Goal: Task Accomplishment & Management: Manage account settings

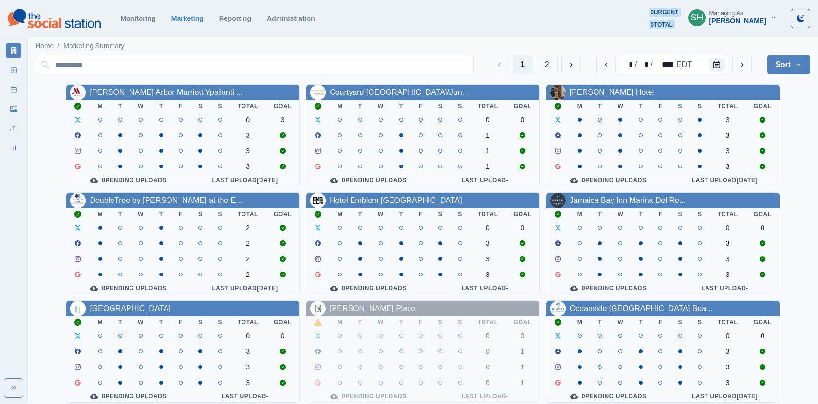
click at [743, 25] on button "SH Managing As [PERSON_NAME]" at bounding box center [732, 17] width 104 height 19
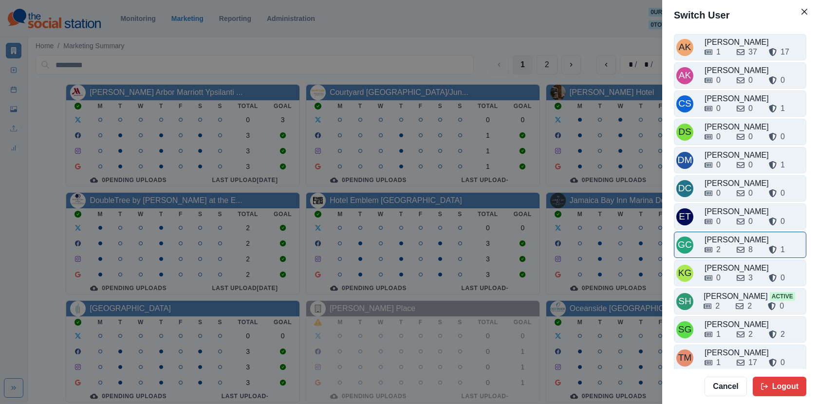
click at [727, 244] on div "2" at bounding box center [716, 250] width 24 height 12
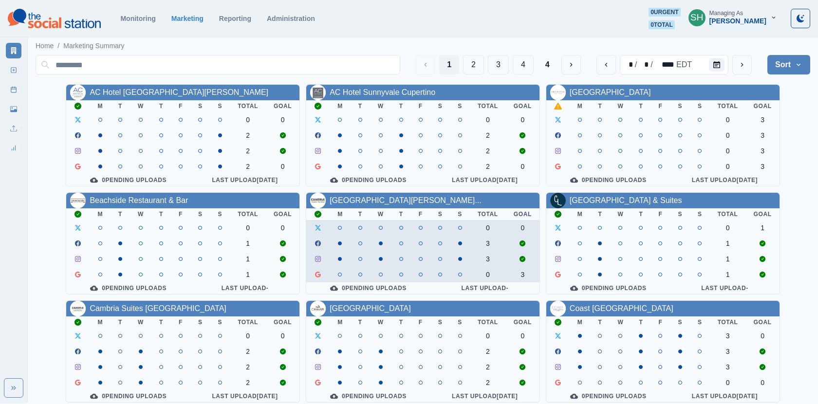
scroll to position [27, 0]
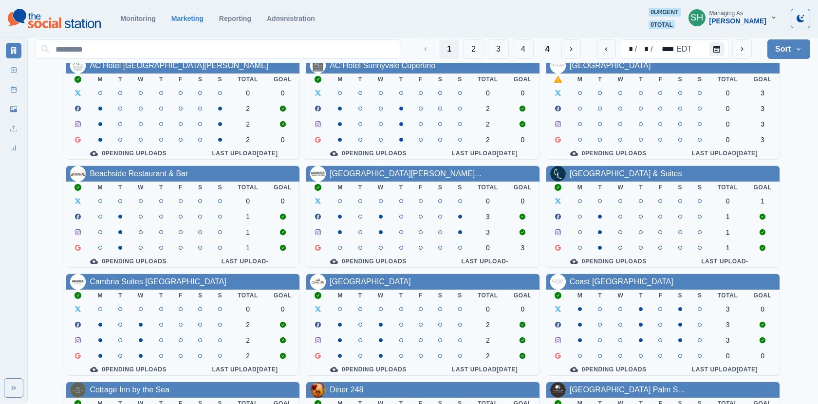
click at [612, 165] on div "AC Hotel Santa Clara M T W T F S S Total Goal 0 0 2 2 2 0 0 Pending Uploads Las…" at bounding box center [423, 270] width 774 height 426
click at [612, 175] on link "Cambria Landing Inn & Suites" at bounding box center [625, 173] width 112 height 8
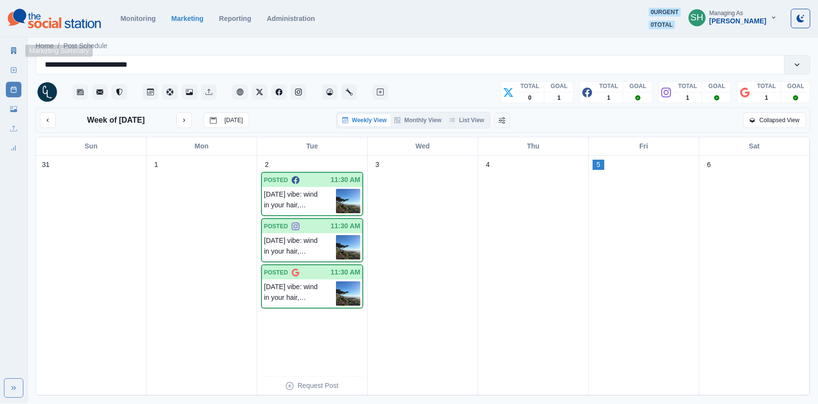
click at [12, 64] on link "New Post" at bounding box center [14, 70] width 16 height 16
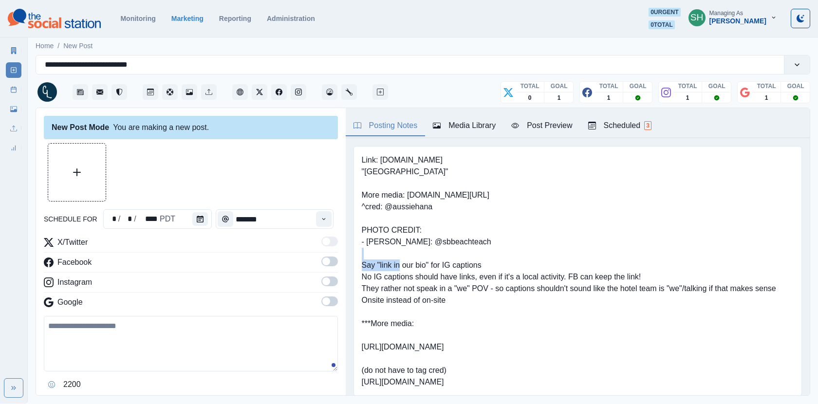
drag, startPoint x: 478, startPoint y: 243, endPoint x: 421, endPoint y: 240, distance: 57.5
click at [421, 240] on pre "Link: [DOMAIN_NAME] "[GEOGRAPHIC_DATA]" More media: [DOMAIN_NAME][URL] ^cred: @…" at bounding box center [569, 271] width 414 height 234
copy pre "@sbbeachteach"
click at [432, 244] on pre "Link: [DOMAIN_NAME] "[GEOGRAPHIC_DATA]" More media: [DOMAIN_NAME][URL] ^cred: @…" at bounding box center [569, 271] width 414 height 234
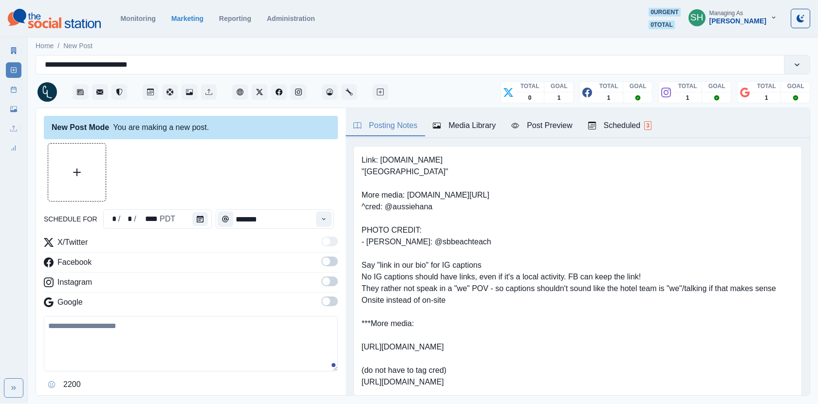
click at [495, 253] on pre "Link: [DOMAIN_NAME] "[GEOGRAPHIC_DATA]" More media: [DOMAIN_NAME][URL] ^cred: @…" at bounding box center [569, 271] width 414 height 234
drag, startPoint x: 478, startPoint y: 242, endPoint x: 421, endPoint y: 241, distance: 57.9
click at [421, 241] on pre "Link: [DOMAIN_NAME] "[GEOGRAPHIC_DATA]" More media: [DOMAIN_NAME][URL] ^cred: @…" at bounding box center [569, 271] width 414 height 234
copy pre "@sbbeachteach"
click at [18, 109] on link "Media Library" at bounding box center [14, 109] width 16 height 16
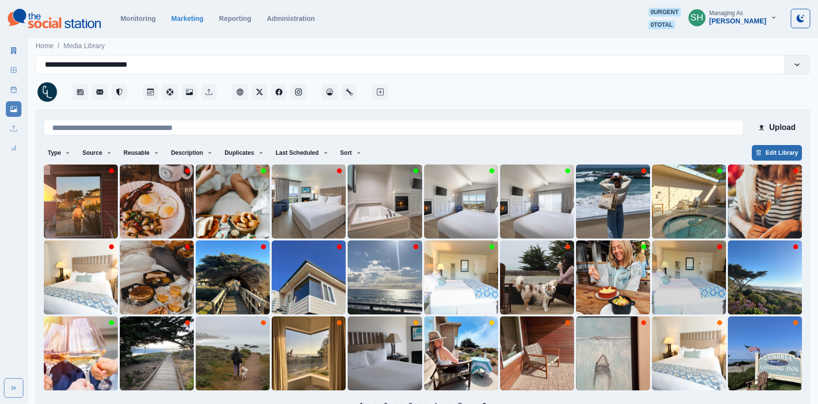
click at [766, 154] on button "Edit Library" at bounding box center [777, 153] width 50 height 16
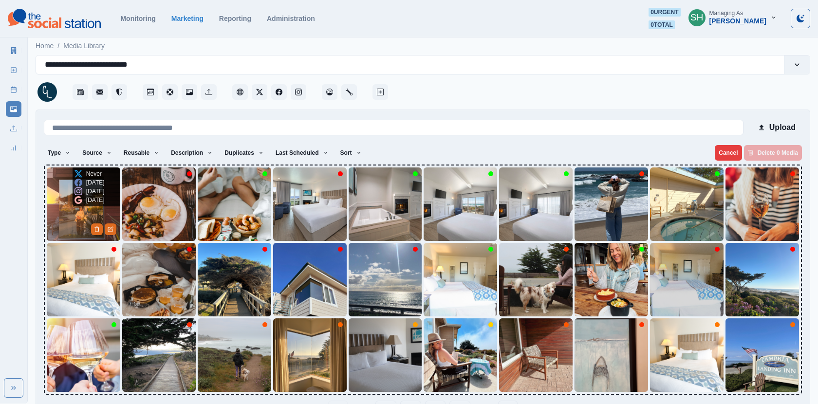
scroll to position [31, 0]
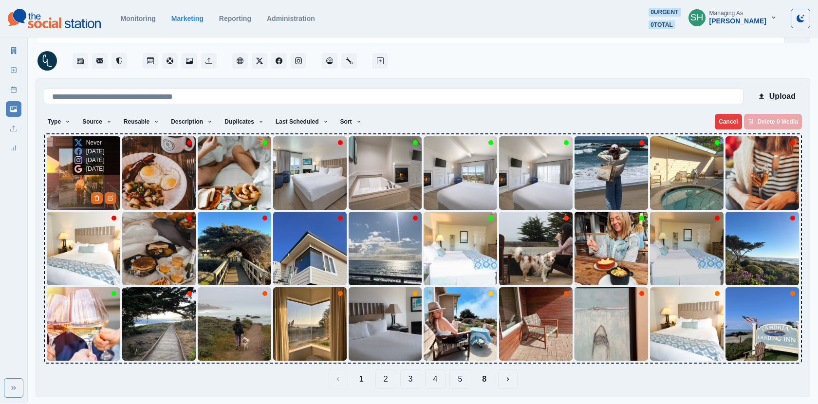
click at [83, 160] on div "In 17 days" at bounding box center [89, 160] width 30 height 9
click at [83, 182] on img at bounding box center [83, 172] width 73 height 73
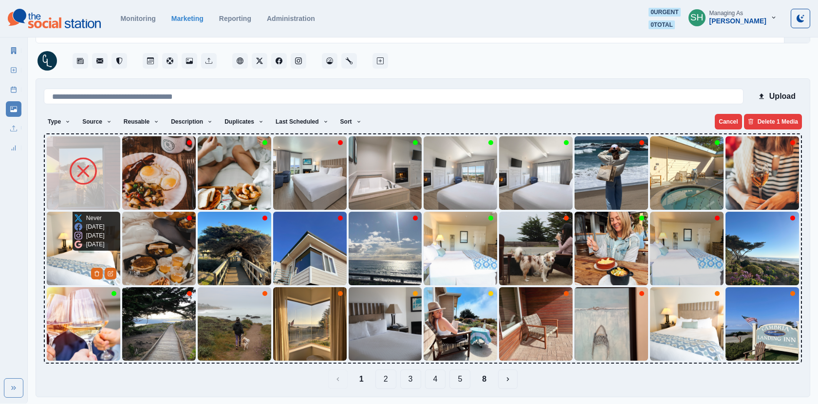
click at [79, 245] on icon at bounding box center [78, 244] width 8 height 8
click at [76, 273] on img at bounding box center [83, 248] width 73 height 73
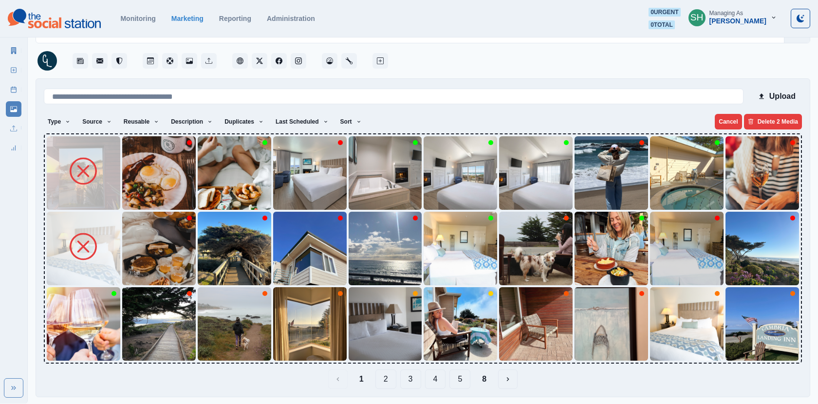
click at [76, 335] on img at bounding box center [83, 323] width 73 height 73
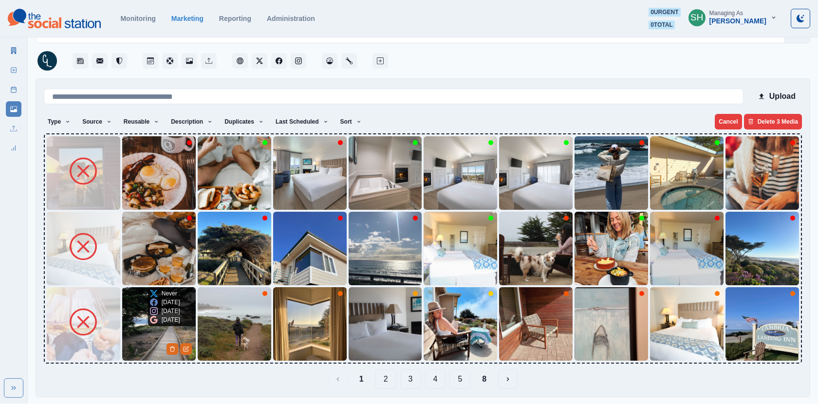
click at [159, 324] on div "1 month ago" at bounding box center [165, 319] width 30 height 9
click at [148, 261] on img at bounding box center [158, 248] width 73 height 73
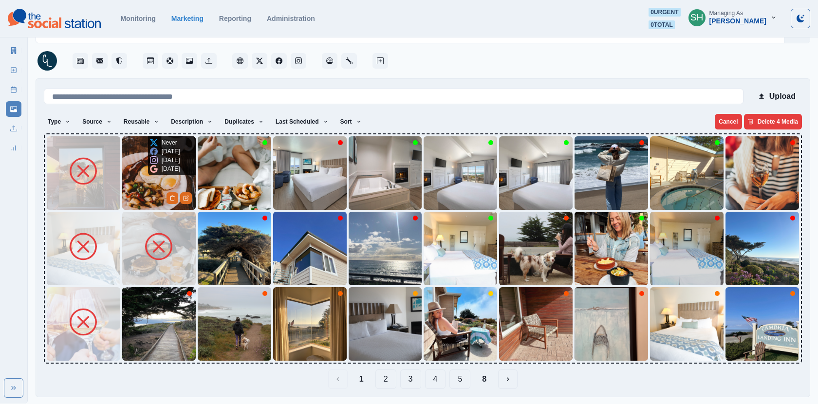
click at [142, 187] on img at bounding box center [158, 172] width 73 height 73
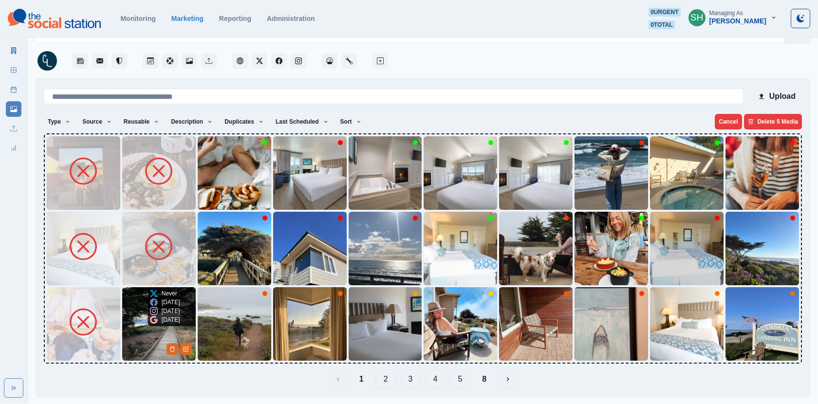
click at [142, 317] on img at bounding box center [158, 323] width 73 height 73
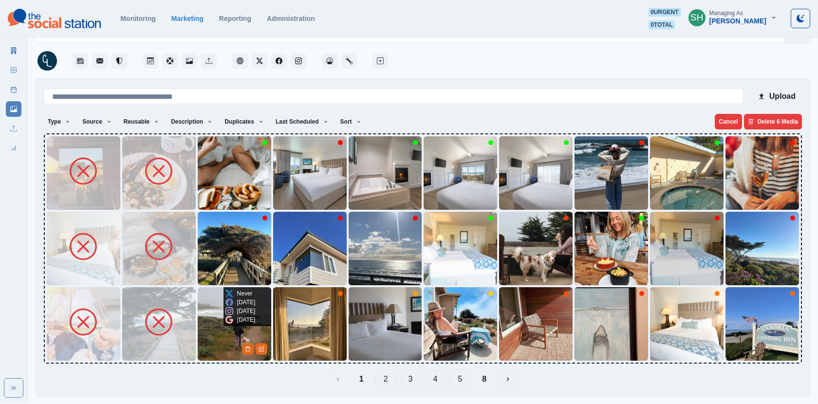
click at [241, 324] on p "1 month ago" at bounding box center [246, 319] width 18 height 9
click at [224, 317] on div "Never 1 month ago 1 month ago 1 month ago" at bounding box center [240, 306] width 34 height 39
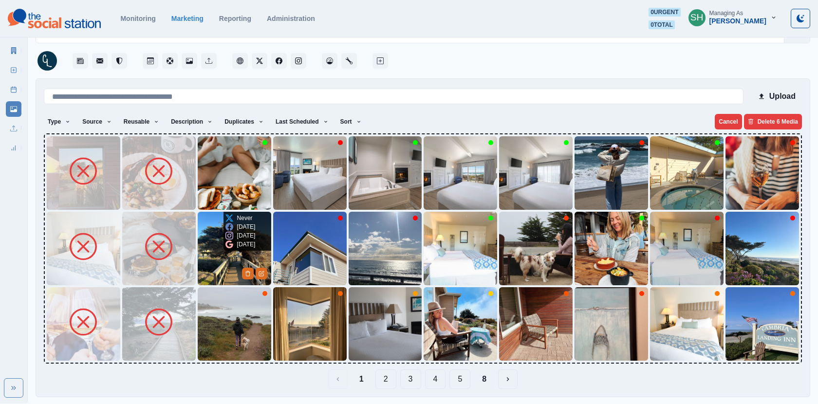
click at [221, 265] on img at bounding box center [234, 248] width 73 height 73
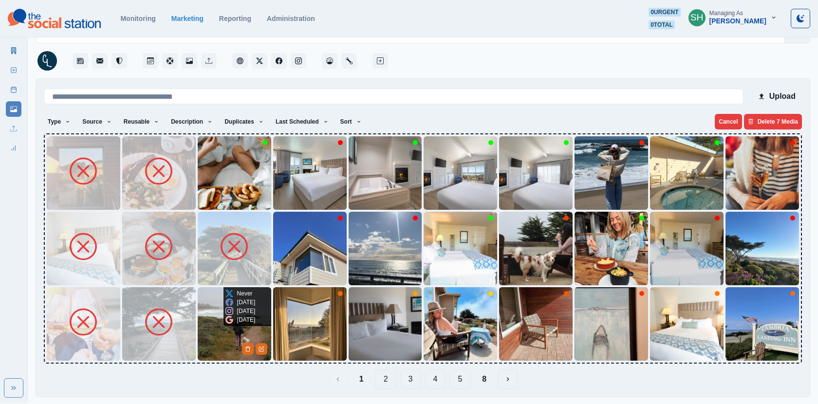
click at [217, 353] on img at bounding box center [234, 323] width 73 height 73
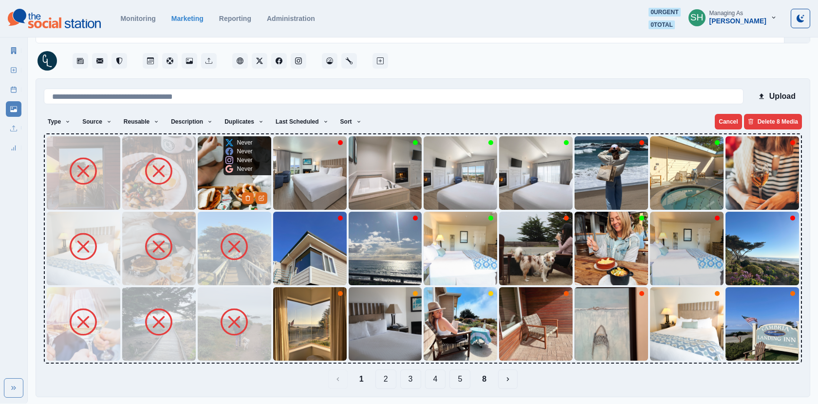
click at [217, 184] on img at bounding box center [234, 172] width 73 height 73
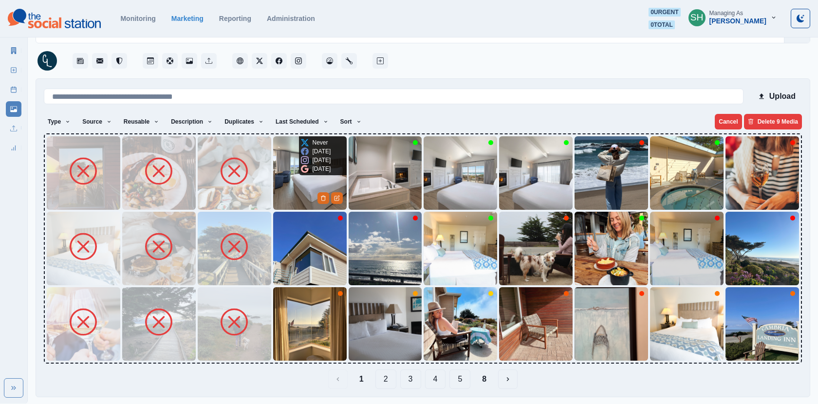
click at [288, 182] on img at bounding box center [309, 172] width 73 height 73
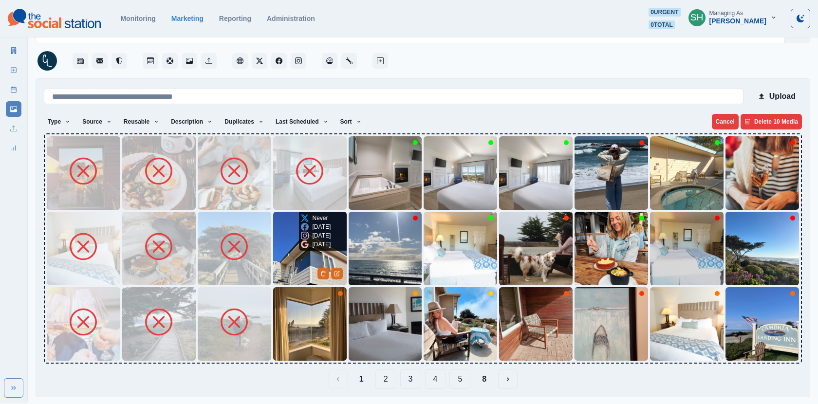
click at [294, 241] on img at bounding box center [309, 248] width 73 height 73
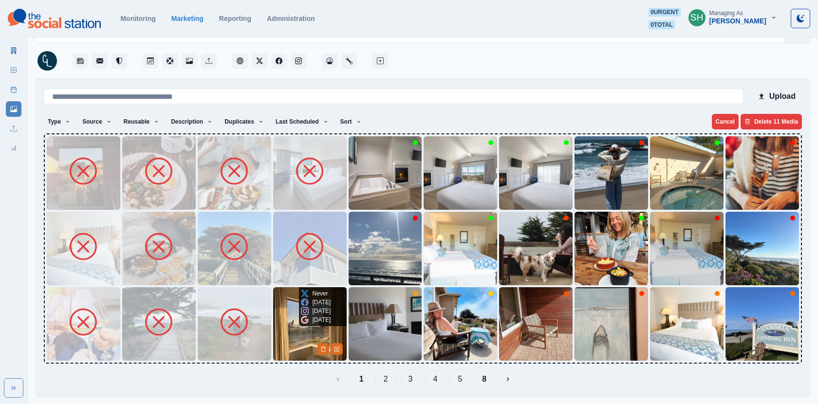
click at [293, 339] on img at bounding box center [309, 323] width 73 height 73
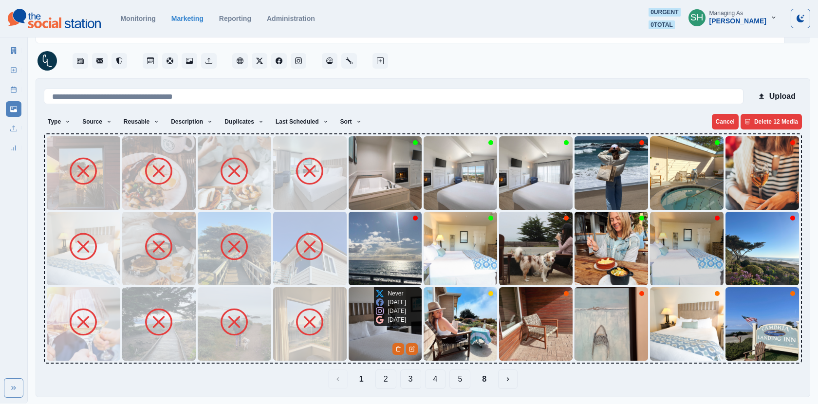
click at [382, 324] on div "3 months ago" at bounding box center [391, 319] width 30 height 9
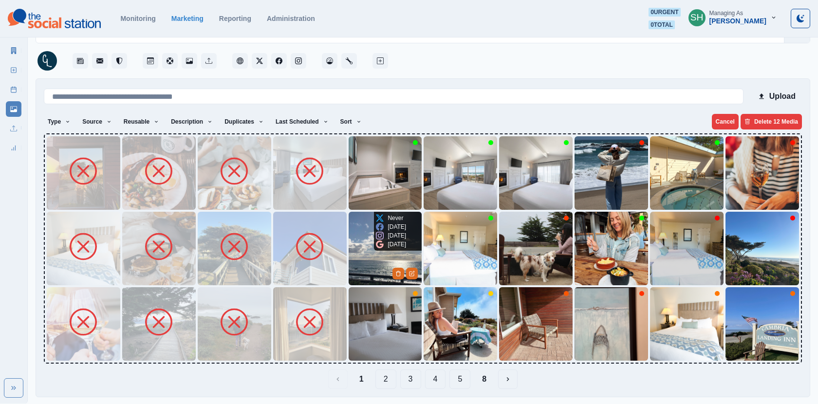
click at [363, 257] on img at bounding box center [385, 248] width 73 height 73
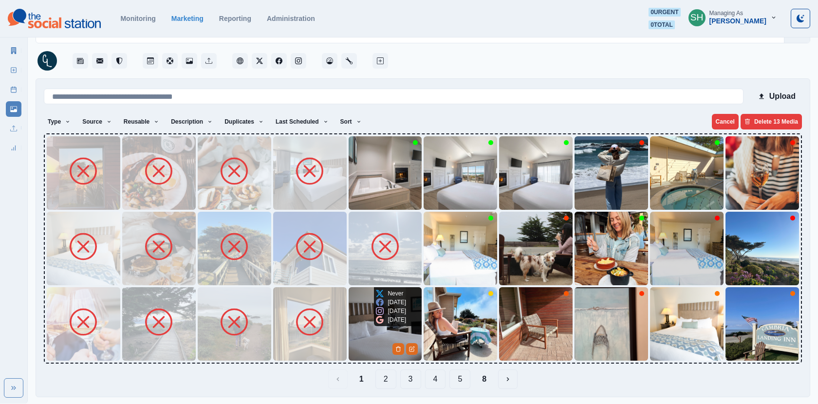
click at [363, 320] on img at bounding box center [385, 323] width 73 height 73
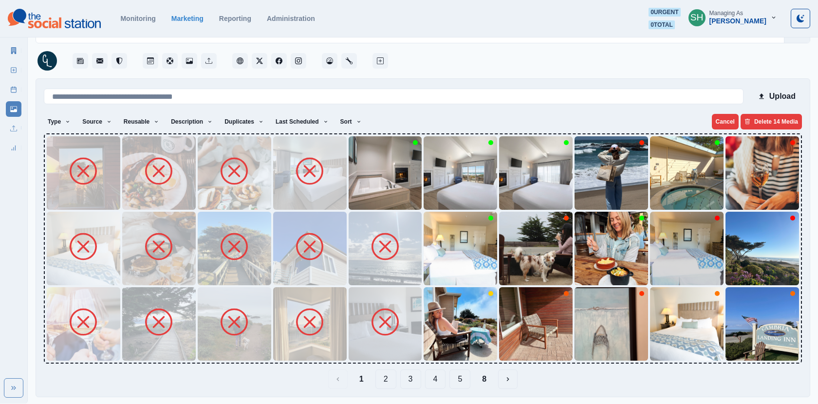
click at [362, 168] on img at bounding box center [385, 172] width 73 height 73
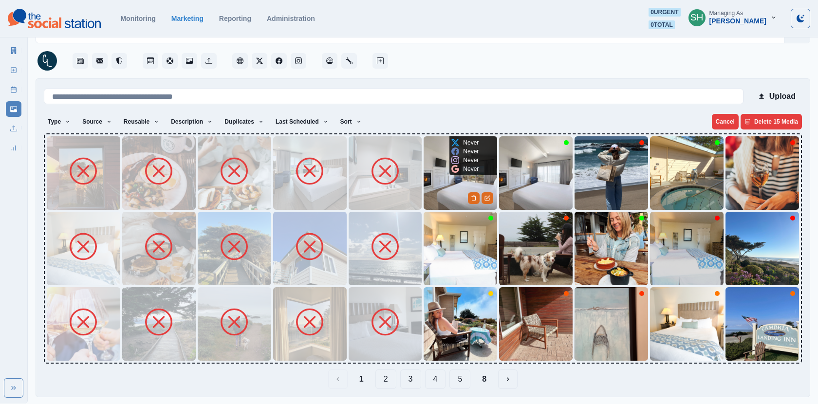
click at [473, 185] on img at bounding box center [459, 172] width 73 height 73
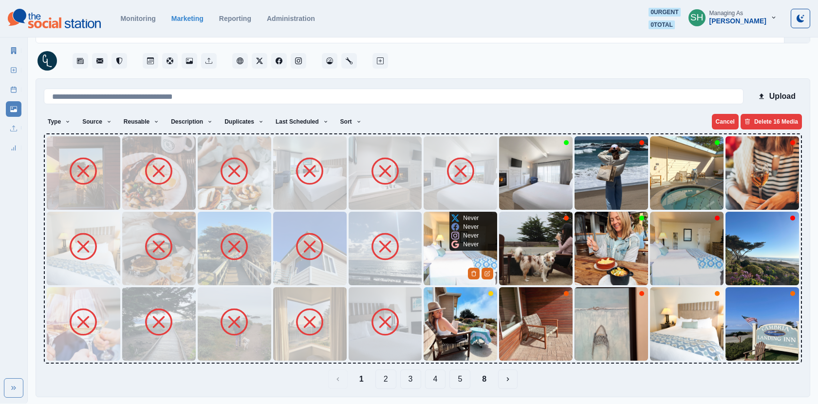
click at [436, 253] on img at bounding box center [459, 248] width 73 height 73
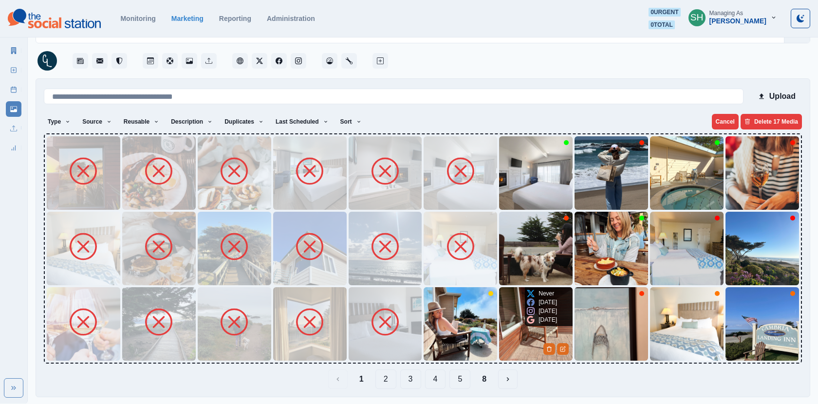
click at [518, 333] on img at bounding box center [535, 323] width 73 height 73
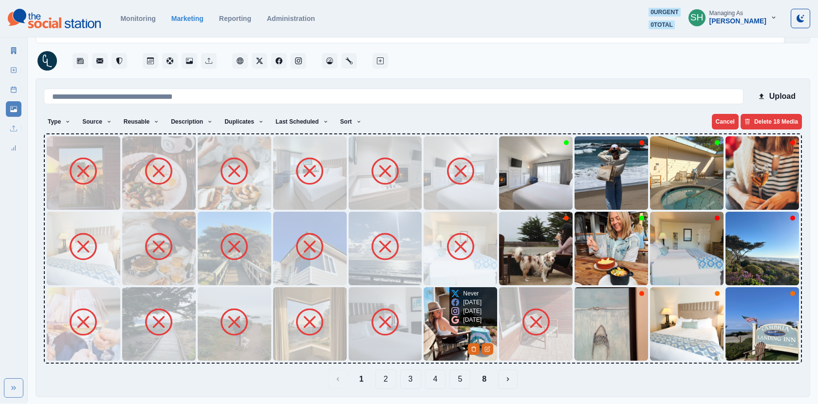
click at [438, 333] on img at bounding box center [459, 323] width 73 height 73
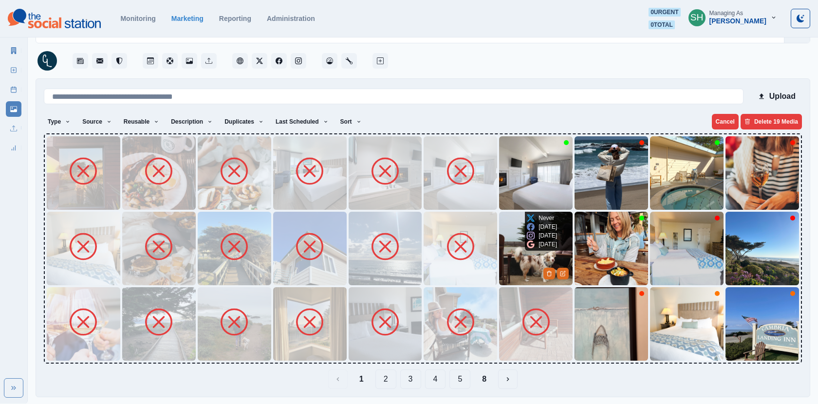
click at [539, 240] on p "1 month ago" at bounding box center [547, 235] width 18 height 9
click at [504, 268] on img at bounding box center [535, 248] width 73 height 73
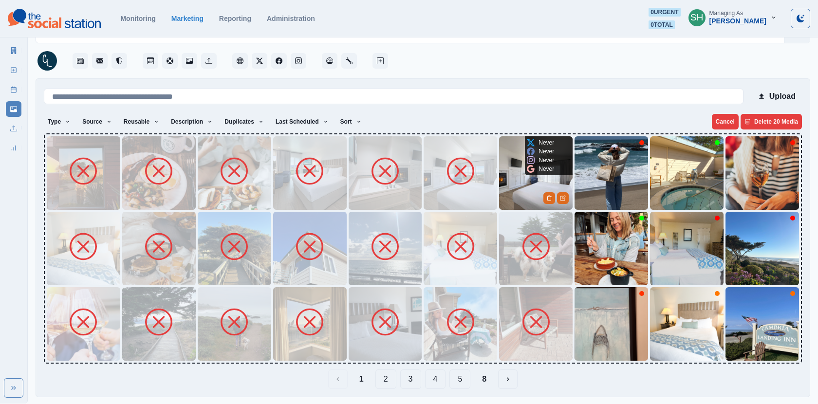
click at [527, 153] on icon at bounding box center [531, 151] width 8 height 8
click at [512, 185] on img at bounding box center [535, 172] width 73 height 73
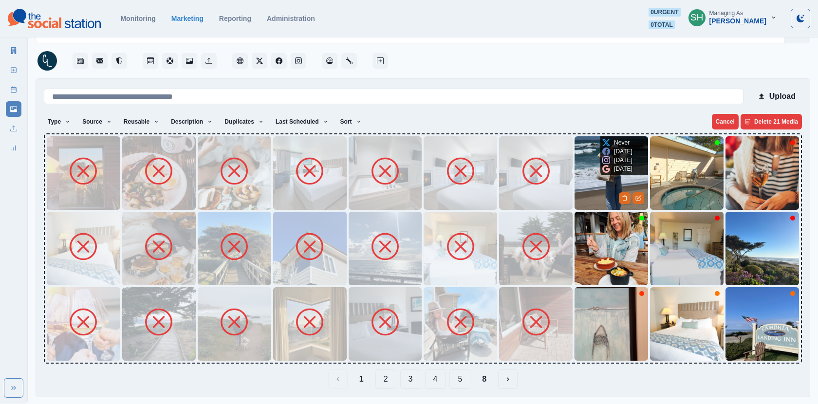
click at [591, 177] on img at bounding box center [610, 172] width 73 height 73
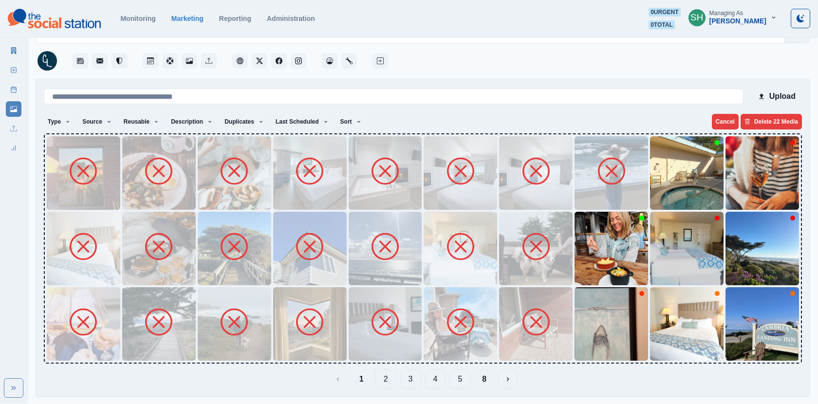
click at [589, 245] on img at bounding box center [610, 248] width 73 height 73
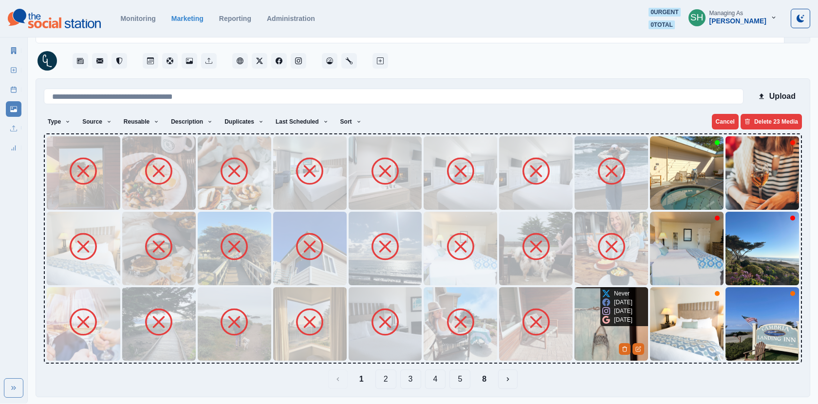
click at [587, 336] on img at bounding box center [610, 323] width 73 height 73
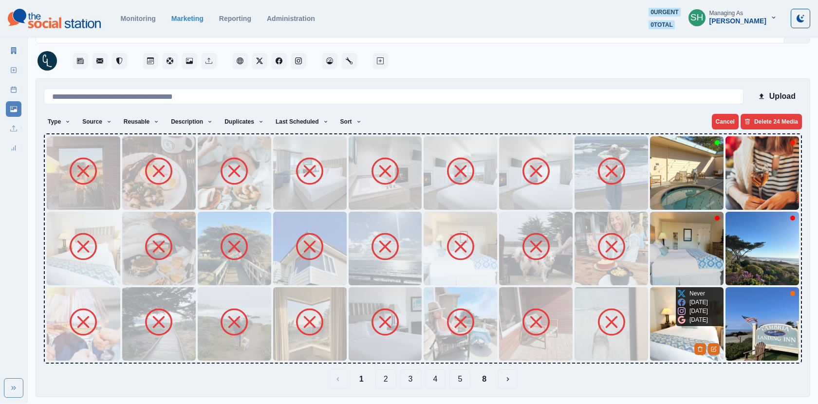
click at [670, 327] on img at bounding box center [686, 323] width 73 height 73
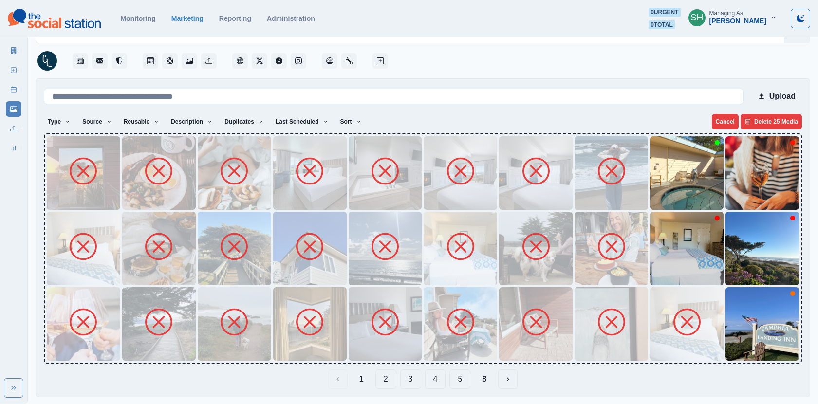
click at [660, 265] on img at bounding box center [686, 248] width 73 height 73
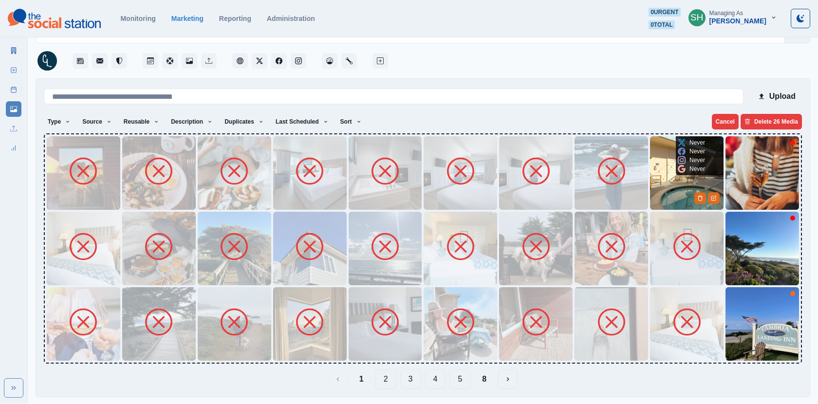
click at [651, 175] on img at bounding box center [686, 172] width 73 height 73
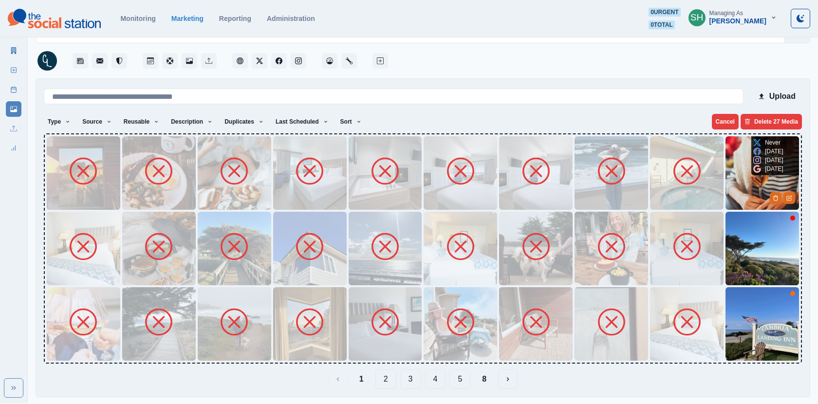
click at [730, 179] on img at bounding box center [761, 172] width 73 height 73
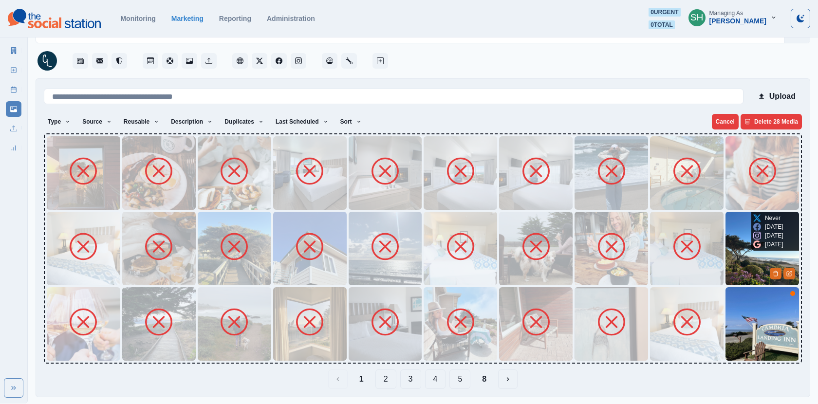
click at [748, 267] on img at bounding box center [761, 248] width 73 height 73
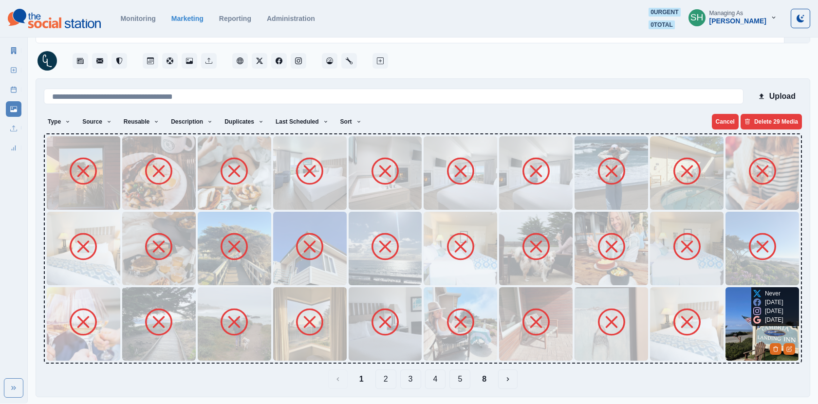
click at [739, 336] on img at bounding box center [761, 323] width 73 height 73
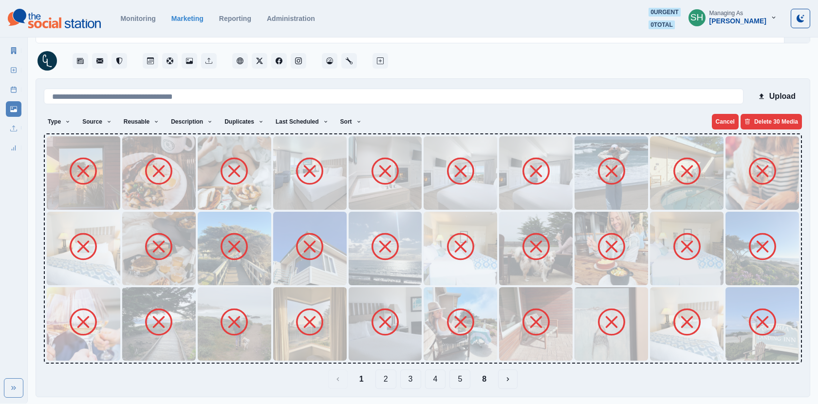
click at [385, 382] on button "2" at bounding box center [385, 378] width 21 height 19
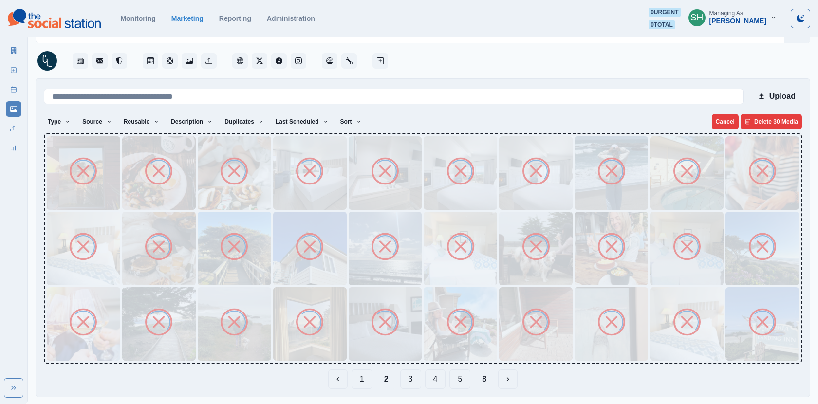
scroll to position [0, 0]
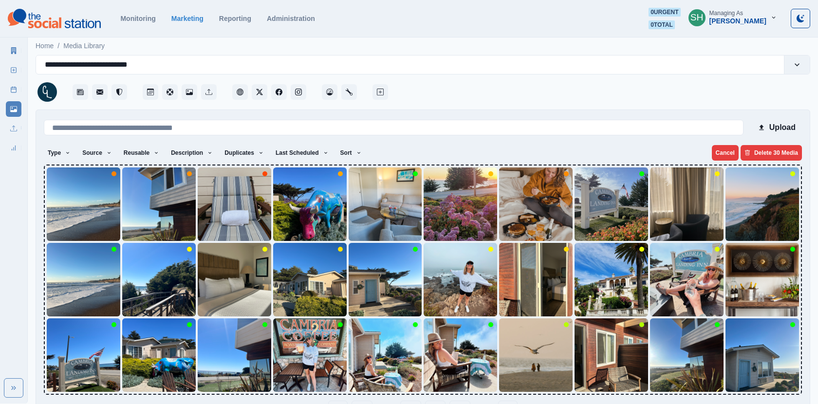
click at [65, 214] on img at bounding box center [83, 203] width 73 height 73
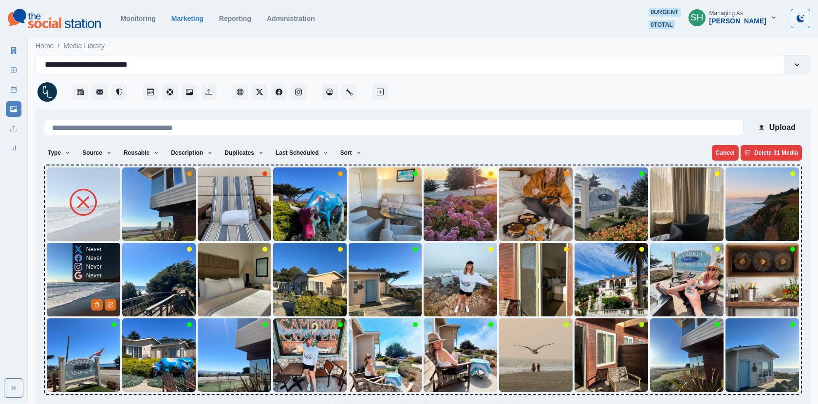
click at [60, 310] on img at bounding box center [83, 279] width 73 height 73
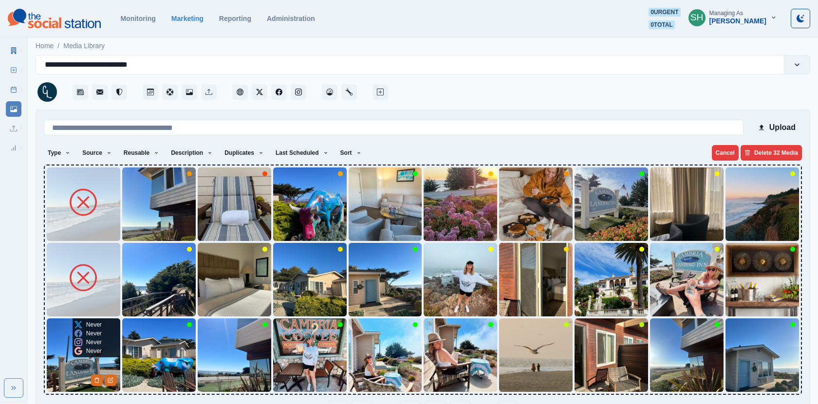
click at [60, 347] on img at bounding box center [83, 354] width 73 height 73
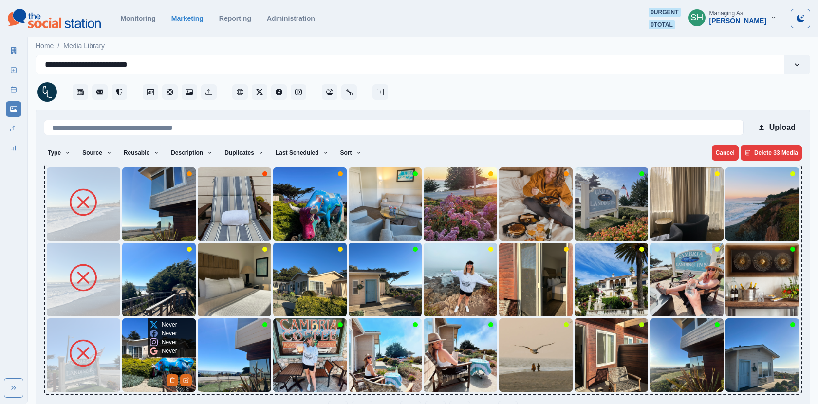
click at [162, 358] on img at bounding box center [158, 354] width 73 height 73
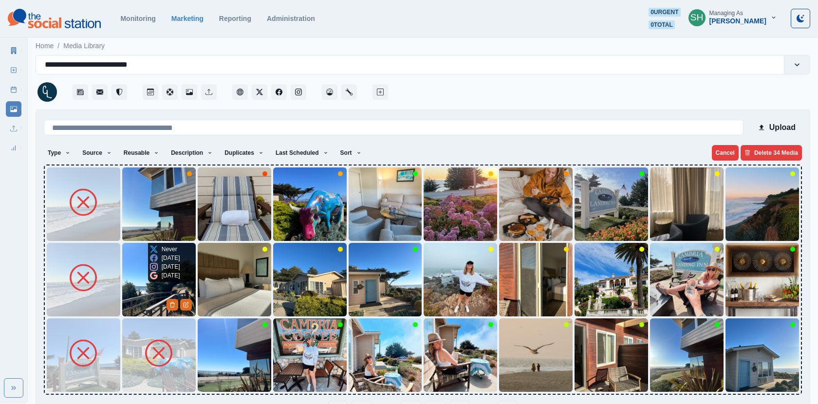
click at [150, 280] on div "5 months ago" at bounding box center [165, 275] width 30 height 9
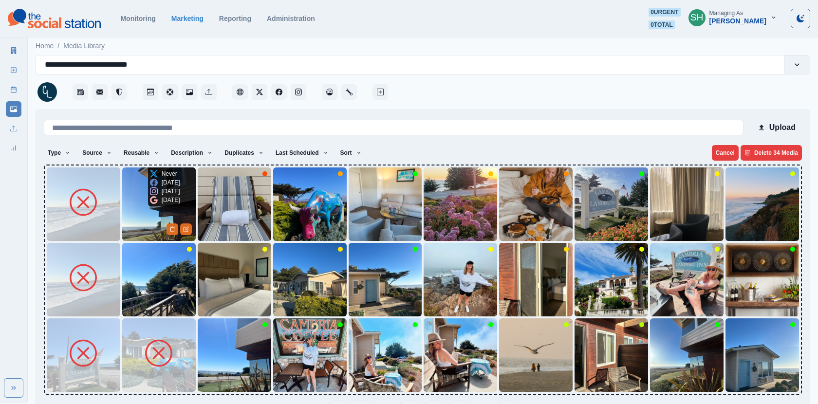
click at [136, 214] on img at bounding box center [158, 203] width 73 height 73
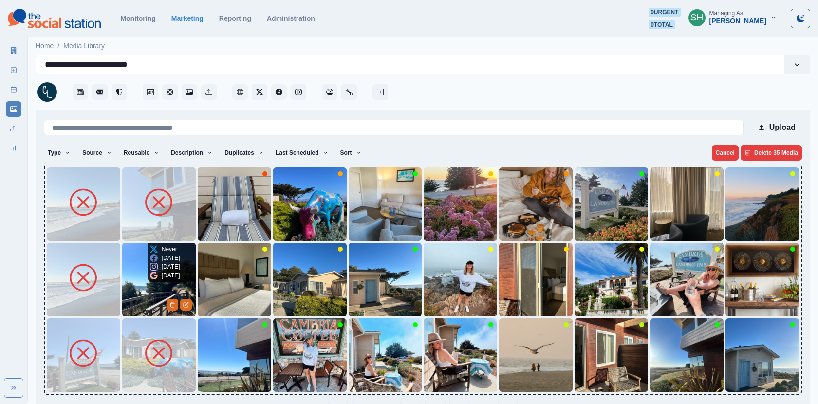
click at [136, 283] on img at bounding box center [158, 279] width 73 height 73
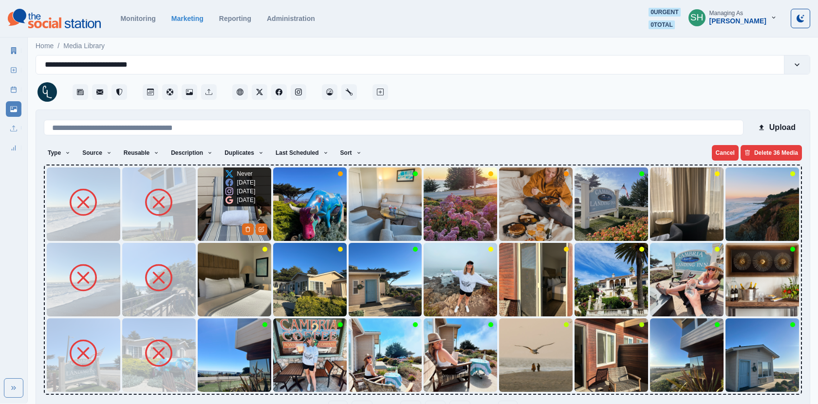
click at [205, 225] on img at bounding box center [234, 203] width 73 height 73
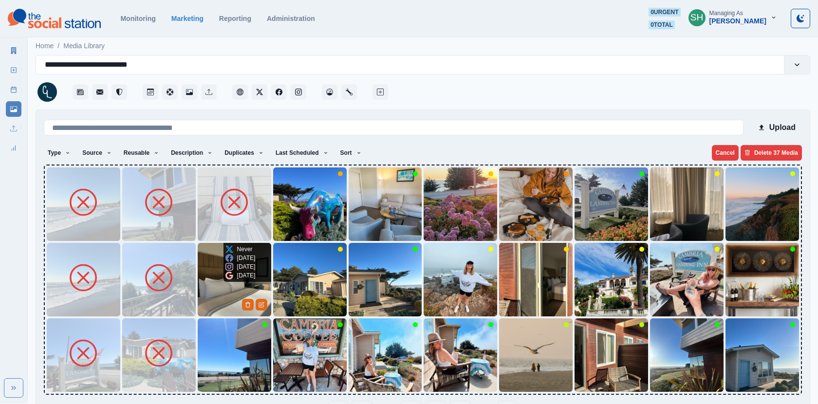
click at [214, 288] on img at bounding box center [234, 279] width 73 height 73
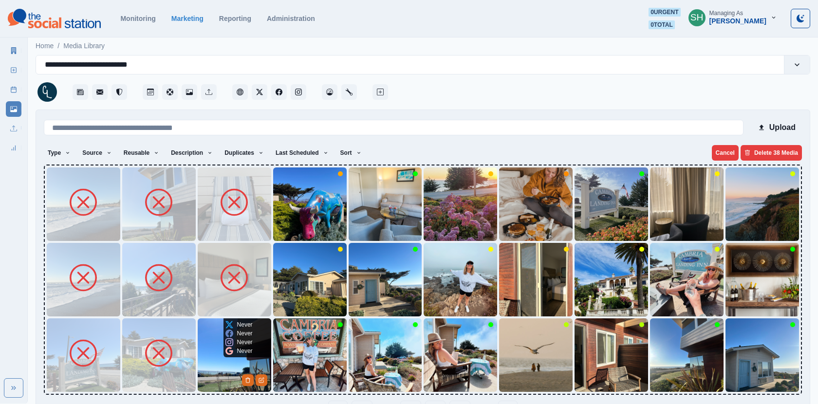
click at [209, 346] on img at bounding box center [234, 354] width 73 height 73
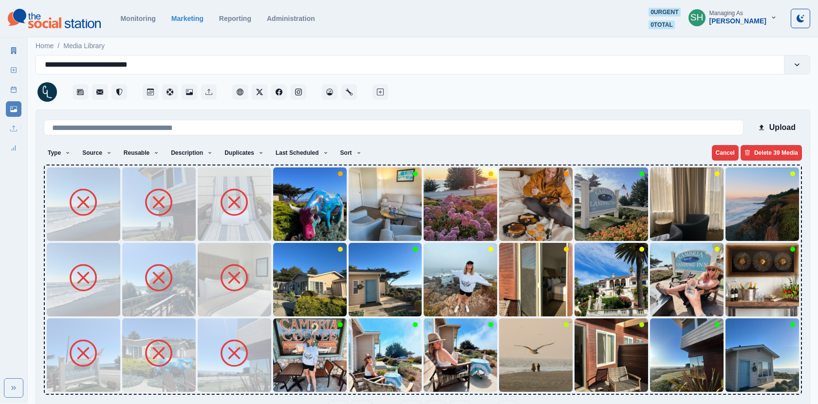
click at [292, 361] on img at bounding box center [309, 354] width 73 height 73
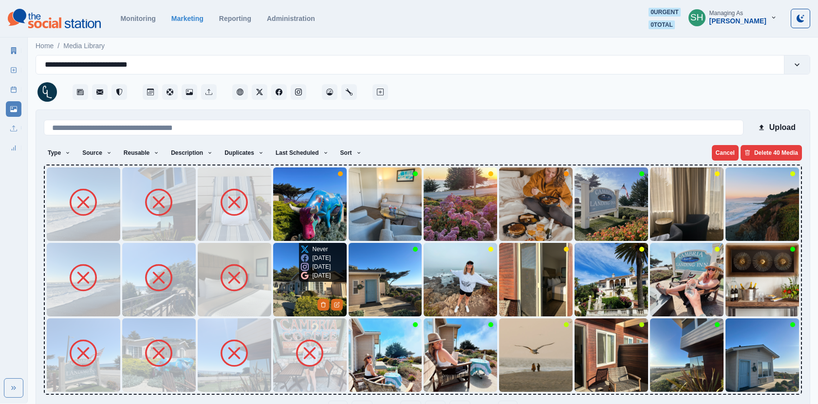
click at [290, 296] on img at bounding box center [309, 279] width 73 height 73
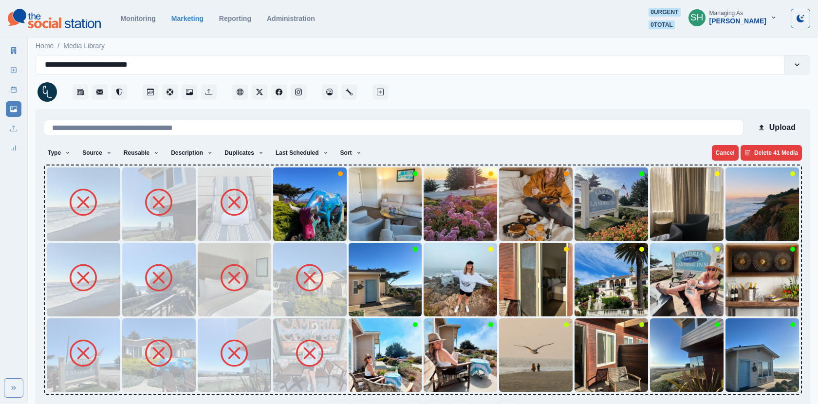
click at [286, 232] on img at bounding box center [309, 203] width 73 height 73
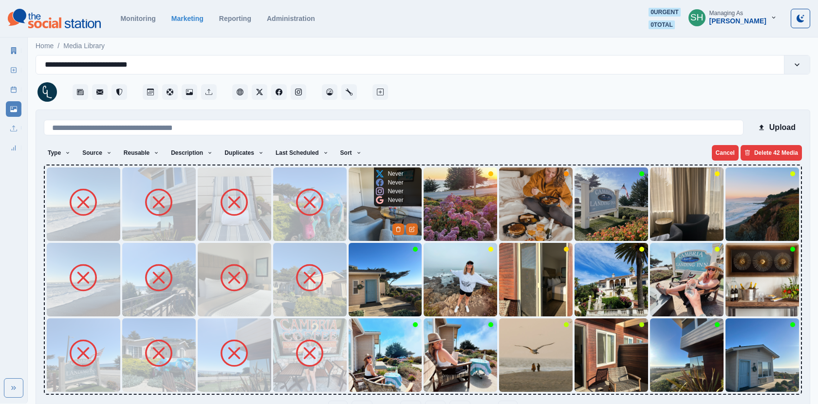
click at [383, 223] on img at bounding box center [385, 203] width 73 height 73
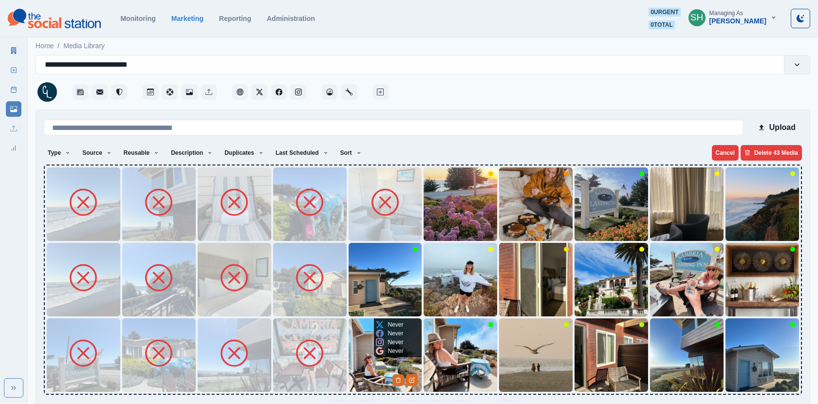
click at [369, 342] on img at bounding box center [385, 354] width 73 height 73
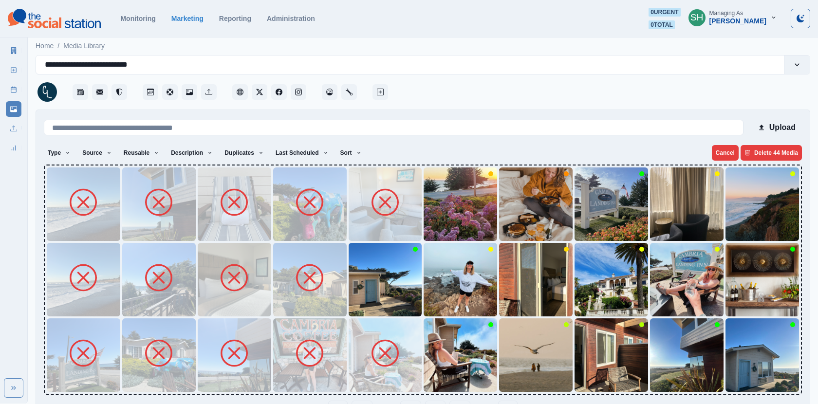
click at [362, 306] on img at bounding box center [385, 279] width 73 height 73
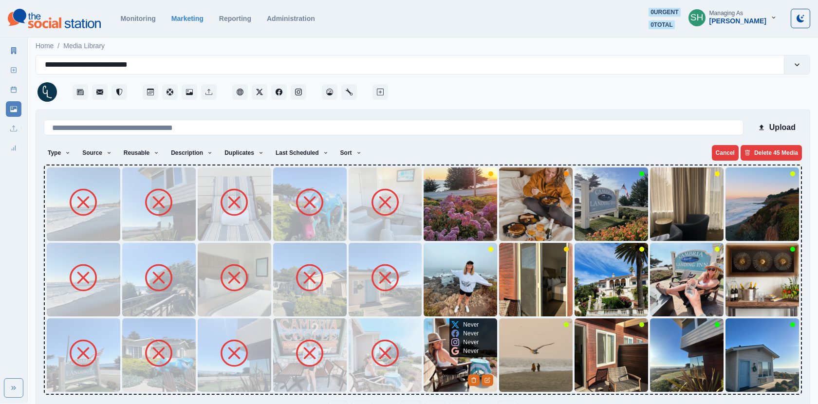
click at [426, 358] on img at bounding box center [459, 354] width 73 height 73
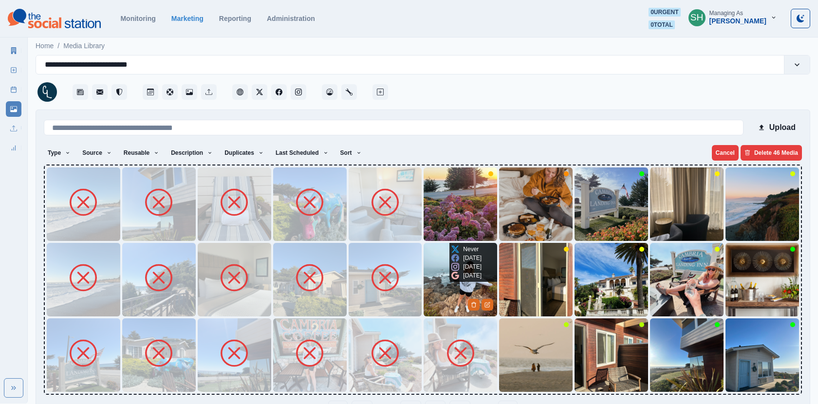
click at [427, 305] on img at bounding box center [459, 279] width 73 height 73
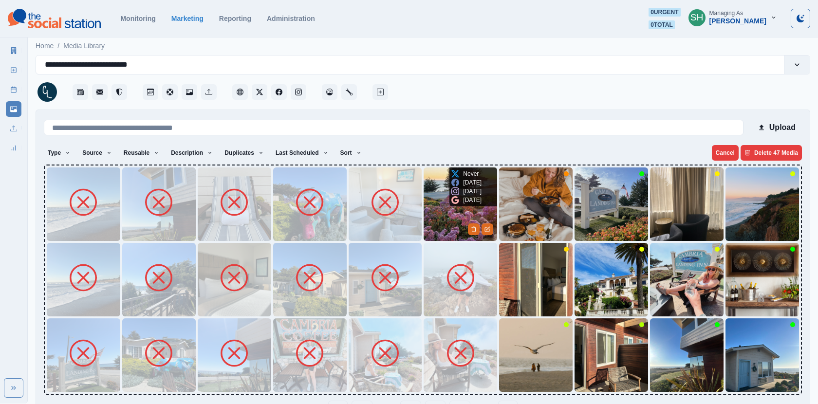
click at [444, 198] on img at bounding box center [459, 203] width 73 height 73
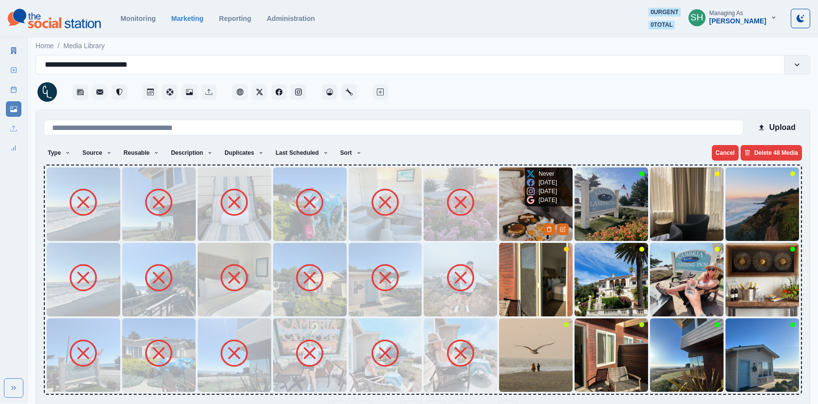
click at [516, 207] on img at bounding box center [535, 203] width 73 height 73
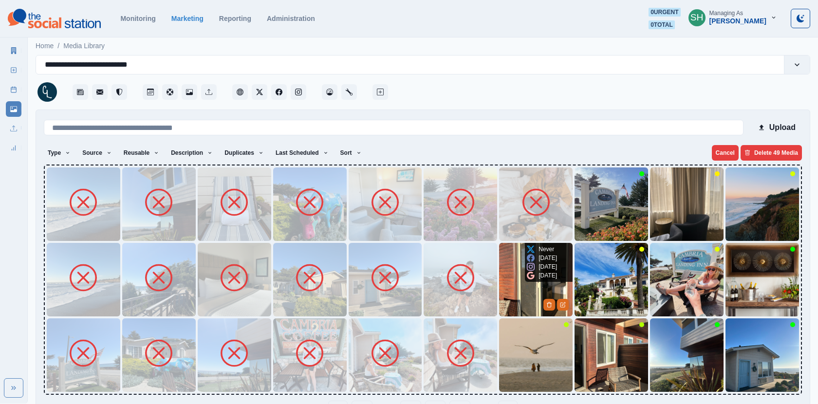
click at [519, 281] on img at bounding box center [535, 279] width 73 height 73
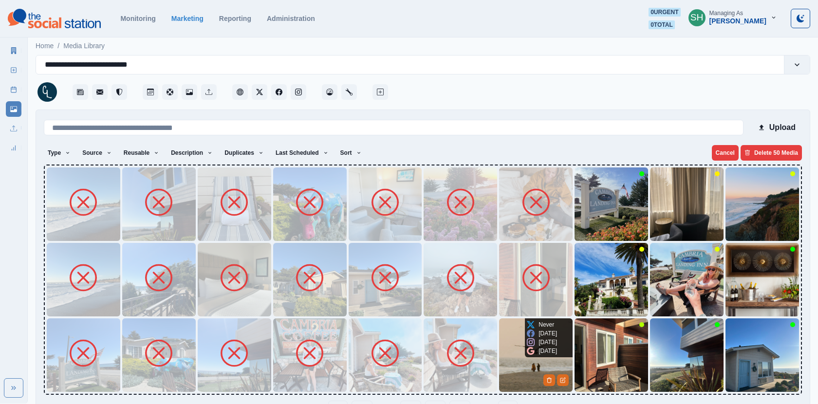
click at [513, 354] on img at bounding box center [535, 354] width 73 height 73
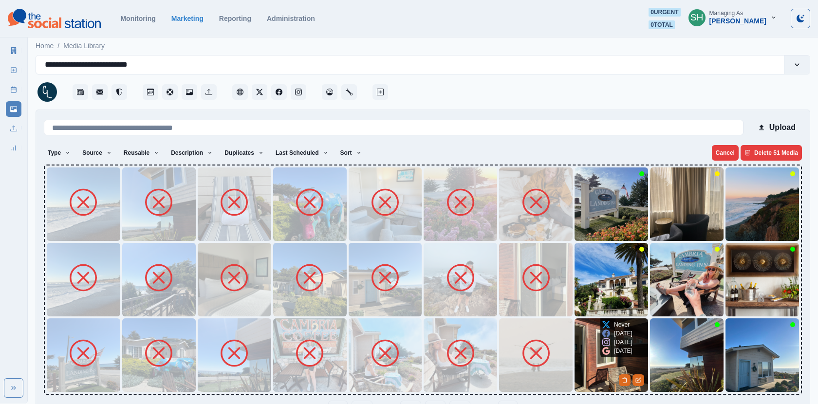
click at [611, 347] on div "7 months ago" at bounding box center [617, 342] width 30 height 9
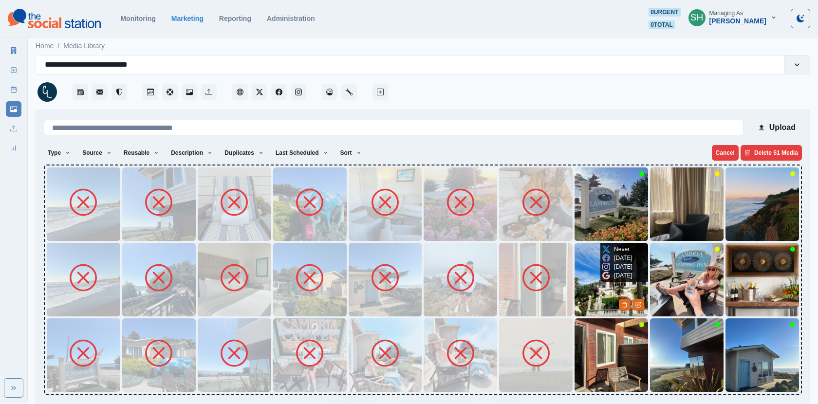
click at [593, 301] on img at bounding box center [610, 279] width 73 height 73
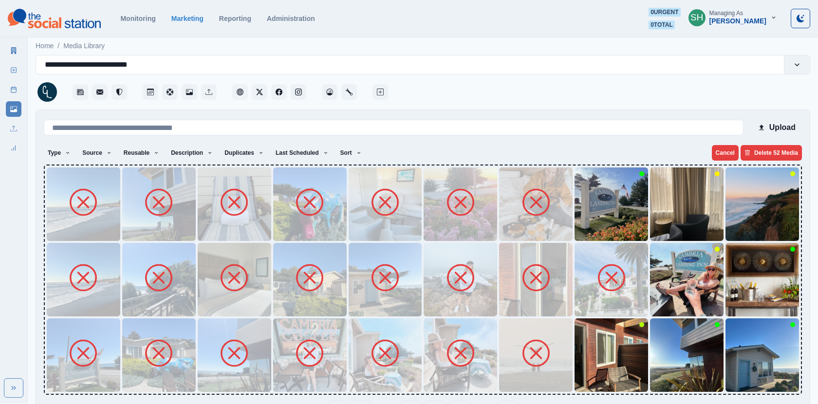
click at [591, 349] on img at bounding box center [610, 354] width 73 height 73
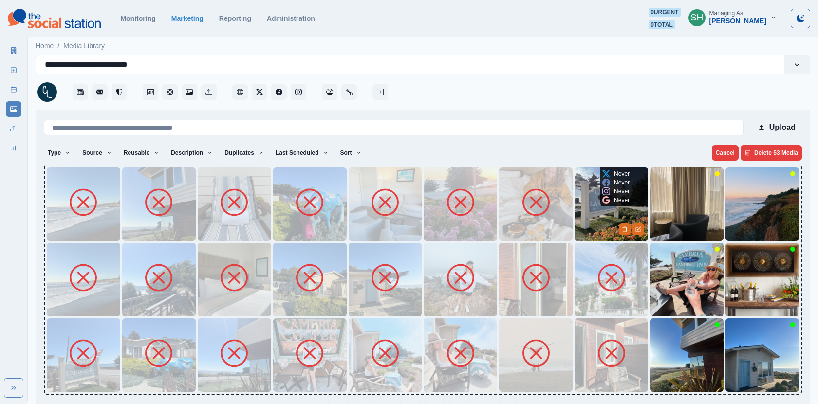
click at [596, 200] on img at bounding box center [610, 203] width 73 height 73
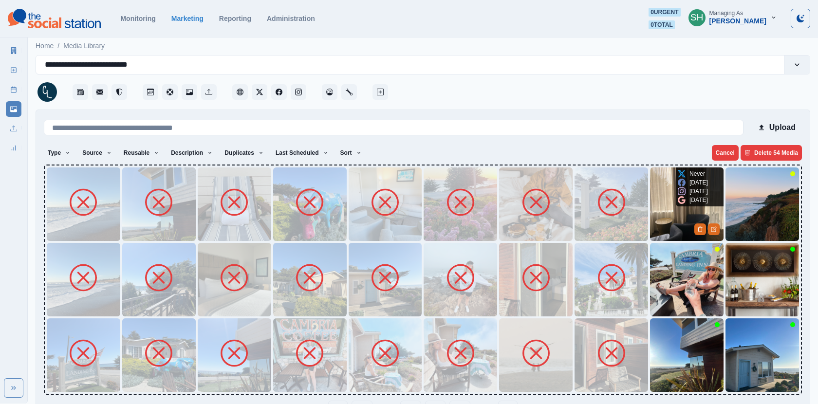
click at [672, 208] on img at bounding box center [686, 203] width 73 height 73
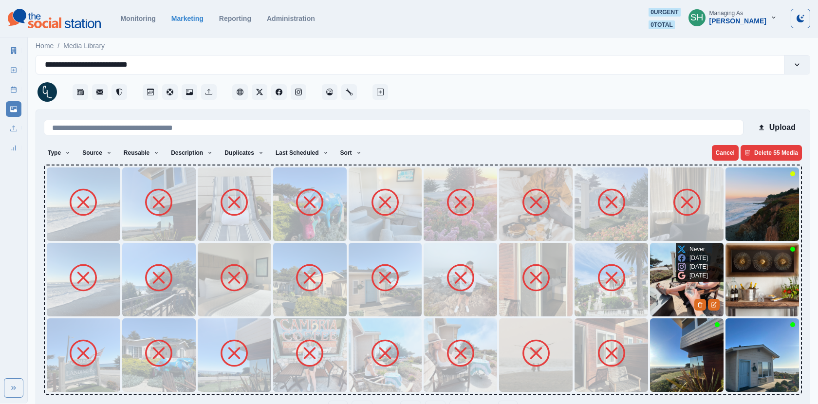
click at [657, 283] on img at bounding box center [686, 279] width 73 height 73
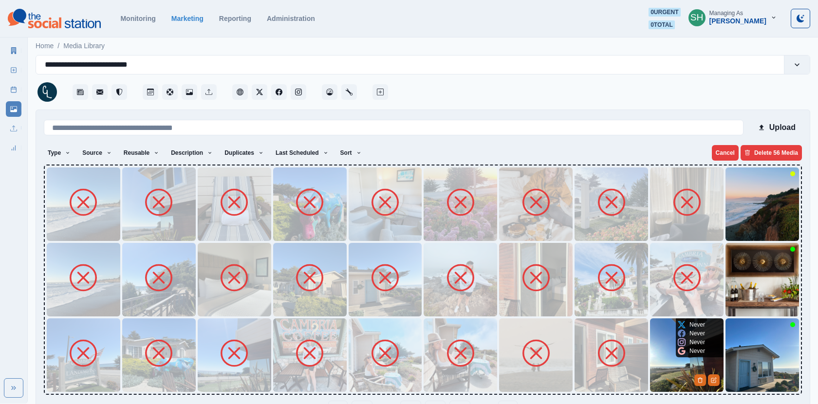
click at [660, 362] on img at bounding box center [686, 354] width 73 height 73
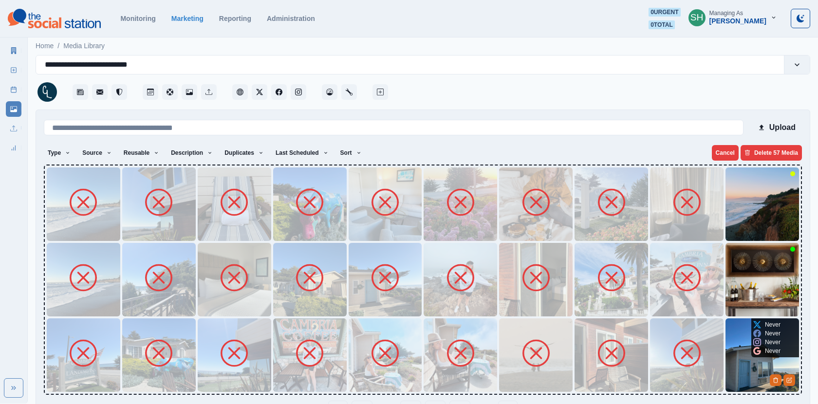
click at [742, 370] on img at bounding box center [761, 354] width 73 height 73
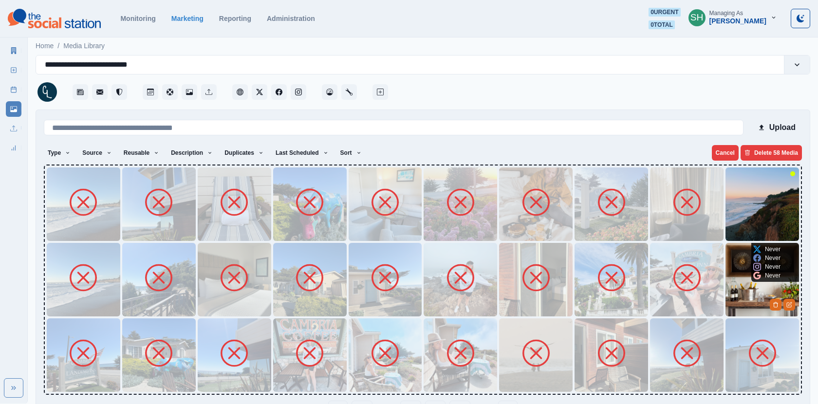
click at [745, 259] on img at bounding box center [761, 279] width 73 height 73
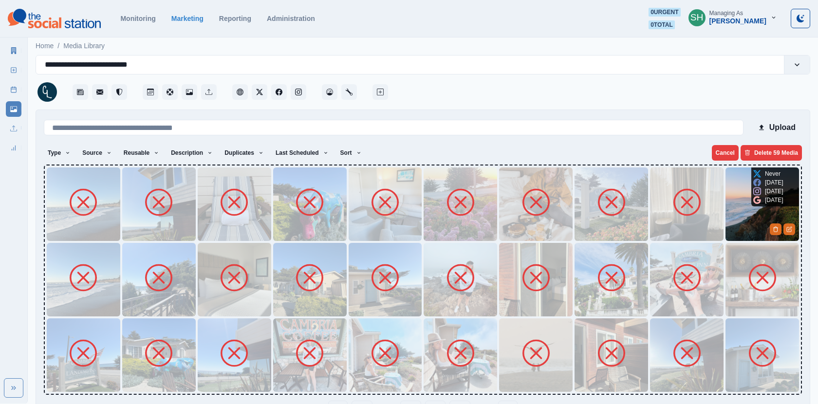
click at [745, 199] on img at bounding box center [761, 203] width 73 height 73
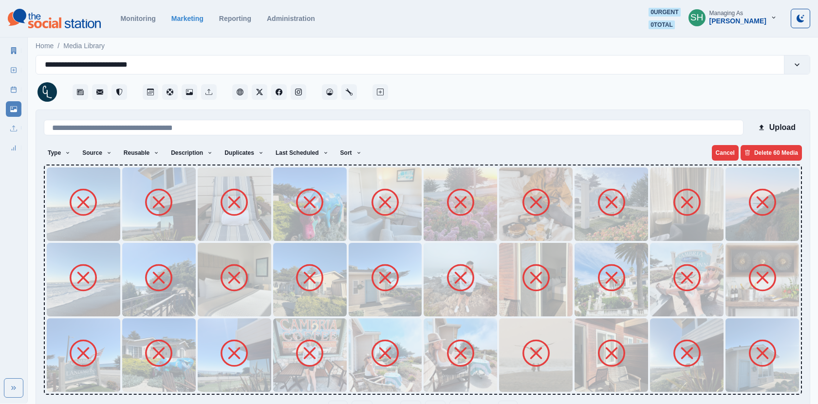
scroll to position [31, 0]
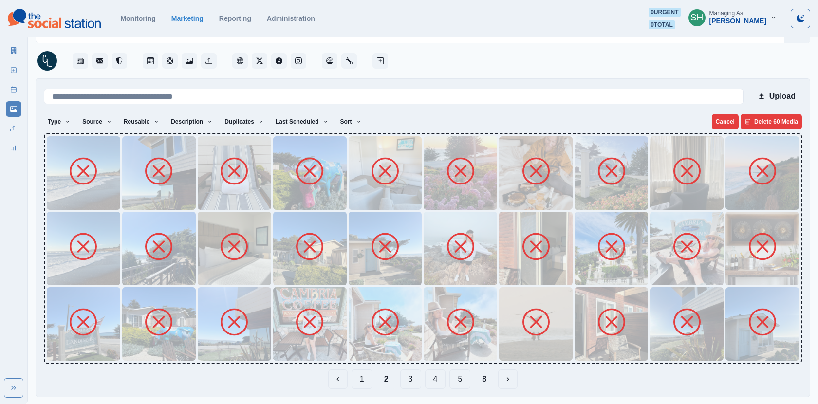
click at [419, 374] on button "3" at bounding box center [410, 378] width 21 height 19
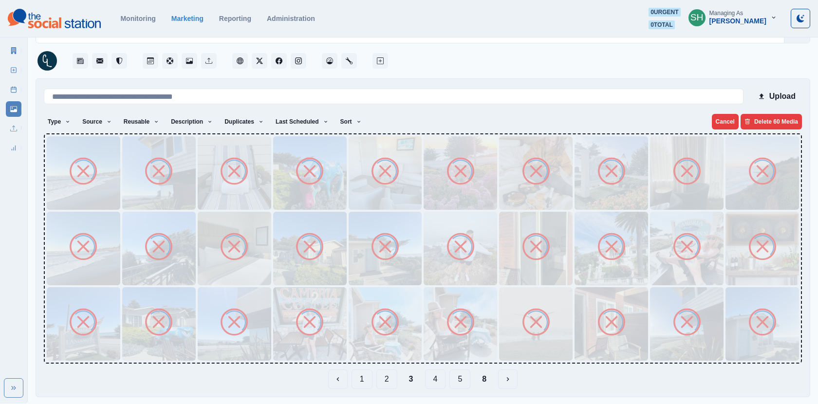
scroll to position [0, 0]
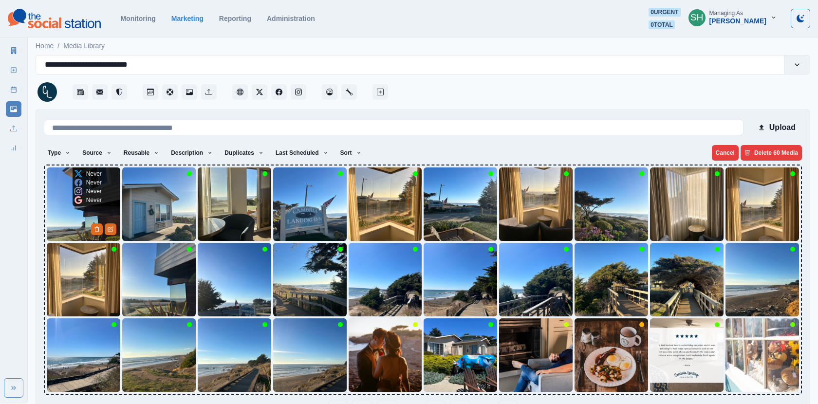
click at [79, 208] on img at bounding box center [83, 203] width 73 height 73
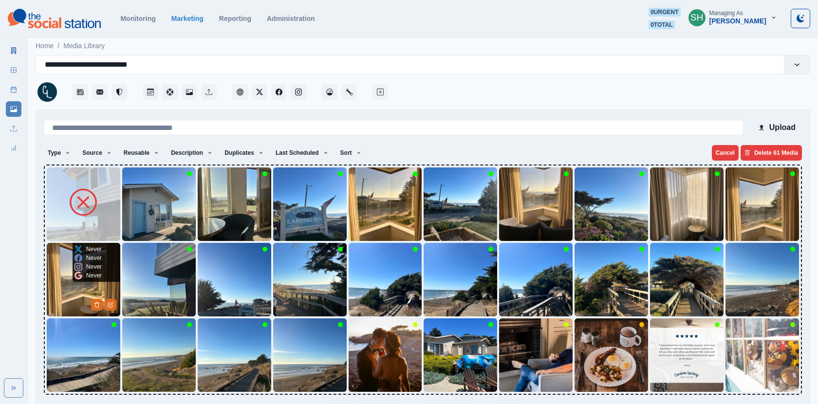
click at [68, 285] on img at bounding box center [83, 279] width 73 height 73
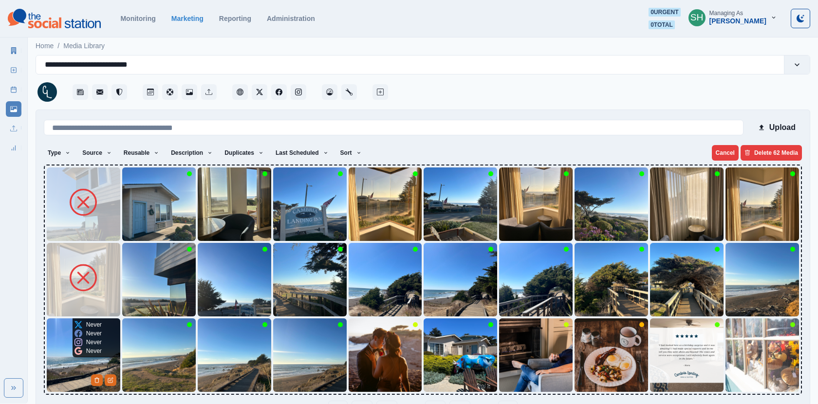
click at [70, 352] on img at bounding box center [83, 354] width 73 height 73
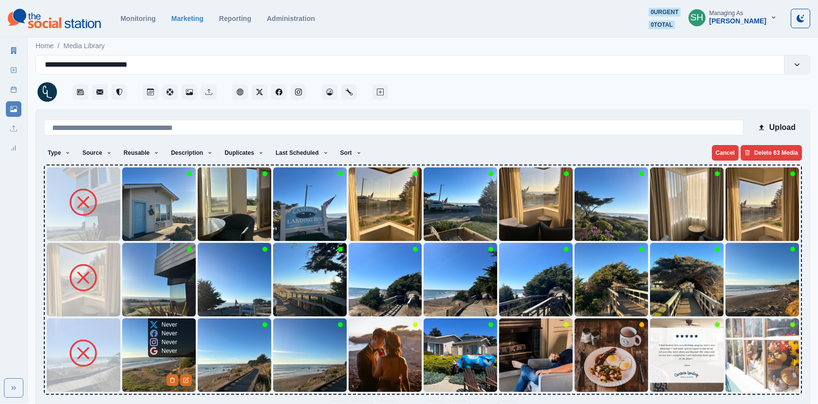
click at [143, 358] on img at bounding box center [158, 354] width 73 height 73
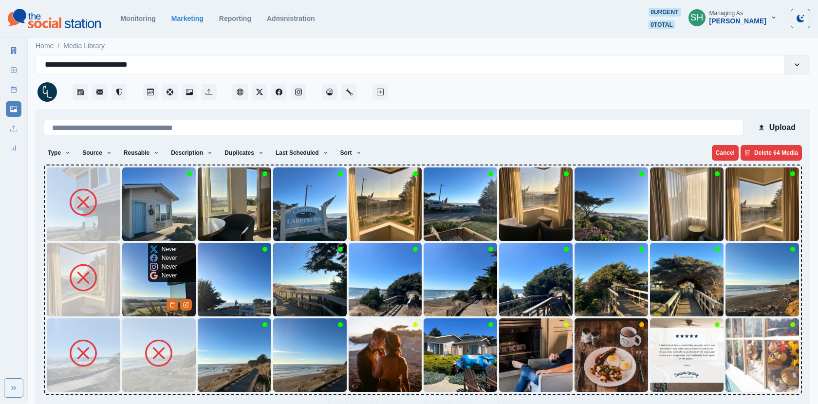
click at [140, 288] on img at bounding box center [158, 279] width 73 height 73
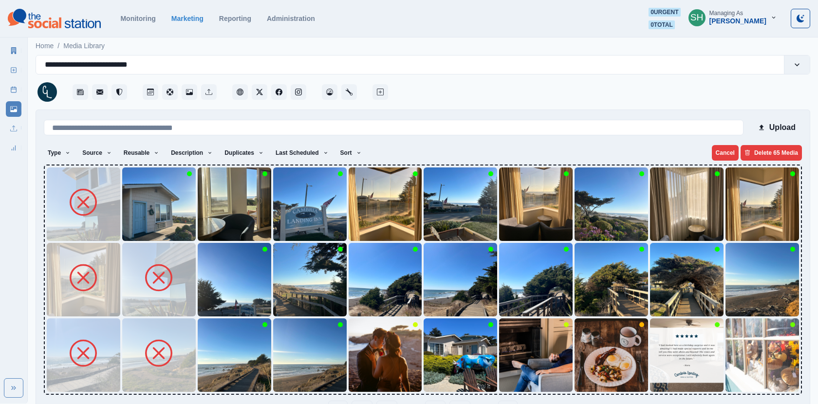
click at [148, 219] on img at bounding box center [158, 203] width 73 height 73
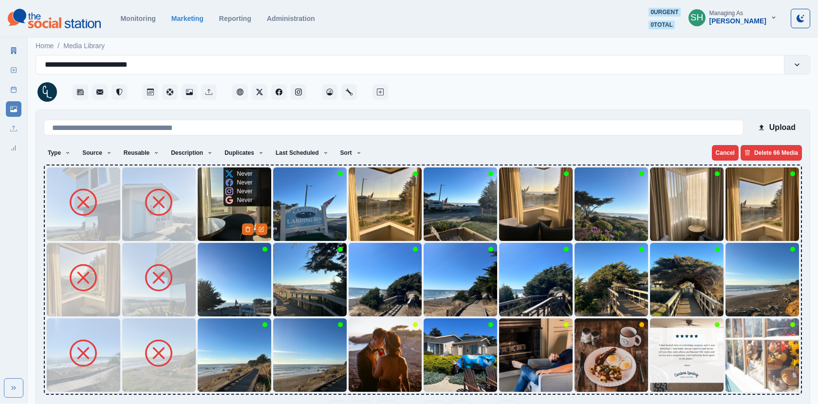
click at [207, 210] on img at bounding box center [234, 203] width 73 height 73
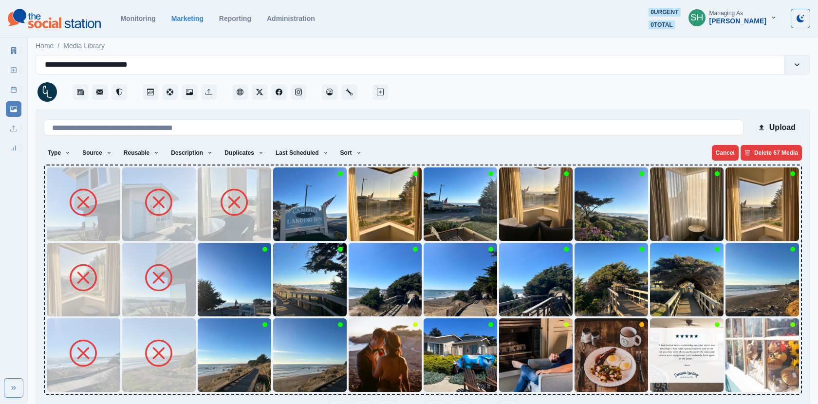
click at [222, 294] on img at bounding box center [234, 279] width 73 height 73
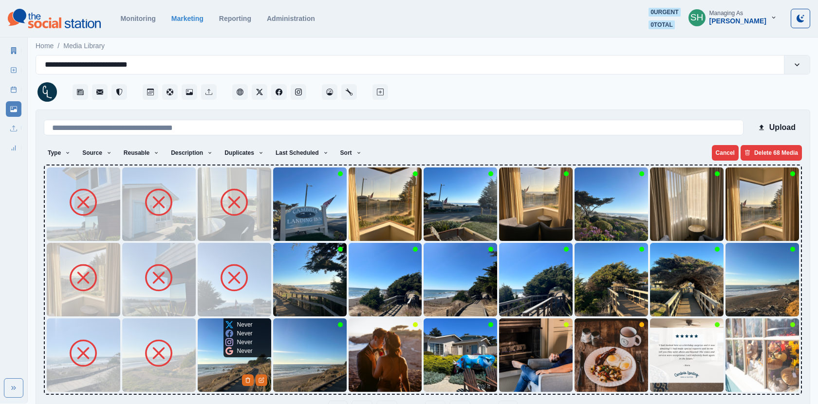
click at [222, 373] on img at bounding box center [234, 354] width 73 height 73
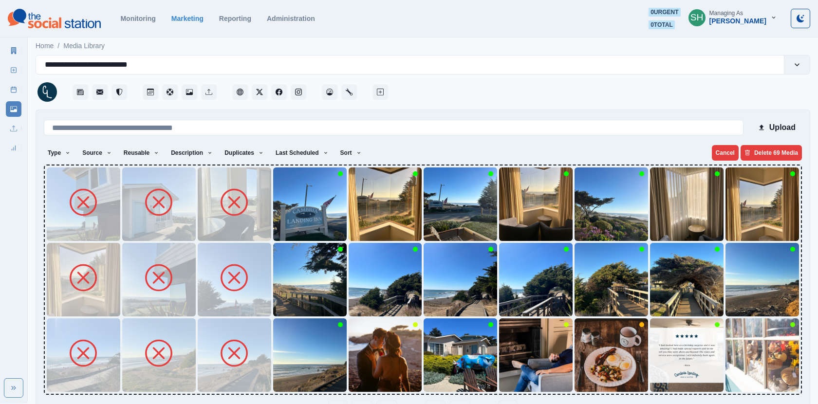
click at [281, 371] on img at bounding box center [309, 354] width 73 height 73
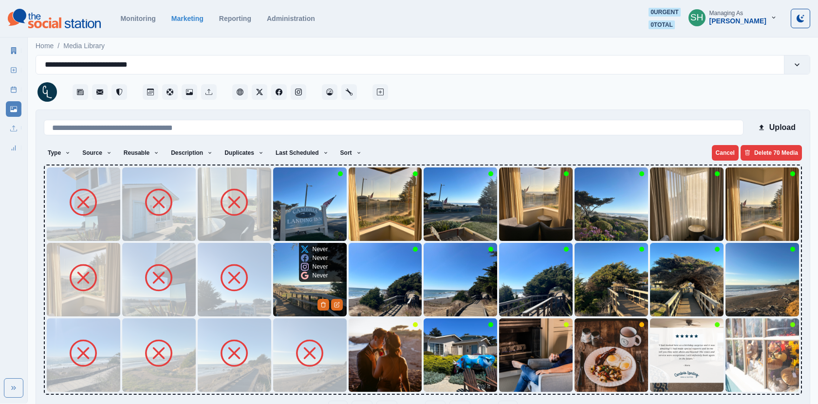
click at [296, 286] on img at bounding box center [309, 279] width 73 height 73
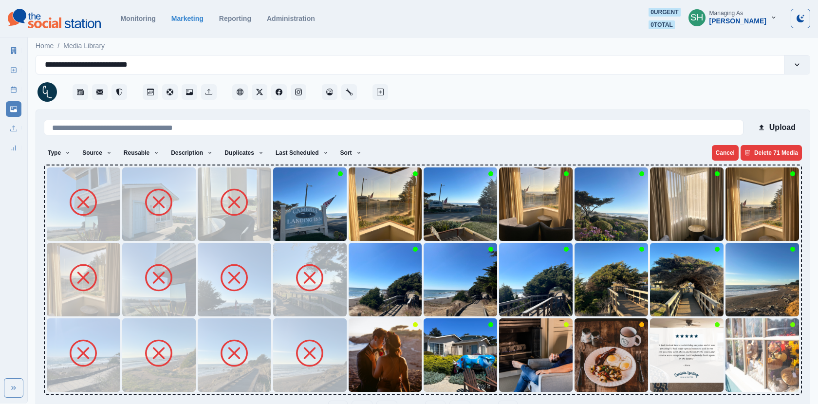
click at [281, 215] on img at bounding box center [309, 203] width 73 height 73
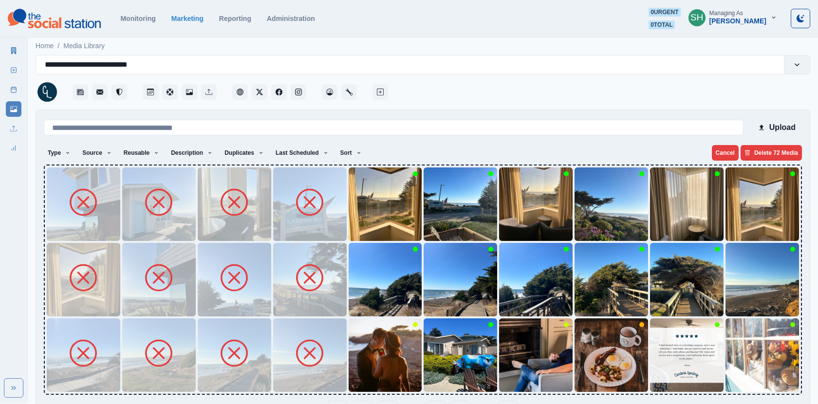
click at [345, 215] on img at bounding box center [309, 203] width 73 height 73
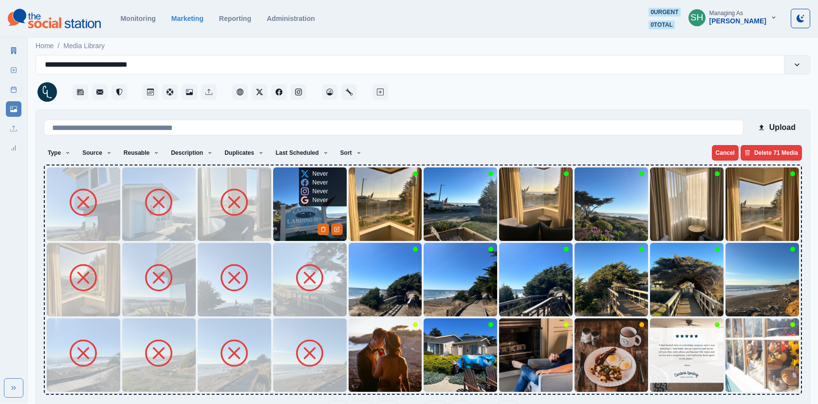
click at [353, 215] on img at bounding box center [385, 203] width 73 height 73
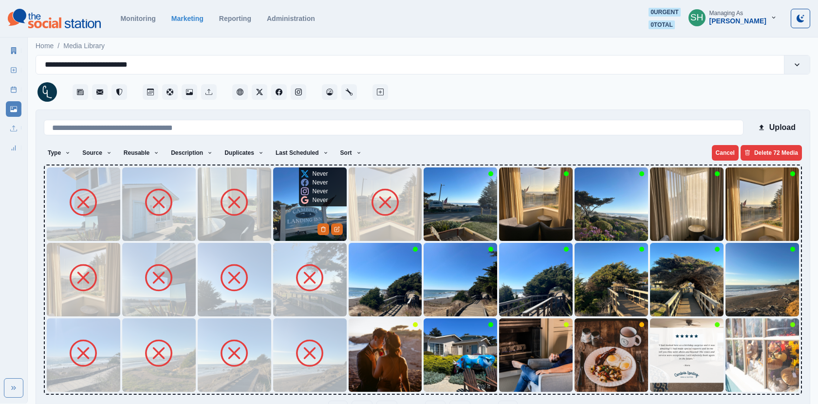
click at [299, 213] on img at bounding box center [309, 203] width 73 height 73
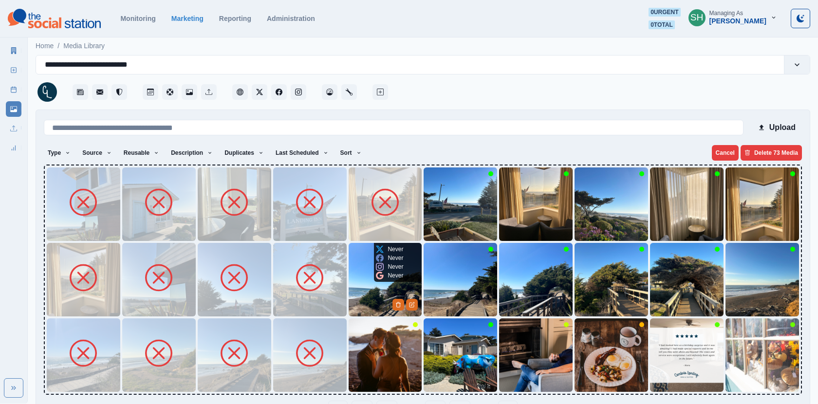
click at [369, 282] on img at bounding box center [385, 279] width 73 height 73
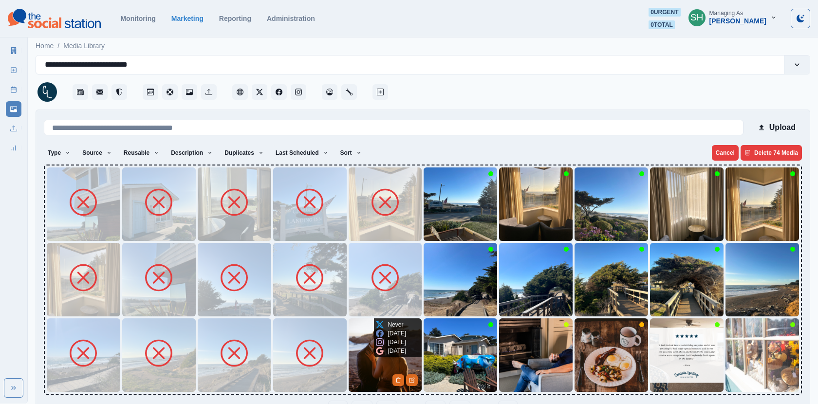
click at [372, 357] on img at bounding box center [385, 354] width 73 height 73
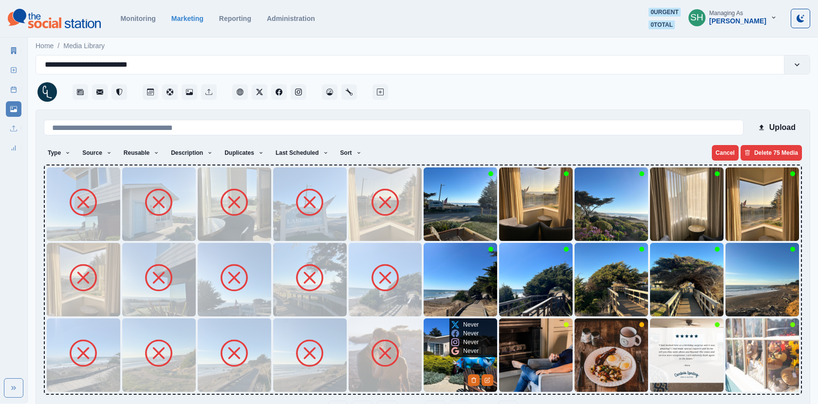
click at [447, 355] on img at bounding box center [459, 354] width 73 height 73
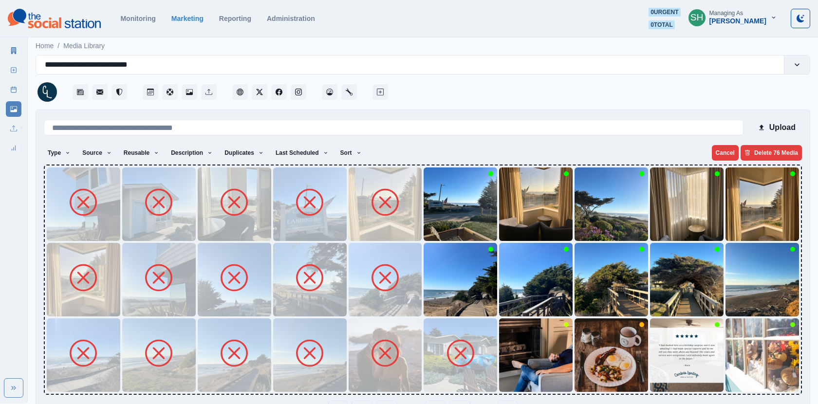
click at [440, 292] on img at bounding box center [459, 279] width 73 height 73
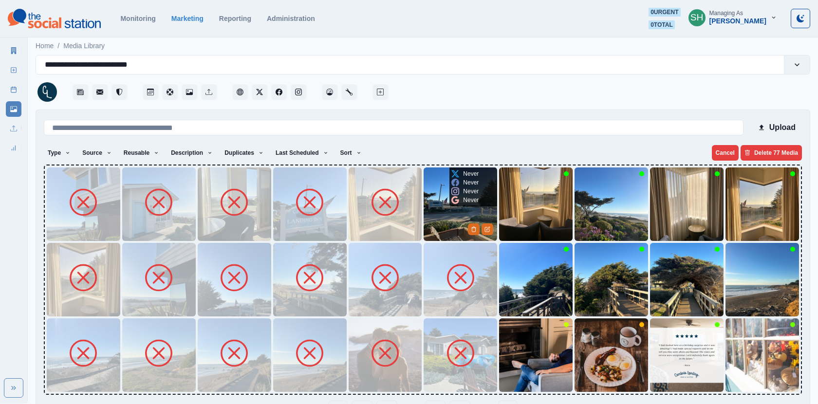
click at [442, 218] on img at bounding box center [459, 203] width 73 height 73
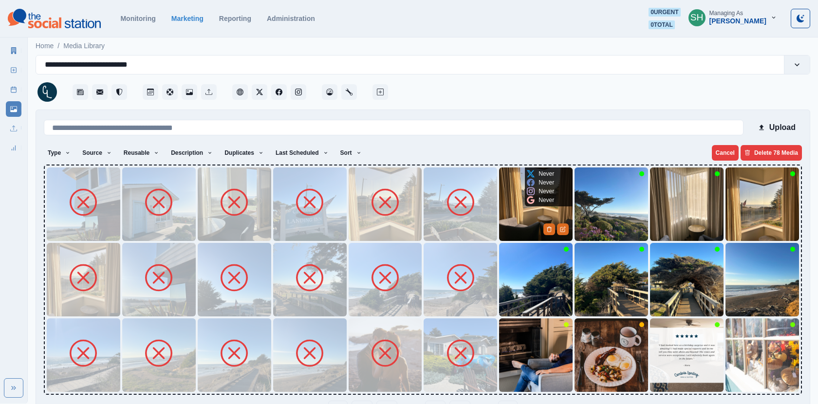
click at [554, 215] on img at bounding box center [535, 203] width 73 height 73
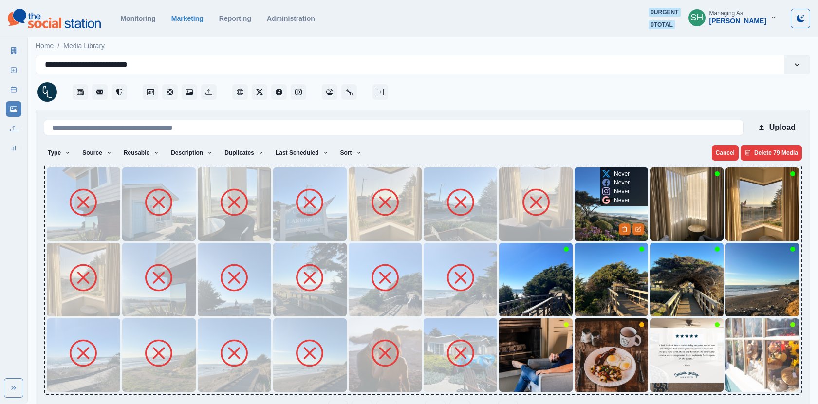
click at [594, 224] on img at bounding box center [610, 203] width 73 height 73
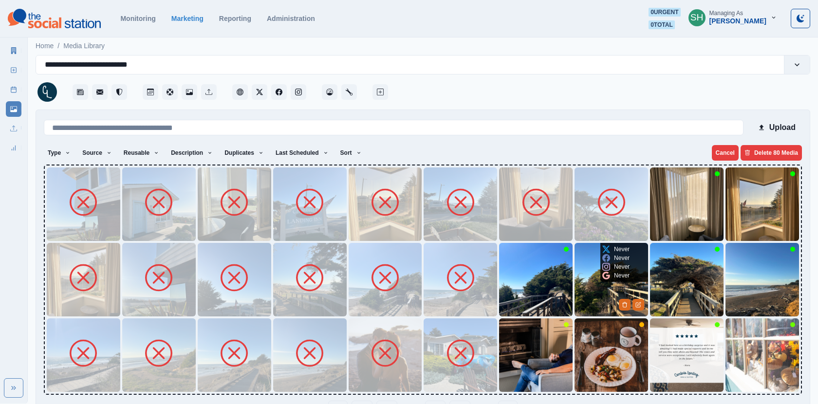
click at [599, 279] on img at bounding box center [610, 279] width 73 height 73
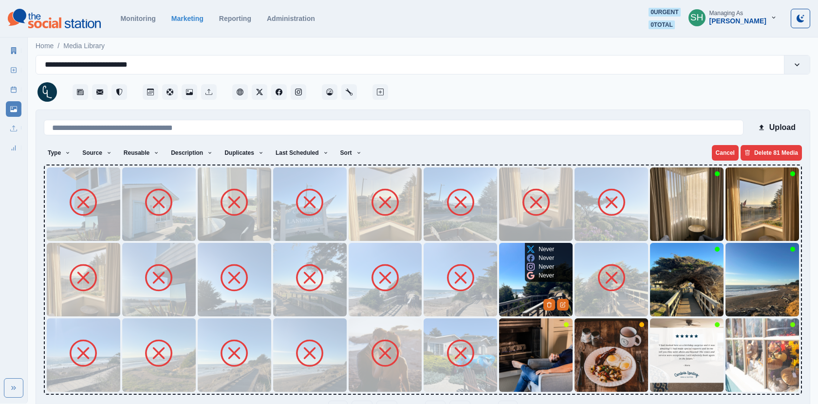
click at [520, 291] on img at bounding box center [535, 279] width 73 height 73
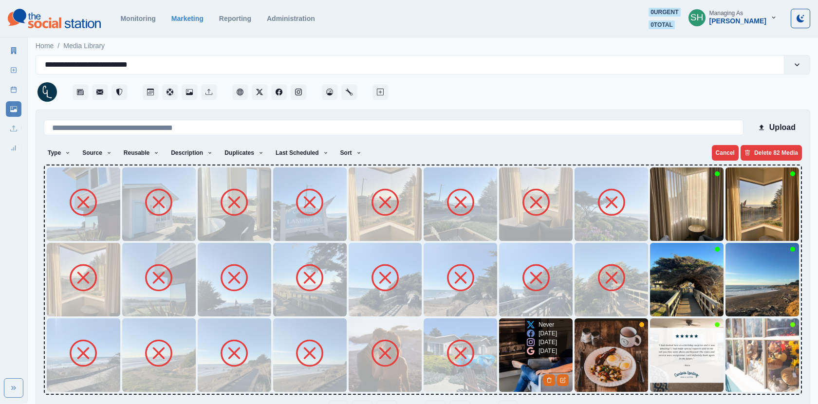
click at [524, 375] on img at bounding box center [535, 354] width 73 height 73
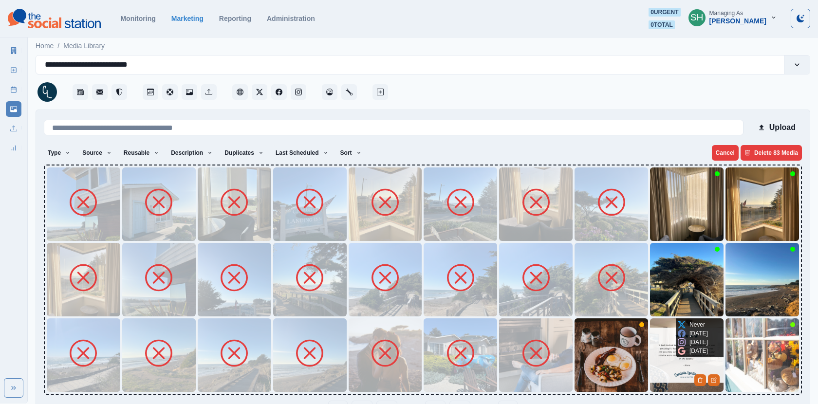
click at [662, 371] on img at bounding box center [686, 354] width 73 height 73
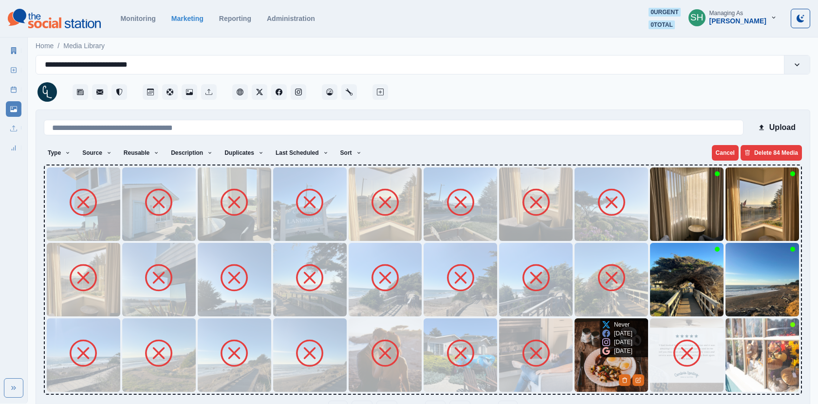
click at [588, 366] on img at bounding box center [610, 354] width 73 height 73
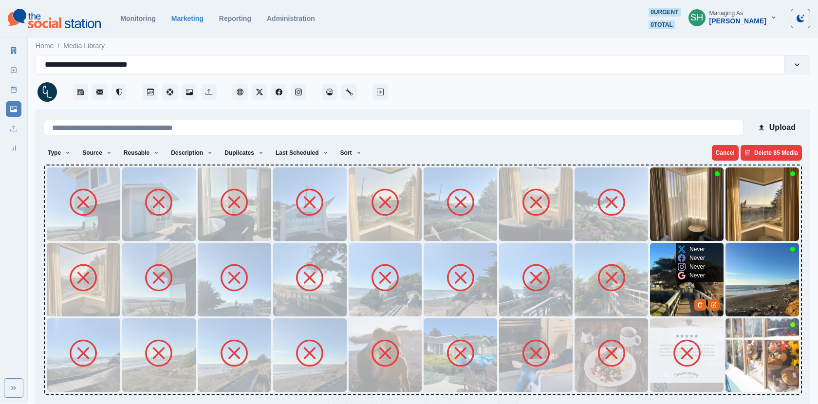
click at [671, 282] on img at bounding box center [686, 279] width 73 height 73
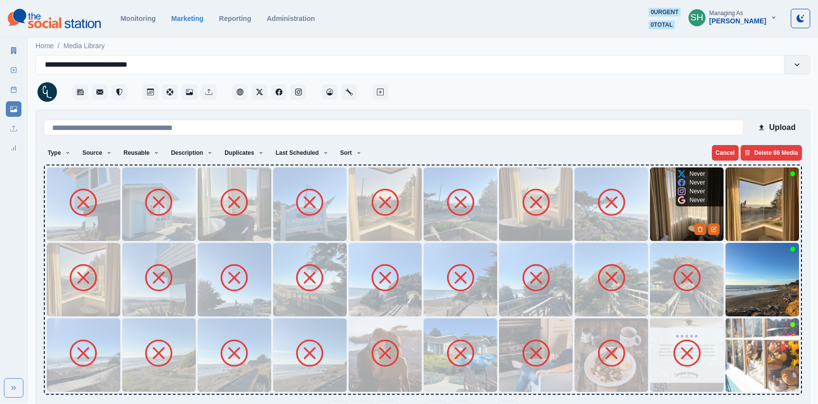
click at [668, 205] on img at bounding box center [686, 203] width 73 height 73
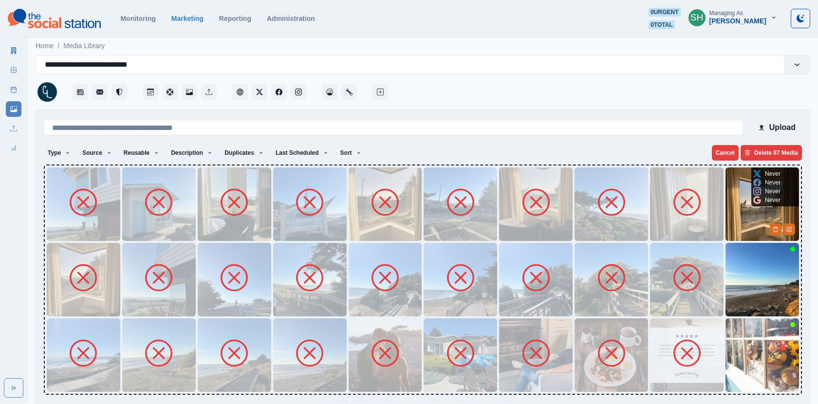
click at [752, 210] on img at bounding box center [761, 203] width 73 height 73
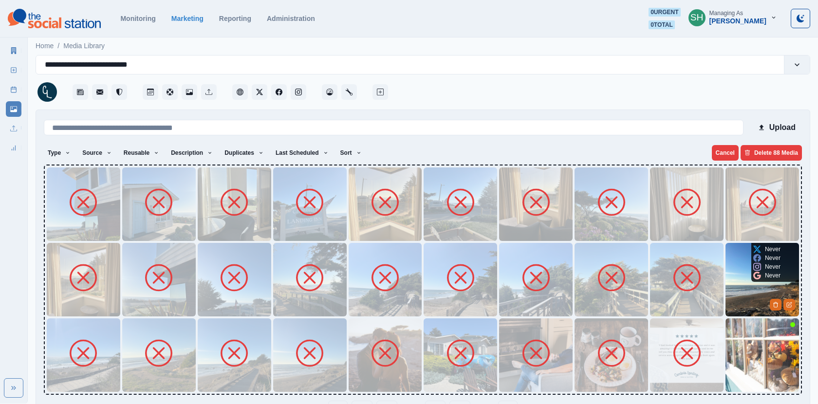
click at [751, 291] on img at bounding box center [761, 279] width 73 height 73
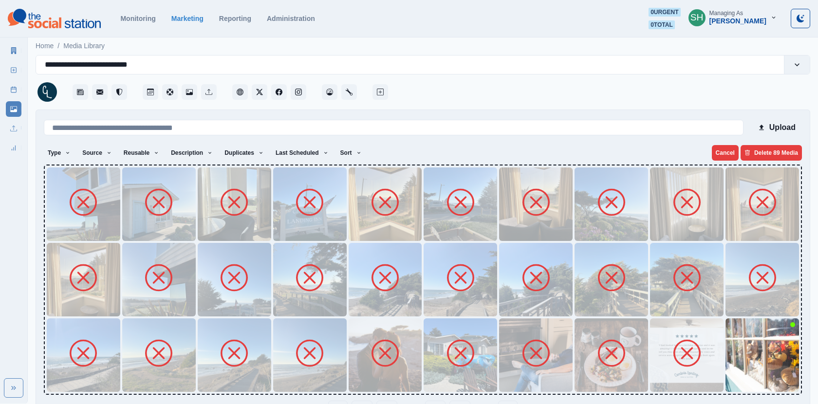
click at [743, 353] on img at bounding box center [761, 354] width 73 height 73
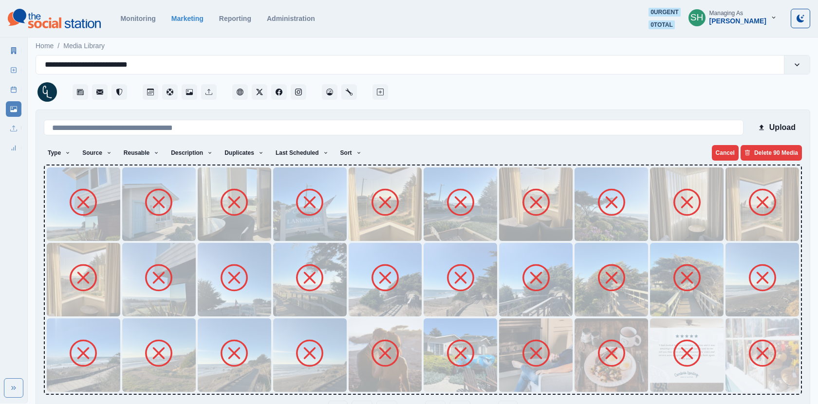
scroll to position [31, 0]
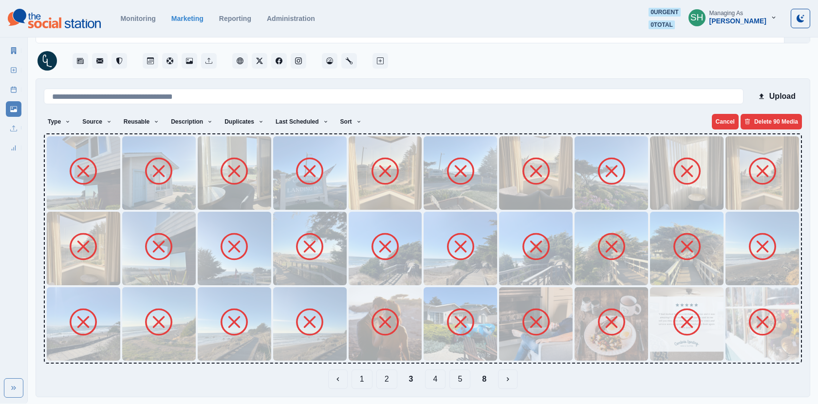
click at [425, 380] on button "4" at bounding box center [435, 378] width 21 height 19
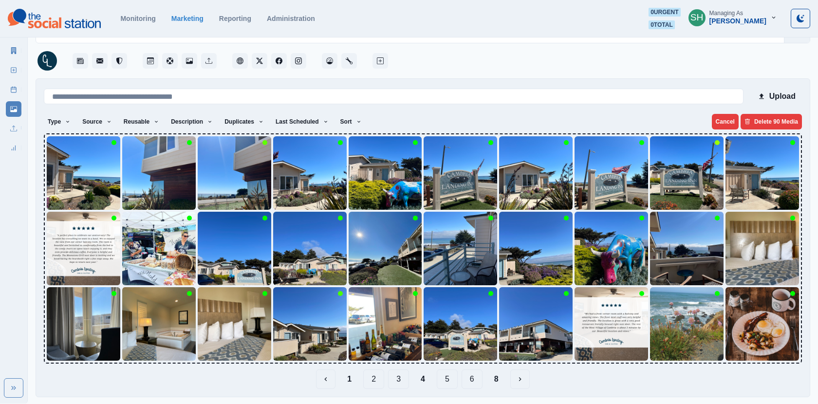
scroll to position [0, 0]
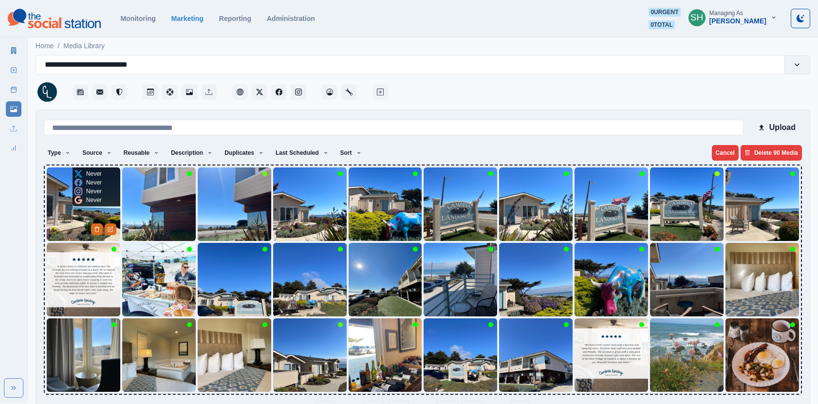
click at [62, 214] on img at bounding box center [83, 203] width 73 height 73
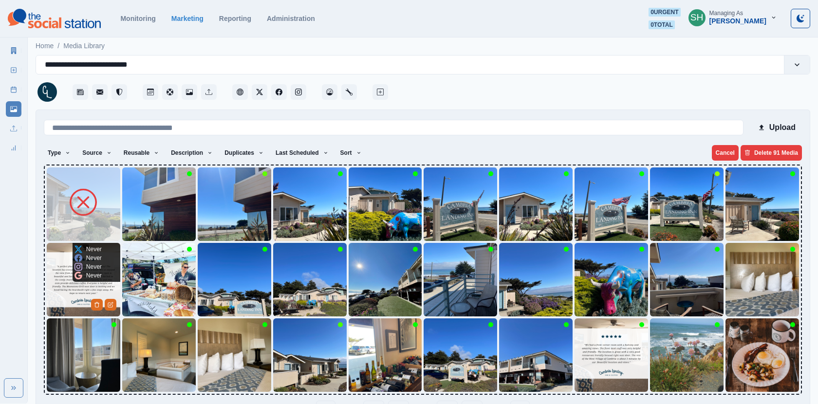
click at [67, 290] on img at bounding box center [83, 279] width 73 height 73
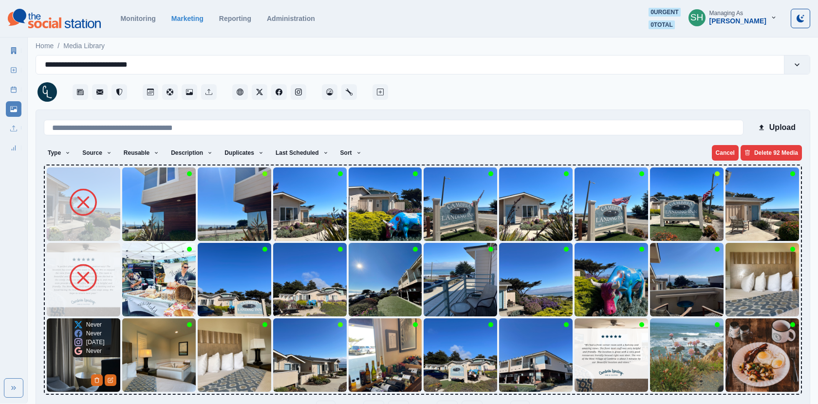
click at [59, 345] on img at bounding box center [83, 354] width 73 height 73
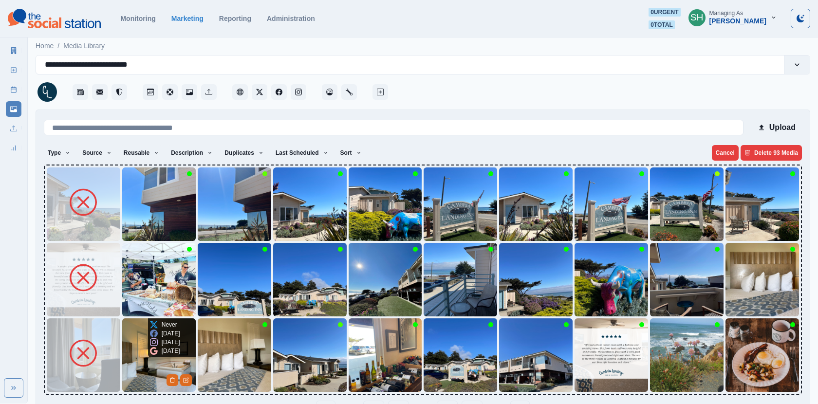
click at [139, 359] on img at bounding box center [158, 354] width 73 height 73
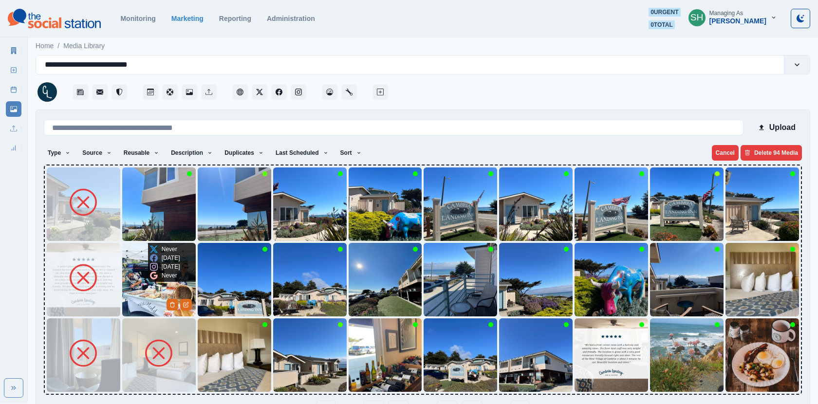
click at [138, 308] on img at bounding box center [158, 279] width 73 height 73
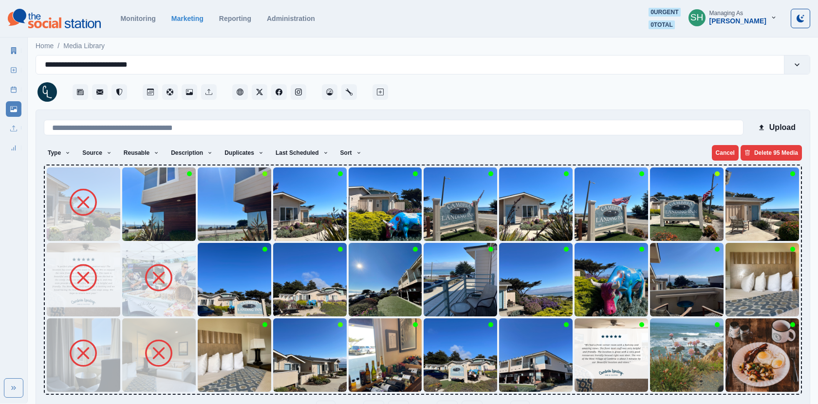
click at [157, 225] on img at bounding box center [158, 203] width 73 height 73
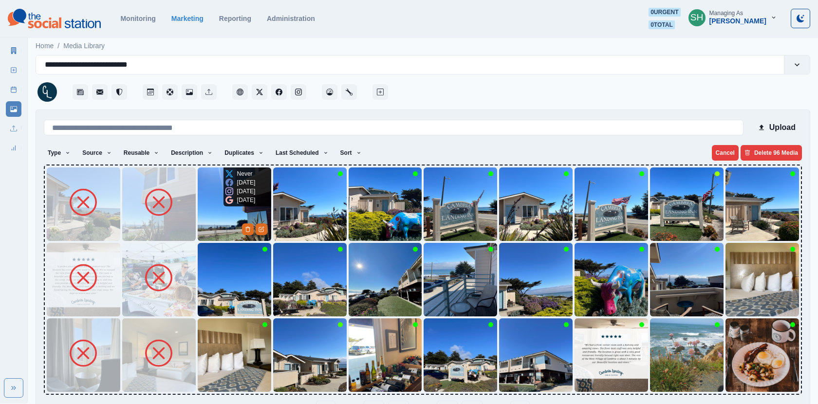
click at [243, 196] on p "9 months ago" at bounding box center [246, 191] width 18 height 9
click at [211, 229] on img at bounding box center [234, 203] width 73 height 73
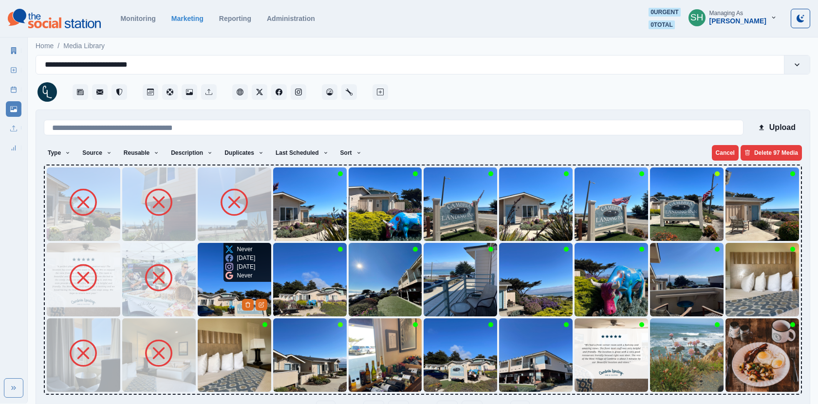
click at [211, 287] on img at bounding box center [234, 279] width 73 height 73
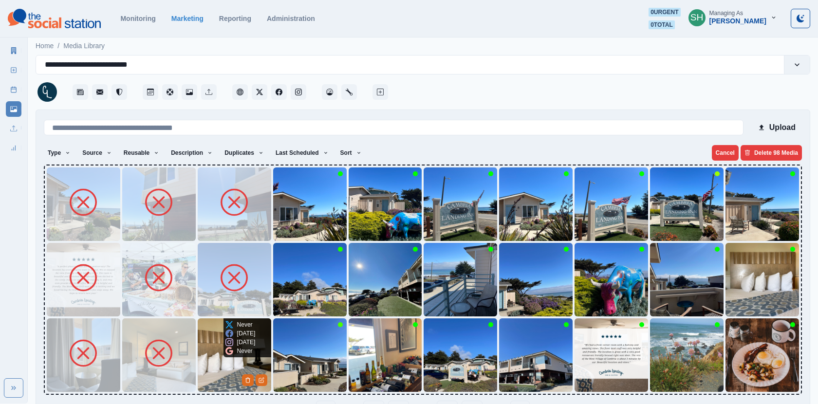
click at [215, 351] on img at bounding box center [234, 354] width 73 height 73
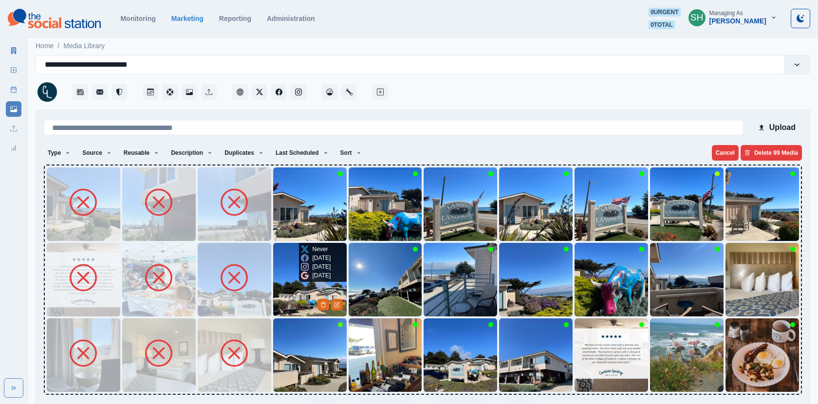
click at [292, 291] on img at bounding box center [309, 279] width 73 height 73
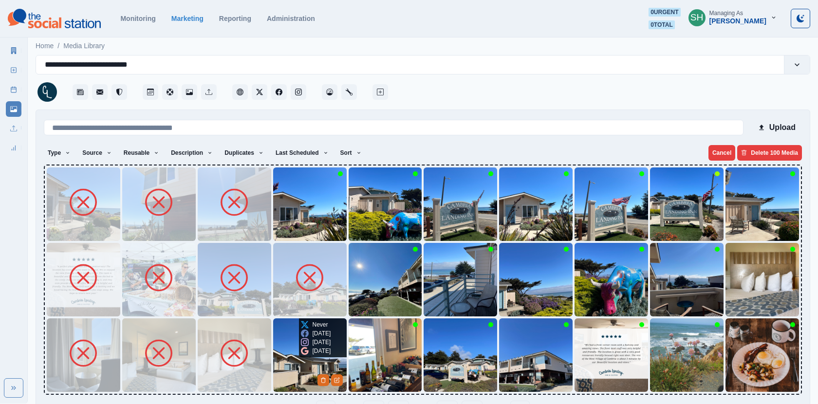
click at [289, 362] on img at bounding box center [309, 354] width 73 height 73
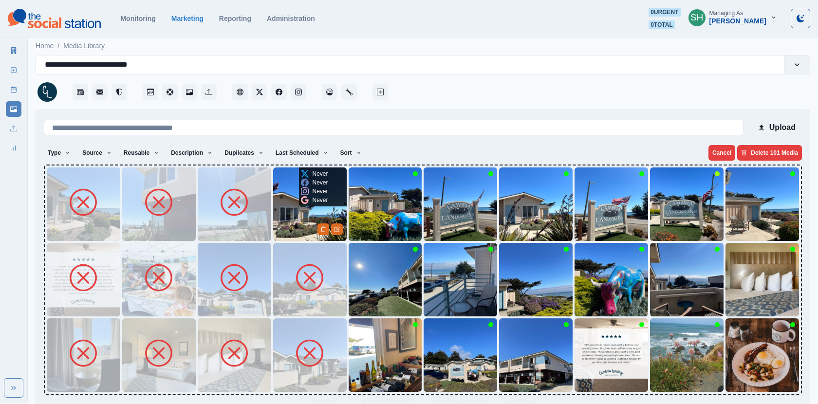
click at [292, 198] on img at bounding box center [309, 203] width 73 height 73
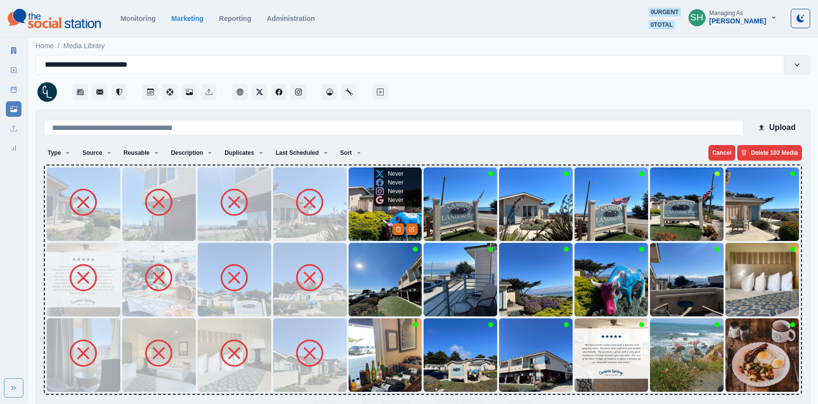
click at [358, 214] on img at bounding box center [385, 203] width 73 height 73
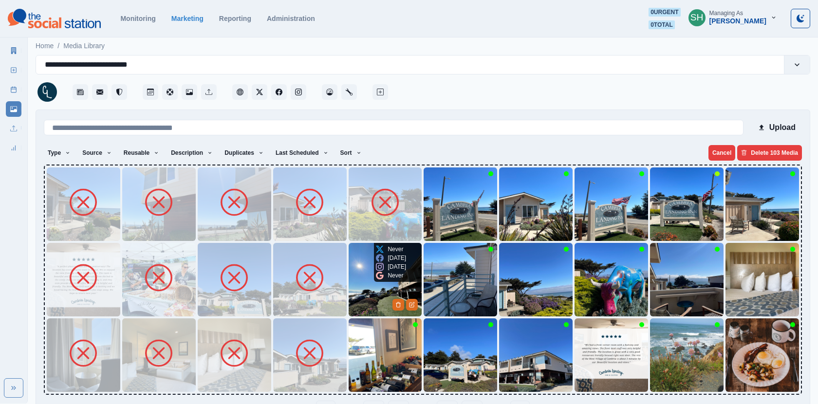
click at [367, 289] on img at bounding box center [385, 279] width 73 height 73
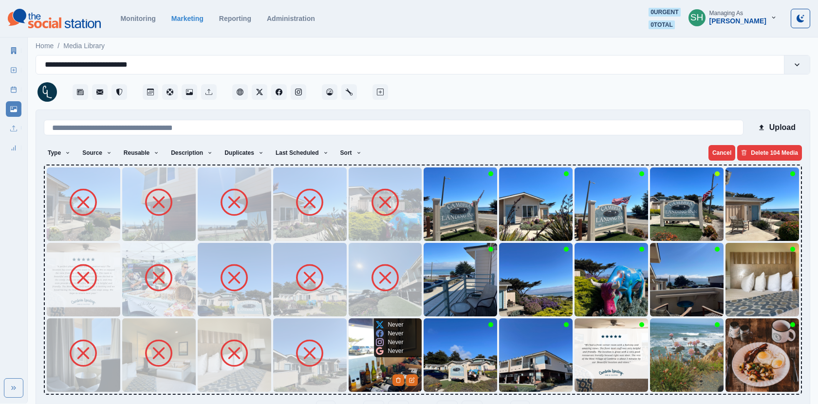
click at [363, 382] on img at bounding box center [385, 354] width 73 height 73
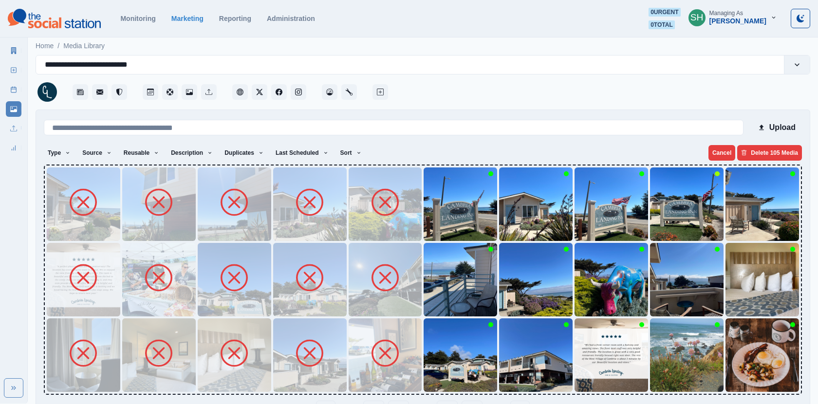
click at [450, 370] on img at bounding box center [459, 354] width 73 height 73
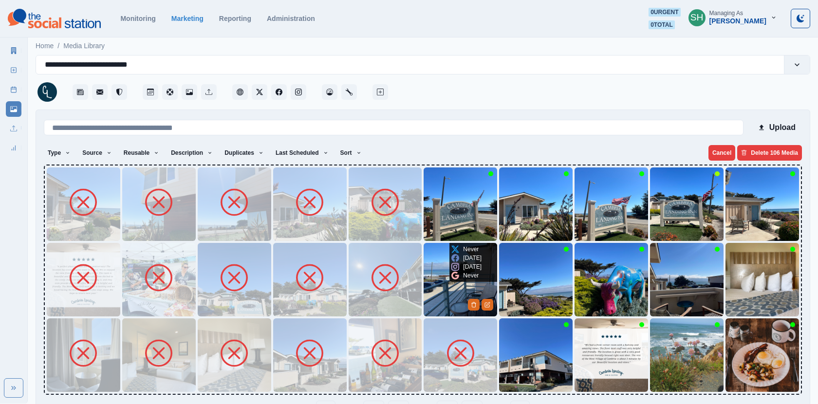
click at [444, 288] on img at bounding box center [459, 279] width 73 height 73
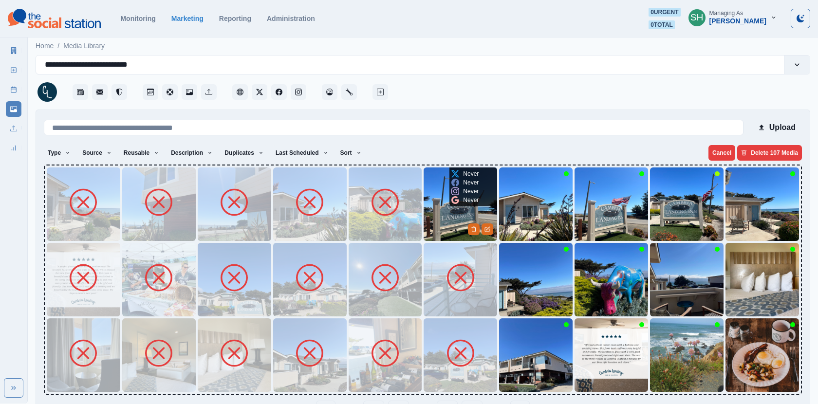
click at [441, 192] on img at bounding box center [459, 203] width 73 height 73
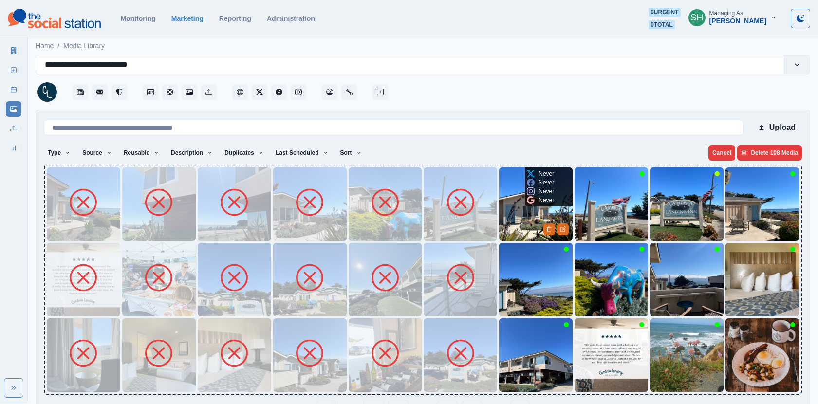
click at [520, 218] on img at bounding box center [535, 203] width 73 height 73
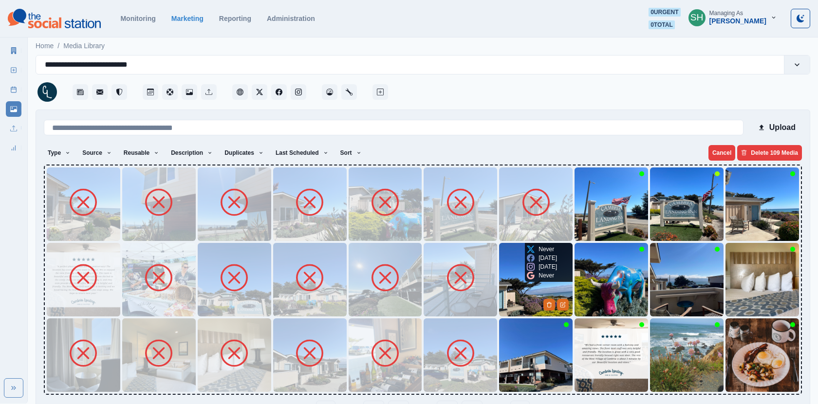
click at [527, 294] on img at bounding box center [535, 279] width 73 height 73
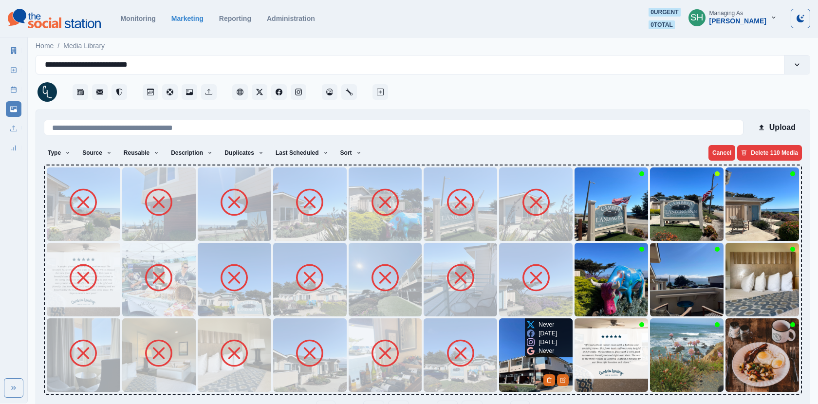
click at [512, 371] on img at bounding box center [535, 354] width 73 height 73
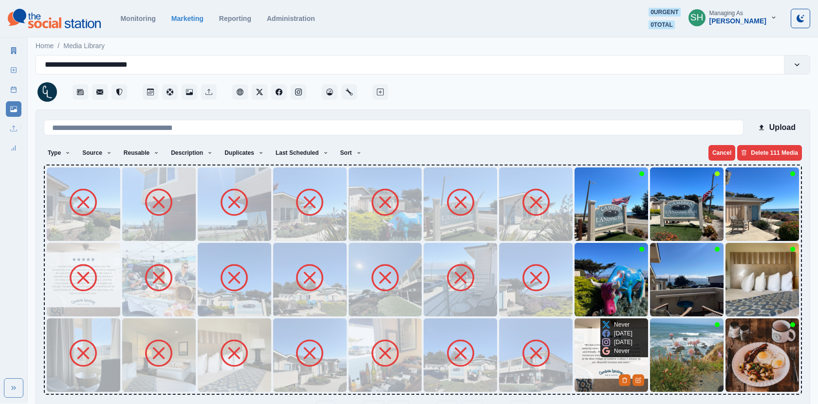
click at [598, 366] on img at bounding box center [610, 354] width 73 height 73
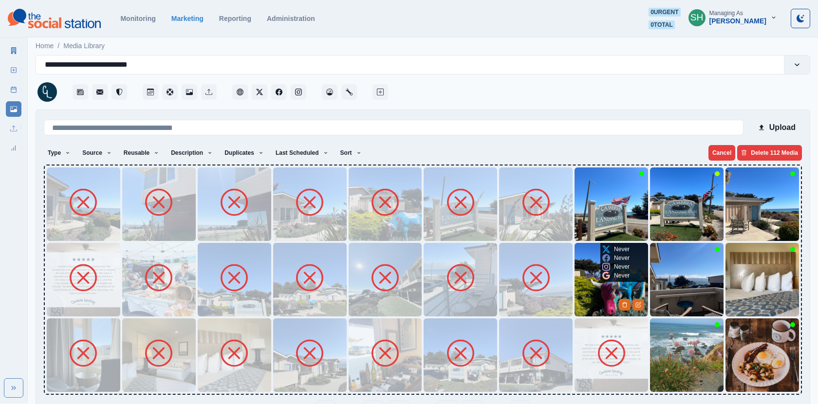
click at [591, 292] on img at bounding box center [610, 279] width 73 height 73
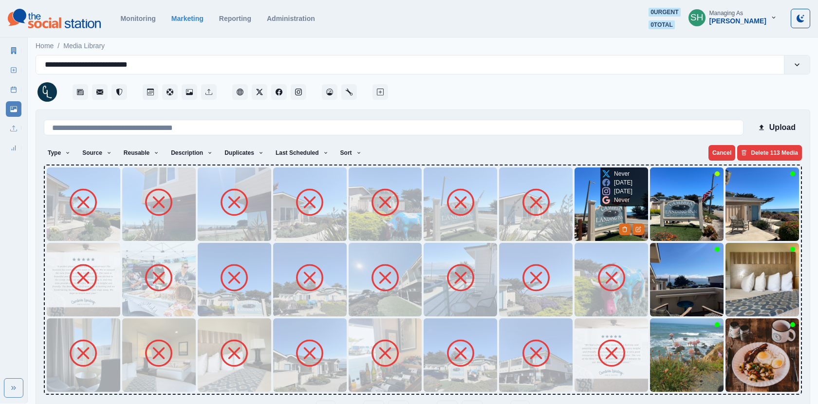
click at [577, 215] on img at bounding box center [610, 203] width 73 height 73
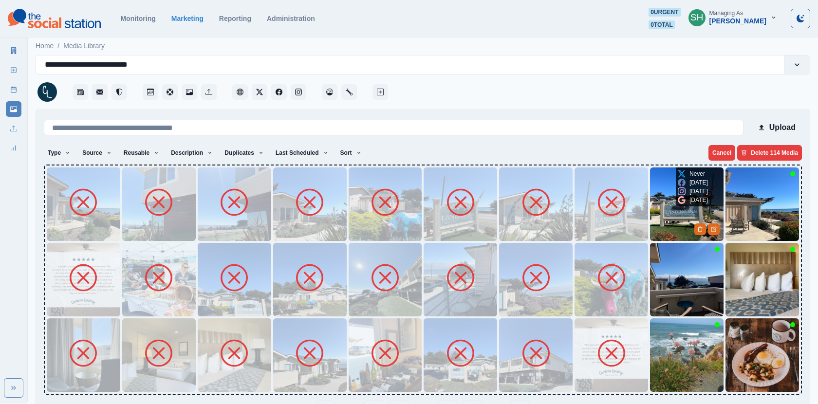
click at [675, 227] on img at bounding box center [686, 203] width 73 height 73
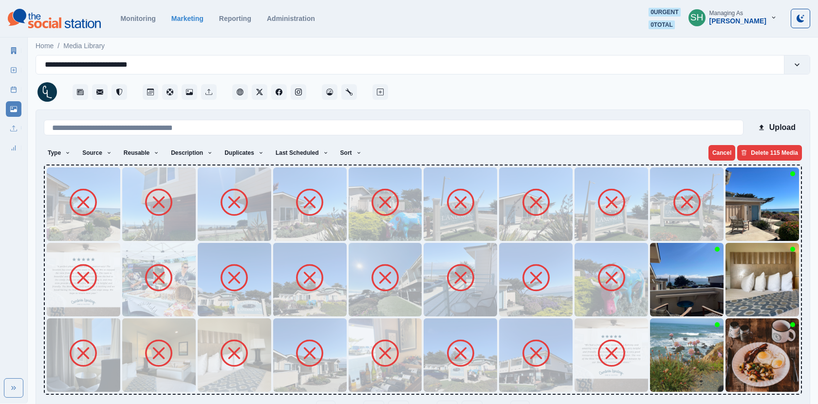
click at [675, 290] on img at bounding box center [686, 279] width 73 height 73
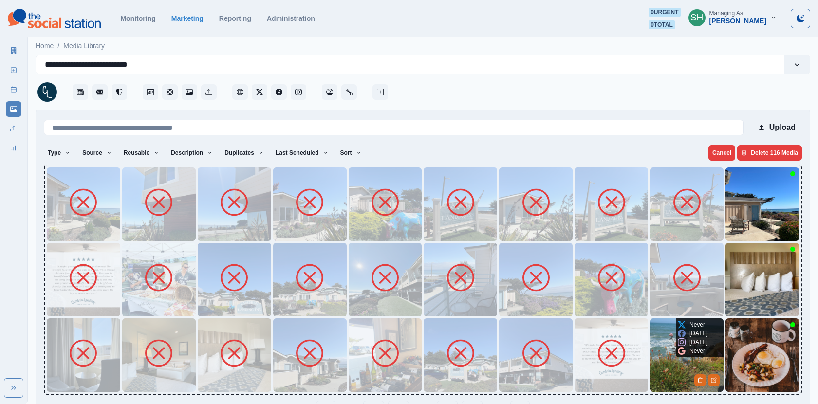
click at [675, 373] on img at bounding box center [686, 354] width 73 height 73
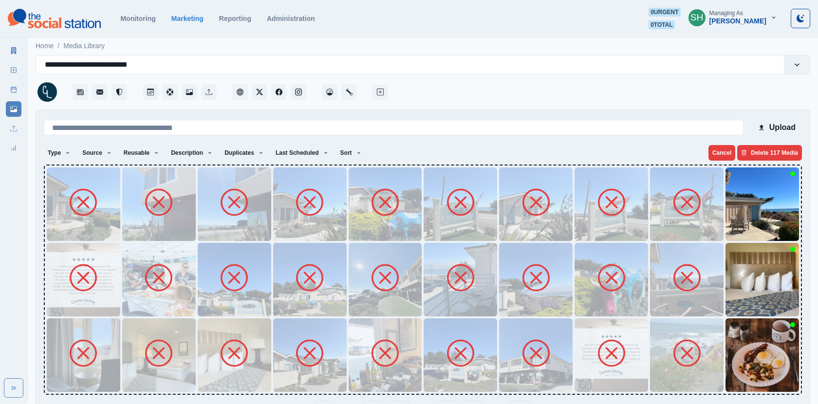
click at [755, 357] on img at bounding box center [761, 354] width 73 height 73
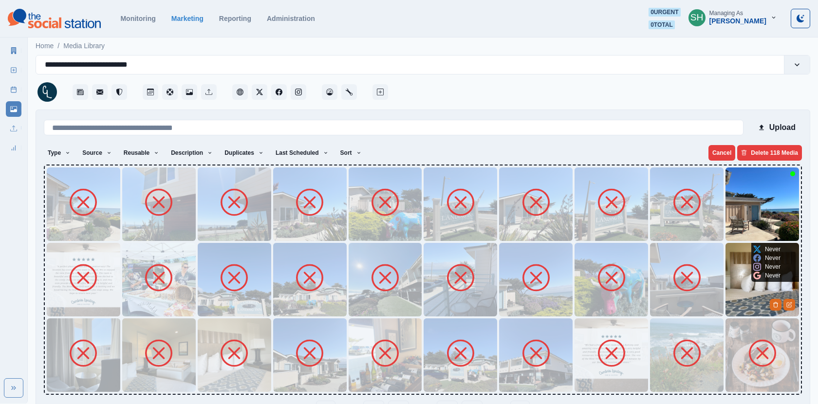
click at [735, 290] on img at bounding box center [761, 279] width 73 height 73
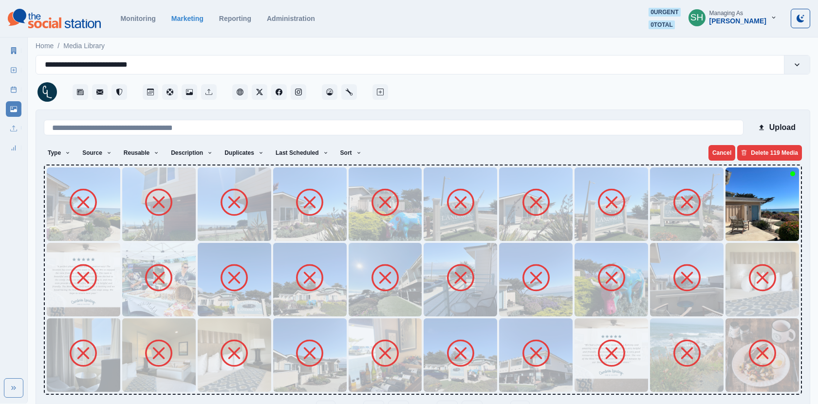
click at [735, 213] on img at bounding box center [761, 203] width 73 height 73
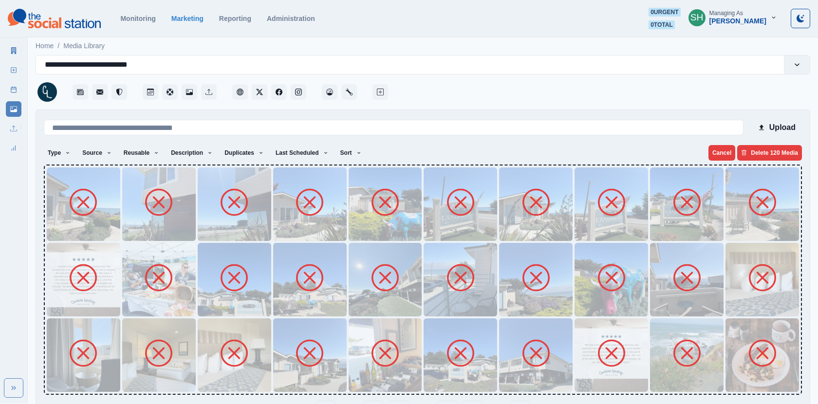
scroll to position [31, 0]
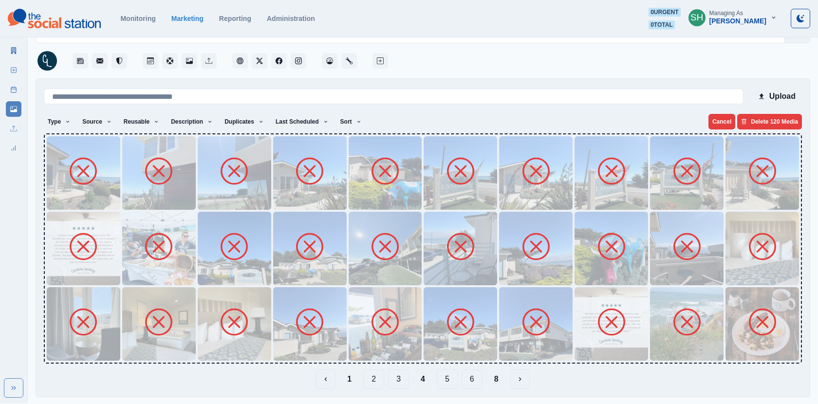
click at [441, 379] on button "5" at bounding box center [447, 378] width 21 height 19
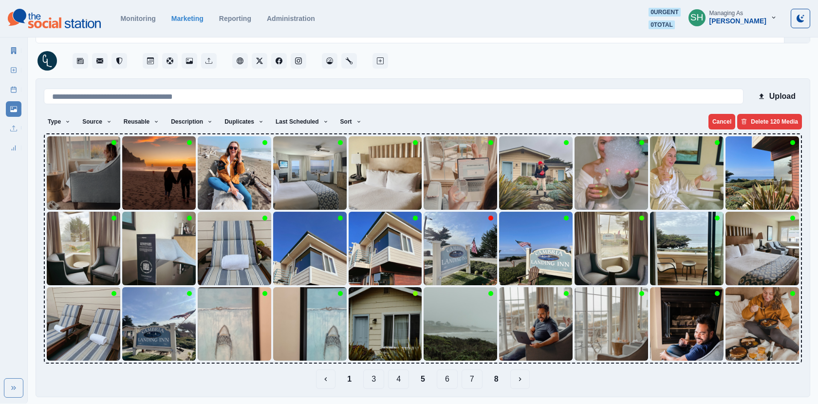
scroll to position [0, 0]
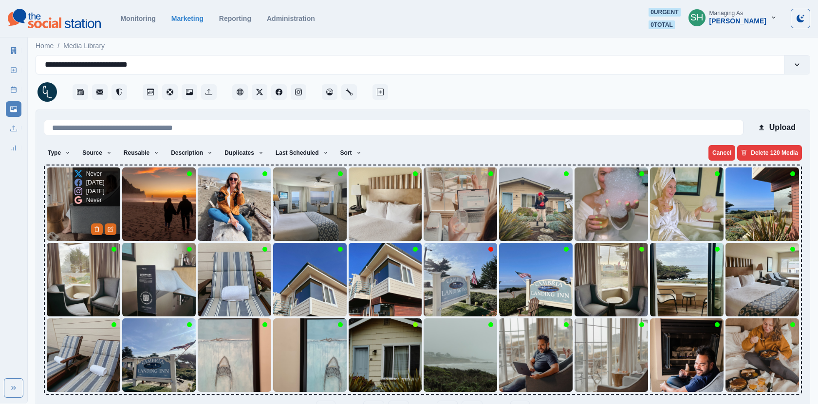
click at [82, 202] on div "Never" at bounding box center [87, 200] width 27 height 9
click at [74, 229] on img at bounding box center [83, 203] width 73 height 73
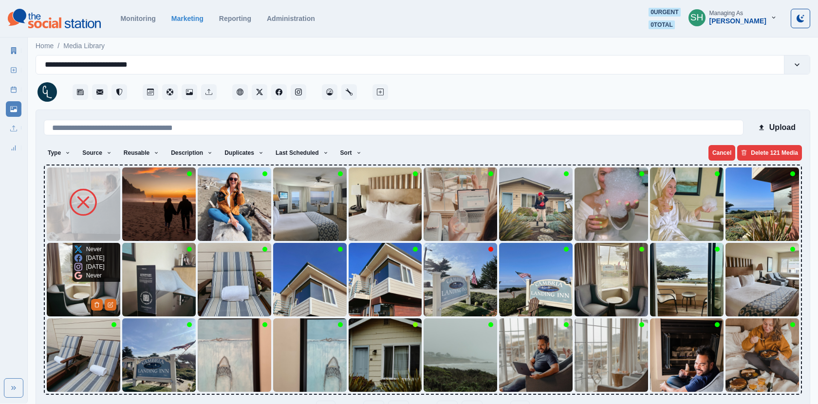
click at [62, 297] on img at bounding box center [83, 279] width 73 height 73
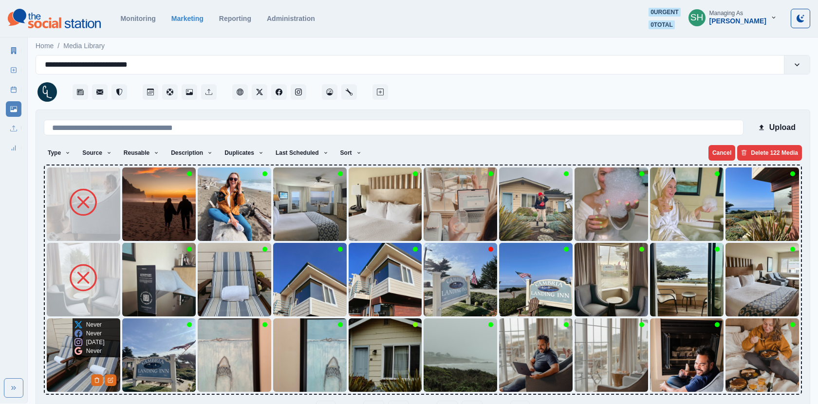
click at [66, 350] on img at bounding box center [83, 354] width 73 height 73
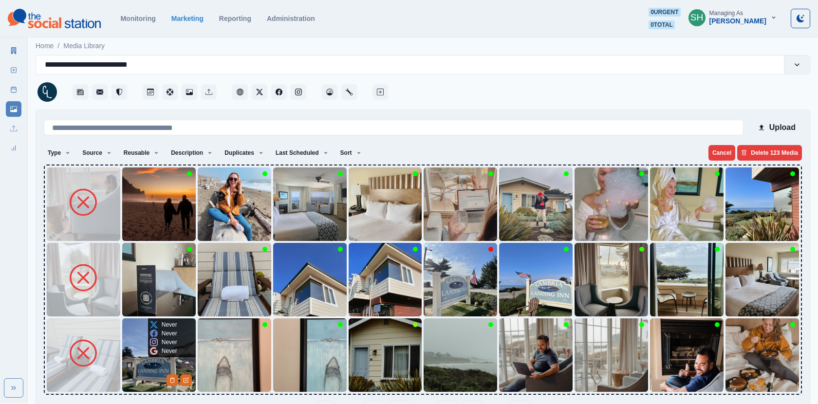
click at [152, 351] on icon at bounding box center [154, 351] width 8 height 8
click at [147, 293] on img at bounding box center [158, 279] width 73 height 73
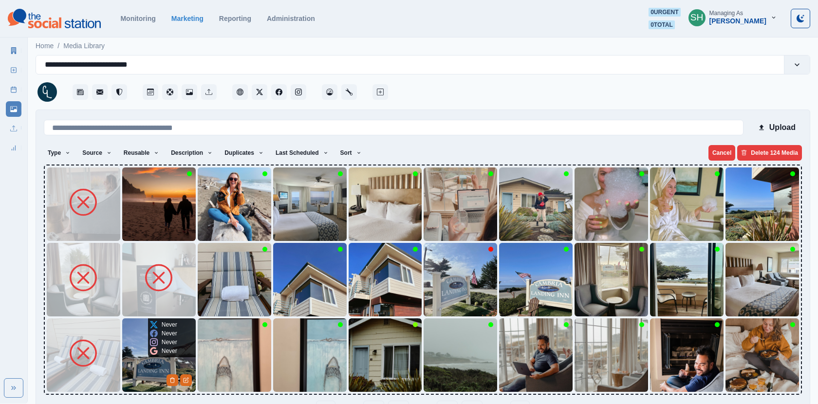
click at [144, 345] on img at bounding box center [158, 354] width 73 height 73
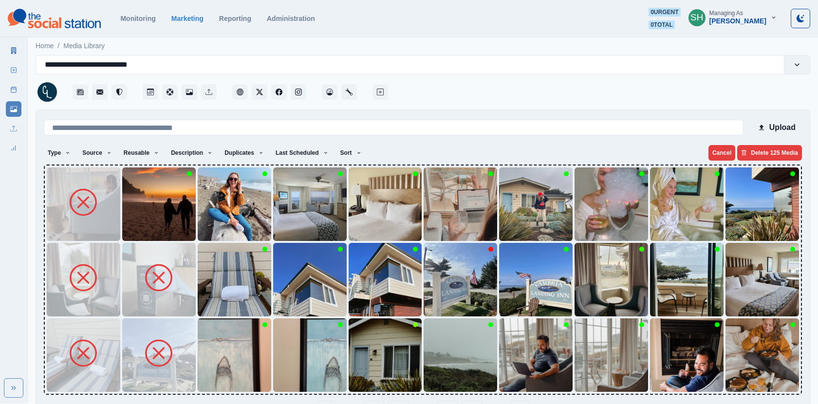
click at [152, 229] on img at bounding box center [158, 203] width 73 height 73
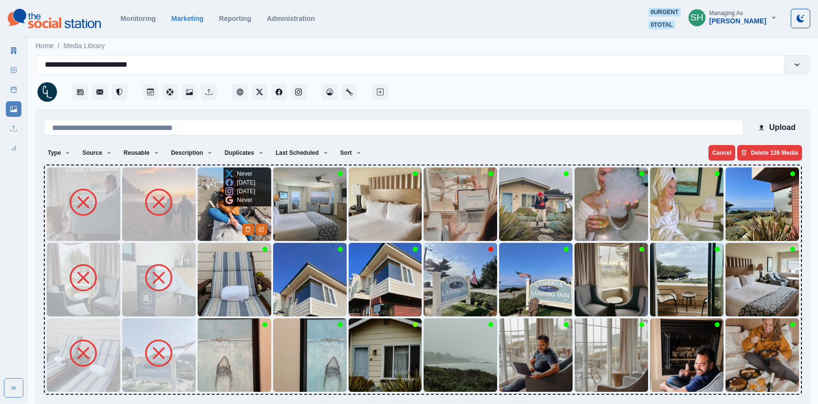
click at [230, 213] on img at bounding box center [234, 203] width 73 height 73
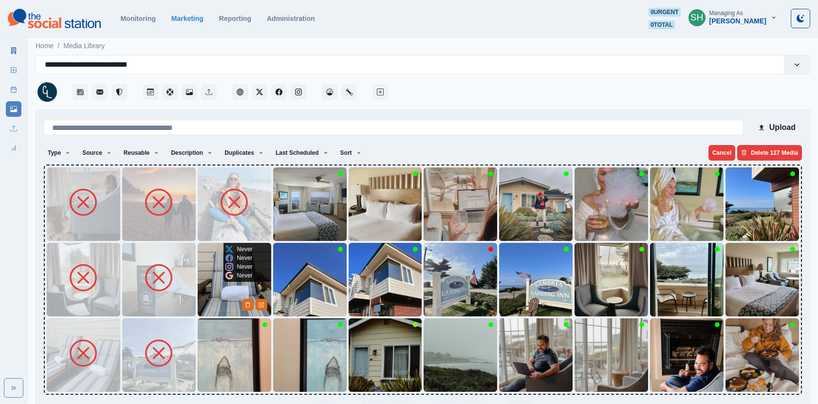
click at [233, 278] on div "Never" at bounding box center [238, 275] width 27 height 9
click at [225, 299] on img at bounding box center [234, 279] width 73 height 73
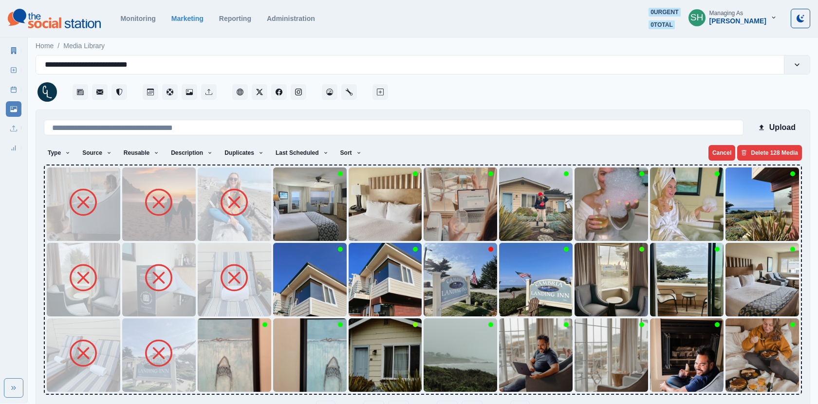
click at [230, 377] on img at bounding box center [234, 354] width 73 height 73
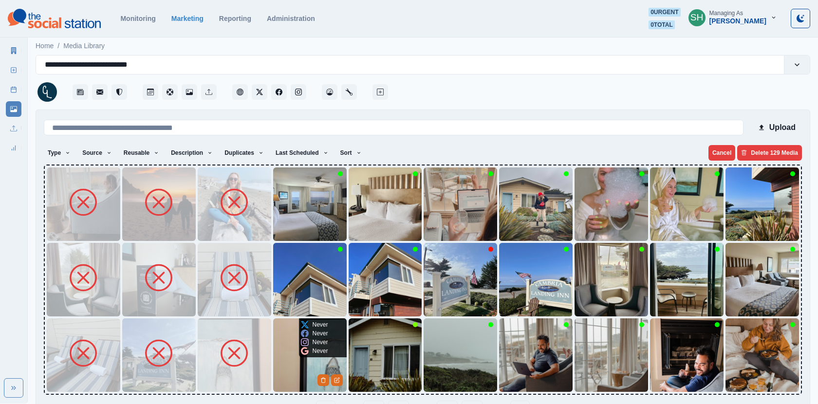
click at [297, 369] on img at bounding box center [309, 354] width 73 height 73
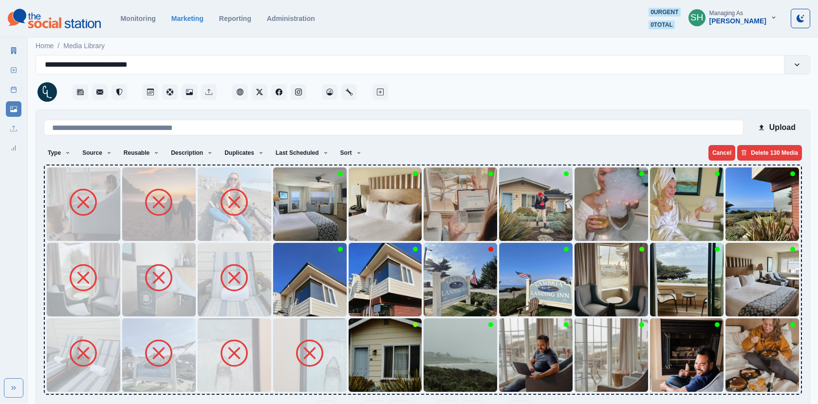
click at [293, 294] on img at bounding box center [309, 279] width 73 height 73
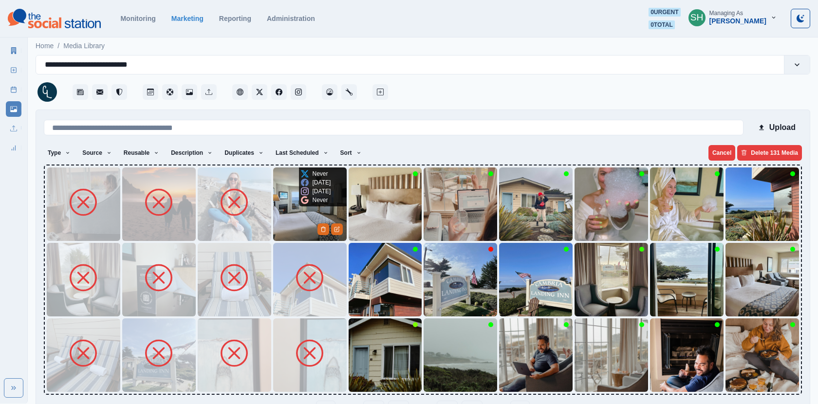
click at [299, 226] on img at bounding box center [309, 203] width 73 height 73
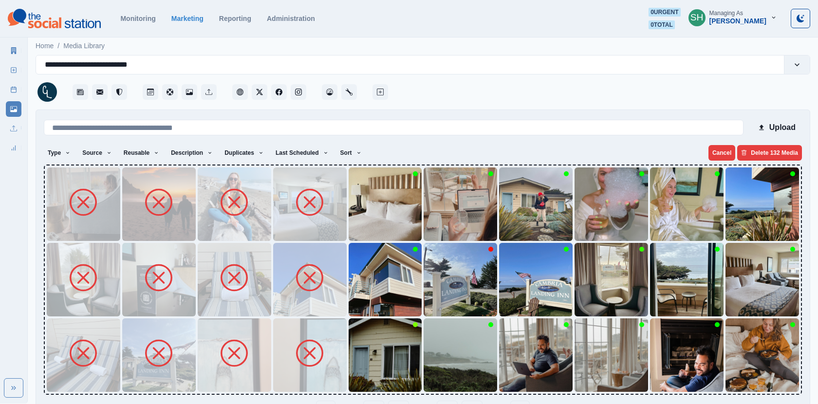
click at [378, 220] on img at bounding box center [385, 203] width 73 height 73
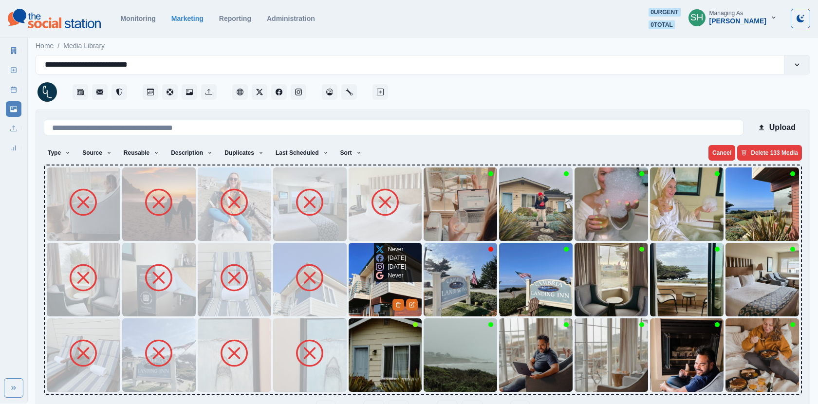
click at [382, 278] on icon at bounding box center [380, 276] width 8 height 8
click at [382, 307] on img at bounding box center [385, 279] width 73 height 73
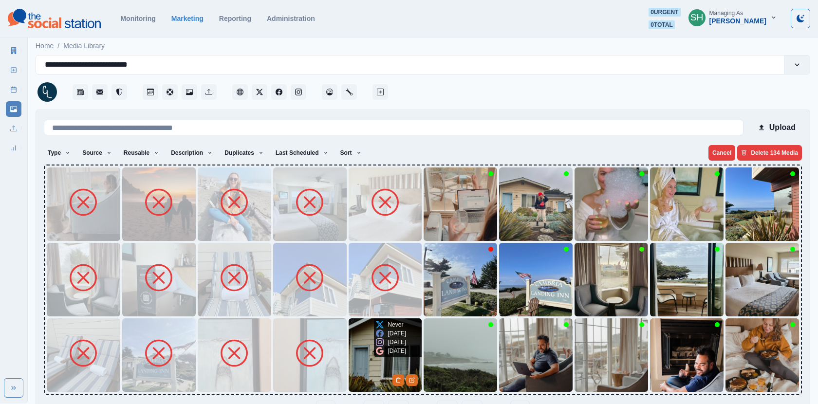
click at [367, 370] on img at bounding box center [385, 354] width 73 height 73
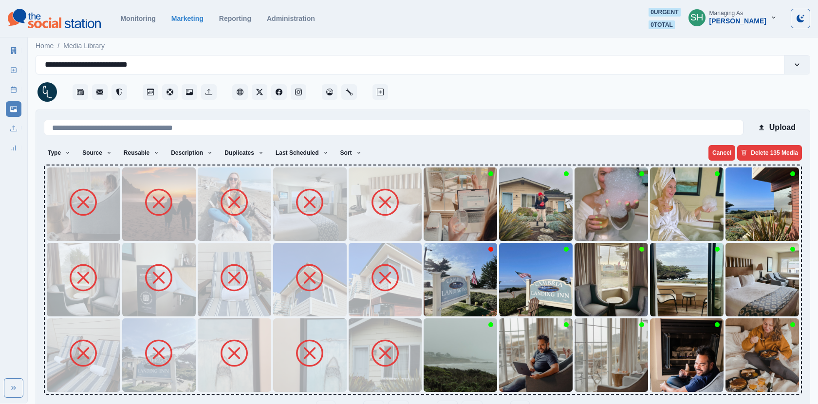
click at [441, 361] on img at bounding box center [459, 354] width 73 height 73
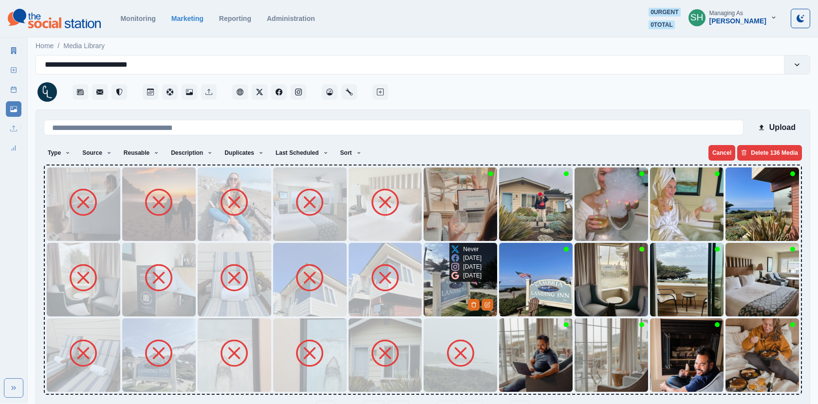
click at [441, 291] on img at bounding box center [459, 279] width 73 height 73
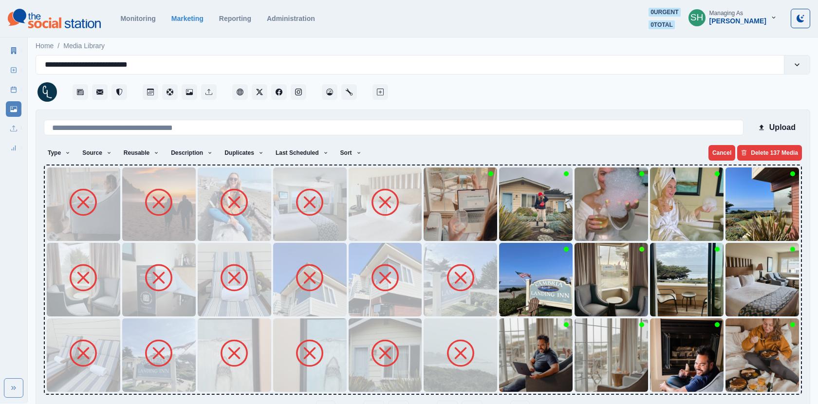
click at [439, 221] on img at bounding box center [459, 203] width 73 height 73
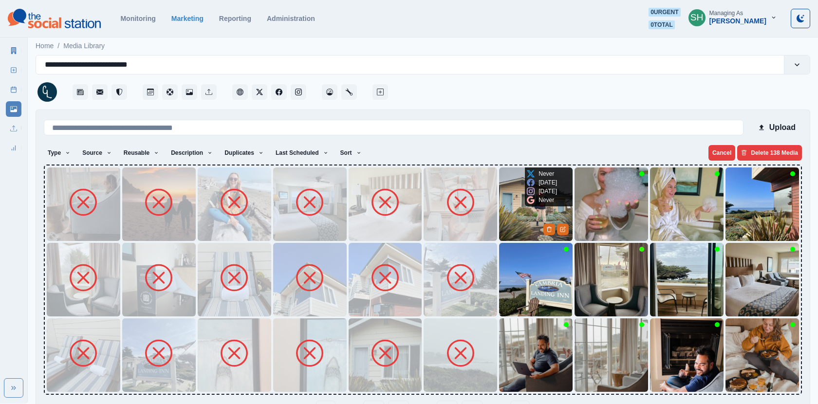
click at [515, 222] on img at bounding box center [535, 203] width 73 height 73
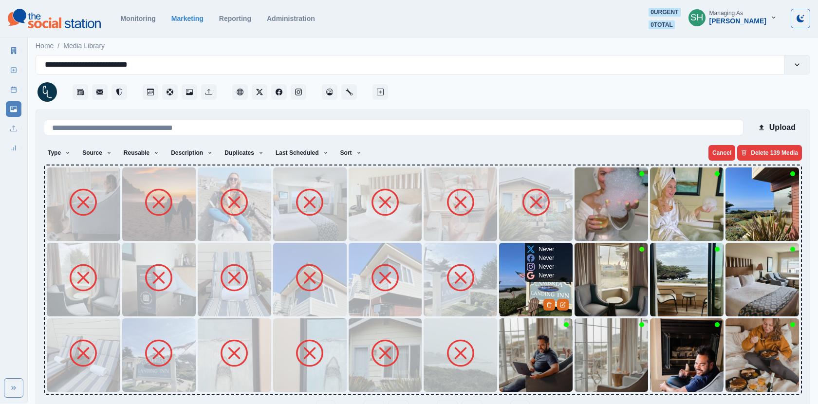
click at [526, 281] on div "Never Never Never Never" at bounding box center [540, 262] width 31 height 39
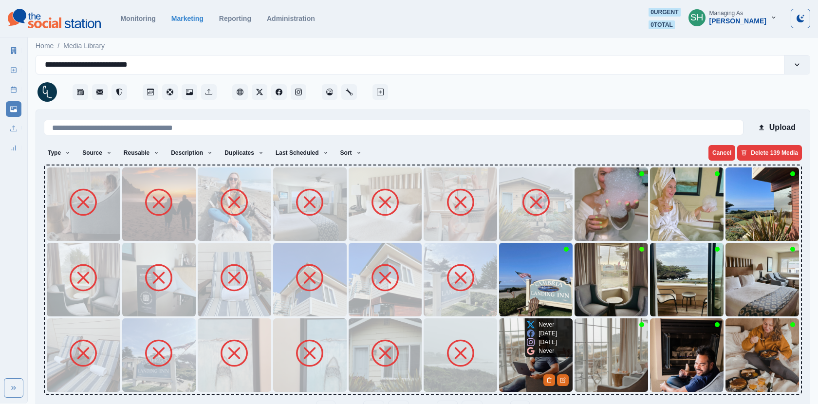
click at [529, 349] on icon at bounding box center [531, 351] width 8 height 8
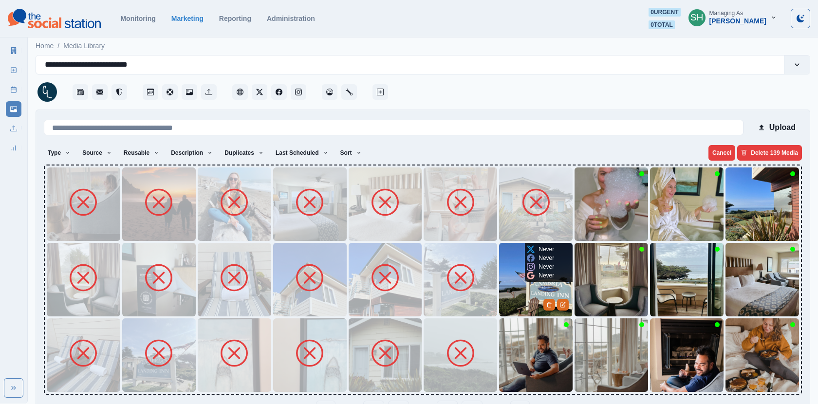
click at [521, 298] on img at bounding box center [535, 279] width 73 height 73
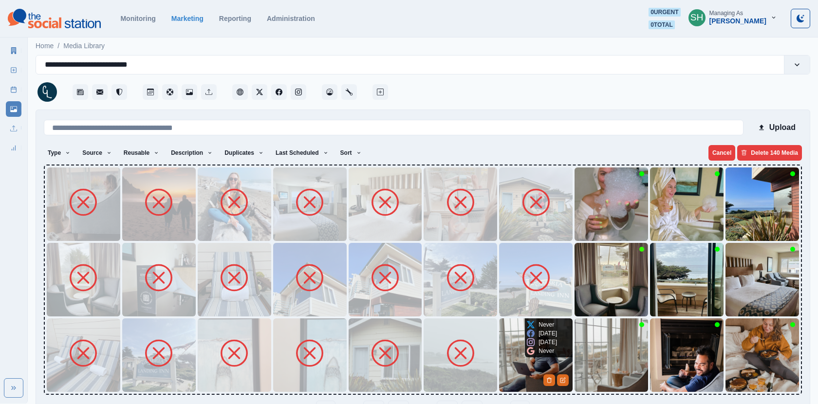
click at [523, 349] on img at bounding box center [535, 354] width 73 height 73
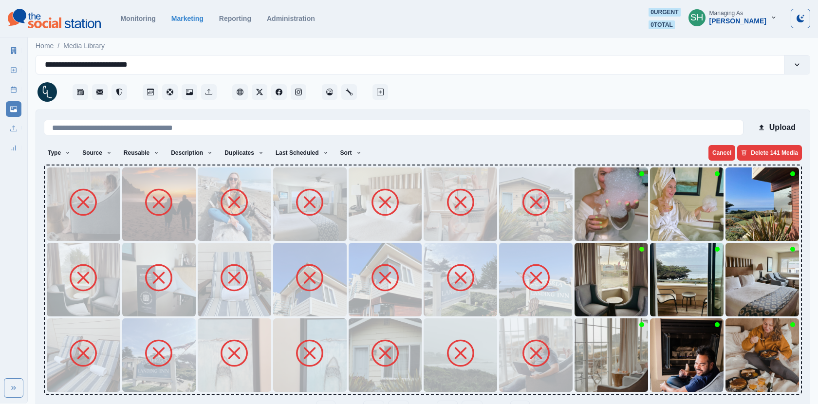
click at [597, 349] on img at bounding box center [610, 354] width 73 height 73
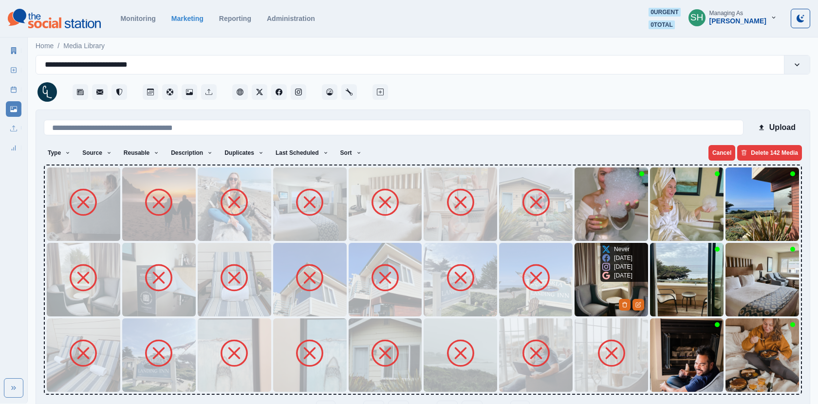
click at [595, 287] on img at bounding box center [610, 279] width 73 height 73
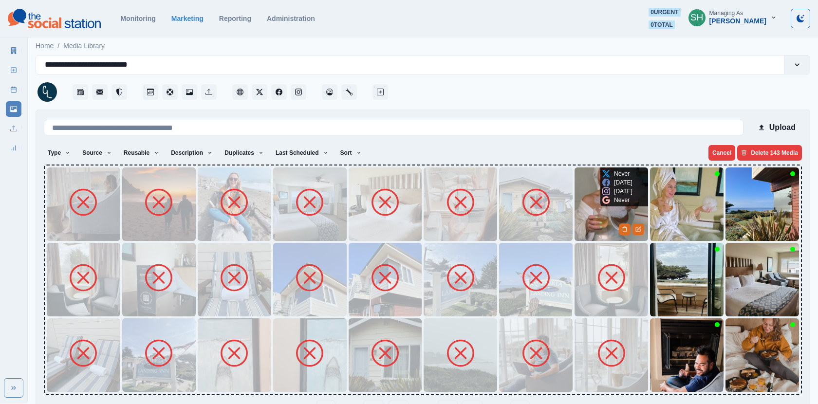
click at [577, 184] on img at bounding box center [610, 203] width 73 height 73
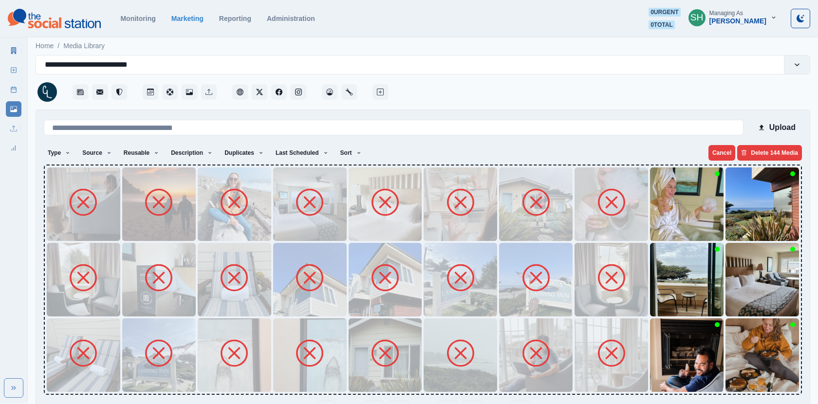
click at [651, 226] on img at bounding box center [686, 203] width 73 height 73
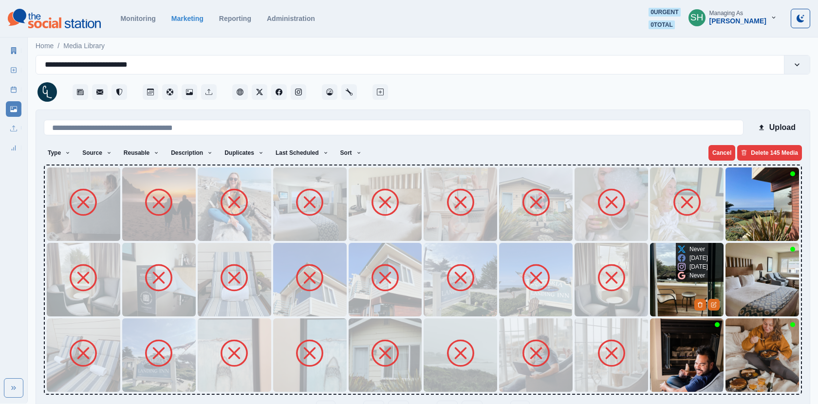
click at [675, 284] on img at bounding box center [686, 279] width 73 height 73
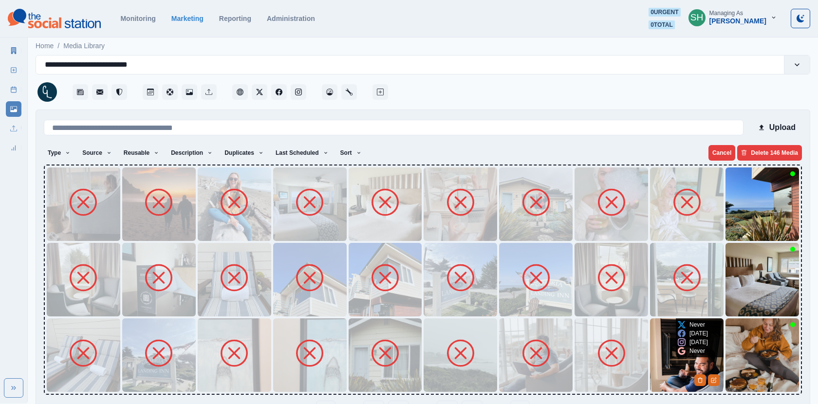
click at [663, 379] on img at bounding box center [686, 354] width 73 height 73
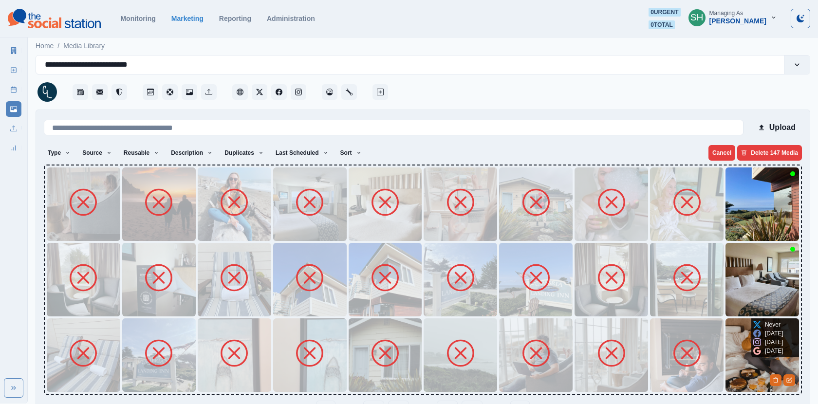
click at [740, 319] on img at bounding box center [761, 354] width 73 height 73
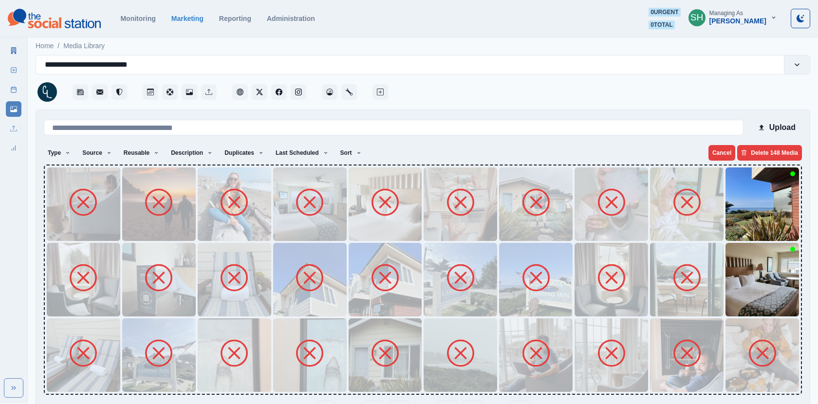
click at [736, 286] on img at bounding box center [761, 279] width 73 height 73
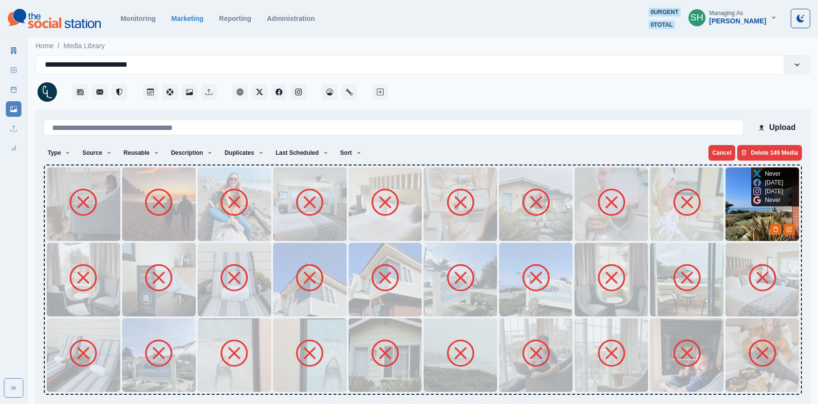
click at [725, 211] on img at bounding box center [761, 203] width 73 height 73
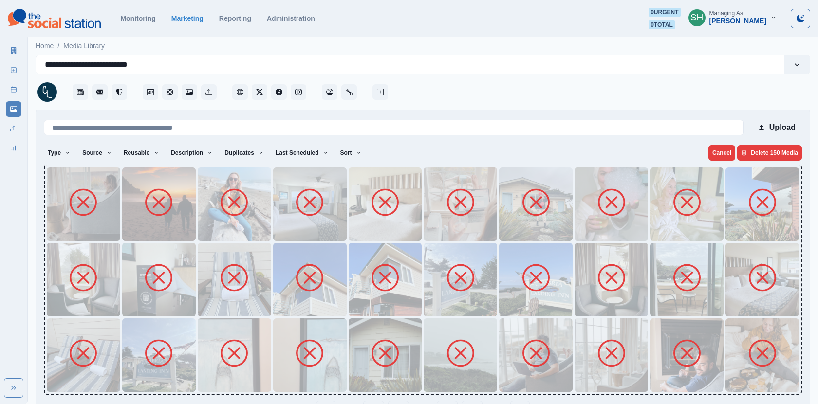
scroll to position [31, 0]
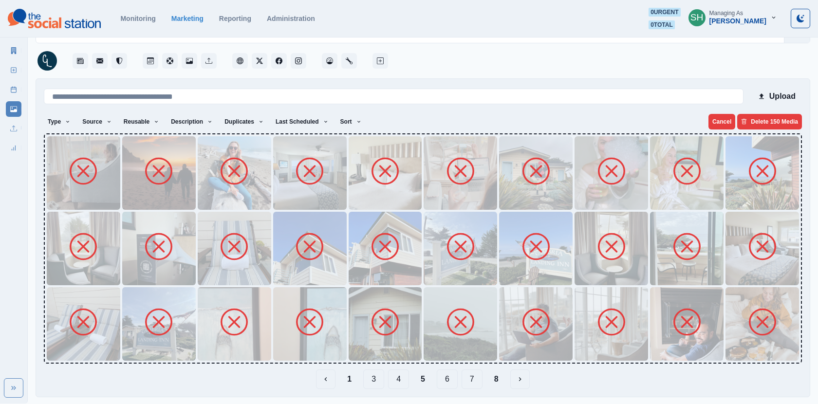
click at [441, 380] on button "6" at bounding box center [447, 378] width 21 height 19
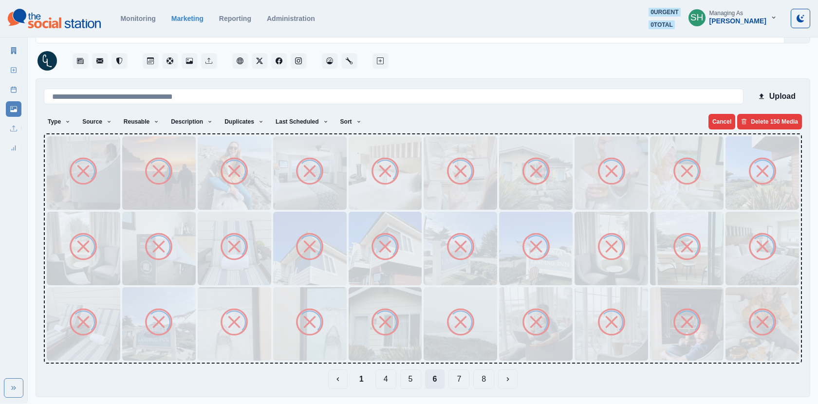
scroll to position [0, 0]
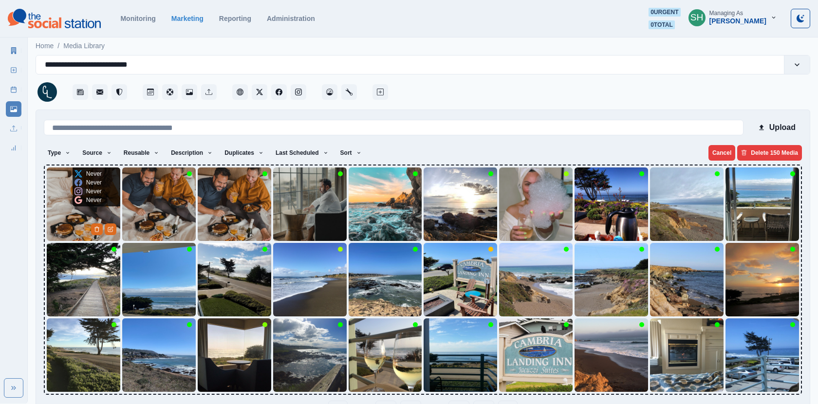
click at [69, 228] on img at bounding box center [83, 203] width 73 height 73
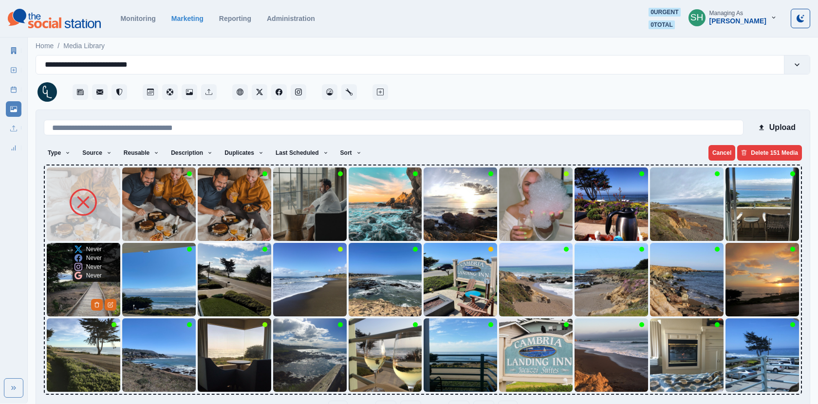
click at [72, 284] on img at bounding box center [83, 279] width 73 height 73
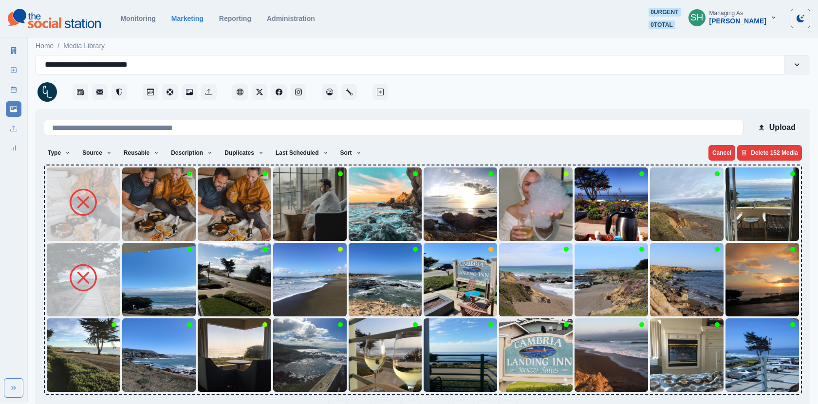
click at [62, 342] on img at bounding box center [83, 354] width 73 height 73
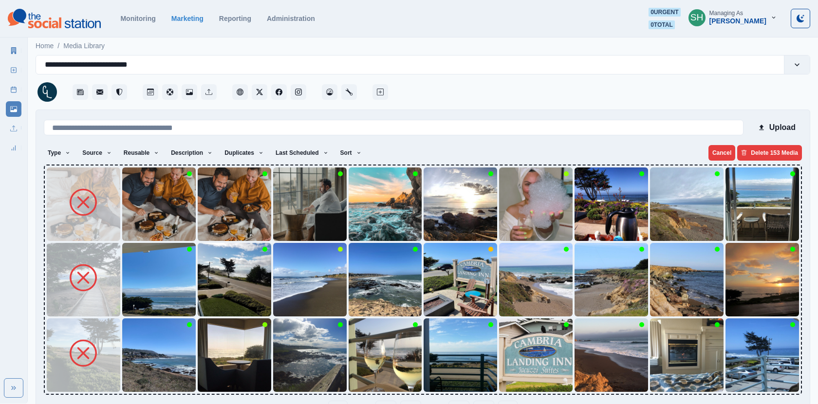
click at [138, 348] on img at bounding box center [158, 354] width 73 height 73
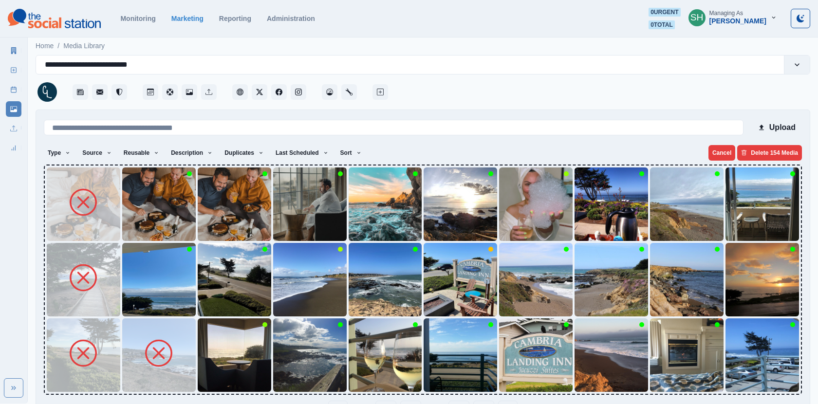
click at [140, 281] on img at bounding box center [158, 279] width 73 height 73
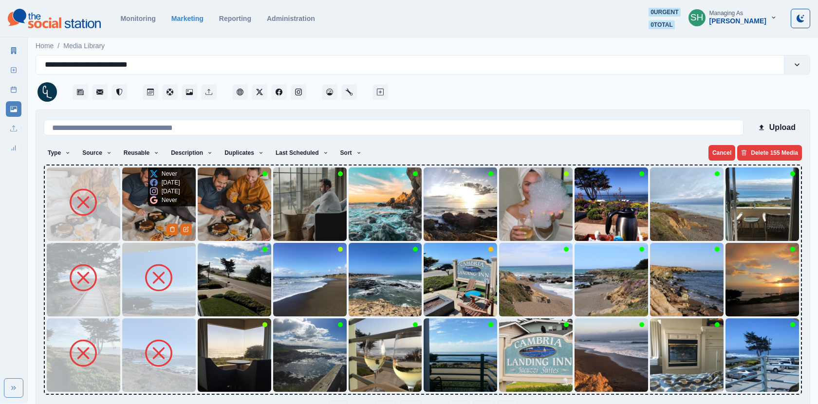
click at [151, 211] on img at bounding box center [158, 203] width 73 height 73
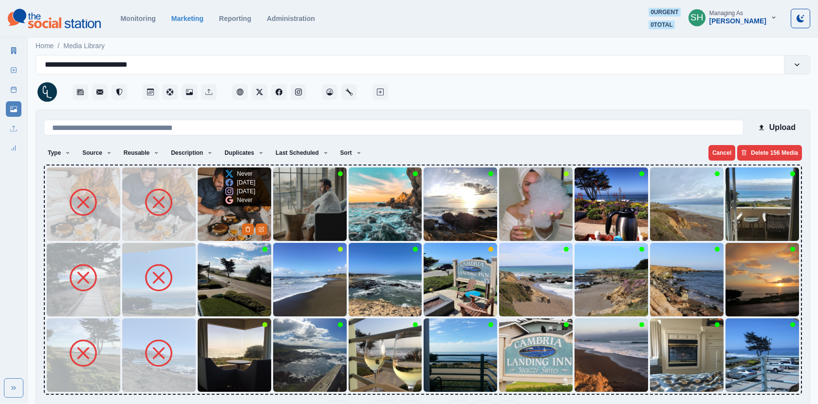
click at [237, 207] on img at bounding box center [234, 203] width 73 height 73
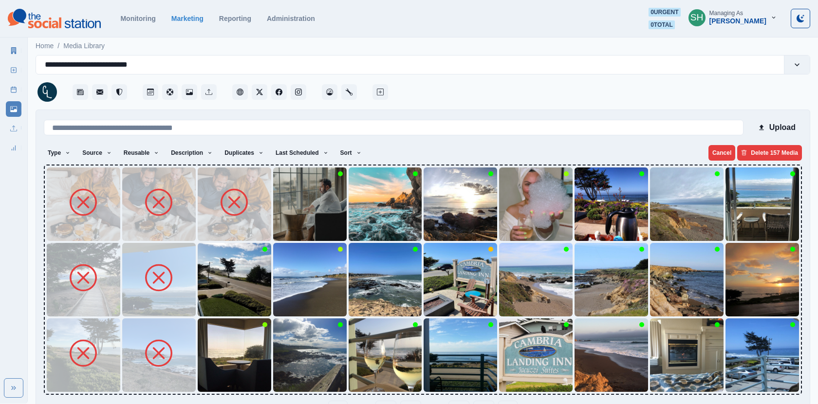
click at [234, 285] on img at bounding box center [234, 279] width 73 height 73
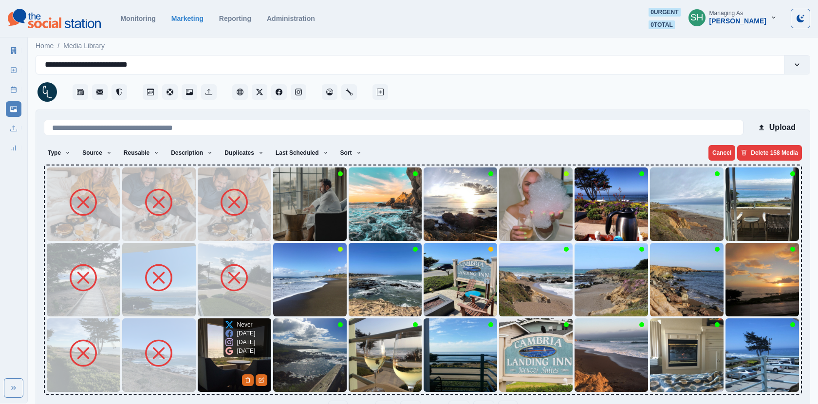
click at [234, 347] on div "9 months ago" at bounding box center [240, 342] width 30 height 9
click at [204, 367] on img at bounding box center [234, 354] width 73 height 73
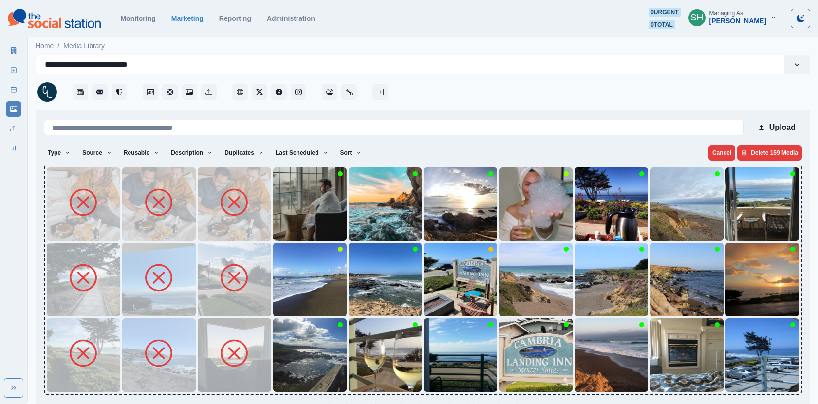
click at [287, 359] on img at bounding box center [309, 354] width 73 height 73
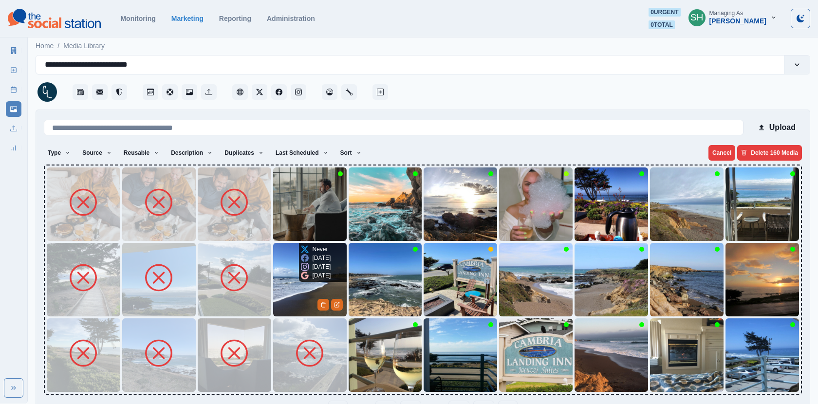
click at [286, 283] on img at bounding box center [309, 279] width 73 height 73
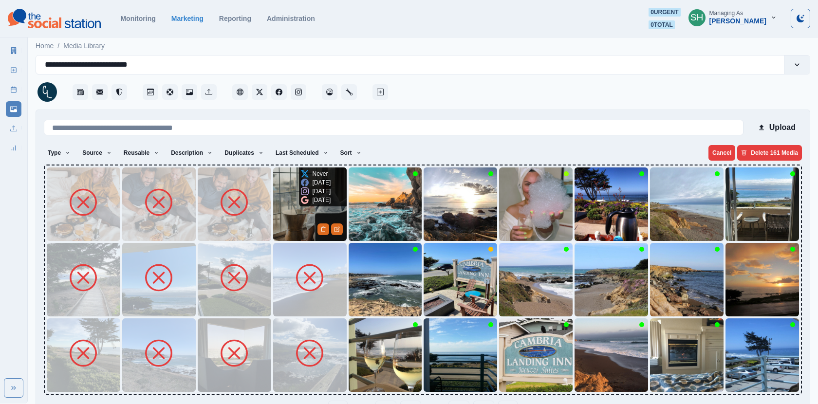
click at [295, 205] on img at bounding box center [309, 203] width 73 height 73
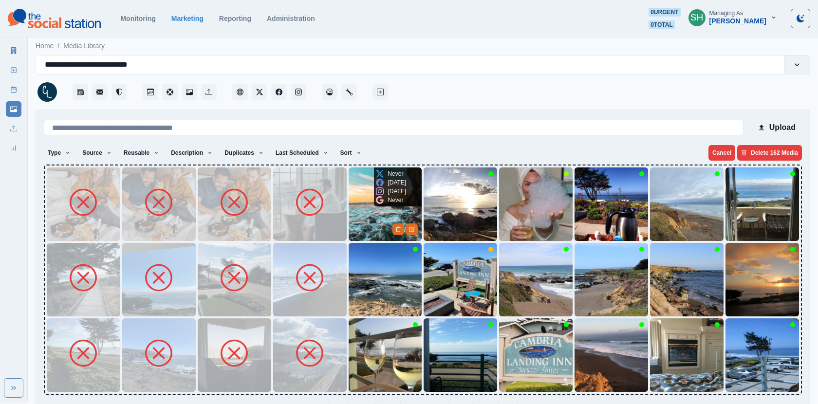
click at [356, 232] on img at bounding box center [385, 203] width 73 height 73
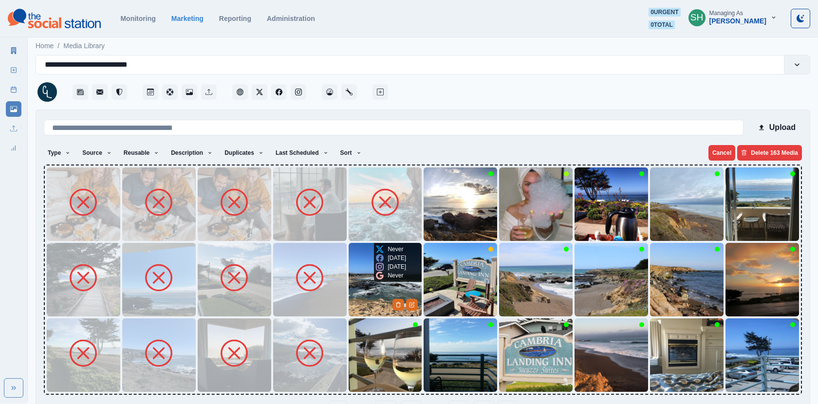
click at [349, 296] on img at bounding box center [385, 279] width 73 height 73
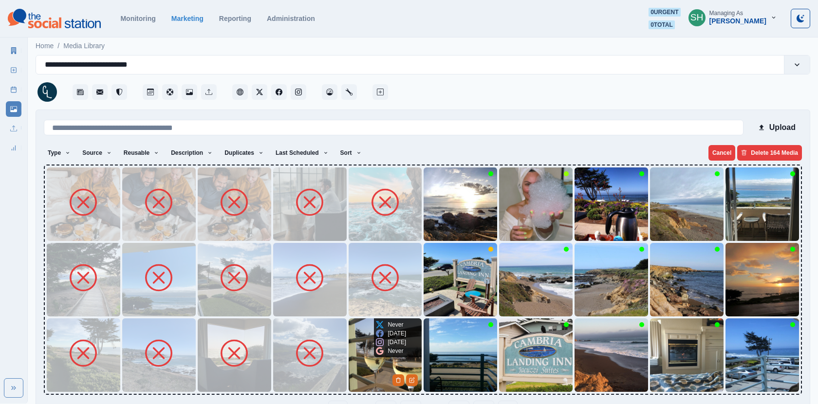
click at [358, 364] on img at bounding box center [385, 354] width 73 height 73
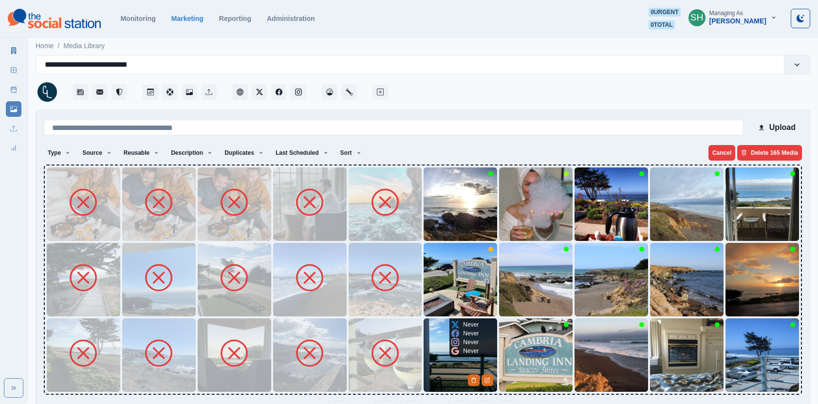
click at [457, 362] on img at bounding box center [459, 354] width 73 height 73
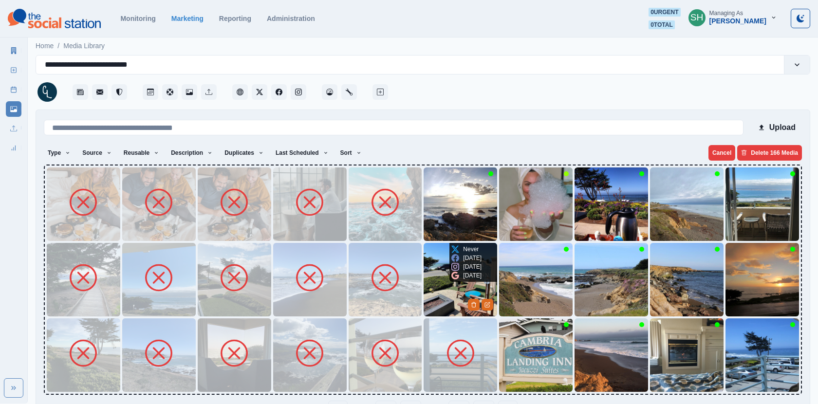
click at [453, 271] on div "4 months ago" at bounding box center [466, 266] width 30 height 9
click at [441, 227] on img at bounding box center [459, 203] width 73 height 73
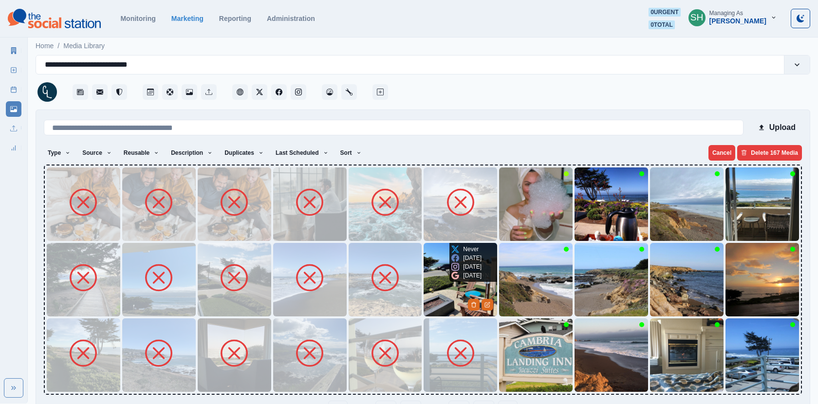
click at [441, 295] on img at bounding box center [459, 279] width 73 height 73
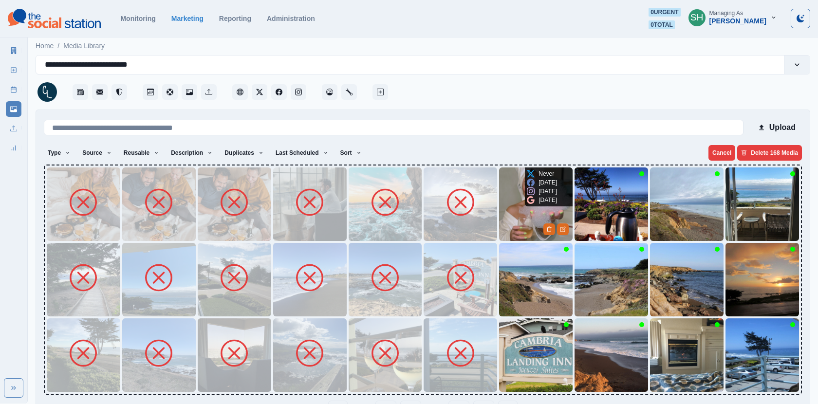
click at [537, 204] on div "8 months ago" at bounding box center [542, 200] width 30 height 9
click at [482, 217] on img at bounding box center [459, 203] width 73 height 73
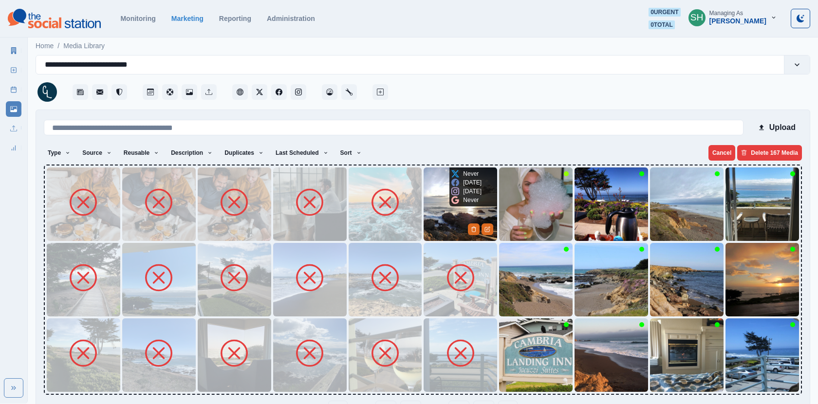
click at [459, 216] on img at bounding box center [459, 203] width 73 height 73
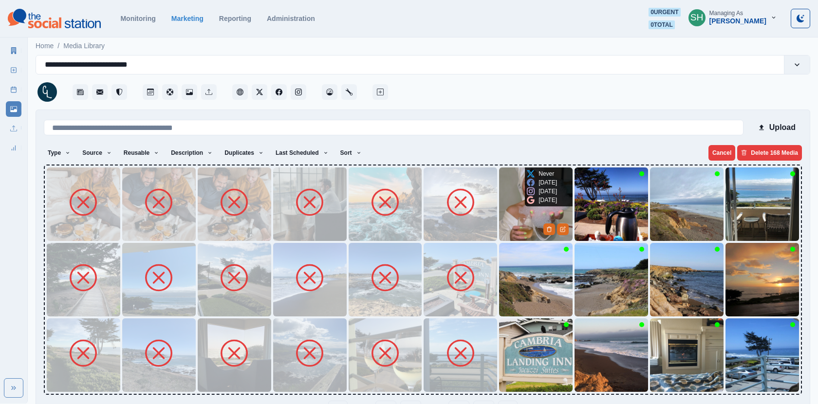
click at [510, 216] on img at bounding box center [535, 203] width 73 height 73
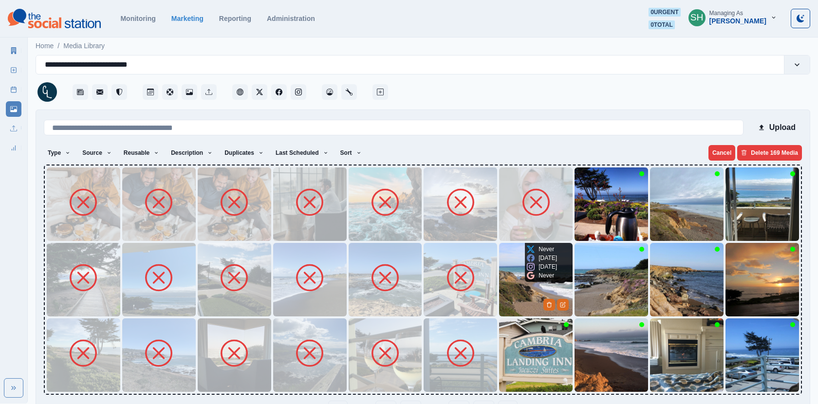
click at [506, 292] on img at bounding box center [535, 279] width 73 height 73
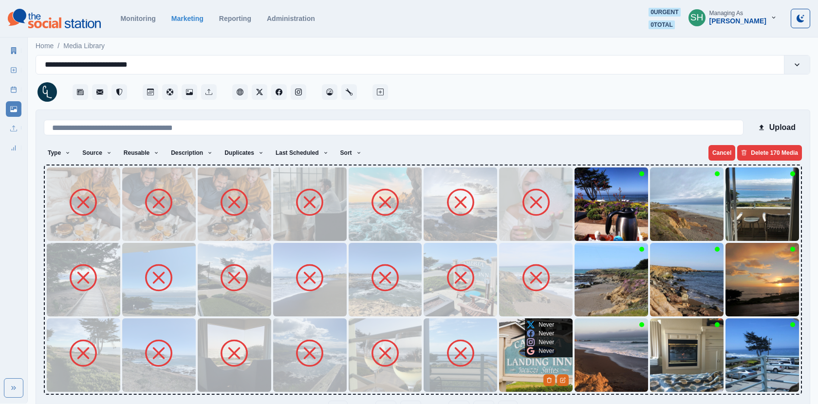
click at [530, 364] on img at bounding box center [535, 354] width 73 height 73
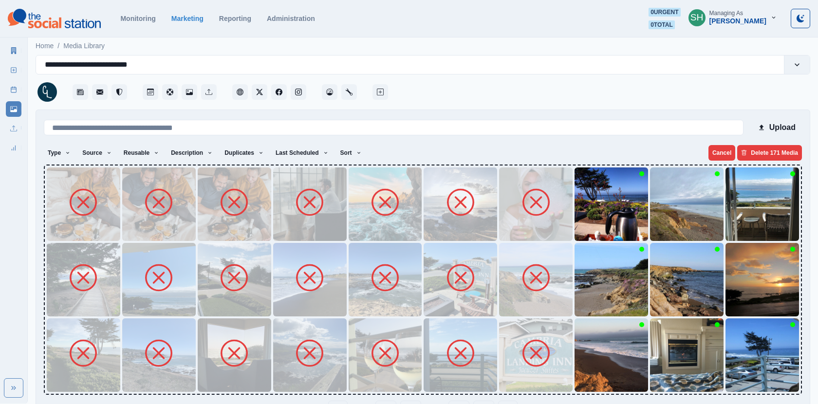
click at [594, 367] on img at bounding box center [610, 354] width 73 height 73
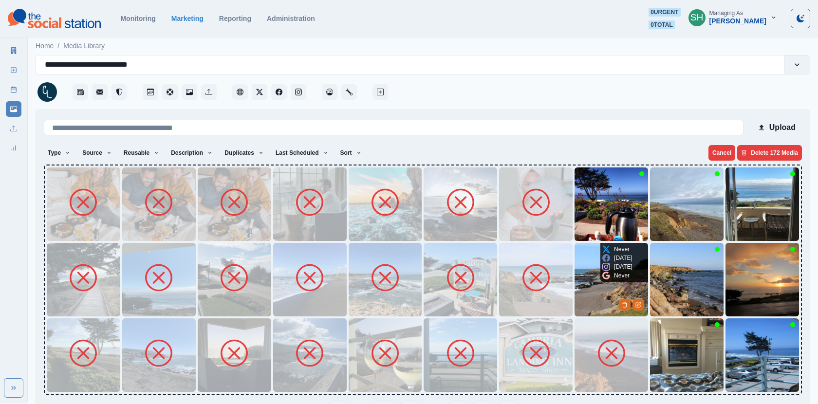
click at [601, 288] on img at bounding box center [610, 279] width 73 height 73
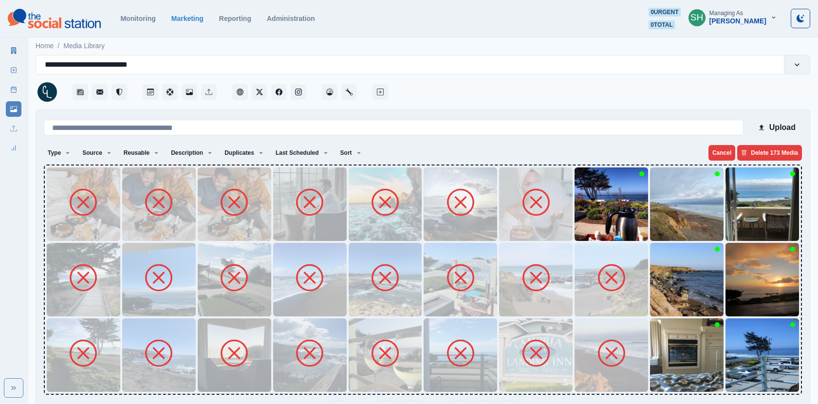
click at [597, 229] on img at bounding box center [610, 203] width 73 height 73
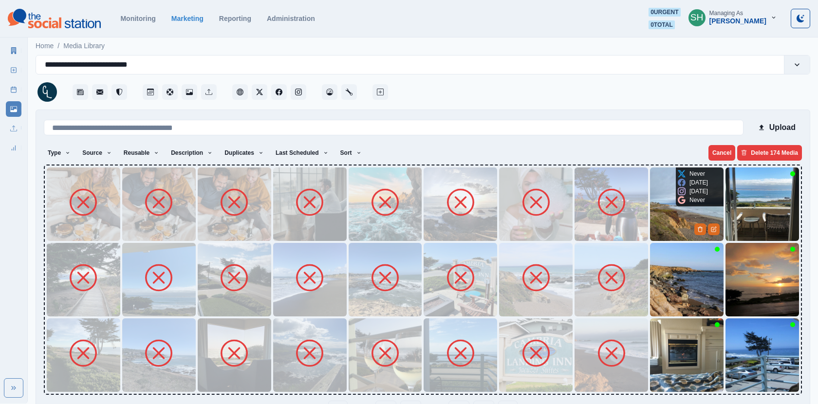
click at [661, 217] on img at bounding box center [686, 203] width 73 height 73
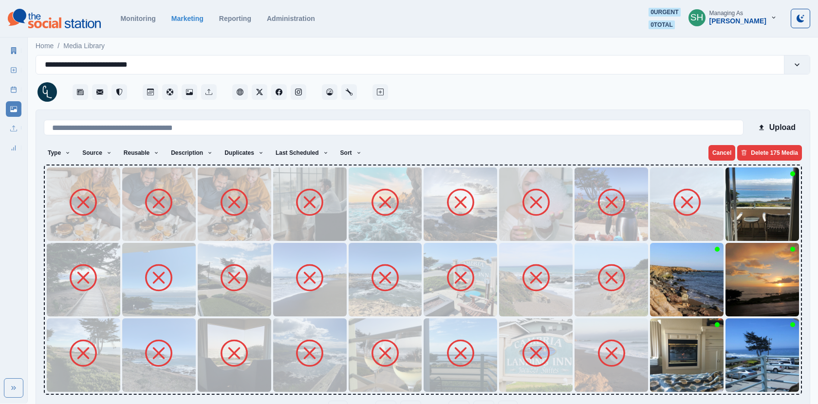
click at [668, 263] on img at bounding box center [686, 279] width 73 height 73
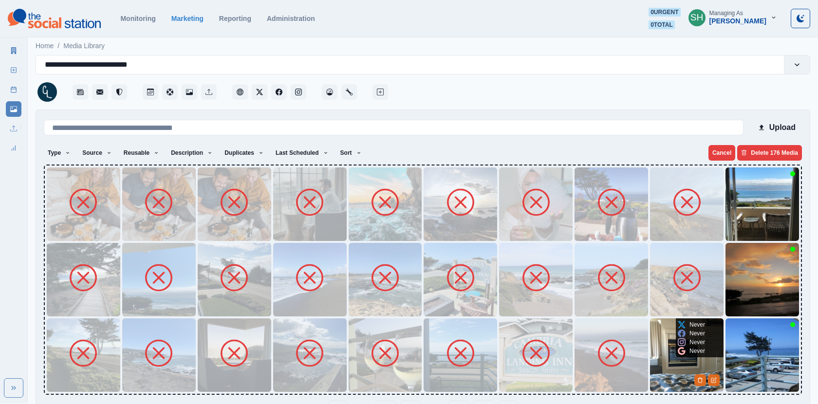
click at [650, 377] on img at bounding box center [686, 354] width 73 height 73
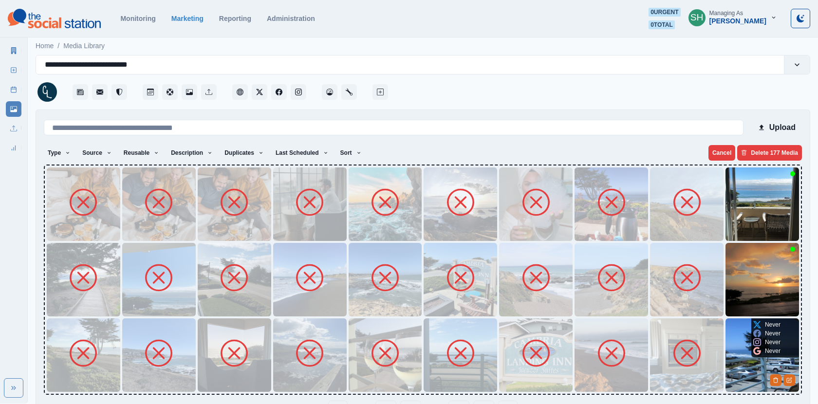
click at [756, 360] on img at bounding box center [761, 354] width 73 height 73
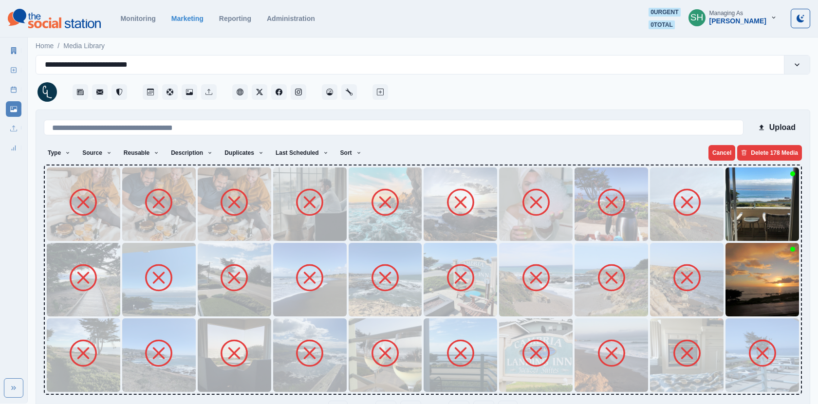
click at [744, 285] on img at bounding box center [761, 279] width 73 height 73
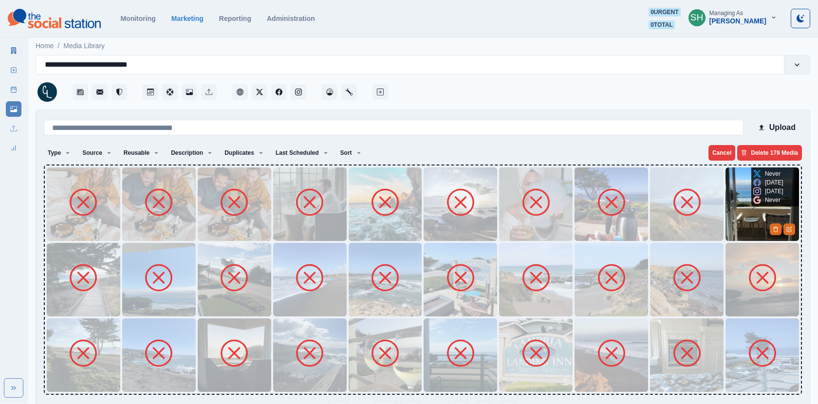
click at [736, 207] on img at bounding box center [761, 203] width 73 height 73
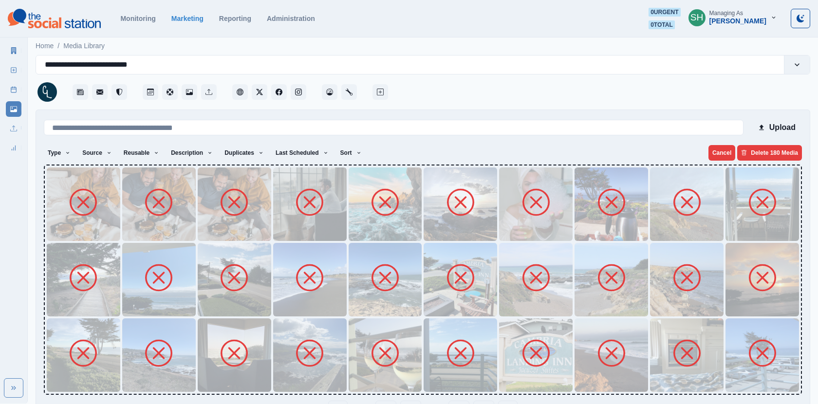
scroll to position [31, 0]
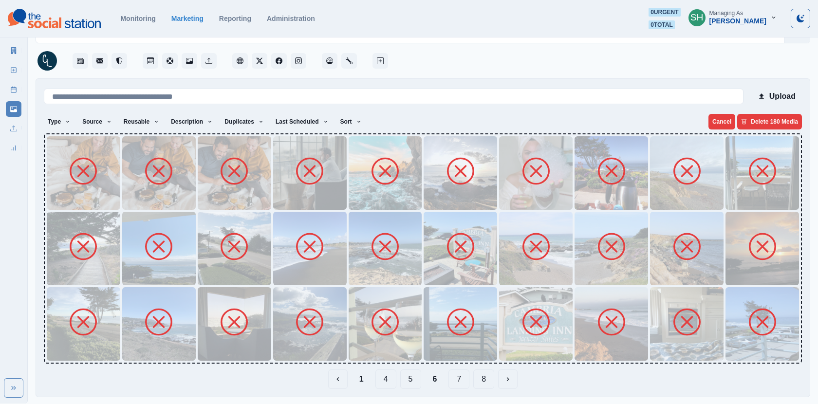
click at [450, 377] on button "7" at bounding box center [458, 378] width 21 height 19
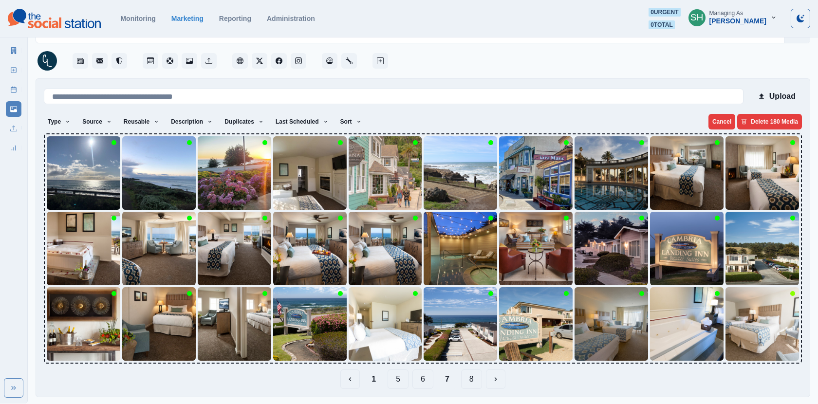
scroll to position [0, 0]
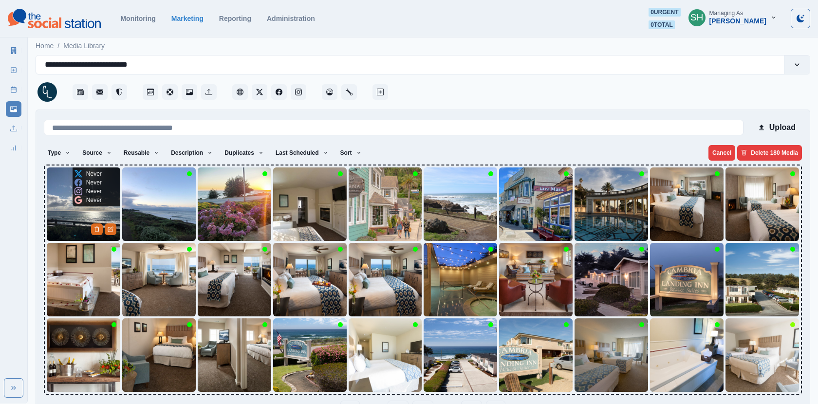
click at [79, 215] on img at bounding box center [83, 203] width 73 height 73
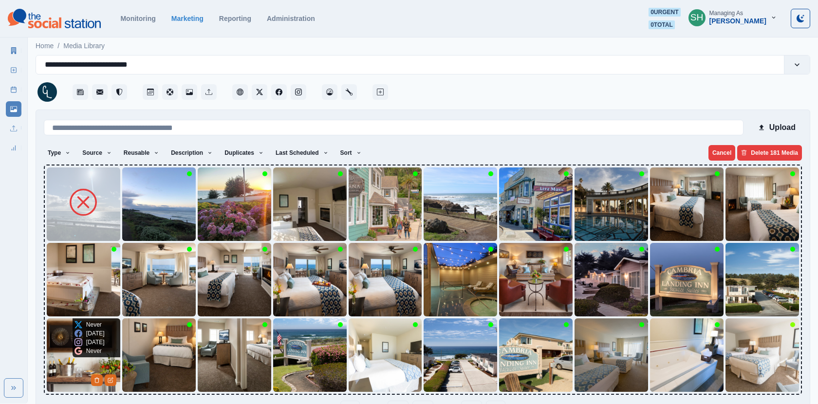
click at [65, 282] on img at bounding box center [83, 279] width 73 height 73
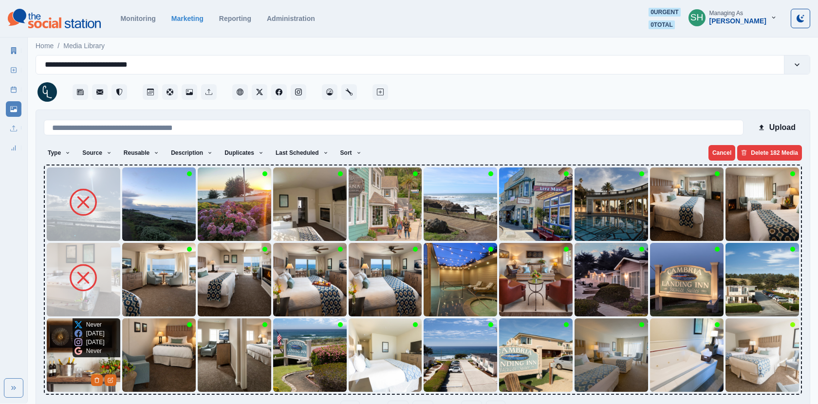
click at [65, 355] on img at bounding box center [83, 354] width 73 height 73
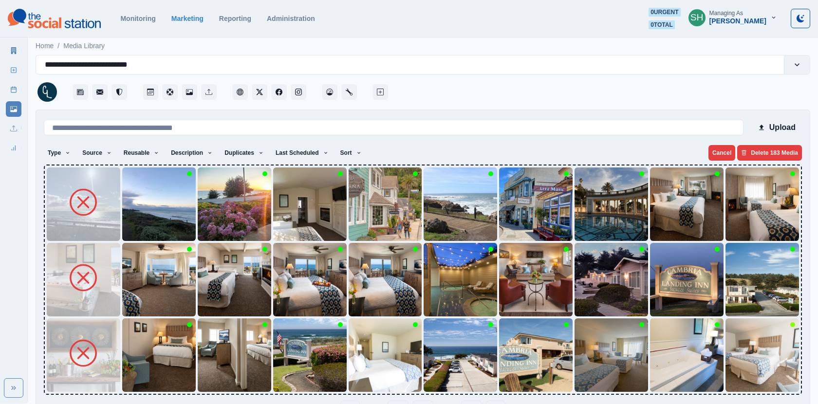
click at [133, 352] on img at bounding box center [158, 354] width 73 height 73
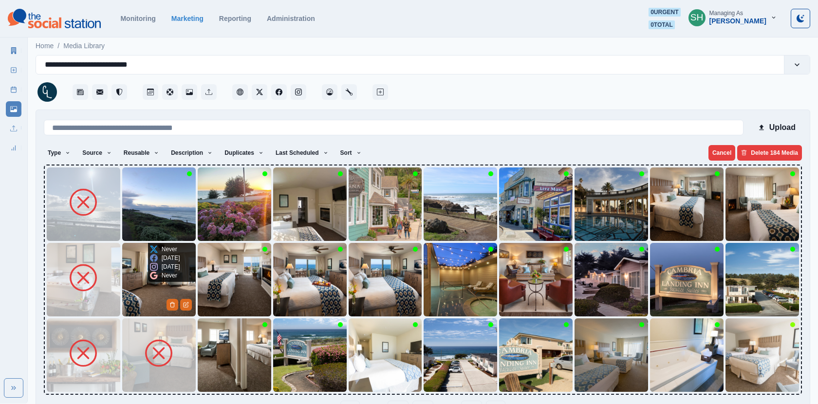
click at [133, 305] on img at bounding box center [158, 279] width 73 height 73
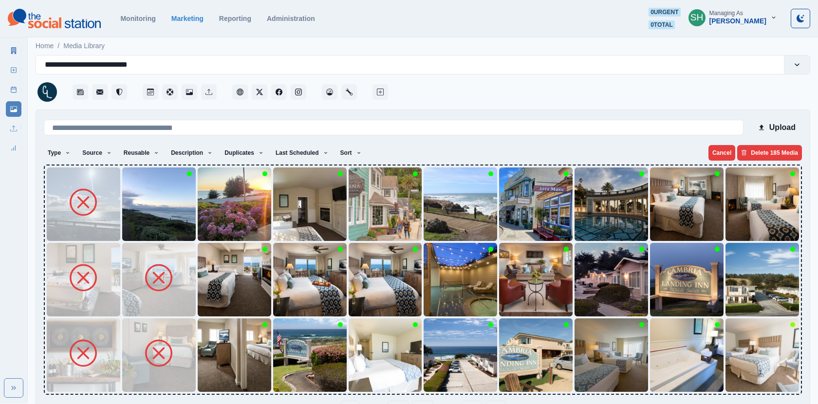
click at [147, 223] on img at bounding box center [158, 203] width 73 height 73
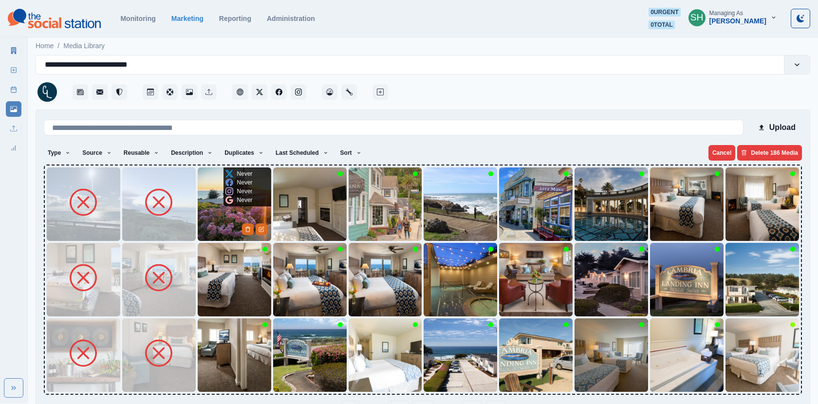
click at [213, 222] on img at bounding box center [234, 203] width 73 height 73
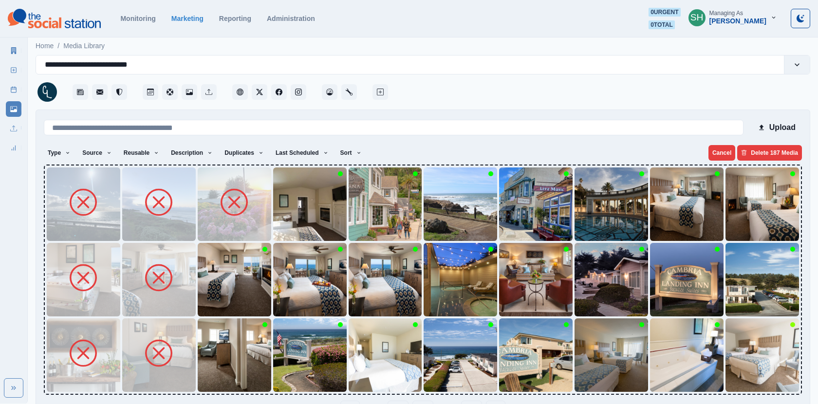
click at [214, 295] on img at bounding box center [234, 279] width 73 height 73
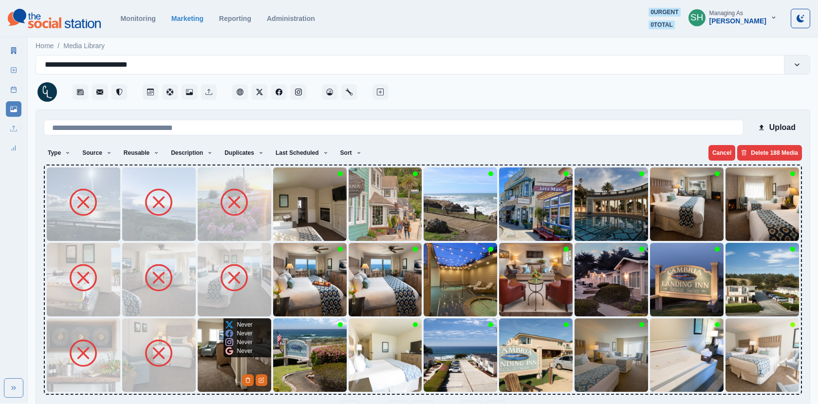
click at [225, 352] on icon at bounding box center [229, 351] width 8 height 8
click at [288, 353] on img at bounding box center [309, 354] width 73 height 73
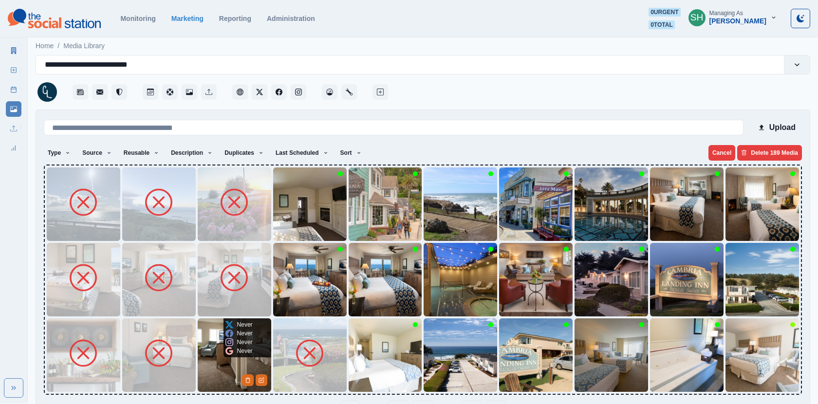
click at [208, 370] on img at bounding box center [234, 354] width 73 height 73
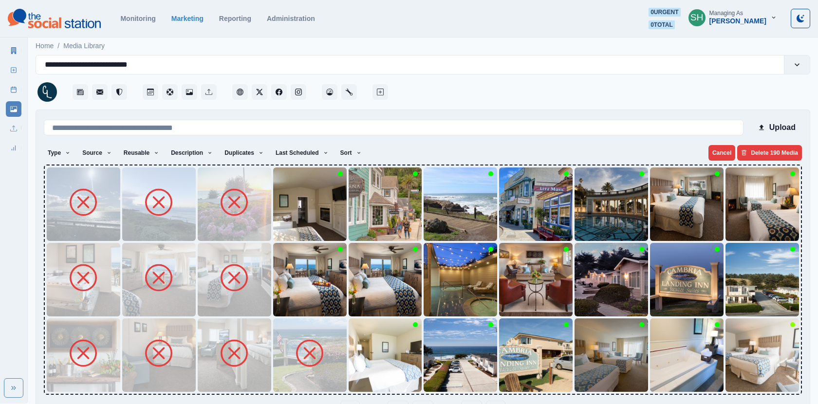
click at [295, 288] on img at bounding box center [309, 279] width 73 height 73
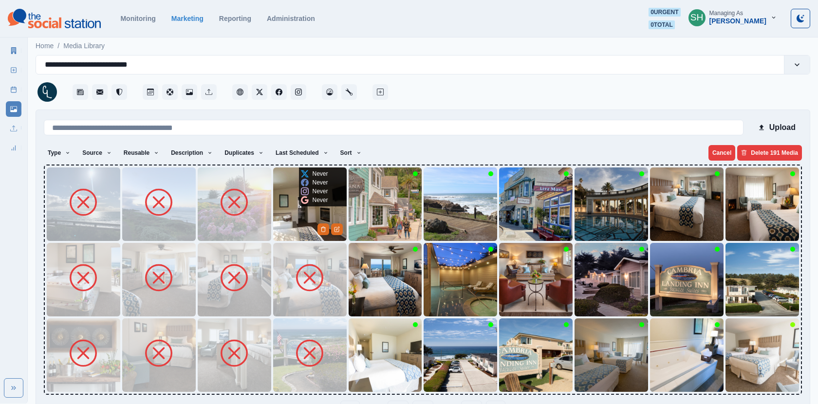
click at [295, 203] on img at bounding box center [309, 203] width 73 height 73
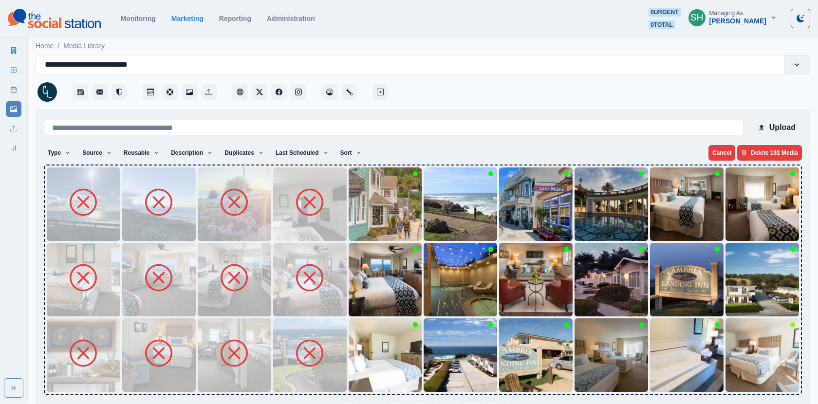
click at [361, 205] on img at bounding box center [385, 203] width 73 height 73
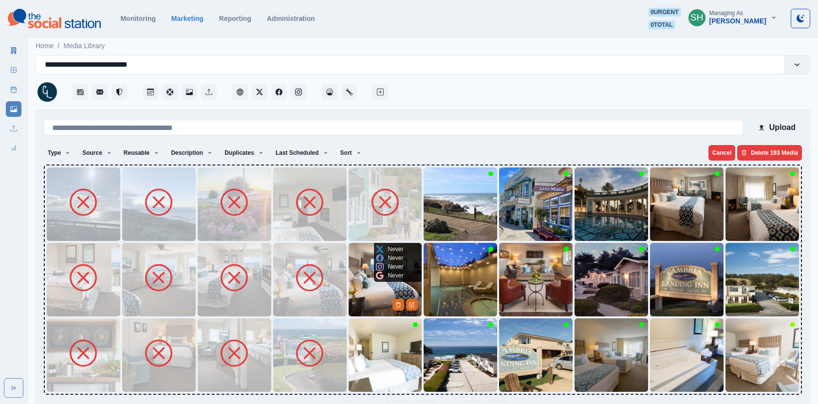
click at [365, 284] on img at bounding box center [385, 279] width 73 height 73
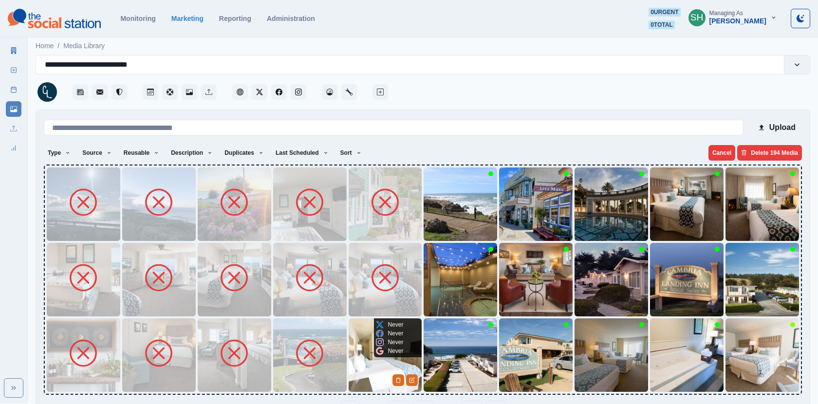
click at [361, 376] on img at bounding box center [385, 354] width 73 height 73
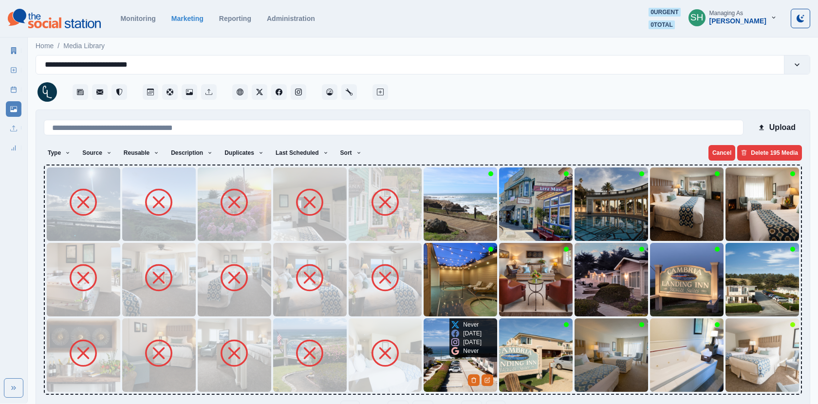
click at [451, 365] on img at bounding box center [459, 354] width 73 height 73
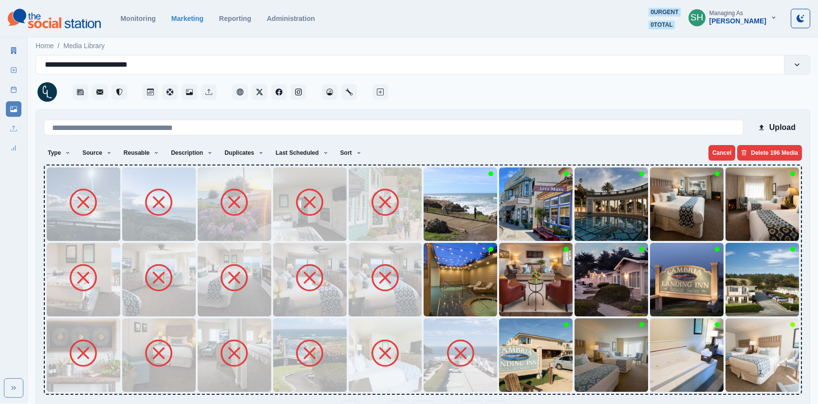
click at [448, 295] on img at bounding box center [459, 279] width 73 height 73
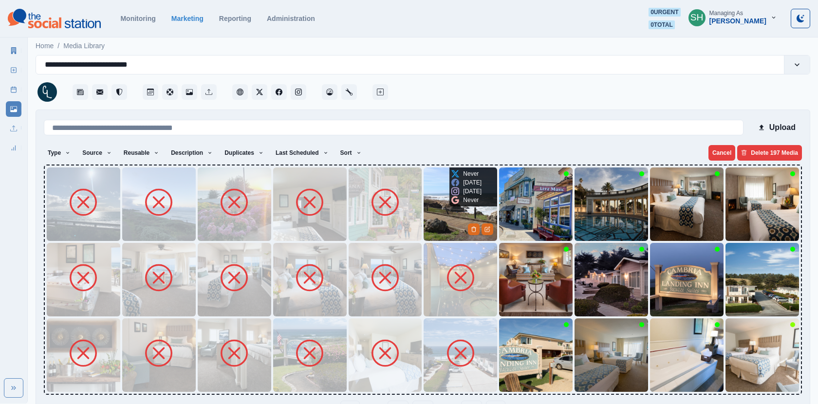
click at [436, 206] on img at bounding box center [459, 203] width 73 height 73
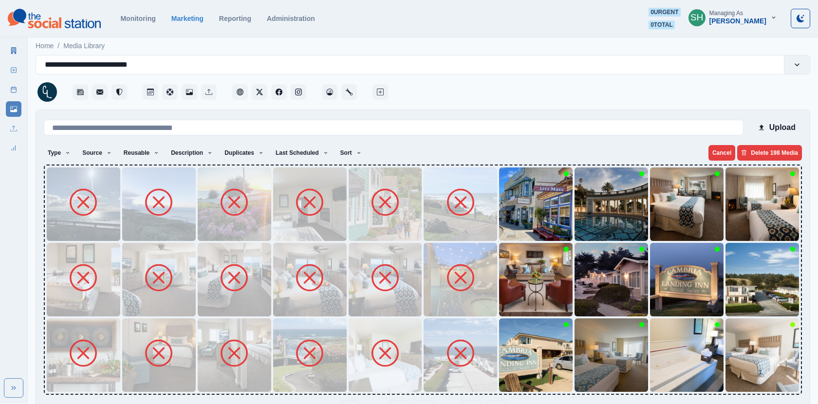
click at [517, 227] on img at bounding box center [535, 203] width 73 height 73
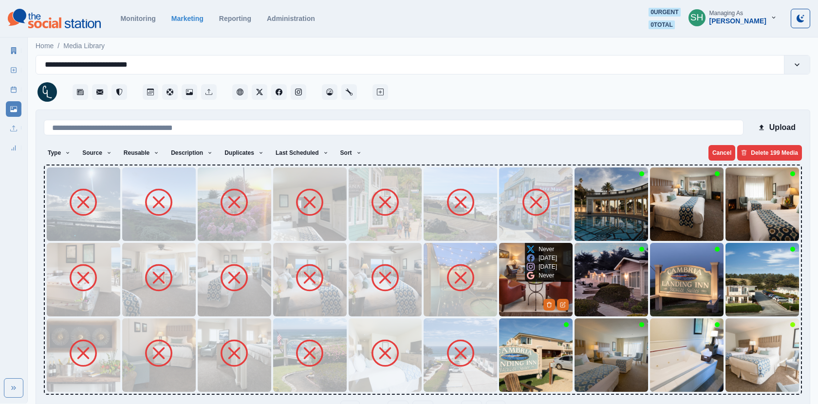
click at [524, 296] on img at bounding box center [535, 279] width 73 height 73
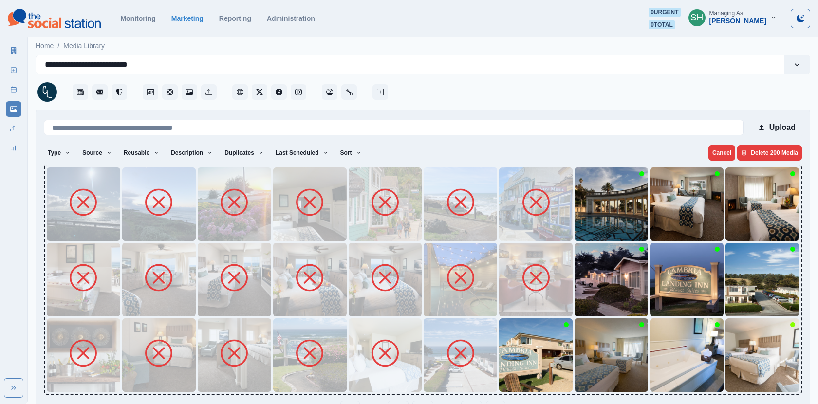
click at [511, 370] on img at bounding box center [535, 354] width 73 height 73
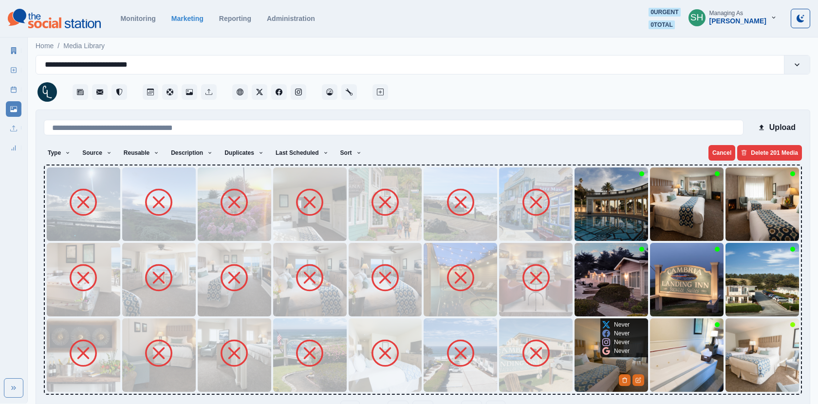
click at [592, 361] on img at bounding box center [610, 354] width 73 height 73
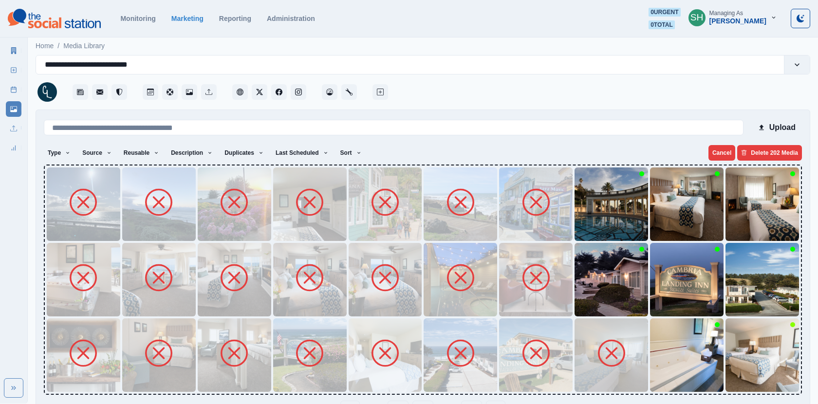
click at [593, 303] on img at bounding box center [610, 279] width 73 height 73
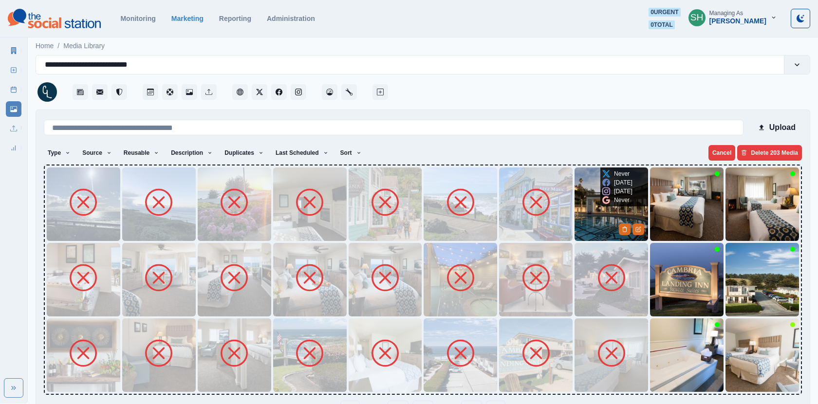
click at [592, 197] on img at bounding box center [610, 203] width 73 height 73
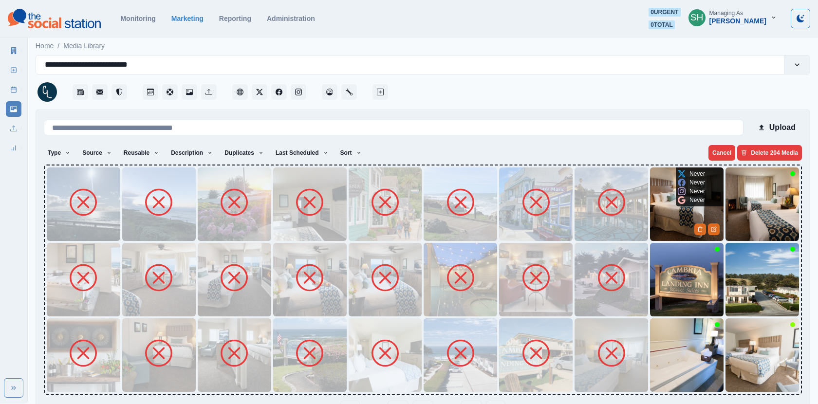
click at [672, 208] on img at bounding box center [686, 203] width 73 height 73
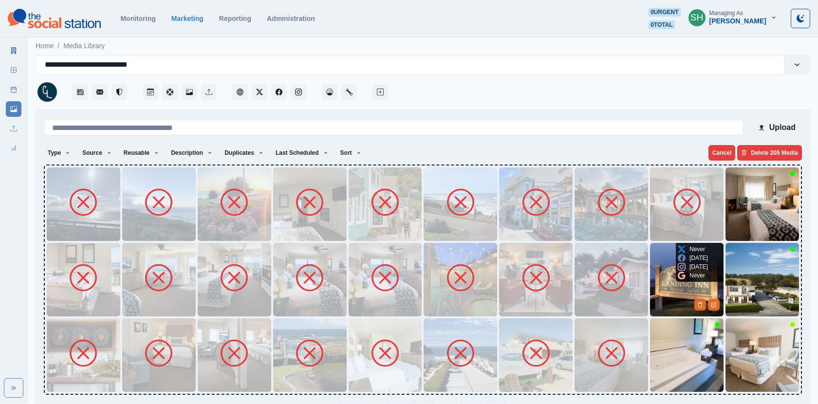
click at [680, 291] on img at bounding box center [686, 279] width 73 height 73
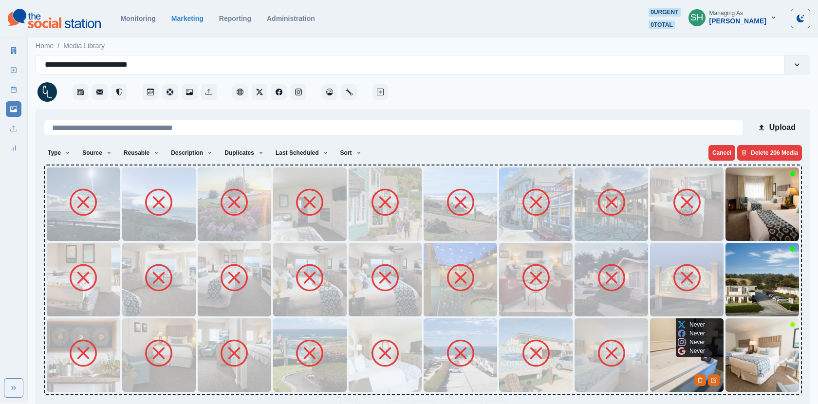
click at [664, 336] on img at bounding box center [686, 354] width 73 height 73
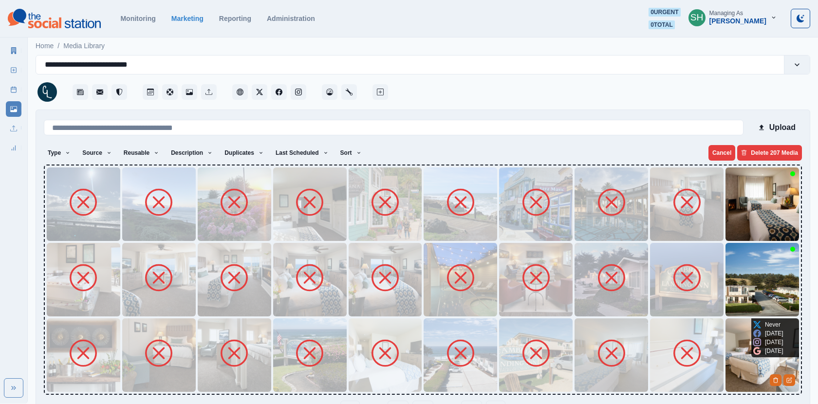
click at [737, 354] on img at bounding box center [761, 354] width 73 height 73
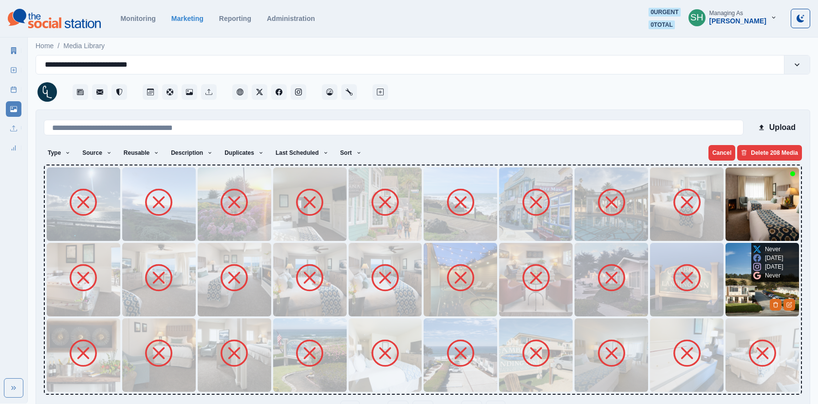
click at [737, 290] on img at bounding box center [761, 279] width 73 height 73
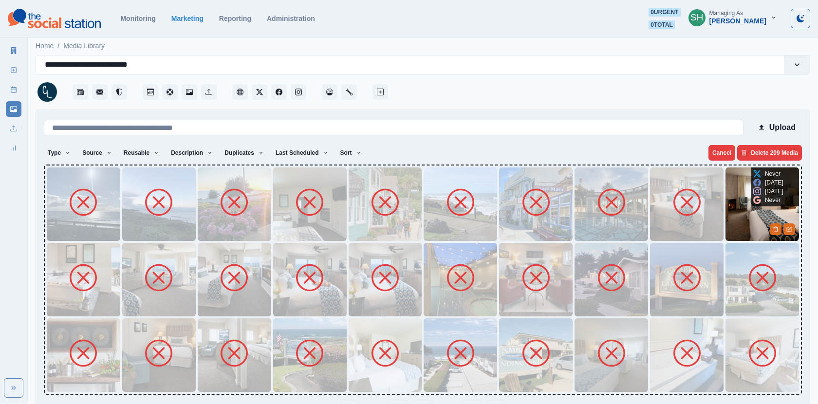
click at [736, 190] on img at bounding box center [761, 203] width 73 height 73
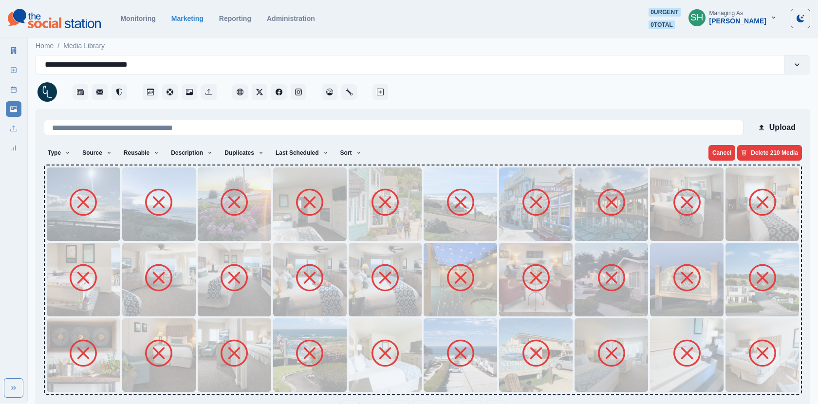
scroll to position [31, 0]
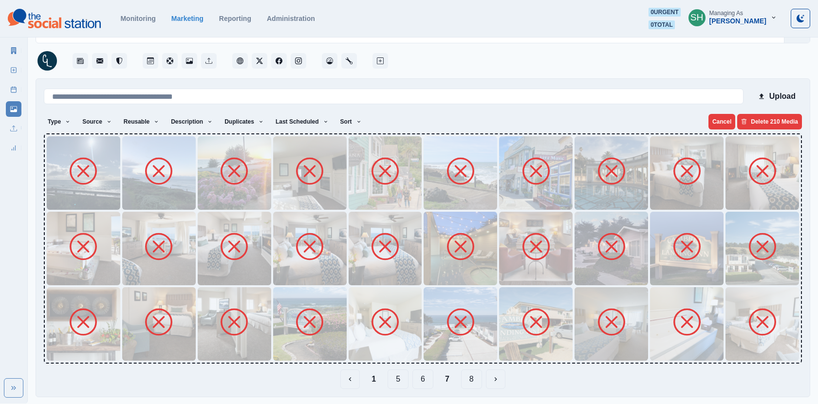
click at [478, 374] on button "8" at bounding box center [471, 378] width 21 height 19
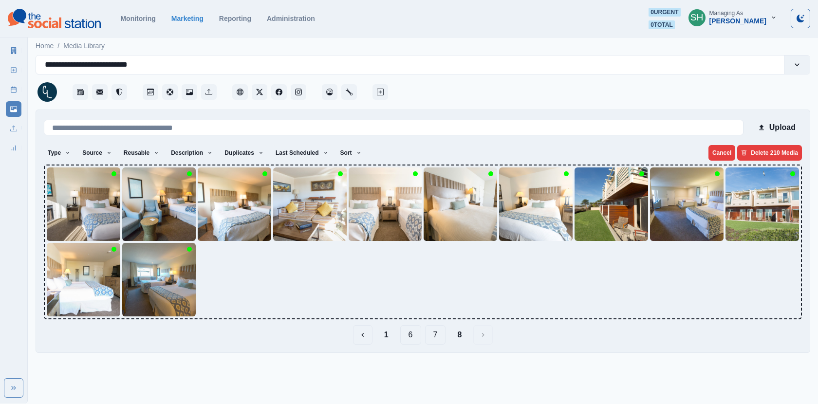
scroll to position [0, 0]
click at [73, 213] on img at bounding box center [83, 203] width 73 height 73
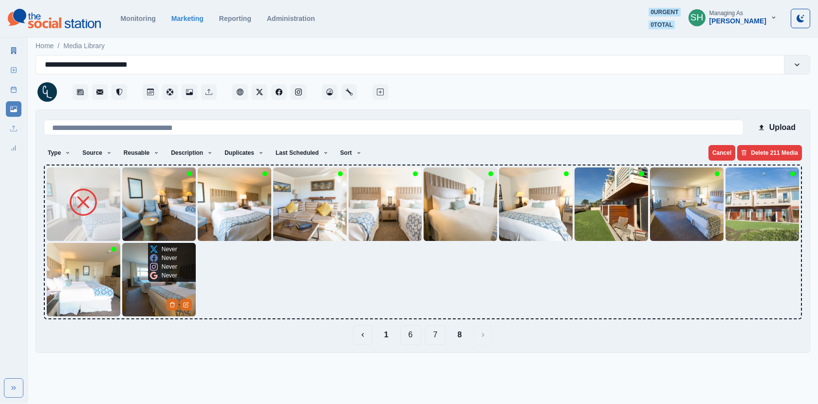
click at [123, 283] on img at bounding box center [158, 279] width 73 height 73
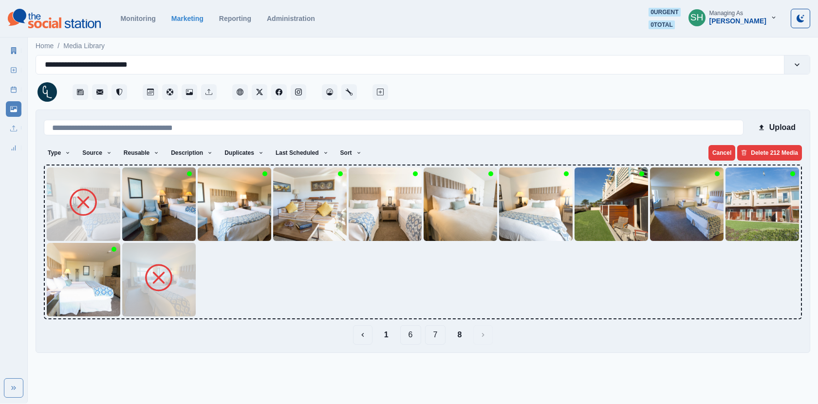
click at [66, 285] on img at bounding box center [83, 279] width 73 height 73
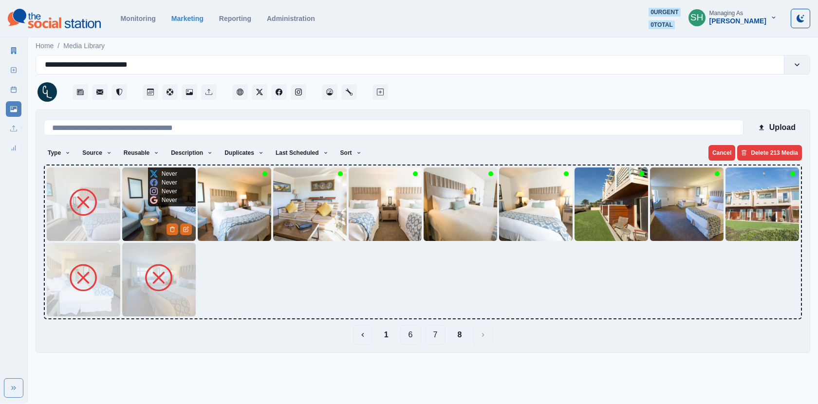
click at [165, 209] on img at bounding box center [158, 203] width 73 height 73
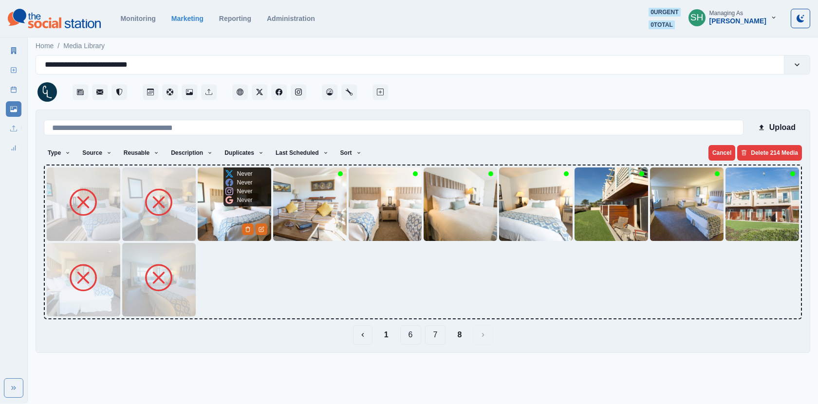
click at [226, 206] on img at bounding box center [234, 203] width 73 height 73
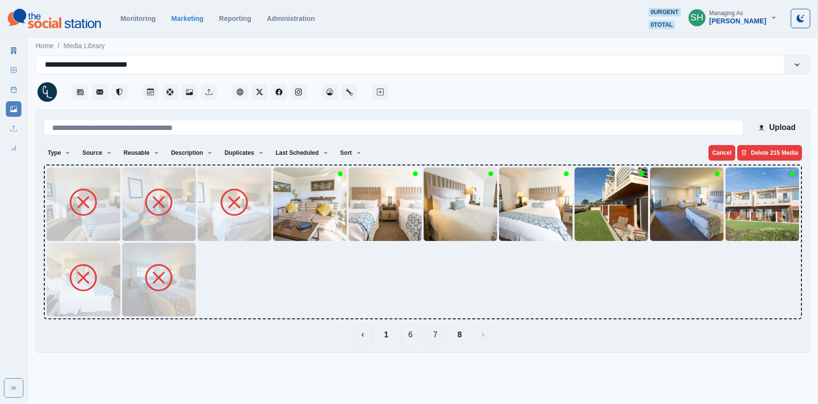
click at [294, 213] on img at bounding box center [309, 203] width 73 height 73
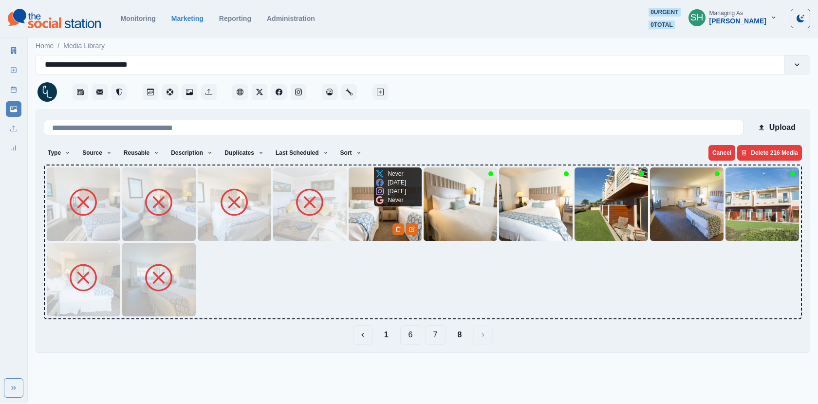
click at [374, 206] on img at bounding box center [385, 203] width 73 height 73
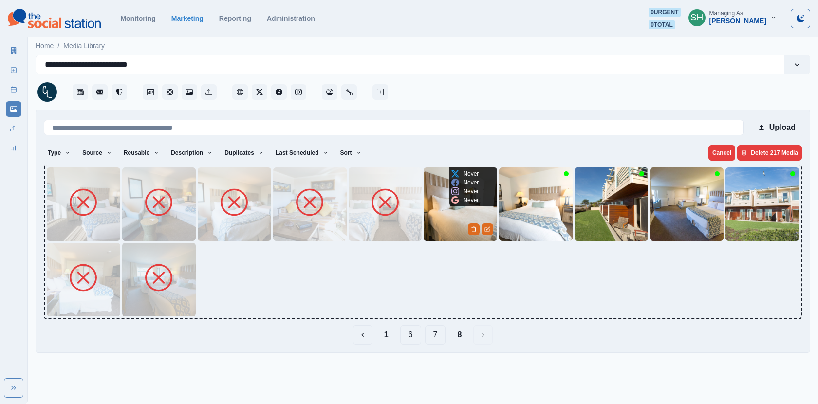
click at [441, 215] on img at bounding box center [459, 203] width 73 height 73
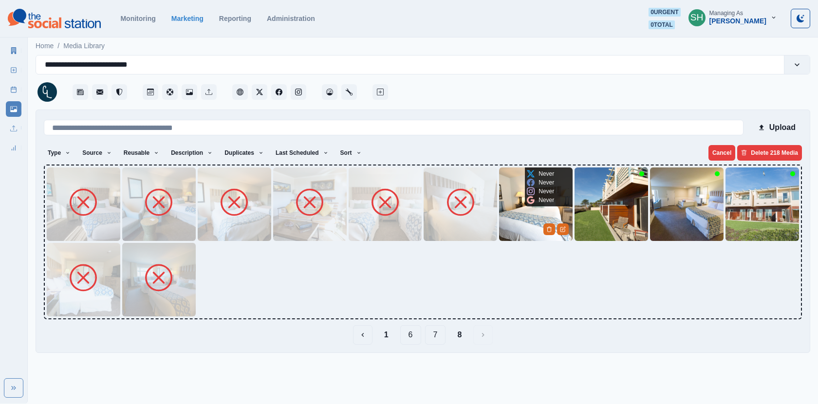
click at [538, 210] on img at bounding box center [535, 203] width 73 height 73
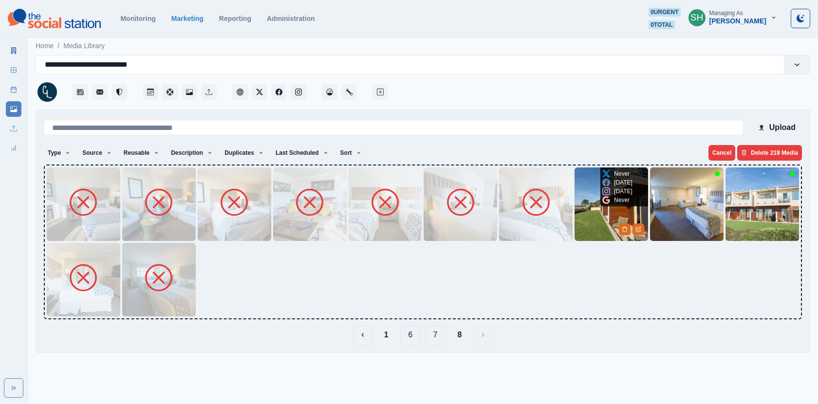
click at [586, 210] on img at bounding box center [610, 203] width 73 height 73
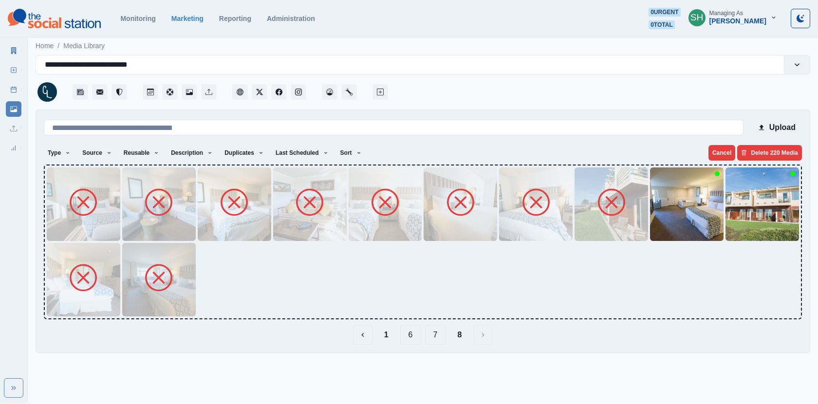
click at [705, 207] on img at bounding box center [686, 203] width 73 height 73
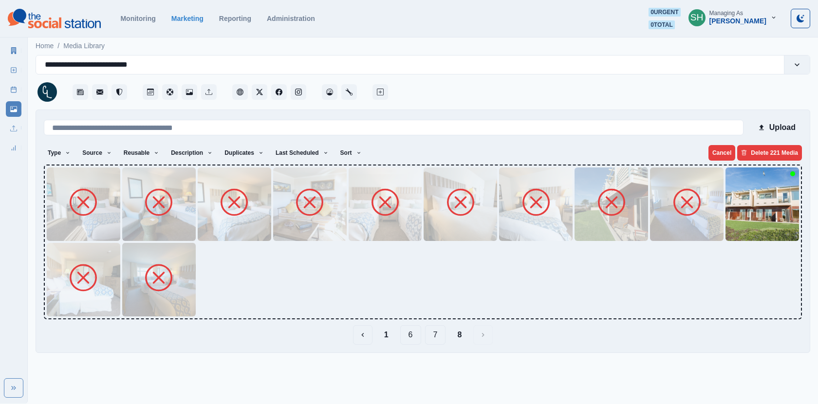
click at [747, 220] on img at bounding box center [761, 203] width 73 height 73
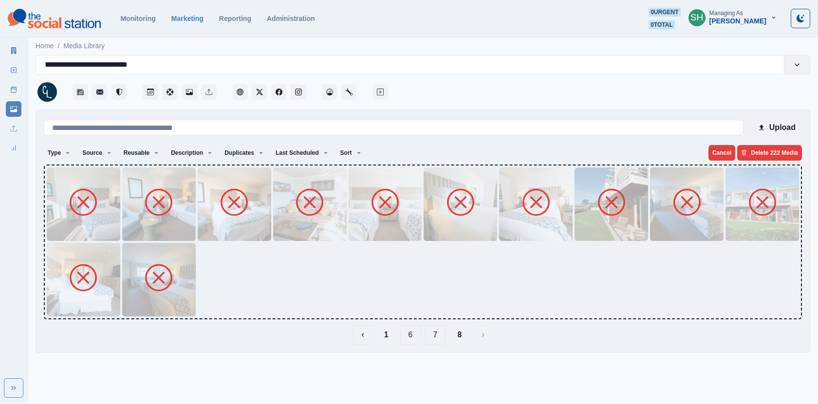
click at [764, 164] on div "Upload Type Any Image Video Source Any Upload Social Manager Found: Instagram F…" at bounding box center [423, 231] width 758 height 227
click at [761, 156] on button "Delete 222 Media" at bounding box center [769, 153] width 65 height 16
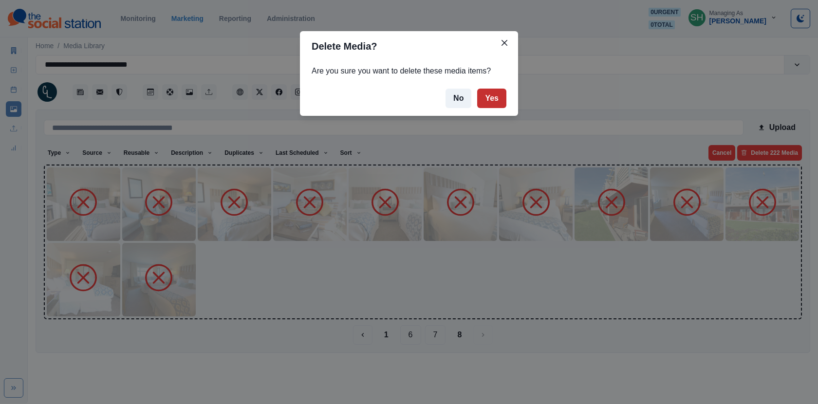
click at [491, 100] on button "Yes" at bounding box center [491, 98] width 29 height 19
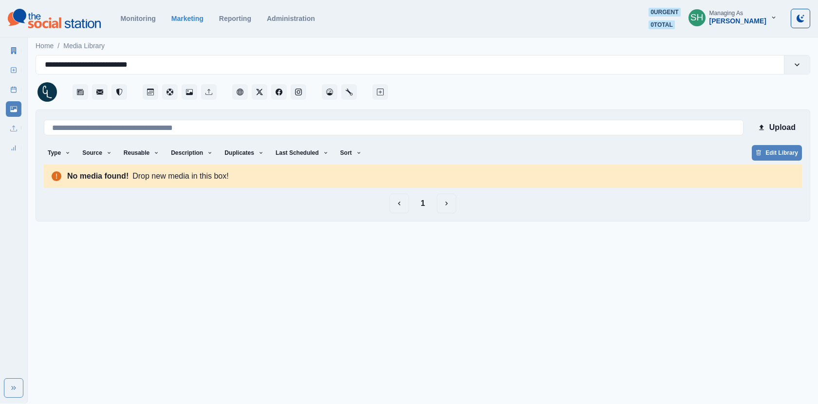
click at [423, 202] on button "1" at bounding box center [423, 203] width 20 height 19
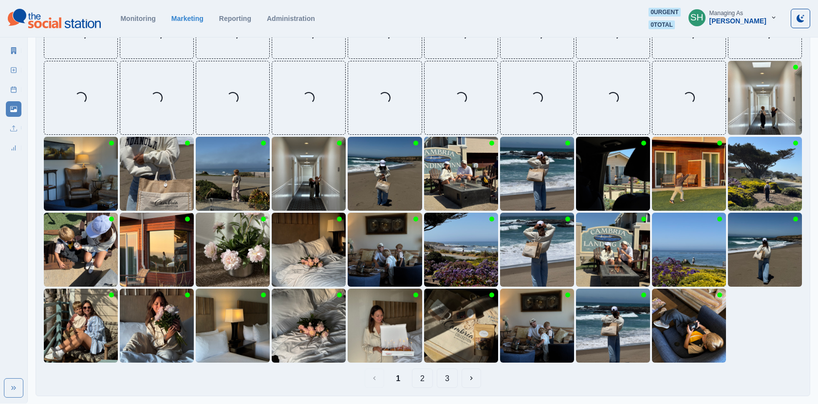
scroll to position [256, 0]
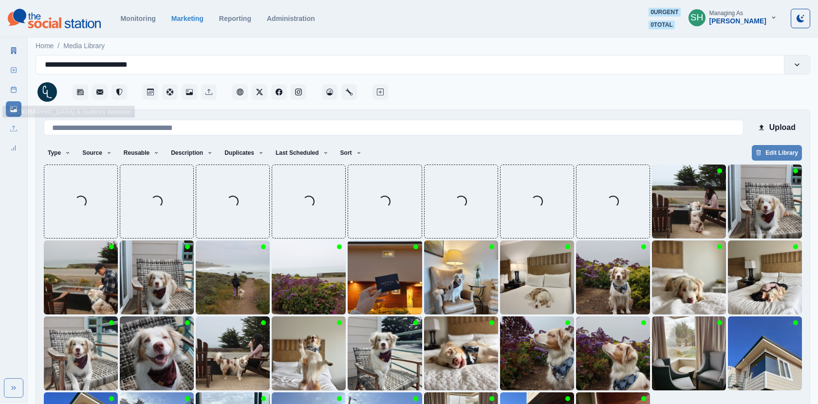
click at [12, 74] on link "New Post" at bounding box center [14, 70] width 16 height 16
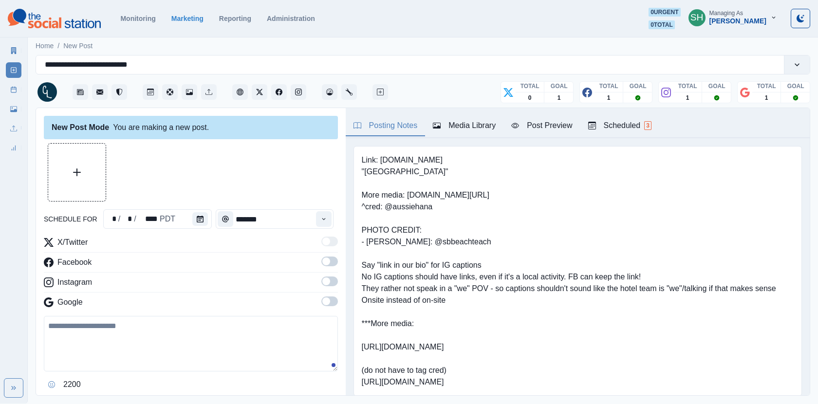
click at [436, 207] on pre "Link: [DOMAIN_NAME] "[GEOGRAPHIC_DATA]" More media: [DOMAIN_NAME][URL] ^cred: @…" at bounding box center [569, 271] width 414 height 234
drag, startPoint x: 480, startPoint y: 243, endPoint x: 423, endPoint y: 241, distance: 58.0
click at [423, 241] on pre "Link: [DOMAIN_NAME] "[GEOGRAPHIC_DATA]" More media: [DOMAIN_NAME][URL] ^cred: @…" at bounding box center [569, 271] width 414 height 234
copy pre "@sbbeachteach"
click at [14, 115] on link "Media Library" at bounding box center [14, 109] width 16 height 16
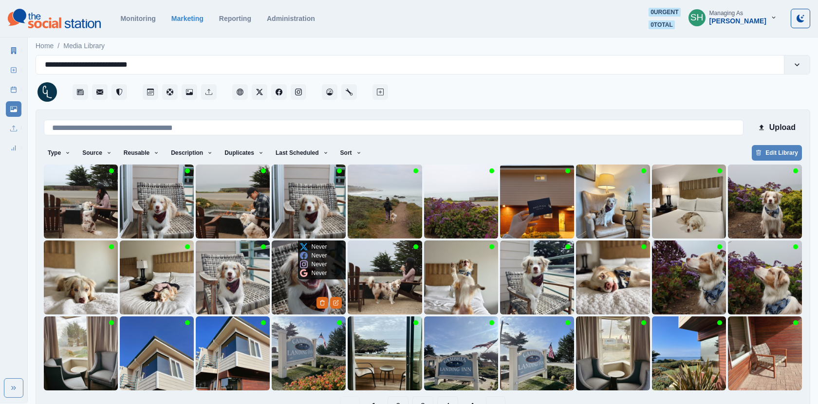
scroll to position [27, 0]
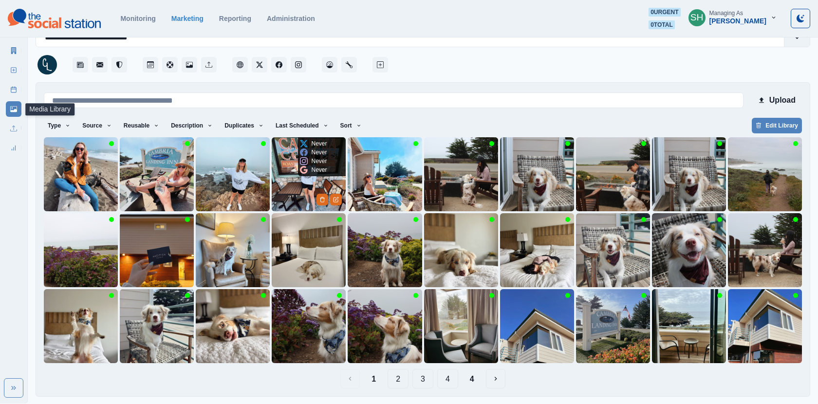
click at [294, 186] on img at bounding box center [309, 174] width 74 height 74
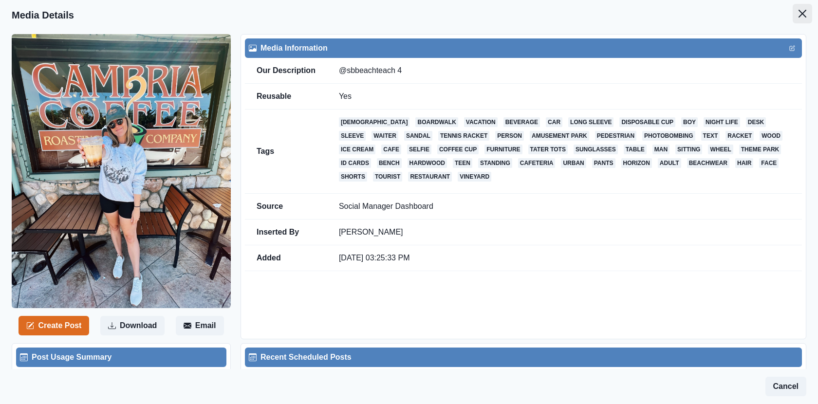
click at [795, 13] on button "Close" at bounding box center [801, 13] width 19 height 19
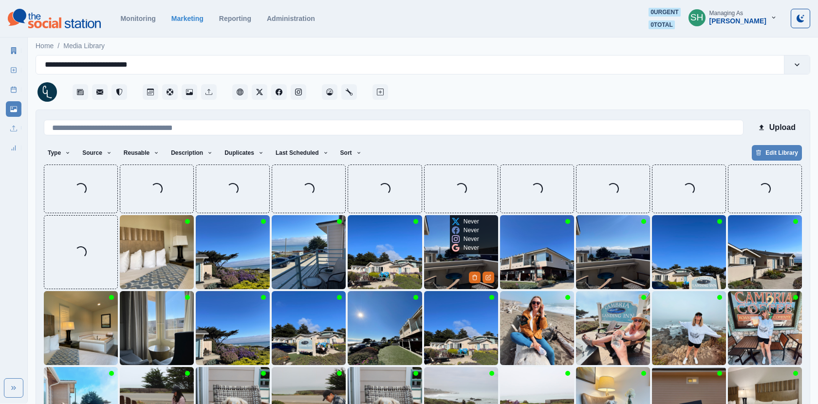
click at [450, 246] on div "Never Never Never Never" at bounding box center [465, 234] width 31 height 39
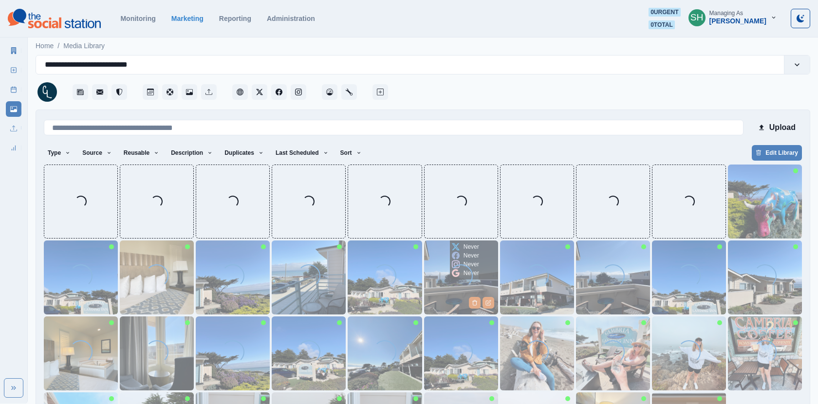
click at [448, 257] on img at bounding box center [461, 277] width 74 height 74
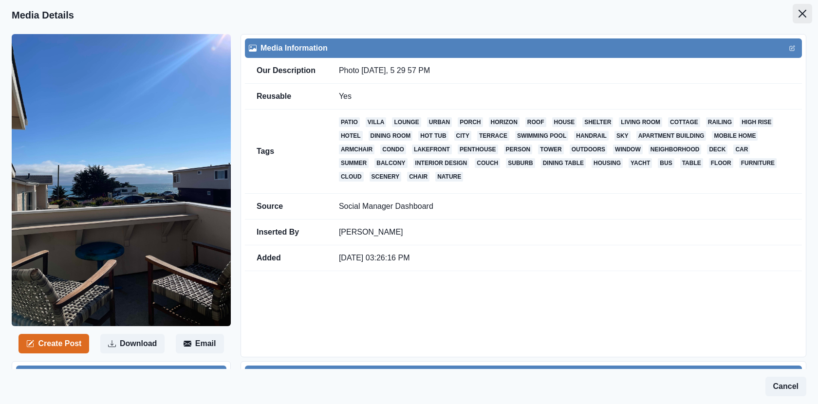
click at [799, 12] on icon "Close" at bounding box center [802, 14] width 8 height 8
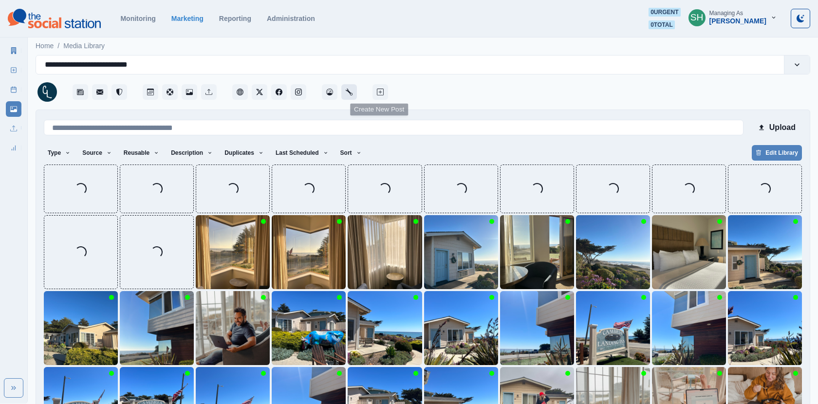
click at [352, 92] on icon "Administration" at bounding box center [349, 92] width 7 height 7
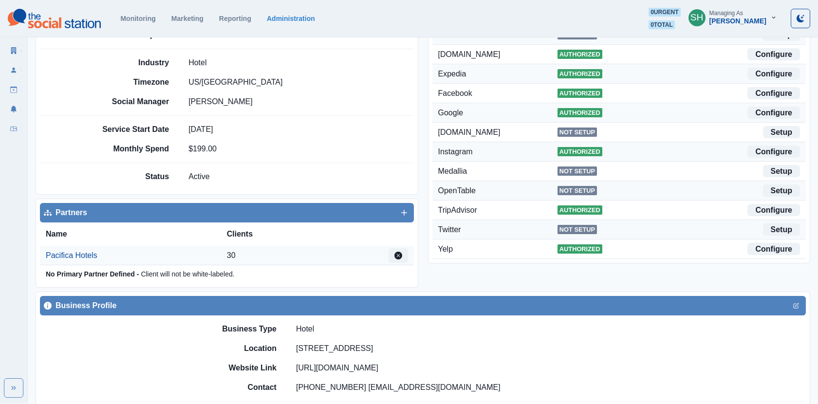
scroll to position [249, 0]
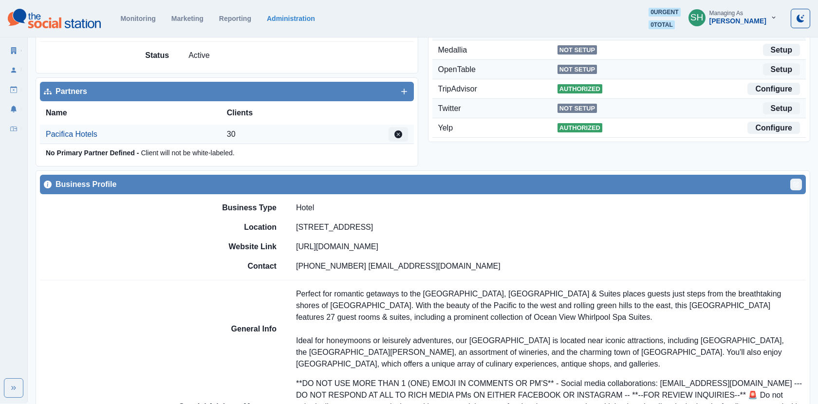
click at [798, 183] on icon "Edit" at bounding box center [796, 185] width 6 height 6
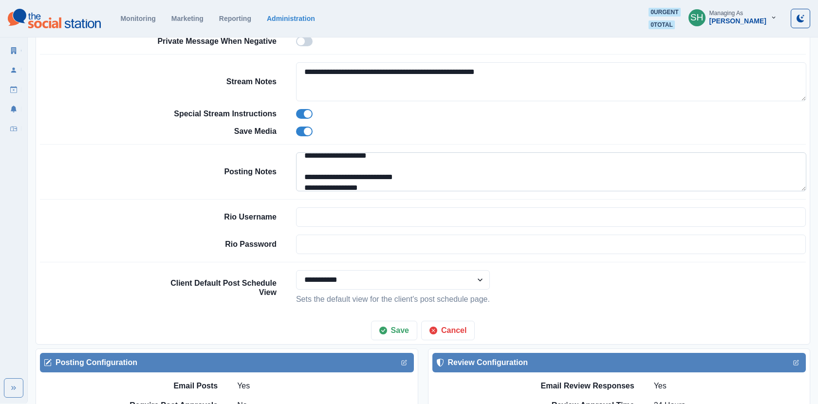
scroll to position [0, 0]
click at [301, 171] on textarea "**********" at bounding box center [551, 171] width 510 height 39
drag, startPoint x: 381, startPoint y: 183, endPoint x: 299, endPoint y: 167, distance: 83.6
click at [299, 167] on textarea "**********" at bounding box center [551, 171] width 510 height 39
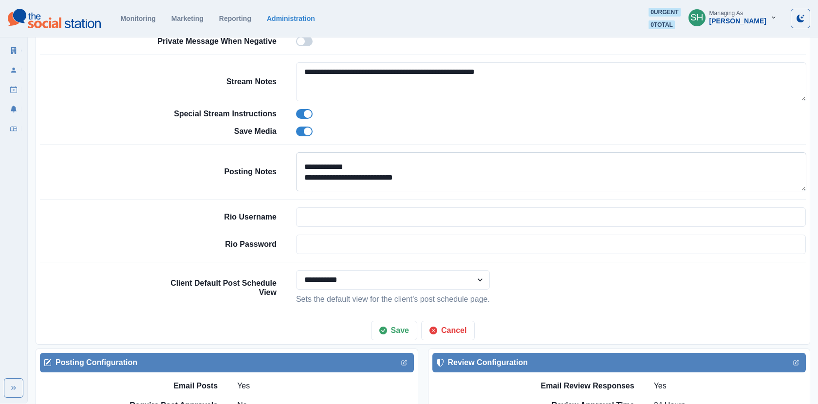
scroll to position [28, 0]
drag, startPoint x: 441, startPoint y: 168, endPoint x: 301, endPoint y: 175, distance: 140.8
click at [301, 175] on textarea "**********" at bounding box center [551, 171] width 510 height 39
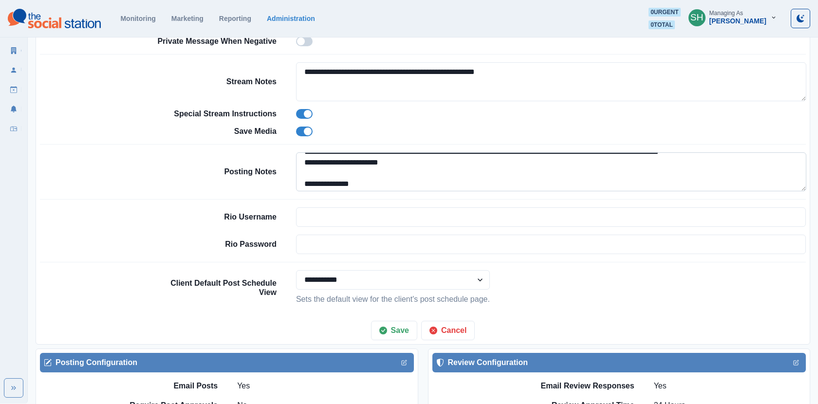
scroll to position [82, 0]
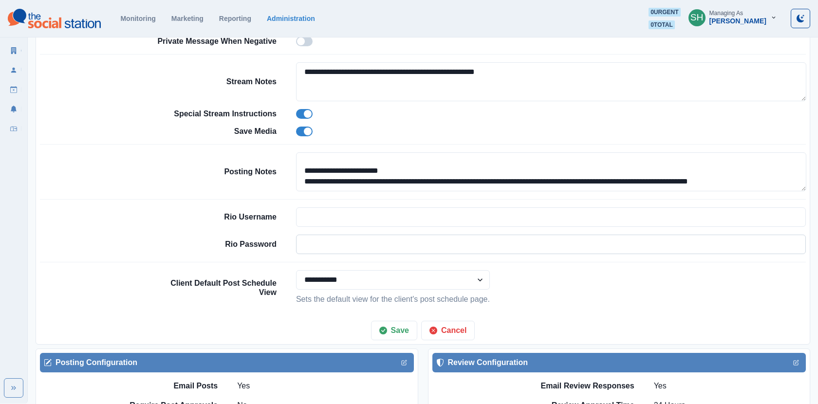
drag, startPoint x: 341, startPoint y: 170, endPoint x: 425, endPoint y: 248, distance: 114.0
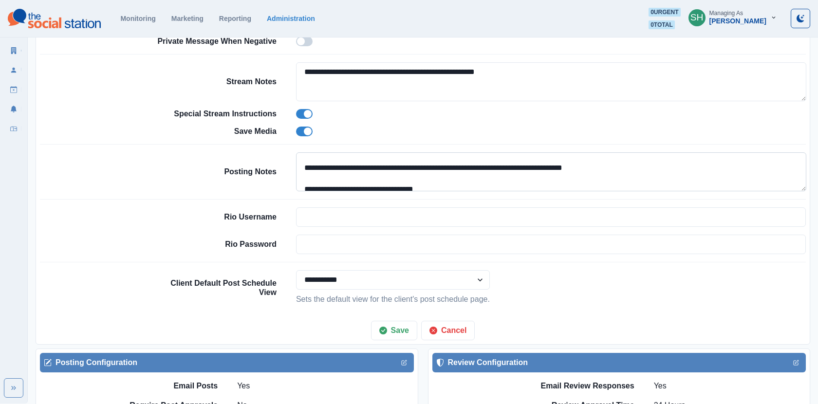
scroll to position [28, 0]
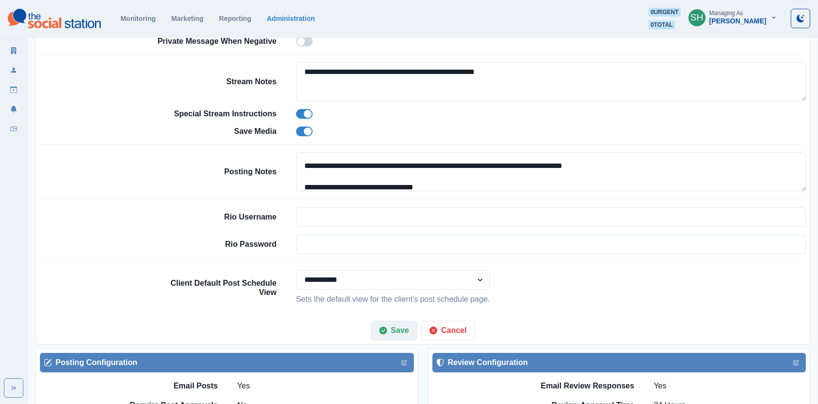
type textarea "**********"
click at [394, 325] on button "Save" at bounding box center [394, 330] width 46 height 19
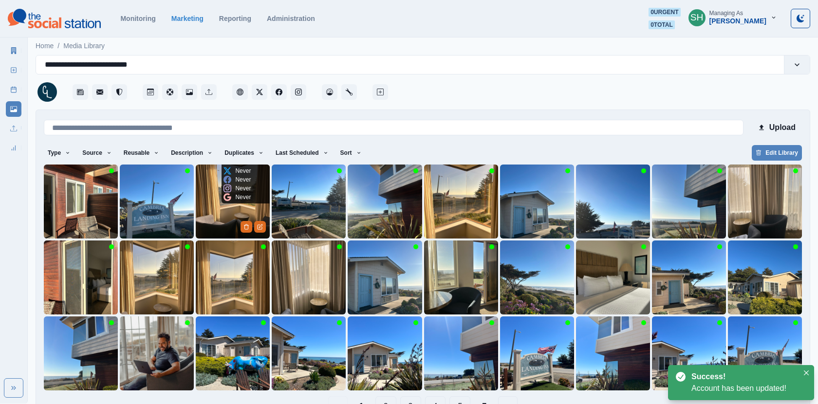
scroll to position [27, 0]
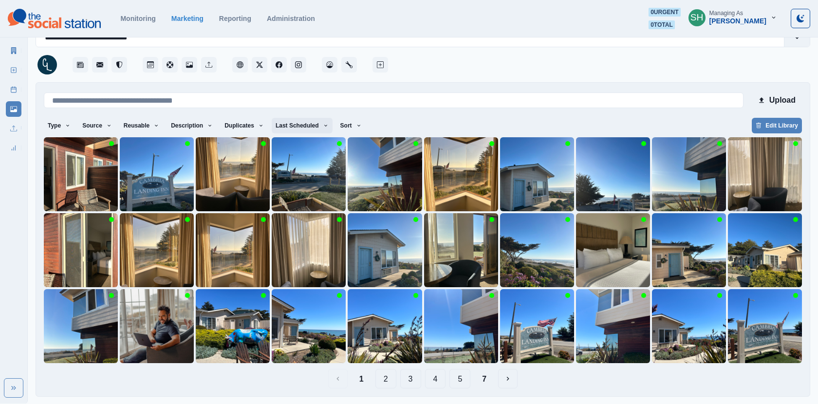
click at [317, 128] on button "Last Scheduled" at bounding box center [302, 126] width 61 height 16
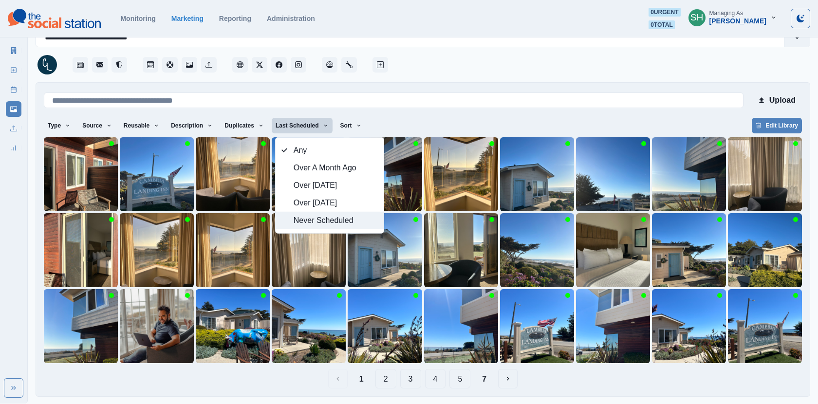
click at [325, 220] on span "Never Scheduled" at bounding box center [336, 221] width 84 height 12
click at [305, 147] on span "Any" at bounding box center [336, 151] width 84 height 12
click at [478, 74] on div at bounding box center [600, 61] width 420 height 29
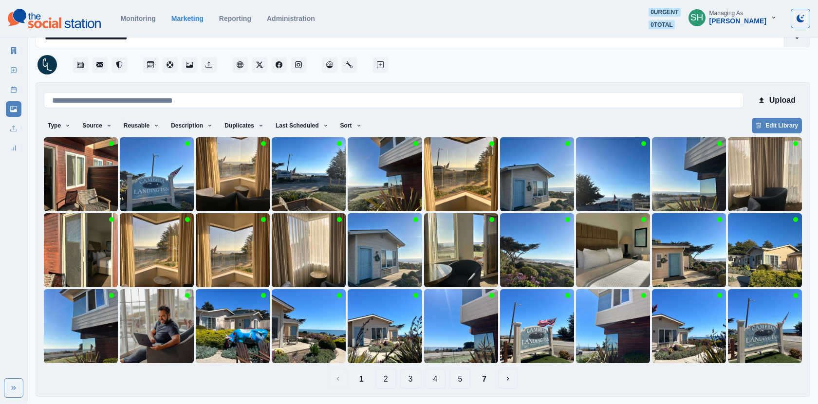
scroll to position [0, 0]
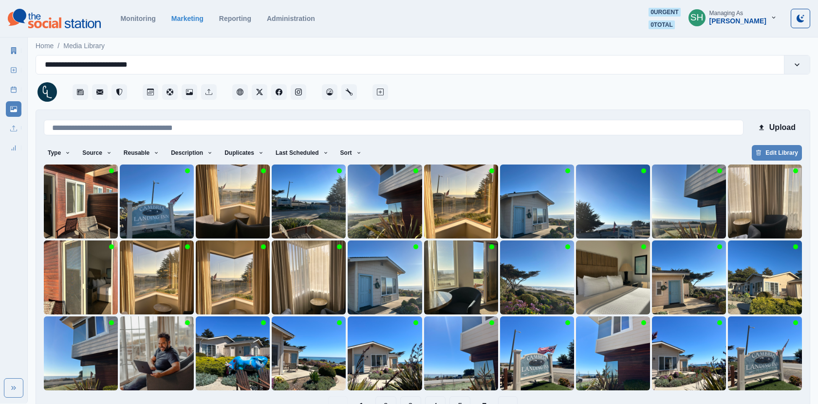
click at [19, 52] on link "Marketing Summary" at bounding box center [14, 51] width 16 height 16
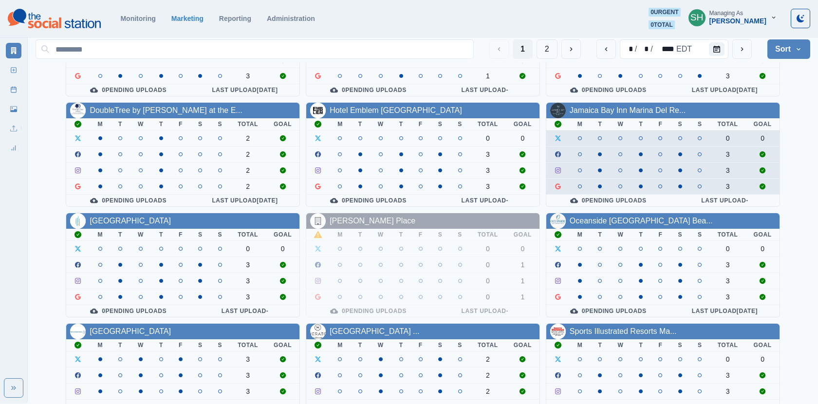
scroll to position [118, 0]
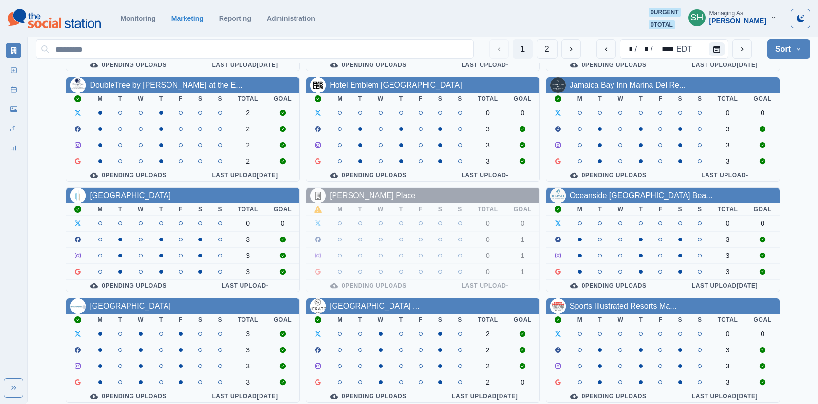
click at [735, 24] on div "[PERSON_NAME]" at bounding box center [737, 21] width 57 height 8
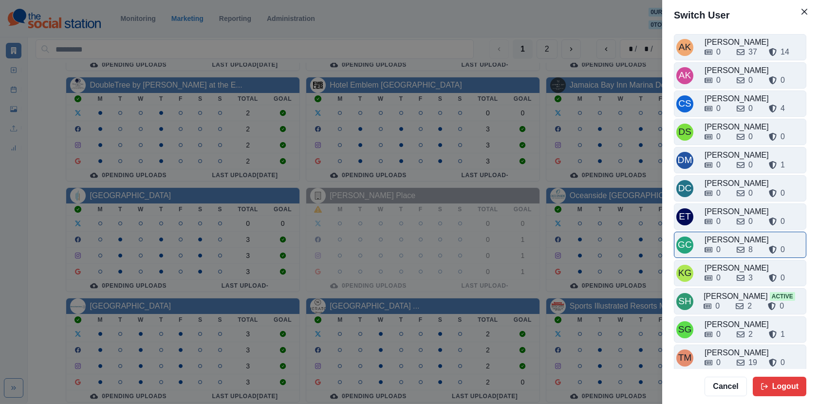
click at [733, 240] on div "0 8 0" at bounding box center [753, 248] width 99 height 16
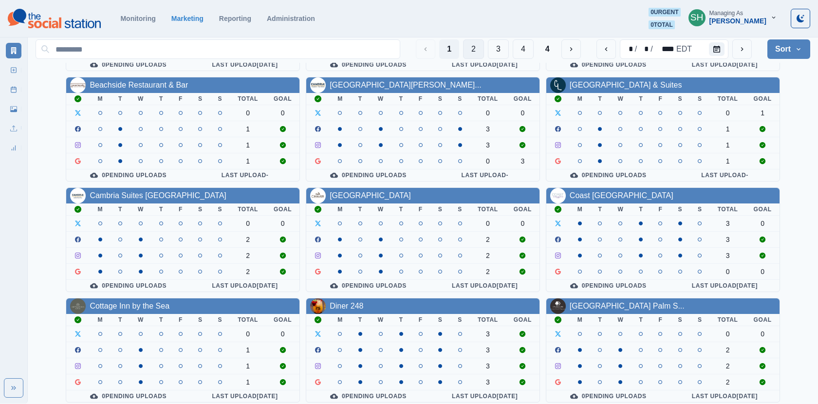
click at [474, 47] on button "2" at bounding box center [473, 48] width 21 height 19
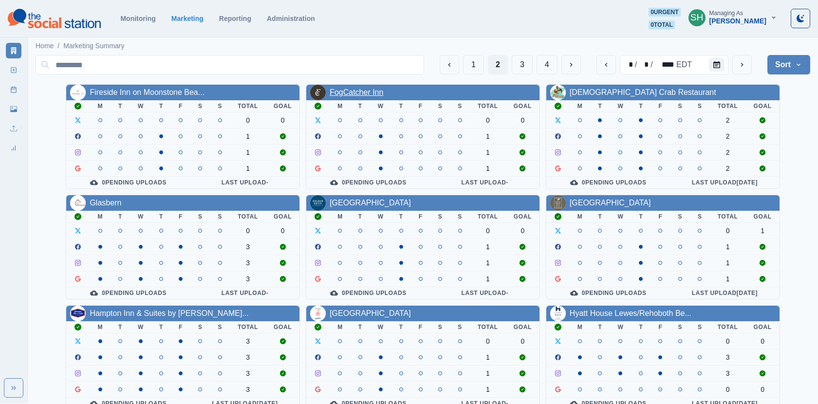
click at [339, 90] on link "FogCatcher Inn" at bounding box center [357, 92] width 54 height 8
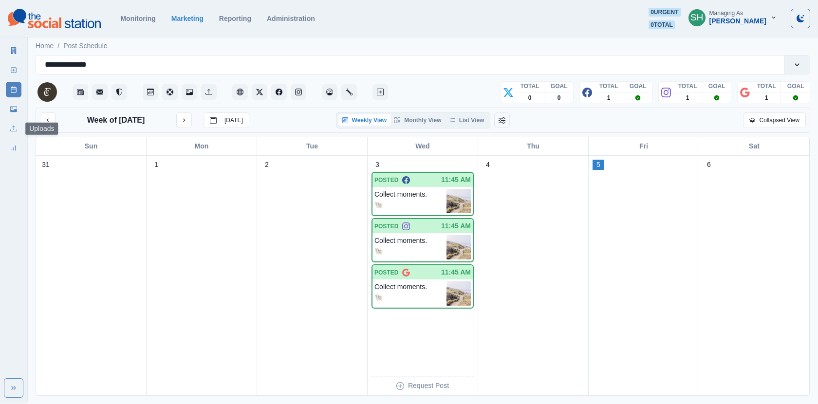
click at [6, 110] on link "Media Library" at bounding box center [14, 109] width 16 height 16
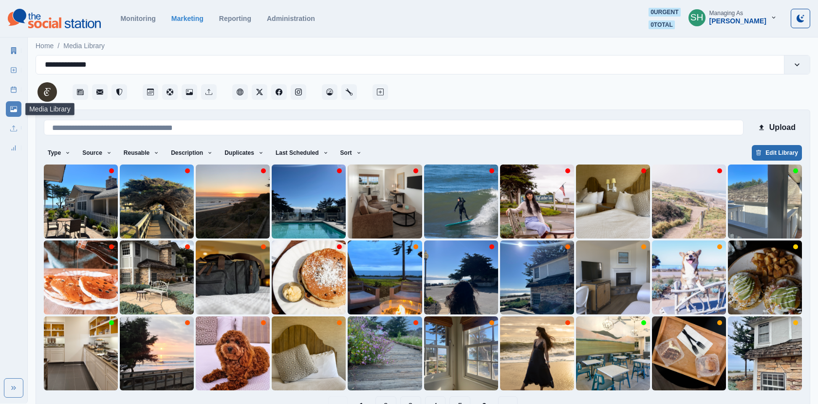
click at [764, 152] on button "Edit Library" at bounding box center [777, 153] width 50 height 16
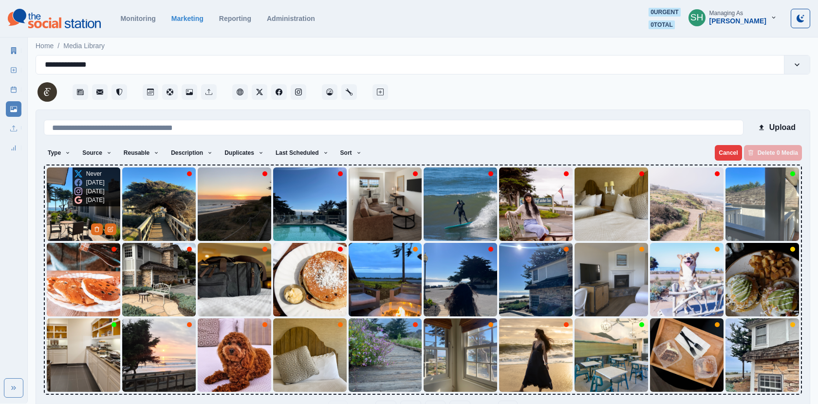
click at [85, 221] on img at bounding box center [83, 203] width 73 height 73
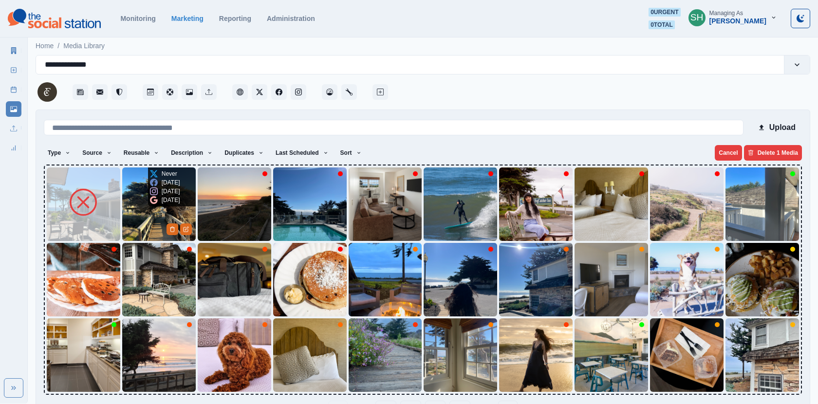
click at [163, 204] on p "13 days ago" at bounding box center [171, 200] width 18 height 9
click at [137, 218] on img at bounding box center [158, 203] width 73 height 73
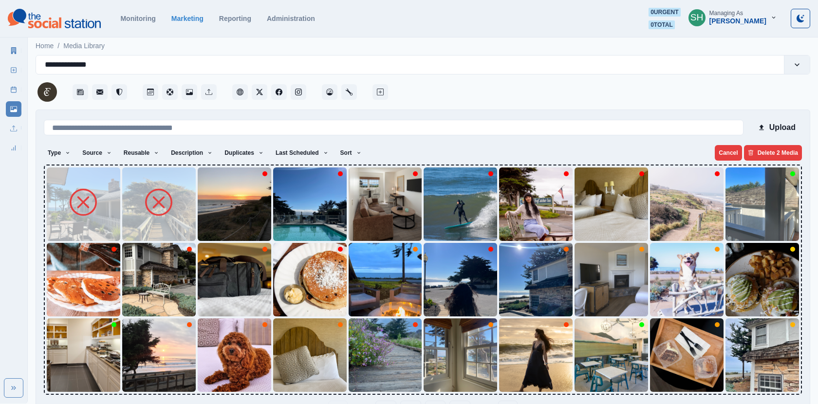
click at [221, 216] on img at bounding box center [234, 203] width 73 height 73
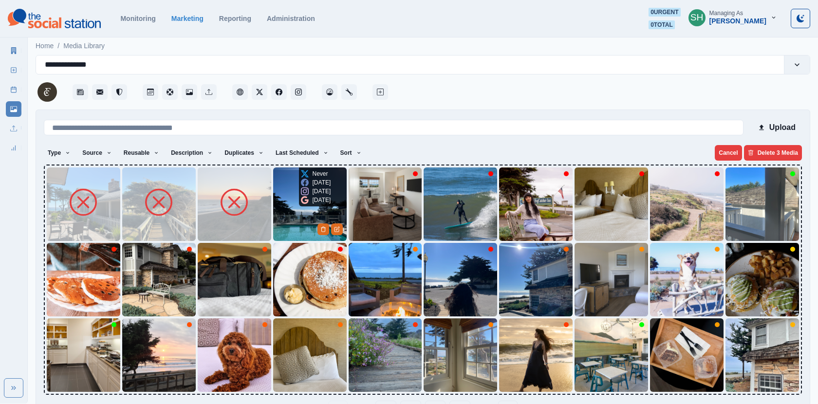
click at [308, 218] on img at bounding box center [309, 203] width 73 height 73
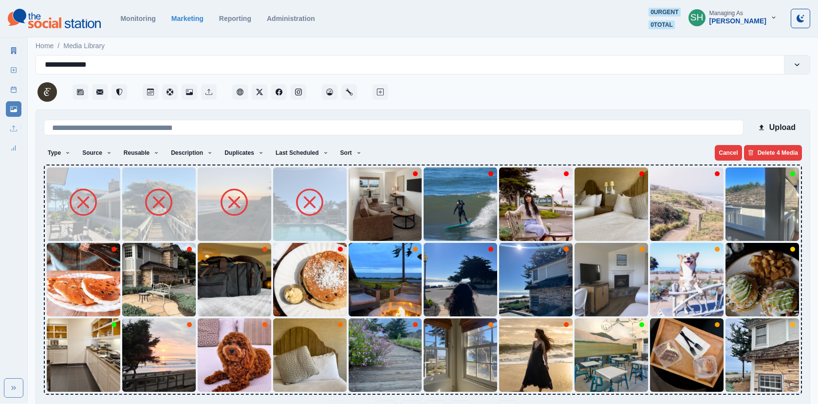
click at [373, 216] on img at bounding box center [385, 203] width 73 height 73
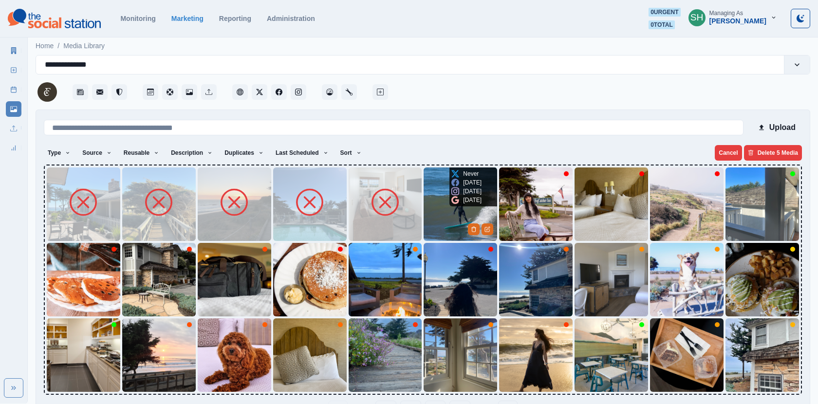
click at [450, 214] on img at bounding box center [459, 203] width 73 height 73
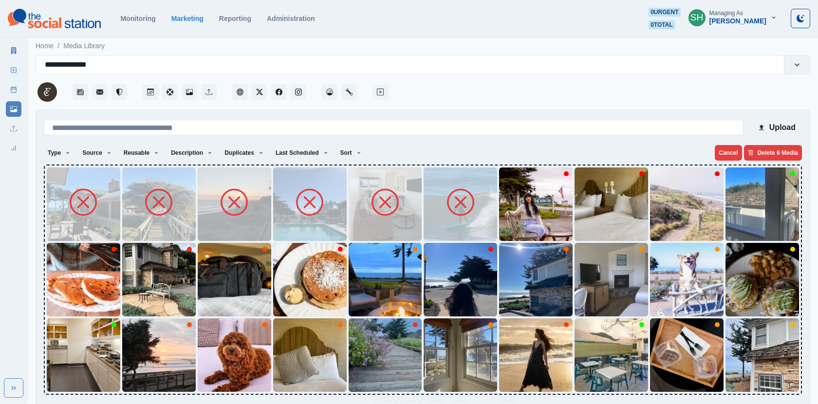
click at [515, 217] on img at bounding box center [535, 203] width 73 height 73
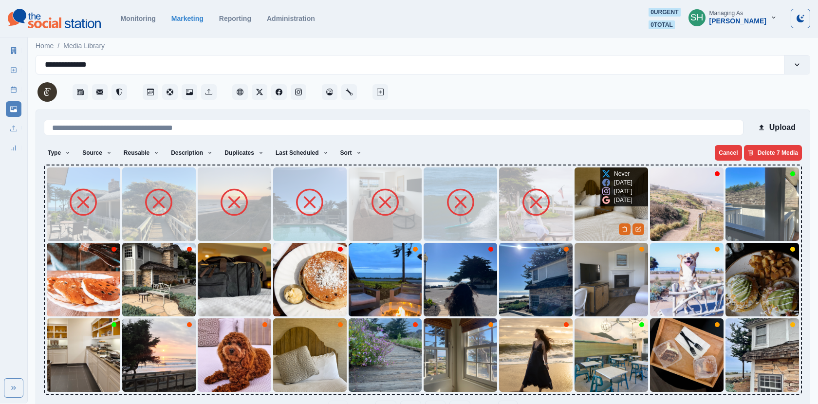
click at [590, 219] on img at bounding box center [610, 203] width 73 height 73
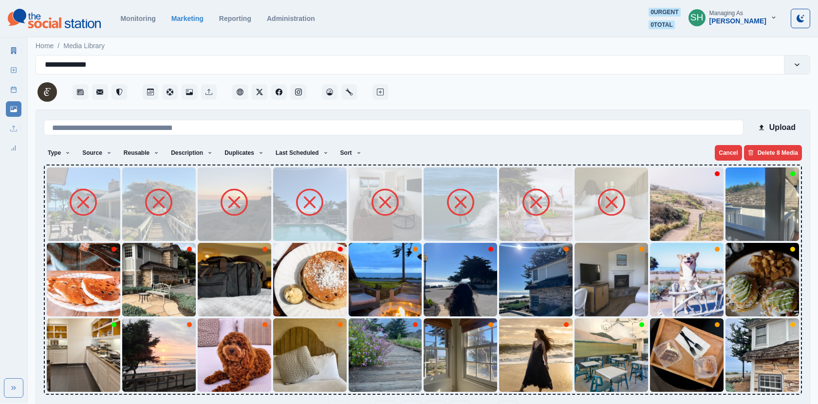
click at [656, 212] on img at bounding box center [686, 203] width 73 height 73
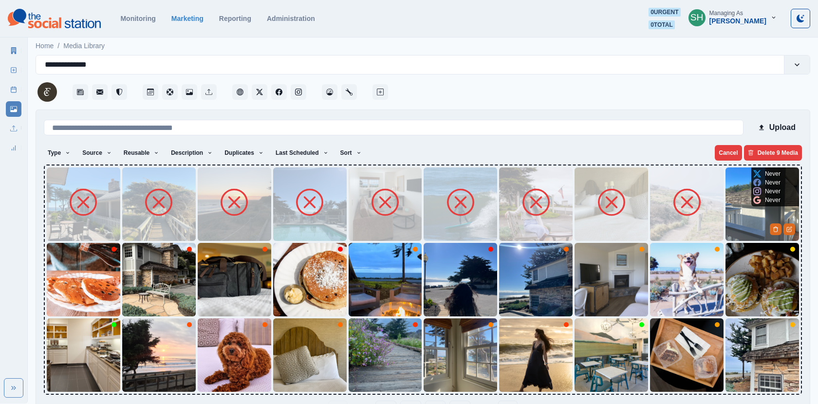
click at [765, 215] on img at bounding box center [761, 203] width 73 height 73
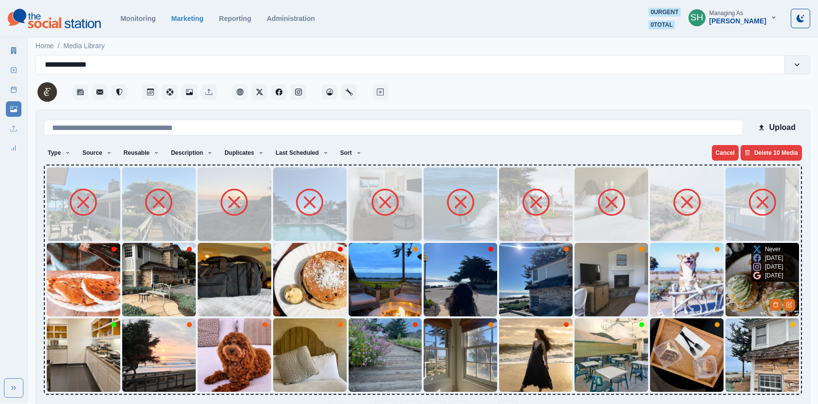
click at [757, 271] on icon at bounding box center [757, 267] width 8 height 8
click at [732, 280] on img at bounding box center [761, 279] width 73 height 73
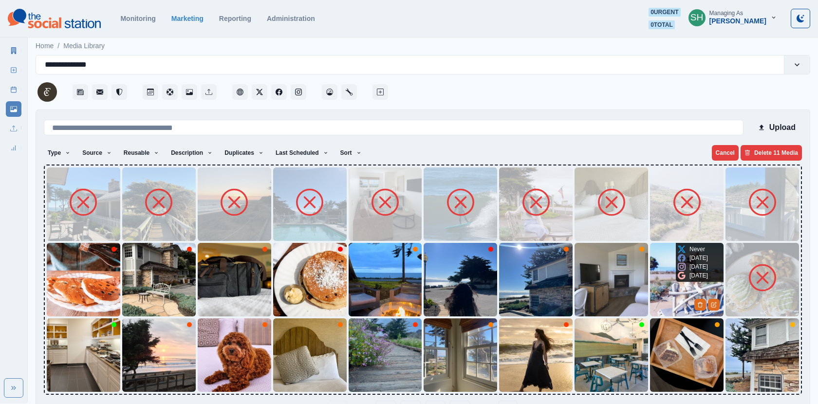
click at [692, 271] on p "3 months ago" at bounding box center [698, 266] width 18 height 9
click at [662, 289] on img at bounding box center [686, 279] width 73 height 73
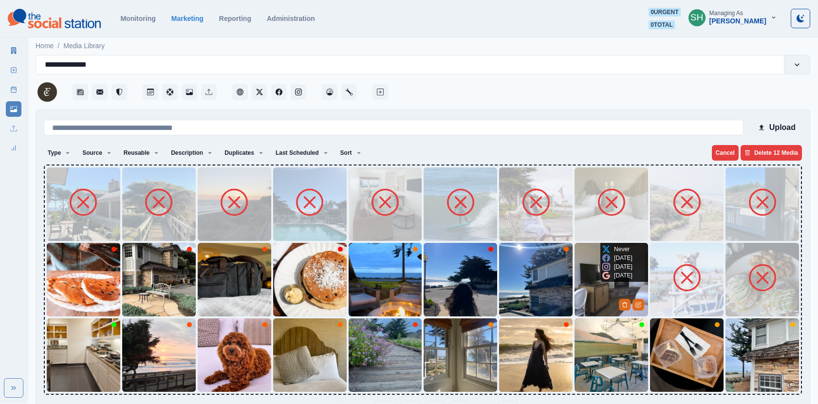
click at [583, 291] on img at bounding box center [610, 279] width 73 height 73
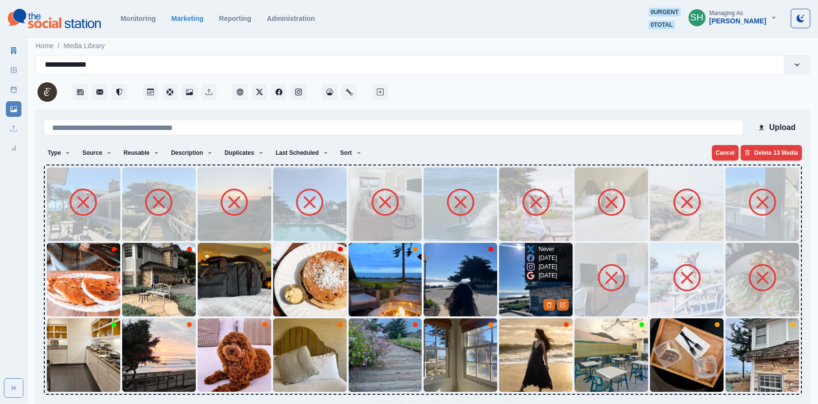
click at [530, 280] on div "2 months ago" at bounding box center [542, 275] width 30 height 9
click at [509, 283] on img at bounding box center [535, 279] width 73 height 73
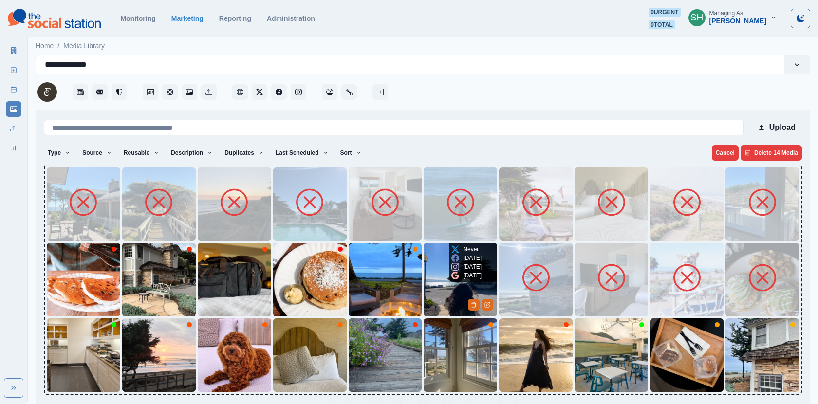
click at [445, 282] on img at bounding box center [459, 279] width 73 height 73
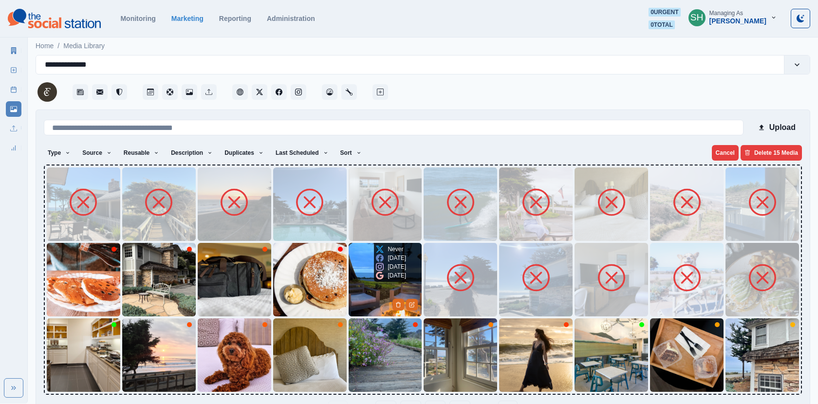
click at [369, 281] on img at bounding box center [385, 279] width 73 height 73
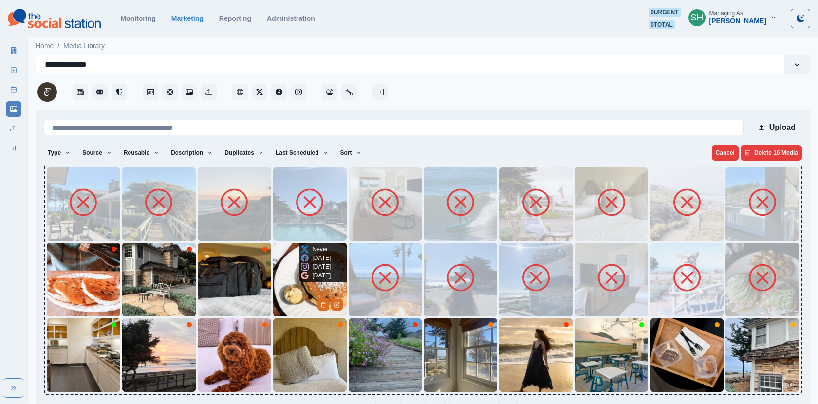
click at [303, 277] on icon at bounding box center [305, 276] width 8 height 8
click at [298, 290] on img at bounding box center [309, 279] width 73 height 73
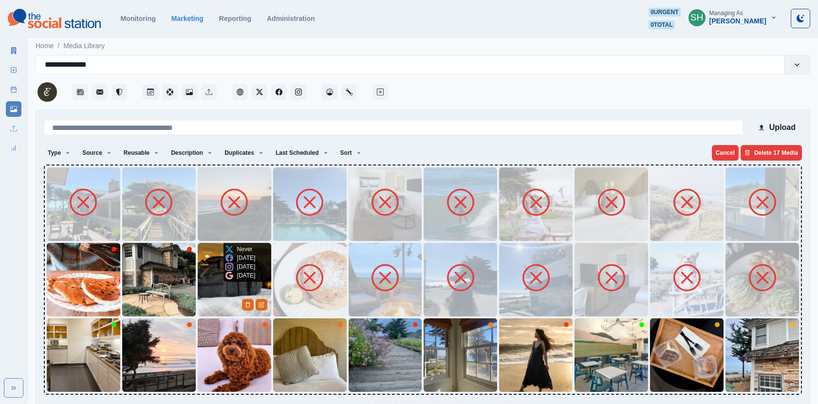
click at [212, 284] on img at bounding box center [234, 279] width 73 height 73
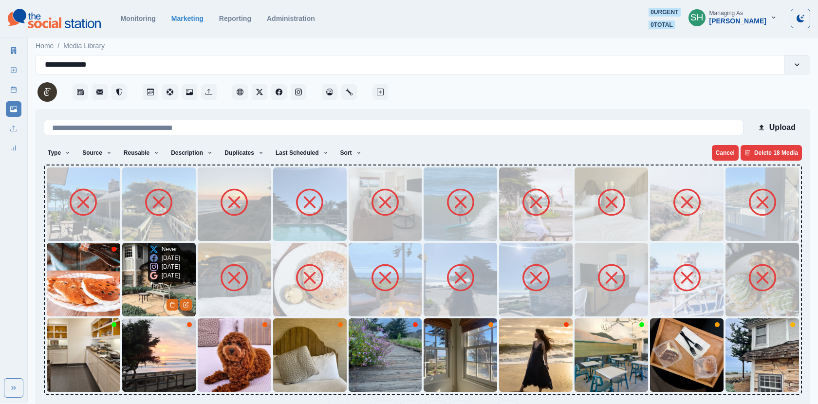
click at [143, 286] on img at bounding box center [158, 279] width 73 height 73
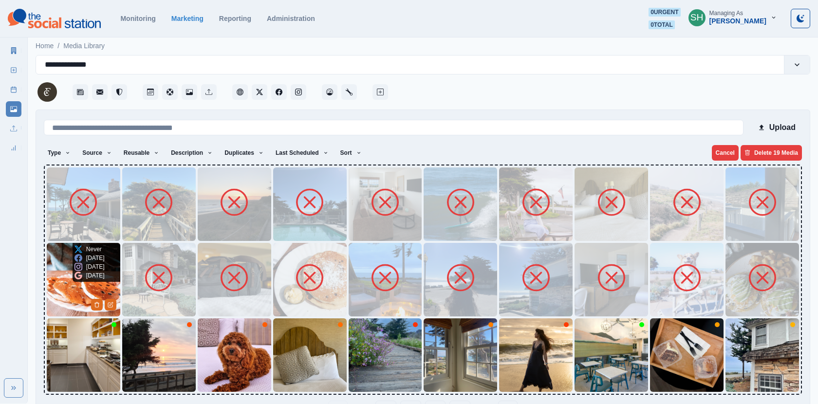
click at [83, 271] on div "22 days ago" at bounding box center [89, 266] width 30 height 9
click at [62, 285] on img at bounding box center [83, 279] width 73 height 73
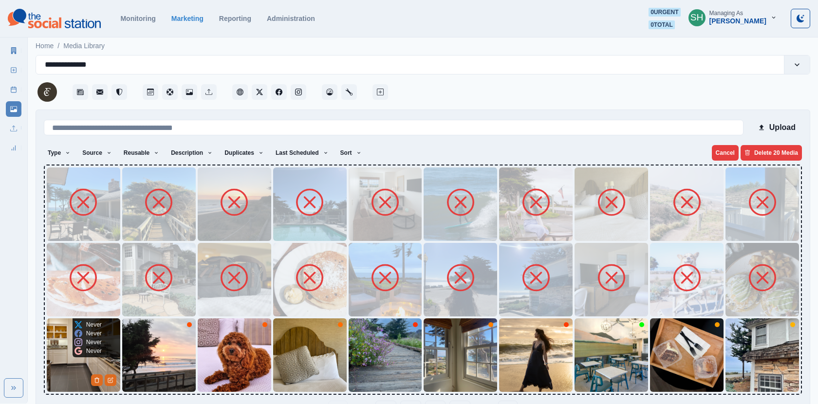
click at [63, 371] on img at bounding box center [83, 354] width 73 height 73
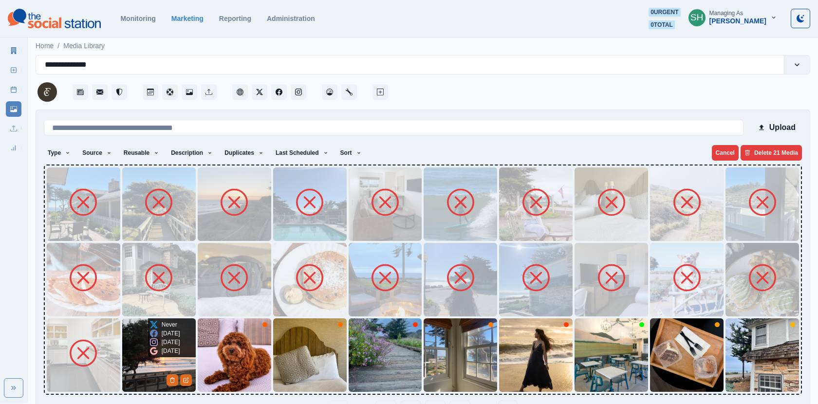
click at [137, 376] on img at bounding box center [158, 354] width 73 height 73
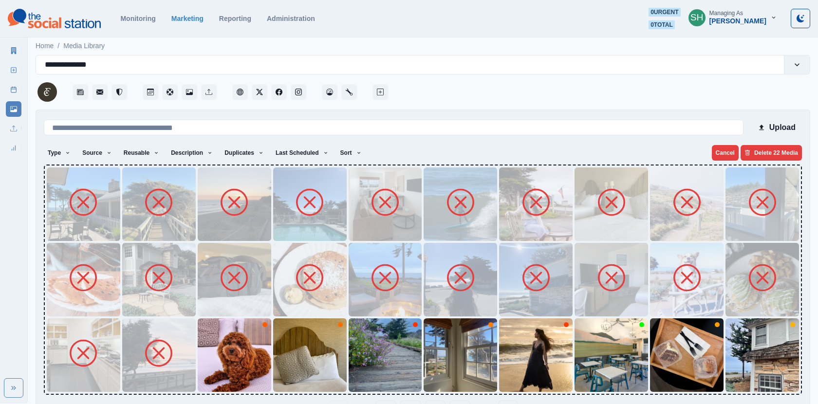
click at [197, 364] on div at bounding box center [423, 280] width 758 height 230
click at [202, 364] on img at bounding box center [234, 354] width 73 height 73
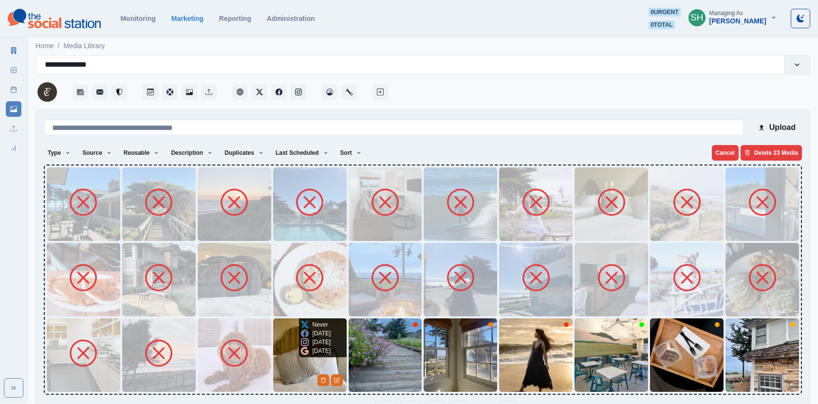
click at [299, 357] on div "Never 2 months ago 2 months ago 2 months ago" at bounding box center [316, 337] width 34 height 39
click at [289, 353] on img at bounding box center [309, 354] width 73 height 73
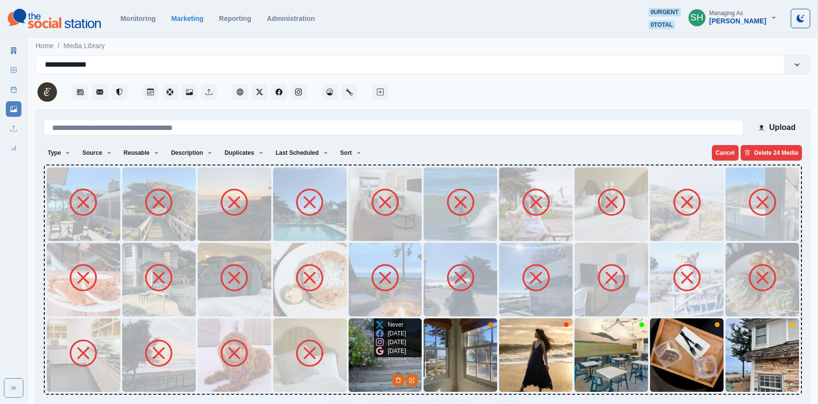
click at [368, 364] on img at bounding box center [385, 354] width 73 height 73
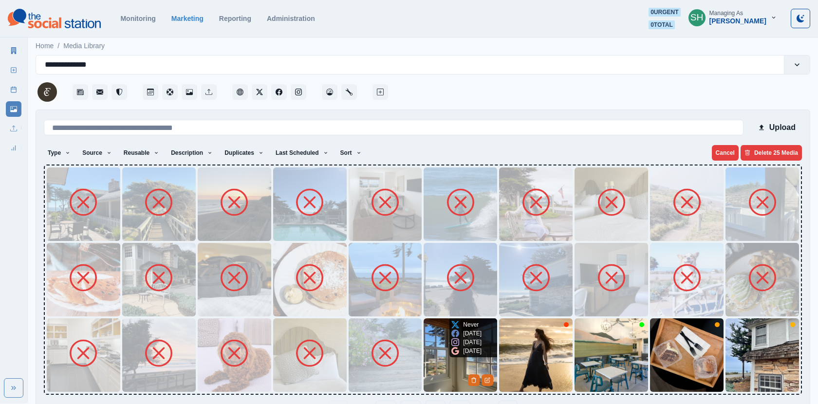
click at [424, 363] on img at bounding box center [459, 354] width 73 height 73
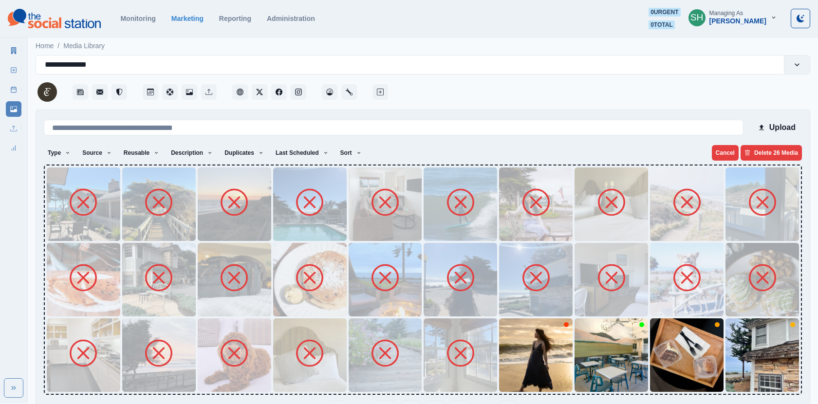
scroll to position [31, 0]
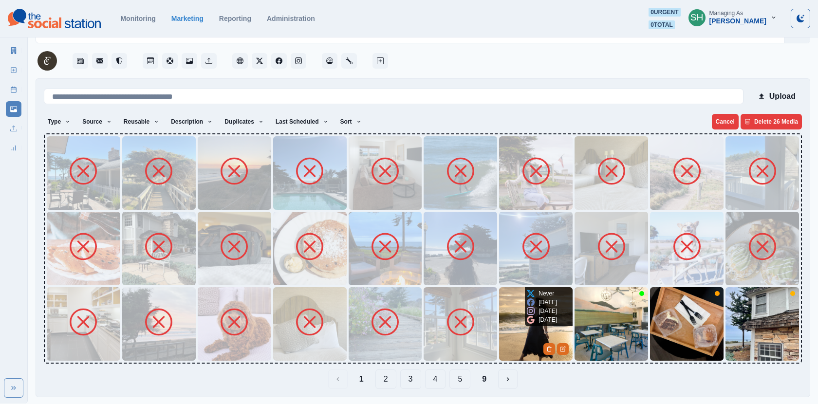
click at [539, 315] on p "1 month ago" at bounding box center [547, 311] width 18 height 9
click at [513, 327] on img at bounding box center [535, 323] width 73 height 73
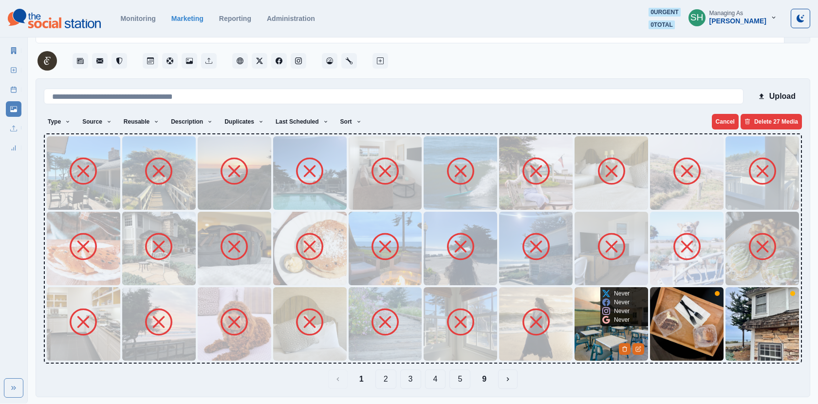
click at [599, 333] on img at bounding box center [610, 323] width 73 height 73
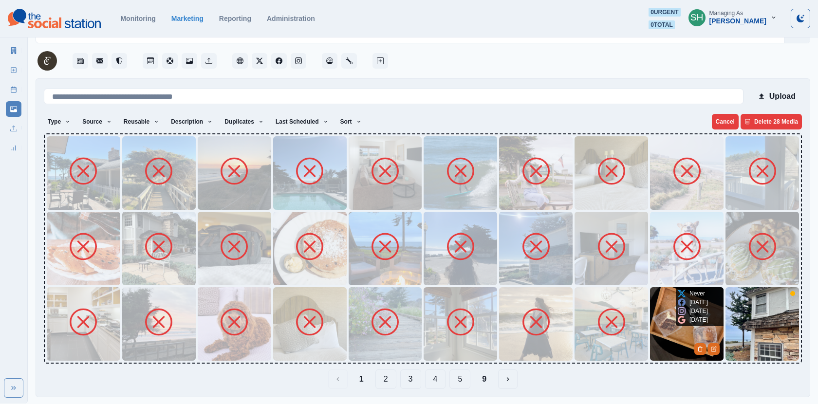
click at [682, 315] on icon at bounding box center [682, 311] width 8 height 8
click at [659, 323] on img at bounding box center [686, 323] width 73 height 73
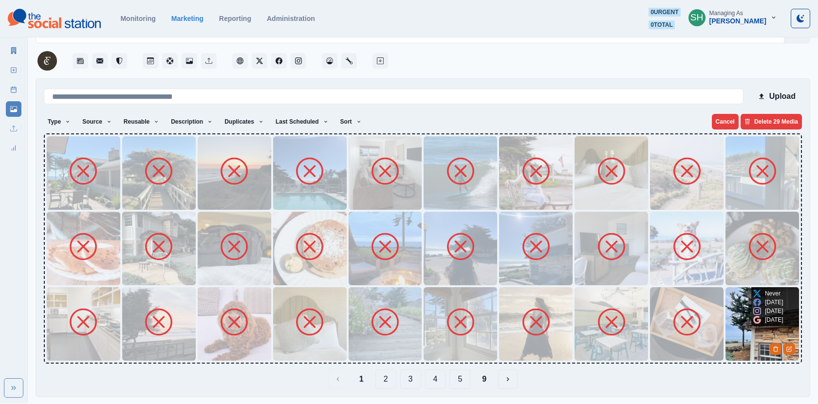
click at [731, 329] on img at bounding box center [761, 323] width 73 height 73
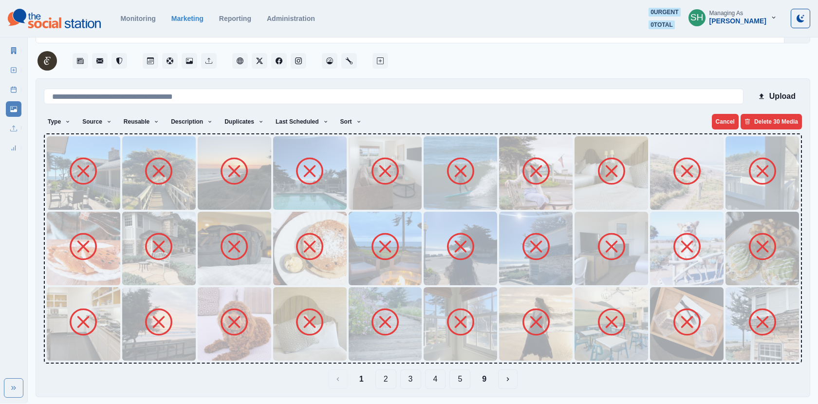
click at [391, 379] on button "2" at bounding box center [385, 378] width 21 height 19
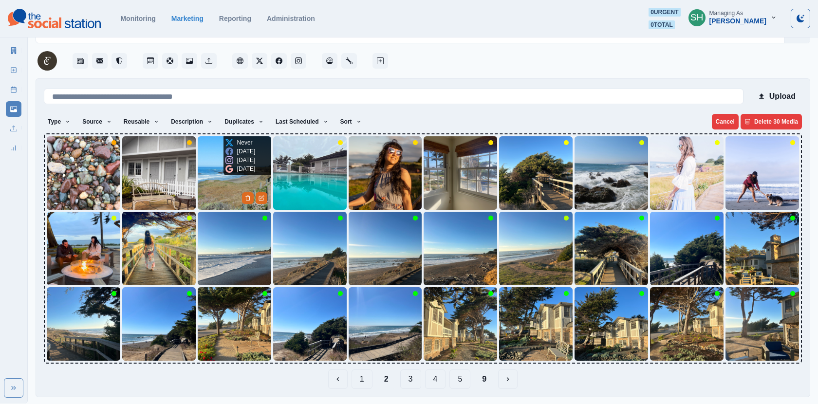
scroll to position [0, 0]
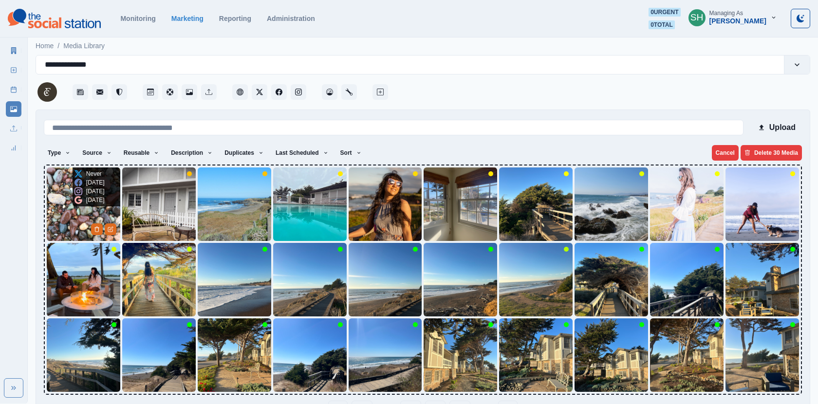
click at [77, 204] on div "3 months ago" at bounding box center [89, 200] width 30 height 9
click at [51, 220] on img at bounding box center [83, 203] width 73 height 73
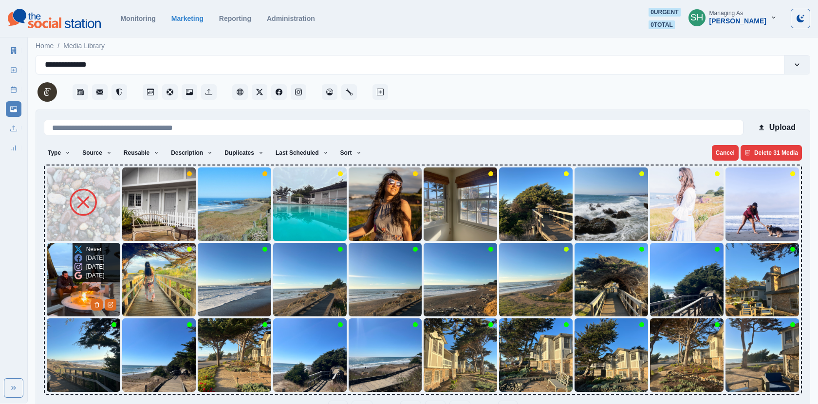
click at [66, 312] on img at bounding box center [83, 279] width 73 height 73
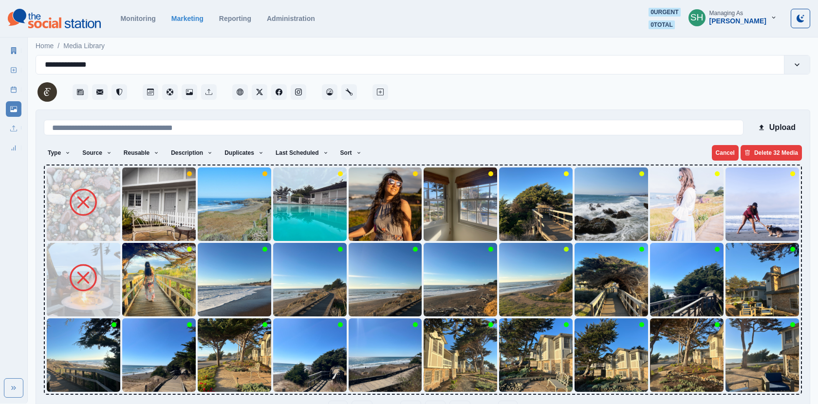
click at [59, 368] on img at bounding box center [83, 354] width 73 height 73
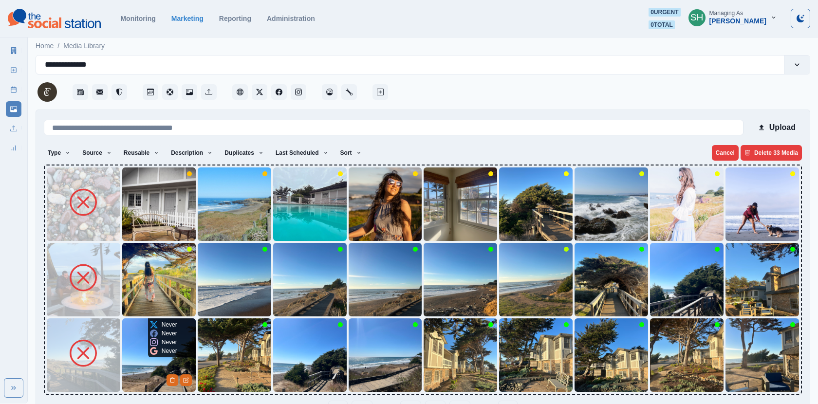
click at [126, 365] on img at bounding box center [158, 354] width 73 height 73
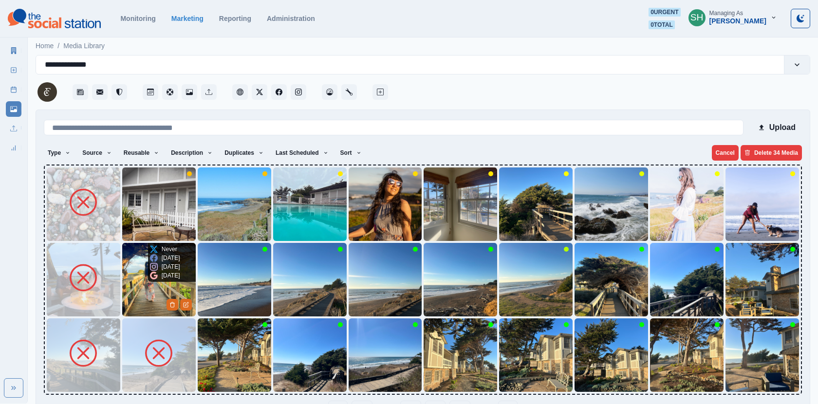
click at [134, 307] on img at bounding box center [158, 279] width 73 height 73
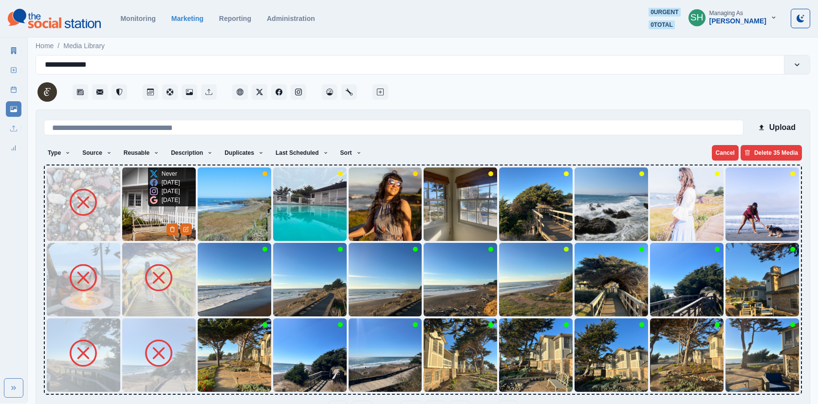
click at [137, 221] on img at bounding box center [158, 203] width 73 height 73
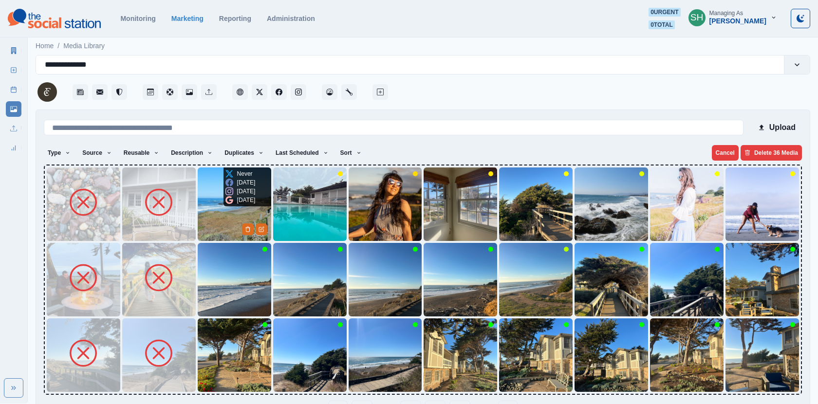
click at [207, 221] on img at bounding box center [234, 203] width 73 height 73
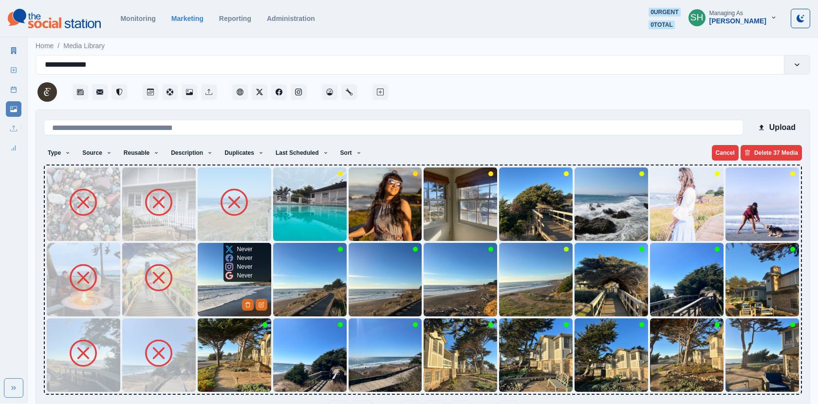
click at [211, 274] on img at bounding box center [234, 279] width 73 height 73
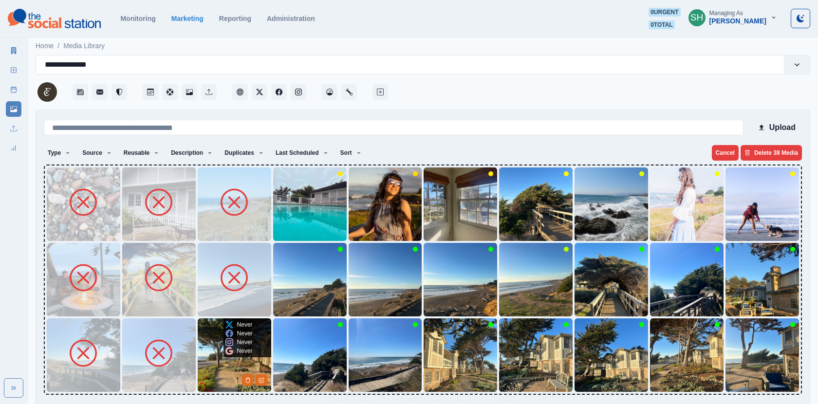
click at [218, 372] on img at bounding box center [234, 354] width 73 height 73
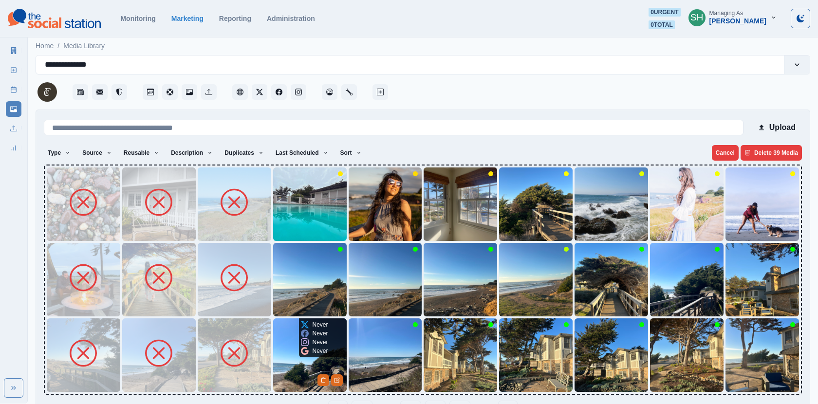
click at [305, 366] on img at bounding box center [309, 354] width 73 height 73
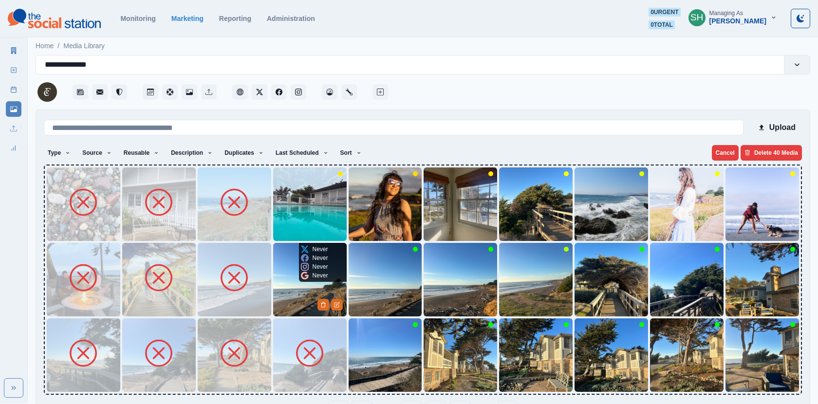
click at [279, 284] on img at bounding box center [309, 279] width 73 height 73
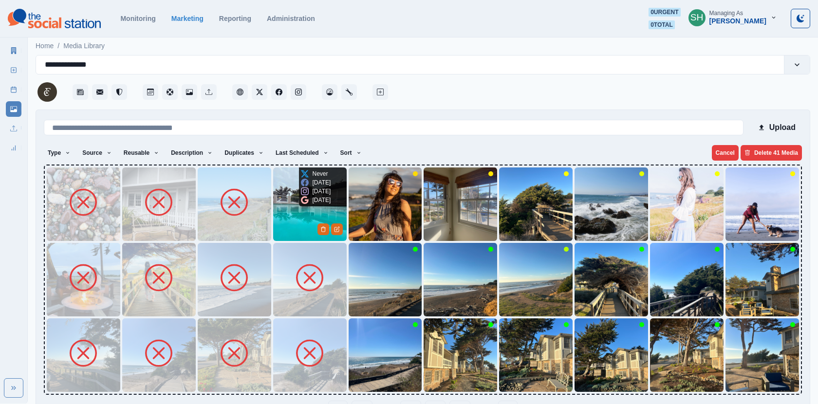
click at [287, 200] on img at bounding box center [309, 203] width 73 height 73
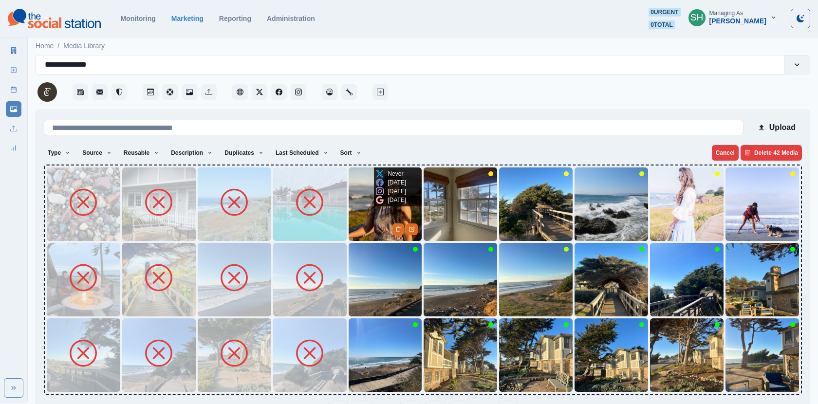
click at [363, 210] on img at bounding box center [385, 203] width 73 height 73
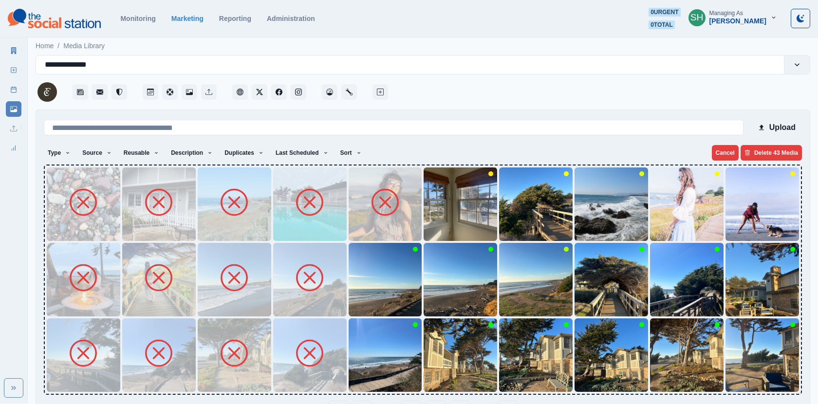
click at [369, 287] on img at bounding box center [385, 279] width 73 height 73
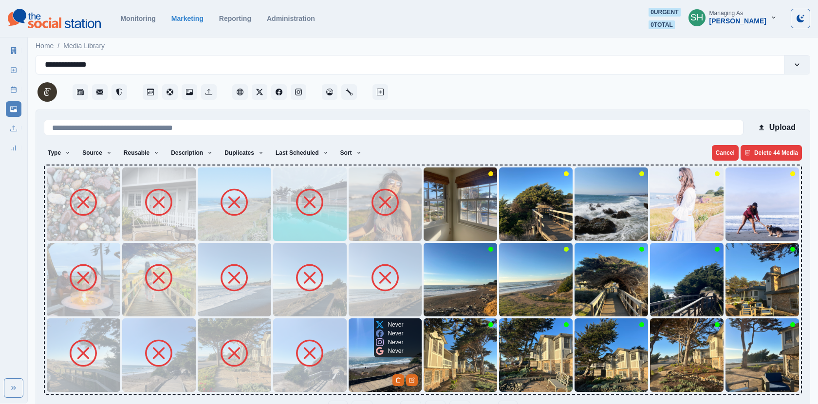
click at [358, 369] on img at bounding box center [385, 354] width 73 height 73
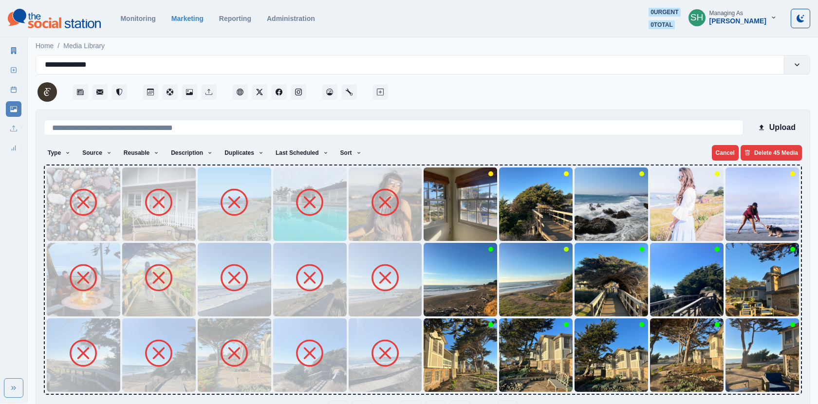
click at [465, 373] on img at bounding box center [459, 354] width 73 height 73
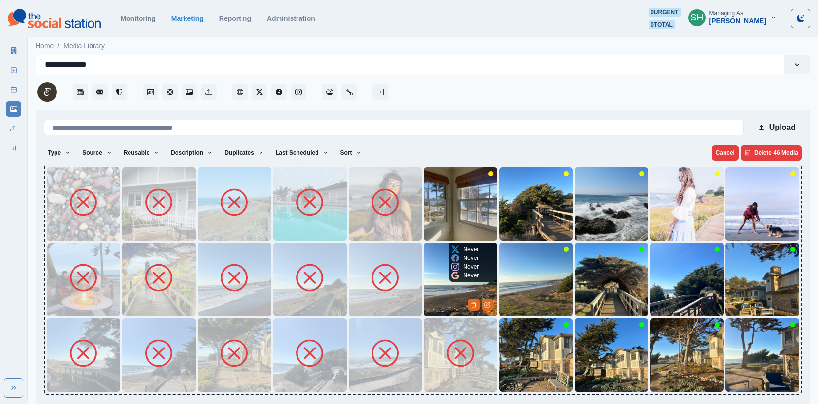
click at [429, 268] on img at bounding box center [459, 279] width 73 height 73
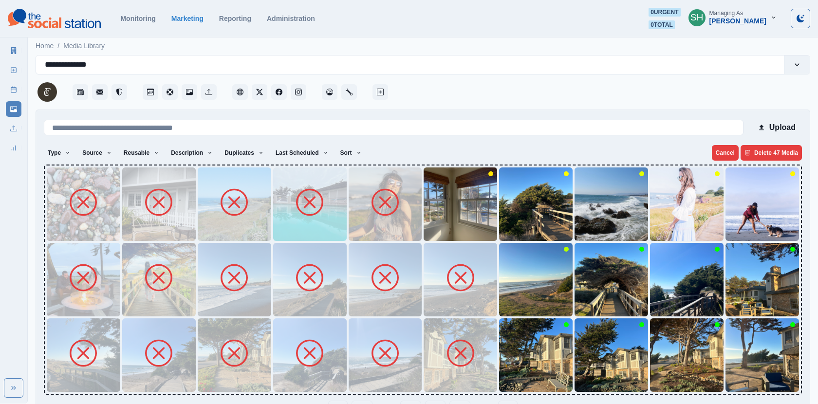
click at [431, 185] on img at bounding box center [459, 203] width 73 height 73
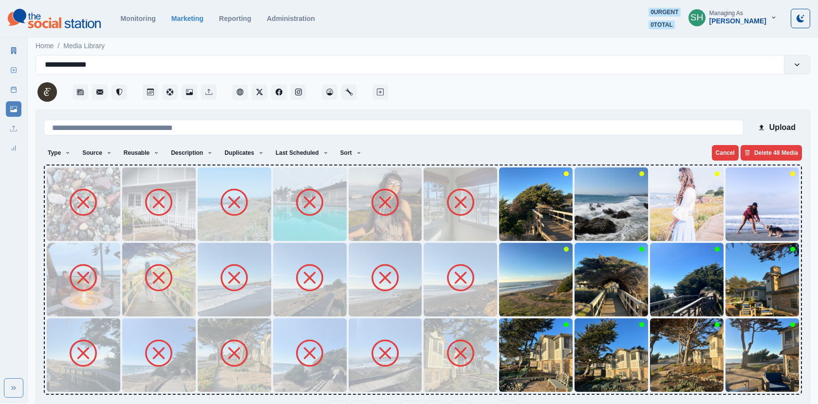
click at [497, 197] on div at bounding box center [423, 280] width 758 height 230
click at [509, 196] on img at bounding box center [535, 203] width 73 height 73
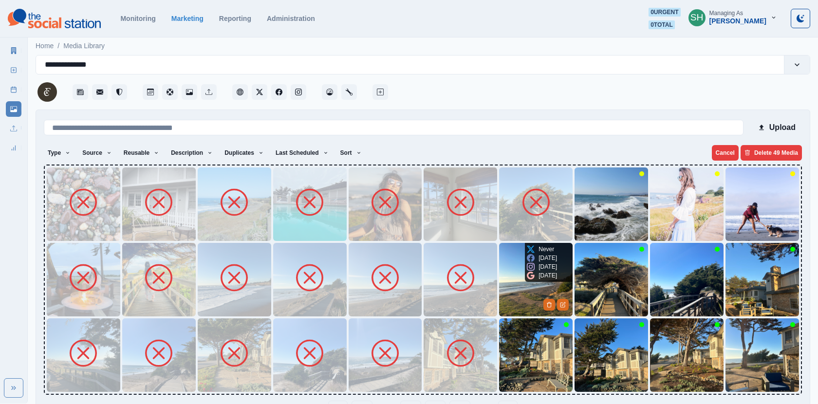
click at [505, 312] on img at bounding box center [535, 279] width 73 height 73
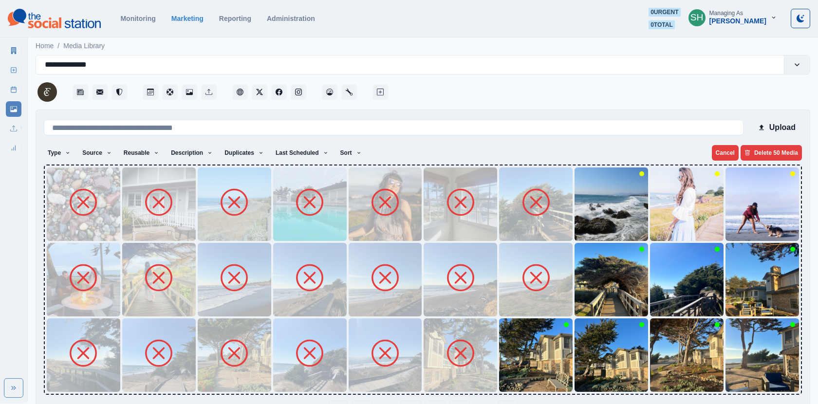
click at [506, 357] on img at bounding box center [535, 354] width 73 height 73
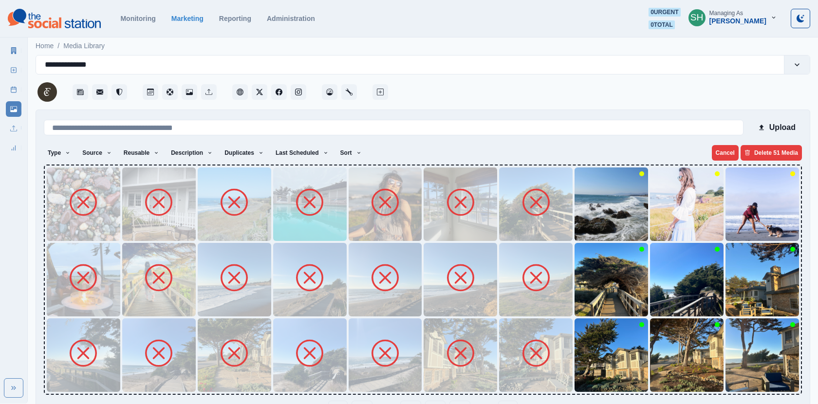
click at [575, 350] on img at bounding box center [610, 354] width 73 height 73
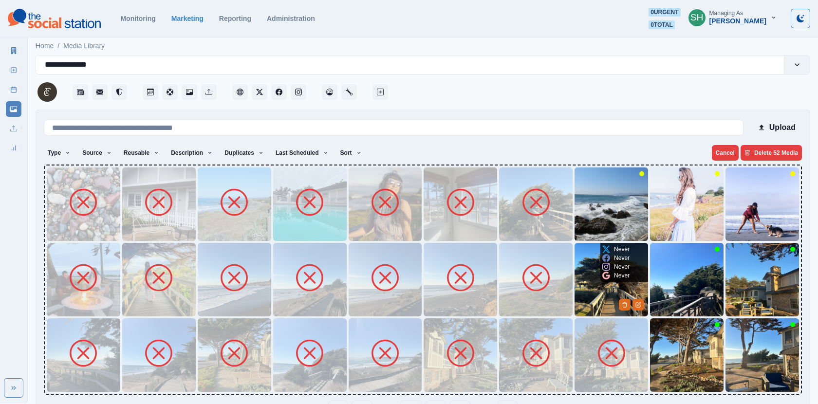
click at [575, 302] on img at bounding box center [610, 279] width 73 height 73
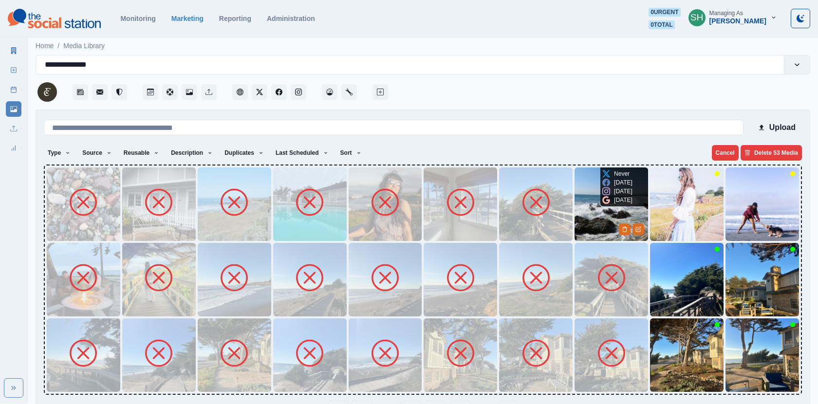
click at [581, 219] on img at bounding box center [610, 203] width 73 height 73
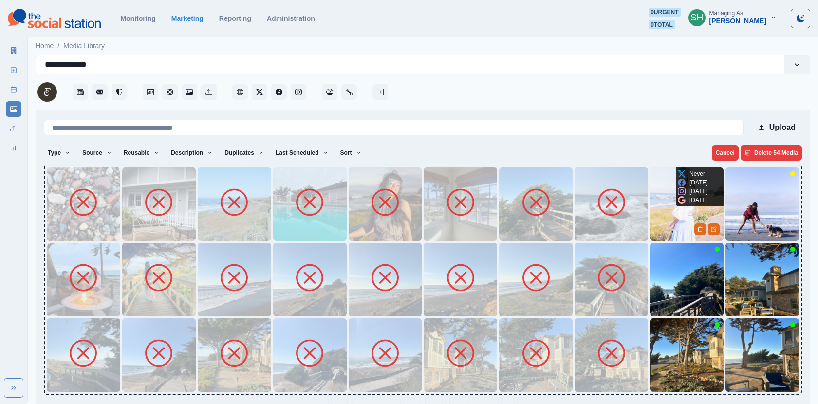
click at [650, 222] on img at bounding box center [686, 203] width 73 height 73
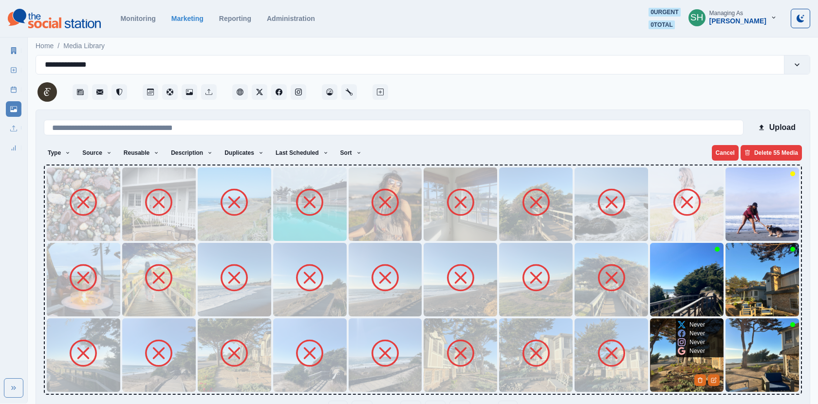
click at [666, 342] on img at bounding box center [686, 354] width 73 height 73
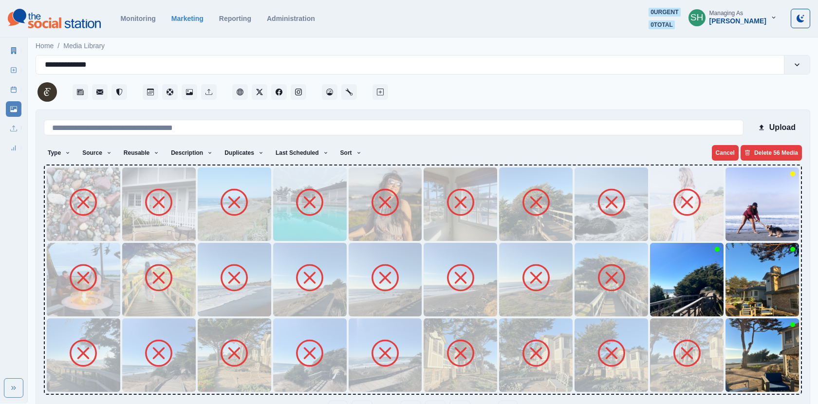
click at [661, 295] on img at bounding box center [686, 279] width 73 height 73
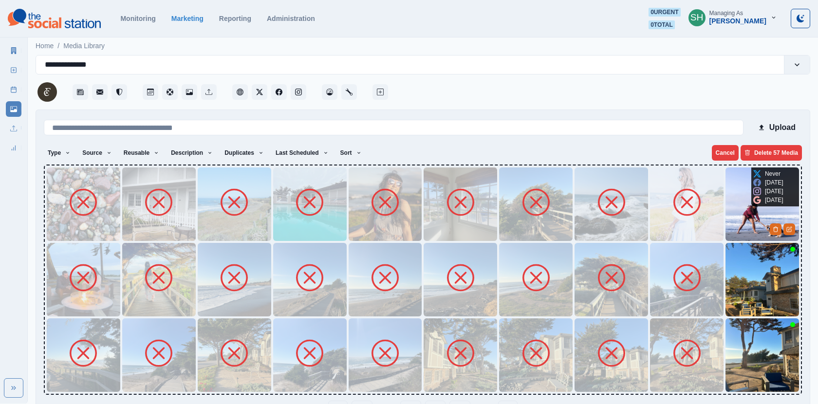
click at [743, 225] on img at bounding box center [761, 203] width 73 height 73
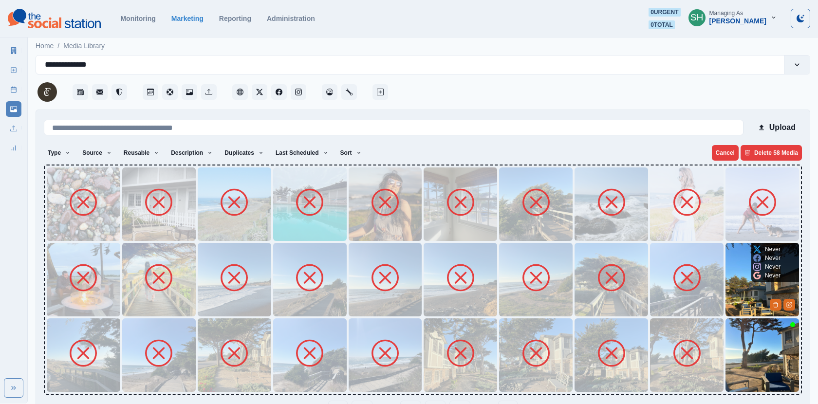
click at [743, 286] on img at bounding box center [761, 279] width 73 height 73
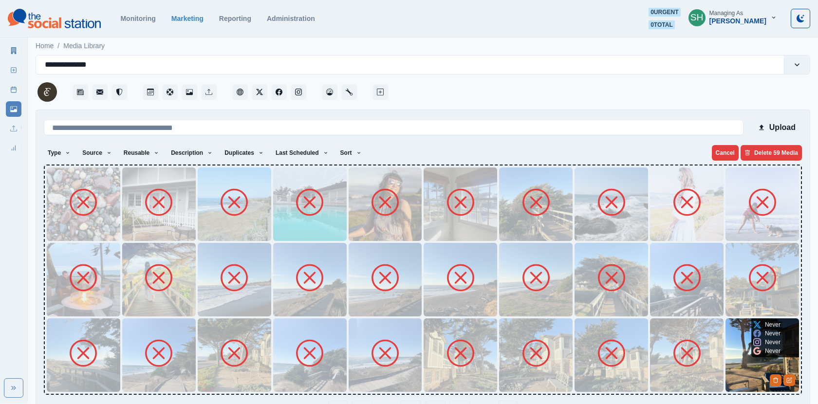
click at [740, 354] on img at bounding box center [761, 354] width 73 height 73
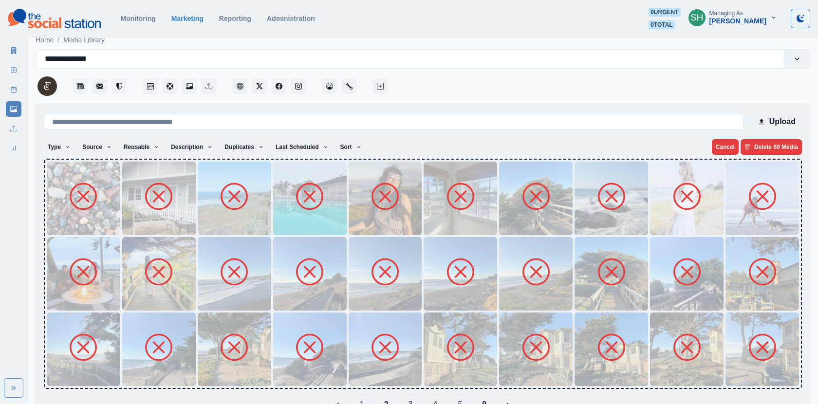
scroll to position [31, 0]
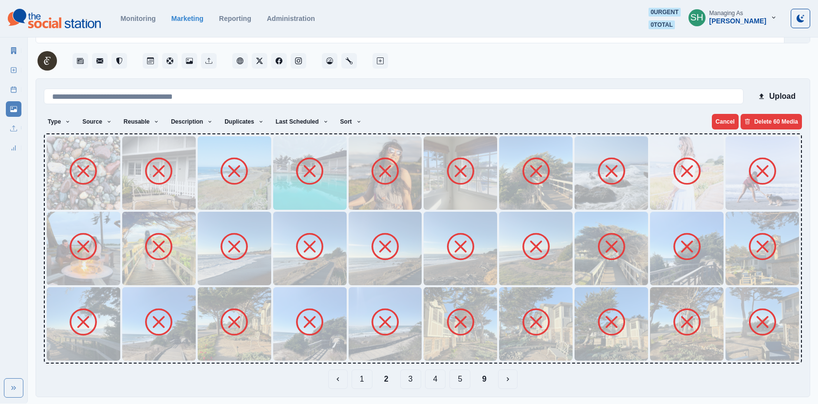
click at [416, 375] on button "3" at bounding box center [410, 378] width 21 height 19
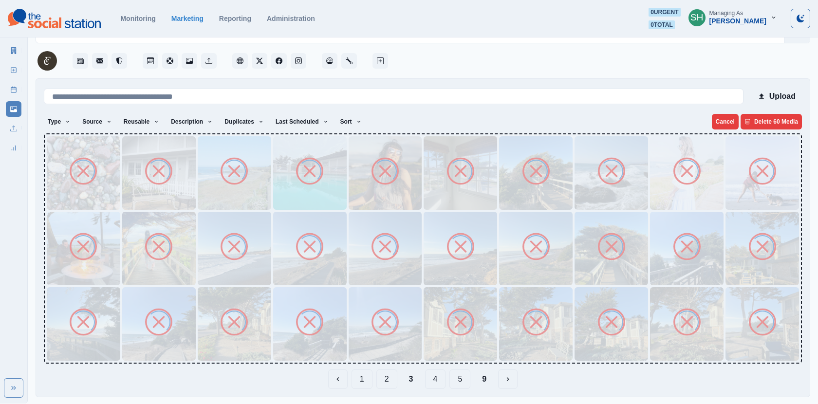
scroll to position [0, 0]
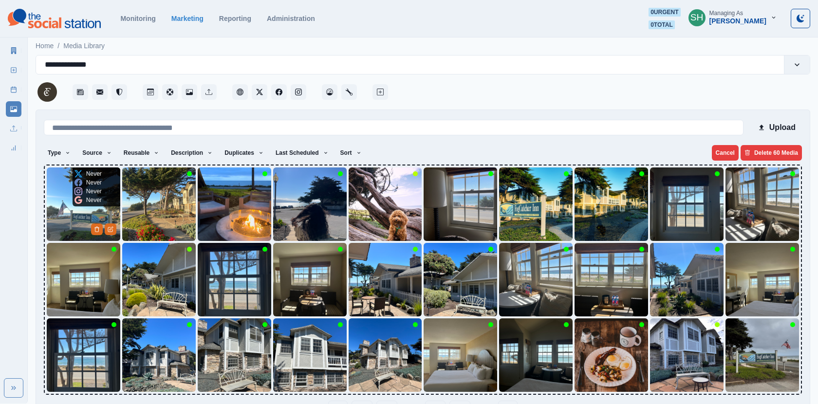
click at [49, 205] on img at bounding box center [83, 203] width 73 height 73
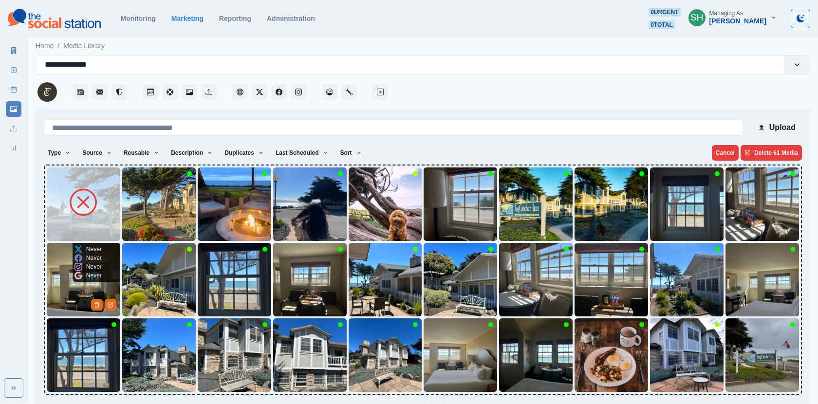
click at [75, 286] on img at bounding box center [83, 279] width 73 height 73
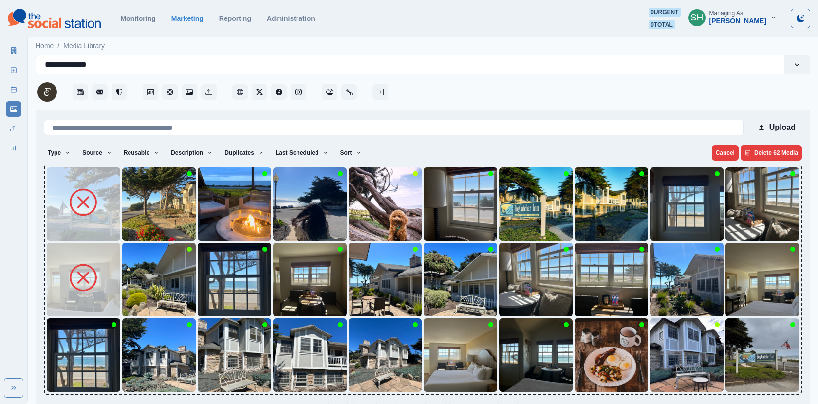
click at [66, 357] on img at bounding box center [83, 354] width 73 height 73
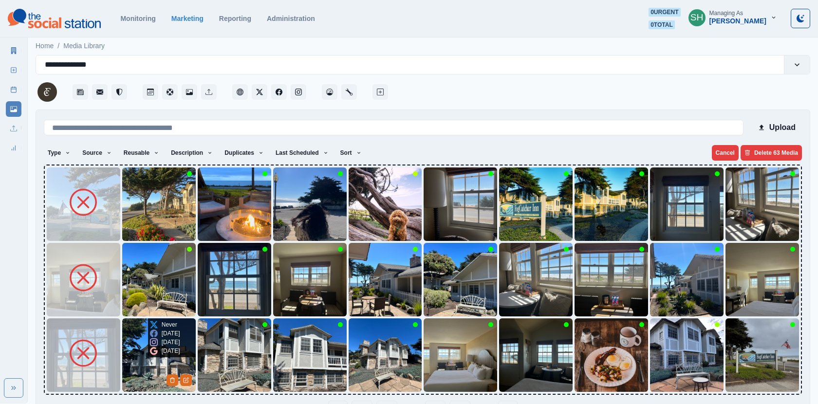
click at [163, 355] on p "11 months ago" at bounding box center [171, 351] width 18 height 9
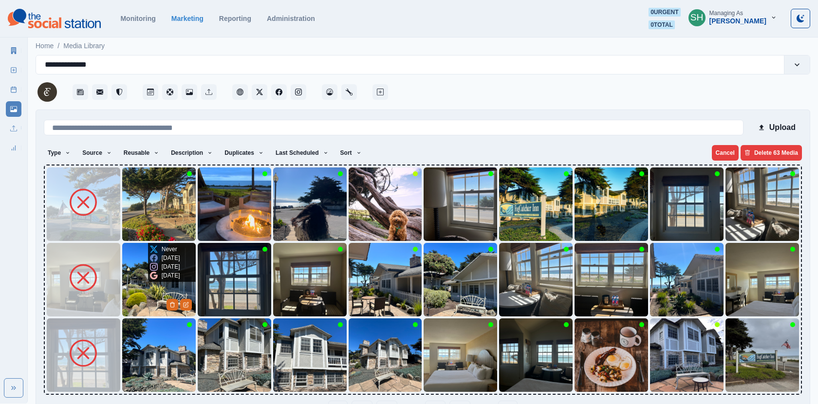
click at [153, 271] on icon at bounding box center [154, 267] width 8 height 8
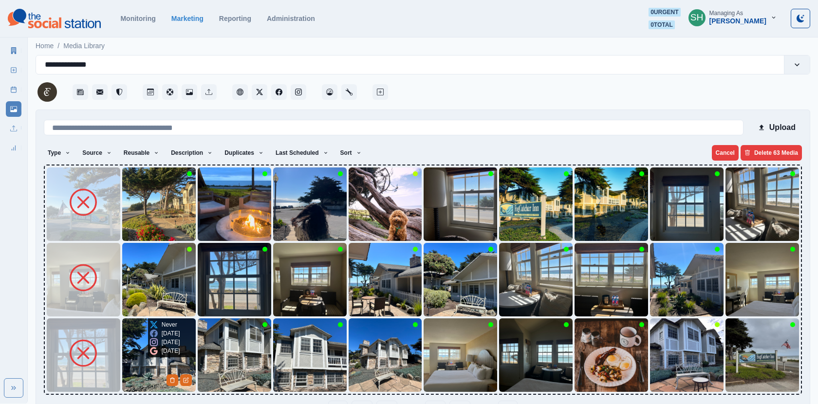
click at [146, 363] on img at bounding box center [158, 354] width 73 height 73
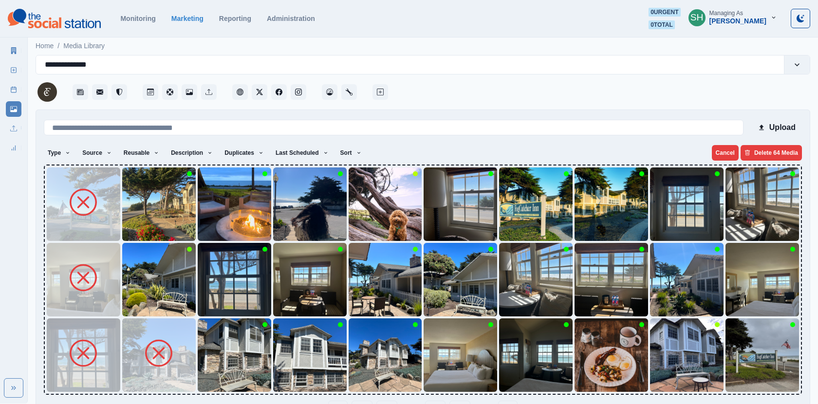
click at [135, 283] on img at bounding box center [158, 279] width 73 height 73
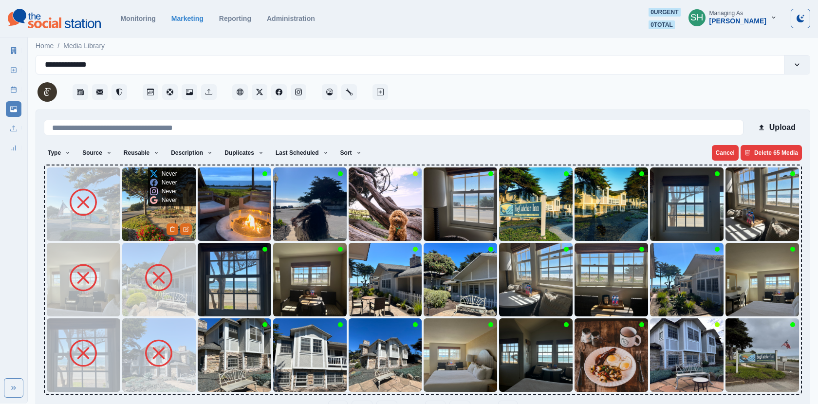
click at [152, 197] on icon at bounding box center [154, 200] width 8 height 8
click at [146, 220] on img at bounding box center [158, 203] width 73 height 73
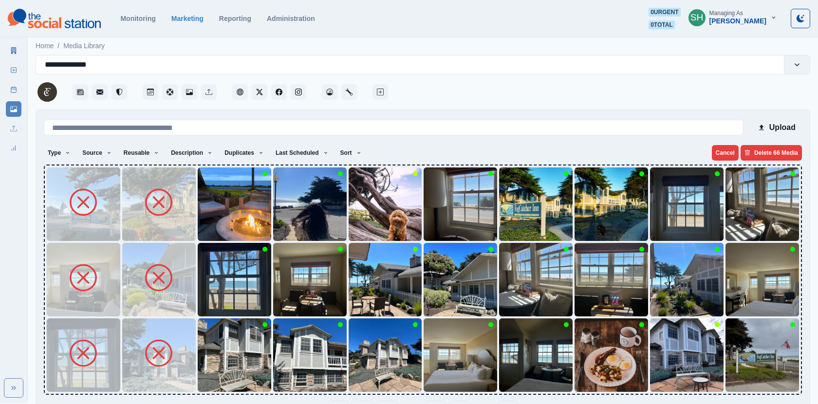
click at [218, 218] on img at bounding box center [234, 203] width 73 height 73
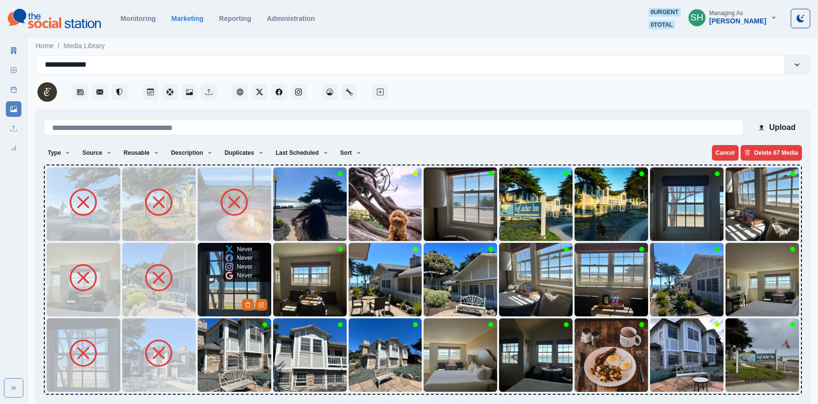
click at [229, 291] on img at bounding box center [234, 279] width 73 height 73
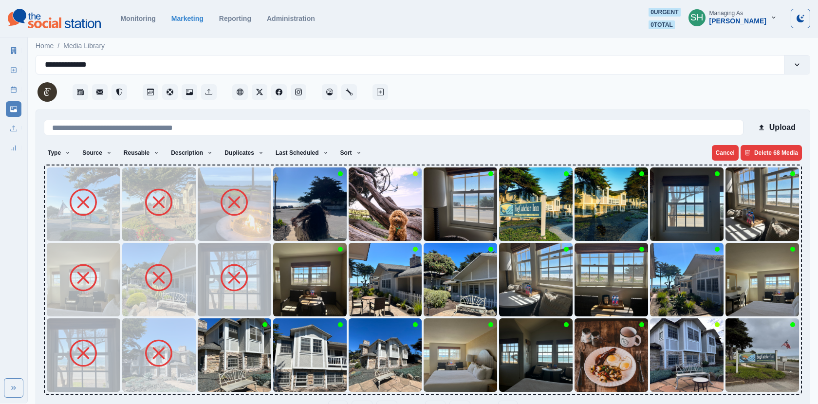
click at [222, 367] on img at bounding box center [234, 354] width 73 height 73
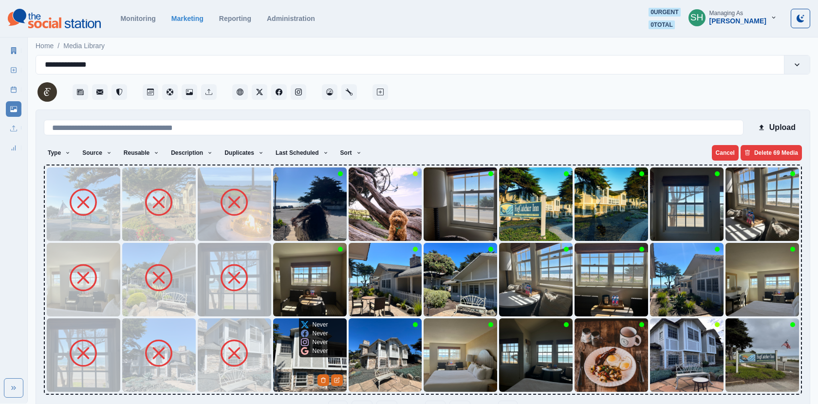
click at [288, 365] on img at bounding box center [309, 354] width 73 height 73
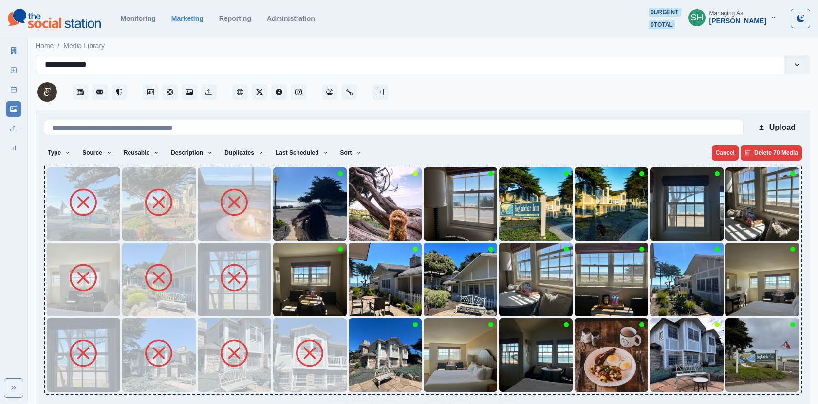
click at [289, 292] on img at bounding box center [309, 279] width 73 height 73
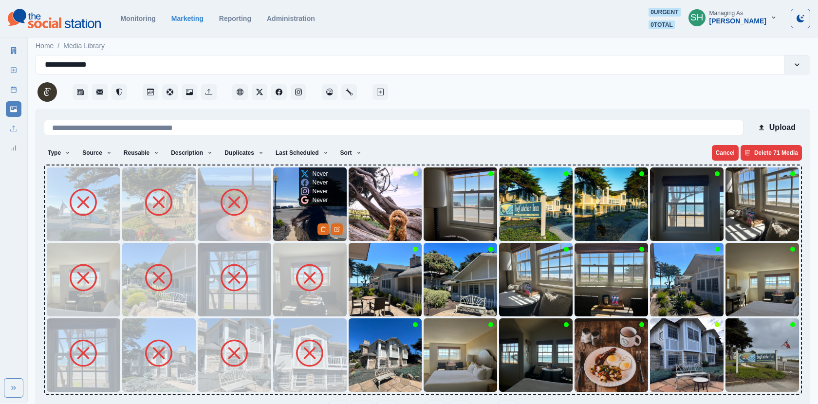
click at [302, 208] on img at bounding box center [309, 203] width 73 height 73
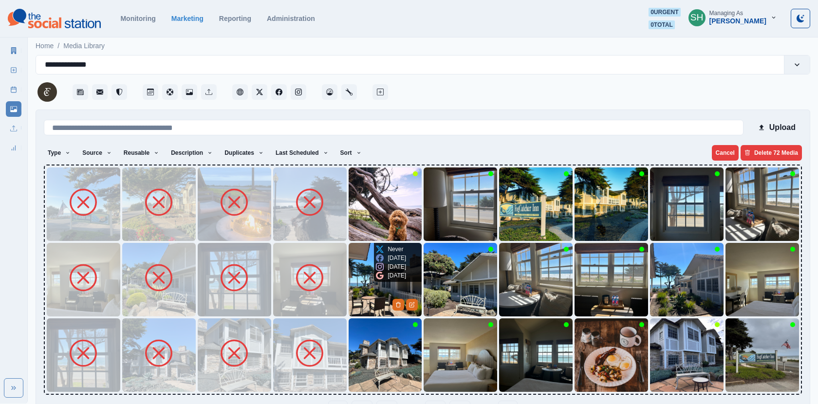
click at [373, 283] on img at bounding box center [385, 279] width 73 height 73
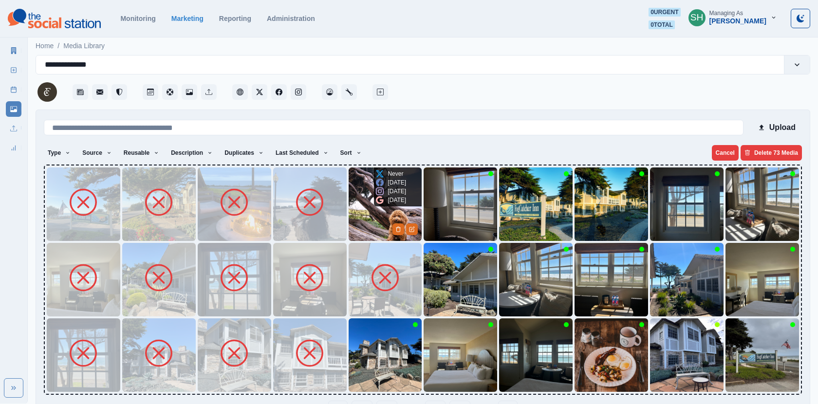
click at [361, 218] on img at bounding box center [385, 203] width 73 height 73
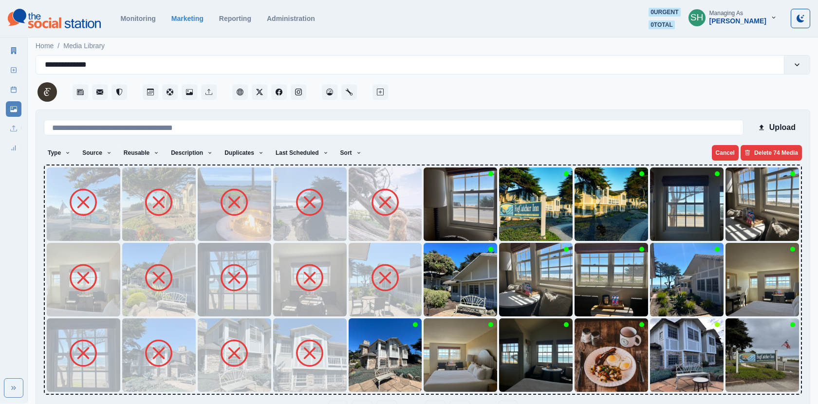
click at [366, 347] on img at bounding box center [385, 354] width 73 height 73
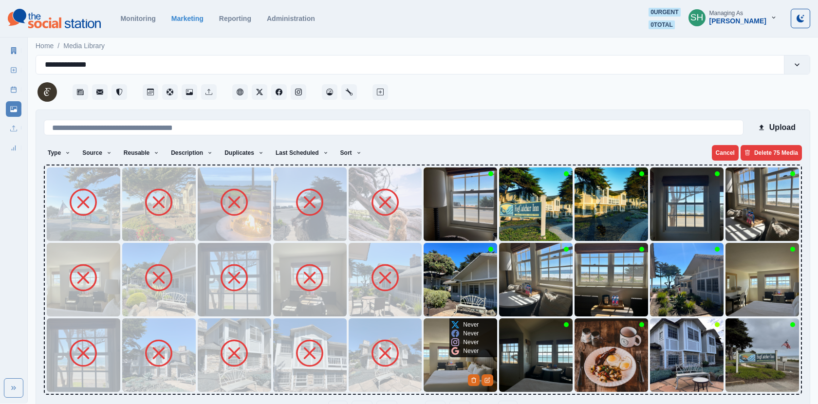
click at [441, 354] on img at bounding box center [459, 354] width 73 height 73
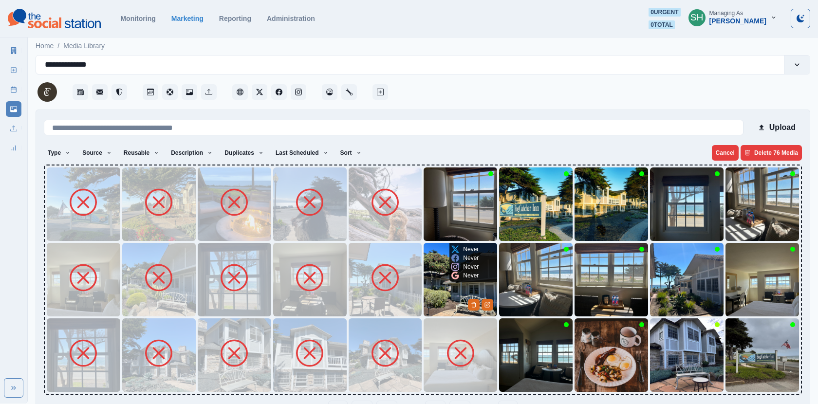
click at [441, 281] on img at bounding box center [459, 279] width 73 height 73
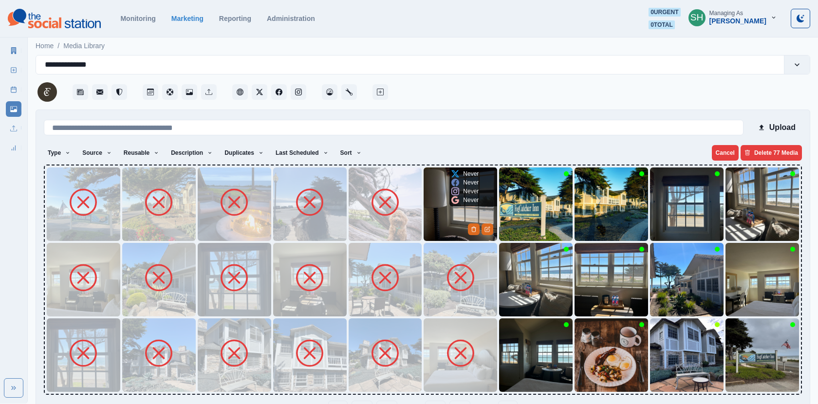
click at [438, 214] on img at bounding box center [459, 203] width 73 height 73
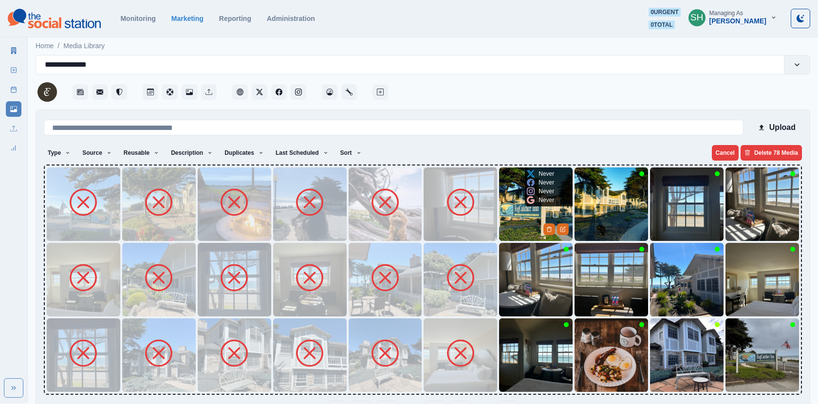
click at [519, 222] on img at bounding box center [535, 203] width 73 height 73
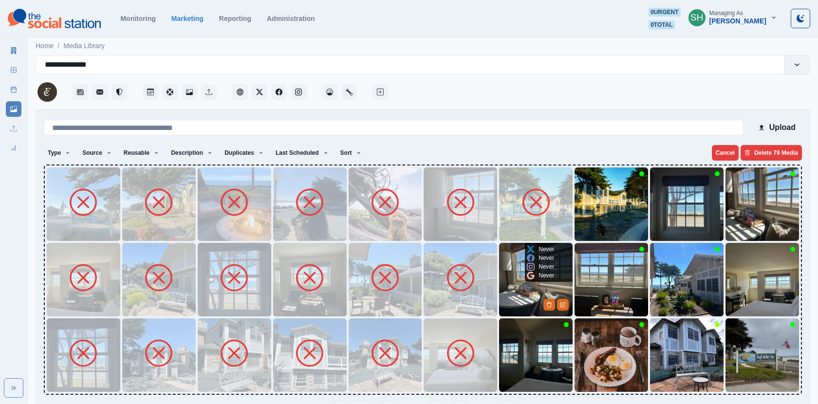
click at [519, 291] on img at bounding box center [535, 279] width 73 height 73
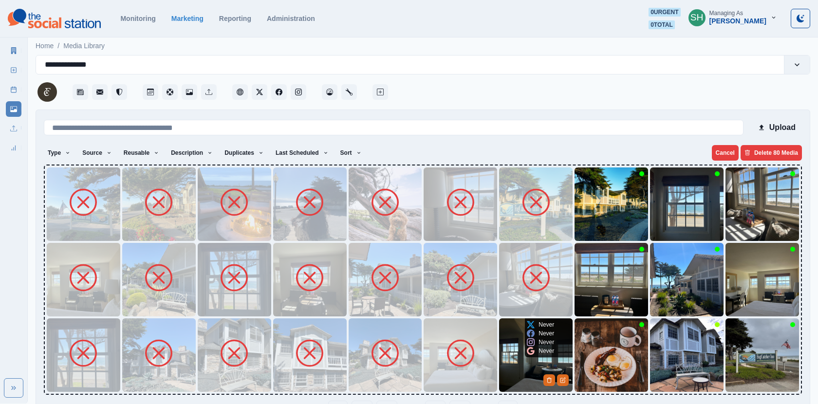
click at [505, 372] on img at bounding box center [535, 354] width 73 height 73
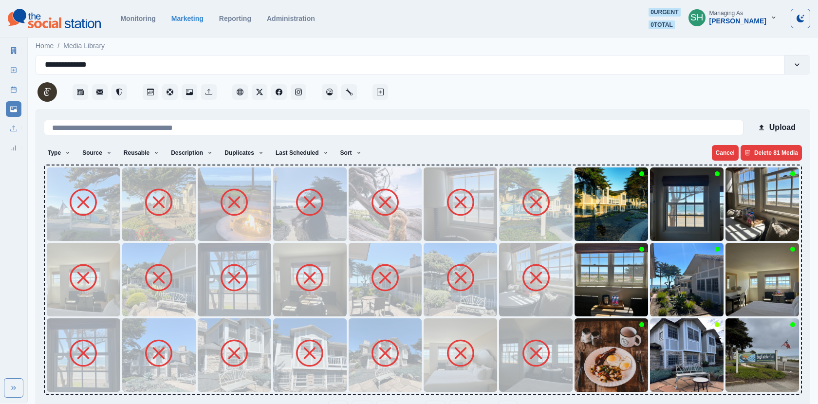
click at [595, 367] on img at bounding box center [610, 354] width 73 height 73
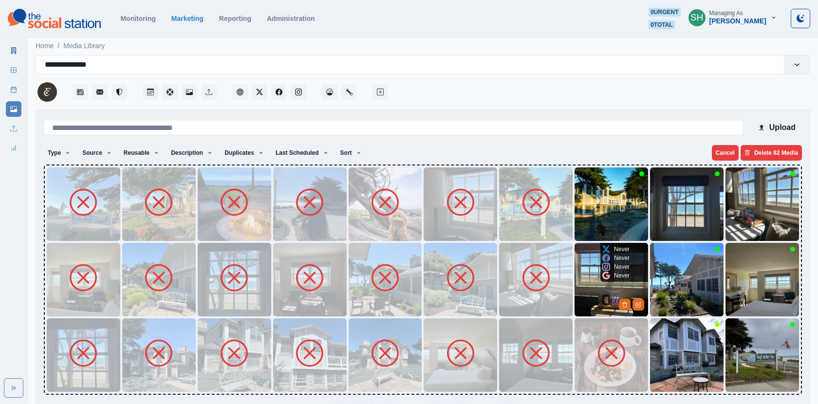
click at [595, 292] on img at bounding box center [610, 279] width 73 height 73
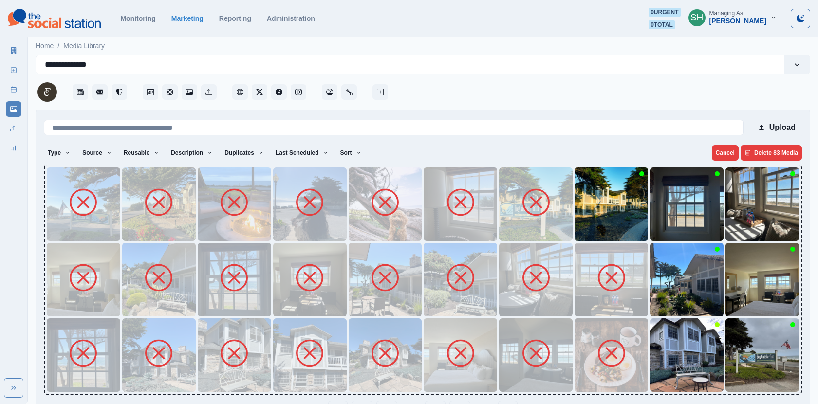
click at [583, 220] on img at bounding box center [610, 203] width 73 height 73
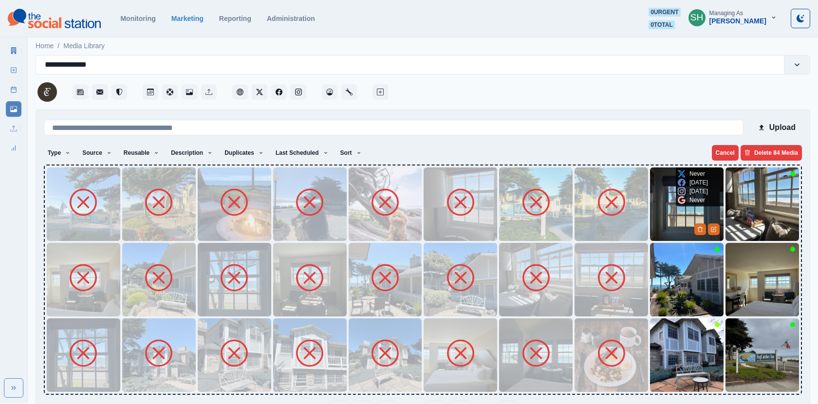
click at [666, 219] on img at bounding box center [686, 203] width 73 height 73
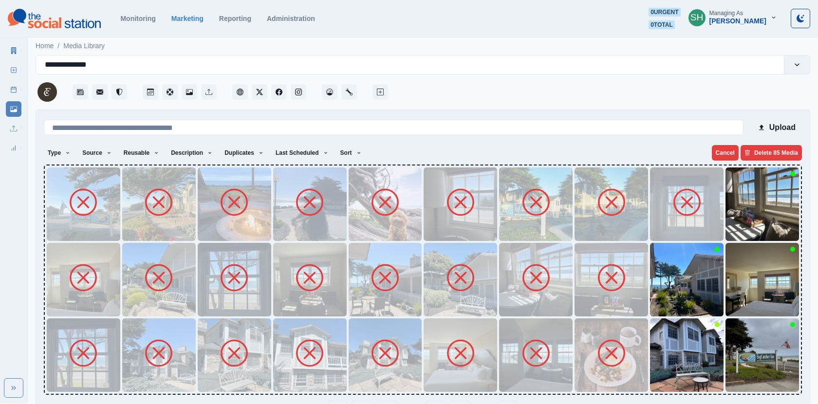
click at [673, 279] on img at bounding box center [686, 279] width 73 height 73
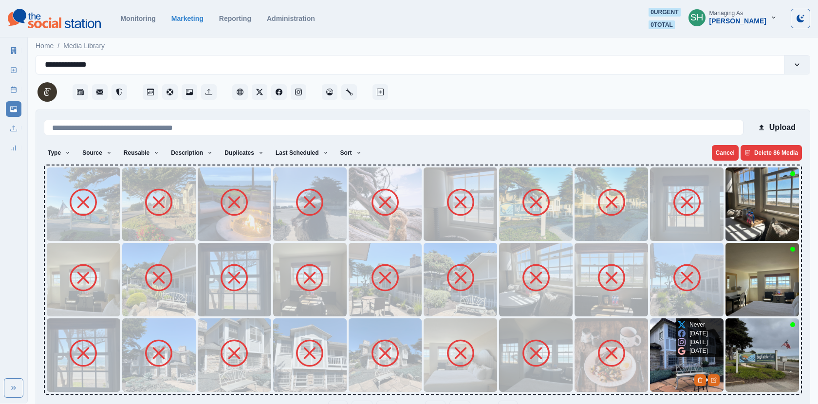
click at [670, 345] on img at bounding box center [686, 354] width 73 height 73
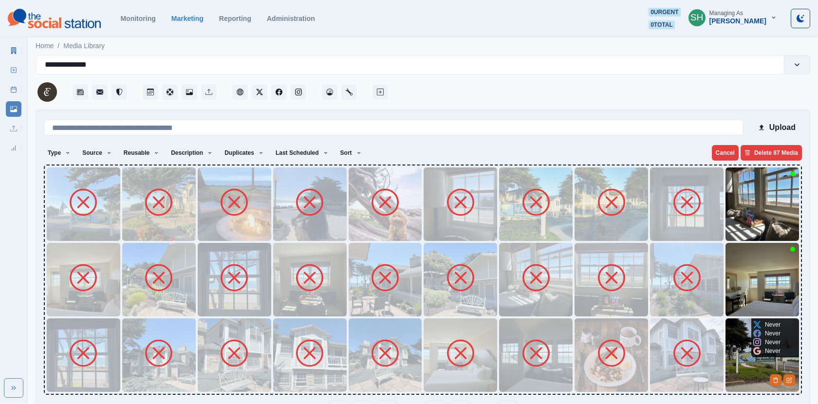
click at [737, 363] on img at bounding box center [761, 354] width 73 height 73
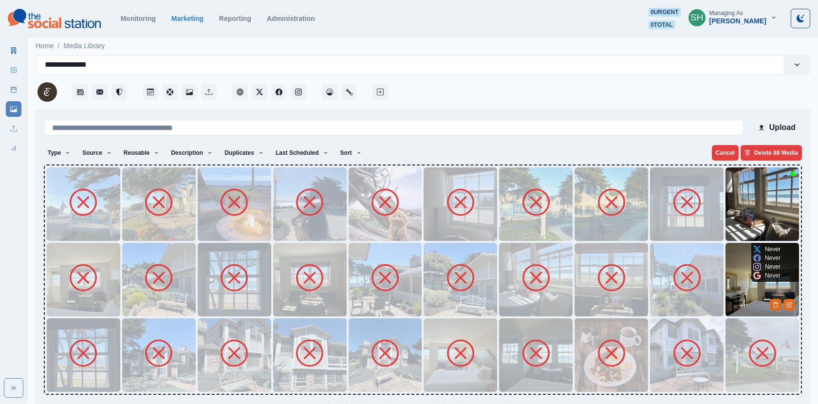
click at [753, 260] on div "Never Never Never Never" at bounding box center [766, 262] width 31 height 39
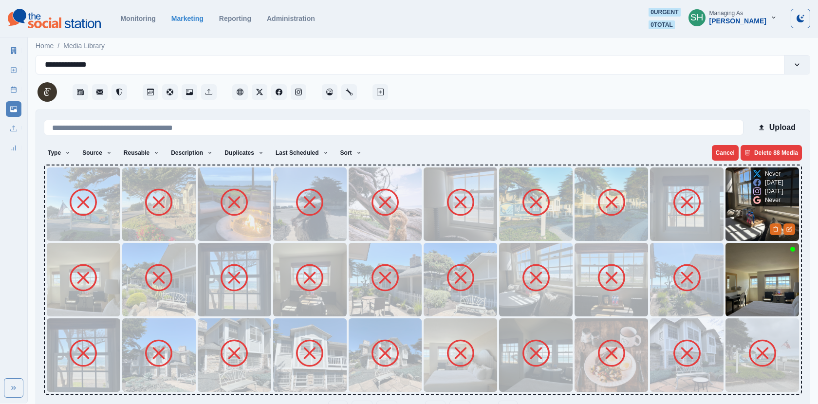
click at [736, 199] on img at bounding box center [761, 203] width 73 height 73
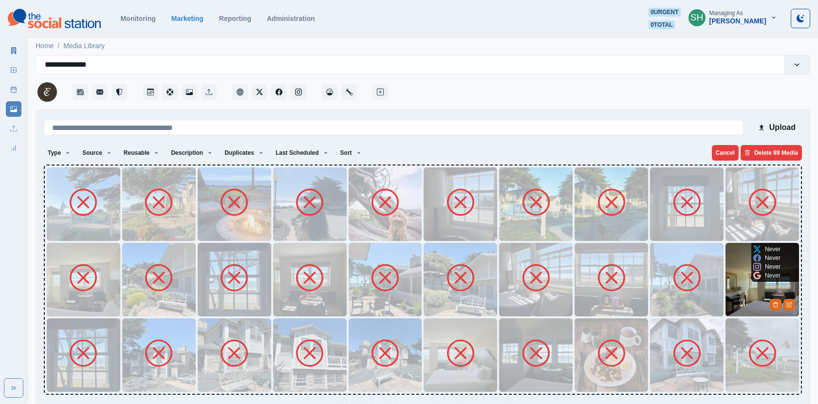
click at [735, 280] on img at bounding box center [761, 279] width 73 height 73
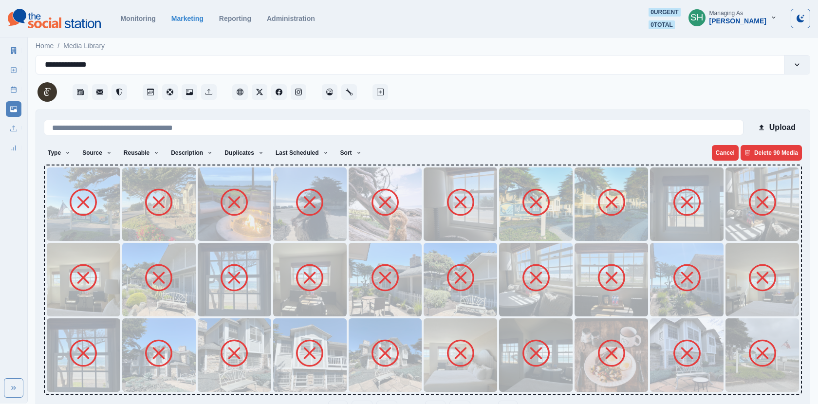
scroll to position [31, 0]
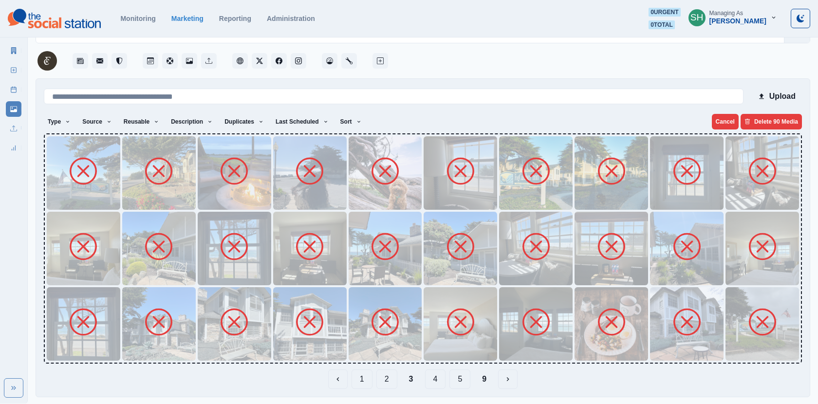
click at [441, 374] on button "4" at bounding box center [435, 378] width 21 height 19
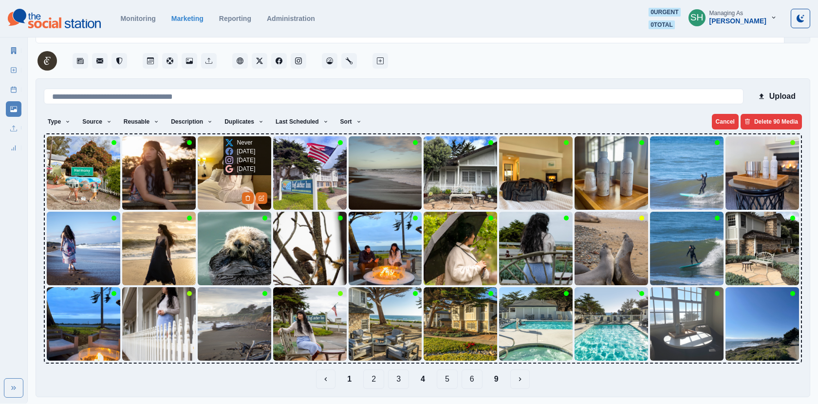
scroll to position [0, 0]
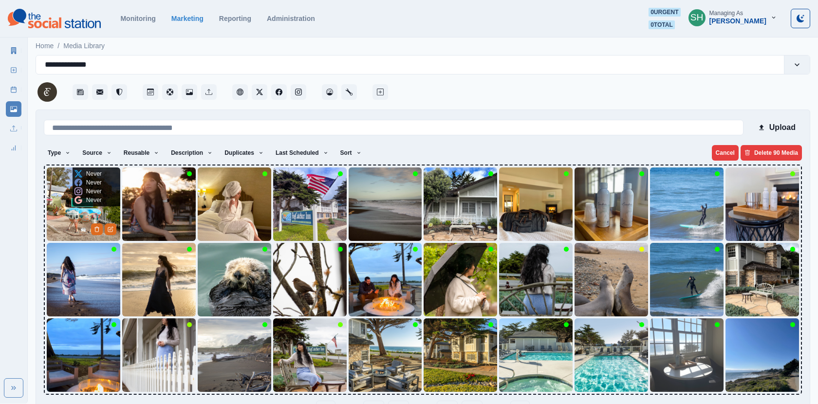
click at [60, 209] on img at bounding box center [83, 203] width 73 height 73
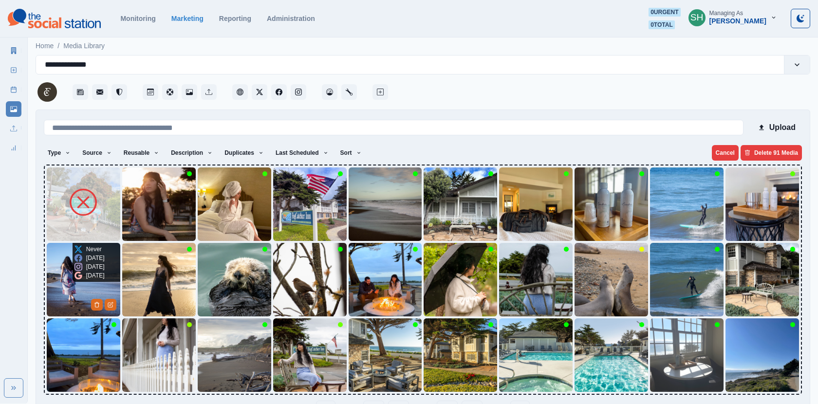
click at [70, 299] on img at bounding box center [83, 279] width 73 height 73
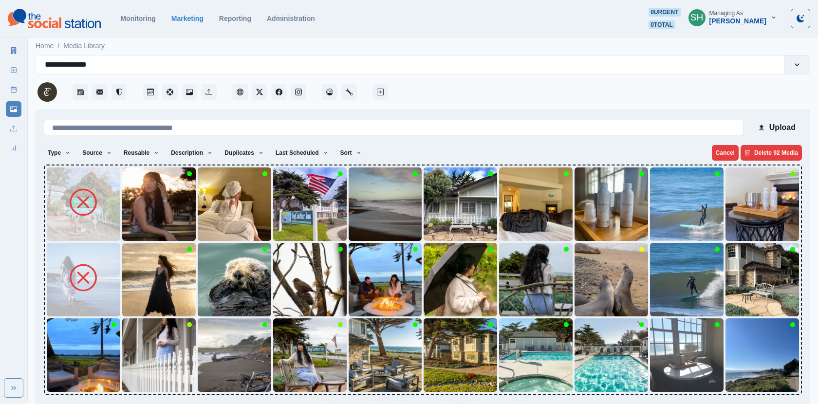
click at [76, 214] on icon at bounding box center [83, 202] width 27 height 27
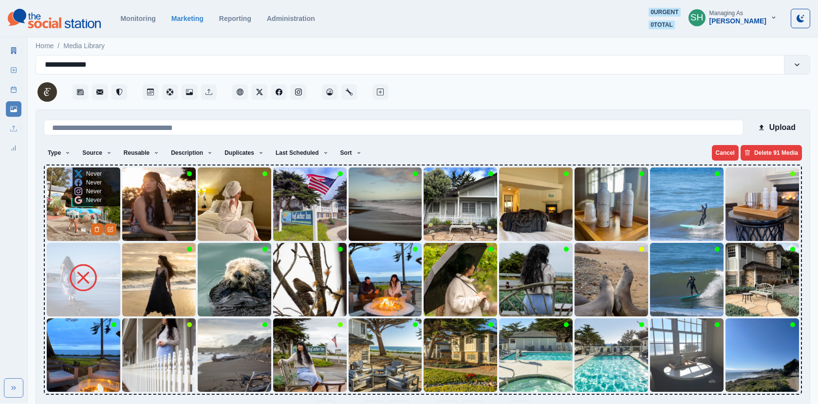
click at [54, 198] on img at bounding box center [83, 203] width 73 height 73
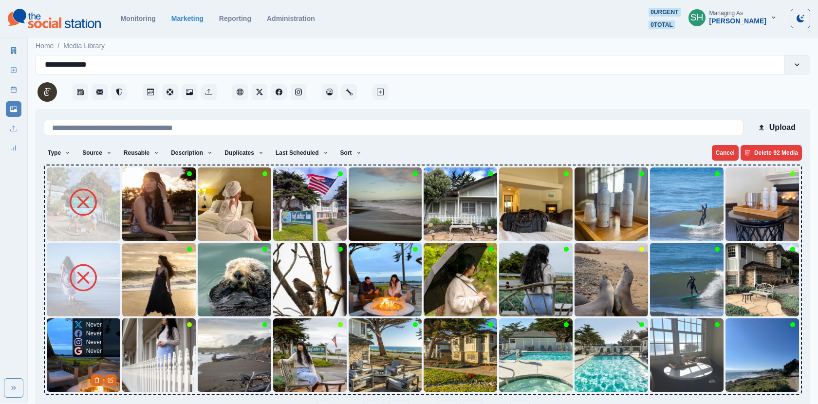
click at [66, 334] on img at bounding box center [83, 354] width 73 height 73
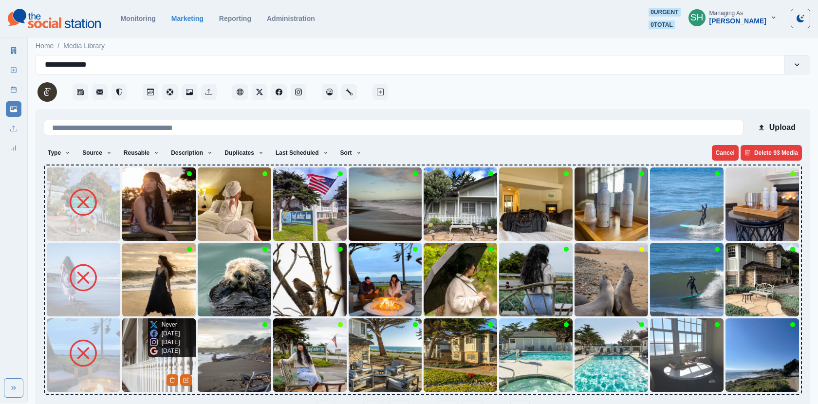
click at [134, 364] on img at bounding box center [158, 354] width 73 height 73
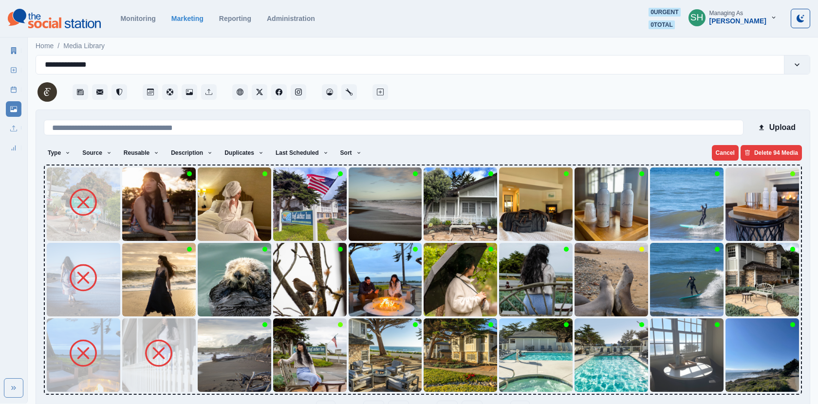
click at [139, 294] on img at bounding box center [158, 279] width 73 height 73
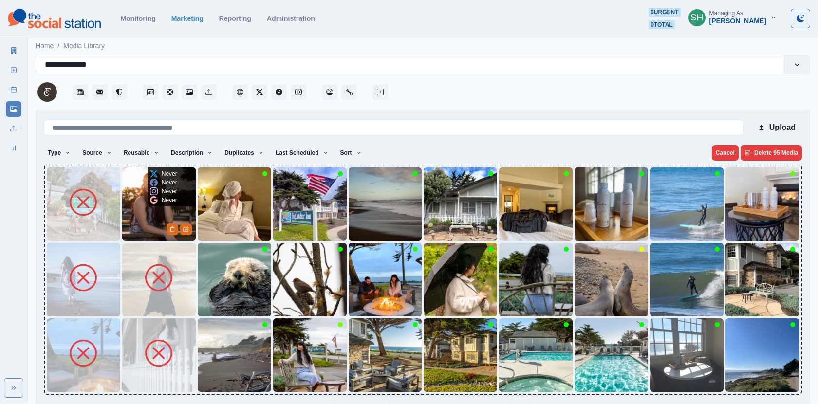
click at [133, 205] on img at bounding box center [158, 203] width 73 height 73
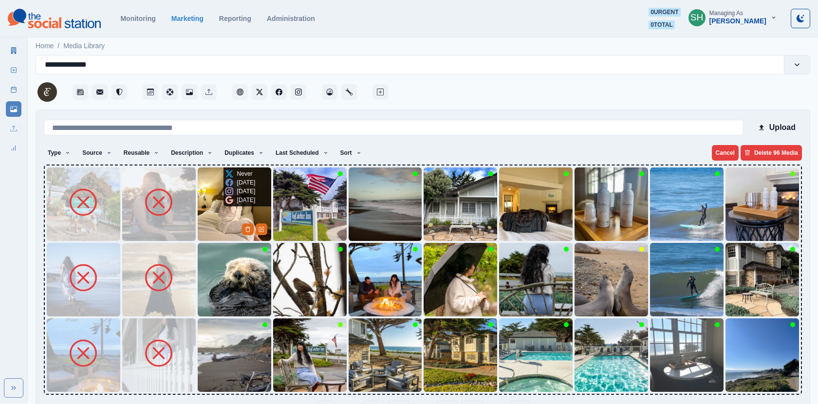
click at [217, 220] on img at bounding box center [234, 203] width 73 height 73
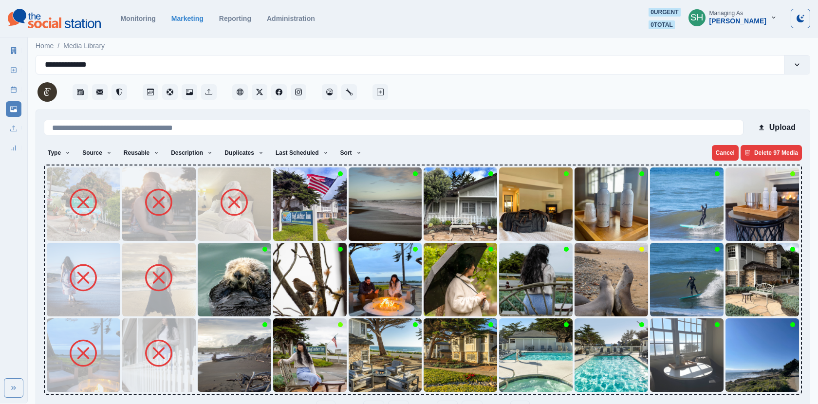
click at [220, 284] on img at bounding box center [234, 279] width 73 height 73
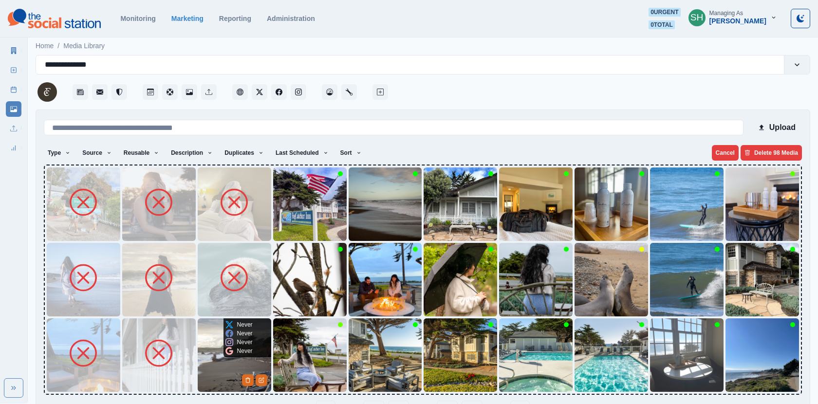
click at [223, 352] on div "Never Never Never Never" at bounding box center [238, 337] width 31 height 39
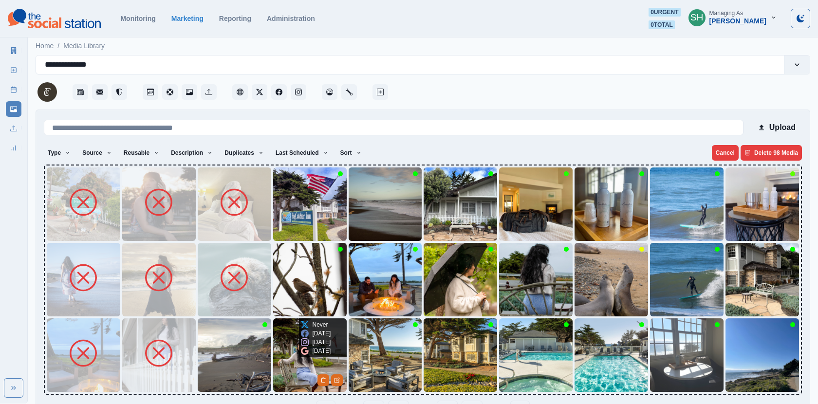
click at [289, 361] on img at bounding box center [309, 354] width 73 height 73
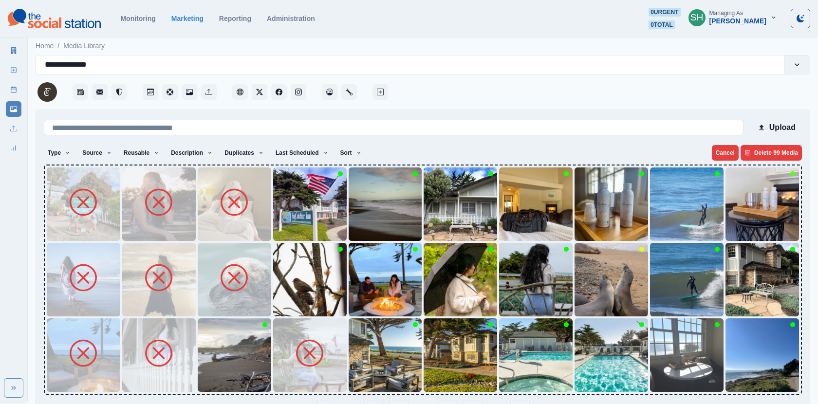
click at [204, 361] on img at bounding box center [234, 354] width 73 height 73
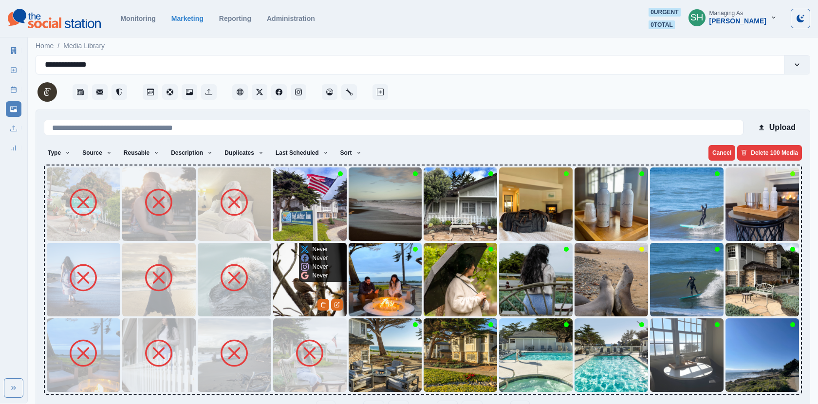
click at [292, 292] on img at bounding box center [309, 279] width 73 height 73
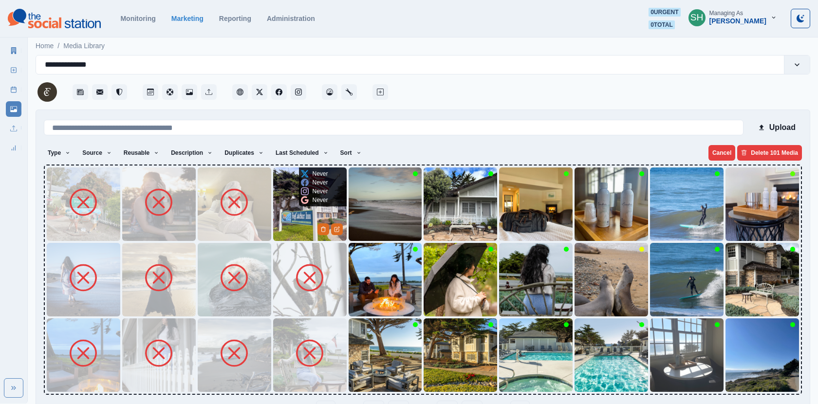
click at [289, 222] on img at bounding box center [309, 203] width 73 height 73
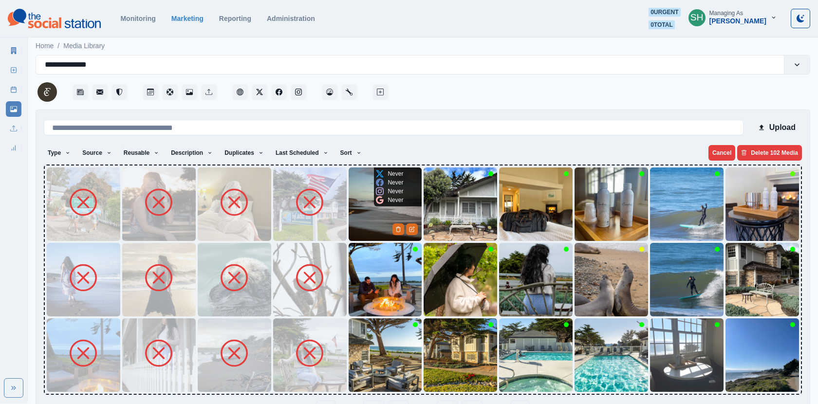
click at [372, 218] on img at bounding box center [385, 203] width 73 height 73
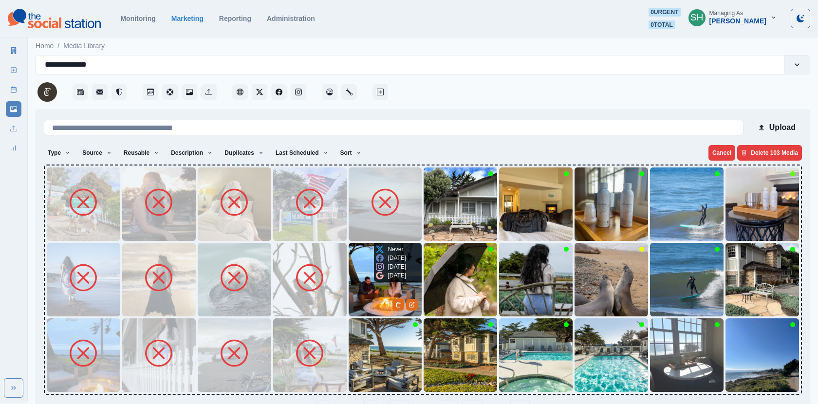
click at [373, 290] on img at bounding box center [385, 279] width 73 height 73
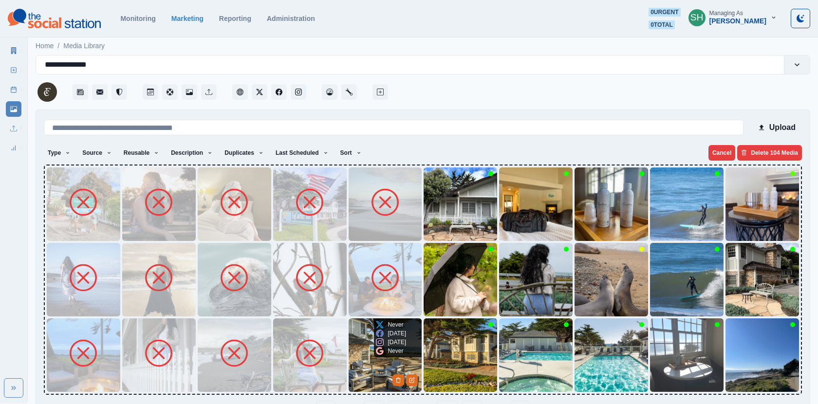
click at [377, 362] on img at bounding box center [385, 354] width 73 height 73
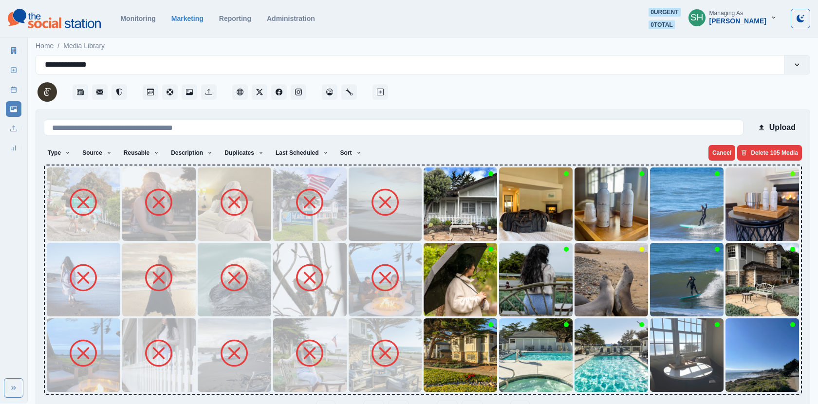
click at [453, 362] on img at bounding box center [459, 354] width 73 height 73
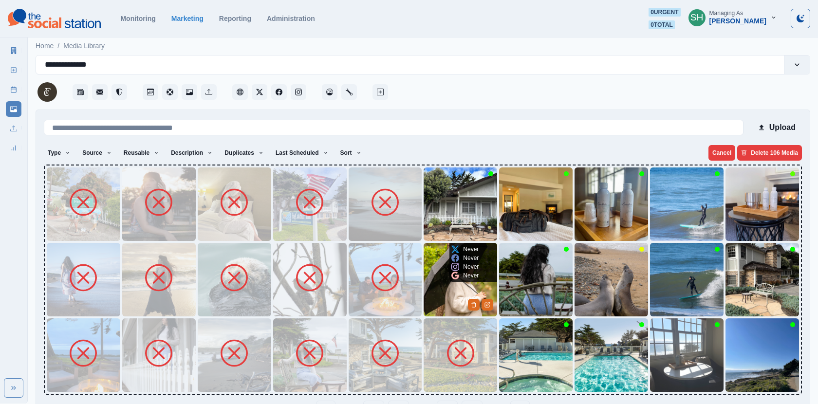
click at [437, 288] on img at bounding box center [459, 279] width 73 height 73
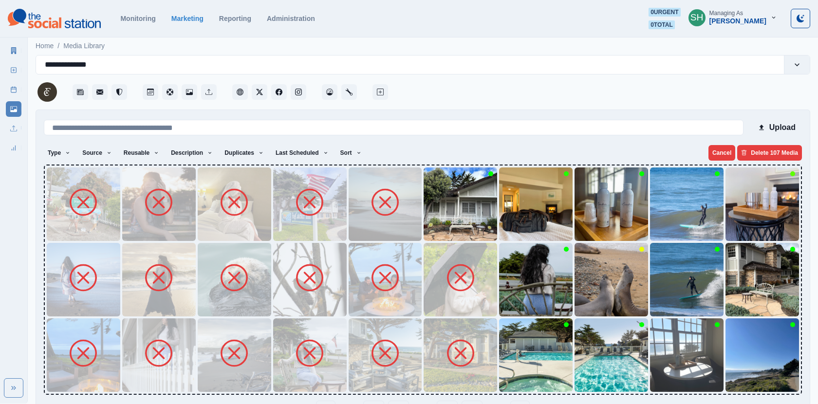
click at [445, 223] on img at bounding box center [459, 203] width 73 height 73
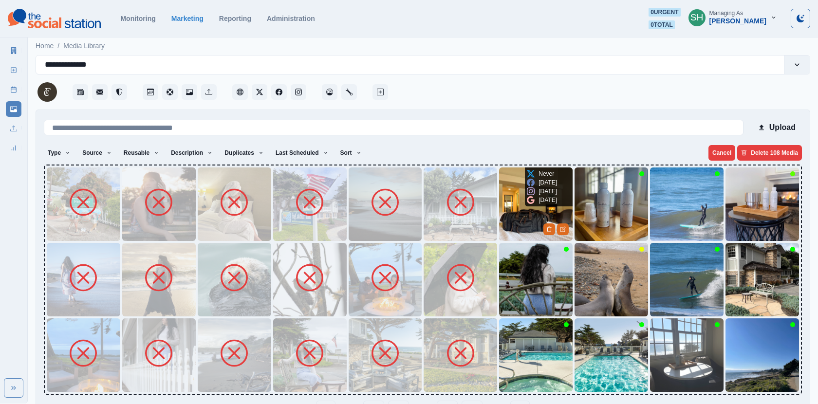
click at [504, 226] on img at bounding box center [535, 203] width 73 height 73
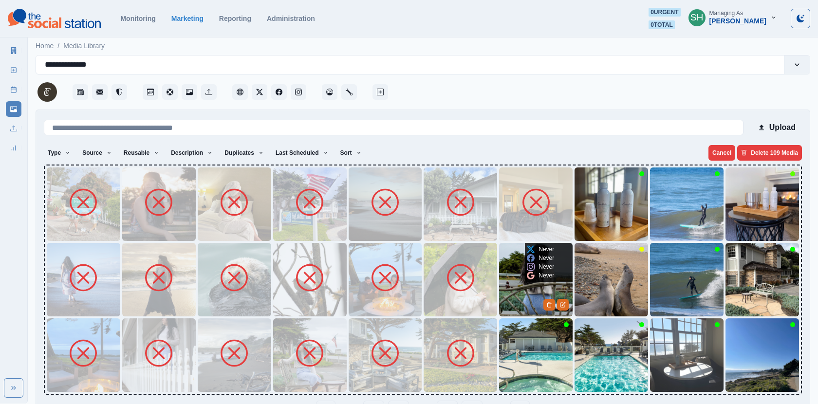
click at [511, 293] on img at bounding box center [535, 279] width 73 height 73
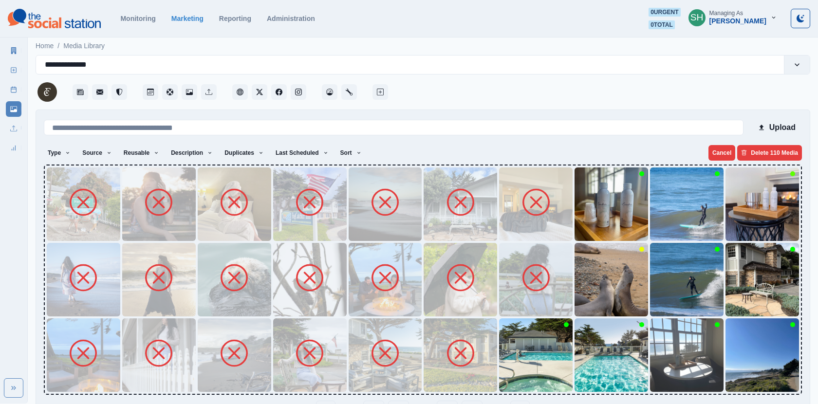
click at [517, 359] on img at bounding box center [535, 354] width 73 height 73
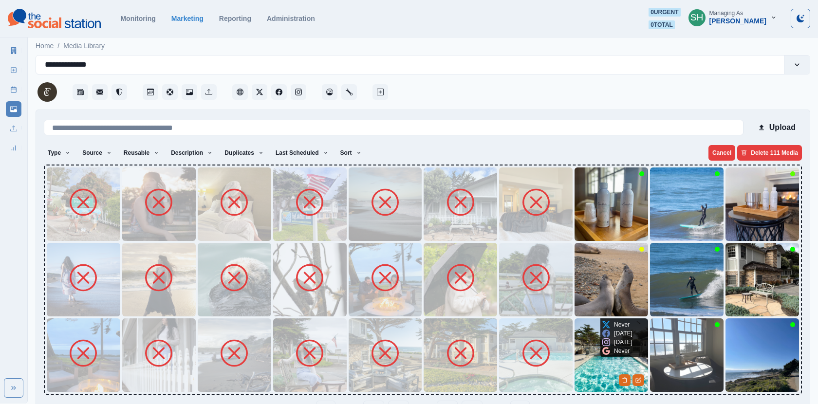
click at [605, 355] on div "Never 1 year ago 1 year ago Never" at bounding box center [617, 337] width 34 height 39
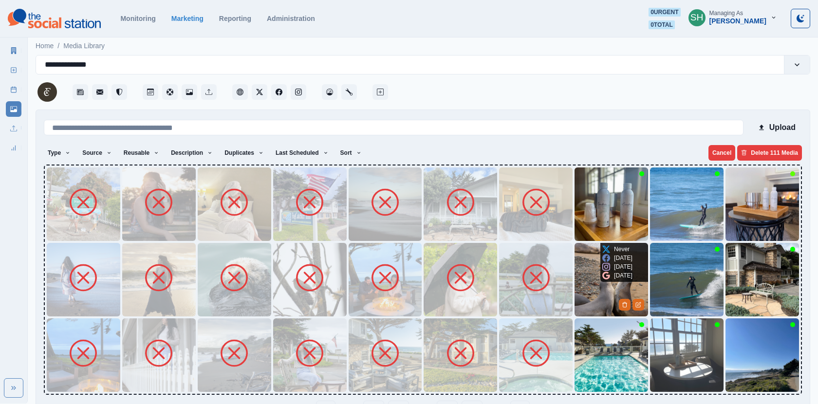
click at [591, 290] on img at bounding box center [610, 279] width 73 height 73
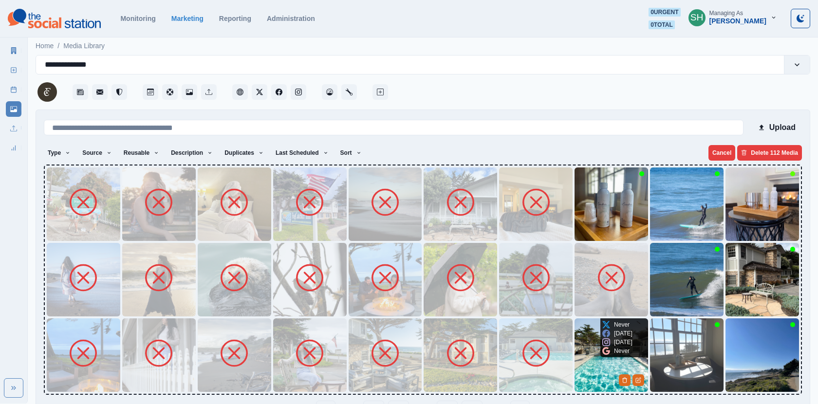
click at [594, 338] on img at bounding box center [610, 354] width 73 height 73
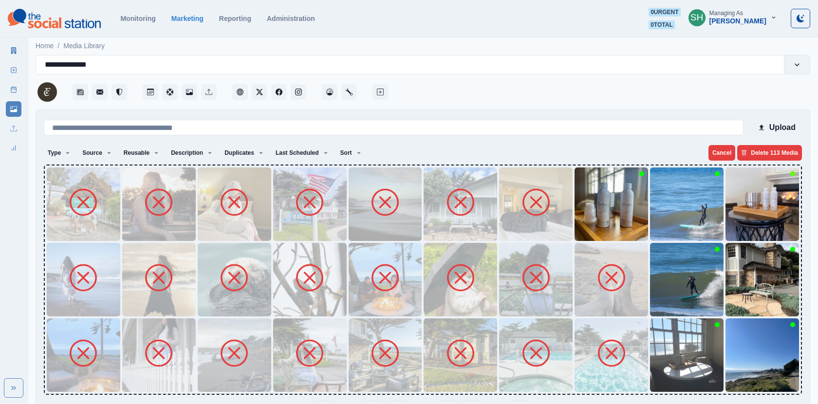
click at [593, 193] on img at bounding box center [610, 203] width 73 height 73
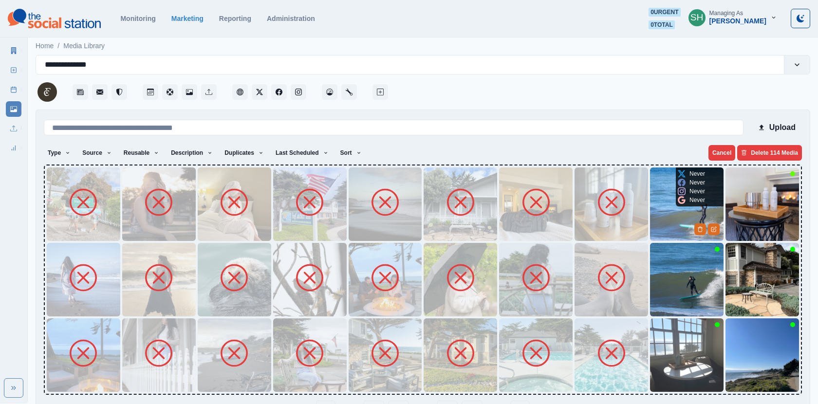
click at [655, 206] on img at bounding box center [686, 203] width 73 height 73
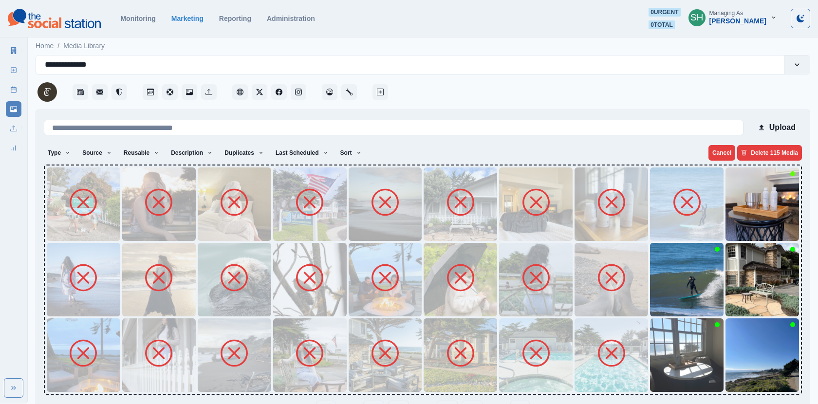
click at [695, 314] on img at bounding box center [686, 279] width 73 height 73
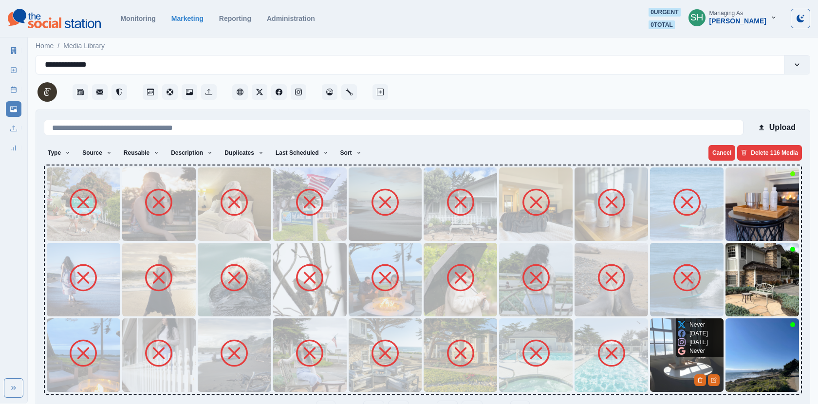
click at [671, 330] on img at bounding box center [686, 354] width 73 height 73
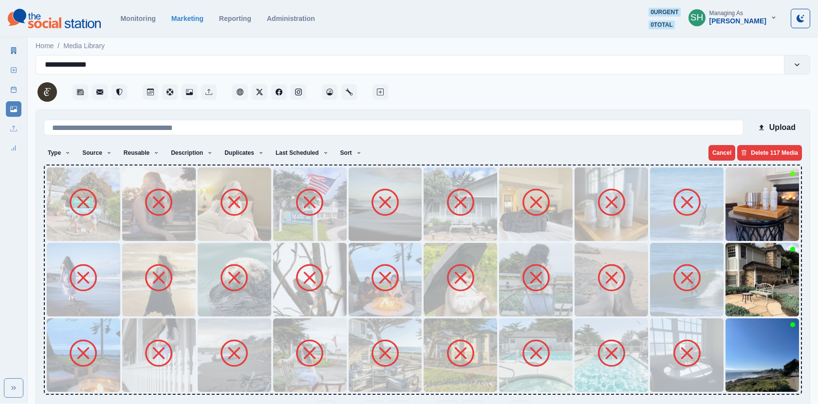
click at [748, 355] on img at bounding box center [761, 354] width 73 height 73
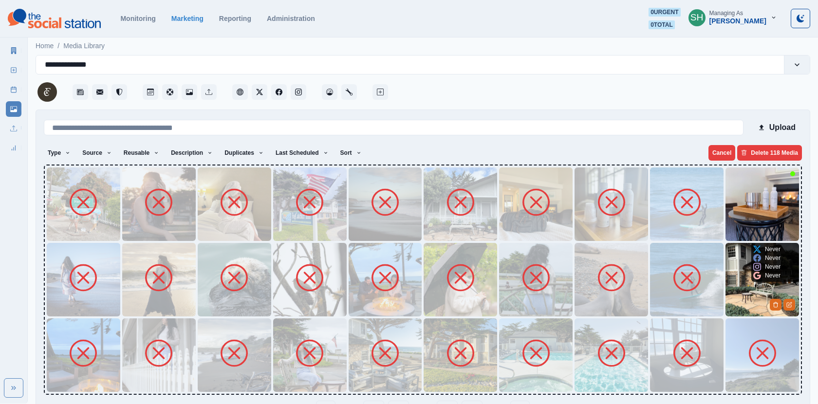
click at [739, 294] on img at bounding box center [761, 279] width 73 height 73
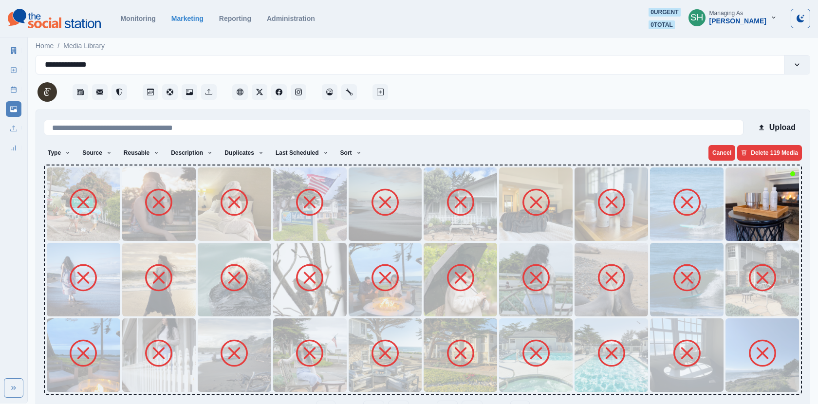
click at [740, 214] on img at bounding box center [761, 203] width 73 height 73
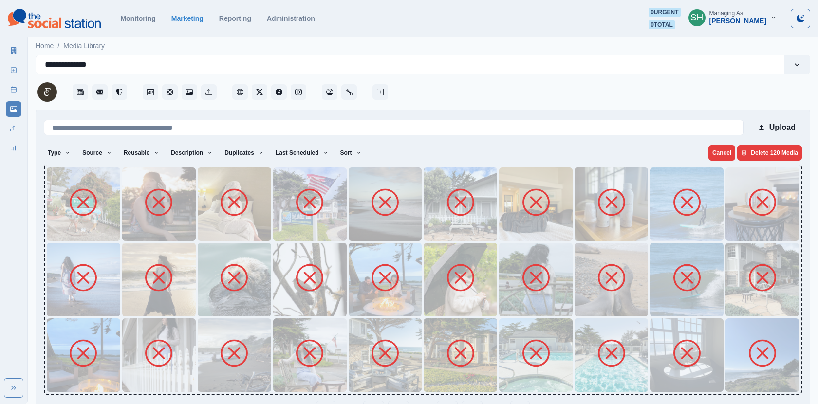
scroll to position [31, 0]
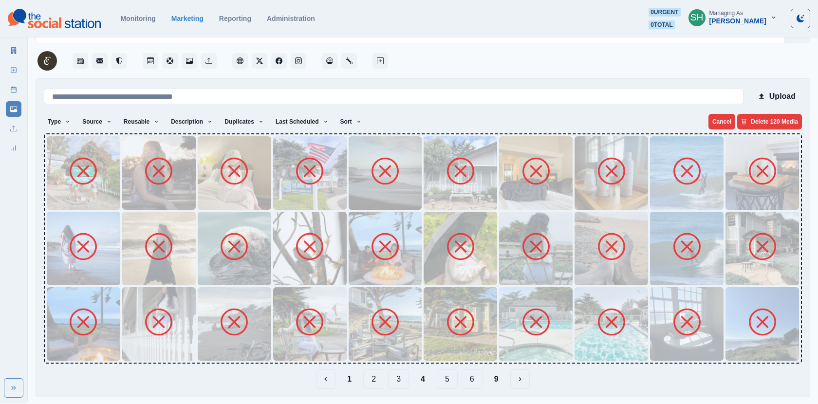
click at [450, 375] on button "5" at bounding box center [447, 378] width 21 height 19
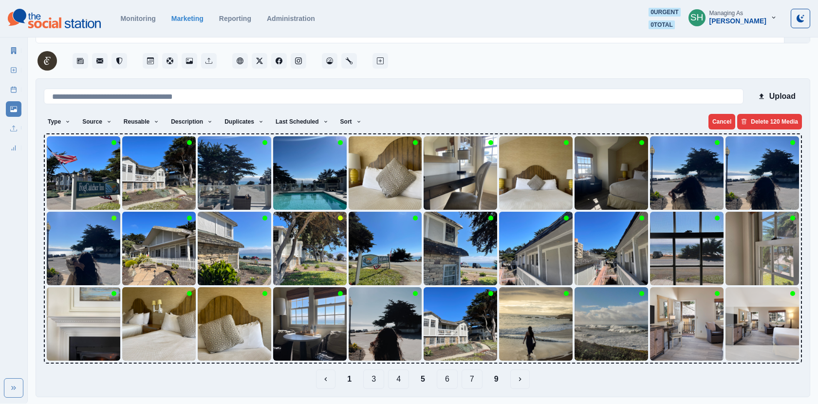
scroll to position [0, 0]
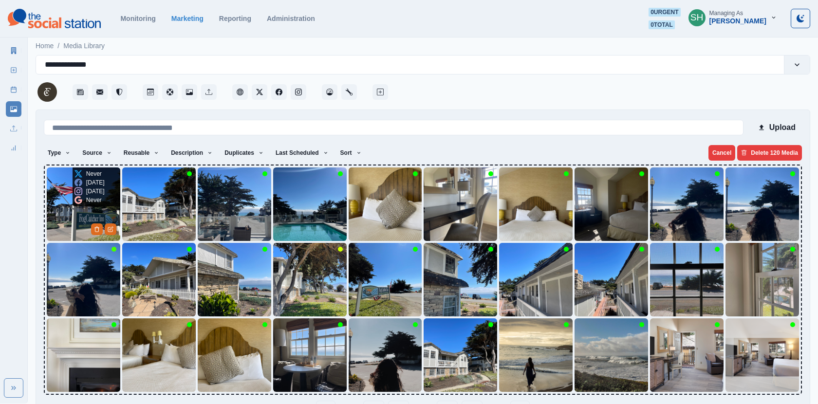
click at [73, 194] on div "Never 1 year ago 1 year ago Never" at bounding box center [90, 186] width 34 height 39
click at [67, 235] on img at bounding box center [83, 203] width 73 height 73
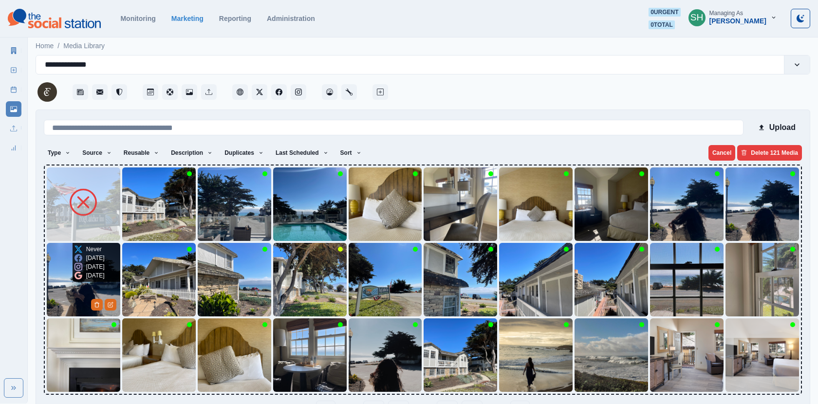
click at [69, 299] on img at bounding box center [83, 279] width 73 height 73
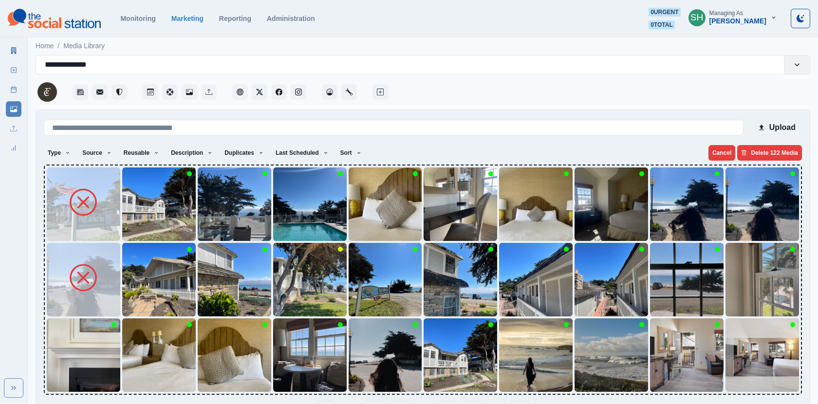
click at [69, 366] on img at bounding box center [83, 354] width 73 height 73
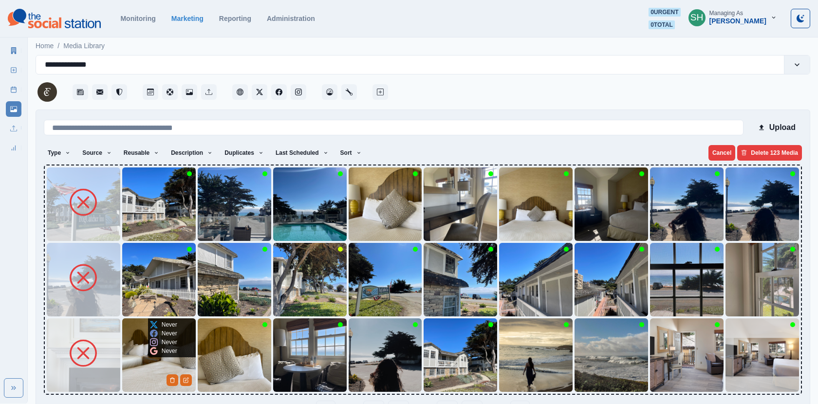
click at [143, 365] on img at bounding box center [158, 354] width 73 height 73
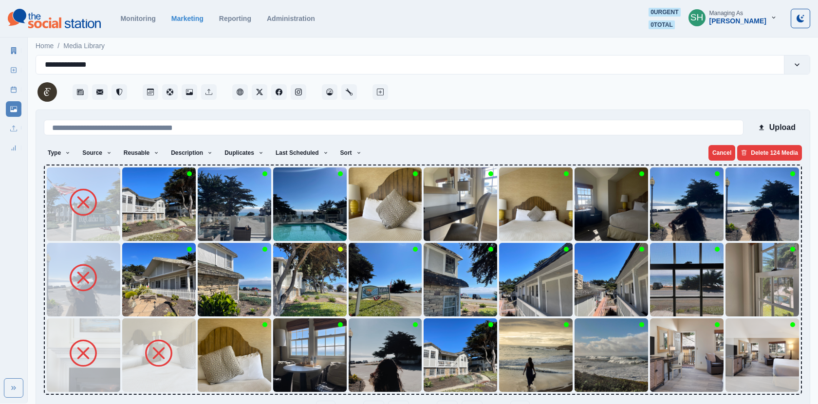
click at [142, 310] on img at bounding box center [158, 279] width 73 height 73
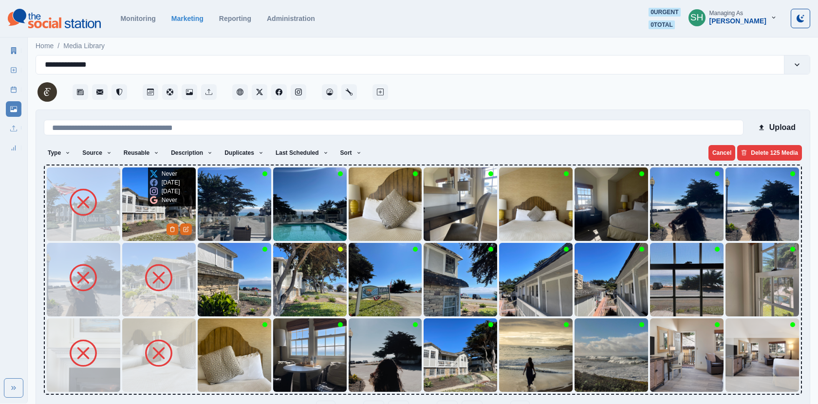
click at [145, 215] on img at bounding box center [158, 203] width 73 height 73
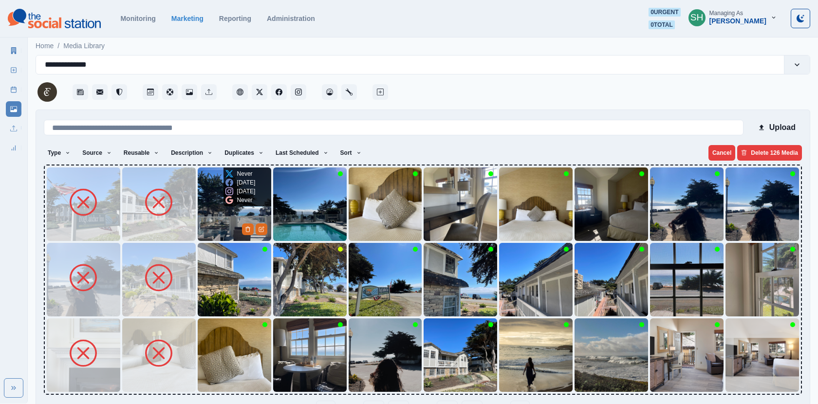
click at [247, 212] on img at bounding box center [234, 203] width 73 height 73
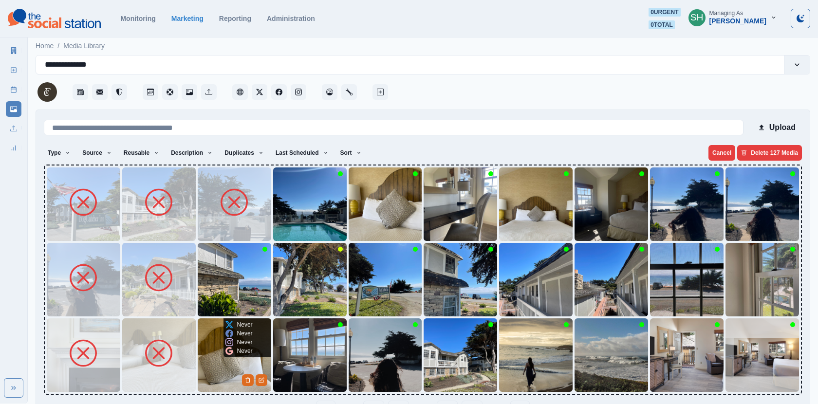
click at [224, 350] on div "Never Never Never Never" at bounding box center [238, 337] width 31 height 39
click at [211, 297] on img at bounding box center [234, 279] width 73 height 73
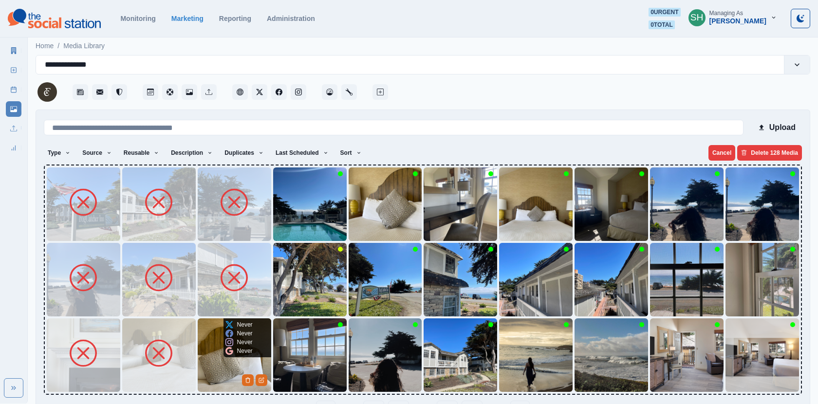
click at [223, 387] on img at bounding box center [234, 354] width 73 height 73
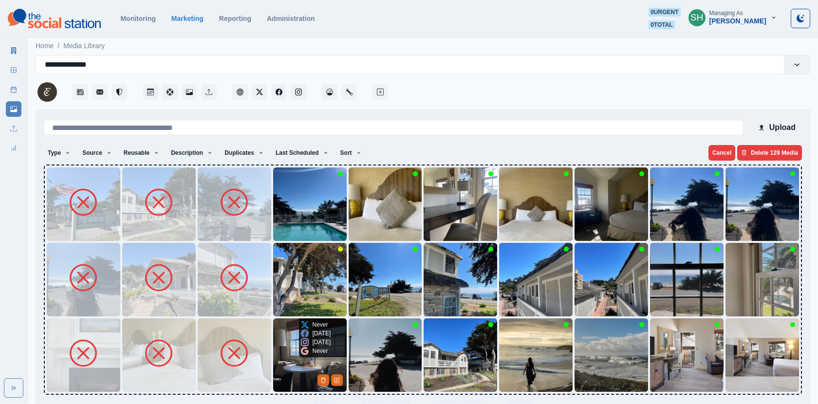
click at [310, 379] on img at bounding box center [309, 354] width 73 height 73
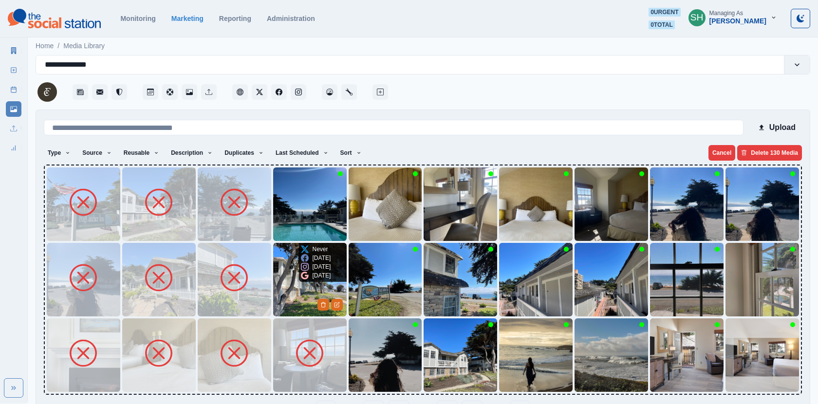
click at [295, 296] on img at bounding box center [309, 279] width 73 height 73
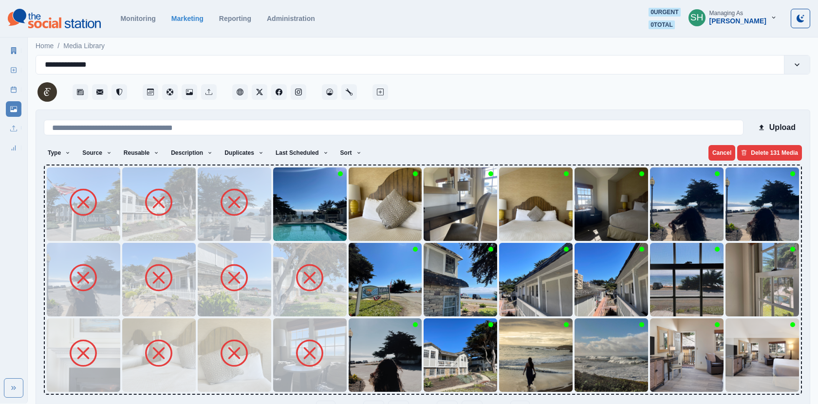
click at [292, 211] on img at bounding box center [309, 203] width 73 height 73
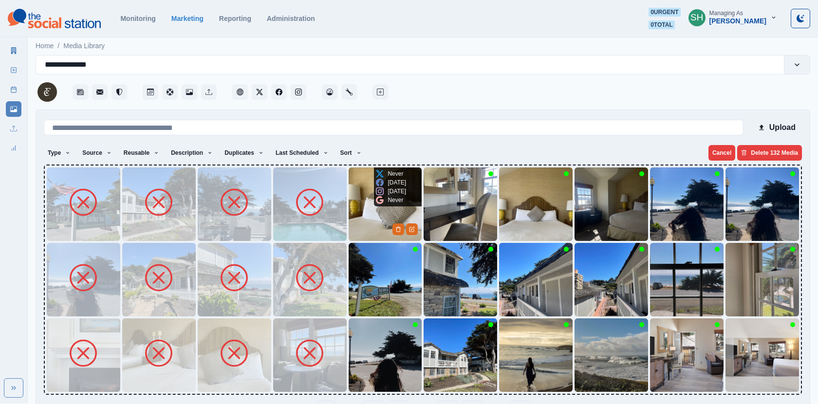
click at [361, 207] on img at bounding box center [385, 203] width 73 height 73
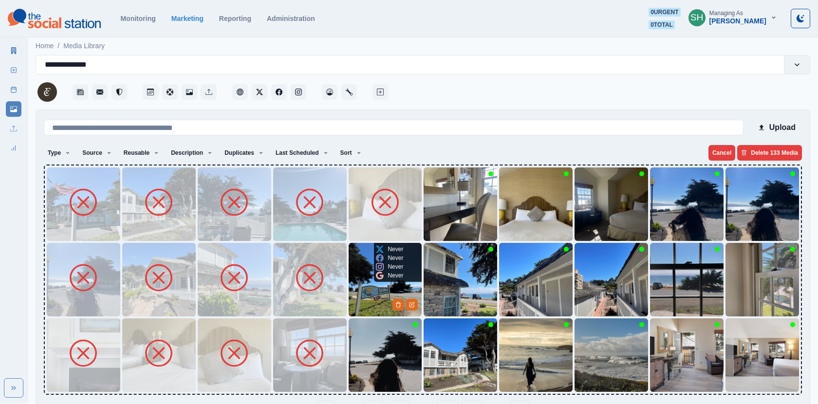
click at [361, 264] on img at bounding box center [385, 279] width 73 height 73
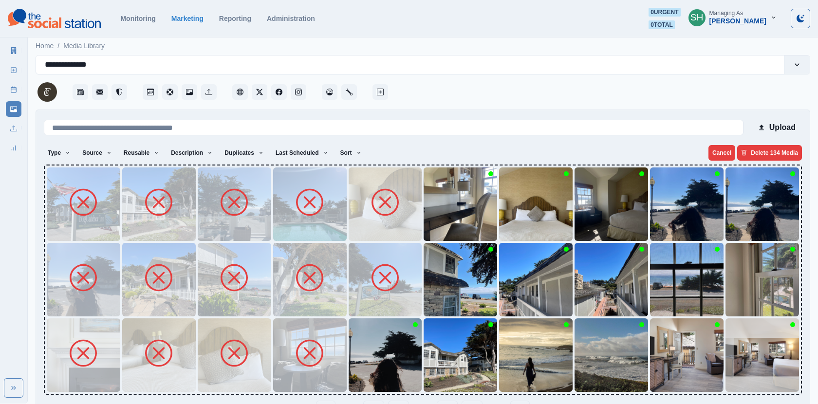
click at [367, 350] on img at bounding box center [385, 354] width 73 height 73
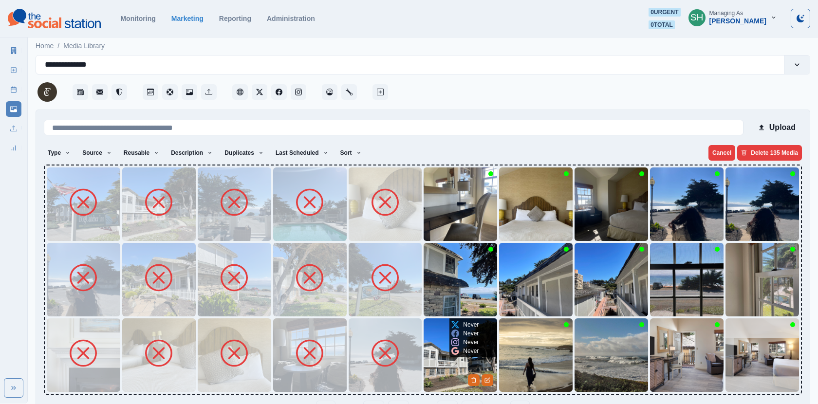
click at [436, 358] on img at bounding box center [459, 354] width 73 height 73
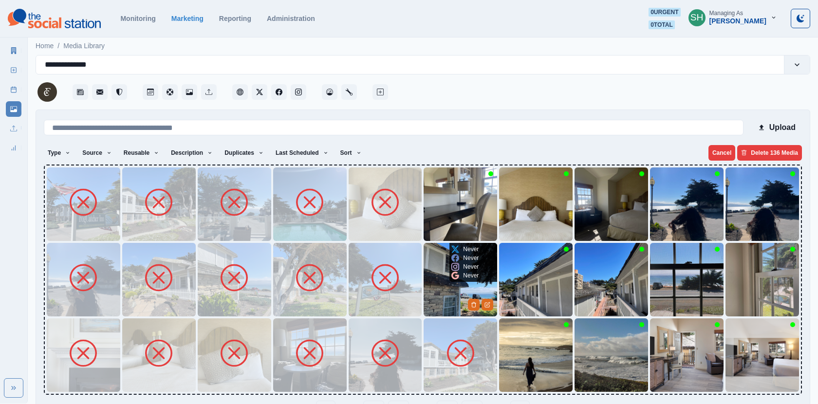
click at [442, 285] on img at bounding box center [459, 279] width 73 height 73
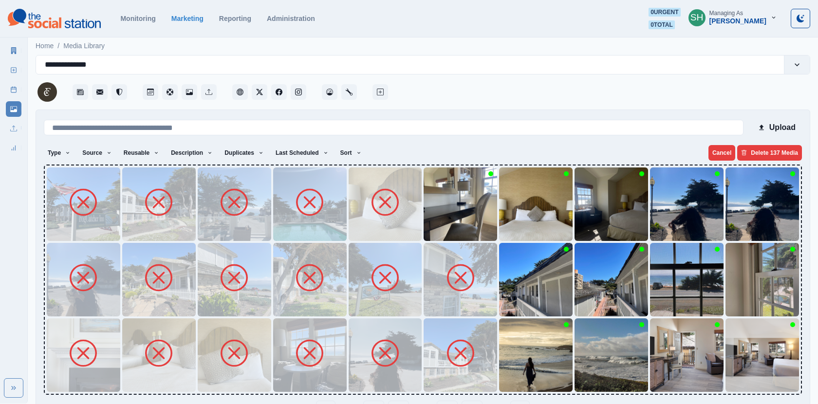
click at [442, 219] on img at bounding box center [459, 203] width 73 height 73
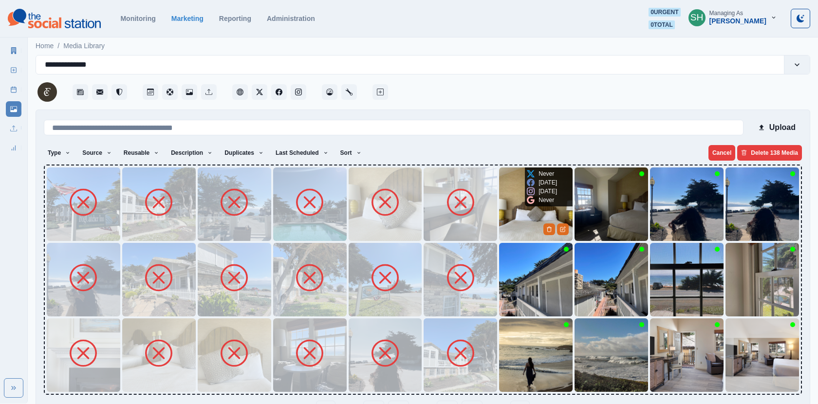
click at [535, 225] on img at bounding box center [535, 203] width 73 height 73
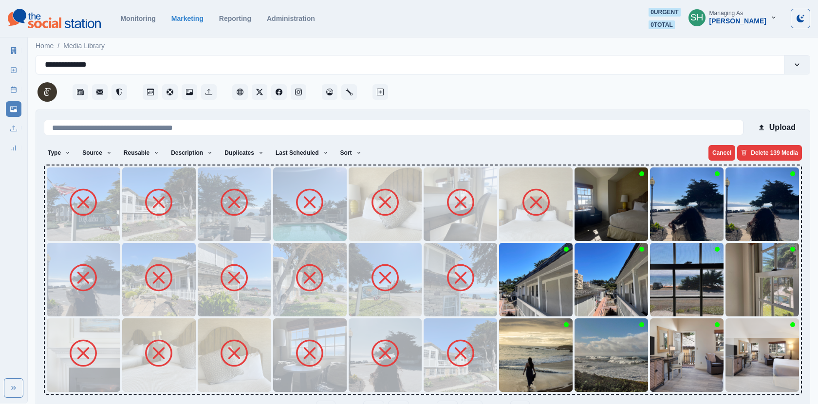
click at [528, 287] on img at bounding box center [535, 279] width 73 height 73
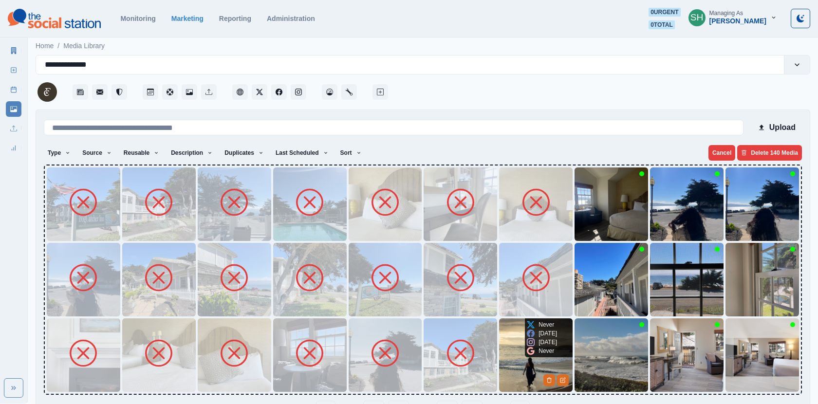
click at [510, 365] on img at bounding box center [535, 354] width 73 height 73
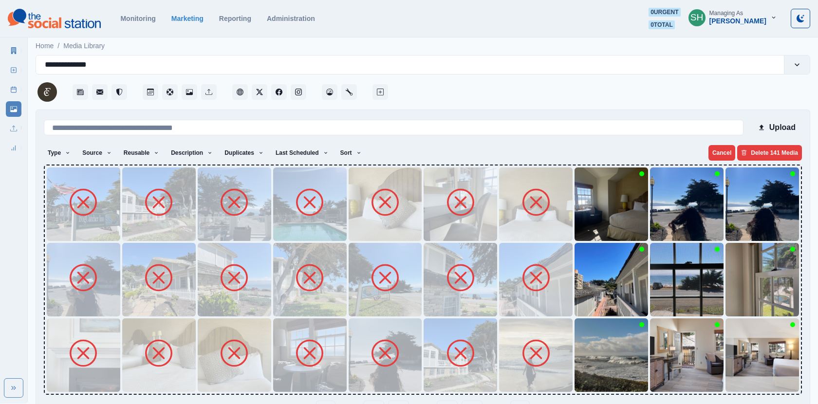
click at [629, 361] on img at bounding box center [610, 354] width 73 height 73
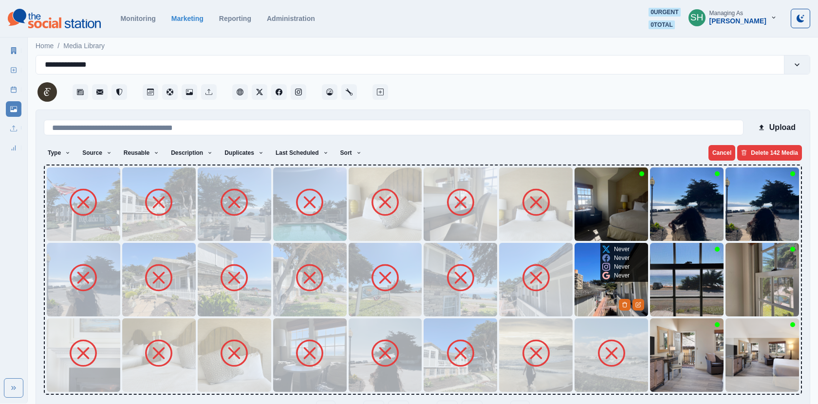
click at [600, 299] on img at bounding box center [610, 279] width 73 height 73
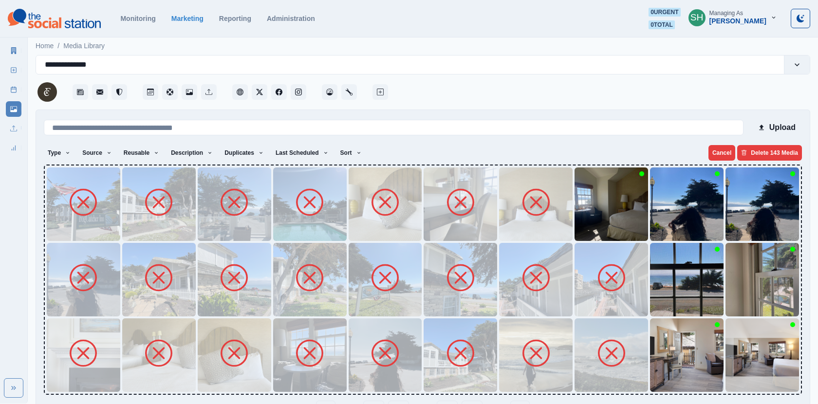
click at [588, 203] on img at bounding box center [610, 203] width 73 height 73
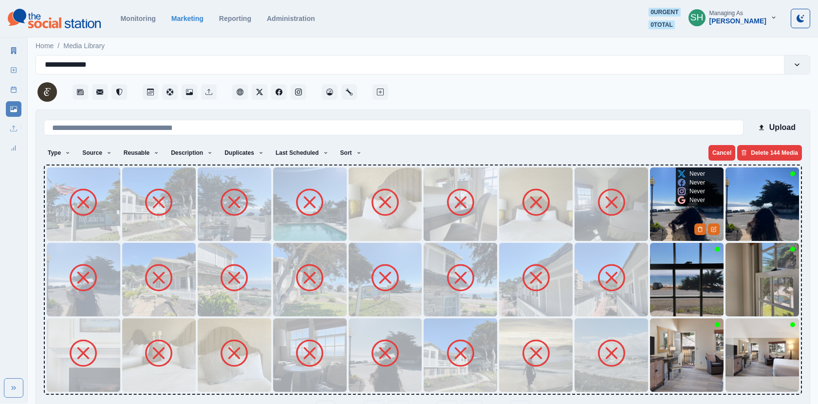
click at [667, 216] on img at bounding box center [686, 203] width 73 height 73
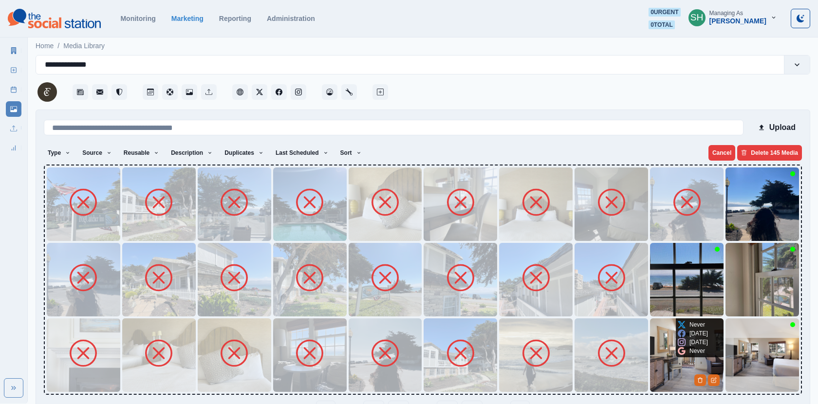
click at [678, 363] on img at bounding box center [686, 354] width 73 height 73
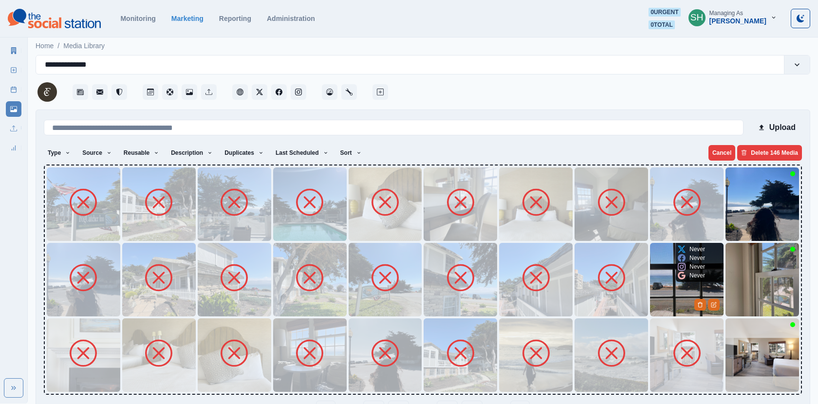
click at [669, 283] on img at bounding box center [686, 279] width 73 height 73
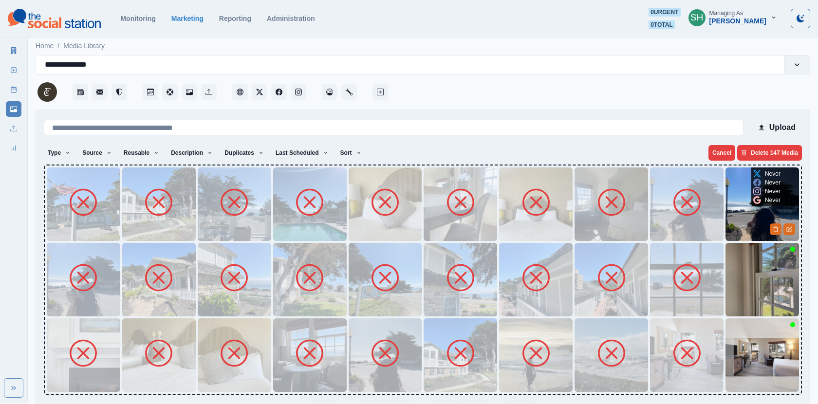
click at [763, 205] on div "Never Never Never Never" at bounding box center [766, 186] width 31 height 39
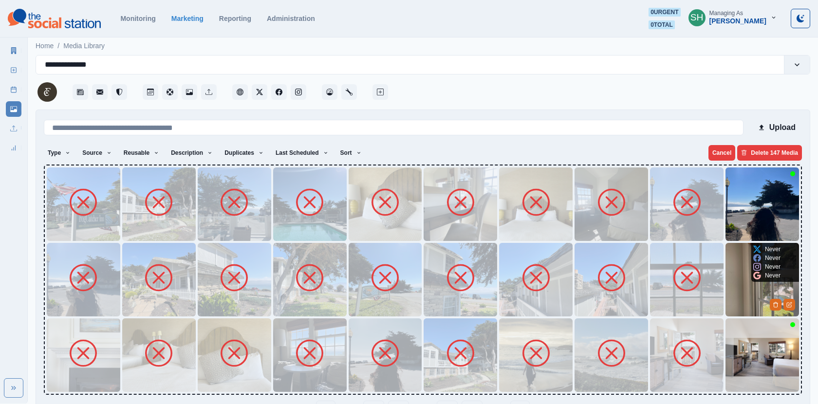
click at [740, 311] on img at bounding box center [761, 279] width 73 height 73
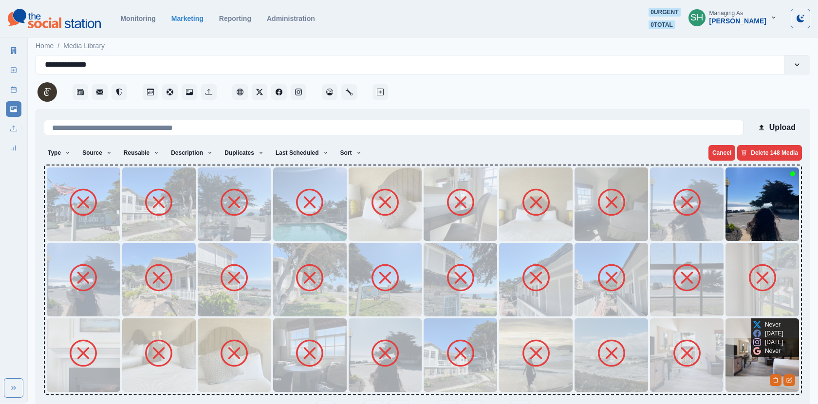
click at [753, 353] on icon at bounding box center [757, 351] width 8 height 8
click at [756, 367] on img at bounding box center [761, 354] width 73 height 73
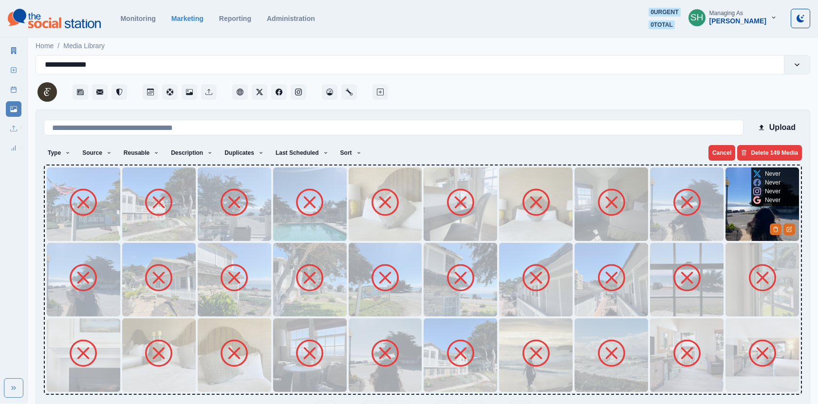
click at [755, 211] on img at bounding box center [761, 203] width 73 height 73
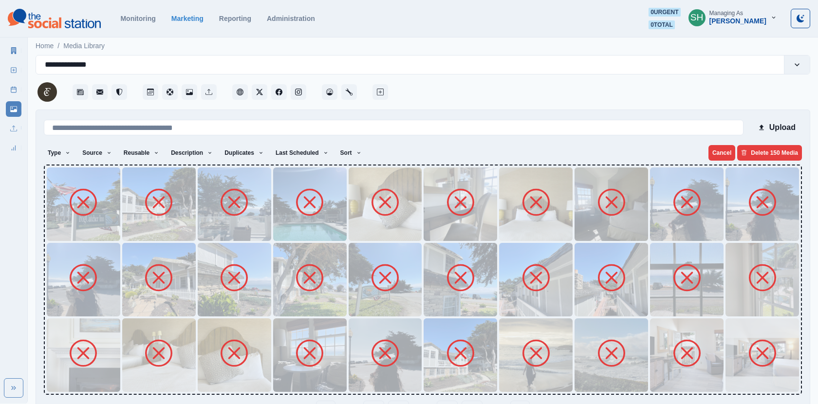
click at [680, 328] on img at bounding box center [686, 354] width 73 height 73
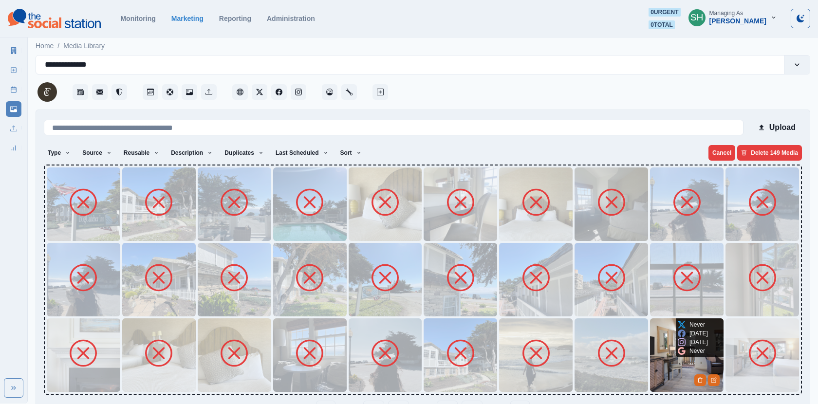
click at [675, 372] on img at bounding box center [686, 354] width 73 height 73
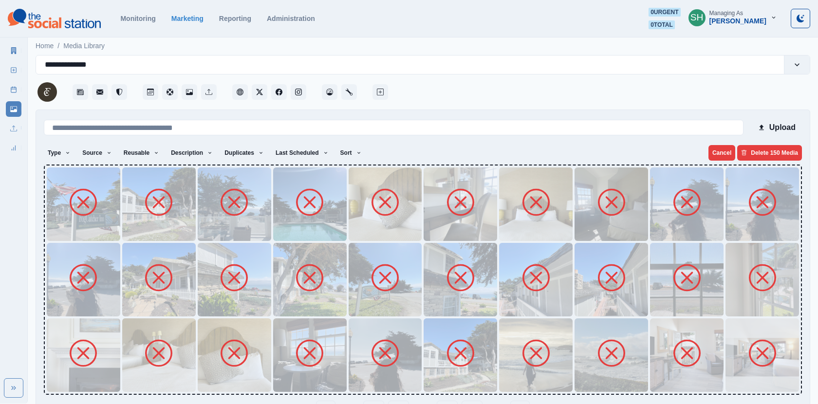
scroll to position [31, 0]
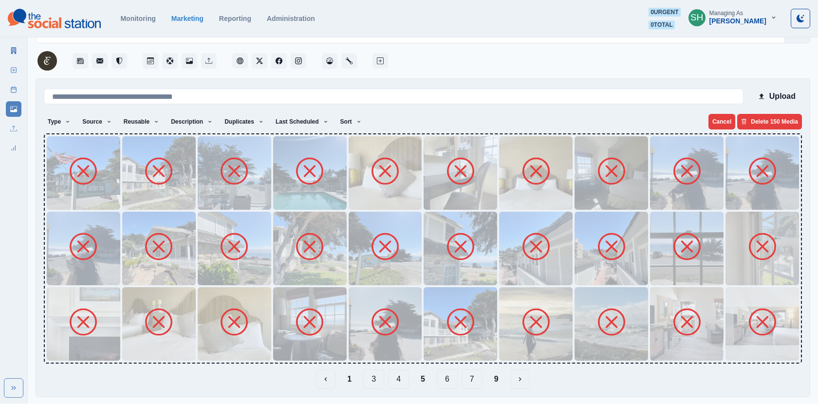
click at [460, 376] on div "1 3 4 5 6 7 9" at bounding box center [423, 378] width 758 height 19
click at [447, 375] on button "6" at bounding box center [447, 378] width 21 height 19
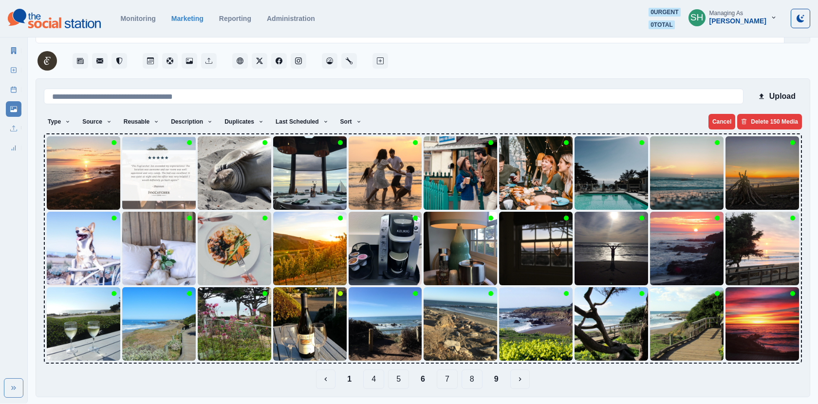
scroll to position [0, 0]
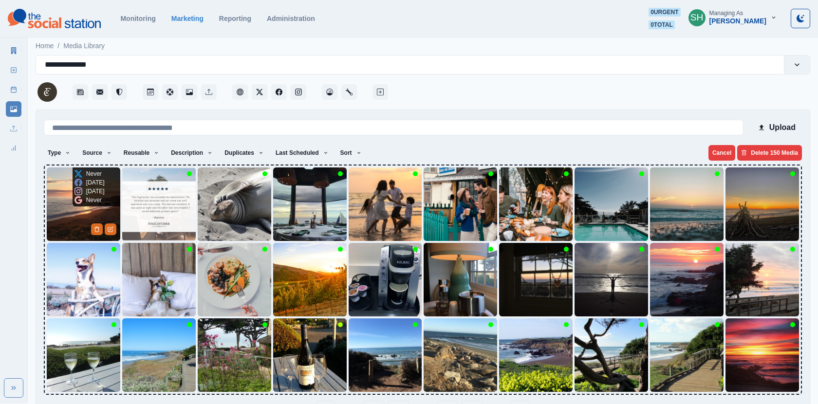
click at [65, 218] on img at bounding box center [83, 203] width 73 height 73
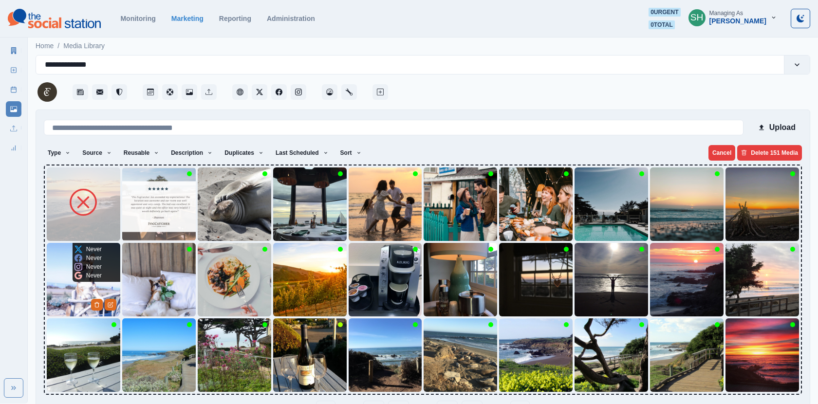
click at [71, 283] on img at bounding box center [83, 279] width 73 height 73
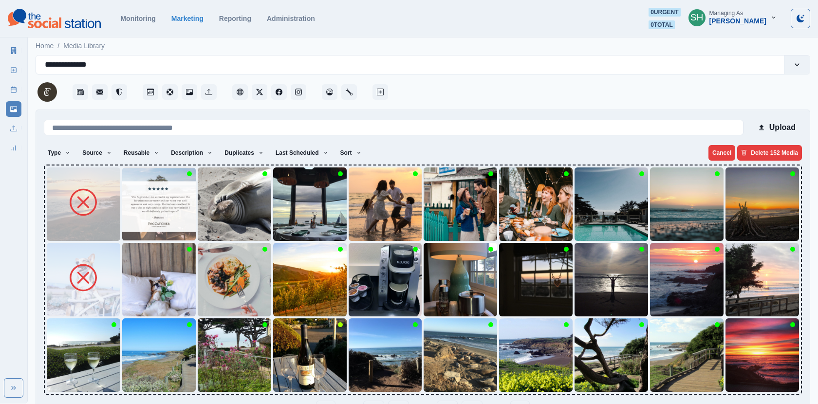
click at [65, 360] on img at bounding box center [83, 354] width 73 height 73
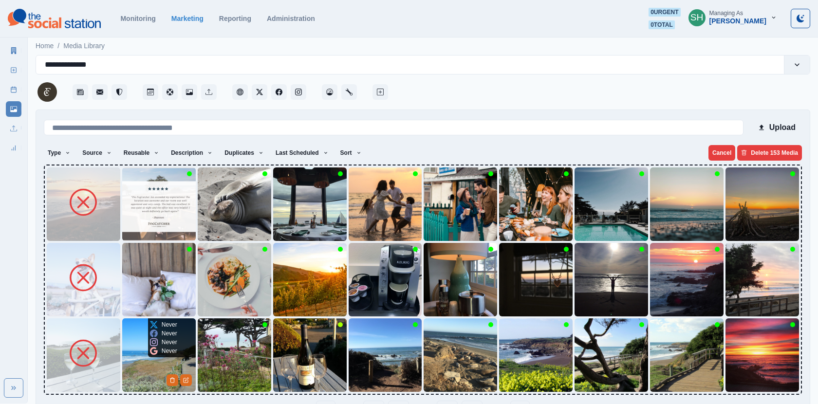
click at [129, 359] on img at bounding box center [158, 354] width 73 height 73
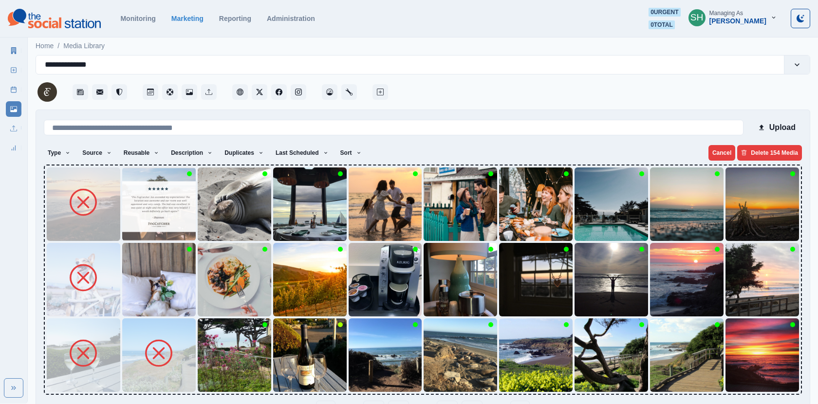
click at [136, 288] on img at bounding box center [158, 279] width 73 height 73
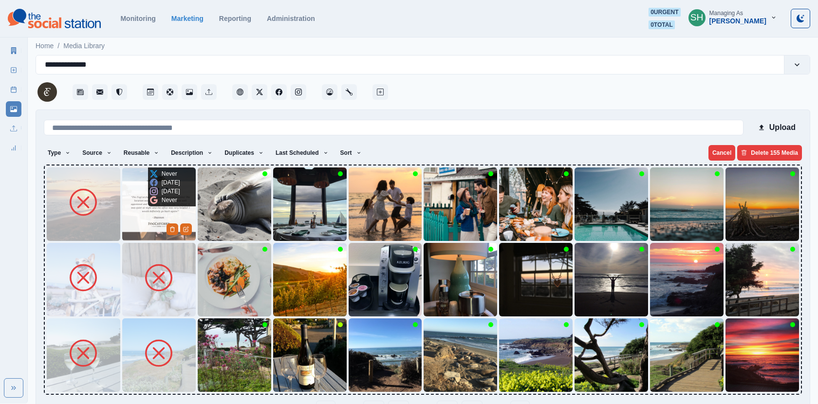
click at [139, 227] on img at bounding box center [158, 203] width 73 height 73
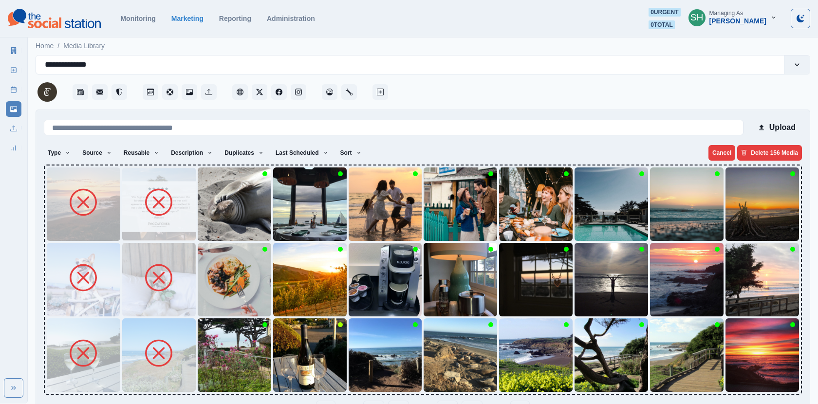
click at [196, 228] on div at bounding box center [423, 280] width 758 height 230
click at [213, 285] on img at bounding box center [234, 279] width 73 height 73
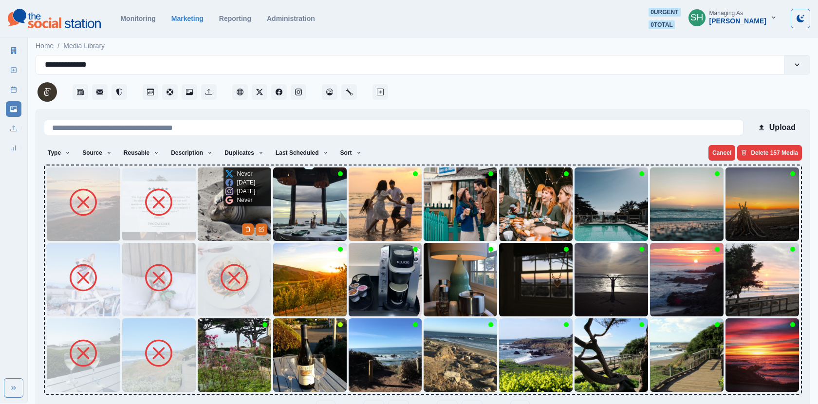
click at [216, 226] on img at bounding box center [234, 203] width 73 height 73
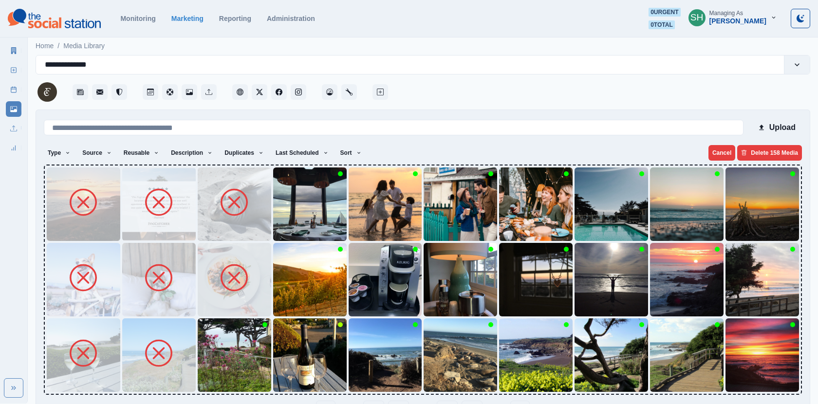
click at [221, 324] on img at bounding box center [234, 354] width 73 height 73
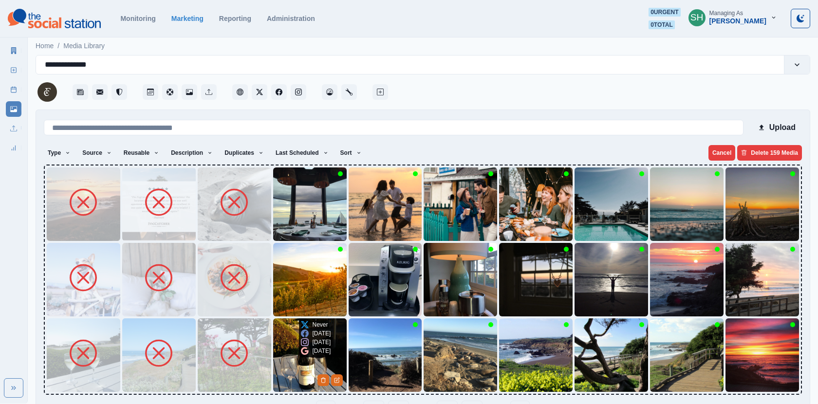
click at [300, 346] on div "Never 8 months ago 8 months ago 8 months ago" at bounding box center [316, 337] width 34 height 39
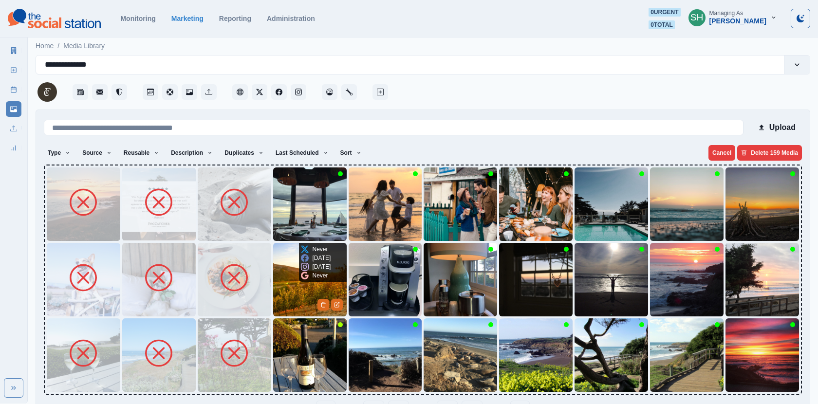
click at [289, 289] on img at bounding box center [309, 279] width 73 height 73
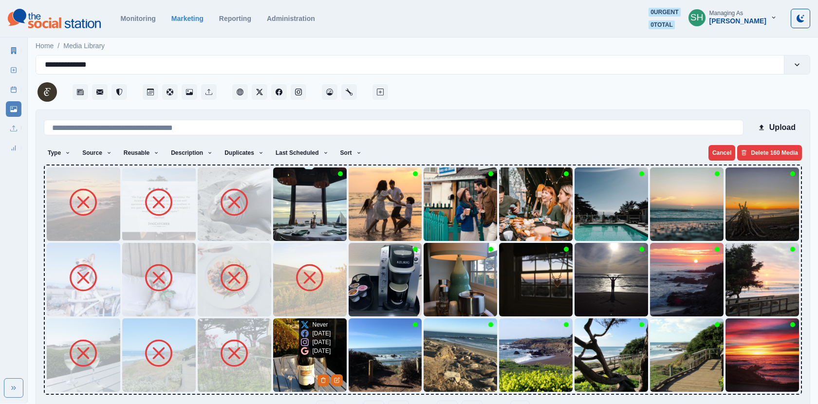
click at [279, 377] on img at bounding box center [309, 354] width 73 height 73
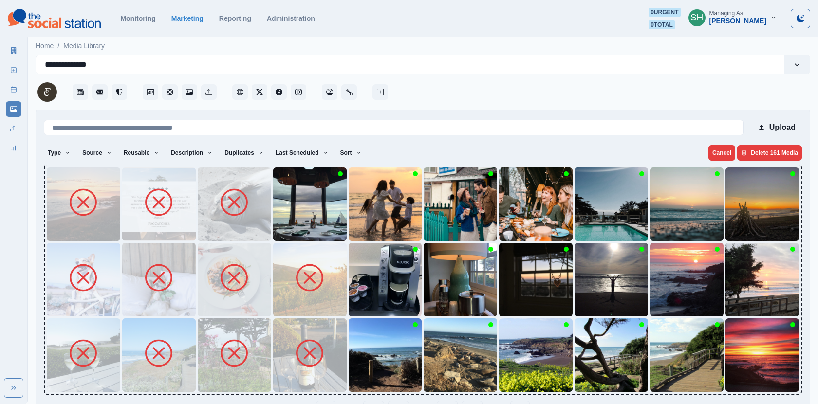
click at [284, 247] on img at bounding box center [309, 279] width 73 height 73
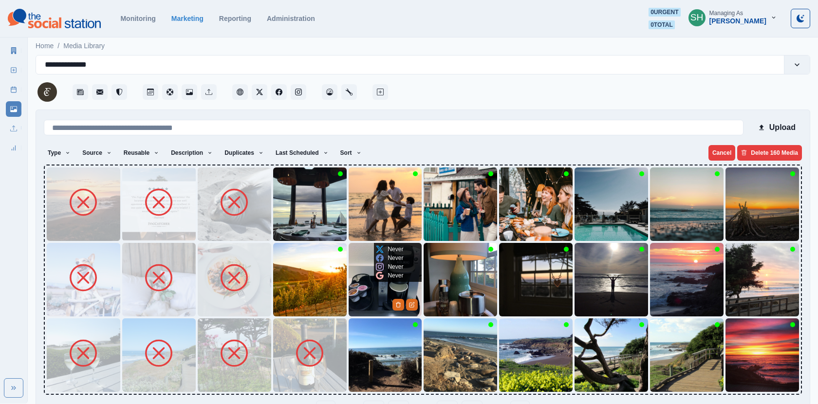
click at [387, 248] on p "Never" at bounding box center [395, 249] width 16 height 9
click at [271, 209] on div at bounding box center [423, 280] width 758 height 230
click at [296, 222] on img at bounding box center [309, 203] width 73 height 73
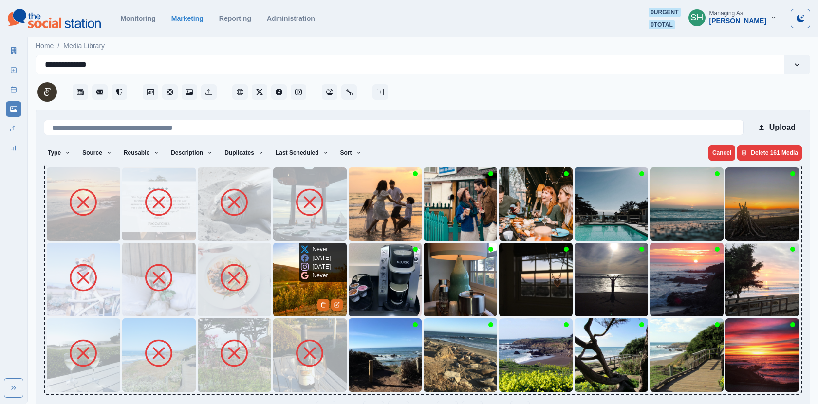
click at [300, 276] on div "Never 2 years ago 2 years ago Never" at bounding box center [316, 262] width 34 height 39
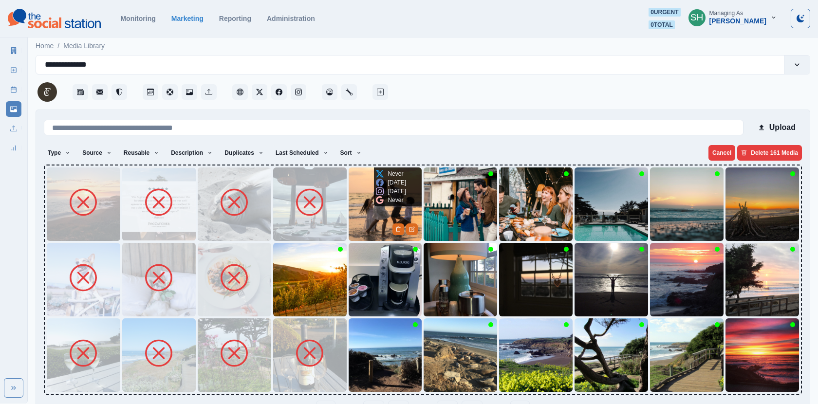
click at [384, 209] on img at bounding box center [385, 203] width 73 height 73
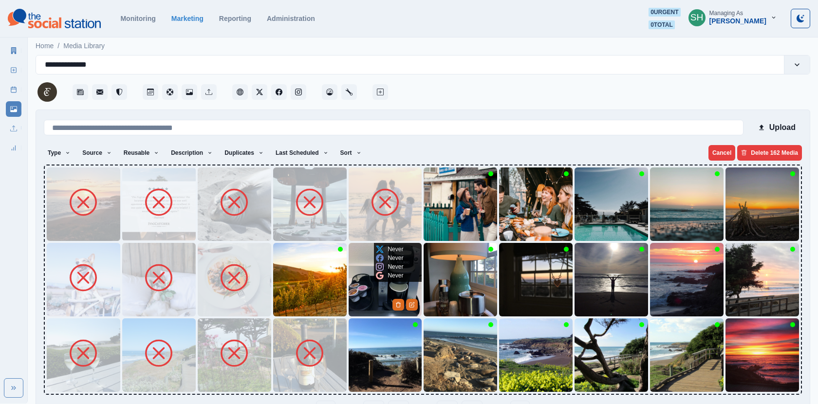
click at [375, 312] on img at bounding box center [385, 279] width 73 height 73
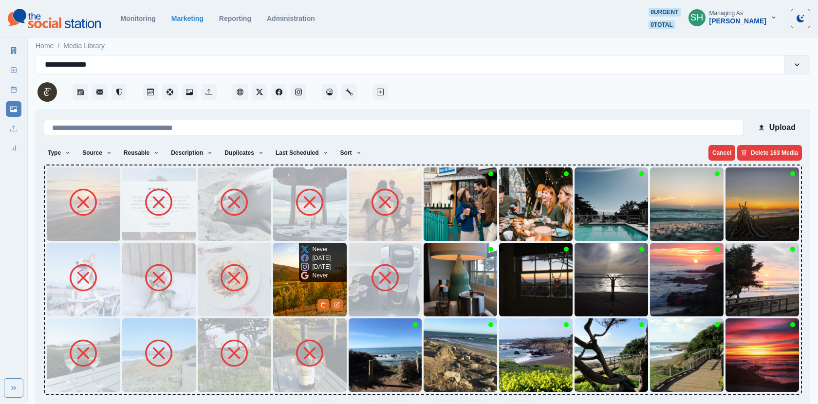
click at [311, 301] on img at bounding box center [309, 279] width 73 height 73
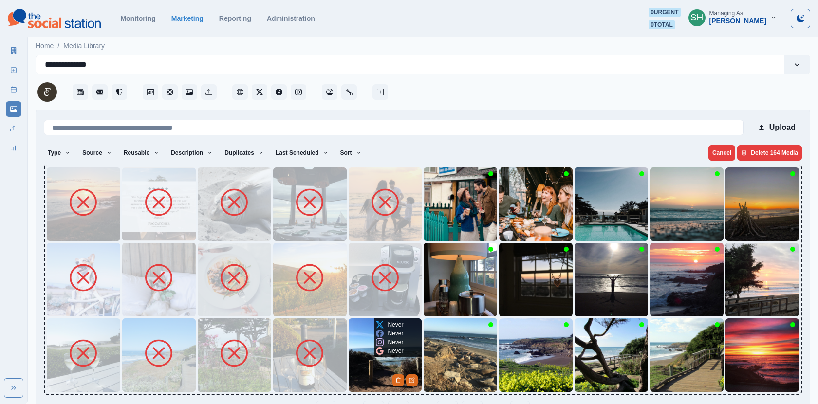
click at [373, 369] on img at bounding box center [385, 354] width 73 height 73
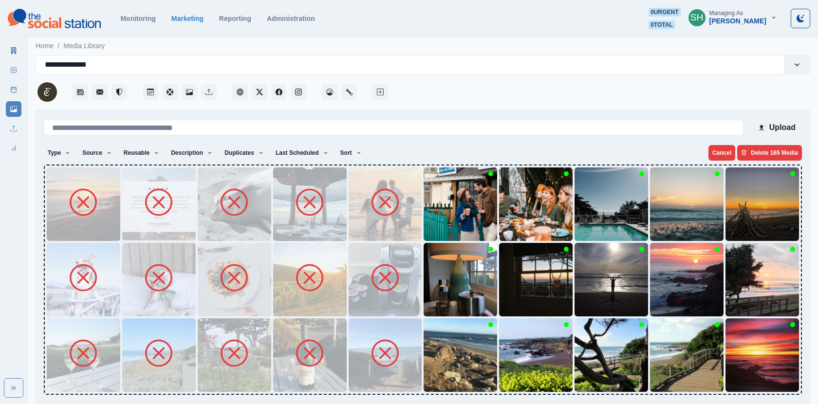
click at [457, 359] on img at bounding box center [459, 354] width 73 height 73
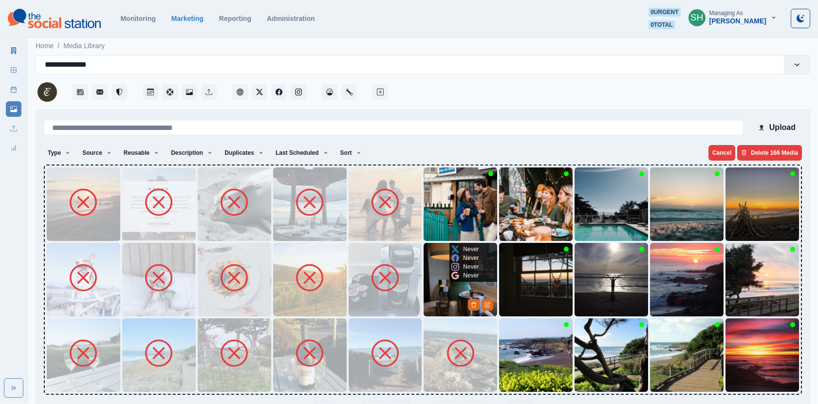
click at [441, 298] on img at bounding box center [459, 279] width 73 height 73
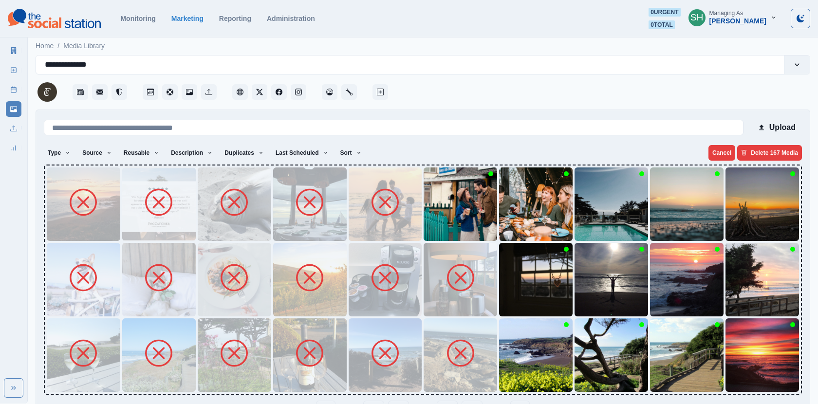
click at [438, 223] on img at bounding box center [459, 203] width 73 height 73
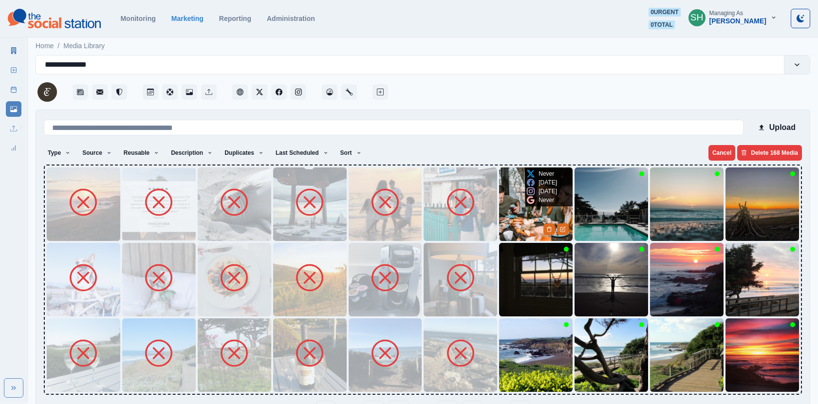
click at [509, 220] on img at bounding box center [535, 203] width 73 height 73
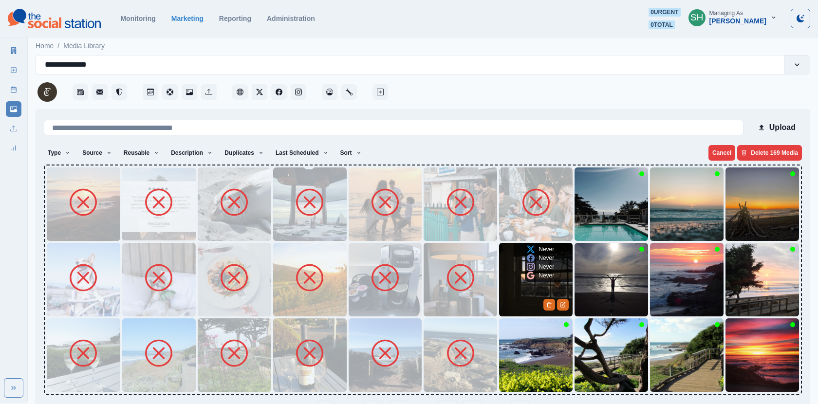
click at [535, 293] on img at bounding box center [535, 279] width 73 height 73
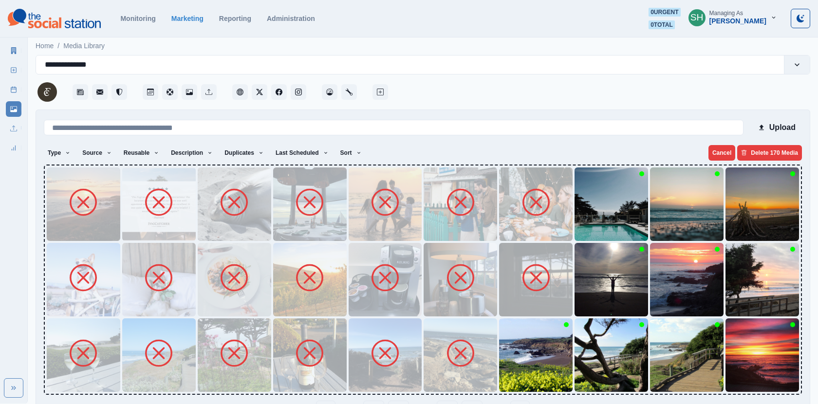
click at [528, 366] on img at bounding box center [535, 354] width 73 height 73
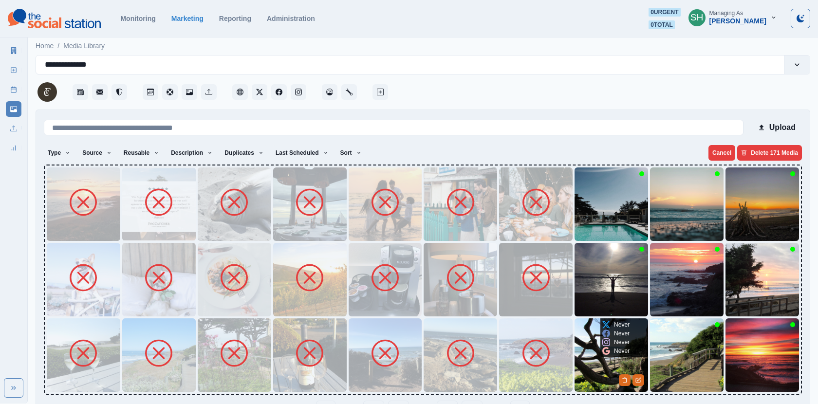
click at [608, 370] on img at bounding box center [610, 354] width 73 height 73
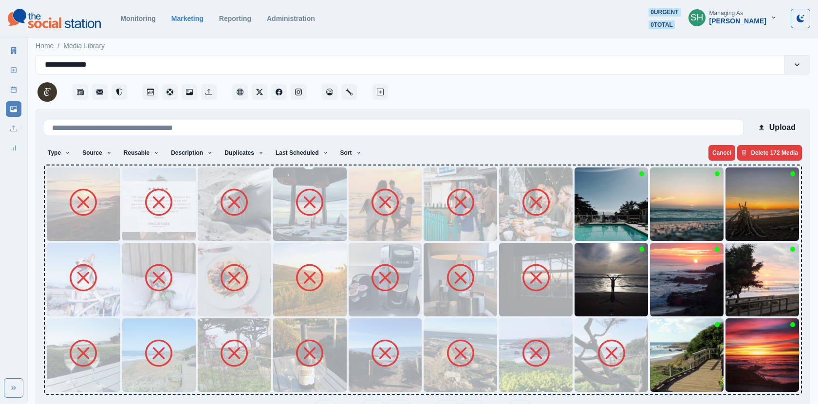
click at [606, 294] on img at bounding box center [610, 279] width 73 height 73
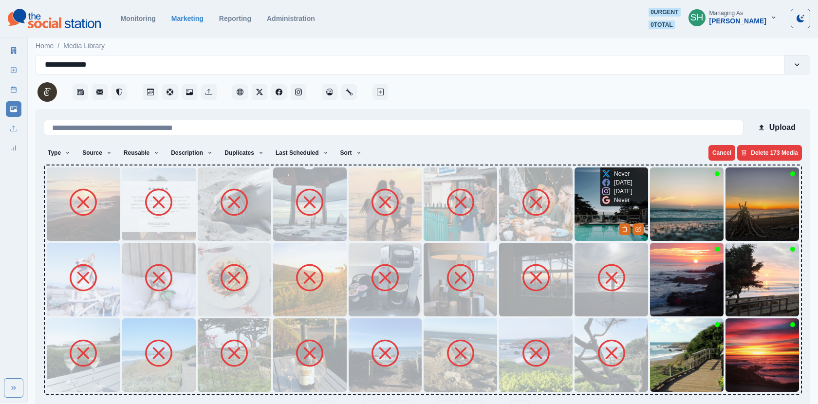
click at [612, 218] on img at bounding box center [610, 203] width 73 height 73
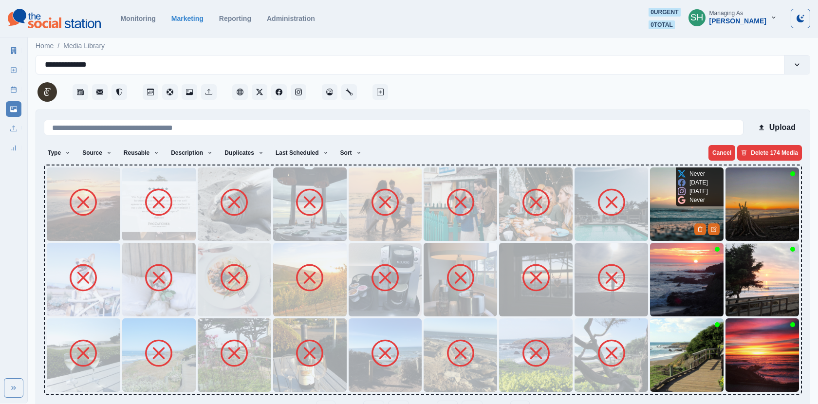
click at [665, 215] on img at bounding box center [686, 203] width 73 height 73
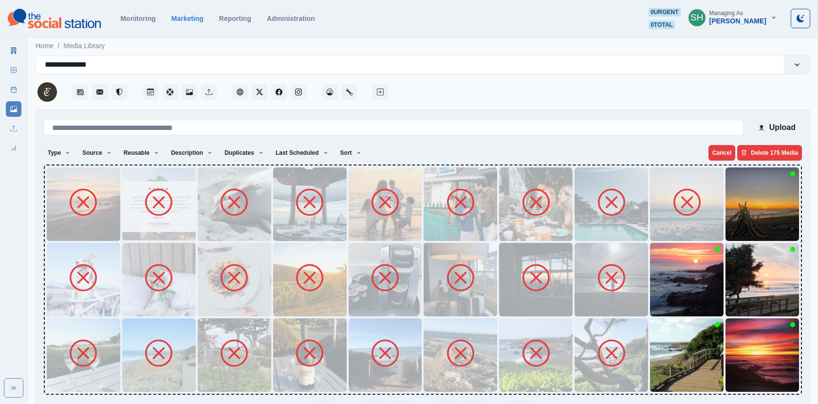
click at [665, 274] on img at bounding box center [686, 279] width 73 height 73
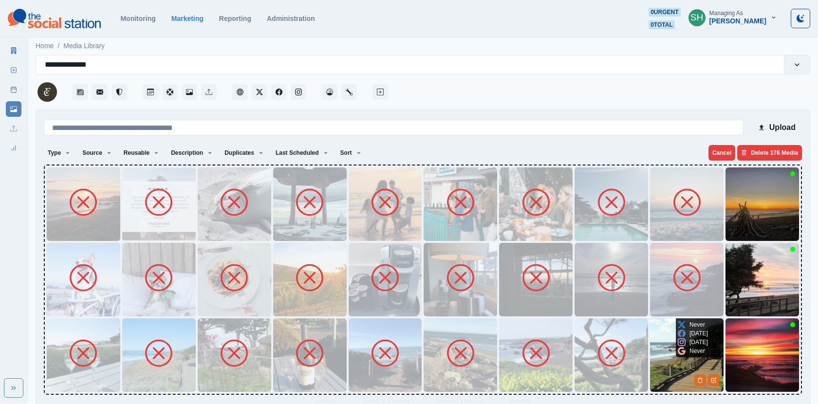
click at [671, 353] on img at bounding box center [686, 354] width 73 height 73
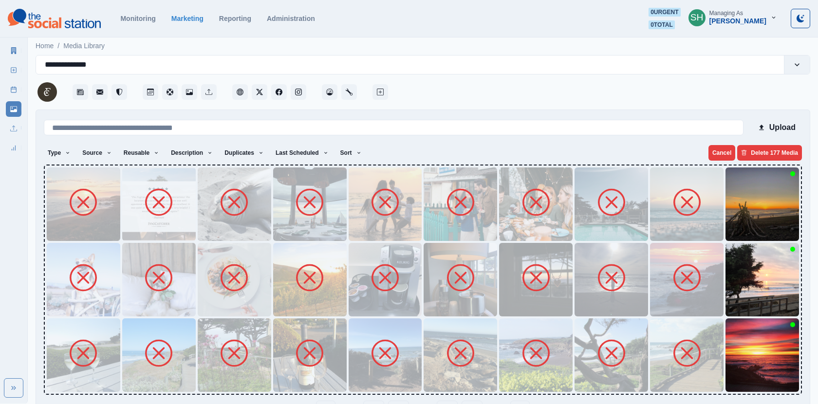
click at [744, 350] on img at bounding box center [761, 354] width 73 height 73
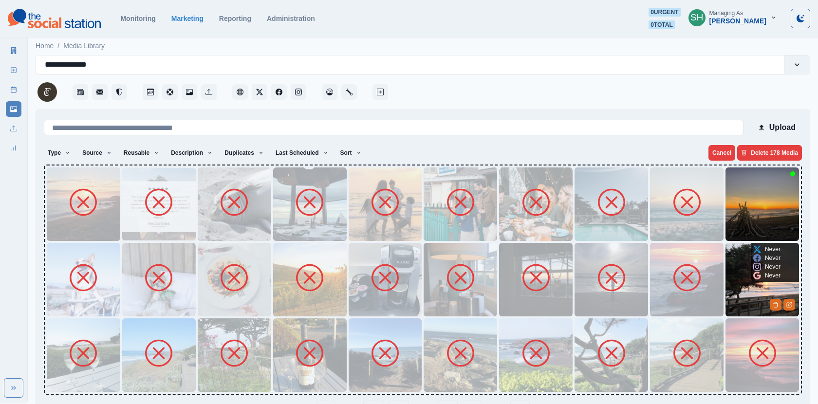
click at [744, 302] on img at bounding box center [761, 279] width 73 height 73
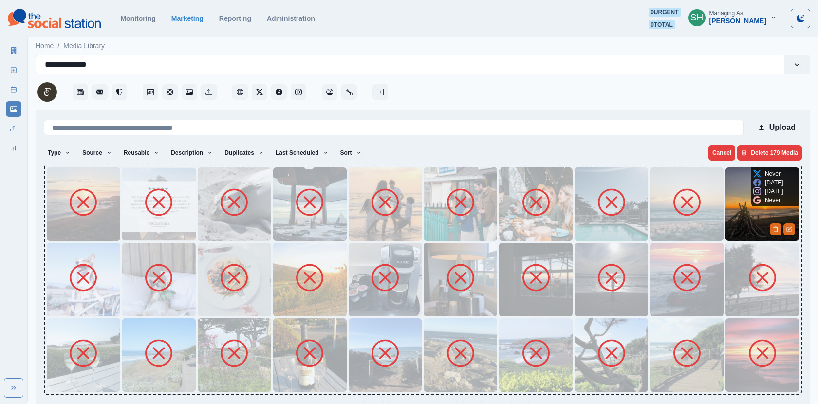
click at [742, 213] on img at bounding box center [761, 203] width 73 height 73
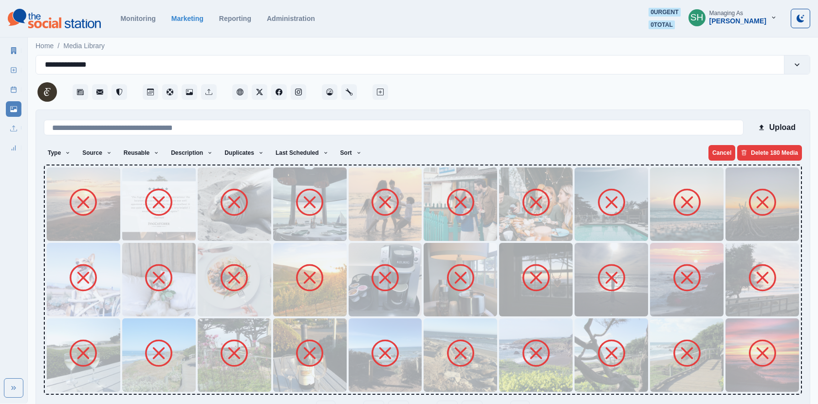
scroll to position [31, 0]
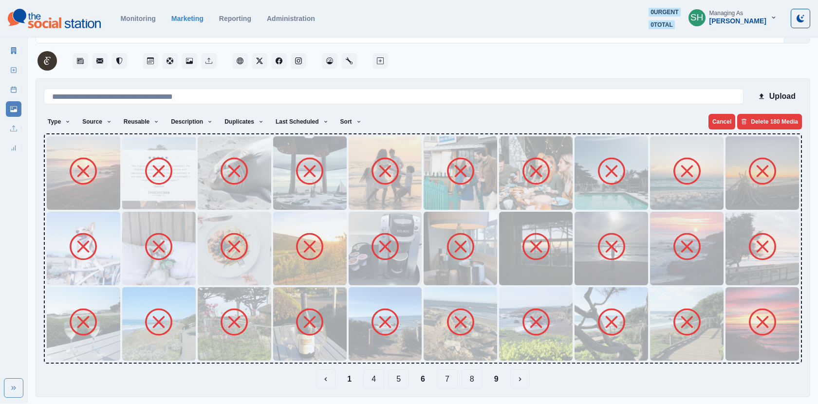
click at [447, 382] on button "7" at bounding box center [447, 378] width 21 height 19
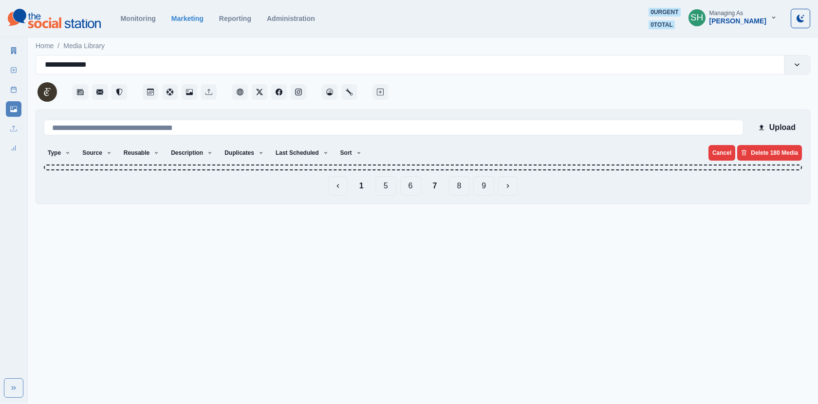
scroll to position [0, 0]
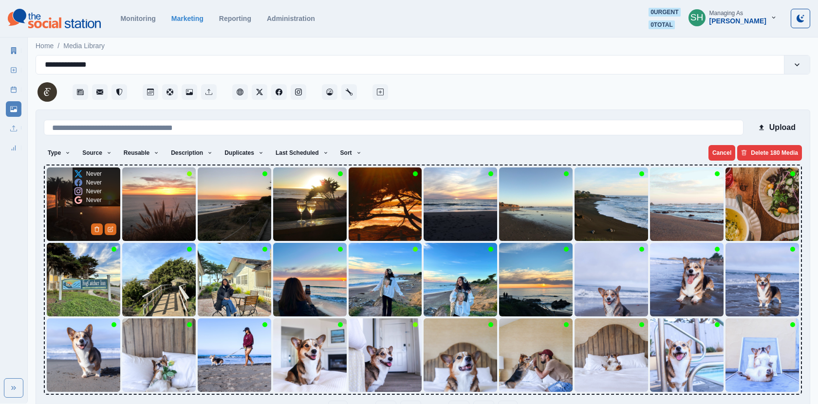
click at [83, 216] on img at bounding box center [83, 203] width 73 height 73
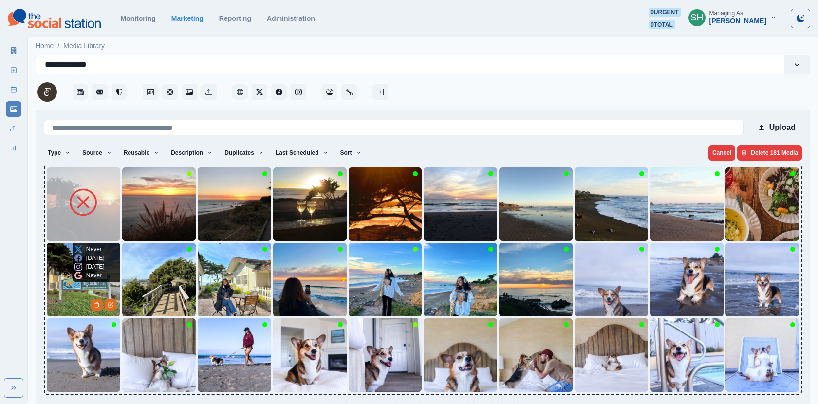
click at [66, 294] on img at bounding box center [83, 279] width 73 height 73
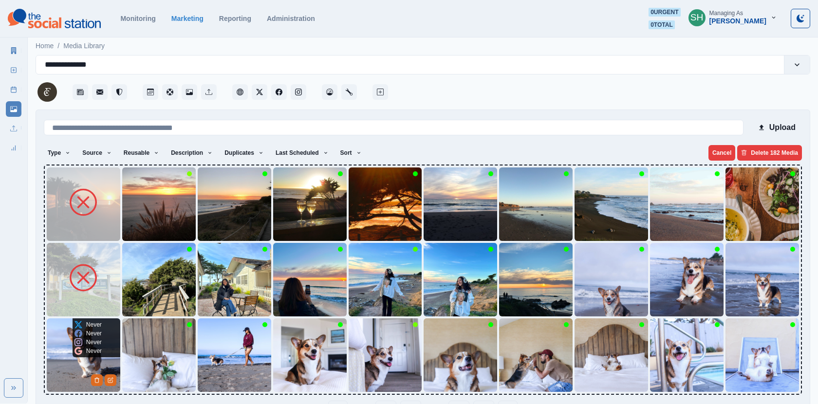
click at [73, 335] on div "Never Never Never Never" at bounding box center [88, 337] width 31 height 39
click at [125, 366] on img at bounding box center [158, 354] width 73 height 73
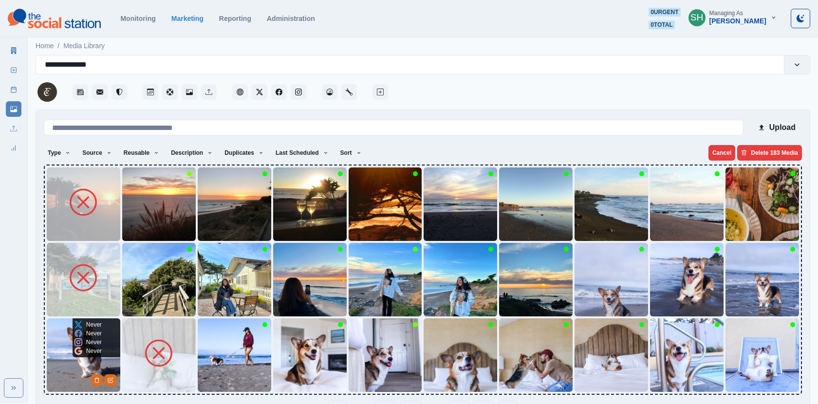
click at [81, 365] on img at bounding box center [83, 354] width 73 height 73
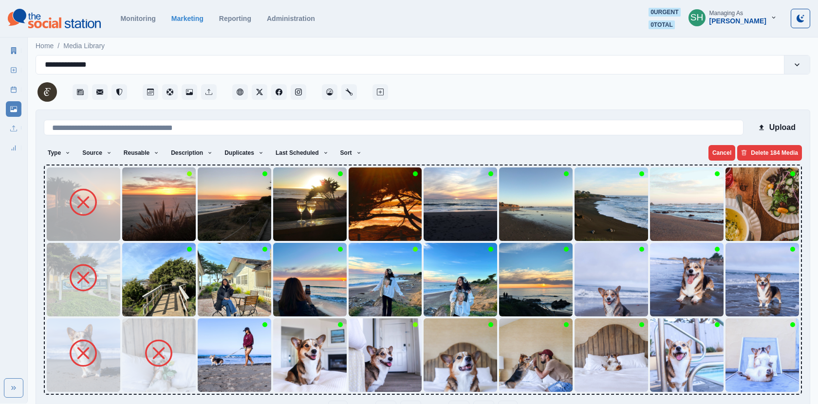
click at [130, 290] on img at bounding box center [158, 279] width 73 height 73
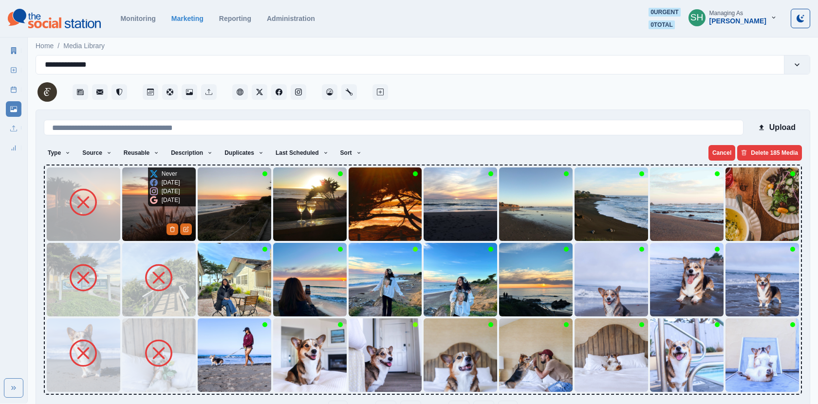
click at [150, 204] on icon at bounding box center [154, 200] width 8 height 8
click at [221, 221] on img at bounding box center [234, 203] width 73 height 73
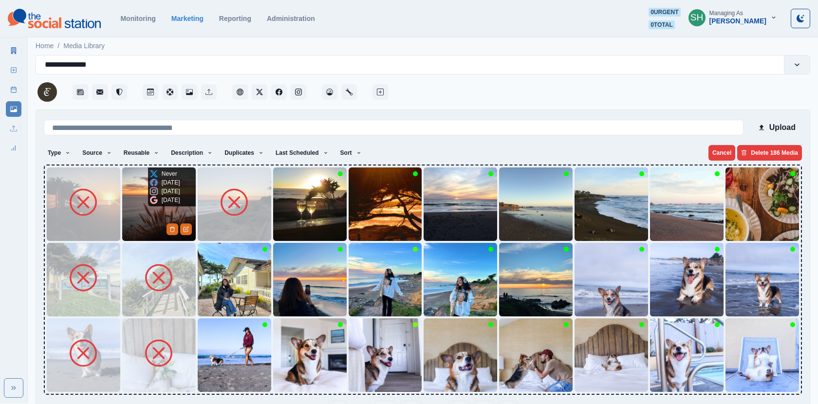
click at [150, 204] on div "9 months ago" at bounding box center [165, 200] width 30 height 9
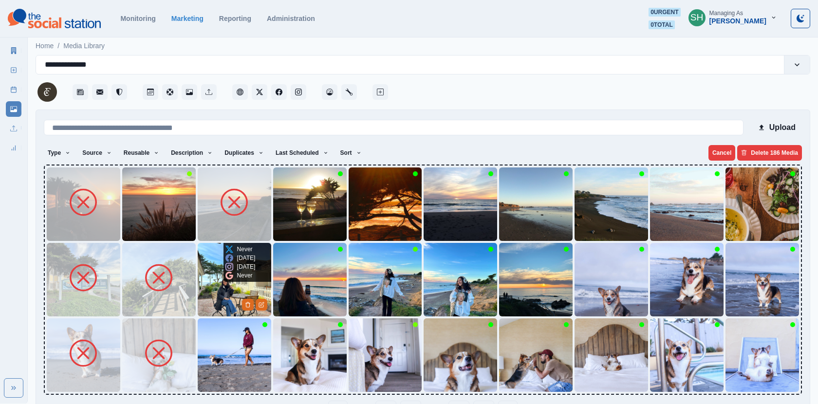
click at [220, 294] on img at bounding box center [234, 279] width 73 height 73
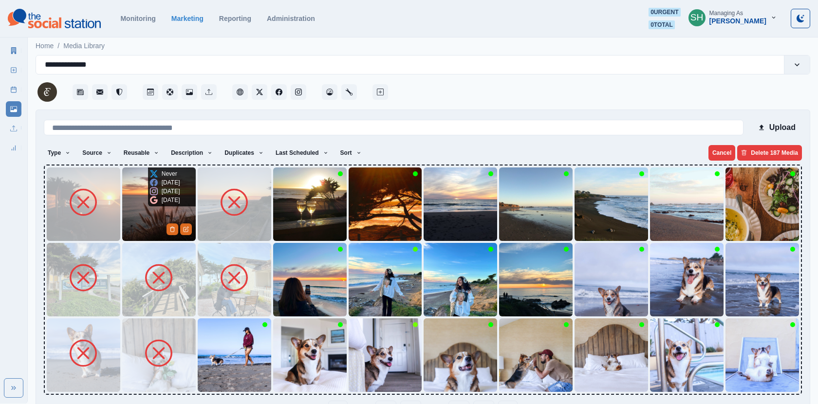
click at [153, 204] on icon at bounding box center [154, 200] width 8 height 8
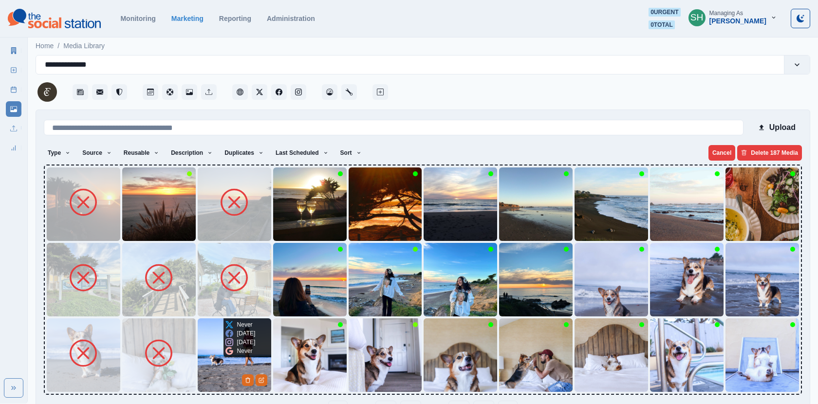
click at [221, 367] on img at bounding box center [234, 354] width 73 height 73
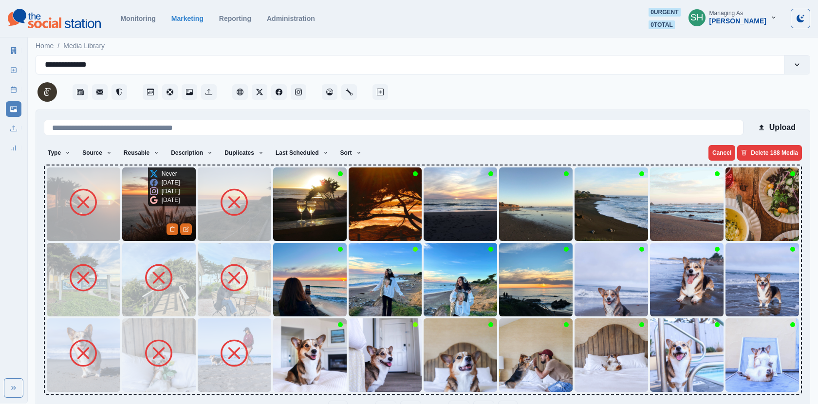
click at [138, 210] on img at bounding box center [158, 203] width 73 height 73
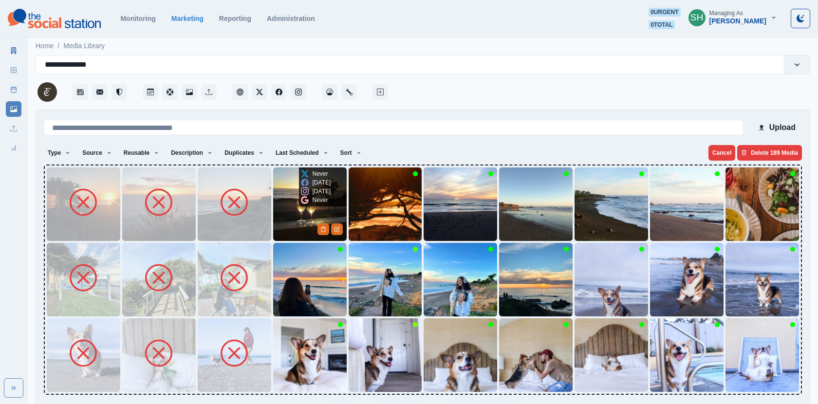
click at [302, 212] on img at bounding box center [309, 203] width 73 height 73
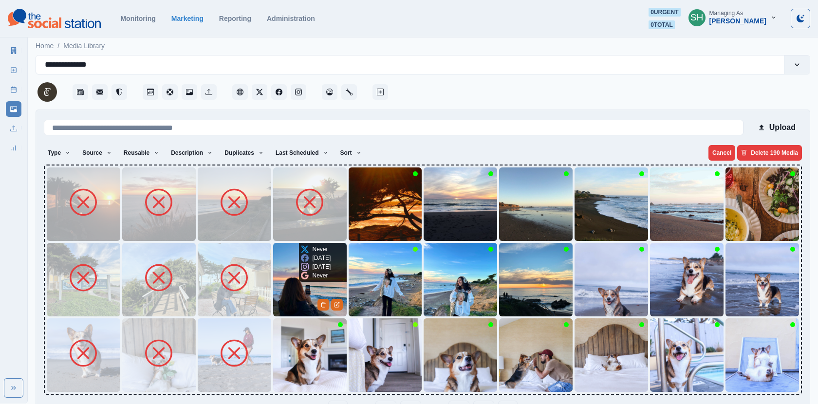
click at [302, 302] on img at bounding box center [309, 279] width 73 height 73
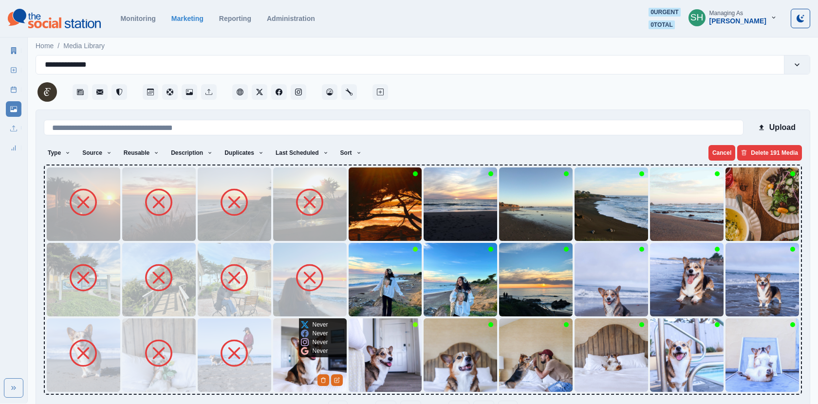
click at [303, 368] on img at bounding box center [309, 354] width 73 height 73
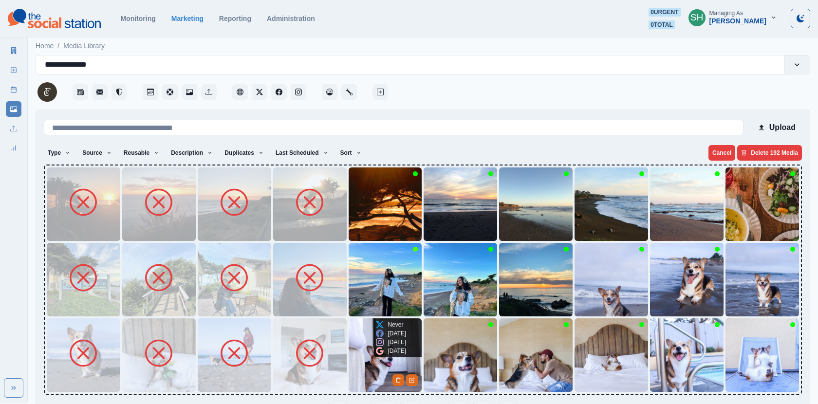
click at [355, 331] on img at bounding box center [385, 354] width 73 height 73
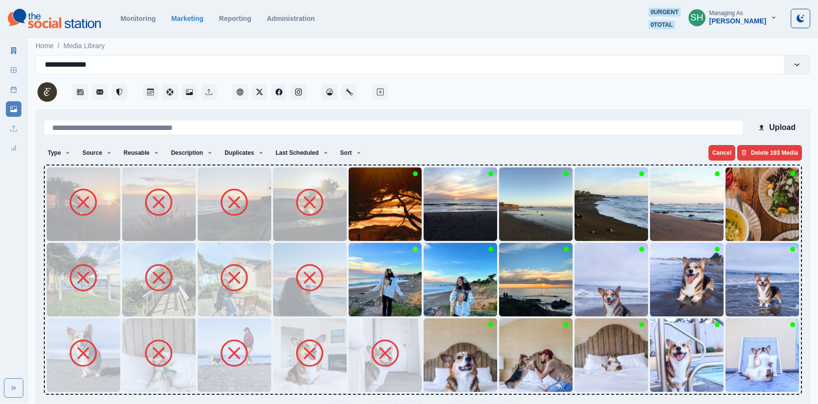
click at [356, 292] on img at bounding box center [385, 279] width 73 height 73
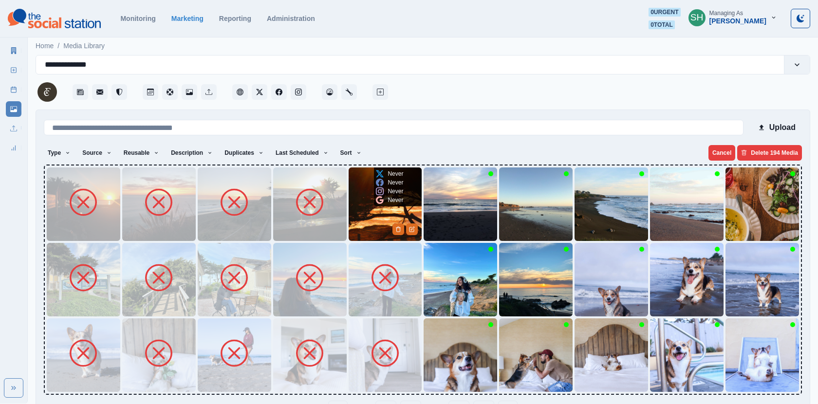
click at [359, 221] on img at bounding box center [385, 203] width 73 height 73
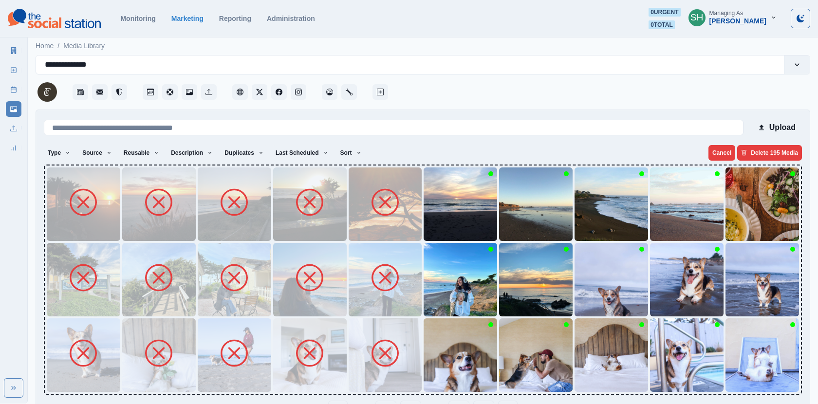
click at [451, 224] on img at bounding box center [459, 203] width 73 height 73
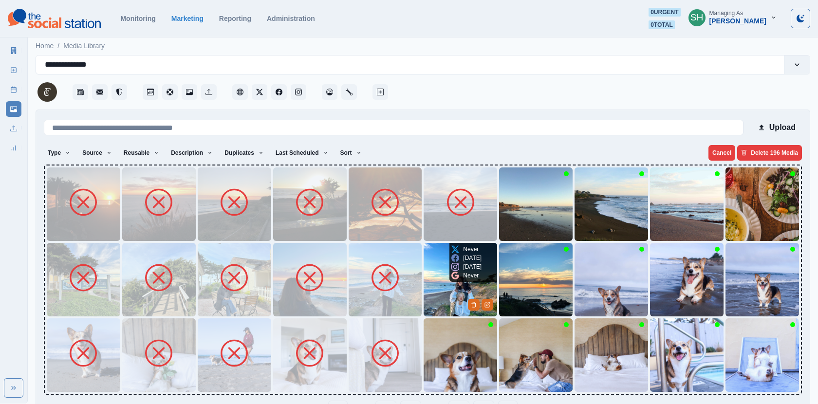
click at [455, 294] on img at bounding box center [459, 279] width 73 height 73
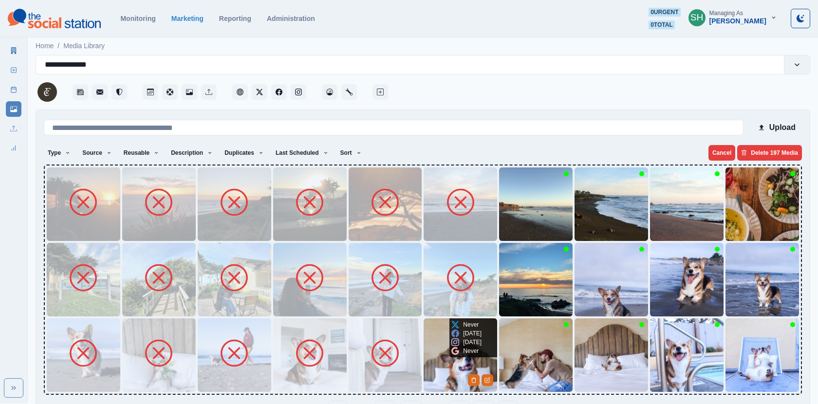
click at [441, 372] on img at bounding box center [459, 354] width 73 height 73
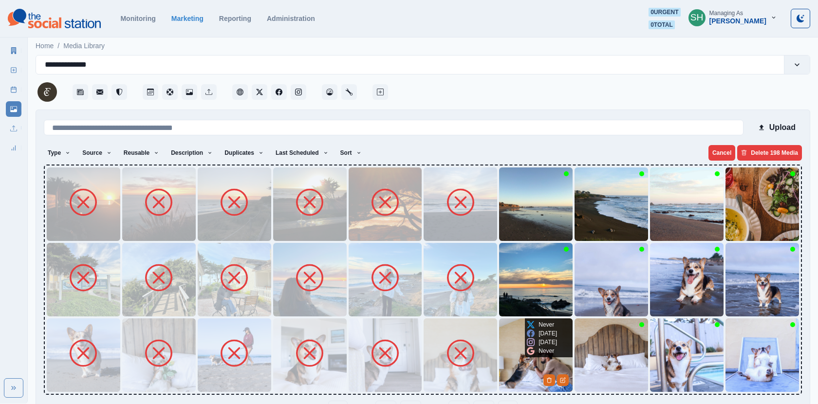
click at [522, 351] on img at bounding box center [535, 354] width 73 height 73
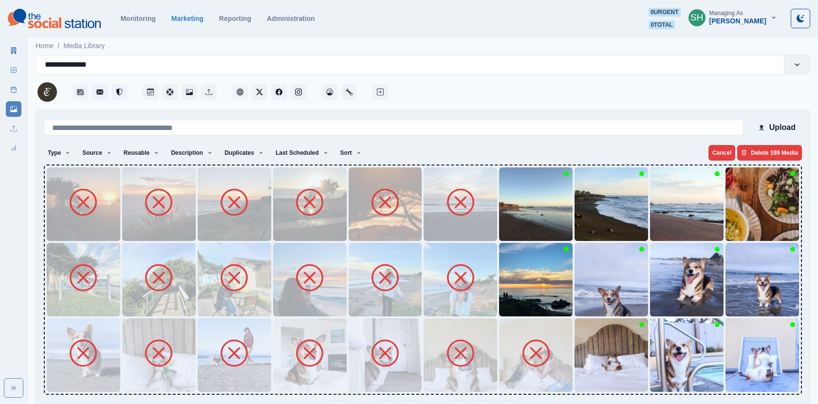
click at [505, 295] on img at bounding box center [535, 279] width 73 height 73
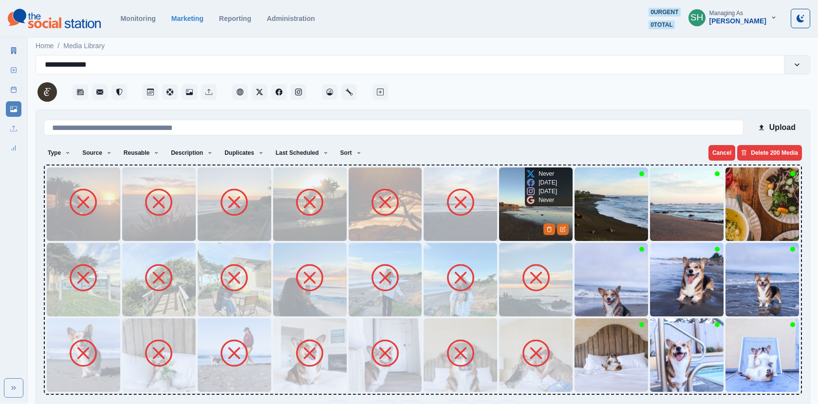
click at [512, 221] on img at bounding box center [535, 203] width 73 height 73
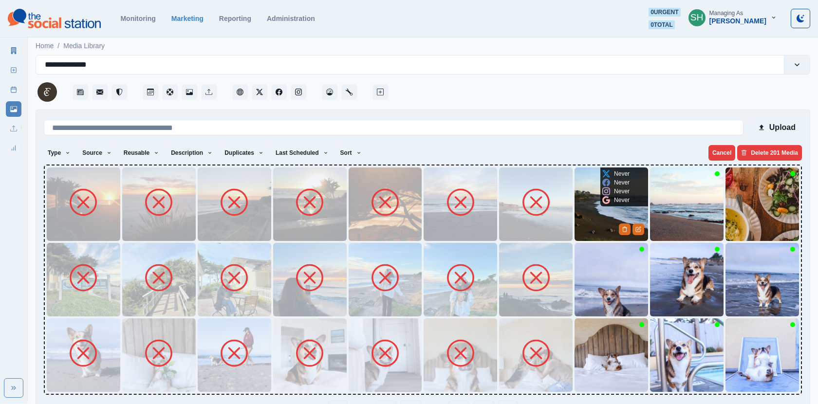
click at [584, 213] on img at bounding box center [610, 203] width 73 height 73
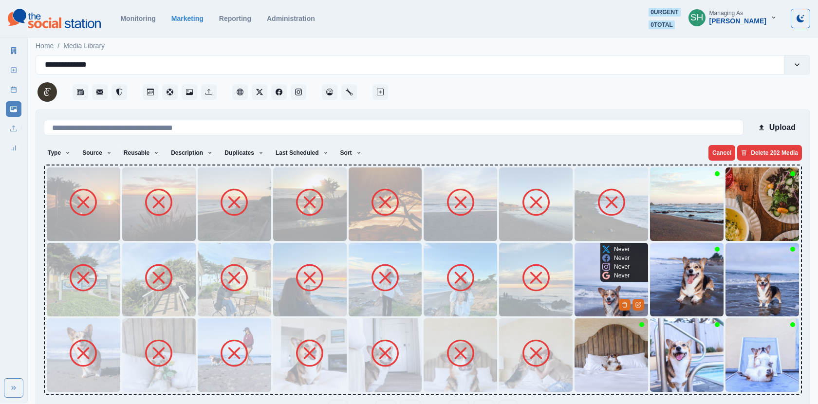
click at [584, 273] on img at bounding box center [610, 279] width 73 height 73
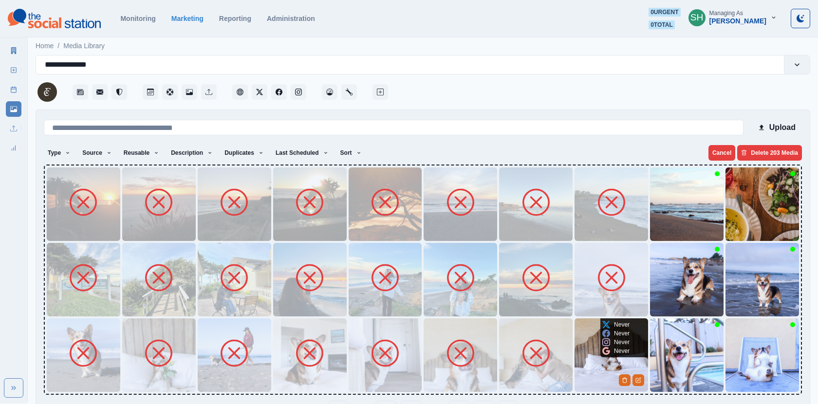
click at [591, 356] on img at bounding box center [610, 354] width 73 height 73
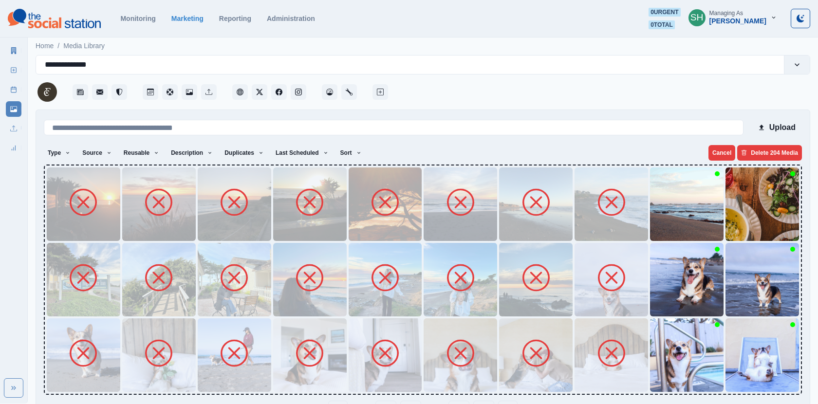
click at [547, 356] on icon at bounding box center [535, 353] width 27 height 27
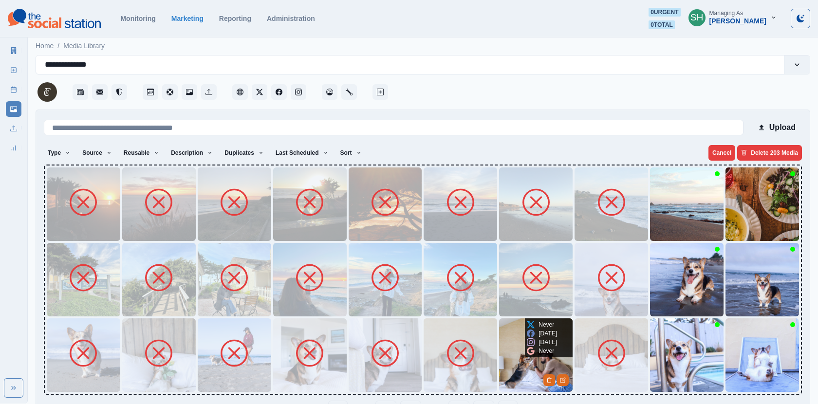
click at [516, 367] on img at bounding box center [535, 354] width 73 height 73
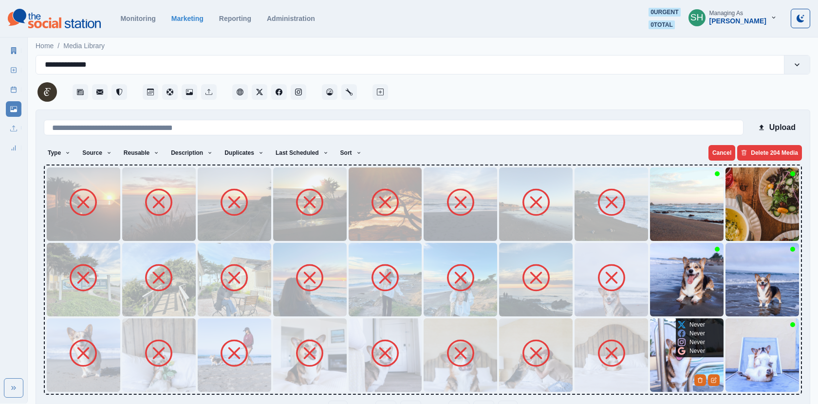
click at [680, 367] on img at bounding box center [686, 354] width 73 height 73
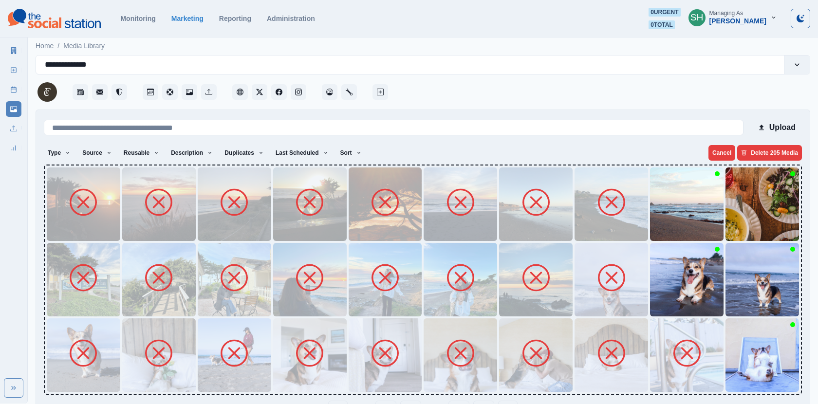
click at [674, 260] on img at bounding box center [686, 279] width 73 height 73
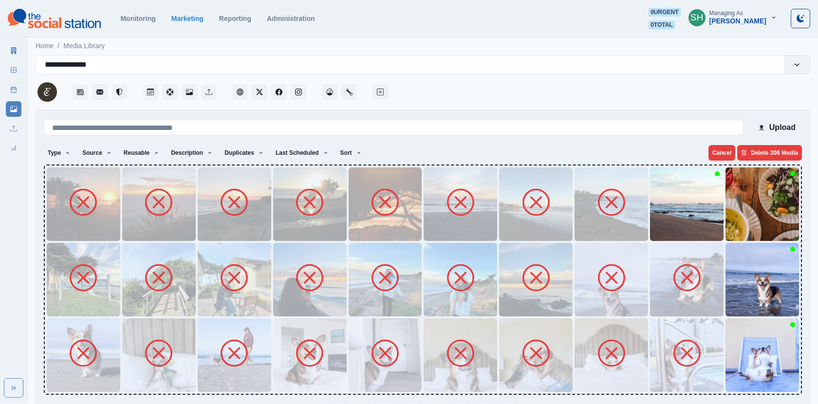
click at [667, 166] on div at bounding box center [423, 280] width 758 height 230
click at [665, 213] on img at bounding box center [686, 203] width 73 height 73
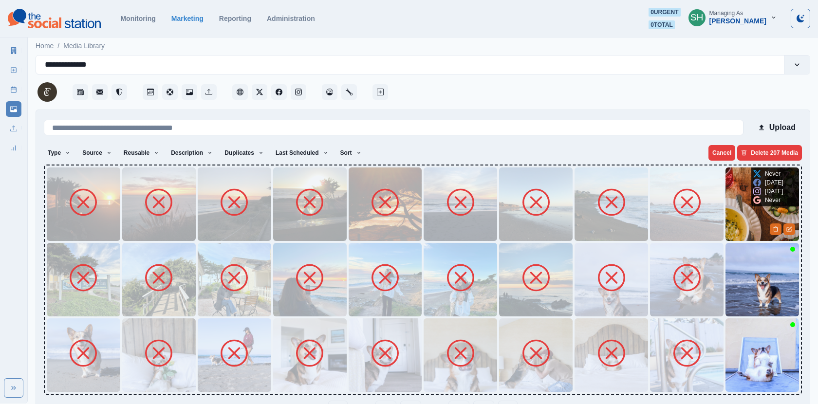
click at [745, 202] on img at bounding box center [761, 203] width 73 height 73
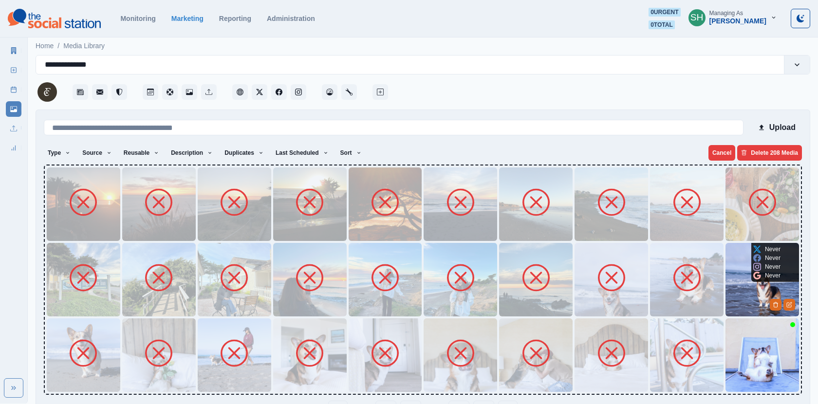
click at [751, 288] on img at bounding box center [761, 279] width 73 height 73
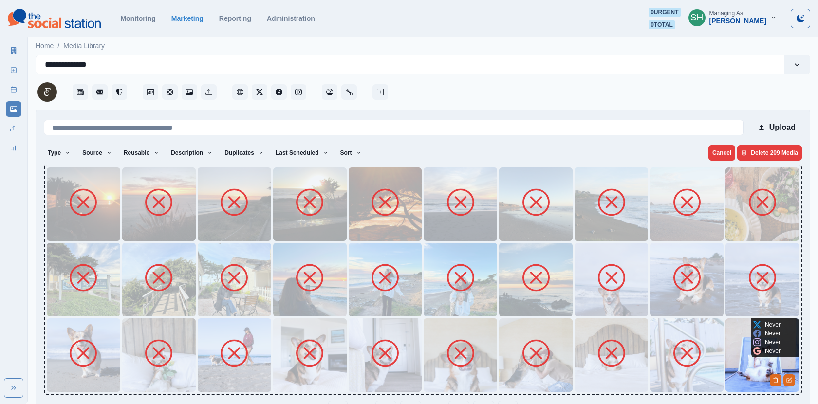
click at [751, 351] on div "Never Never Never Never" at bounding box center [766, 337] width 31 height 39
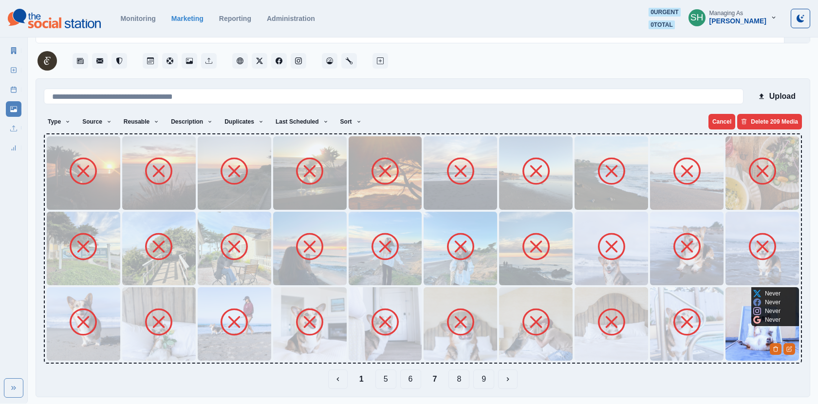
click at [742, 330] on img at bounding box center [761, 323] width 73 height 73
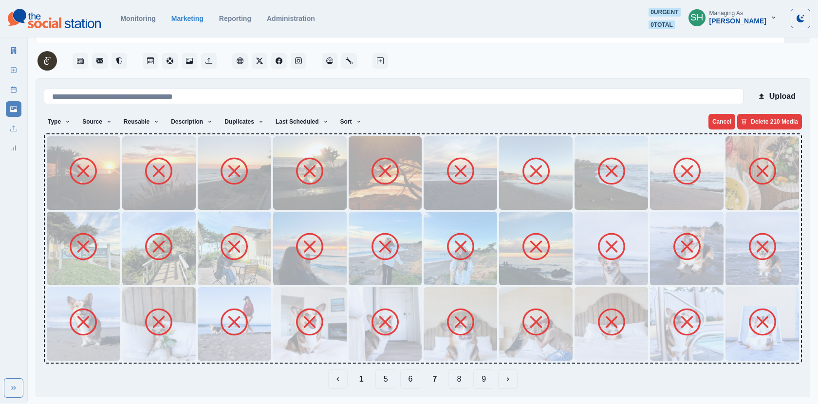
click at [471, 369] on div "1 5 6 7 8 9" at bounding box center [423, 378] width 758 height 19
click at [466, 369] on button "8" at bounding box center [458, 378] width 21 height 19
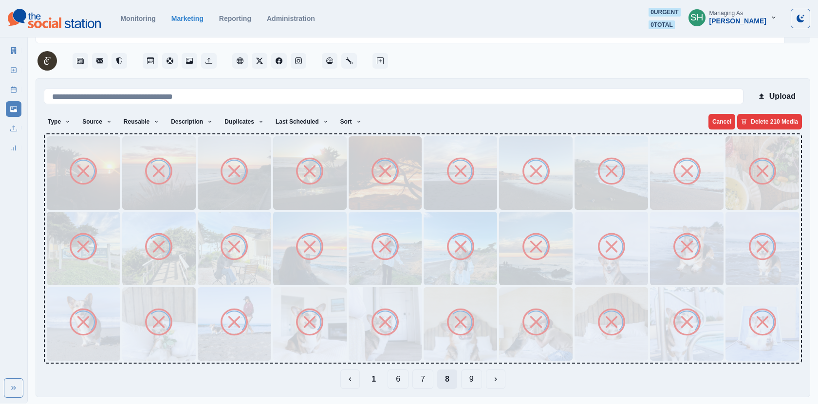
scroll to position [0, 0]
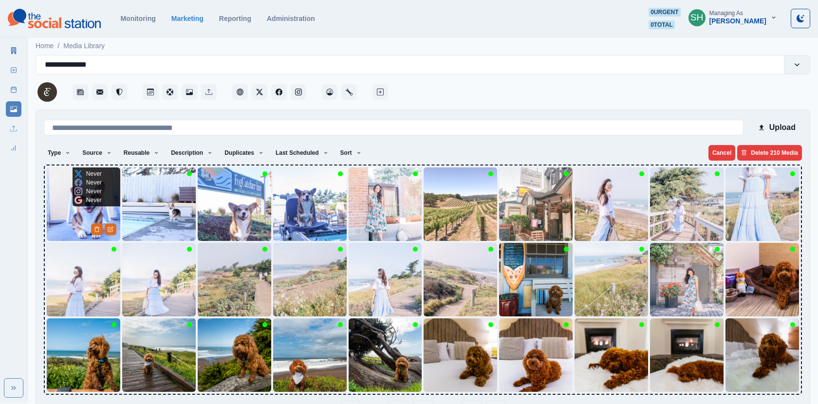
click at [48, 217] on img at bounding box center [83, 203] width 73 height 73
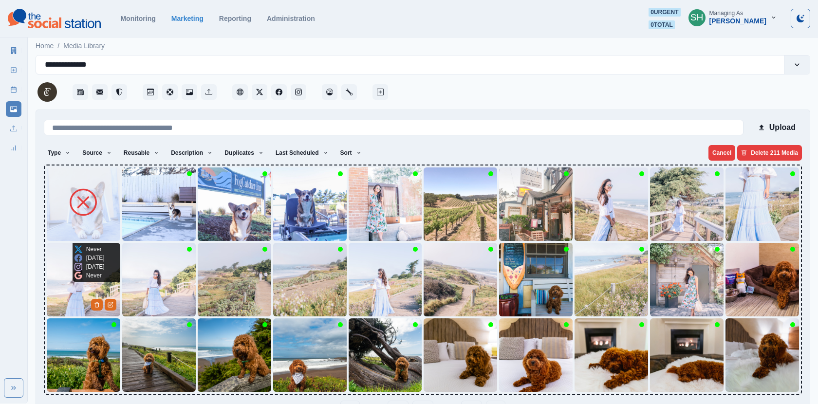
click at [69, 310] on img at bounding box center [83, 279] width 73 height 73
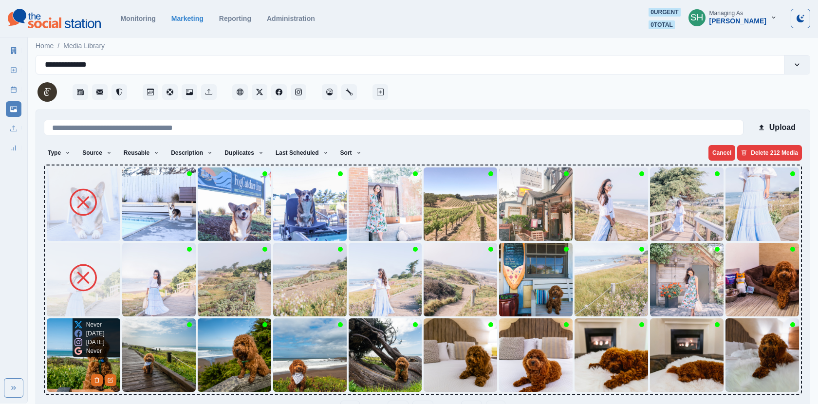
click at [57, 356] on img at bounding box center [83, 354] width 73 height 73
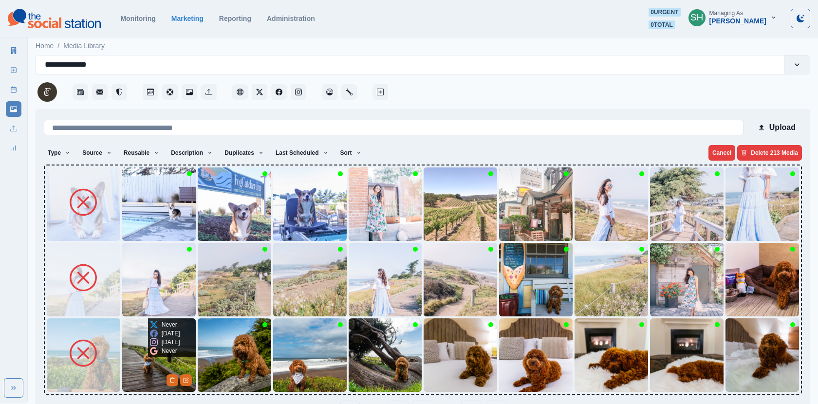
click at [139, 361] on img at bounding box center [158, 354] width 73 height 73
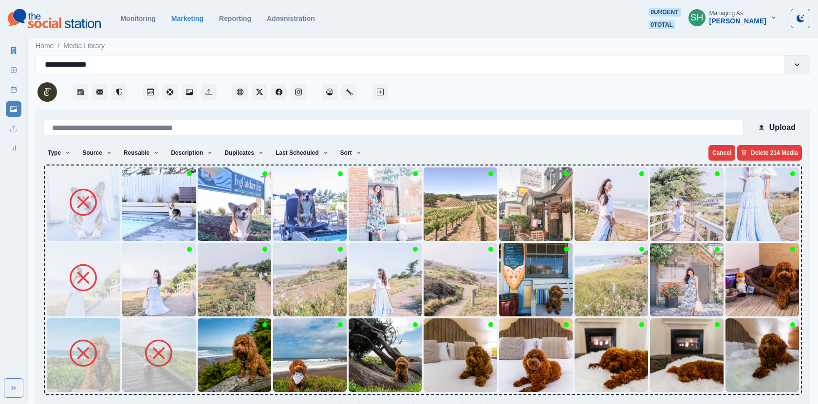
click at [139, 306] on img at bounding box center [158, 279] width 73 height 73
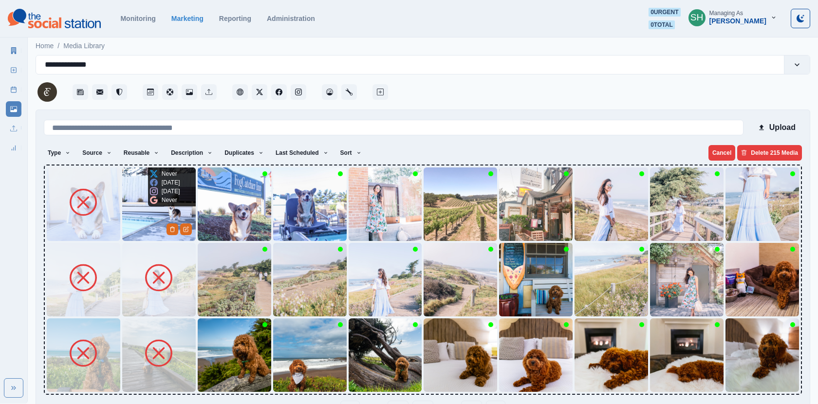
click at [137, 221] on img at bounding box center [158, 203] width 73 height 73
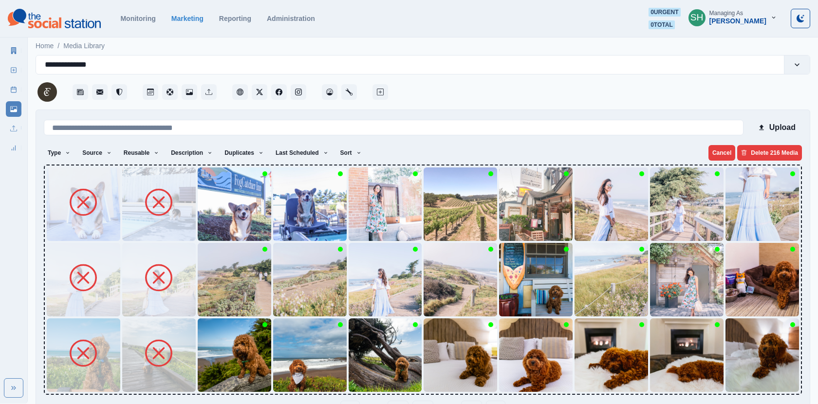
click at [219, 220] on img at bounding box center [234, 203] width 73 height 73
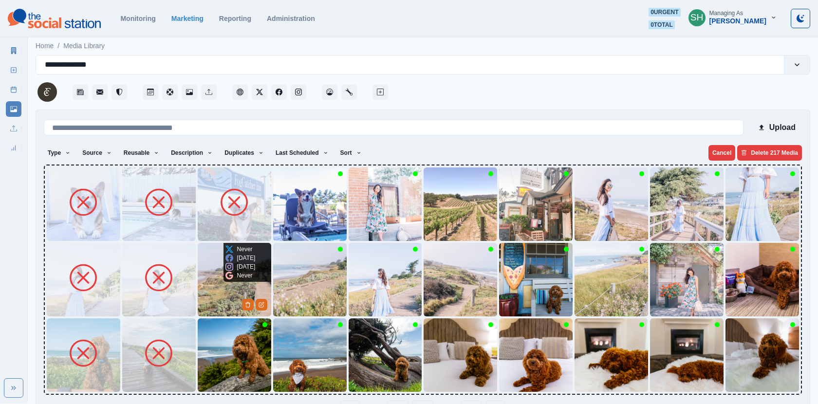
click at [230, 309] on img at bounding box center [234, 279] width 73 height 73
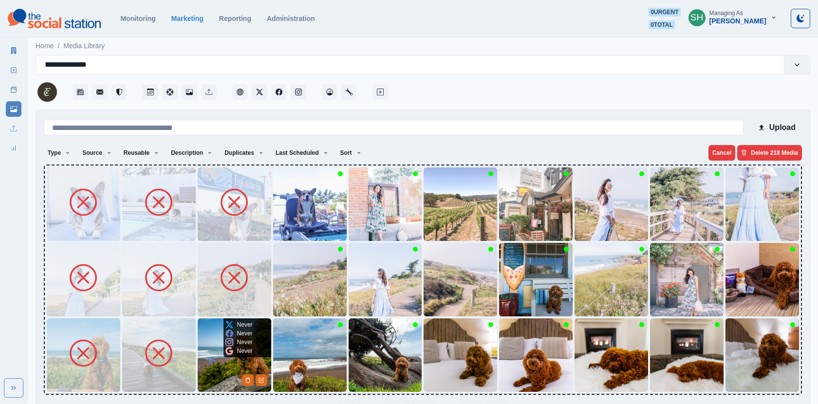
click at [213, 351] on img at bounding box center [234, 354] width 73 height 73
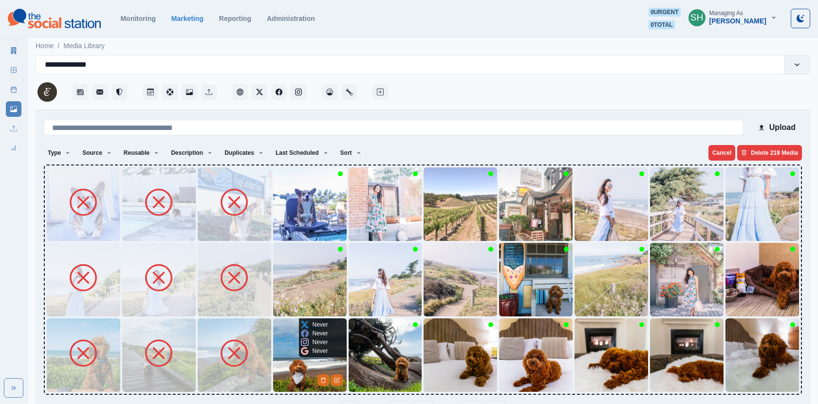
click at [290, 354] on img at bounding box center [309, 354] width 73 height 73
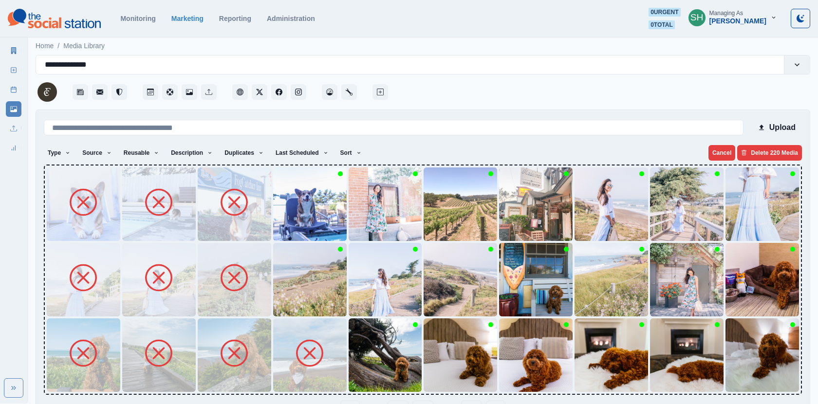
click at [295, 290] on img at bounding box center [309, 279] width 73 height 73
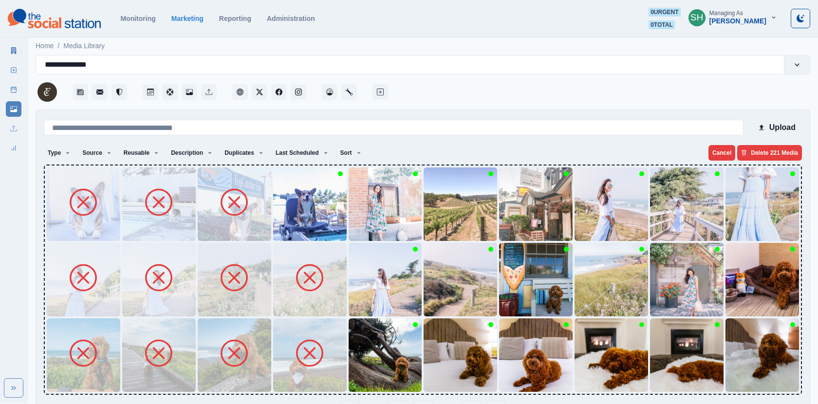
click at [270, 220] on img at bounding box center [234, 203] width 73 height 73
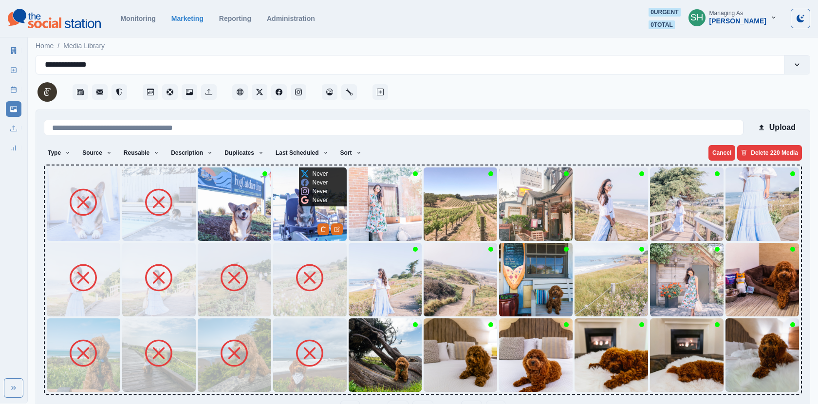
click at [300, 216] on img at bounding box center [309, 203] width 73 height 73
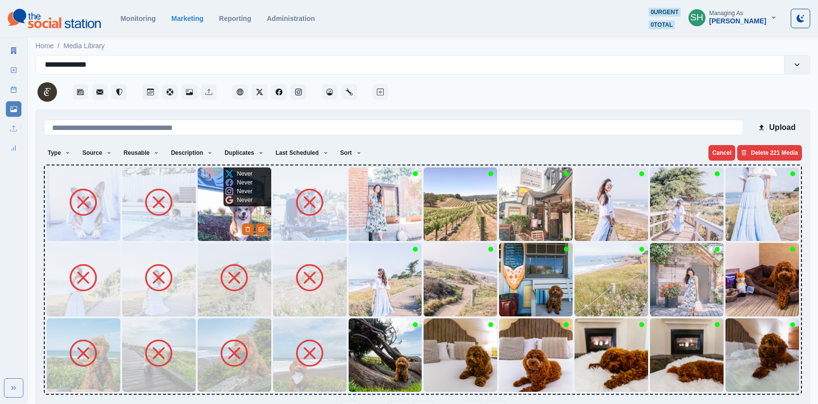
click at [204, 220] on img at bounding box center [234, 203] width 73 height 73
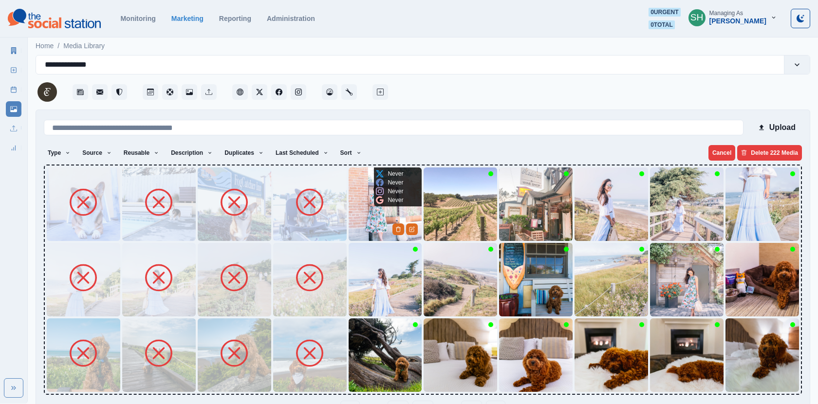
click at [373, 224] on img at bounding box center [385, 203] width 73 height 73
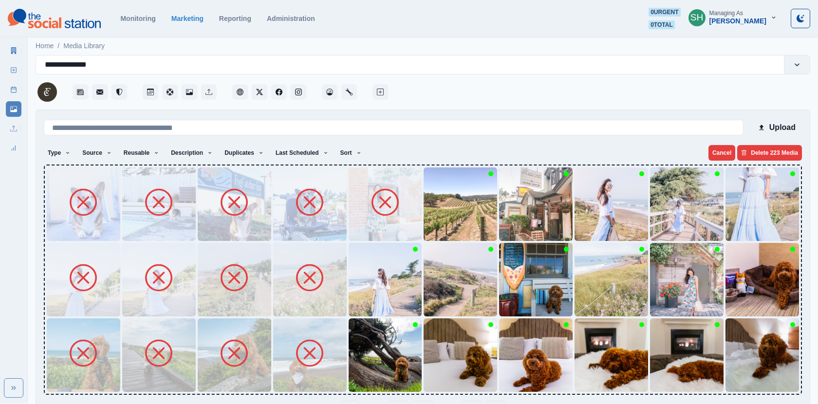
click at [374, 293] on img at bounding box center [385, 279] width 73 height 73
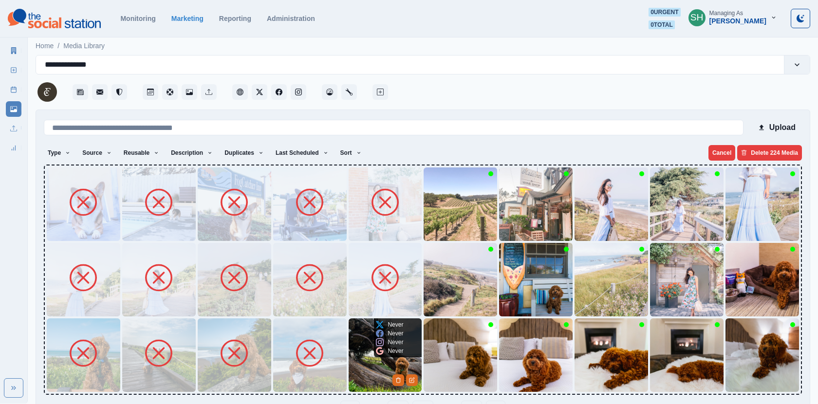
click at [374, 371] on img at bounding box center [385, 354] width 73 height 73
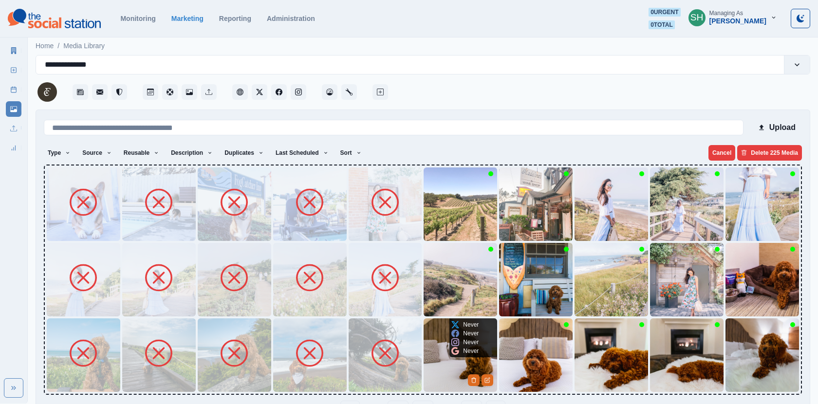
click at [451, 369] on img at bounding box center [459, 354] width 73 height 73
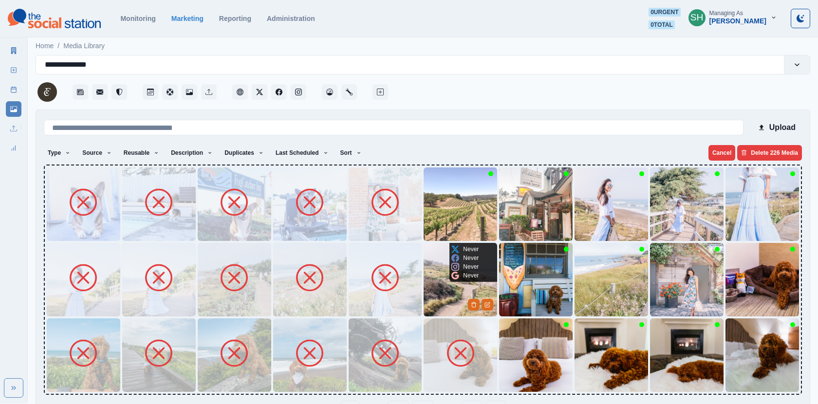
click at [435, 293] on img at bounding box center [459, 279] width 73 height 73
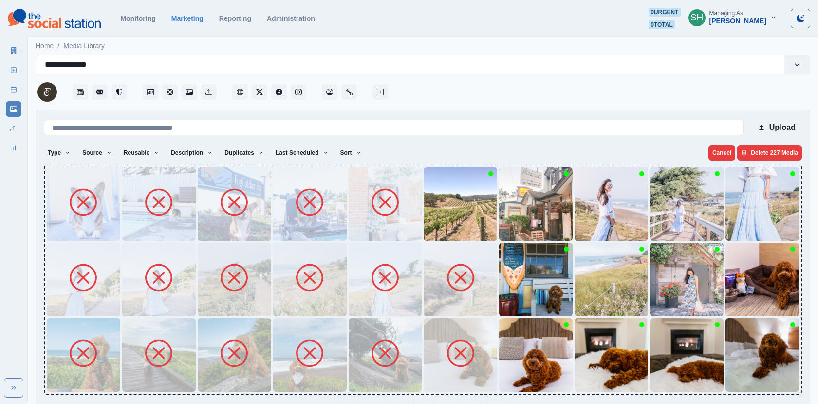
click at [444, 207] on img at bounding box center [459, 203] width 73 height 73
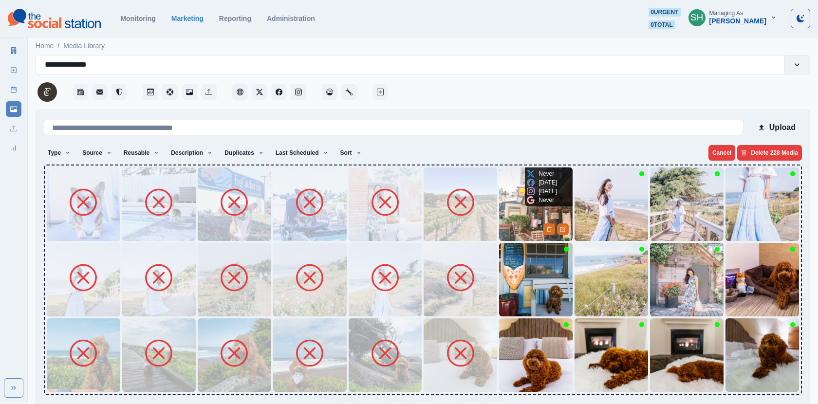
click at [538, 210] on img at bounding box center [535, 203] width 73 height 73
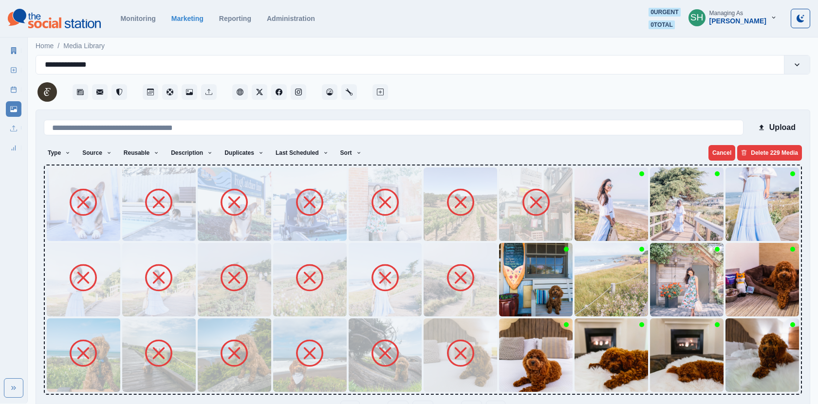
click at [530, 286] on img at bounding box center [535, 279] width 73 height 73
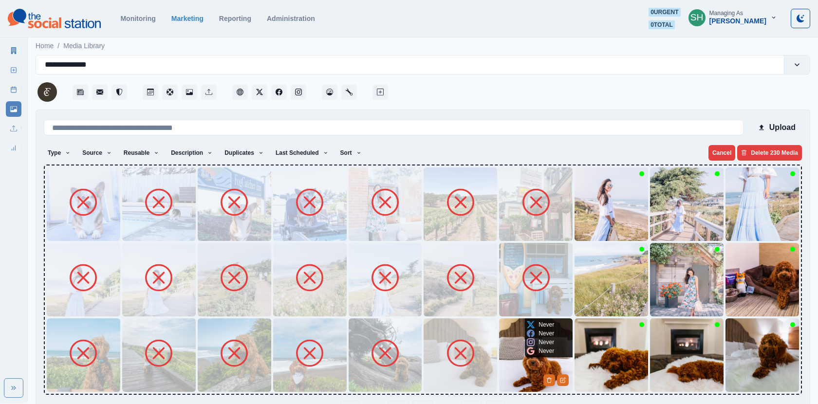
click at [526, 367] on img at bounding box center [535, 354] width 73 height 73
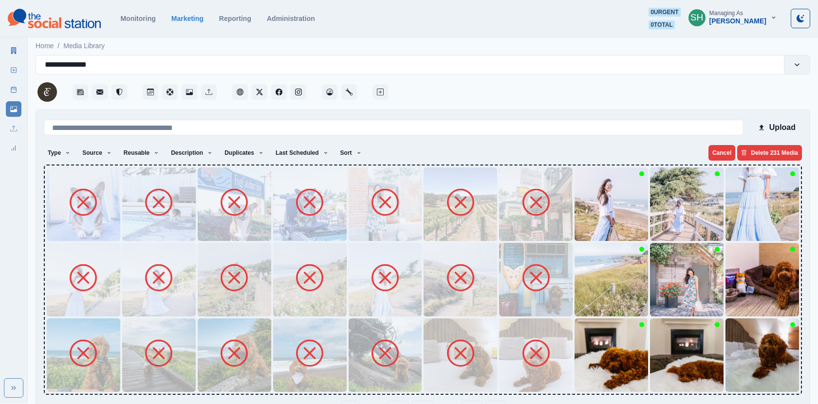
click at [610, 366] on img at bounding box center [610, 354] width 73 height 73
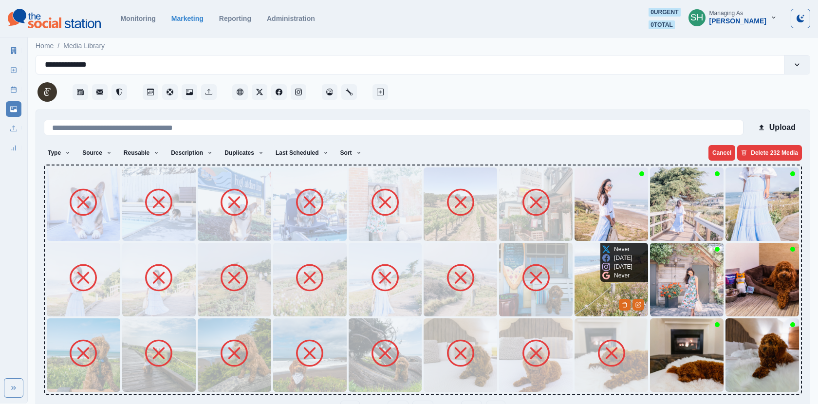
click at [600, 300] on img at bounding box center [610, 279] width 73 height 73
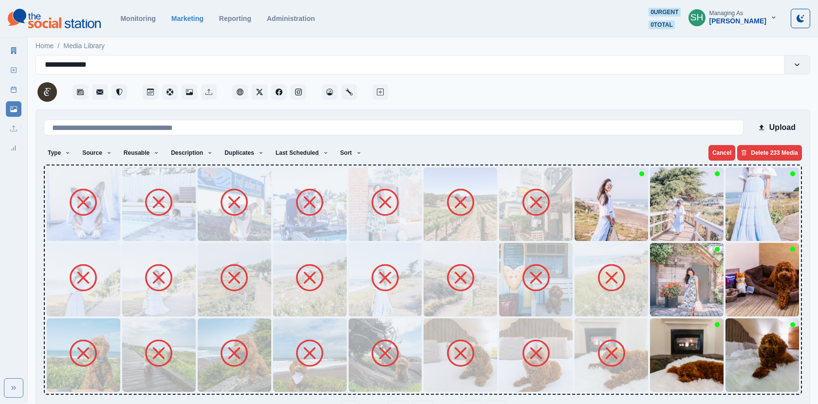
click at [591, 216] on img at bounding box center [610, 203] width 73 height 73
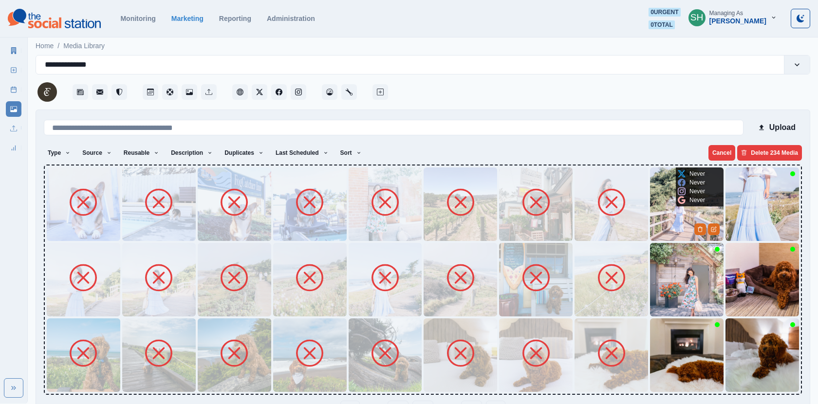
click at [654, 210] on img at bounding box center [686, 203] width 73 height 73
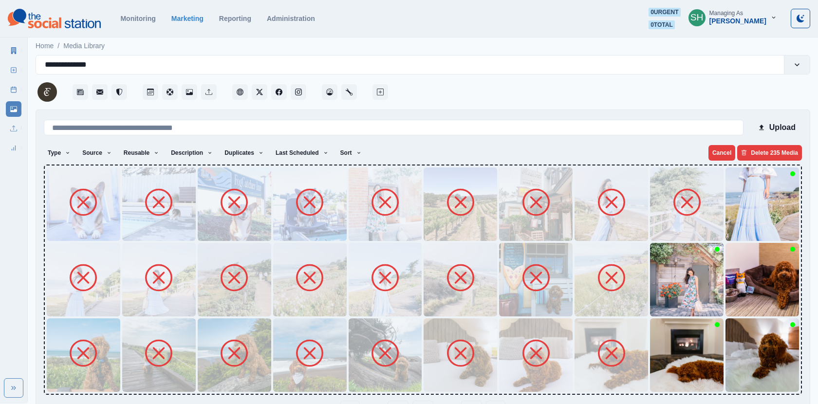
click at [662, 310] on img at bounding box center [686, 279] width 73 height 73
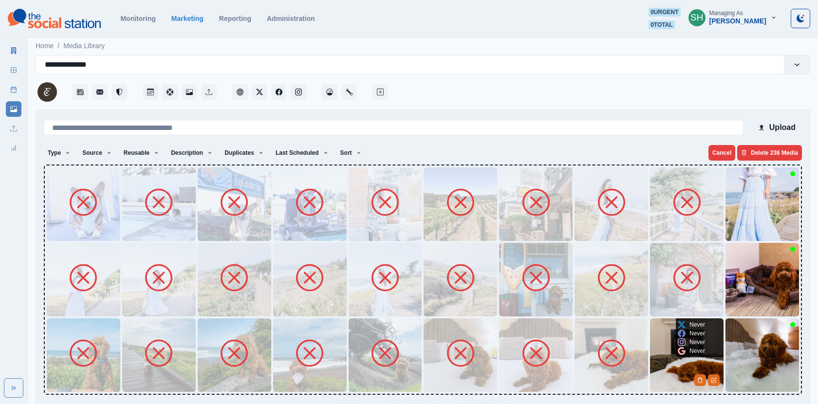
click at [670, 381] on img at bounding box center [686, 354] width 73 height 73
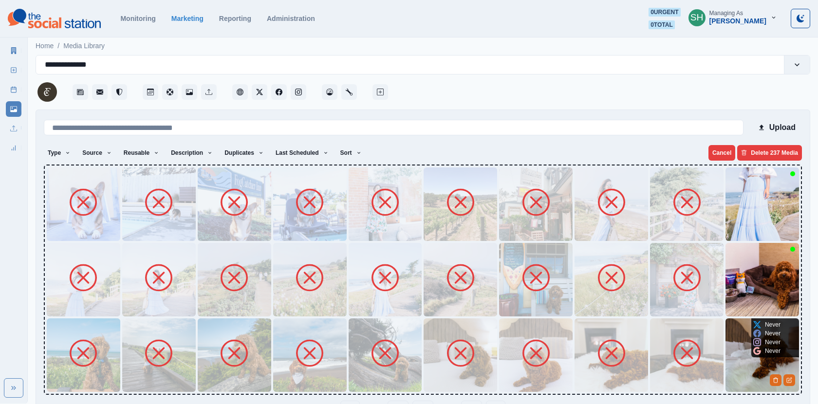
click at [750, 368] on img at bounding box center [761, 354] width 73 height 73
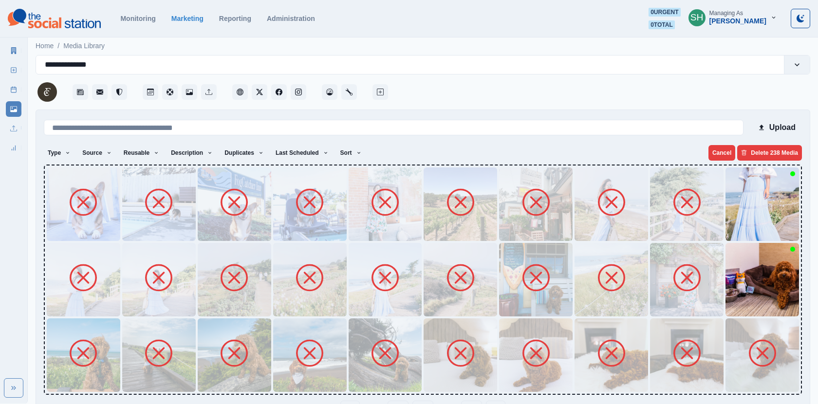
click at [742, 310] on img at bounding box center [761, 279] width 73 height 73
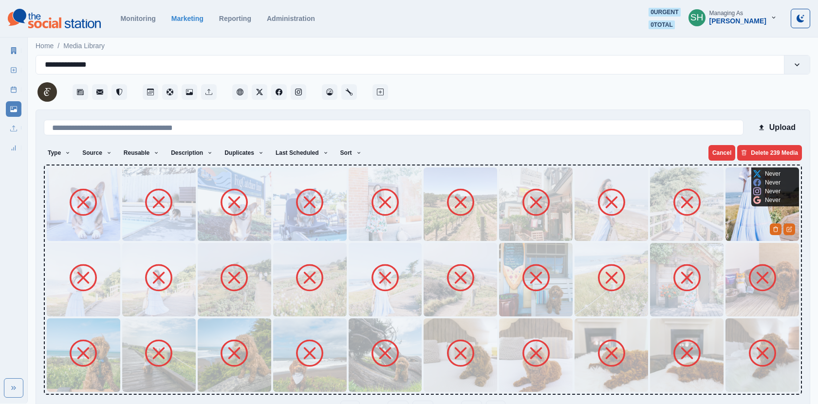
click at [728, 227] on img at bounding box center [761, 203] width 73 height 73
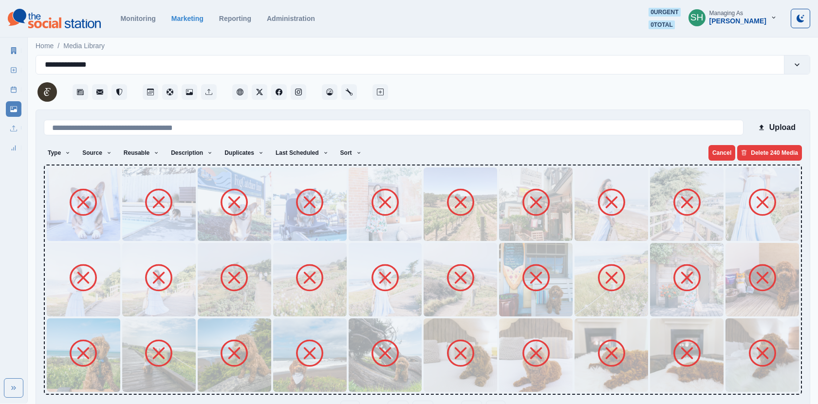
scroll to position [31, 0]
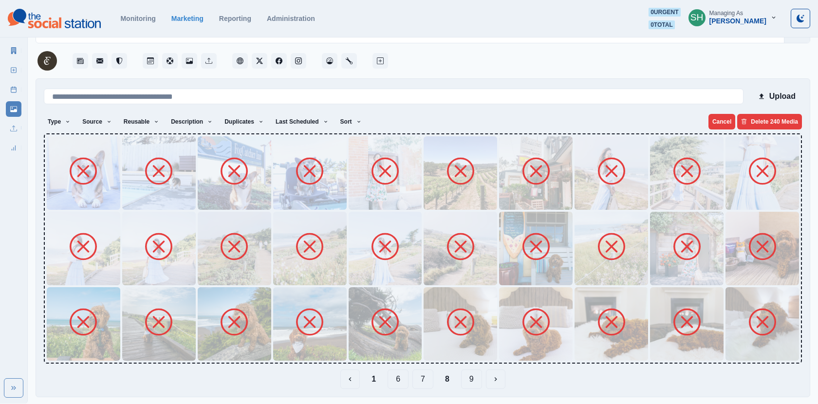
click at [474, 375] on button "9" at bounding box center [471, 378] width 21 height 19
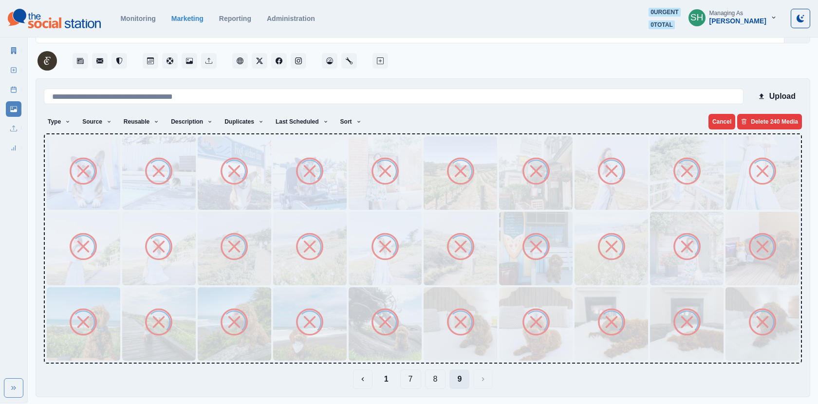
scroll to position [0, 0]
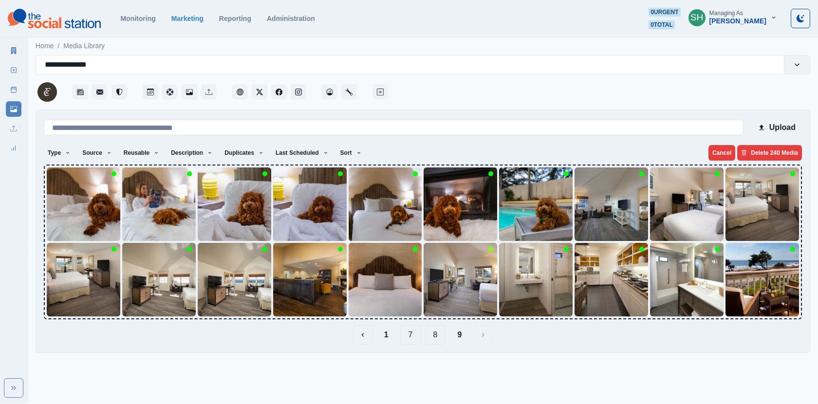
click at [64, 207] on img at bounding box center [83, 203] width 73 height 73
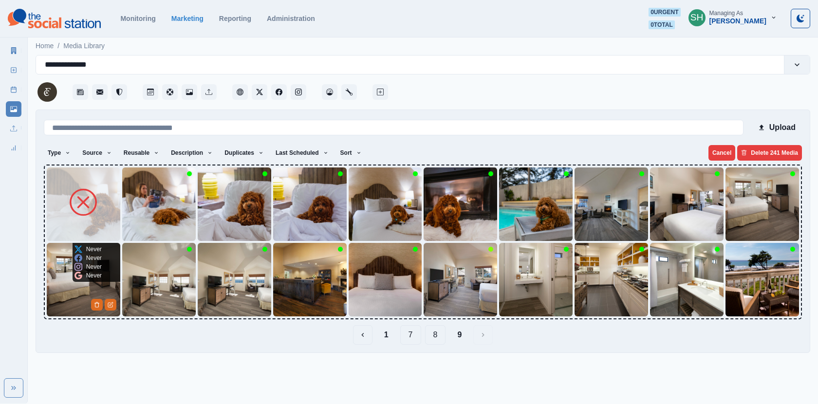
click at [73, 276] on div "Never Never Never Never" at bounding box center [88, 262] width 31 height 39
click at [120, 294] on div "Never Never Never Never" at bounding box center [423, 242] width 758 height 155
click at [83, 296] on img at bounding box center [83, 279] width 73 height 73
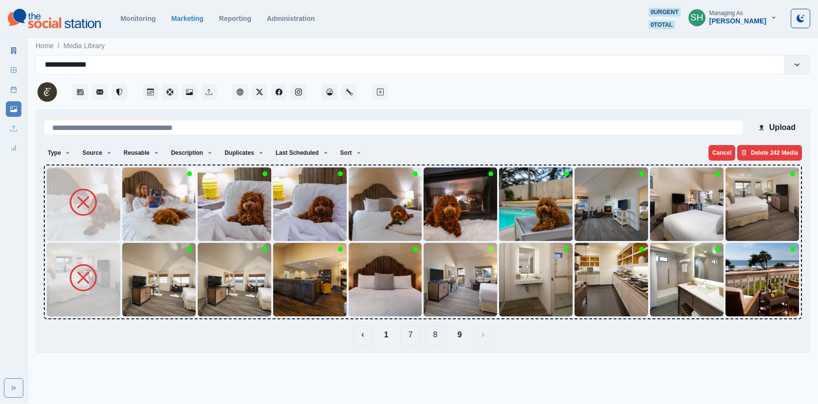
click at [147, 296] on img at bounding box center [158, 279] width 73 height 73
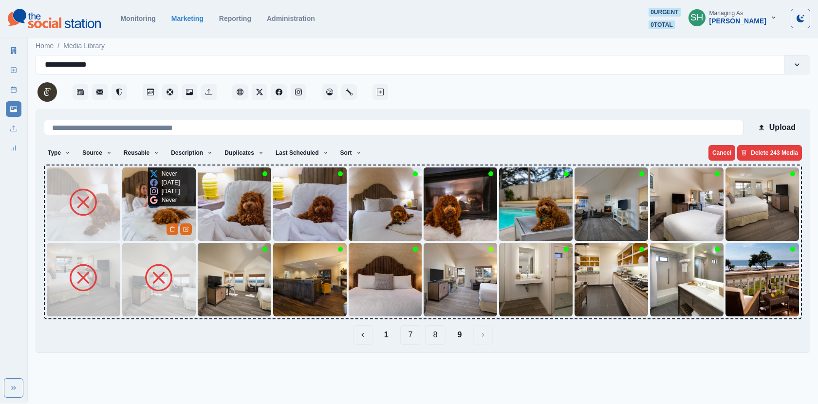
click at [144, 213] on img at bounding box center [158, 203] width 73 height 73
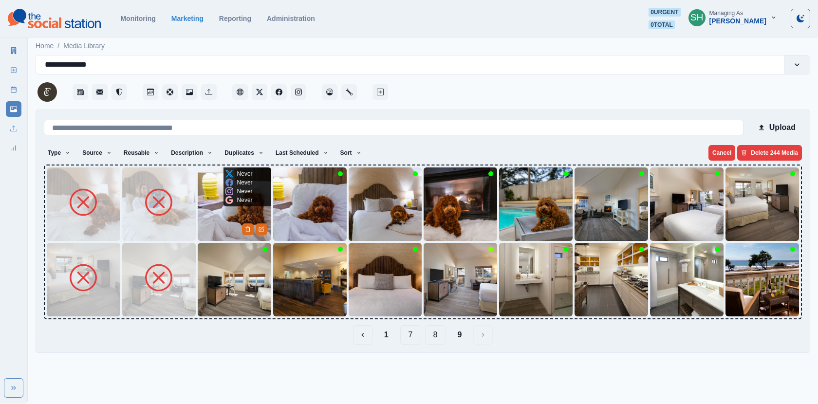
click at [227, 207] on img at bounding box center [234, 203] width 73 height 73
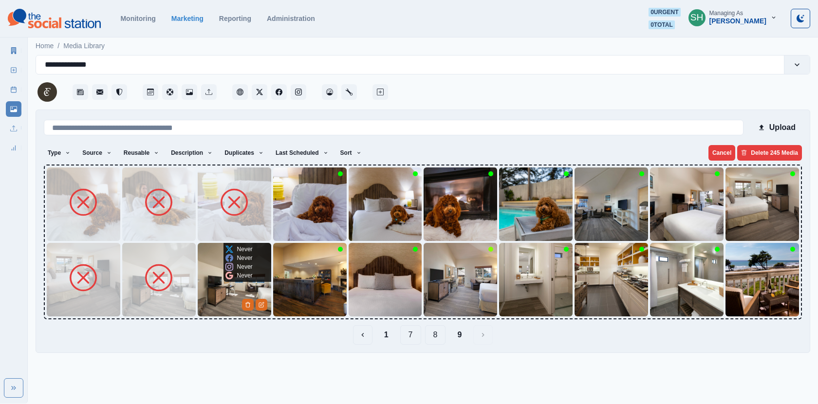
click at [236, 308] on img at bounding box center [234, 279] width 73 height 73
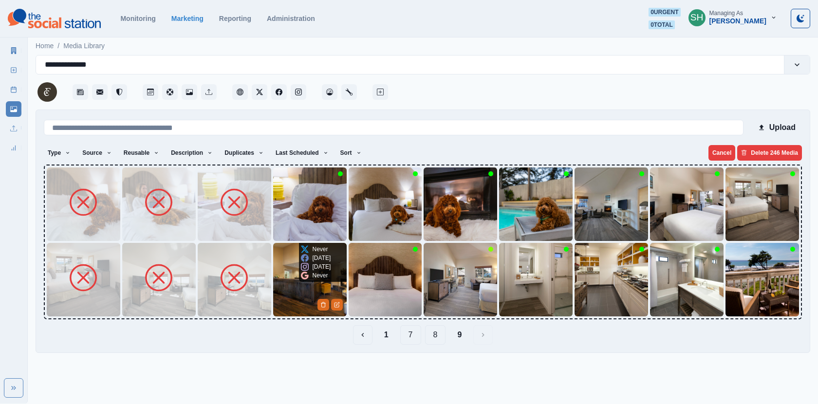
click at [297, 294] on img at bounding box center [309, 279] width 73 height 73
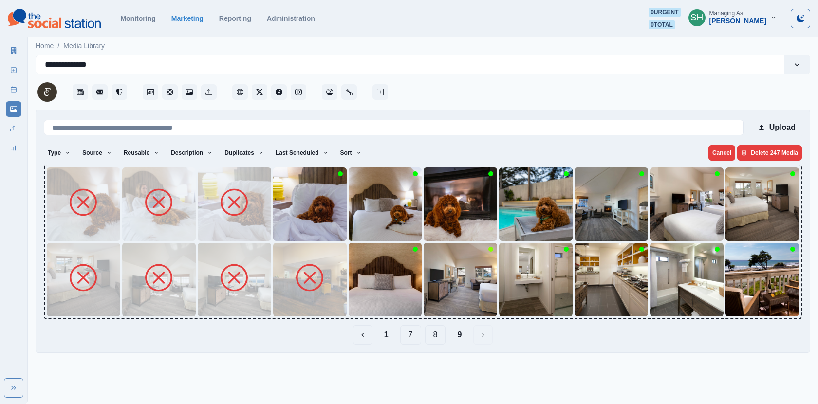
click at [297, 221] on img at bounding box center [309, 203] width 73 height 73
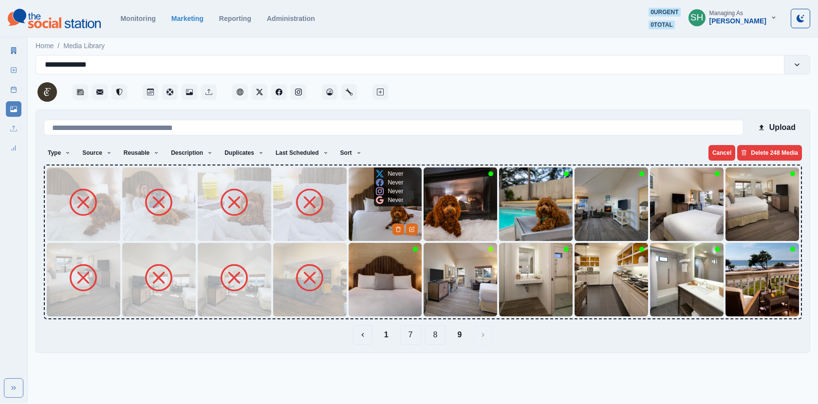
click at [377, 214] on img at bounding box center [385, 203] width 73 height 73
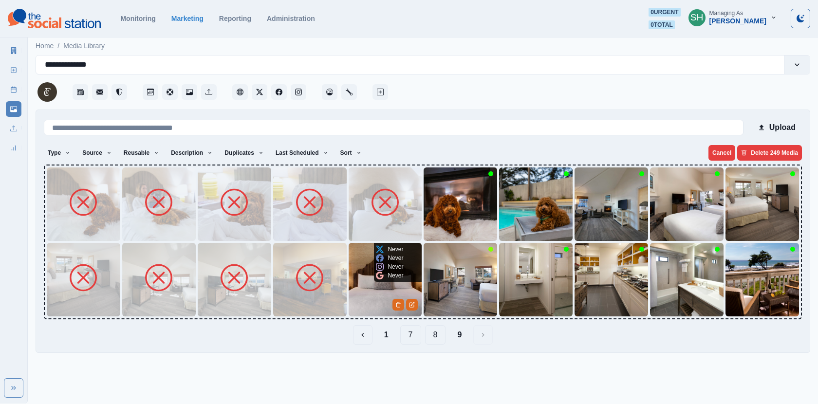
click at [385, 303] on img at bounding box center [385, 279] width 73 height 73
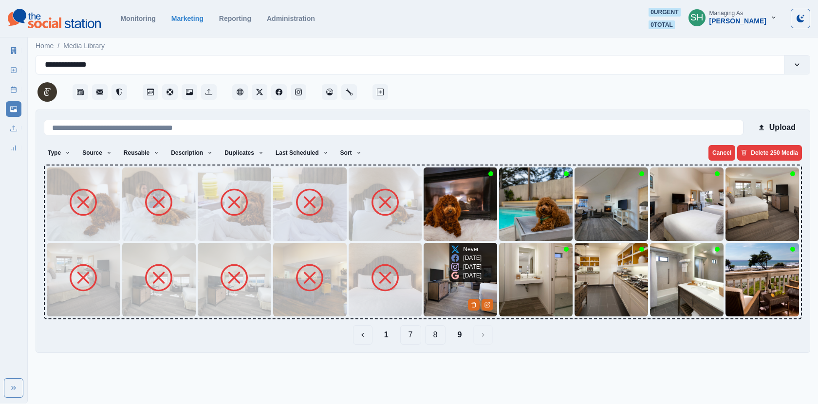
click at [458, 280] on div "9 months ago" at bounding box center [466, 275] width 30 height 9
click at [440, 229] on img at bounding box center [459, 203] width 73 height 73
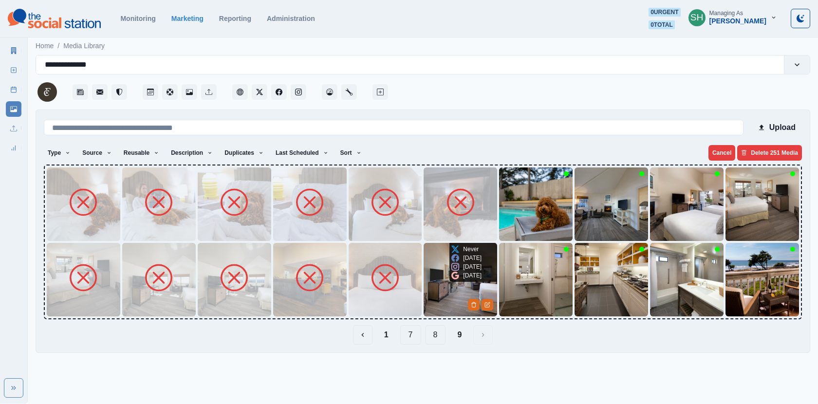
click at [446, 284] on img at bounding box center [459, 279] width 73 height 73
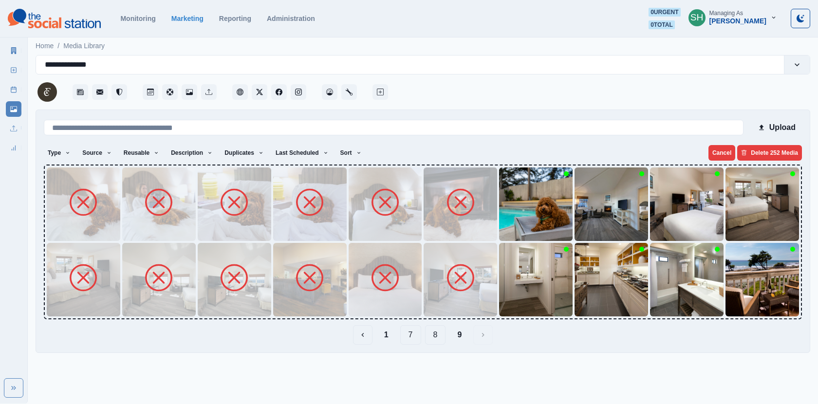
click at [520, 220] on img at bounding box center [535, 203] width 73 height 73
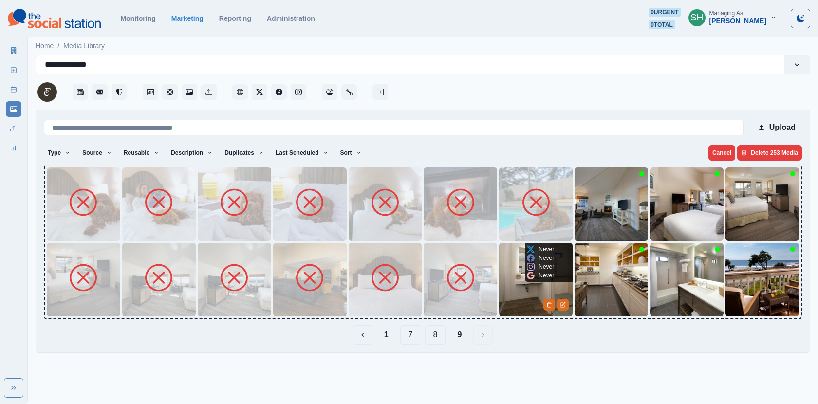
click at [517, 297] on img at bounding box center [535, 279] width 73 height 73
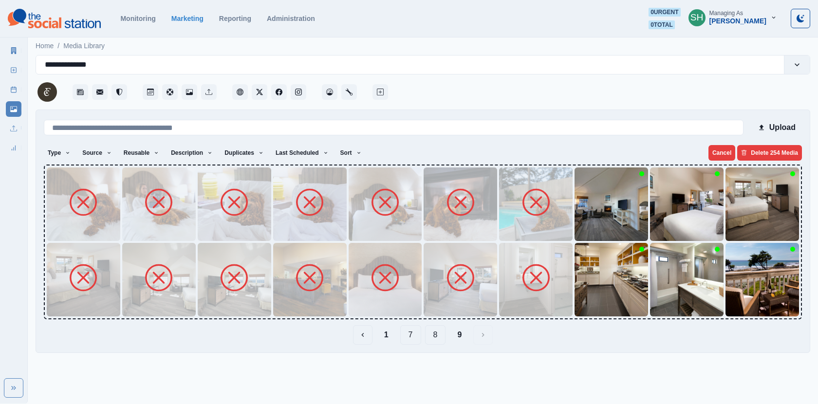
click at [597, 289] on img at bounding box center [610, 279] width 73 height 73
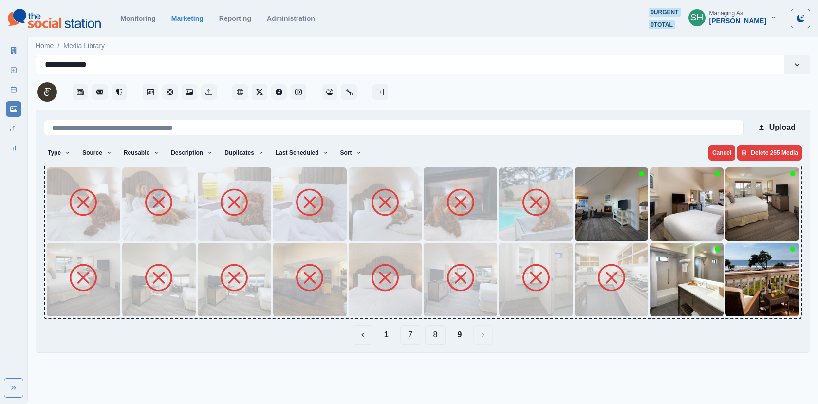
click at [587, 227] on img at bounding box center [610, 203] width 73 height 73
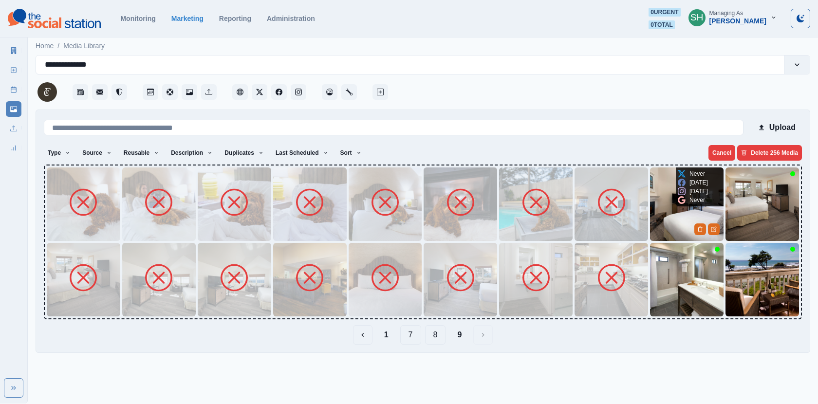
click at [671, 225] on img at bounding box center [686, 203] width 73 height 73
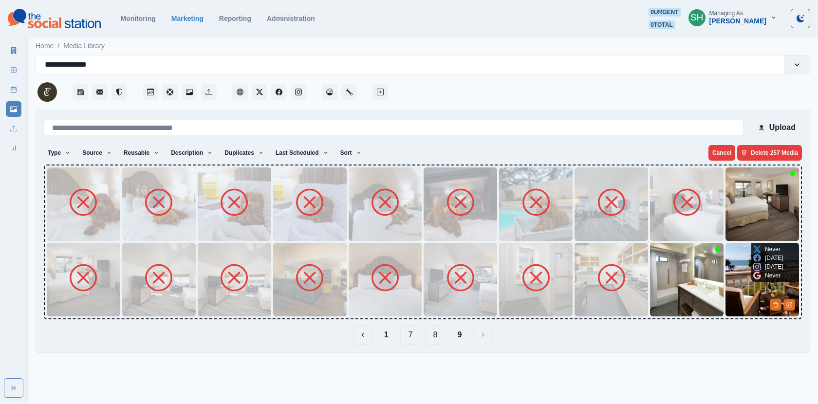
click at [764, 276] on div "Never" at bounding box center [766, 275] width 27 height 9
click at [753, 302] on img at bounding box center [761, 279] width 73 height 73
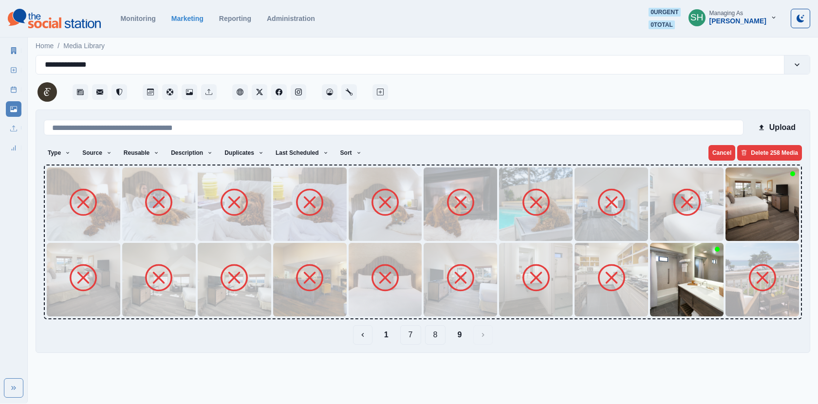
click at [748, 200] on img at bounding box center [761, 203] width 73 height 73
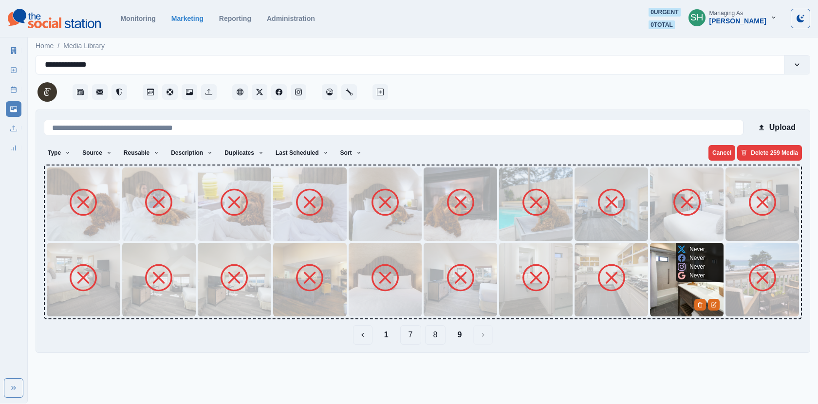
click at [679, 275] on icon at bounding box center [682, 276] width 8 height 8
click at [666, 286] on img at bounding box center [686, 279] width 73 height 73
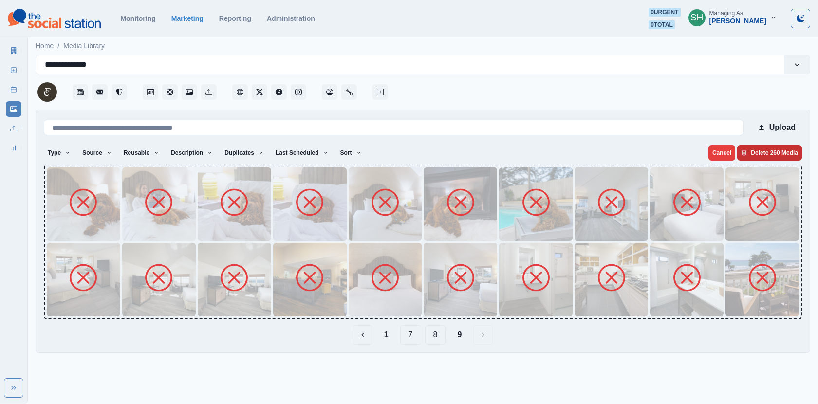
click at [766, 150] on button "Delete 260 Media" at bounding box center [769, 153] width 65 height 16
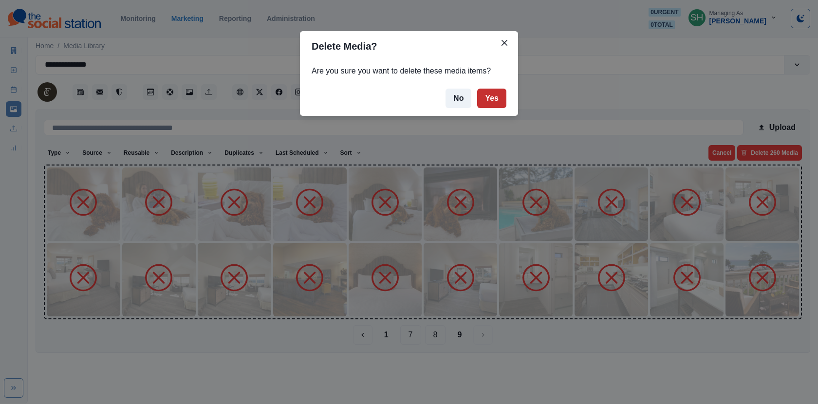
click at [484, 102] on button "Yes" at bounding box center [491, 98] width 29 height 19
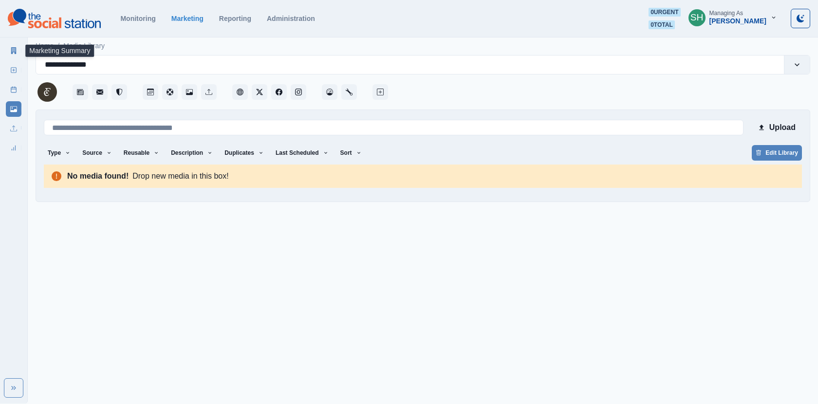
click at [18, 49] on link "Marketing Summary" at bounding box center [14, 51] width 16 height 16
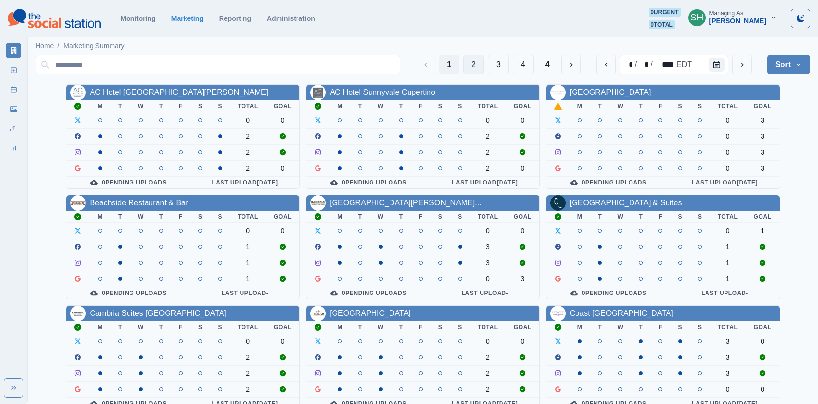
click at [478, 62] on button "2" at bounding box center [473, 64] width 21 height 19
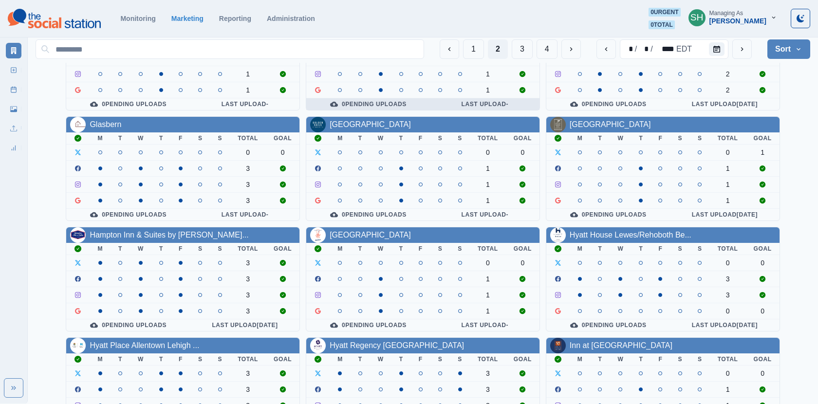
scroll to position [118, 0]
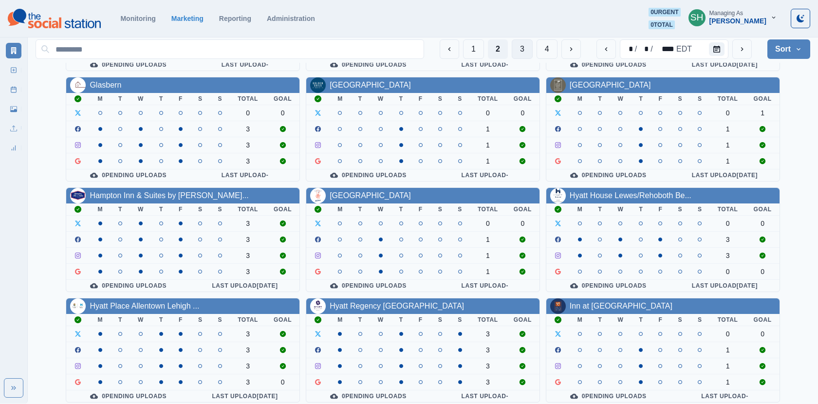
click at [524, 48] on button "3" at bounding box center [522, 48] width 21 height 19
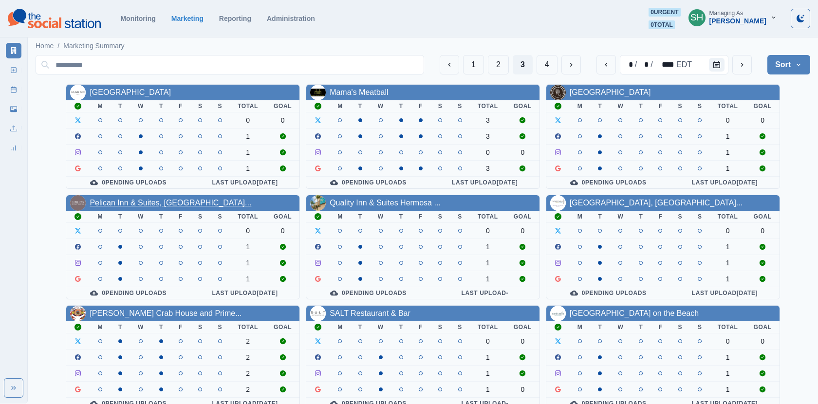
click at [145, 201] on link "Pelican Inn & Suites, Califor..." at bounding box center [171, 203] width 162 height 8
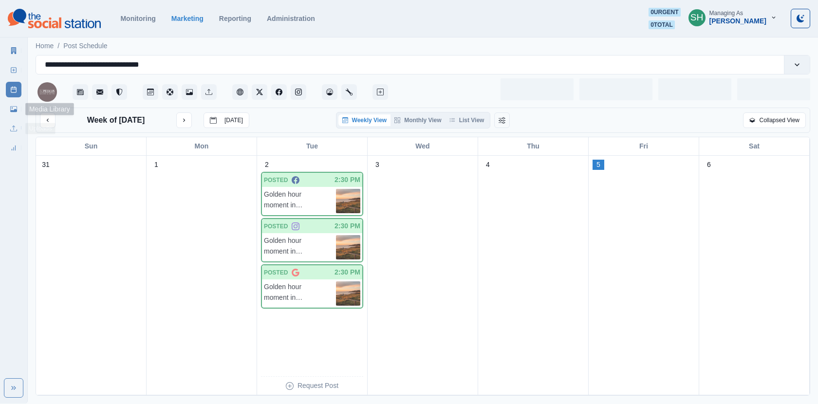
click at [14, 112] on icon at bounding box center [13, 109] width 7 height 7
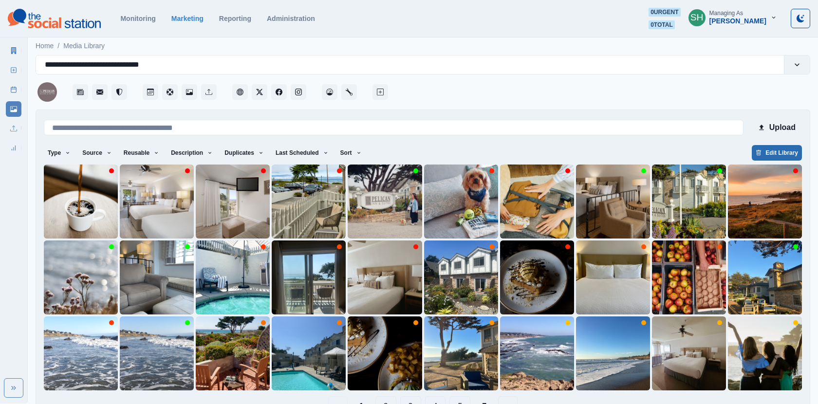
click at [755, 150] on icon "button" at bounding box center [758, 153] width 6 height 6
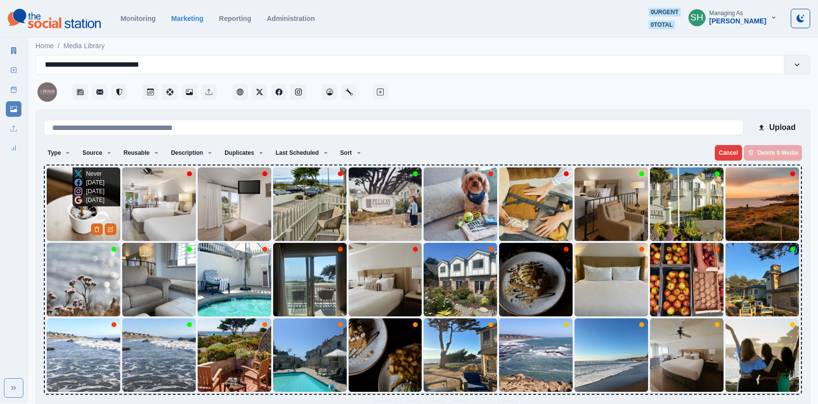
click at [87, 214] on img at bounding box center [83, 203] width 73 height 73
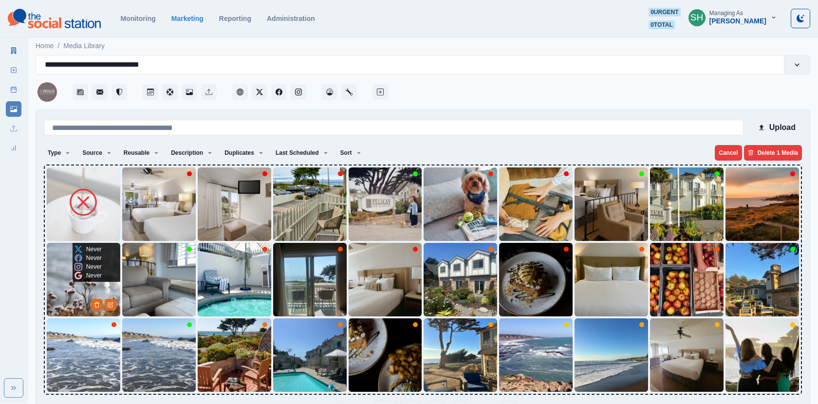
click at [71, 278] on img at bounding box center [83, 279] width 73 height 73
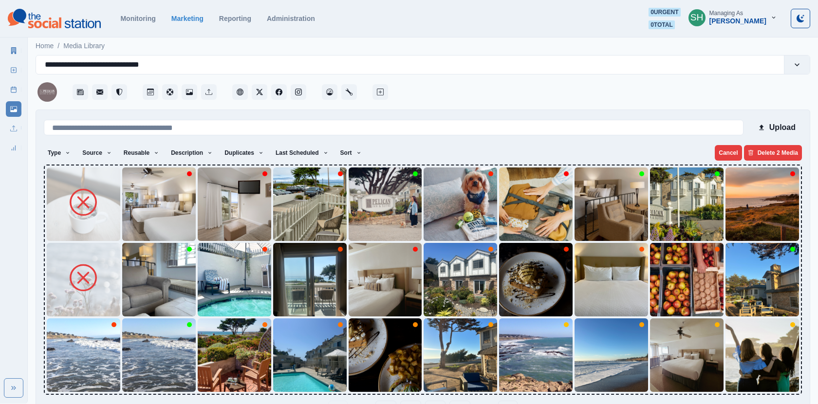
click at [69, 324] on img at bounding box center [83, 354] width 73 height 73
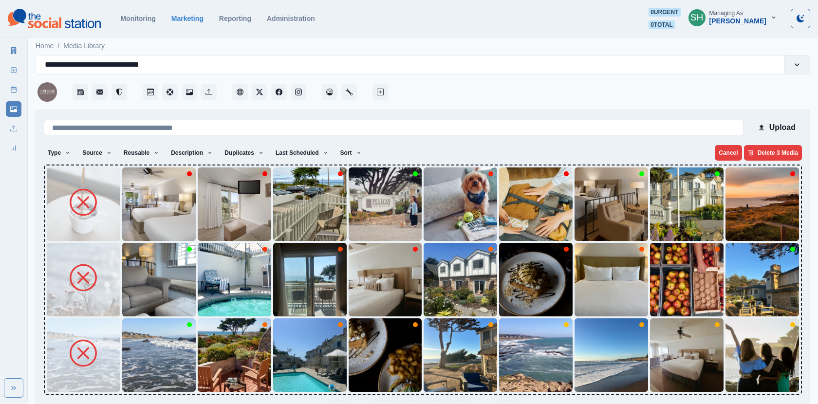
click at [70, 356] on icon at bounding box center [83, 353] width 27 height 27
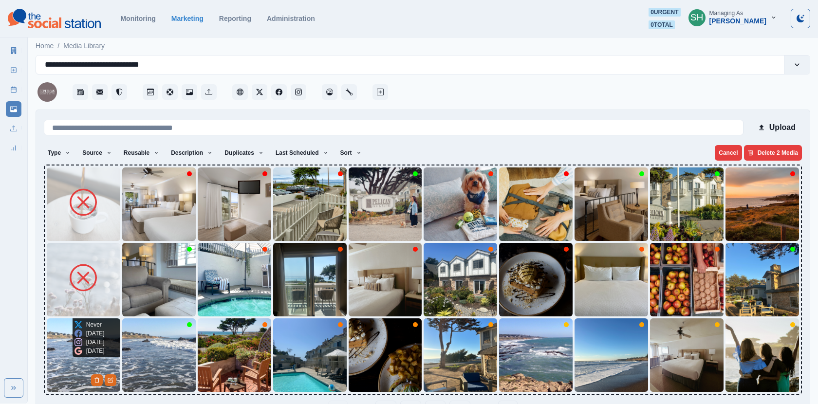
click at [76, 346] on icon at bounding box center [78, 342] width 8 height 8
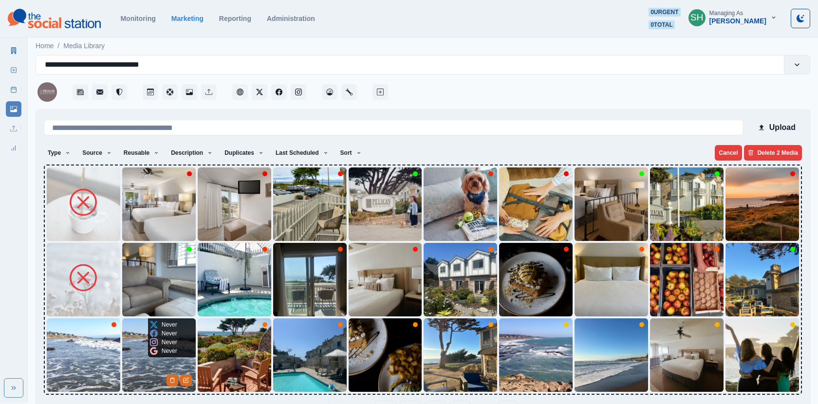
click at [137, 357] on img at bounding box center [158, 354] width 73 height 73
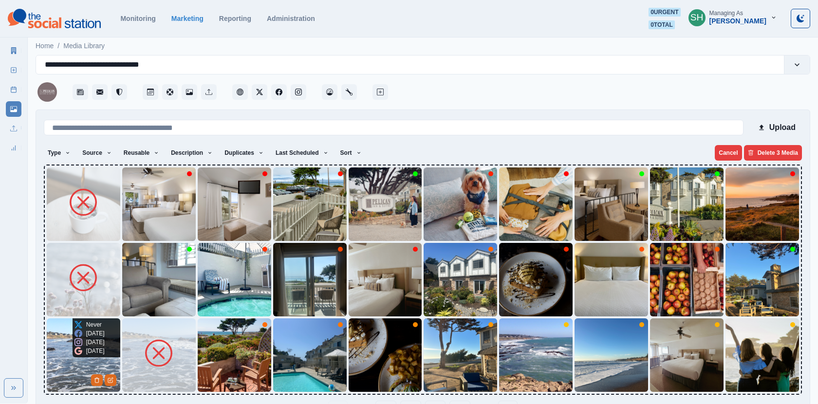
click at [63, 362] on img at bounding box center [83, 354] width 73 height 73
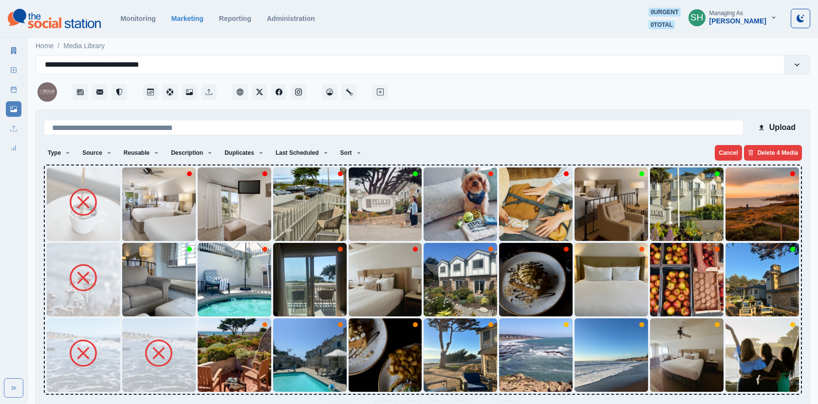
click at [149, 293] on img at bounding box center [158, 279] width 73 height 73
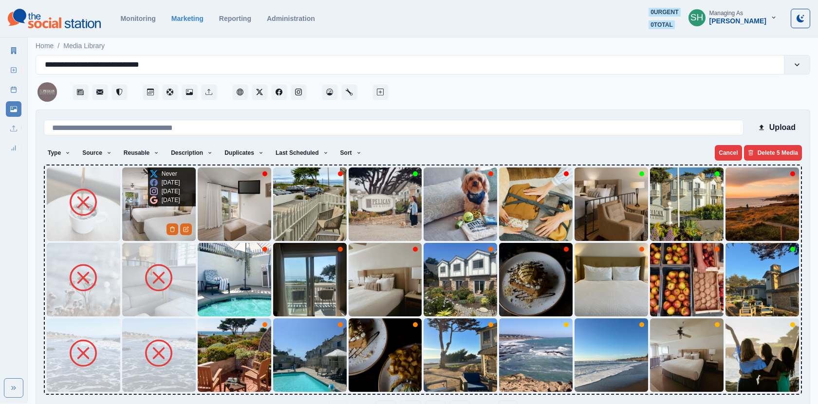
click at [141, 211] on img at bounding box center [158, 203] width 73 height 73
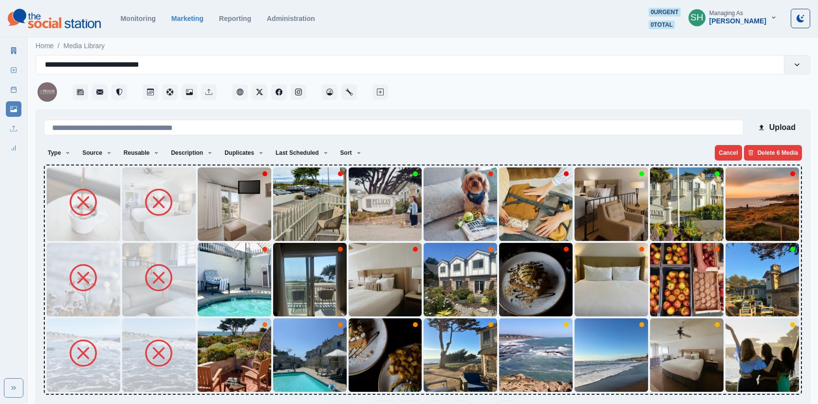
click at [194, 211] on img at bounding box center [158, 203] width 73 height 73
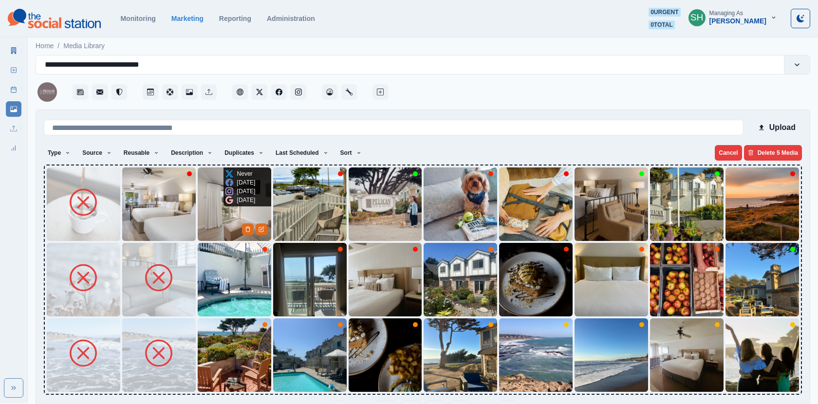
click at [206, 214] on img at bounding box center [234, 203] width 73 height 73
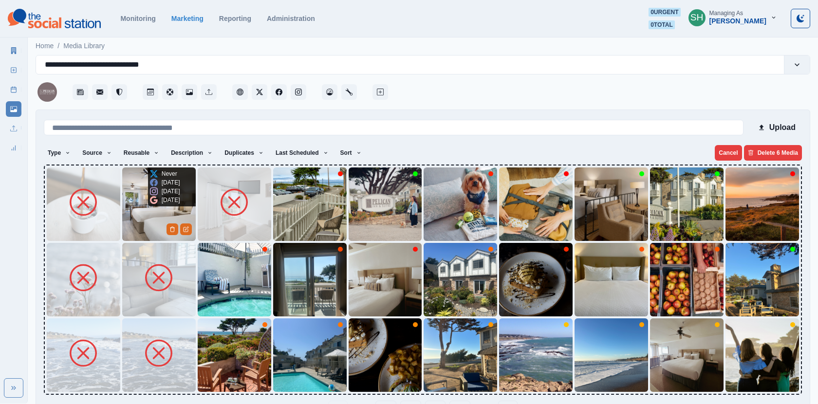
click at [156, 213] on img at bounding box center [158, 203] width 73 height 73
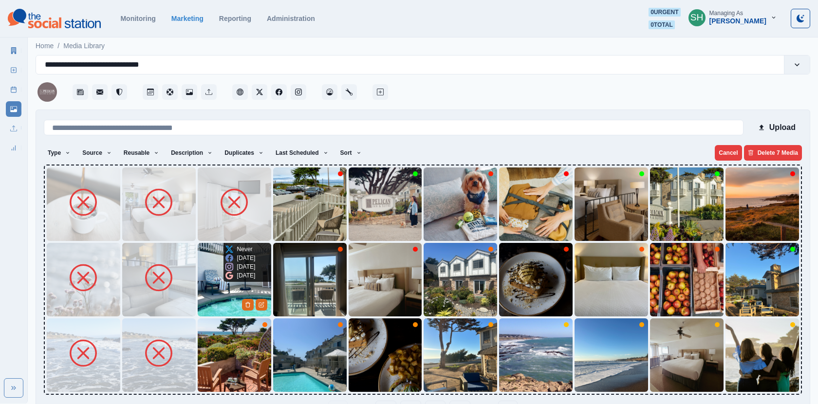
click at [207, 310] on img at bounding box center [234, 279] width 73 height 73
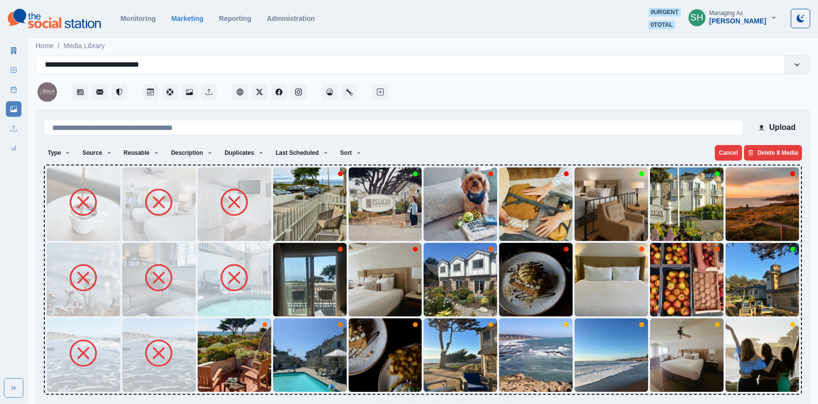
click at [222, 380] on img at bounding box center [234, 354] width 73 height 73
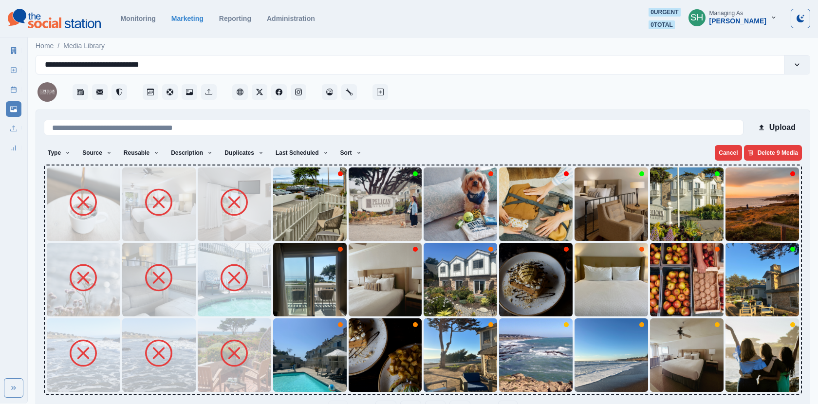
click at [298, 367] on img at bounding box center [309, 354] width 73 height 73
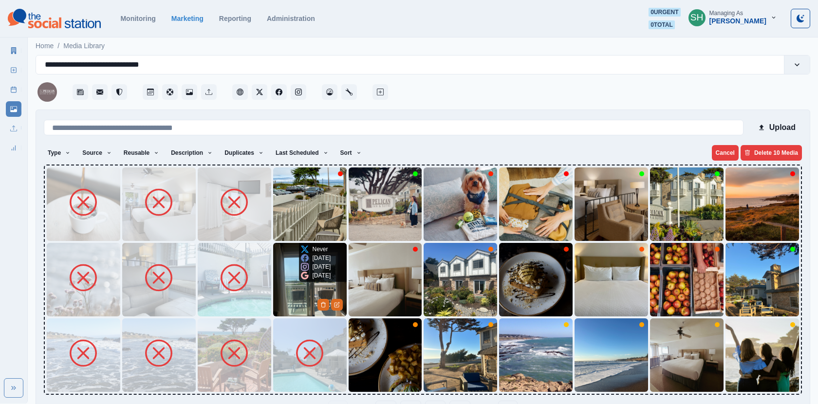
click at [286, 290] on img at bounding box center [309, 279] width 73 height 73
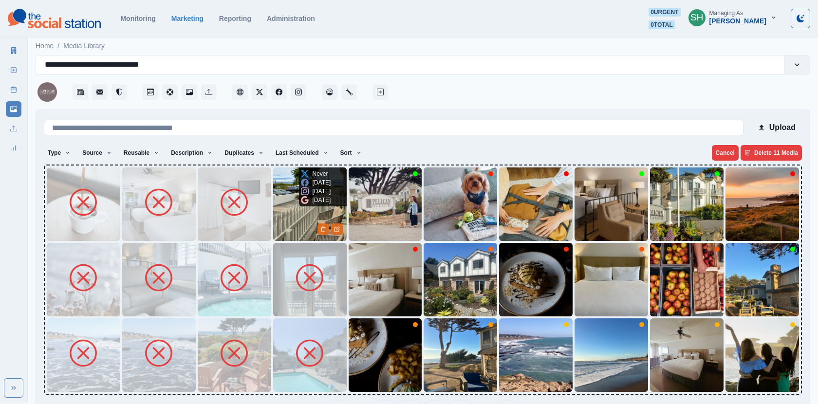
click at [294, 220] on img at bounding box center [309, 203] width 73 height 73
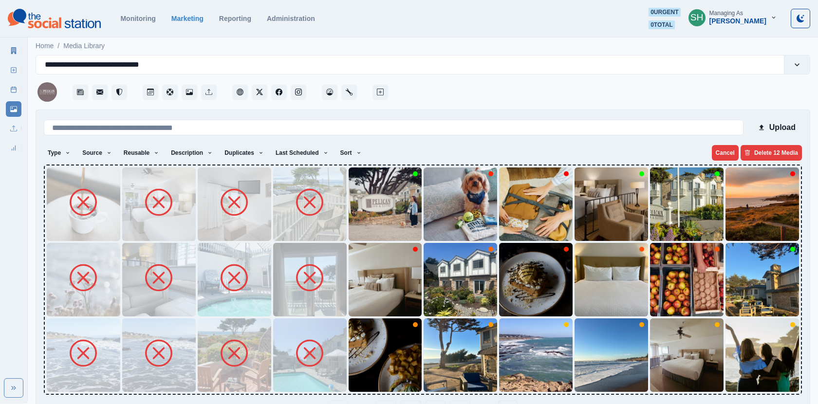
click at [367, 216] on img at bounding box center [385, 203] width 73 height 73
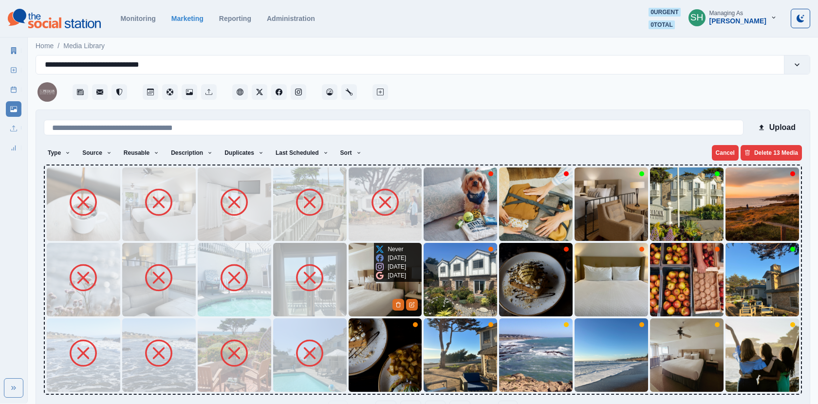
click at [367, 290] on img at bounding box center [385, 279] width 73 height 73
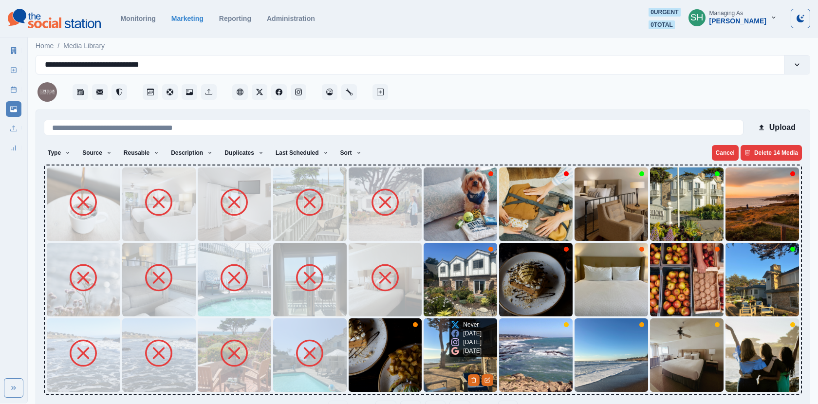
click at [450, 357] on div "Never 3 months ago 3 months ago 3 months ago" at bounding box center [466, 337] width 34 height 39
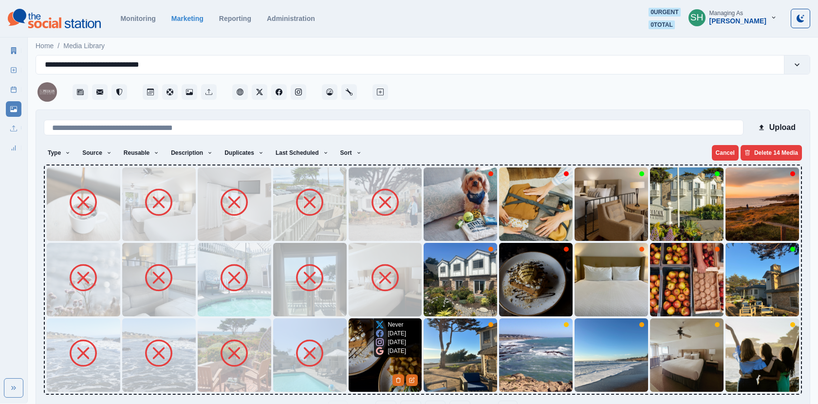
click at [359, 354] on img at bounding box center [385, 354] width 73 height 73
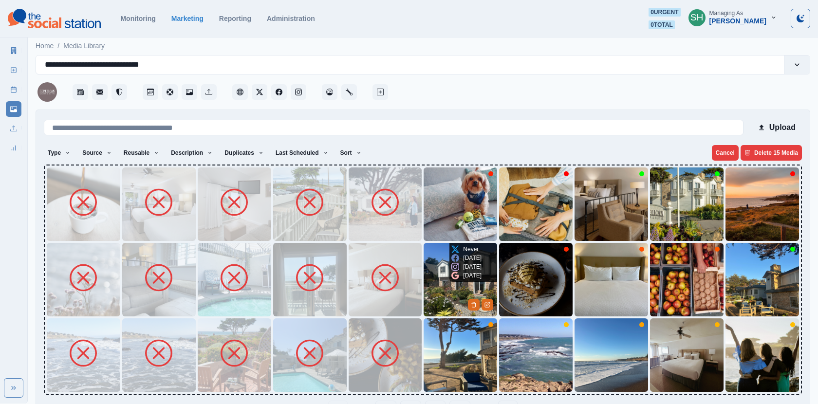
click at [430, 289] on img at bounding box center [459, 279] width 73 height 73
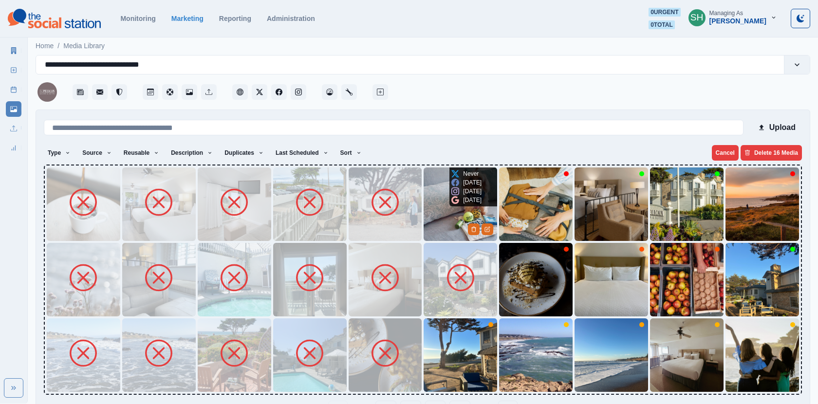
click at [441, 214] on img at bounding box center [459, 203] width 73 height 73
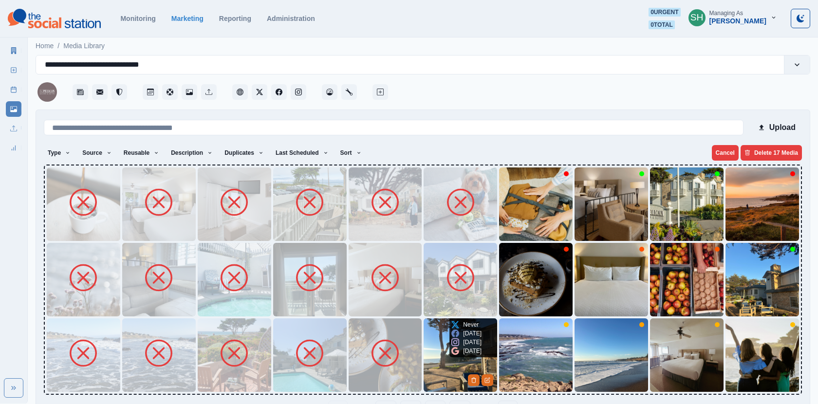
click at [442, 351] on img at bounding box center [459, 354] width 73 height 73
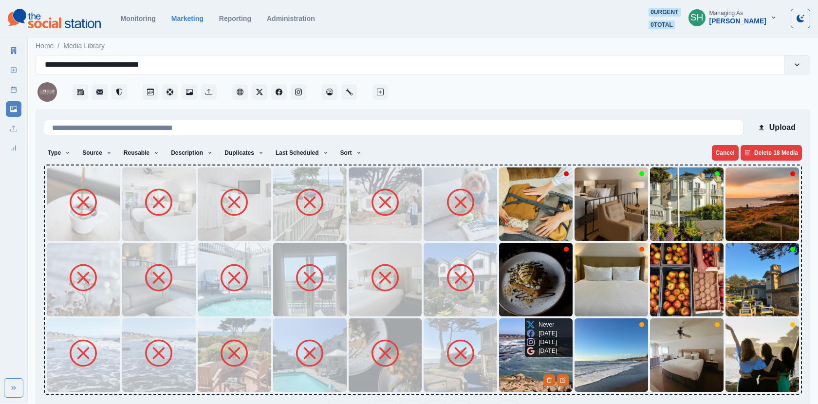
click at [526, 354] on div "Never 4 months ago 4 months ago 4 months ago" at bounding box center [542, 337] width 34 height 39
click at [509, 349] on img at bounding box center [535, 354] width 73 height 73
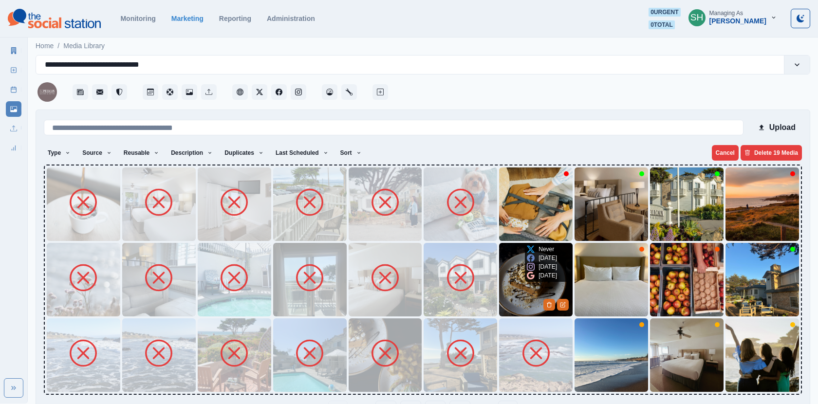
click at [514, 275] on img at bounding box center [535, 279] width 73 height 73
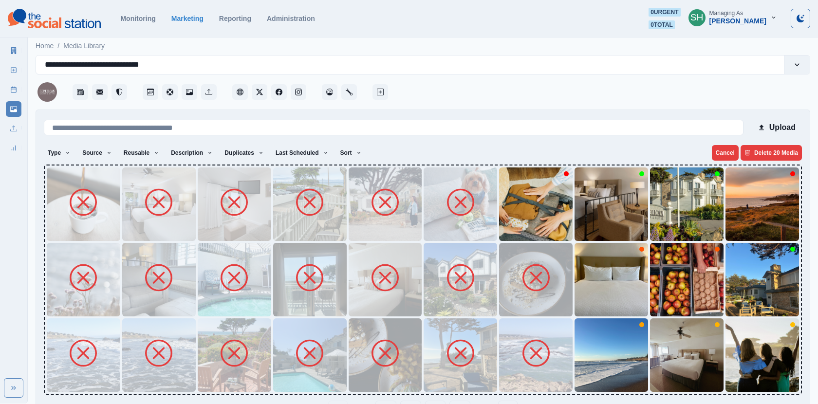
click at [503, 223] on img at bounding box center [535, 203] width 73 height 73
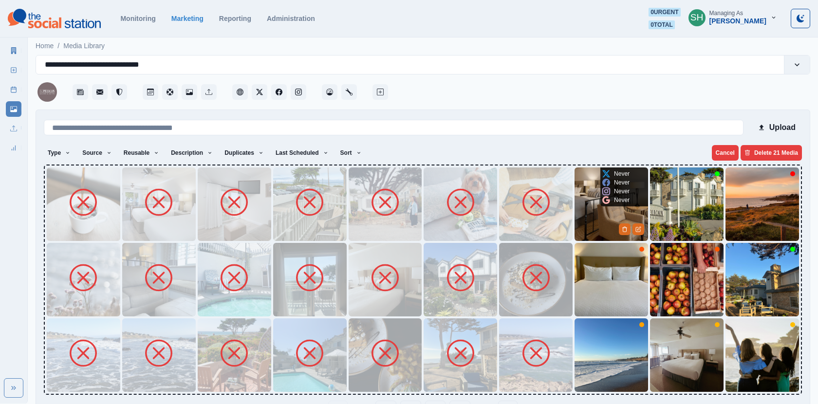
click at [588, 219] on img at bounding box center [610, 203] width 73 height 73
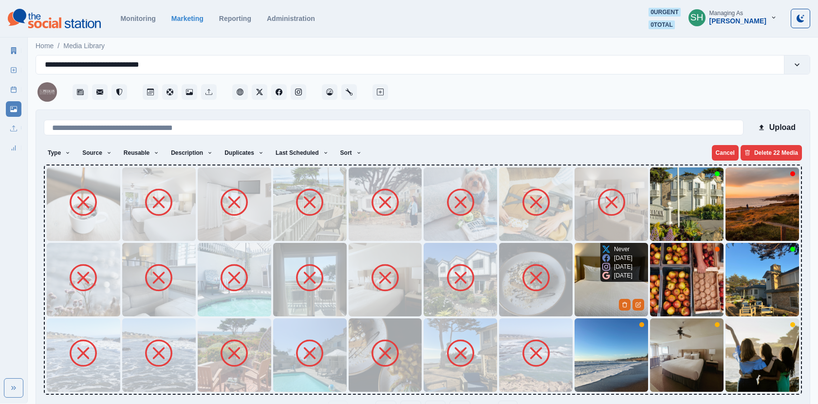
click at [592, 287] on img at bounding box center [610, 279] width 73 height 73
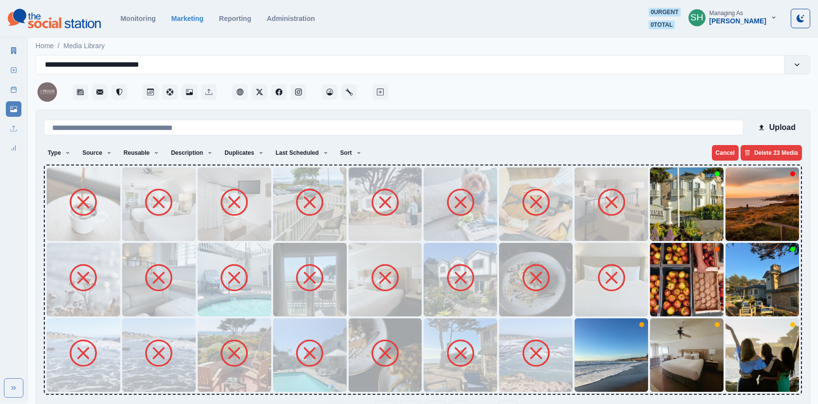
click at [597, 365] on img at bounding box center [610, 354] width 73 height 73
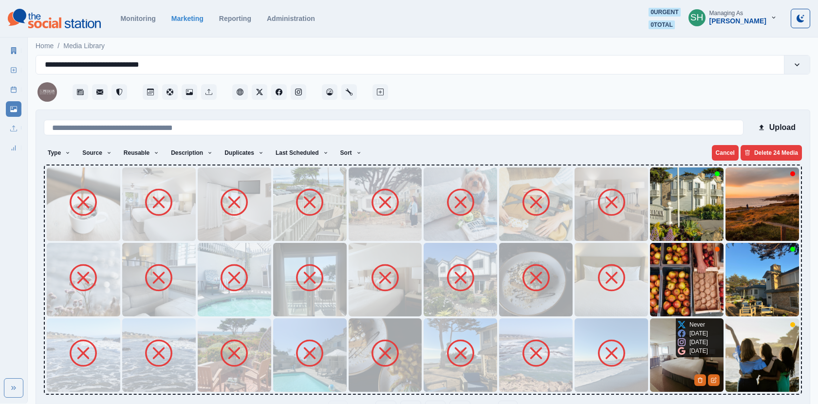
click at [671, 362] on img at bounding box center [686, 354] width 73 height 73
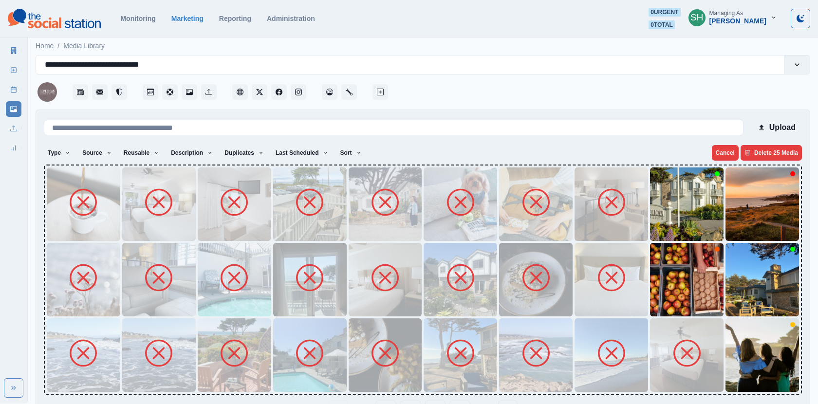
click at [671, 289] on img at bounding box center [686, 279] width 73 height 73
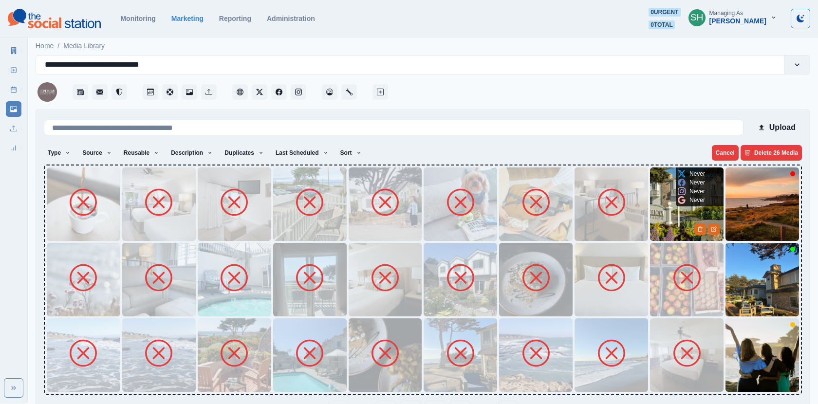
click at [662, 206] on img at bounding box center [686, 203] width 73 height 73
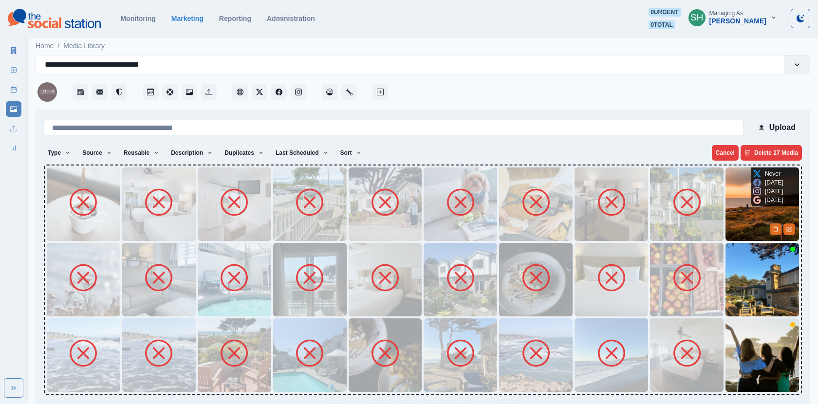
click at [759, 224] on img at bounding box center [761, 203] width 73 height 73
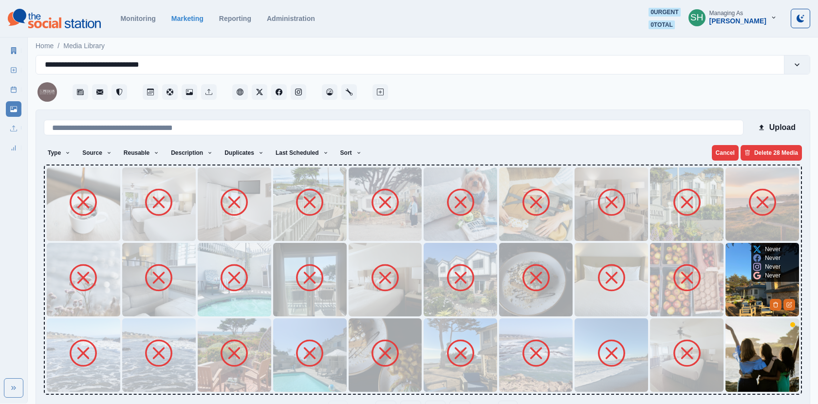
click at [754, 278] on icon at bounding box center [757, 276] width 8 height 8
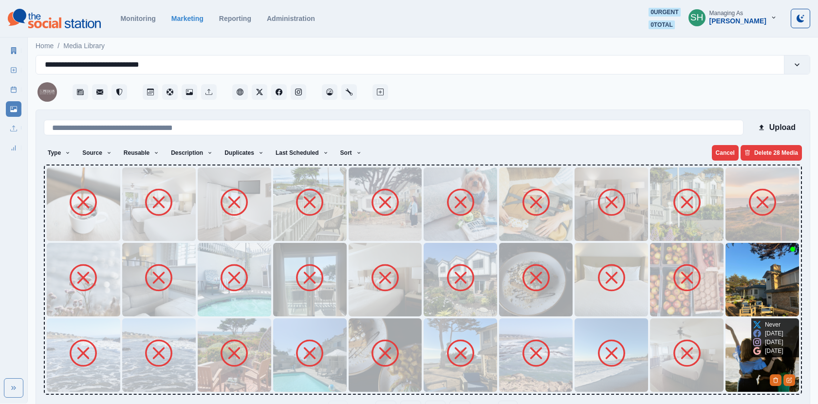
click at [750, 331] on img at bounding box center [761, 354] width 73 height 73
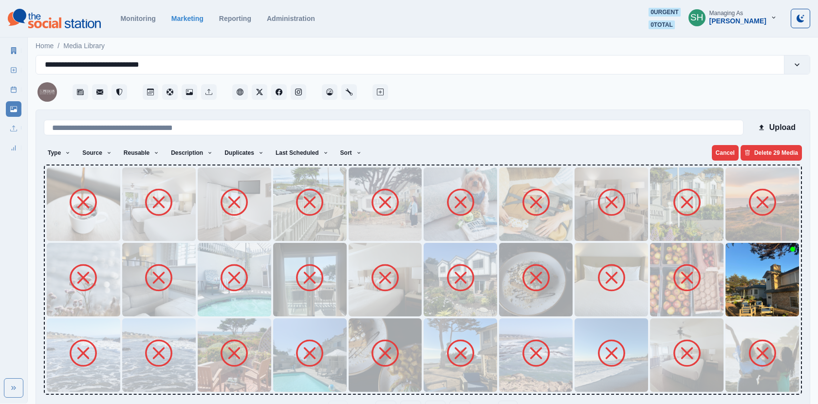
click at [746, 338] on img at bounding box center [761, 354] width 73 height 73
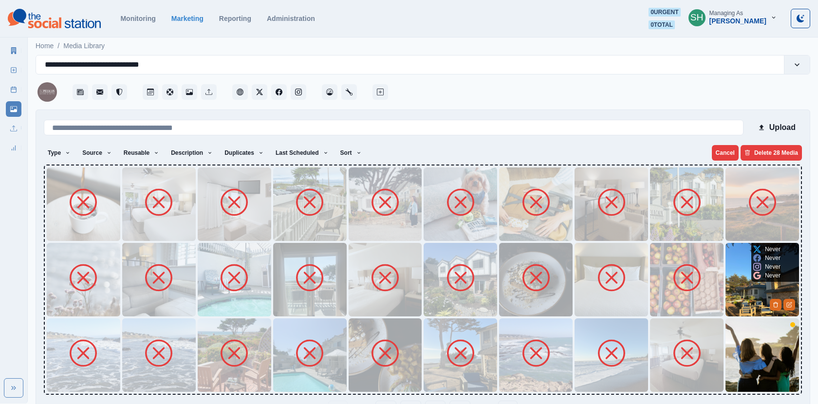
click at [746, 307] on img at bounding box center [761, 279] width 73 height 73
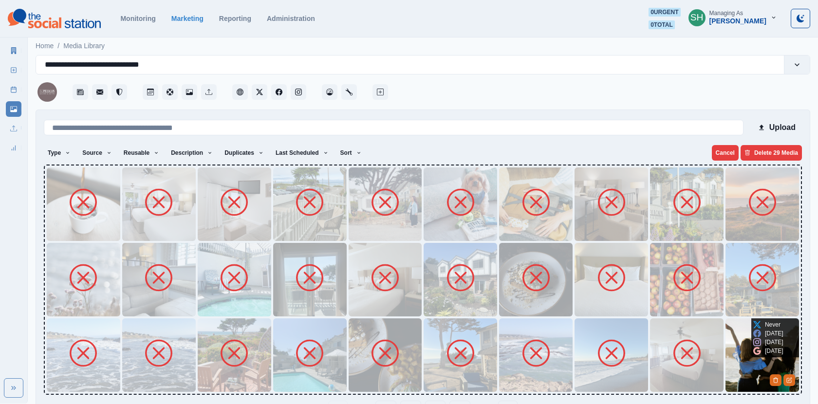
click at [743, 361] on img at bounding box center [761, 354] width 73 height 73
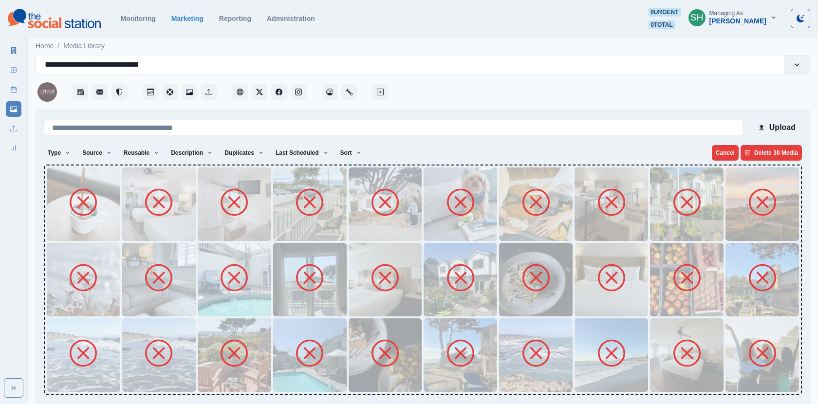
scroll to position [31, 0]
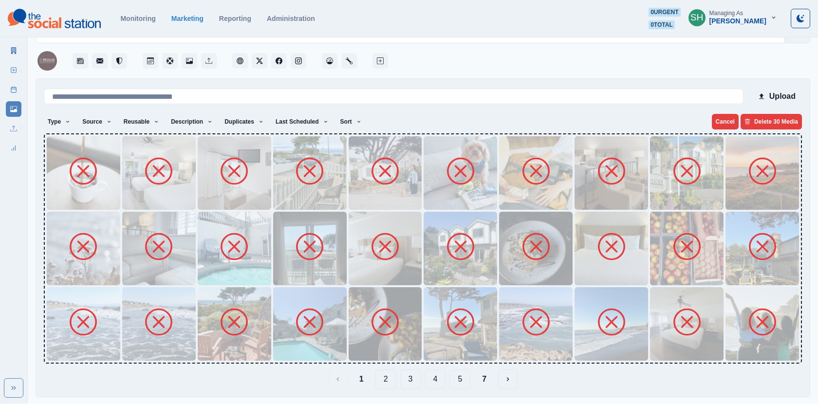
click at [383, 379] on button "2" at bounding box center [385, 378] width 21 height 19
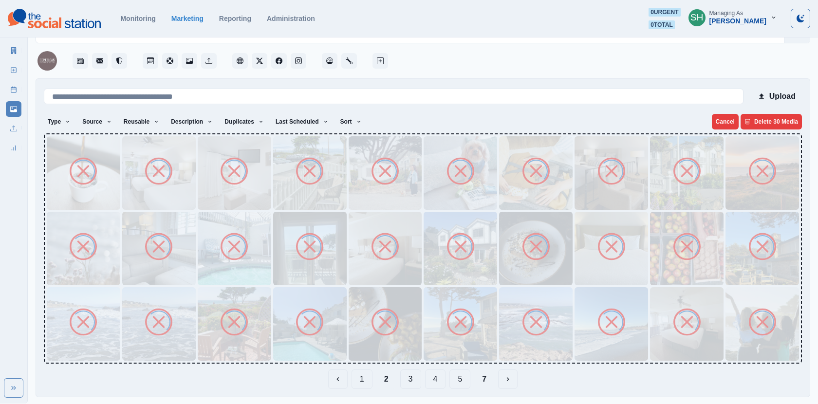
scroll to position [0, 0]
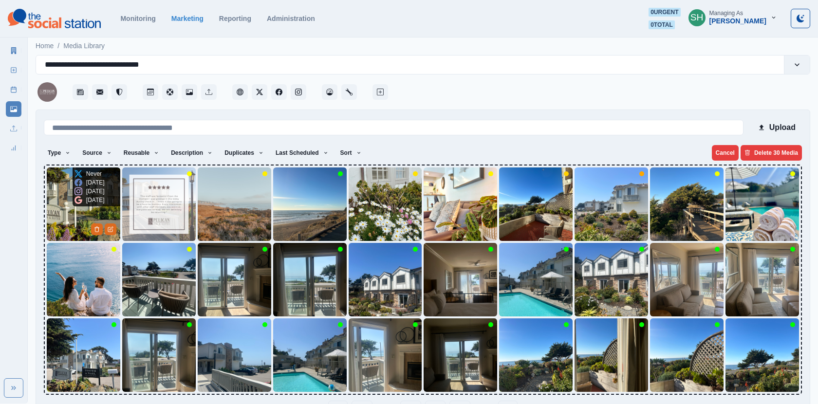
click at [61, 218] on img at bounding box center [83, 203] width 73 height 73
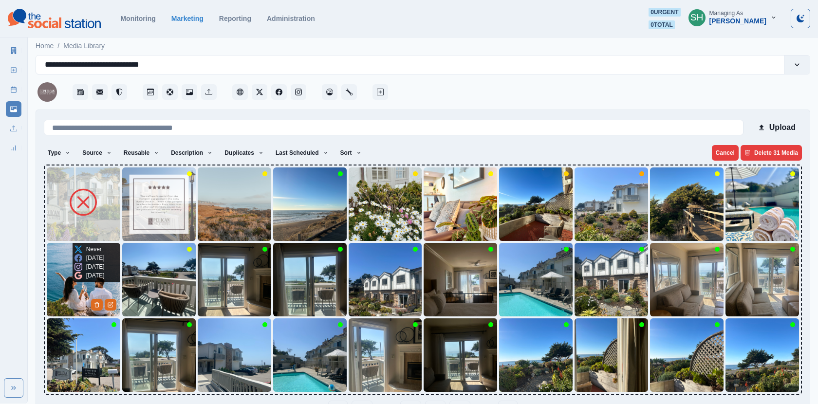
click at [74, 280] on div "6 months ago" at bounding box center [89, 275] width 30 height 9
click at [66, 349] on img at bounding box center [83, 354] width 73 height 73
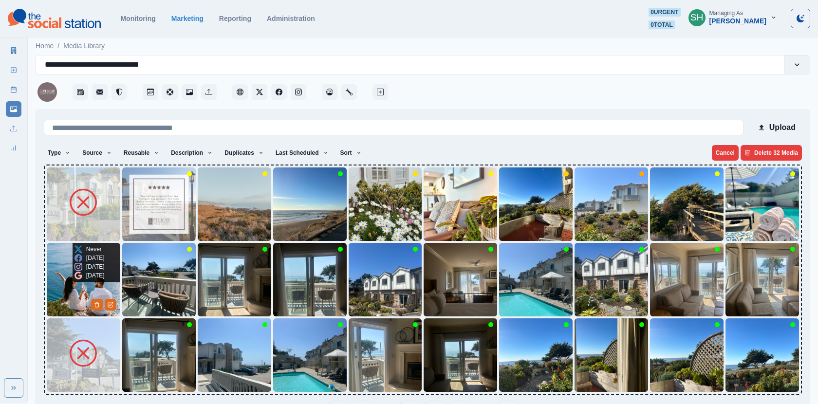
click at [59, 290] on img at bounding box center [83, 279] width 73 height 73
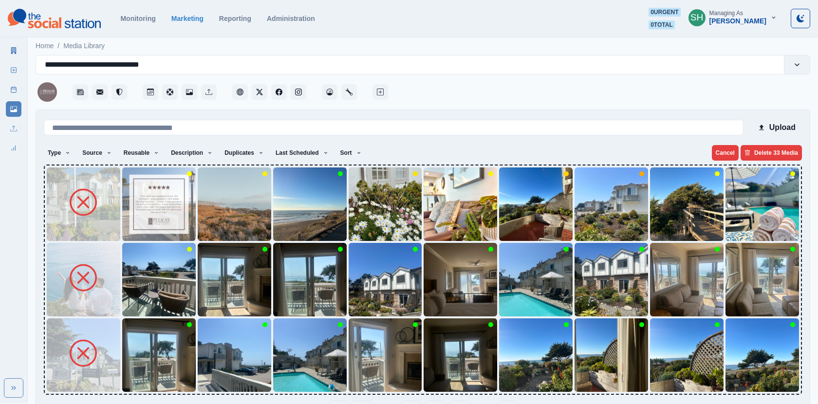
click at [146, 270] on img at bounding box center [158, 279] width 73 height 73
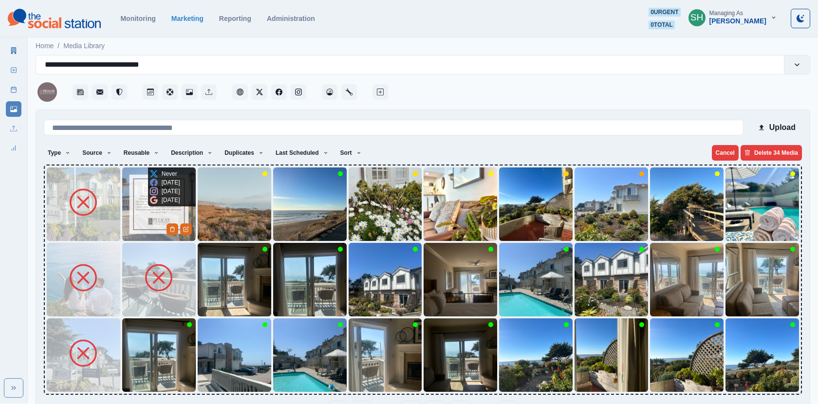
click at [148, 191] on div "Never 6 months ago 6 months ago 6 months ago" at bounding box center [165, 186] width 34 height 39
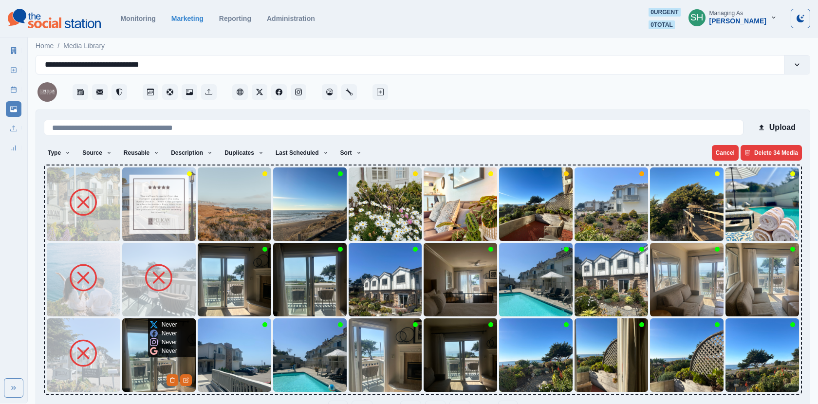
click at [145, 349] on img at bounding box center [158, 354] width 73 height 73
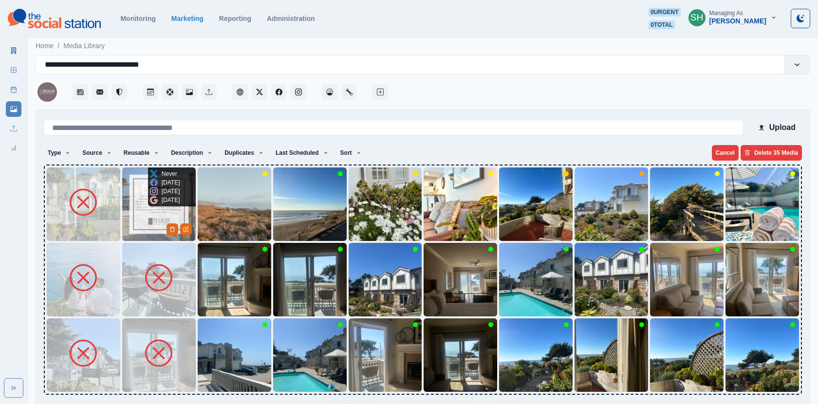
click at [143, 199] on img at bounding box center [158, 203] width 73 height 73
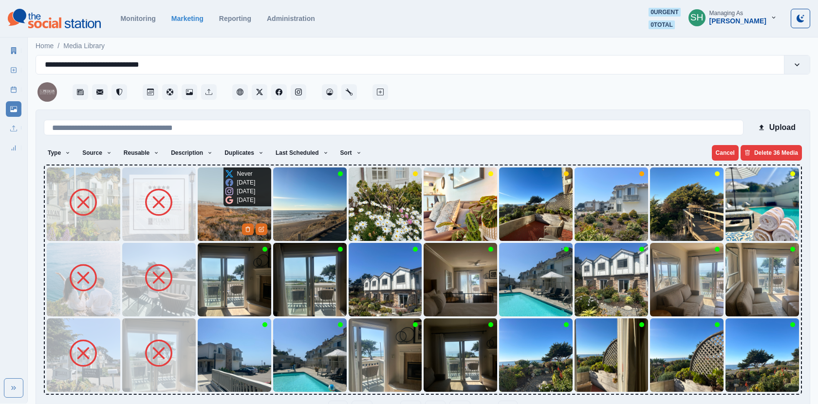
click at [233, 196] on div "5 months ago" at bounding box center [240, 191] width 30 height 9
click at [204, 222] on img at bounding box center [234, 203] width 73 height 73
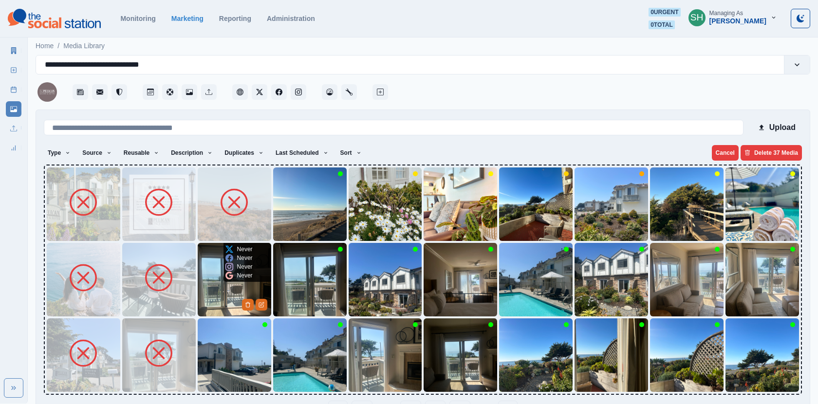
click at [221, 295] on img at bounding box center [234, 279] width 73 height 73
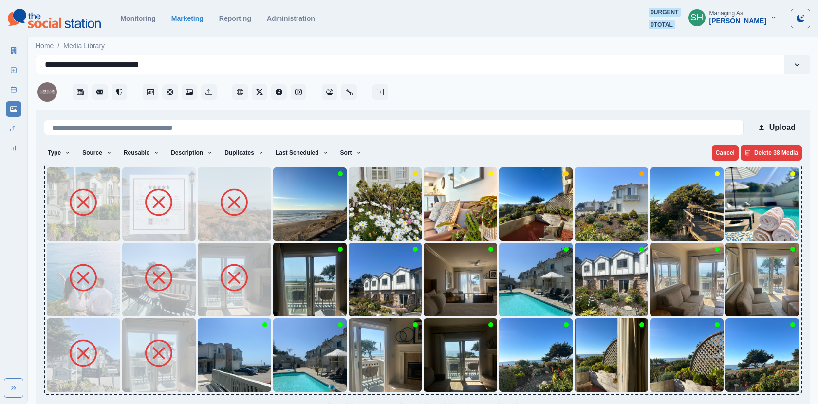
click at [217, 359] on img at bounding box center [234, 354] width 73 height 73
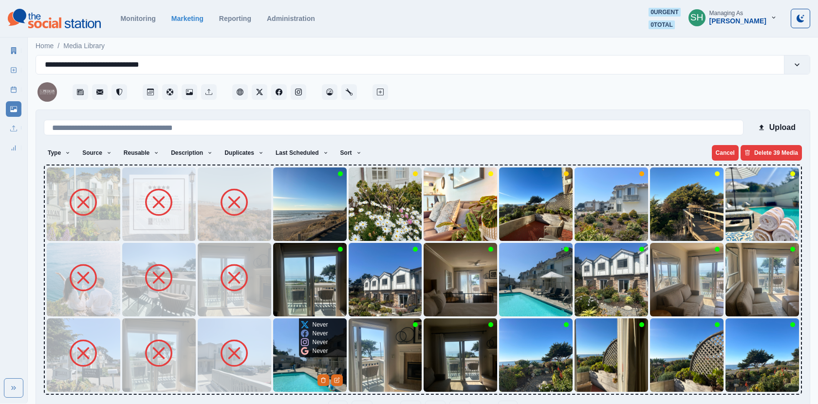
click at [299, 360] on img at bounding box center [309, 354] width 73 height 73
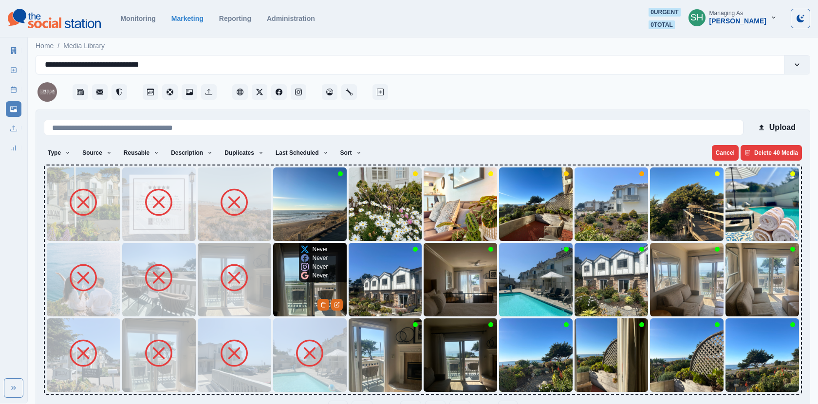
click at [294, 289] on img at bounding box center [309, 279] width 73 height 73
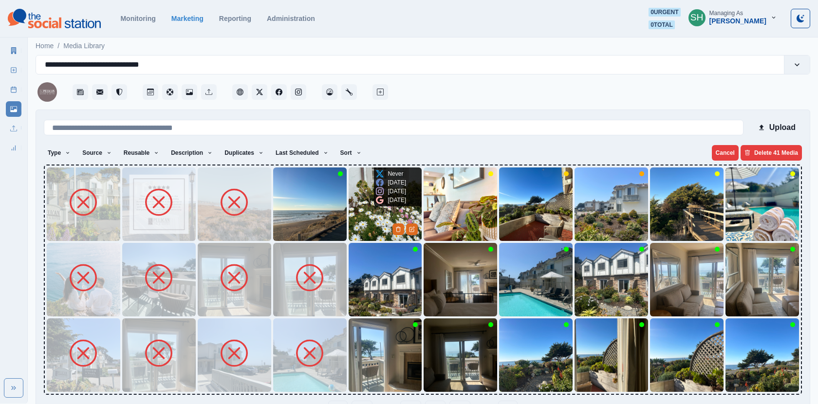
click at [366, 206] on img at bounding box center [385, 203] width 73 height 73
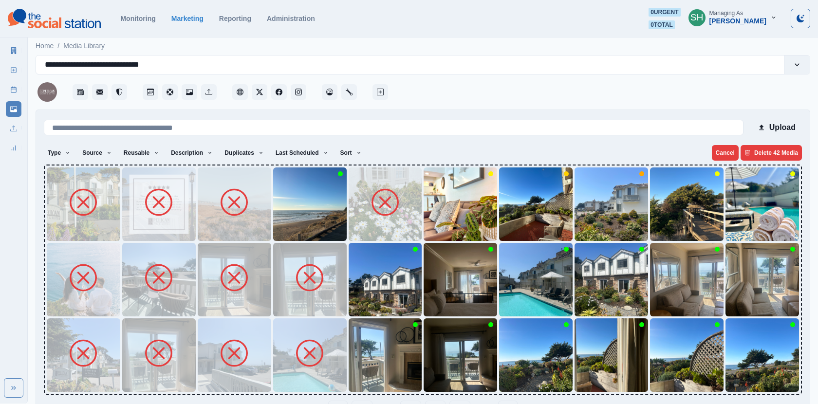
click at [310, 207] on img at bounding box center [309, 203] width 73 height 73
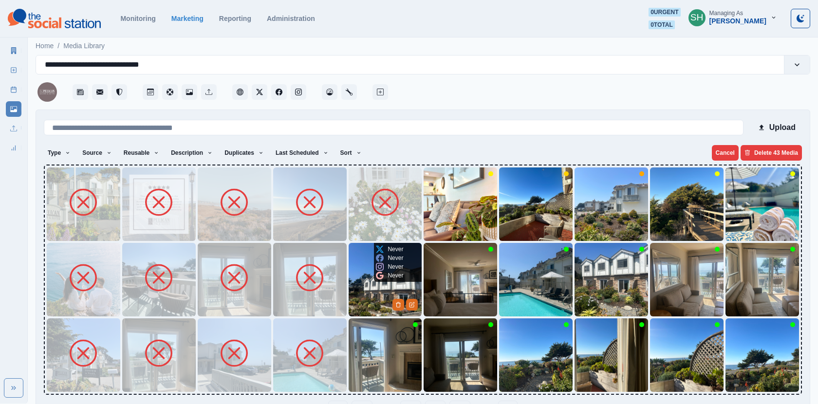
click at [367, 289] on img at bounding box center [385, 279] width 73 height 73
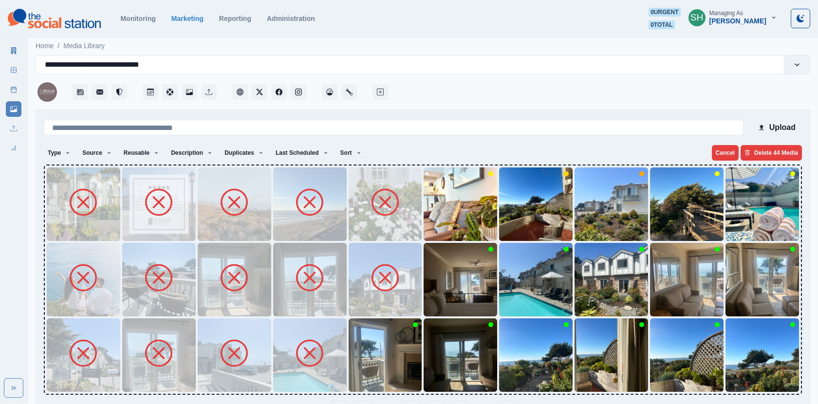
click at [368, 350] on img at bounding box center [385, 354] width 73 height 73
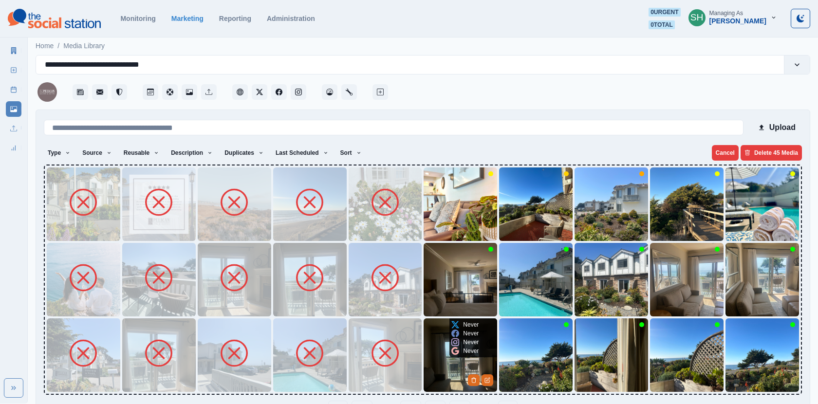
click at [441, 358] on img at bounding box center [459, 354] width 73 height 73
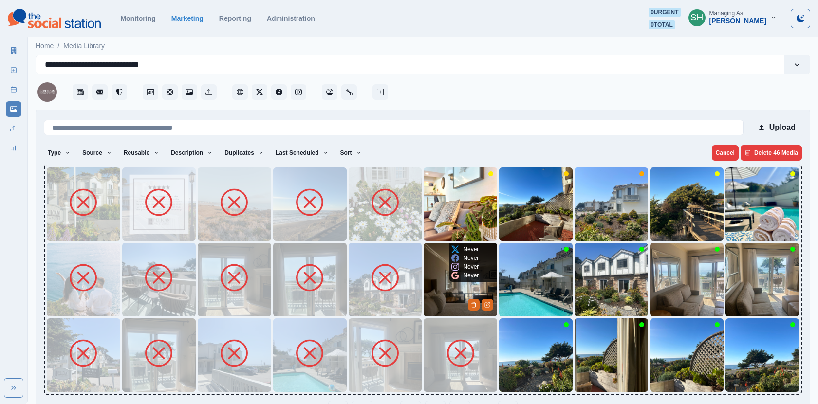
click at [441, 291] on img at bounding box center [459, 279] width 73 height 73
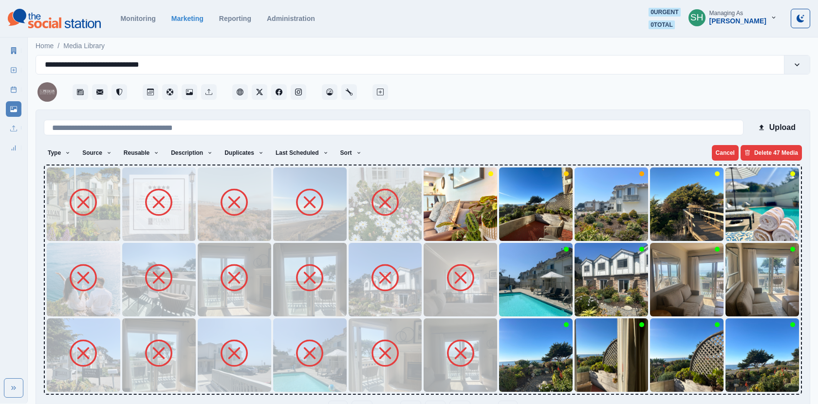
click at [448, 201] on img at bounding box center [459, 203] width 73 height 73
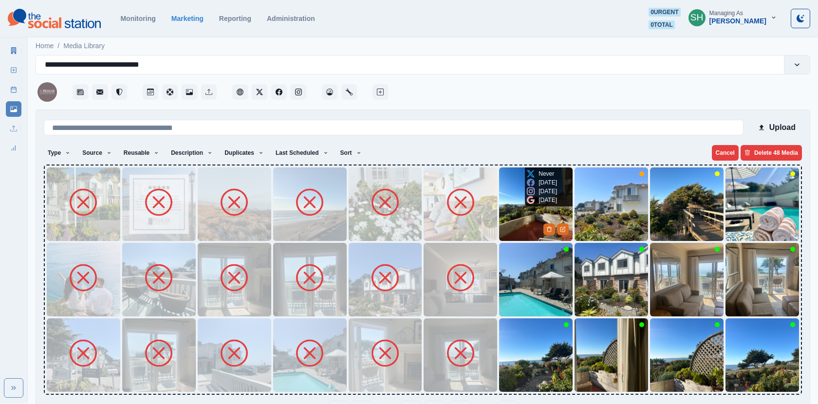
click at [523, 203] on img at bounding box center [535, 203] width 73 height 73
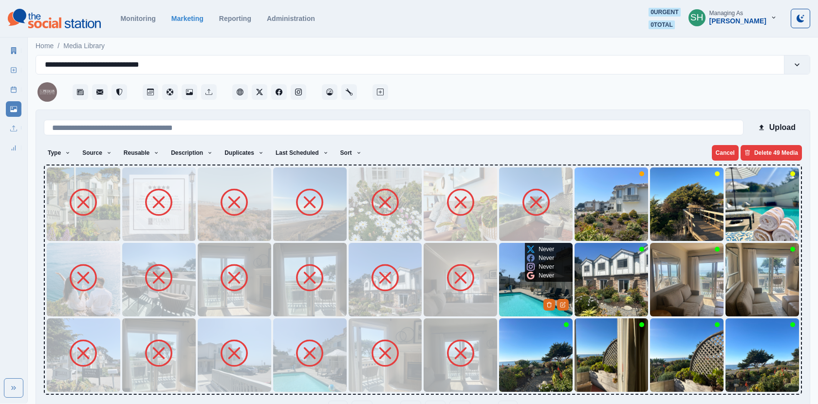
click at [522, 294] on img at bounding box center [535, 279] width 73 height 73
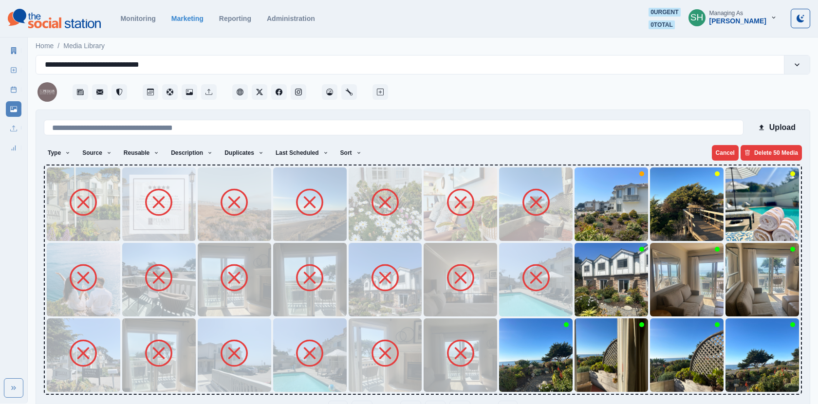
click at [521, 356] on img at bounding box center [535, 354] width 73 height 73
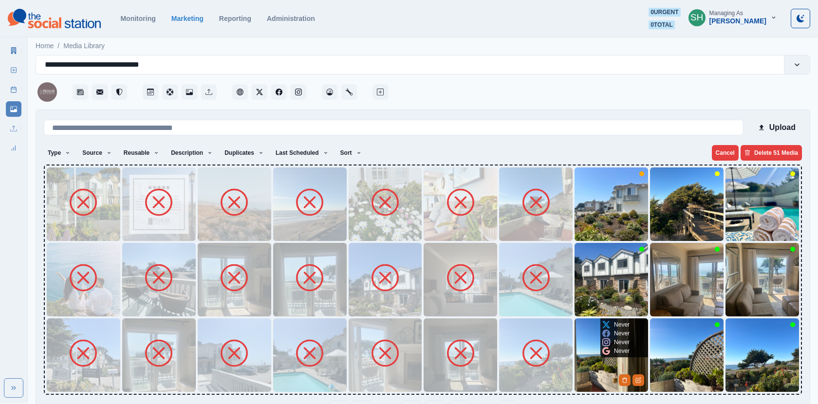
click at [595, 355] on img at bounding box center [610, 354] width 73 height 73
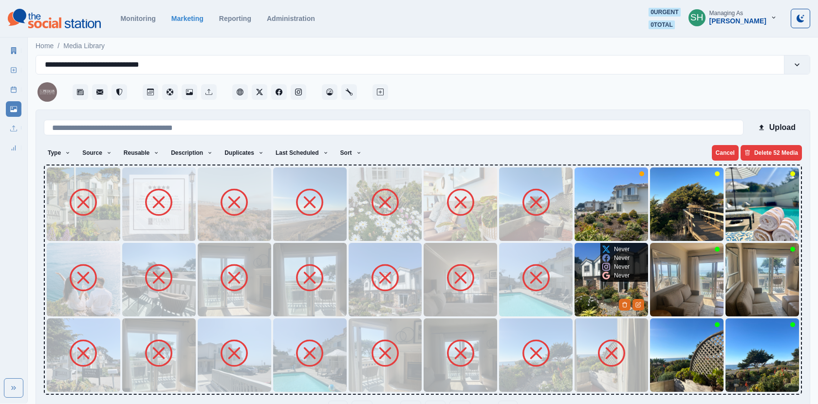
click at [593, 296] on img at bounding box center [610, 279] width 73 height 73
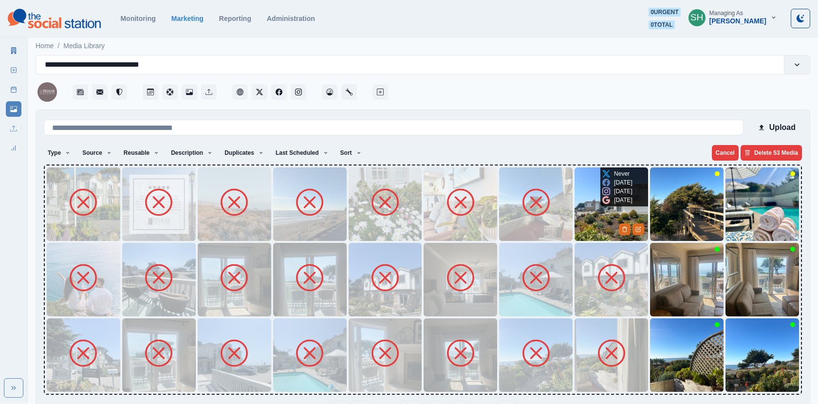
click at [592, 219] on img at bounding box center [610, 203] width 73 height 73
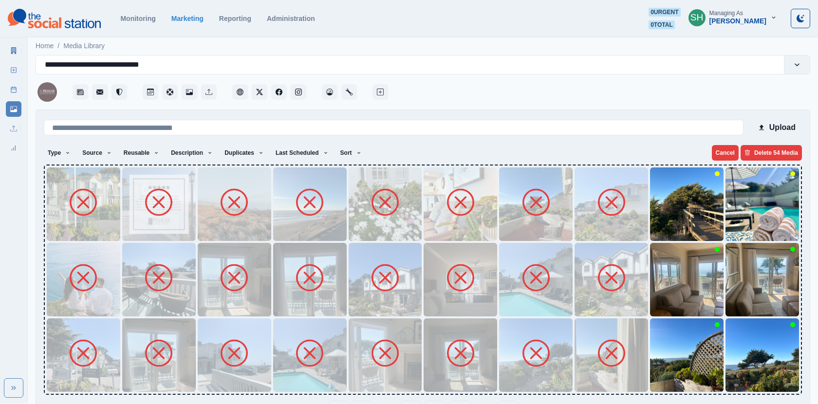
click at [674, 217] on img at bounding box center [686, 203] width 73 height 73
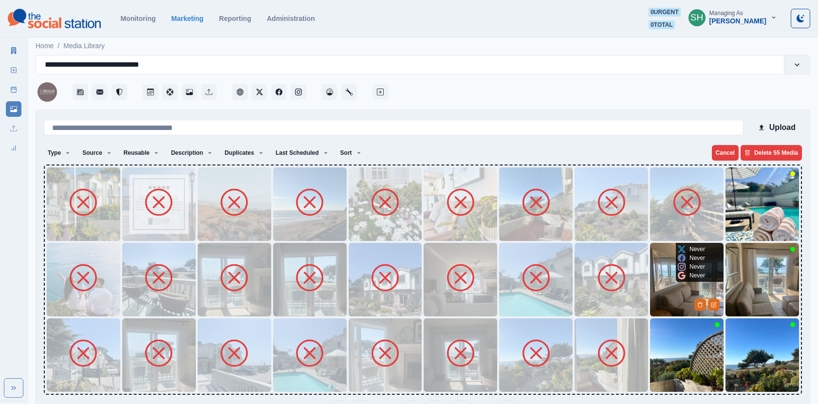
click at [672, 286] on img at bounding box center [686, 279] width 73 height 73
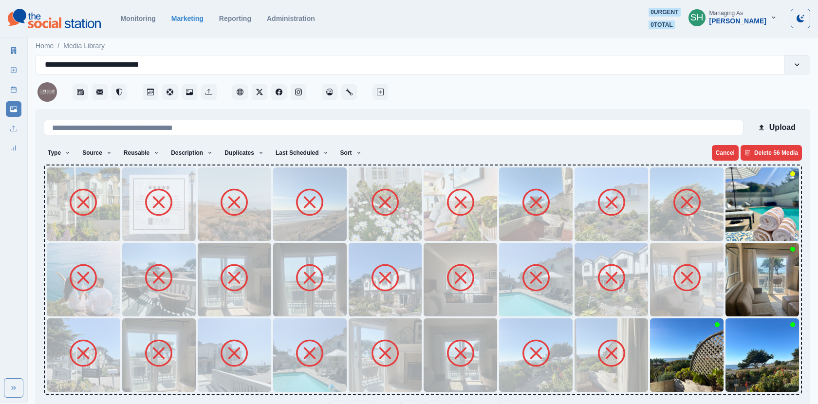
click at [673, 348] on img at bounding box center [686, 354] width 73 height 73
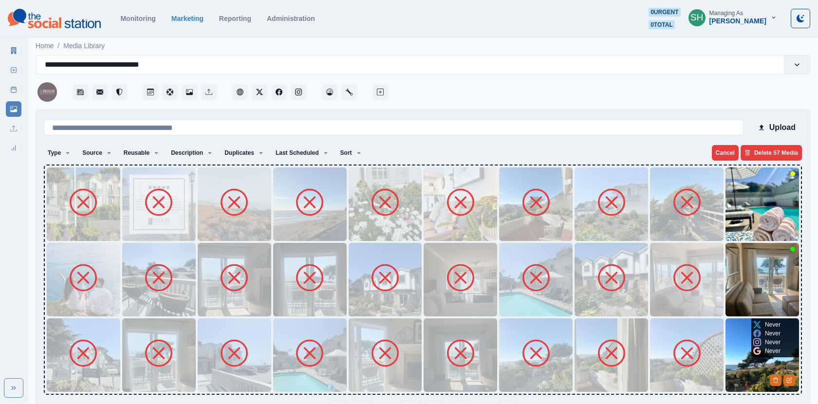
click at [744, 349] on img at bounding box center [761, 354] width 73 height 73
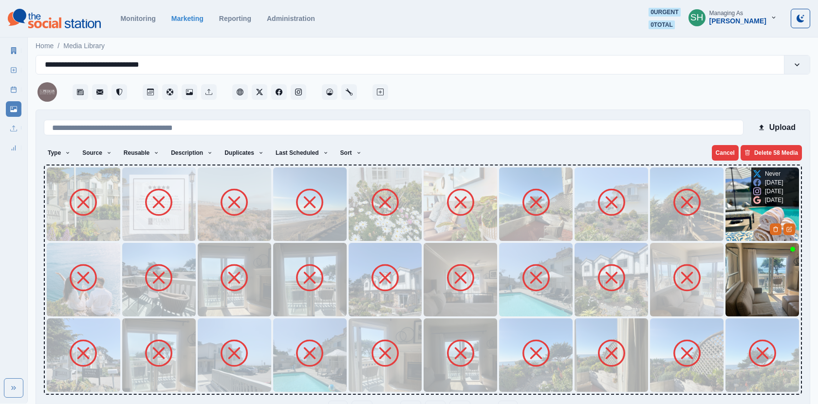
click at [731, 235] on img at bounding box center [761, 203] width 73 height 73
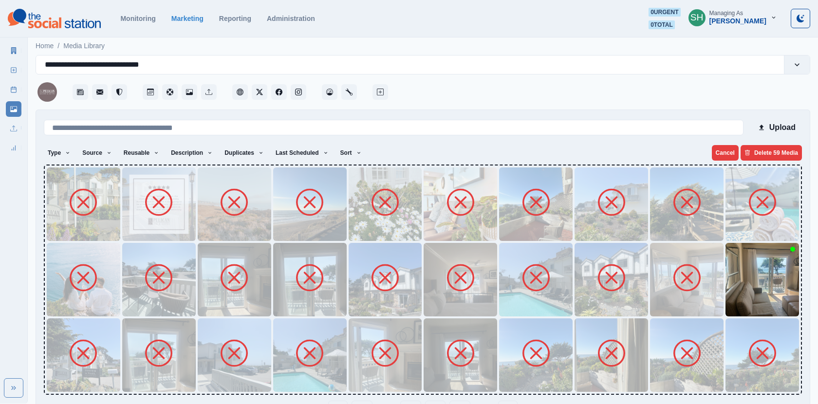
click at [741, 271] on img at bounding box center [761, 279] width 73 height 73
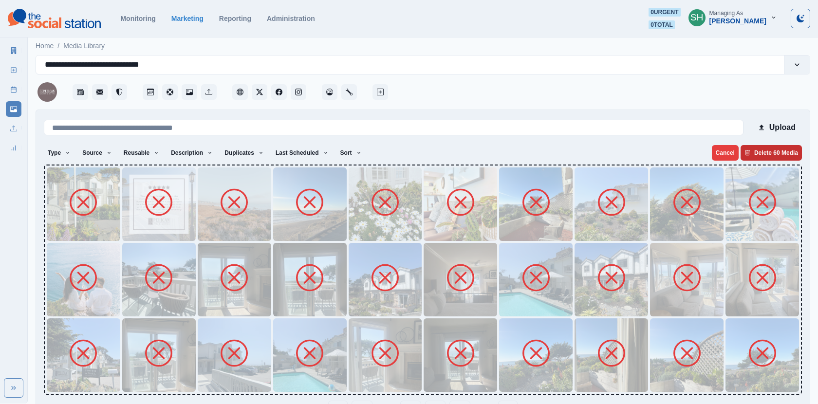
click at [764, 152] on button "Delete 60 Media" at bounding box center [770, 153] width 61 height 16
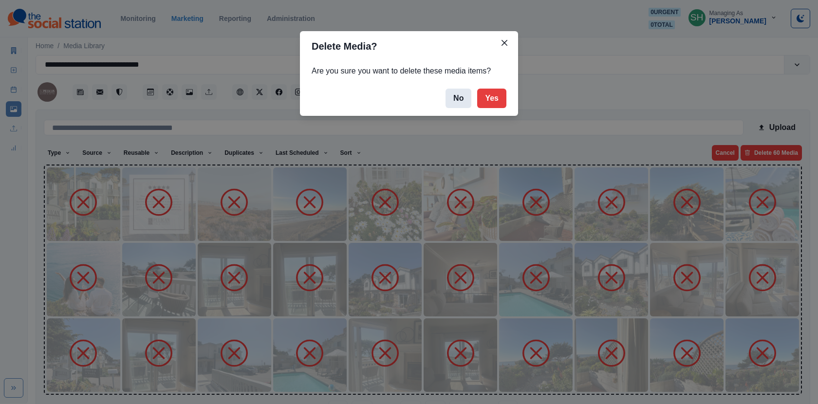
click at [457, 101] on button "No" at bounding box center [458, 98] width 26 height 19
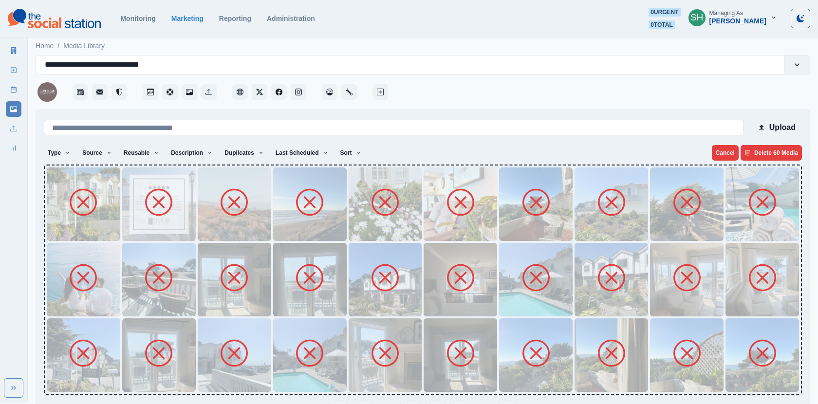
scroll to position [31, 0]
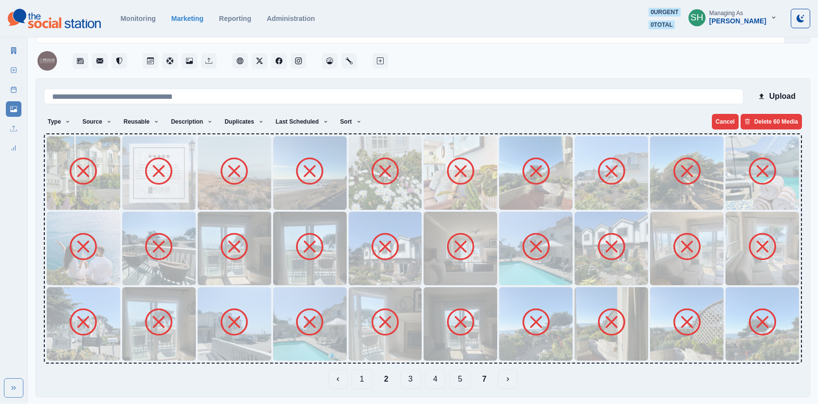
click at [413, 379] on button "3" at bounding box center [410, 378] width 21 height 19
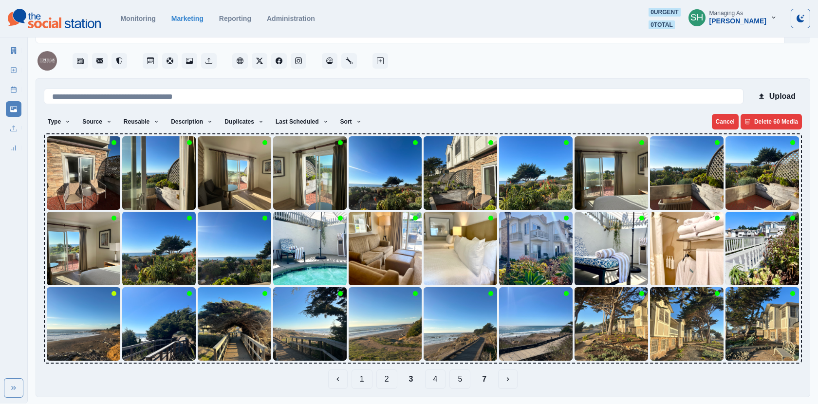
scroll to position [0, 0]
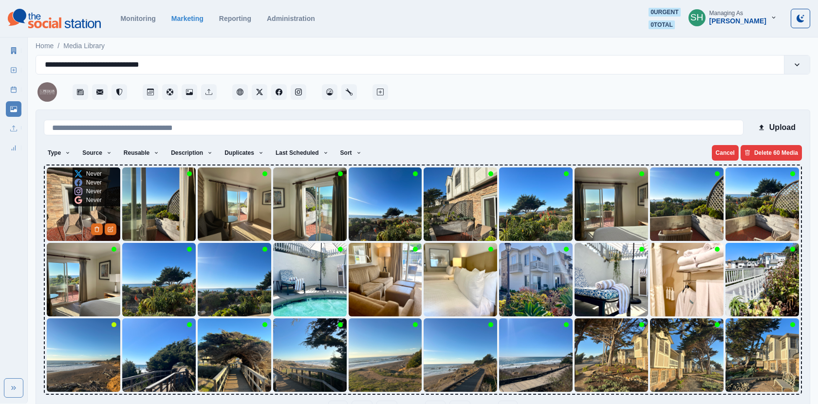
click at [69, 213] on img at bounding box center [83, 203] width 73 height 73
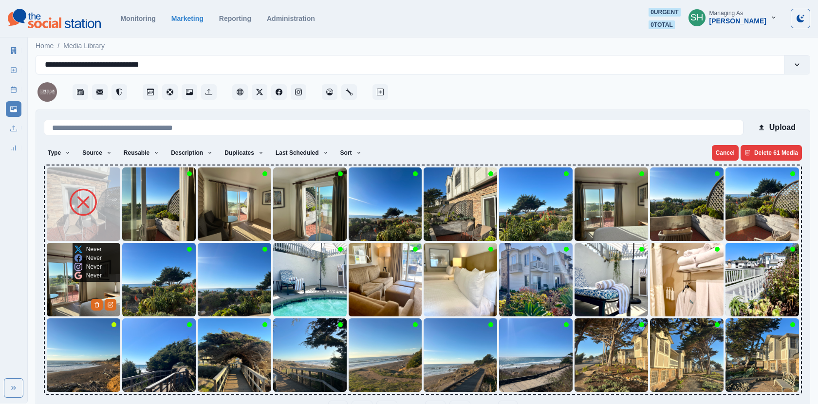
click at [73, 290] on img at bounding box center [83, 279] width 73 height 73
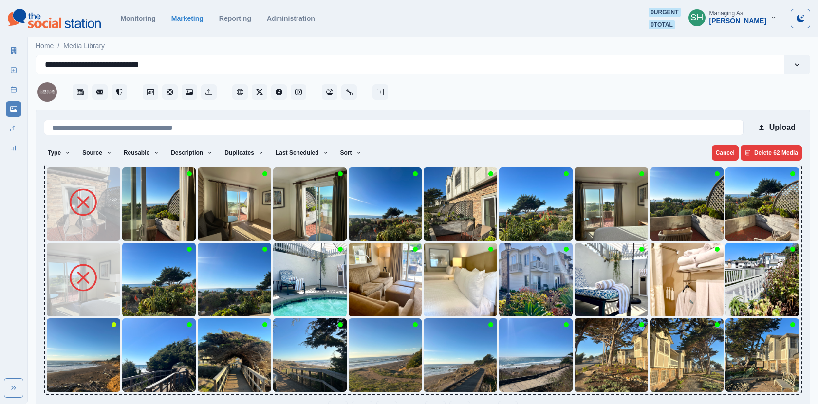
click at [61, 336] on img at bounding box center [83, 354] width 73 height 73
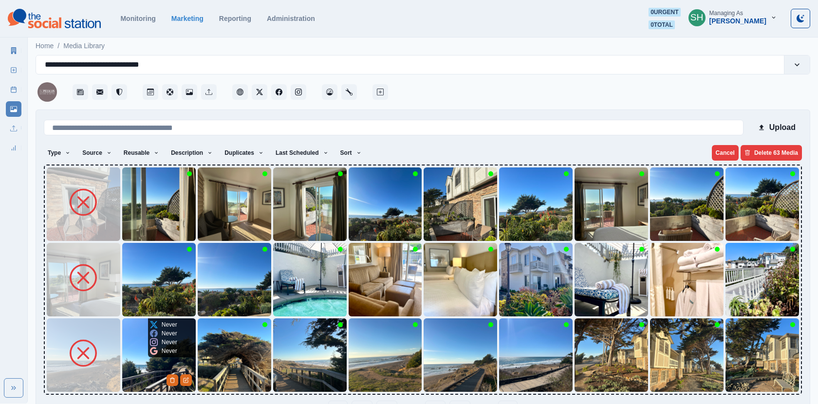
click at [162, 347] on p "Never" at bounding box center [170, 351] width 16 height 9
click at [155, 363] on img at bounding box center [158, 354] width 73 height 73
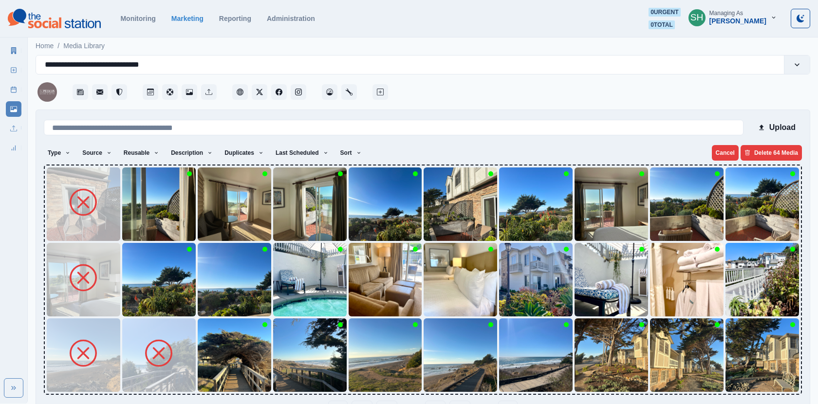
click at [152, 290] on img at bounding box center [158, 279] width 73 height 73
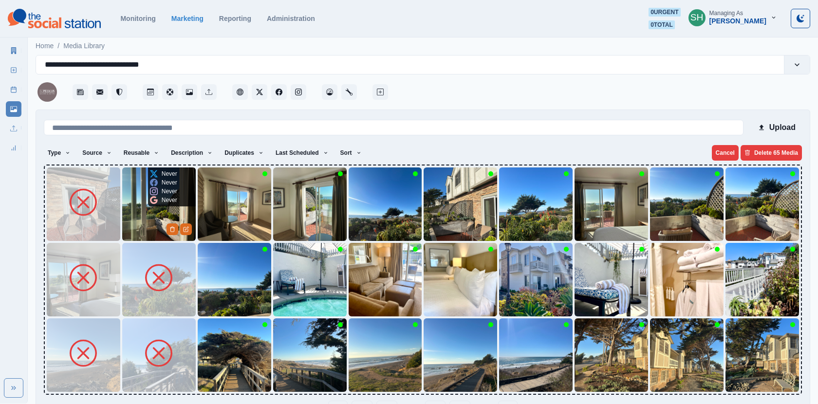
click at [152, 229] on img at bounding box center [158, 203] width 73 height 73
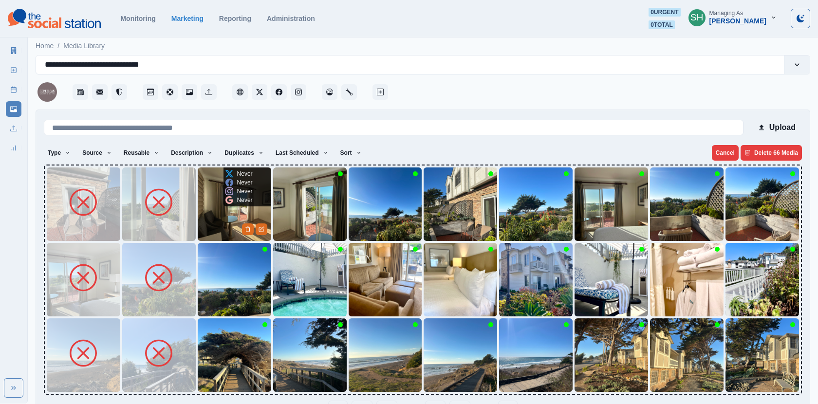
click at [220, 226] on img at bounding box center [234, 203] width 73 height 73
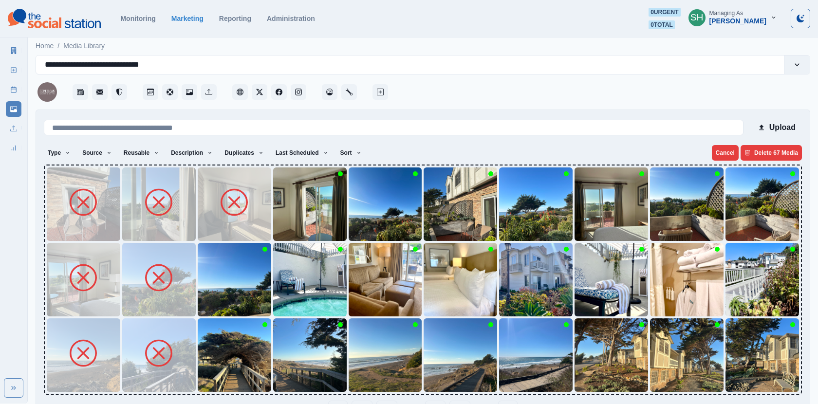
click at [220, 289] on img at bounding box center [234, 279] width 73 height 73
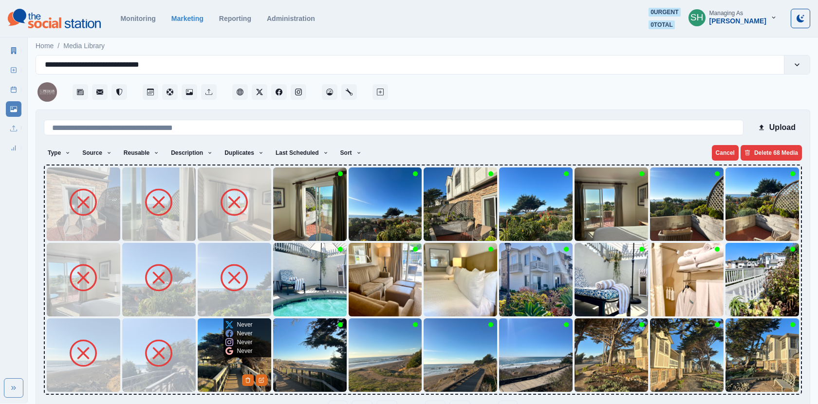
click at [214, 380] on img at bounding box center [234, 354] width 73 height 73
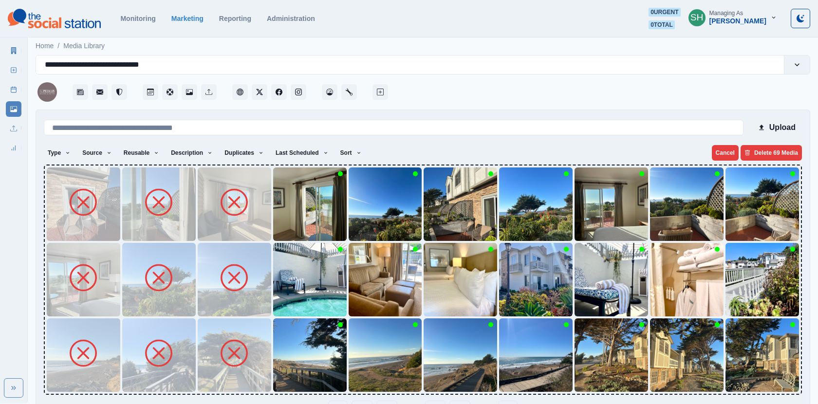
click at [317, 371] on img at bounding box center [309, 354] width 73 height 73
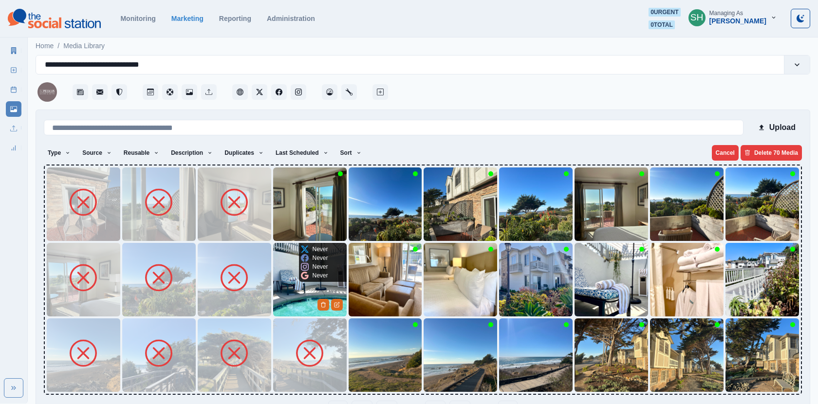
click at [287, 308] on img at bounding box center [309, 279] width 73 height 73
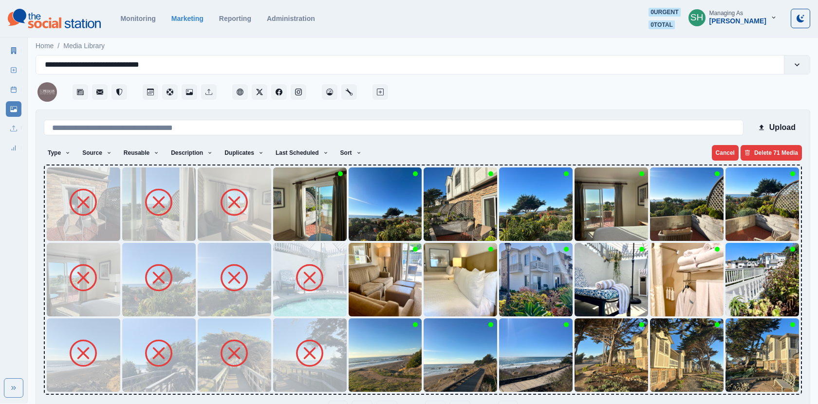
click at [296, 220] on img at bounding box center [309, 203] width 73 height 73
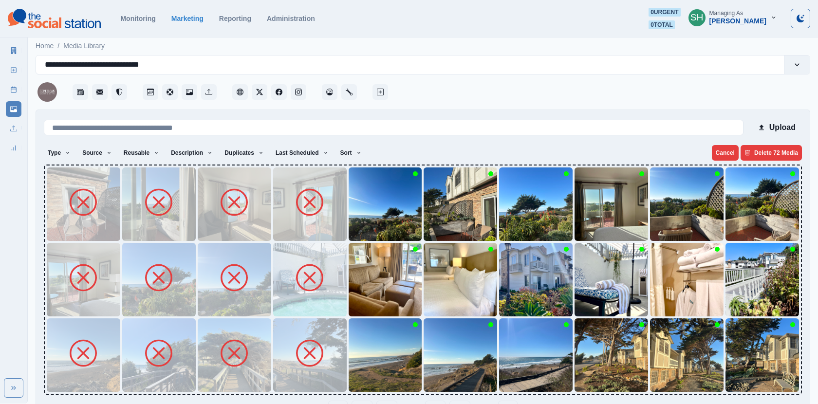
click at [358, 213] on img at bounding box center [385, 203] width 73 height 73
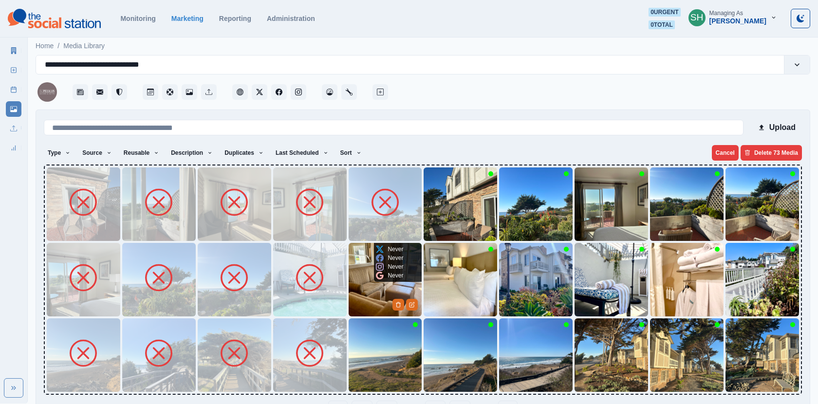
click at [358, 268] on img at bounding box center [385, 279] width 73 height 73
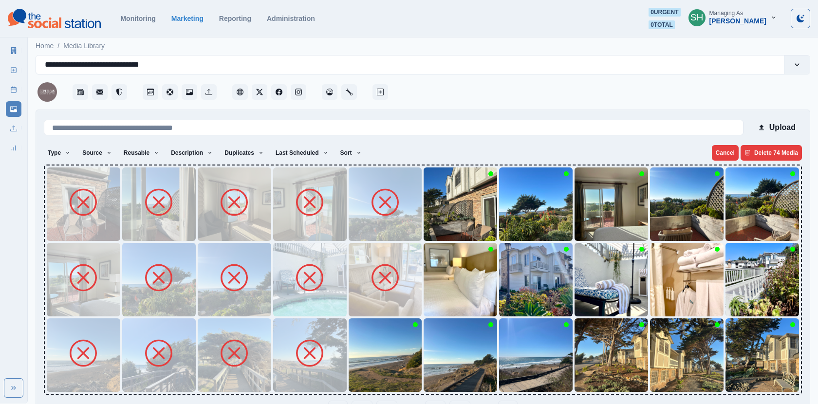
click at [364, 344] on img at bounding box center [385, 354] width 73 height 73
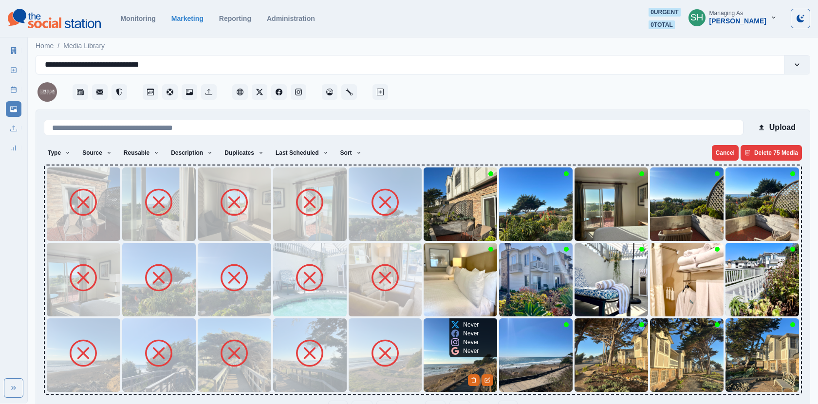
click at [441, 352] on img at bounding box center [459, 354] width 73 height 73
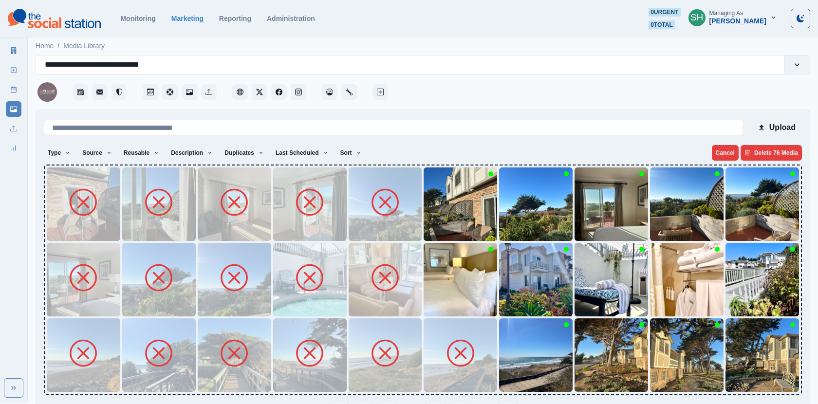
click at [436, 309] on img at bounding box center [459, 279] width 73 height 73
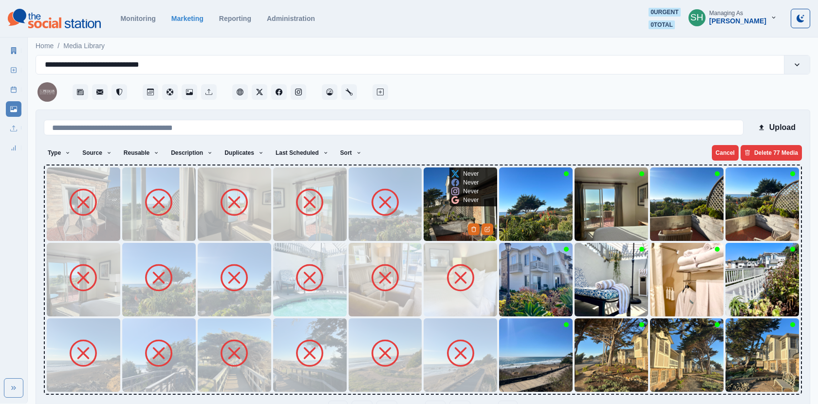
click at [436, 220] on img at bounding box center [459, 203] width 73 height 73
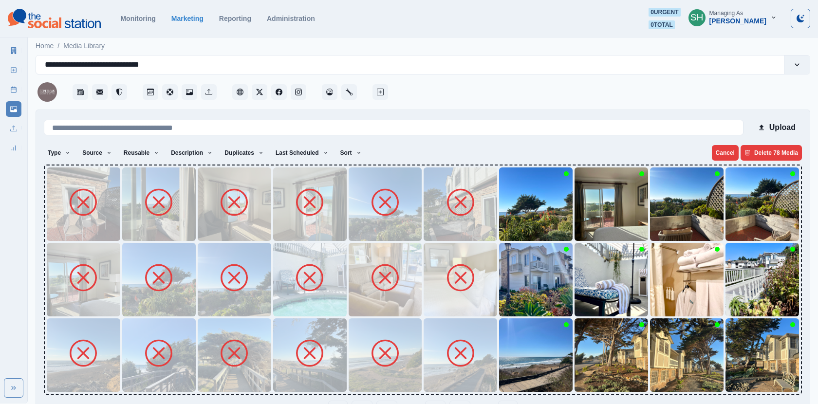
click at [508, 209] on img at bounding box center [535, 203] width 73 height 73
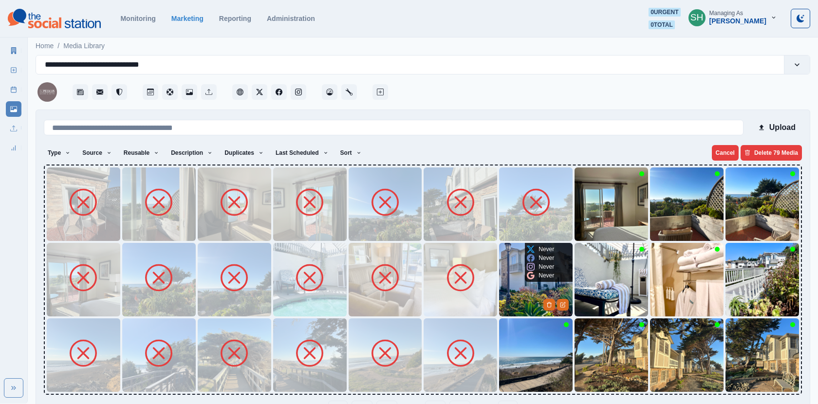
click at [513, 279] on img at bounding box center [535, 279] width 73 height 73
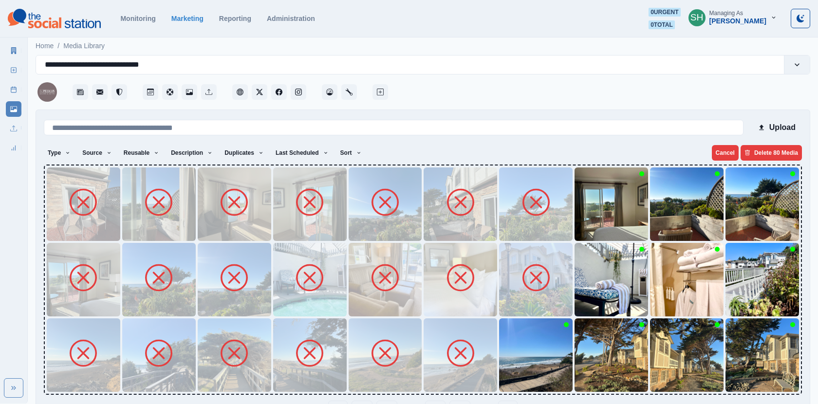
click at [515, 350] on img at bounding box center [535, 354] width 73 height 73
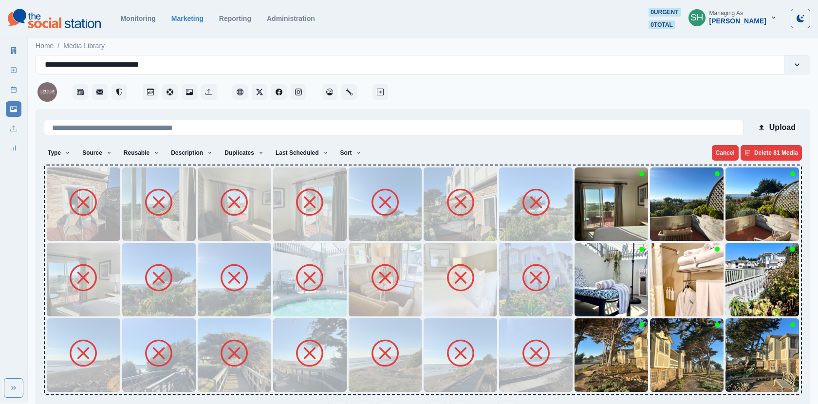
click at [583, 354] on img at bounding box center [610, 354] width 73 height 73
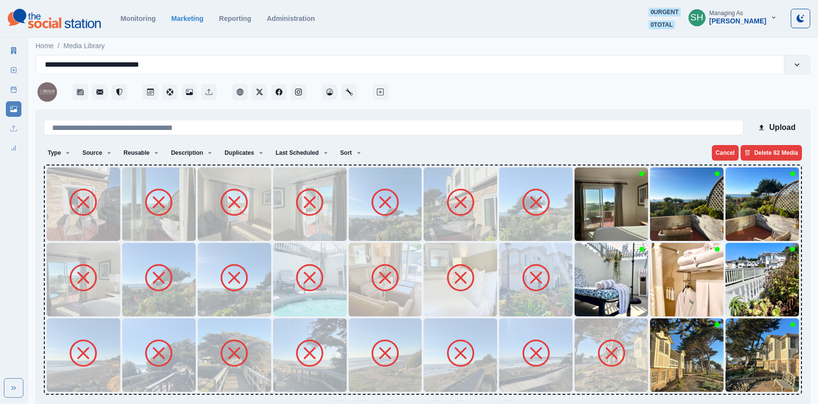
click at [582, 273] on img at bounding box center [610, 279] width 73 height 73
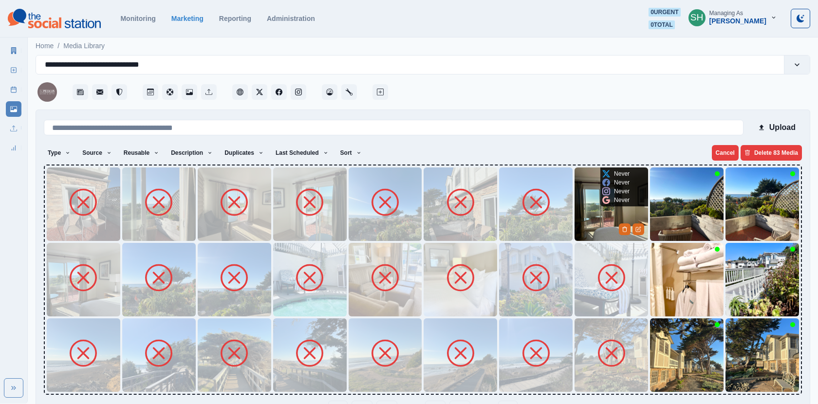
click at [582, 222] on img at bounding box center [610, 203] width 73 height 73
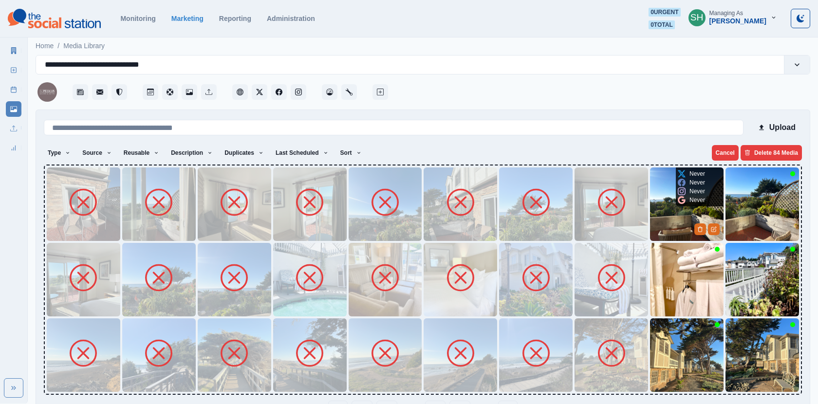
click at [672, 224] on img at bounding box center [686, 203] width 73 height 73
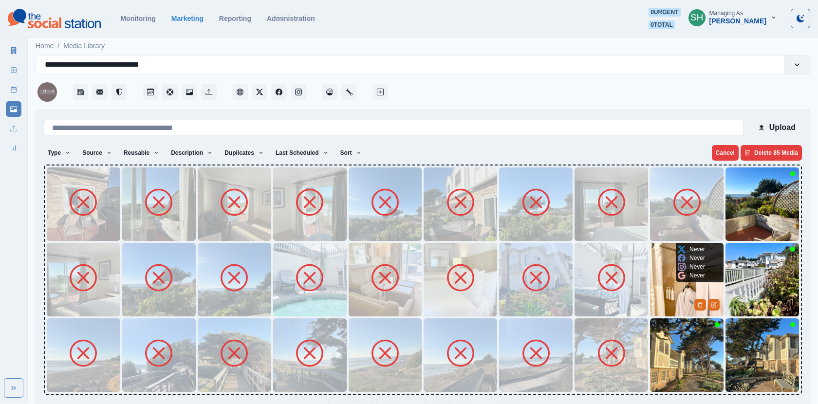
click at [672, 282] on img at bounding box center [686, 279] width 73 height 73
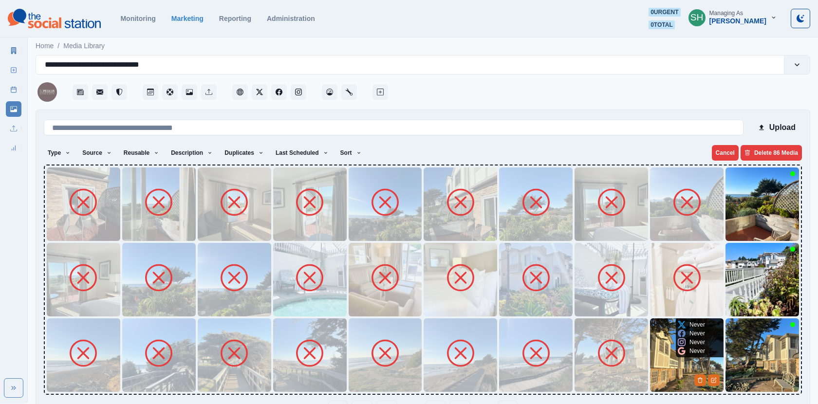
click at [668, 347] on img at bounding box center [686, 354] width 73 height 73
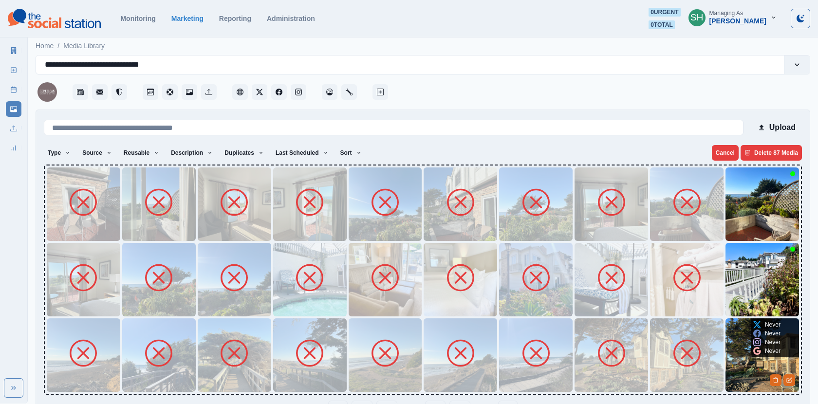
click at [732, 361] on img at bounding box center [761, 354] width 73 height 73
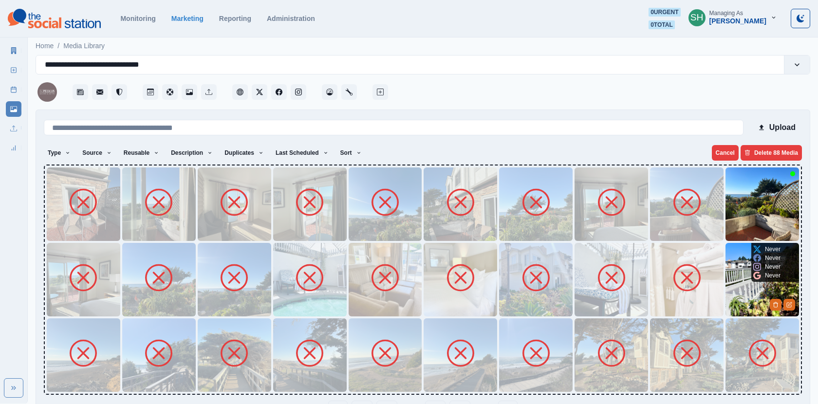
click at [743, 296] on img at bounding box center [761, 279] width 73 height 73
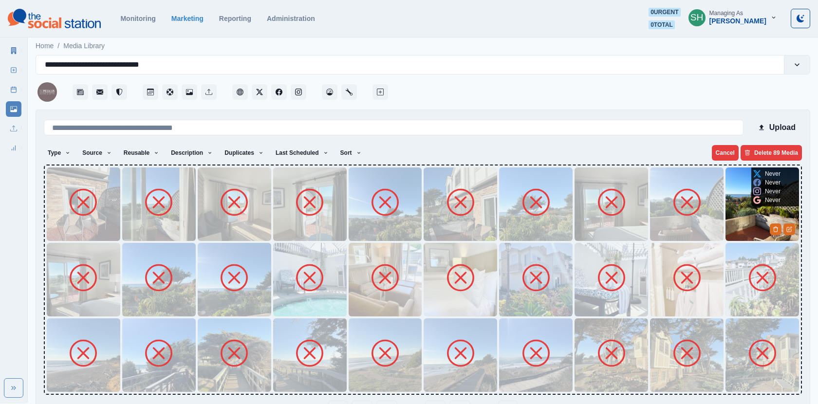
click at [744, 230] on img at bounding box center [761, 203] width 73 height 73
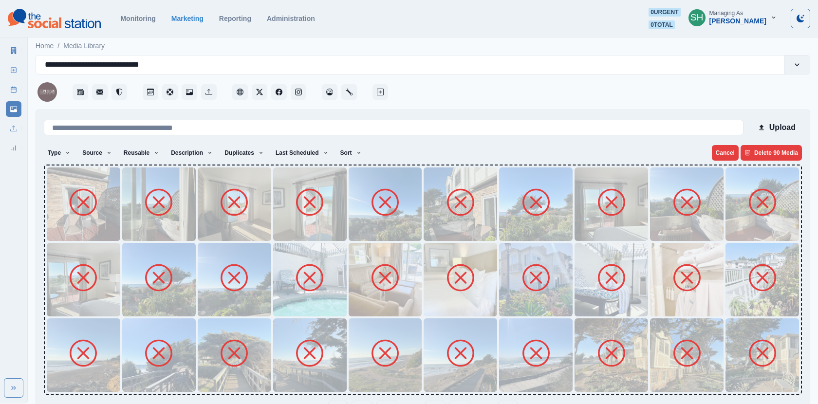
scroll to position [31, 0]
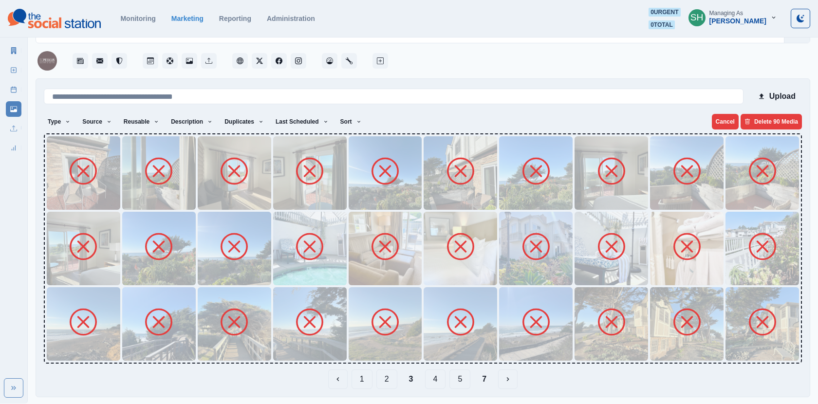
click at [436, 373] on button "4" at bounding box center [435, 378] width 21 height 19
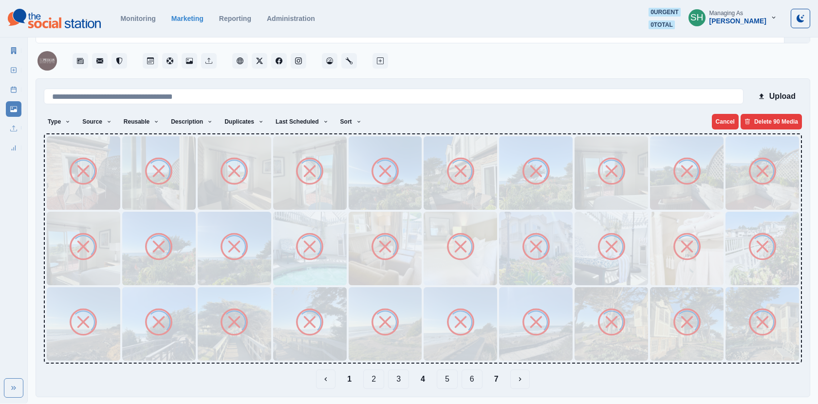
scroll to position [0, 0]
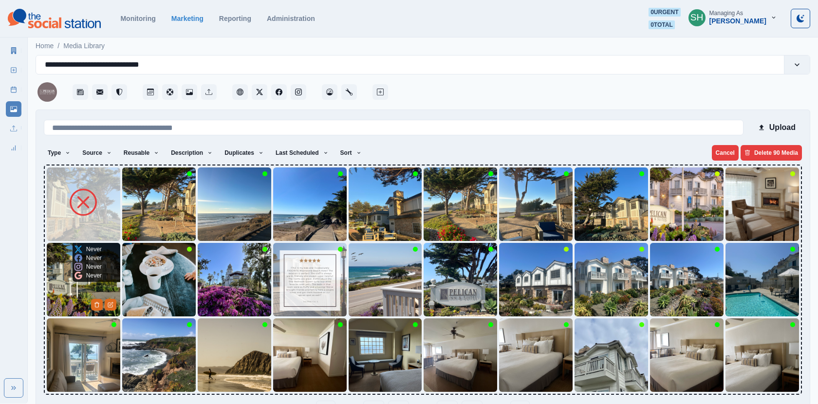
click at [71, 271] on img at bounding box center [83, 279] width 73 height 73
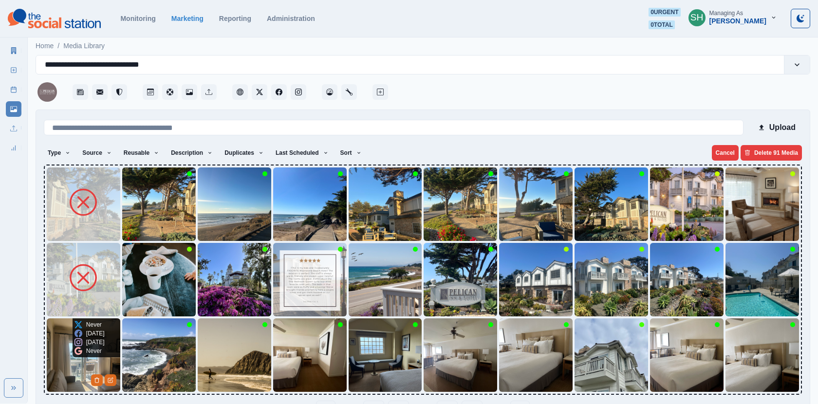
click at [70, 365] on img at bounding box center [83, 354] width 73 height 73
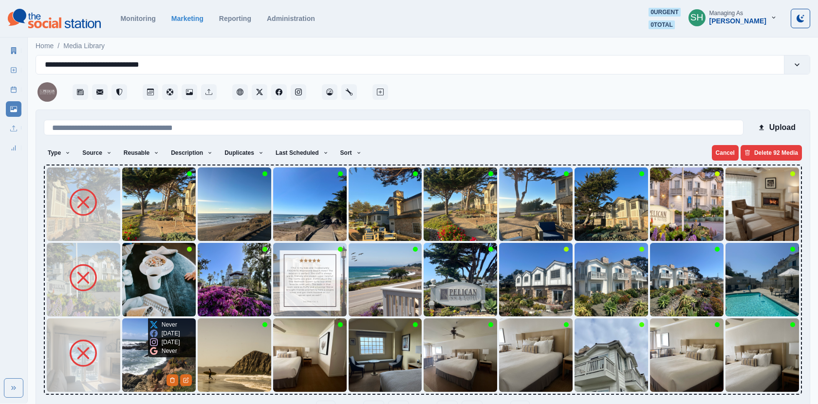
click at [156, 363] on img at bounding box center [158, 354] width 73 height 73
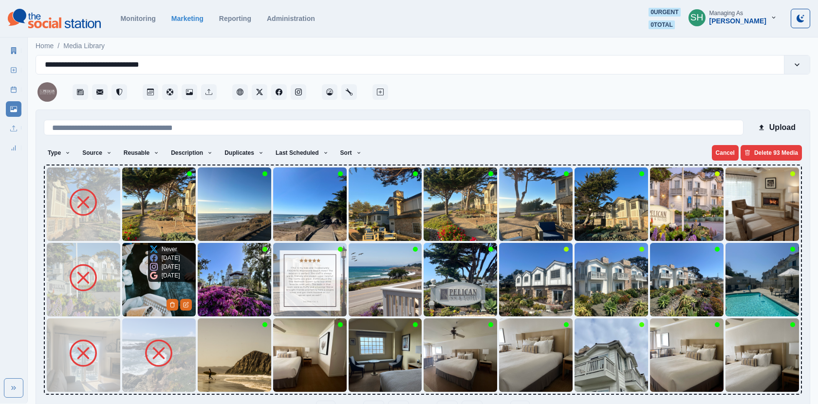
click at [155, 280] on div "9 months ago" at bounding box center [165, 275] width 30 height 9
click at [142, 249] on img at bounding box center [158, 279] width 73 height 73
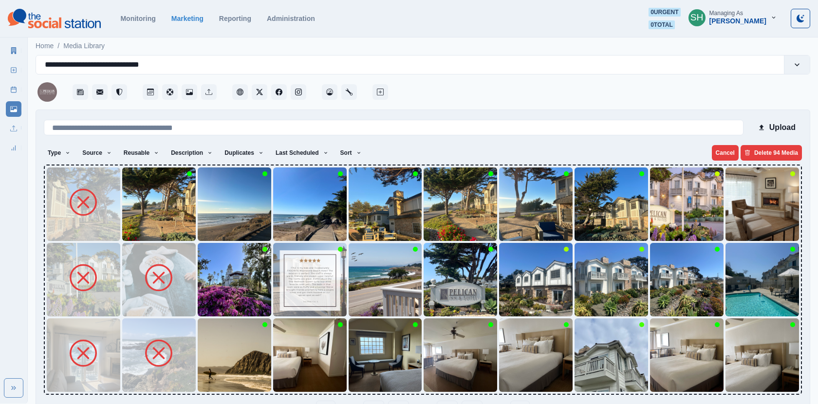
click at [138, 235] on img at bounding box center [158, 203] width 73 height 73
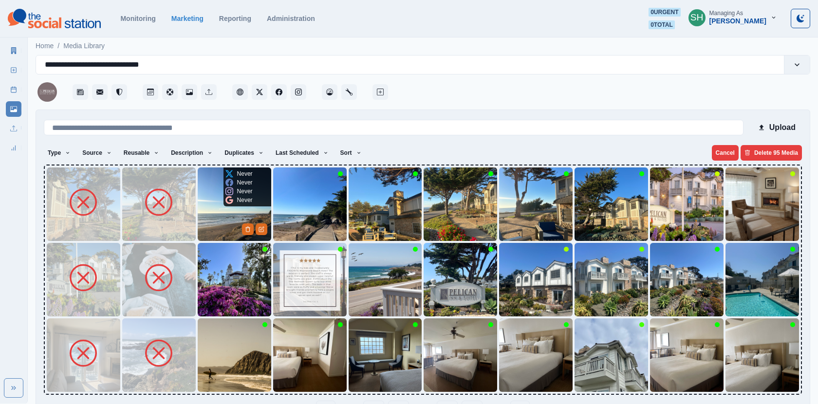
click at [237, 231] on img at bounding box center [234, 203] width 73 height 73
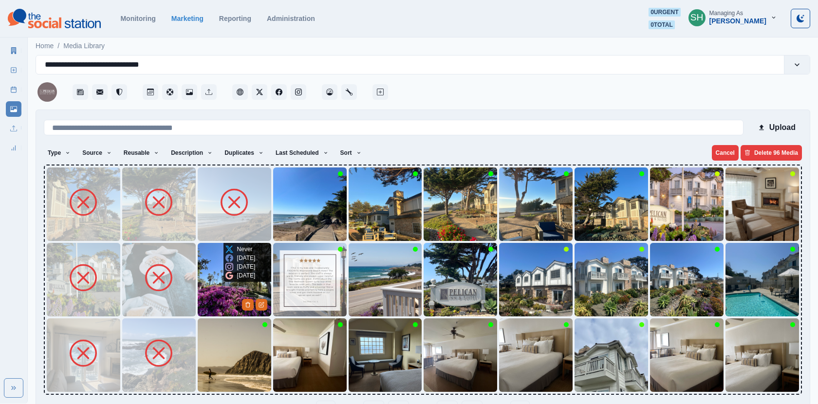
click at [223, 279] on div "Never 10 months ago 10 months ago 10 months ago" at bounding box center [240, 262] width 34 height 39
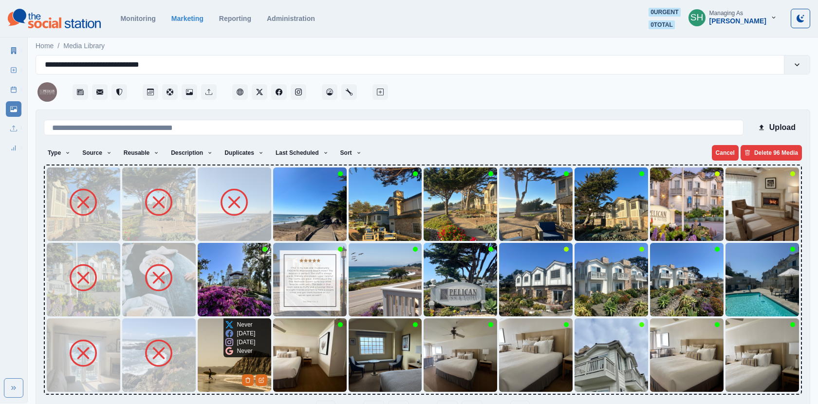
click at [224, 332] on div "Never 1 year ago 1 year ago Never" at bounding box center [240, 337] width 34 height 39
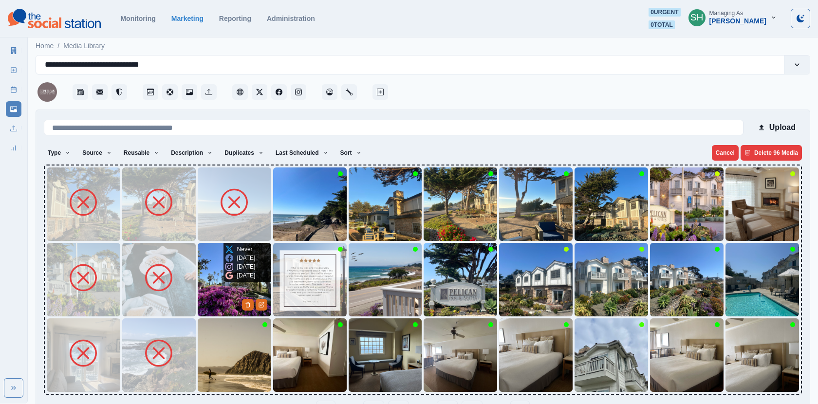
click at [209, 288] on img at bounding box center [234, 279] width 73 height 73
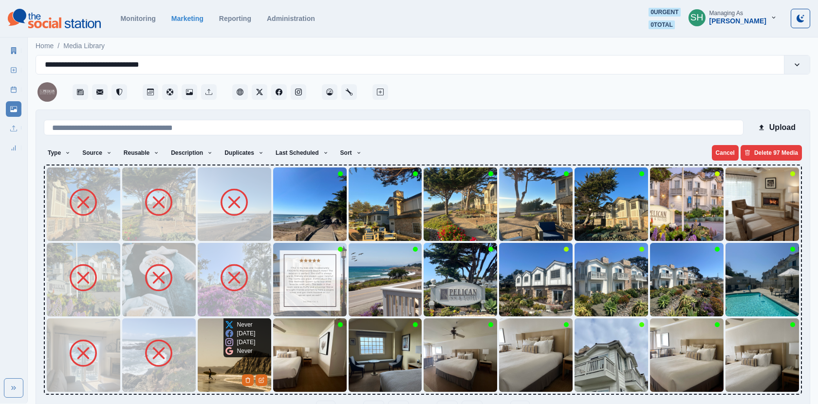
click at [209, 371] on img at bounding box center [234, 354] width 73 height 73
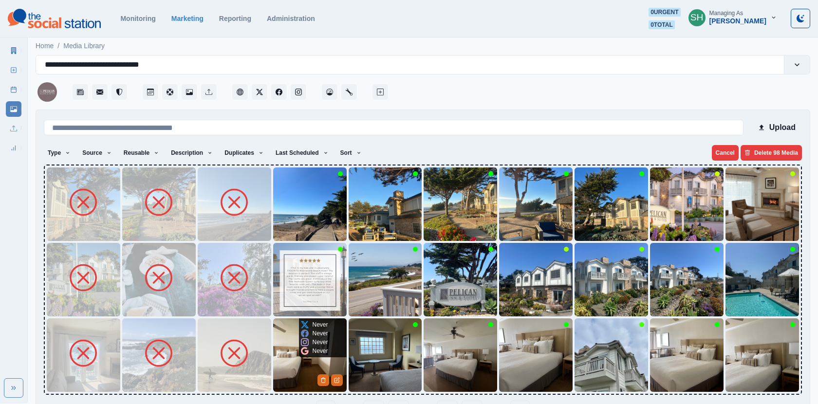
click at [304, 371] on img at bounding box center [309, 354] width 73 height 73
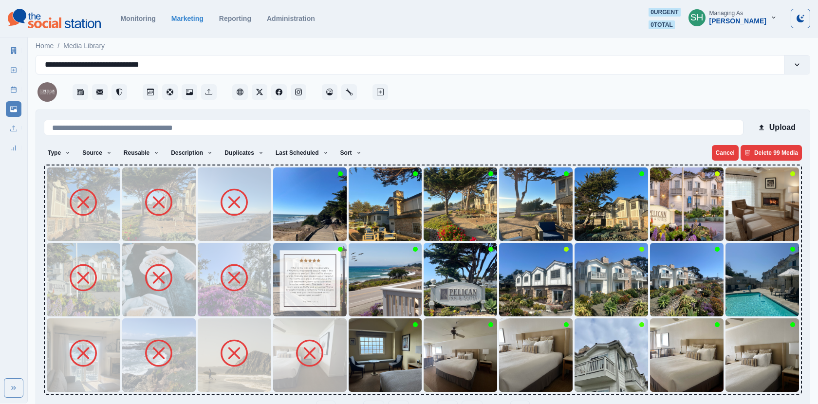
click at [293, 304] on img at bounding box center [309, 279] width 73 height 73
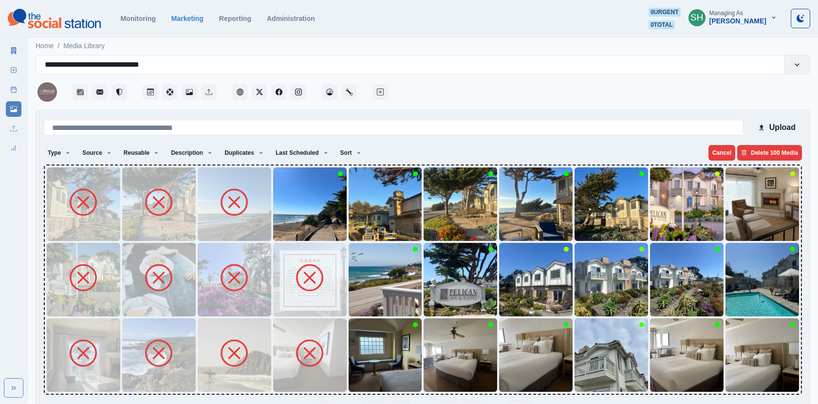
click at [296, 212] on img at bounding box center [309, 203] width 73 height 73
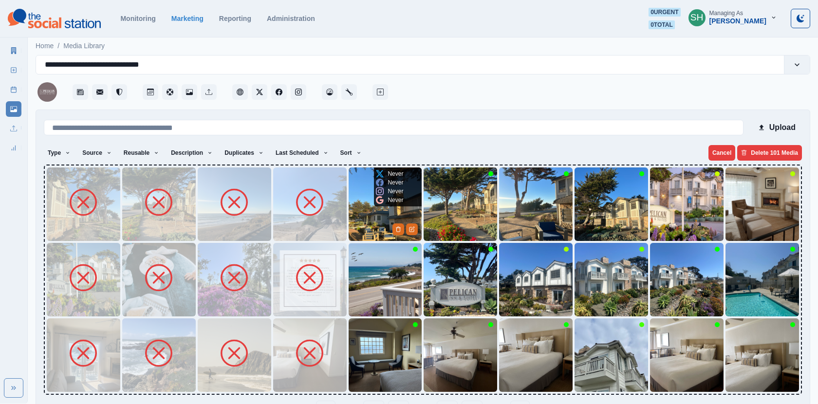
click at [358, 204] on img at bounding box center [385, 203] width 73 height 73
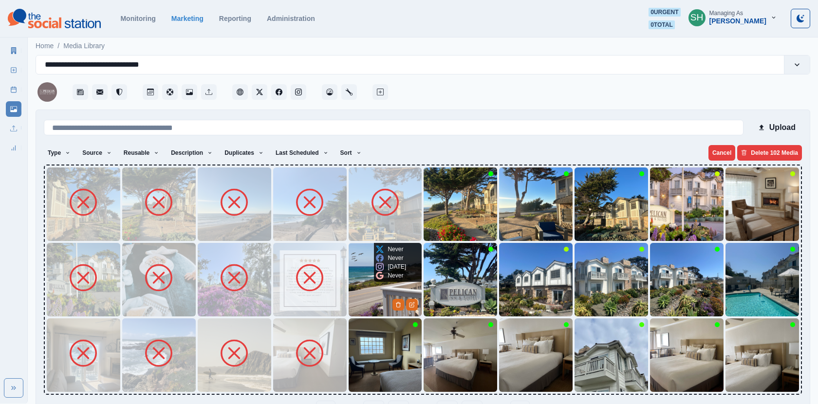
click at [361, 289] on img at bounding box center [385, 279] width 73 height 73
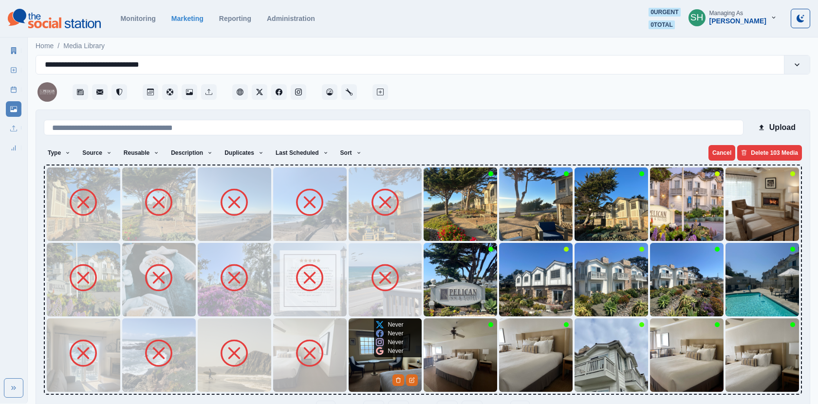
click at [370, 332] on img at bounding box center [385, 354] width 73 height 73
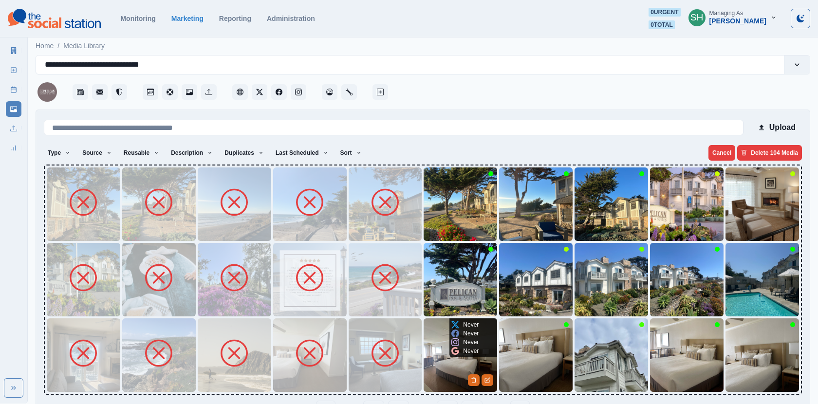
click at [439, 337] on img at bounding box center [459, 354] width 73 height 73
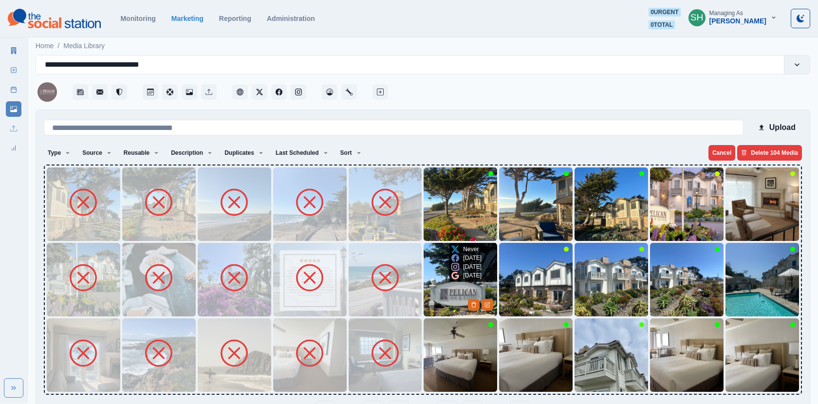
click at [435, 309] on img at bounding box center [459, 279] width 73 height 73
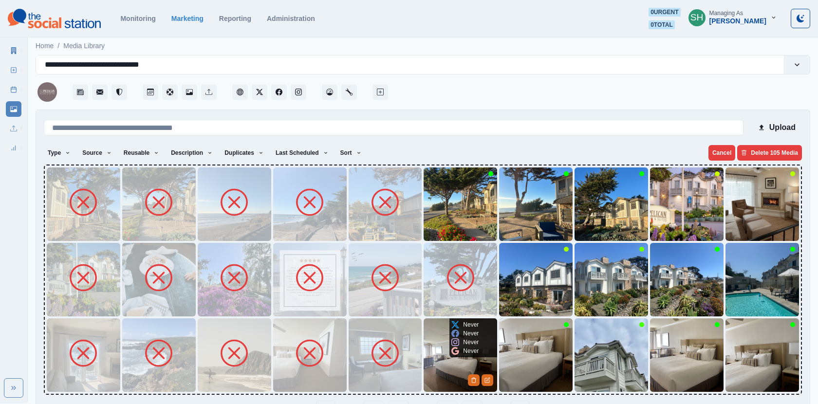
click at [435, 351] on img at bounding box center [459, 354] width 73 height 73
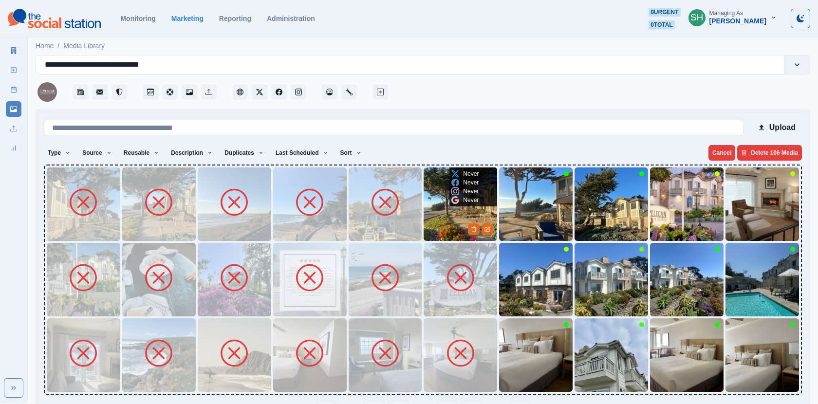
click at [456, 219] on img at bounding box center [459, 203] width 73 height 73
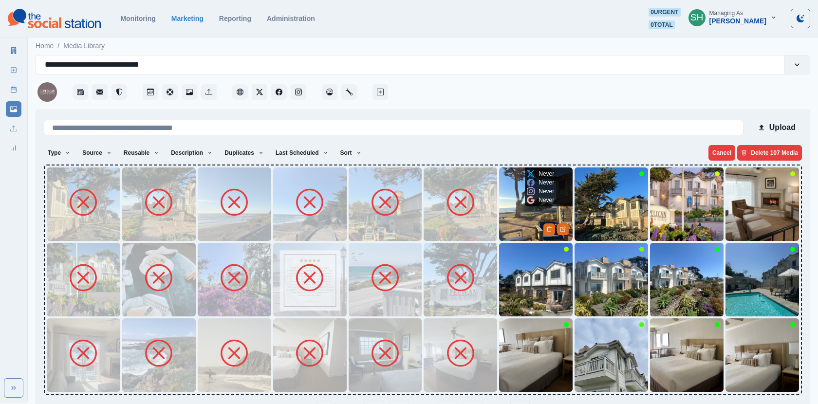
click at [510, 219] on img at bounding box center [535, 203] width 73 height 73
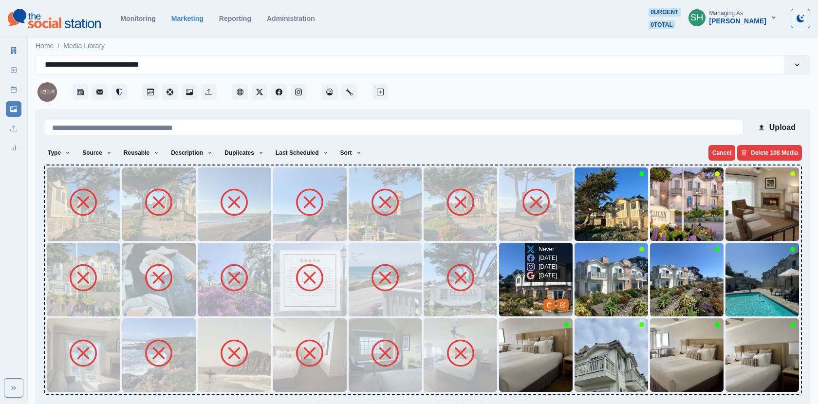
click at [516, 283] on img at bounding box center [535, 279] width 73 height 73
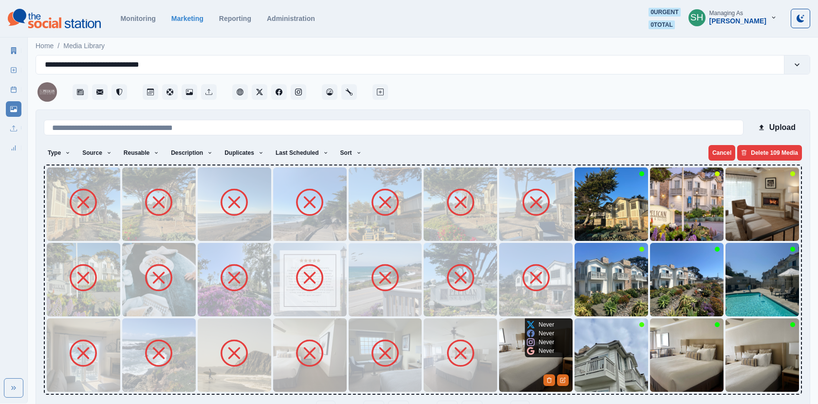
click at [520, 363] on img at bounding box center [535, 354] width 73 height 73
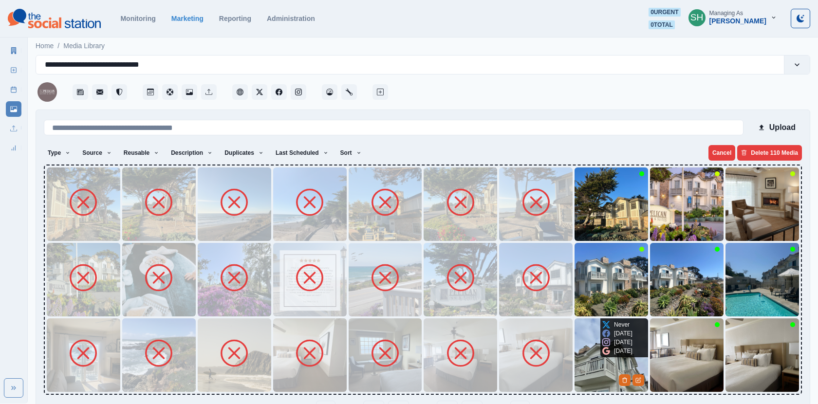
click at [586, 358] on img at bounding box center [610, 354] width 73 height 73
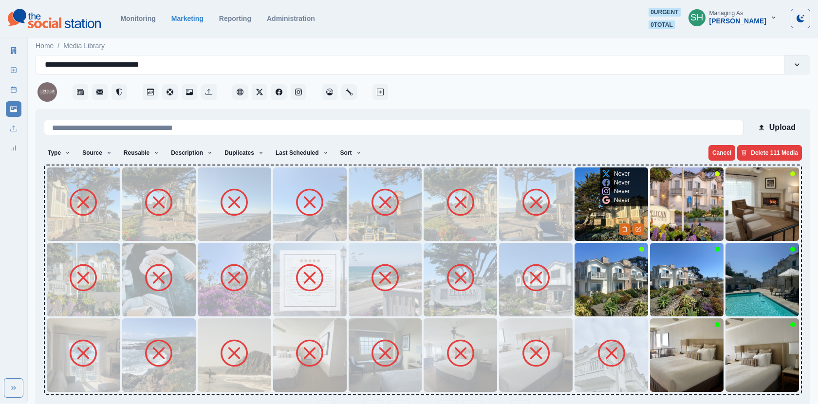
click at [585, 204] on img at bounding box center [610, 203] width 73 height 73
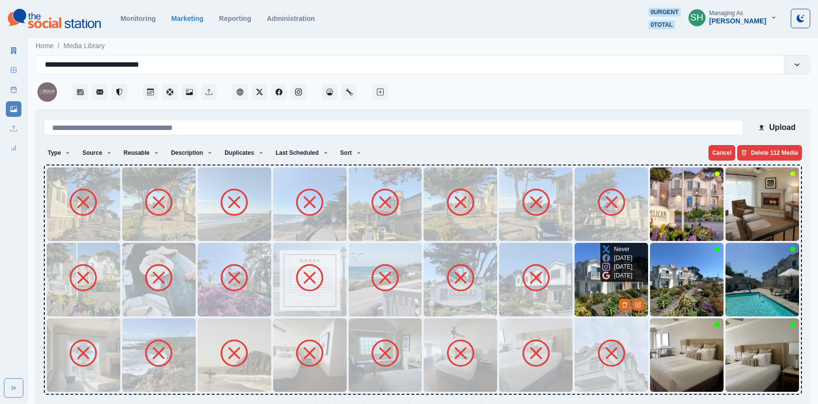
click at [585, 279] on img at bounding box center [610, 279] width 73 height 73
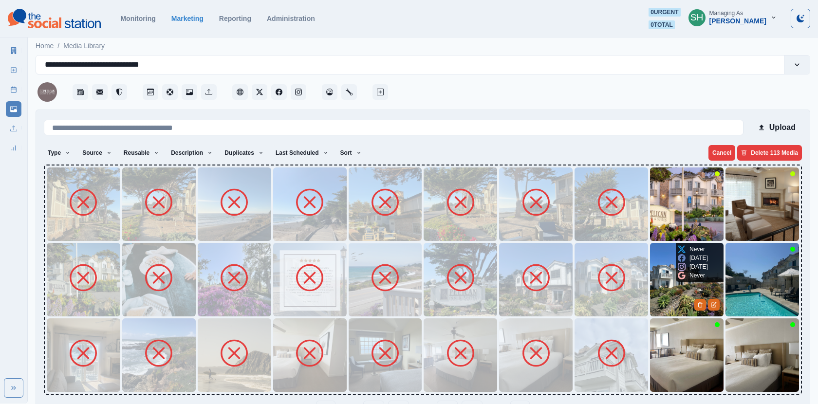
click at [652, 277] on img at bounding box center [686, 279] width 73 height 73
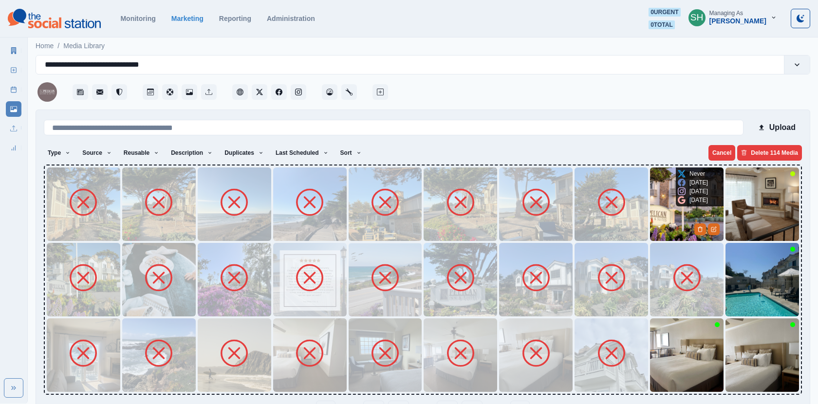
click at [669, 209] on img at bounding box center [686, 203] width 73 height 73
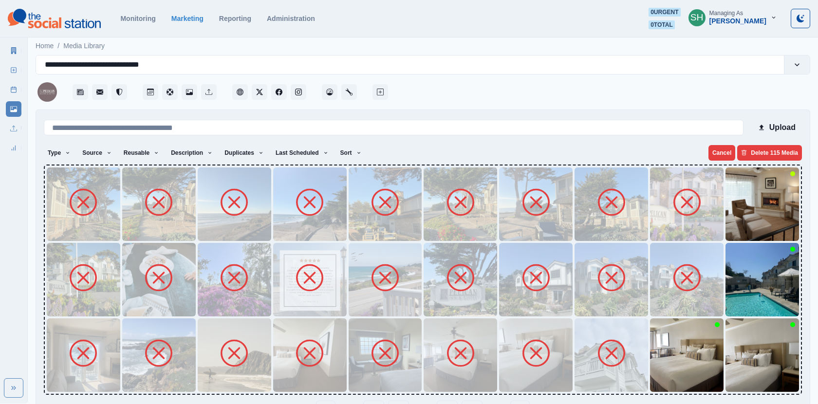
click at [720, 212] on img at bounding box center [686, 203] width 73 height 73
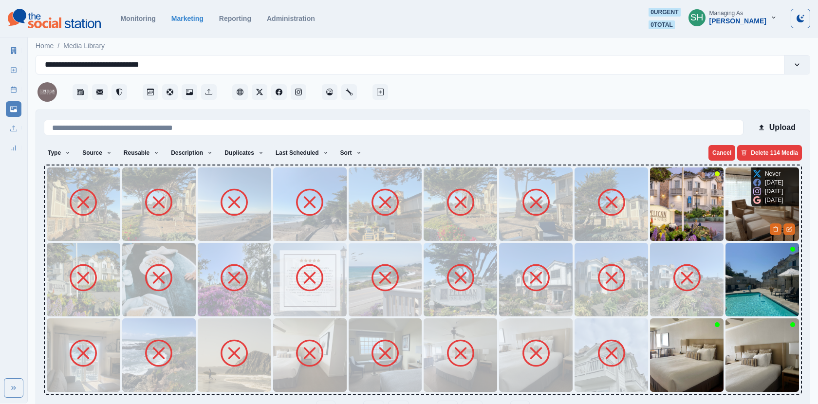
click at [747, 214] on img at bounding box center [761, 203] width 73 height 73
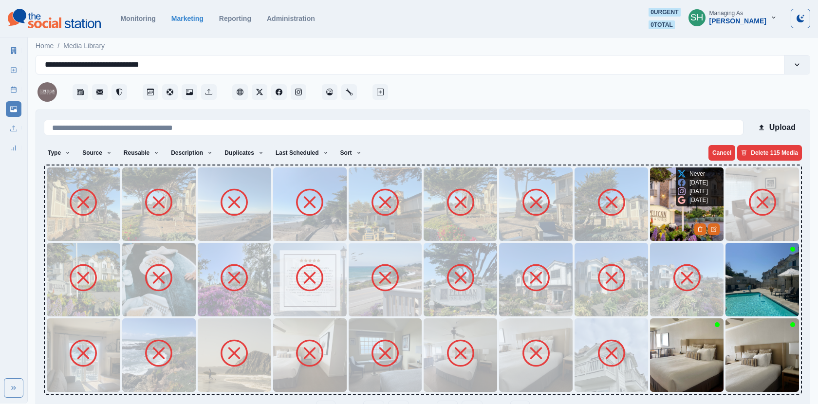
click at [660, 219] on img at bounding box center [686, 203] width 73 height 73
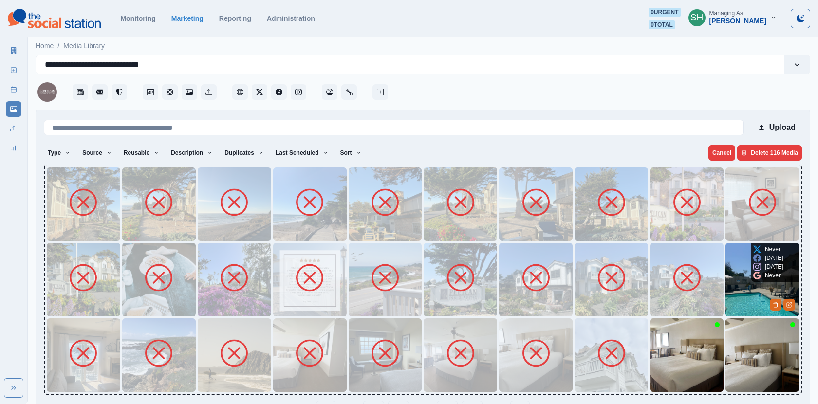
click at [728, 278] on img at bounding box center [761, 279] width 73 height 73
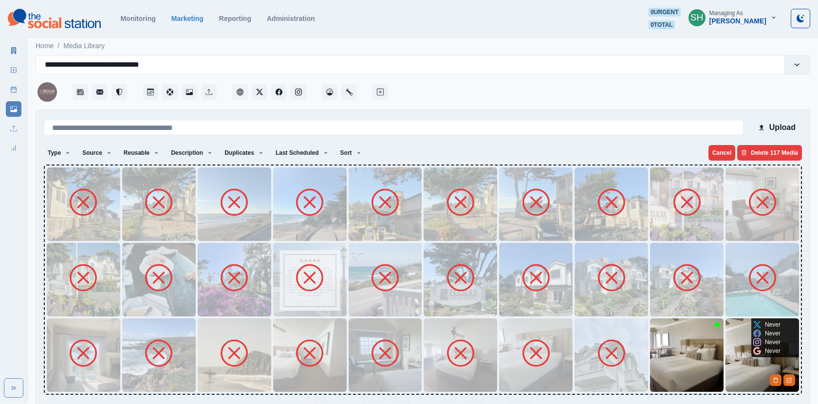
click at [736, 336] on img at bounding box center [761, 354] width 73 height 73
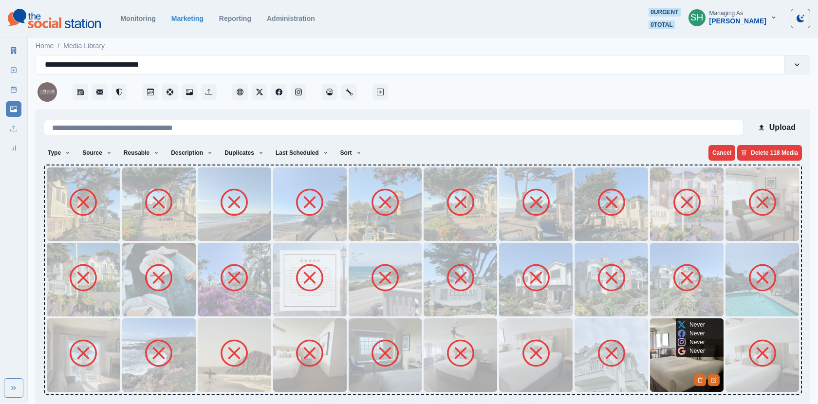
click at [666, 337] on img at bounding box center [686, 354] width 73 height 73
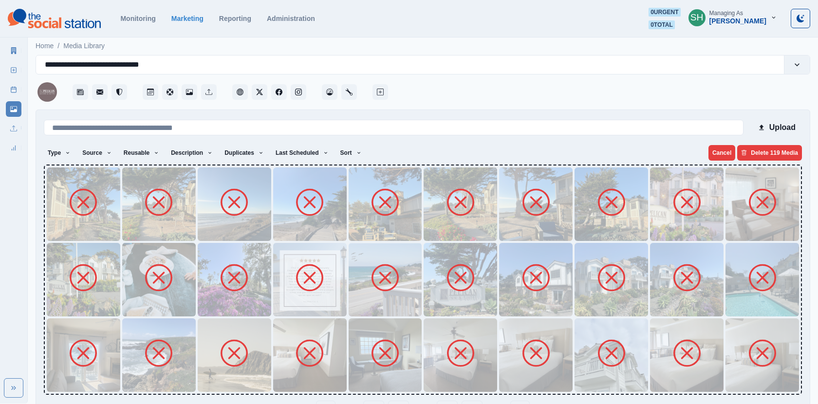
scroll to position [31, 0]
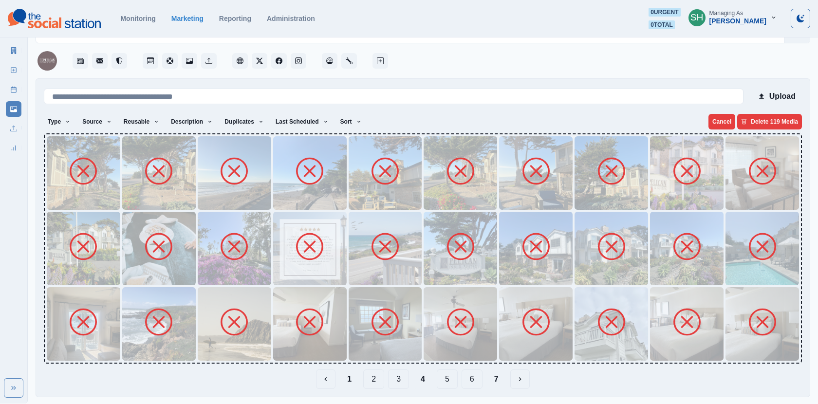
click at [444, 375] on button "5" at bounding box center [447, 378] width 21 height 19
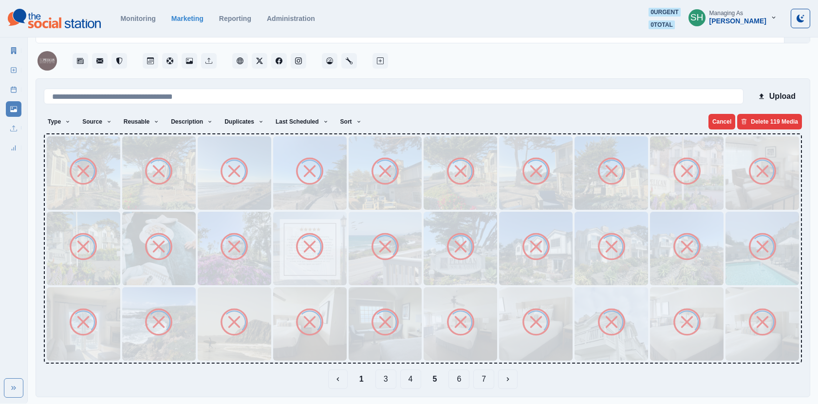
scroll to position [0, 0]
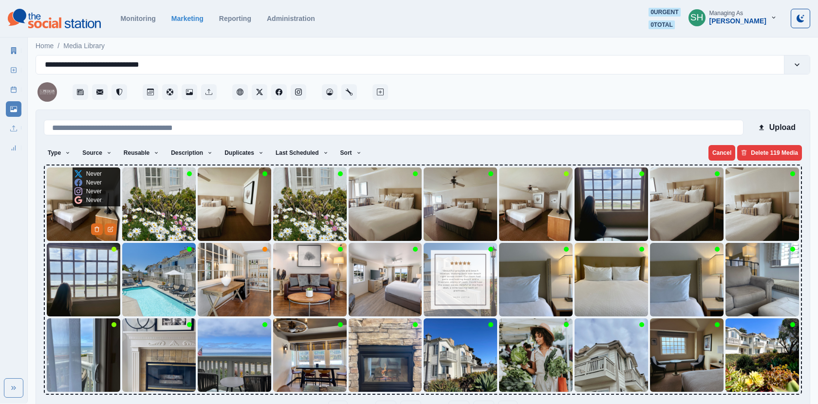
click at [82, 235] on img at bounding box center [83, 203] width 73 height 73
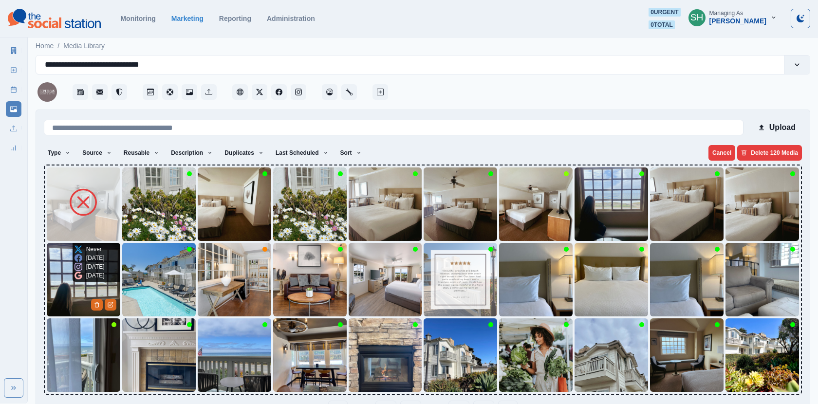
click at [76, 271] on div "8 months ago" at bounding box center [89, 266] width 30 height 9
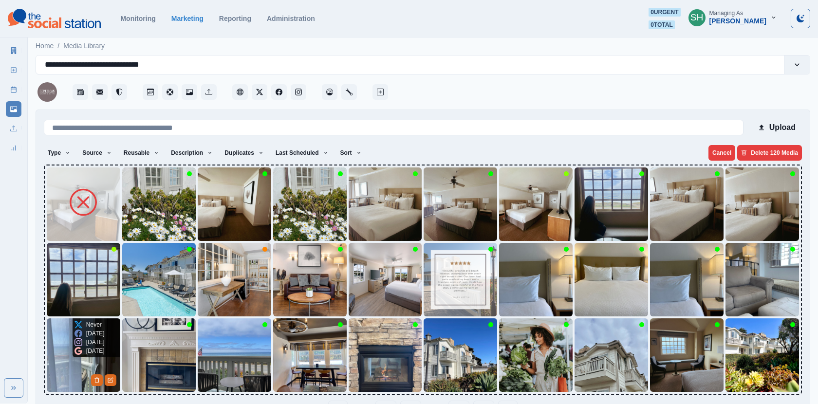
click at [65, 349] on img at bounding box center [83, 354] width 73 height 73
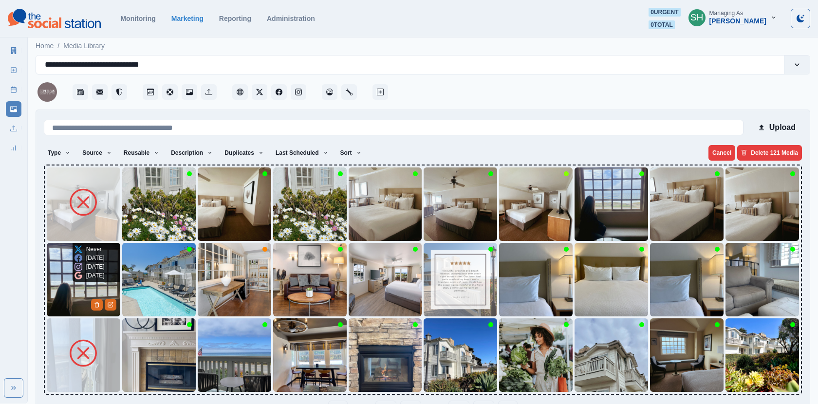
drag, startPoint x: 72, startPoint y: 301, endPoint x: 73, endPoint y: 266, distance: 35.1
click at [73, 266] on div "Never 8 months ago 8 months ago 8 months ago" at bounding box center [90, 262] width 34 height 39
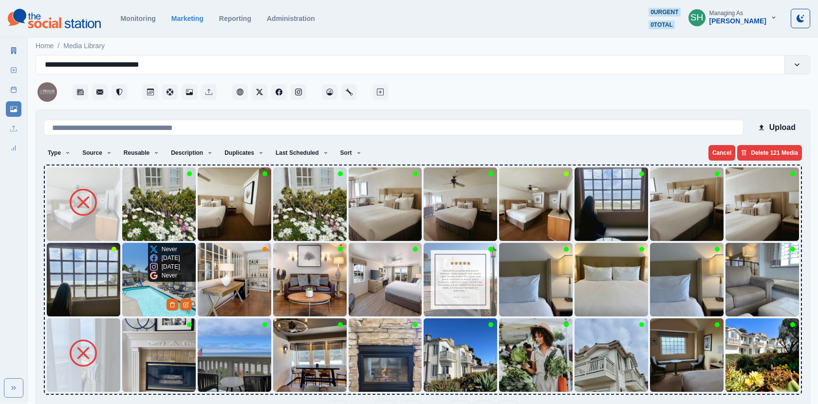
click at [131, 277] on img at bounding box center [158, 279] width 73 height 73
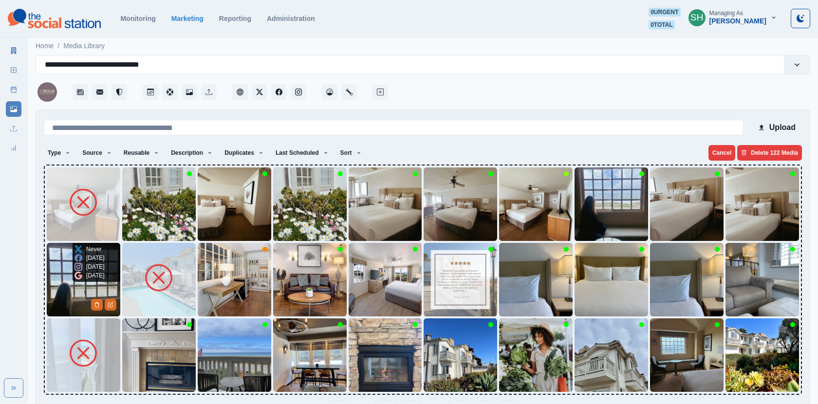
click at [59, 291] on img at bounding box center [83, 279] width 73 height 73
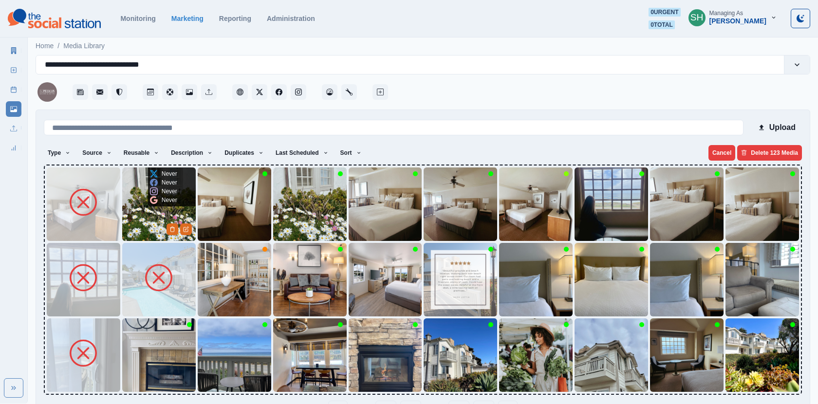
click at [172, 190] on p "Never" at bounding box center [170, 191] width 16 height 9
click at [147, 218] on img at bounding box center [158, 203] width 73 height 73
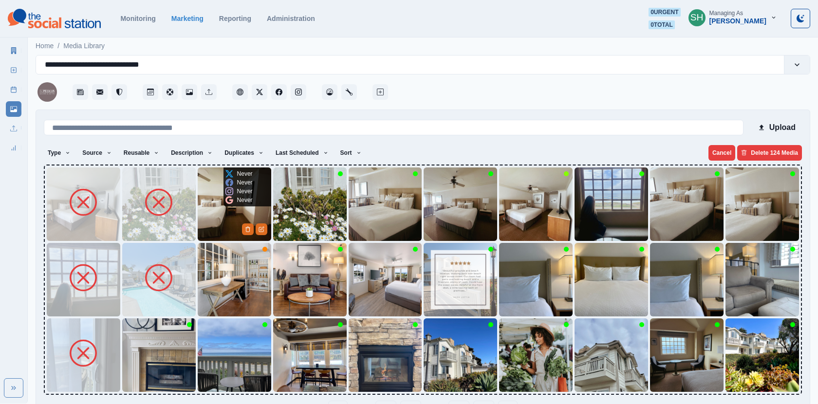
click at [210, 220] on img at bounding box center [234, 203] width 73 height 73
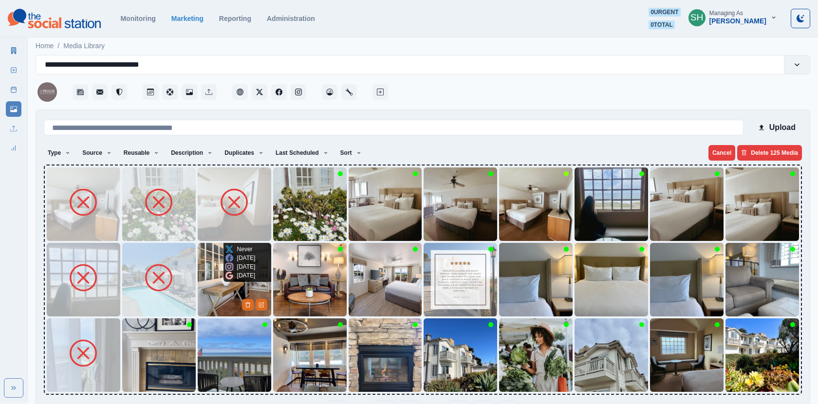
click at [211, 287] on img at bounding box center [234, 279] width 73 height 73
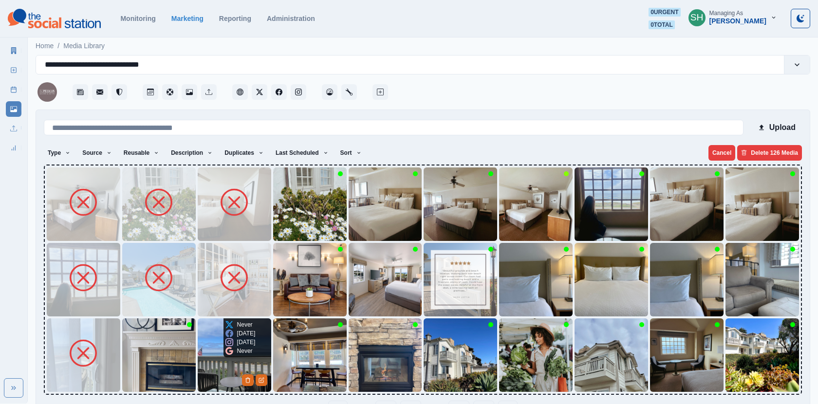
click at [208, 343] on img at bounding box center [234, 354] width 73 height 73
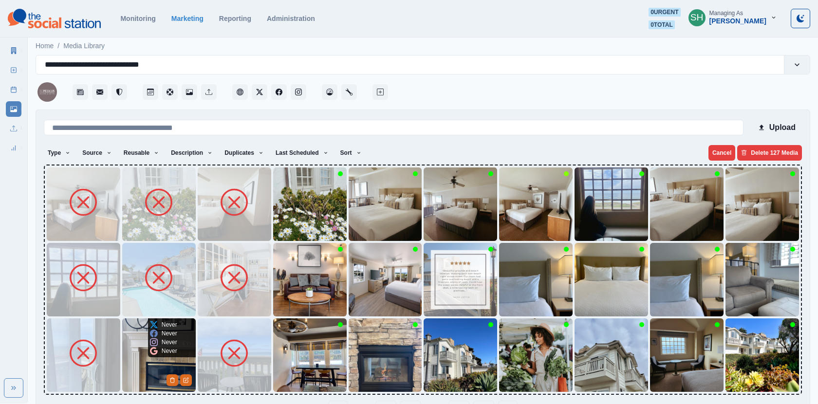
click at [123, 359] on img at bounding box center [158, 354] width 73 height 73
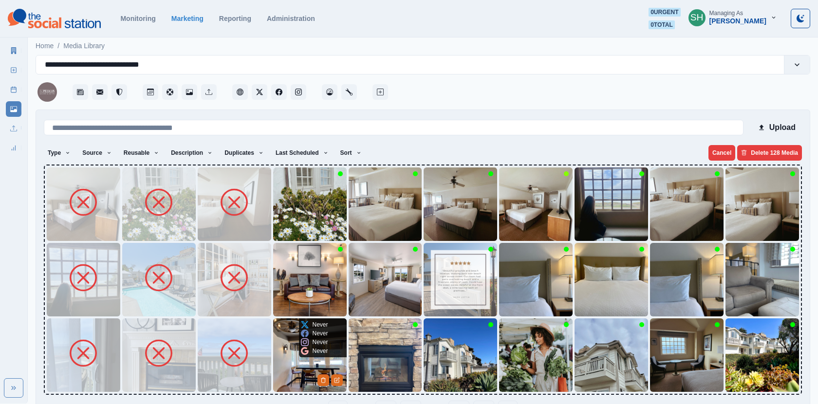
click at [323, 351] on p "Never" at bounding box center [320, 351] width 16 height 9
click at [293, 373] on img at bounding box center [309, 354] width 73 height 73
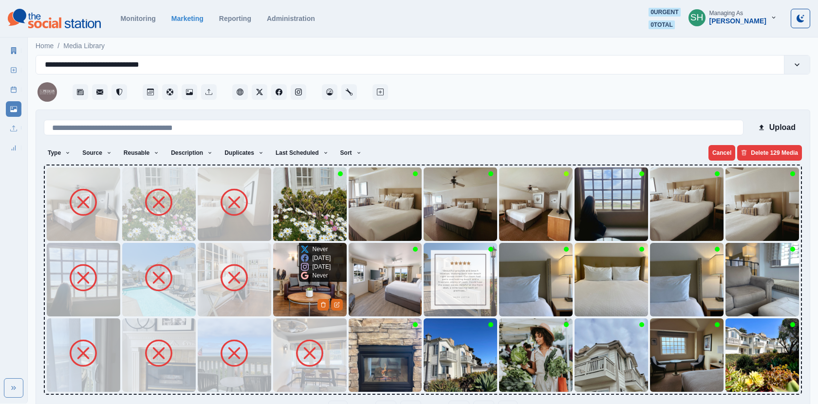
click at [294, 299] on img at bounding box center [309, 279] width 73 height 73
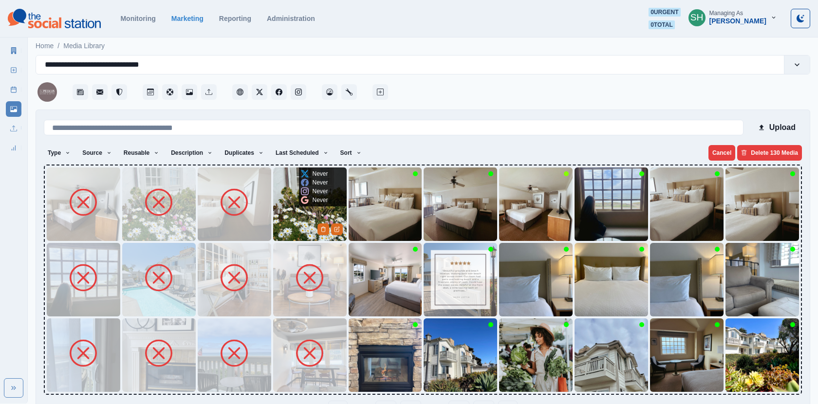
click at [296, 219] on img at bounding box center [309, 203] width 73 height 73
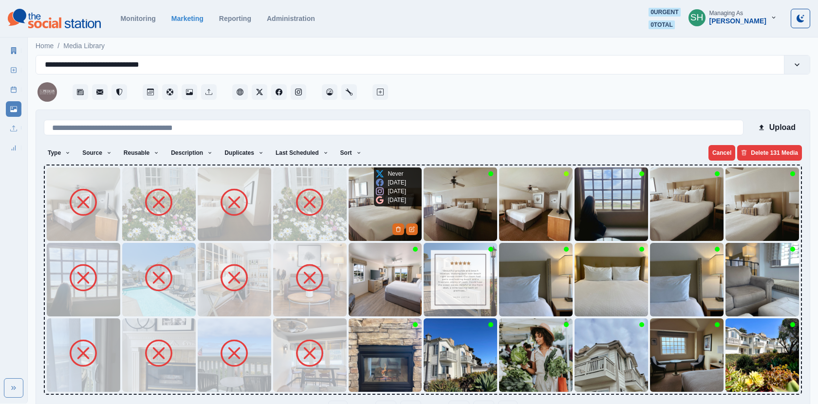
click at [353, 215] on img at bounding box center [385, 203] width 73 height 73
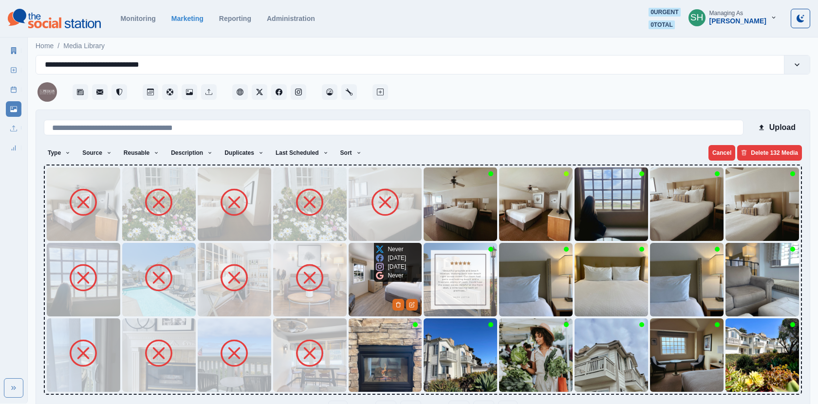
click at [353, 286] on img at bounding box center [385, 279] width 73 height 73
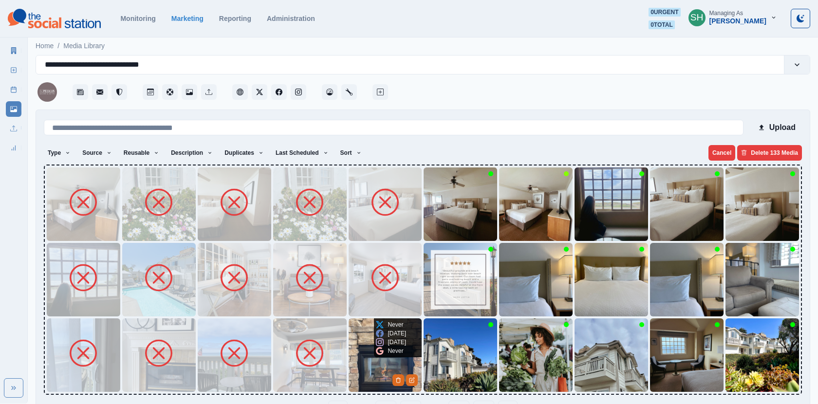
click at [367, 347] on img at bounding box center [385, 354] width 73 height 73
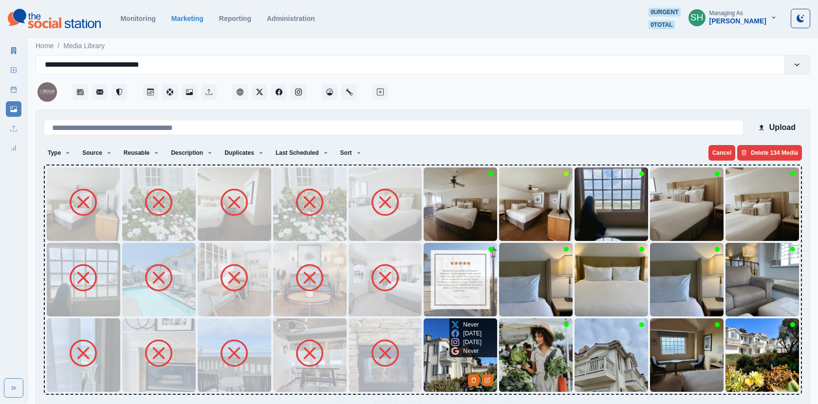
click at [429, 356] on img at bounding box center [459, 354] width 73 height 73
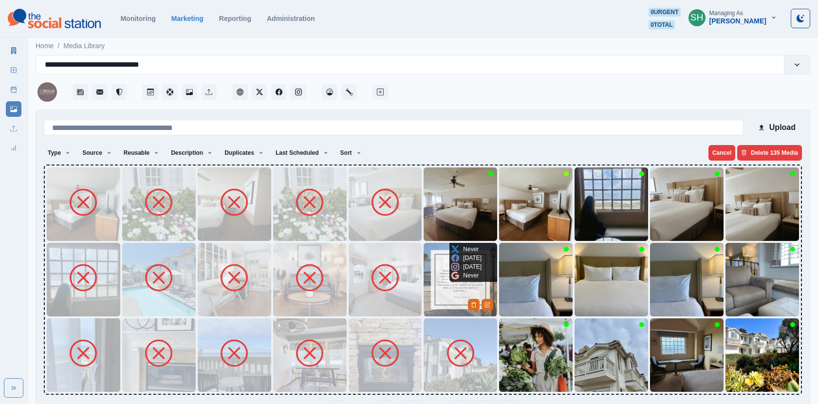
click at [435, 307] on img at bounding box center [459, 279] width 73 height 73
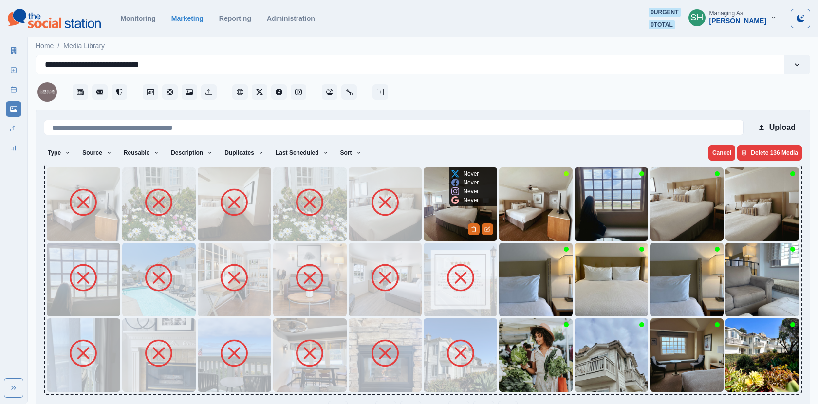
click at [440, 221] on img at bounding box center [459, 203] width 73 height 73
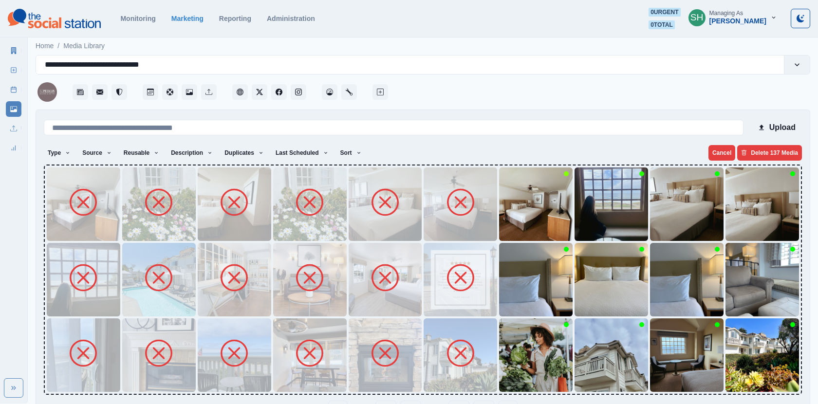
click at [514, 217] on img at bounding box center [535, 203] width 73 height 73
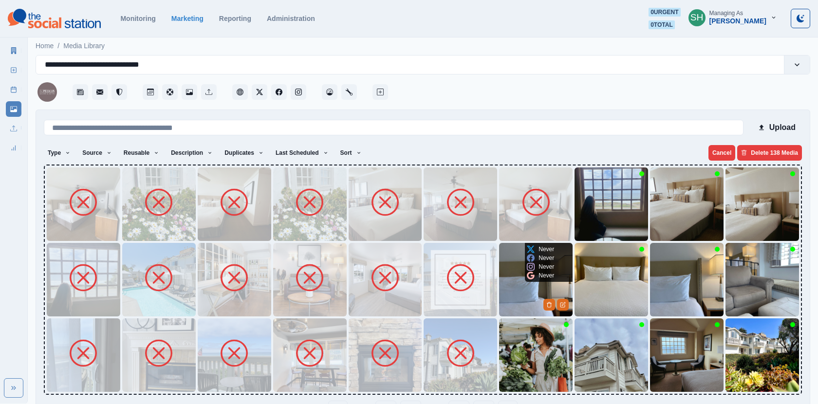
click at [514, 288] on img at bounding box center [535, 279] width 73 height 73
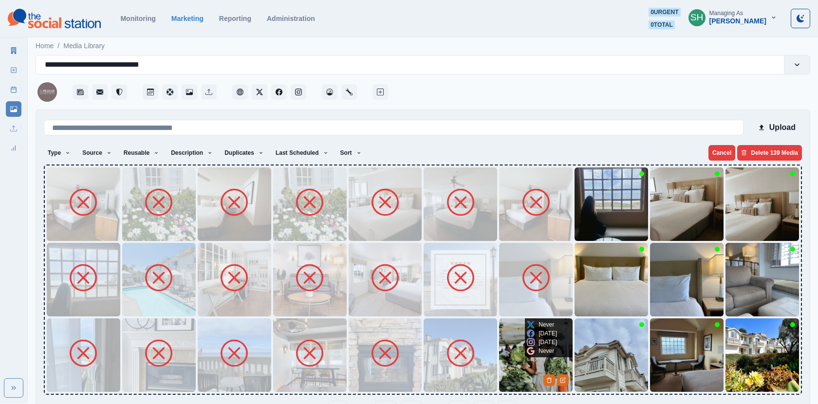
click at [524, 354] on img at bounding box center [535, 354] width 73 height 73
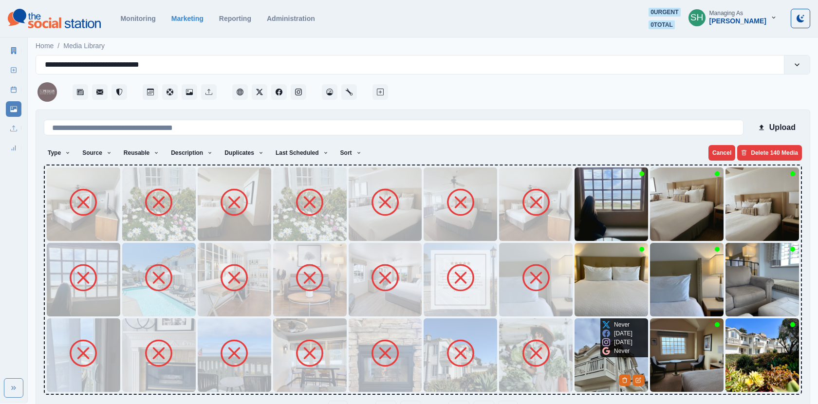
click at [600, 357] on img at bounding box center [610, 354] width 73 height 73
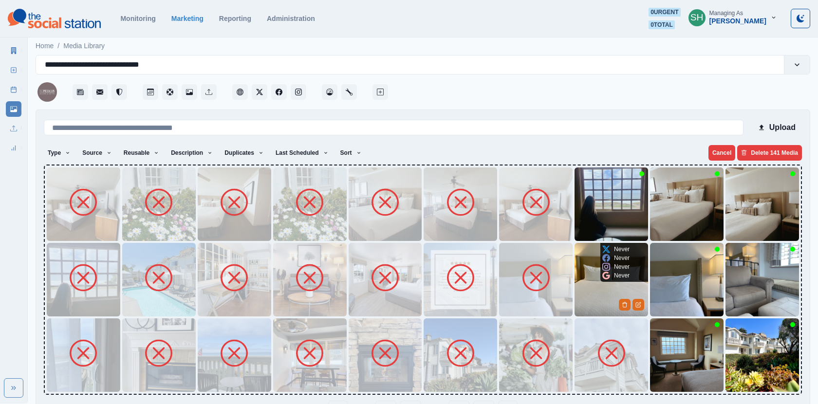
click at [589, 305] on img at bounding box center [610, 279] width 73 height 73
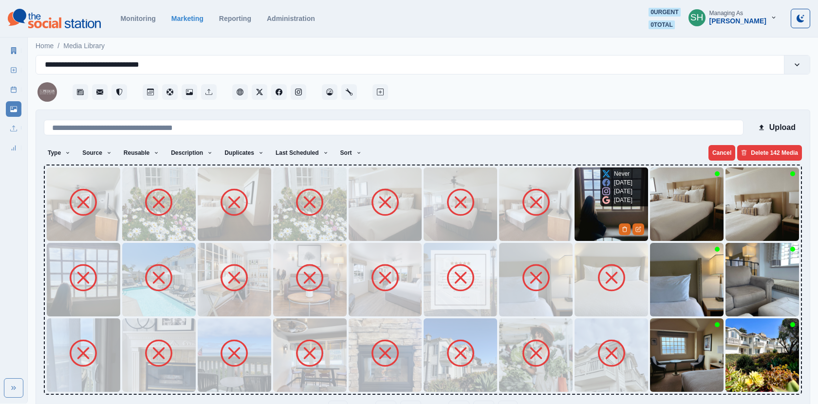
click at [595, 202] on img at bounding box center [610, 203] width 73 height 73
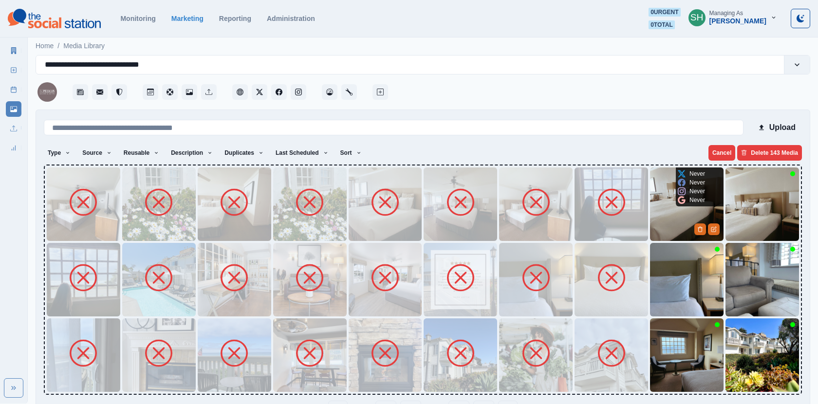
click at [670, 204] on img at bounding box center [686, 203] width 73 height 73
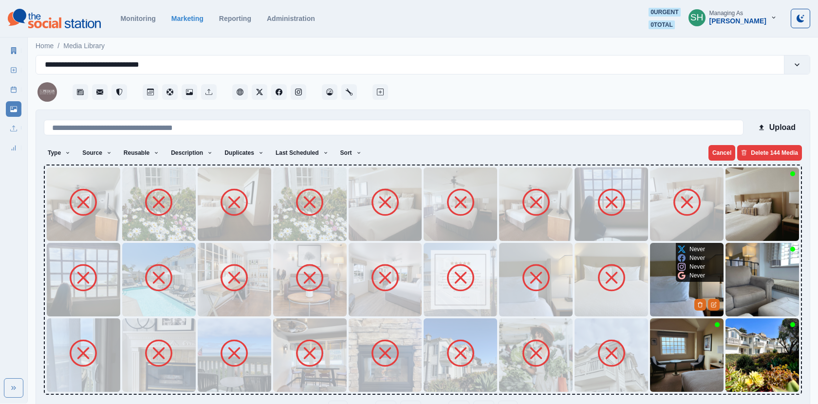
click at [666, 287] on img at bounding box center [686, 279] width 73 height 73
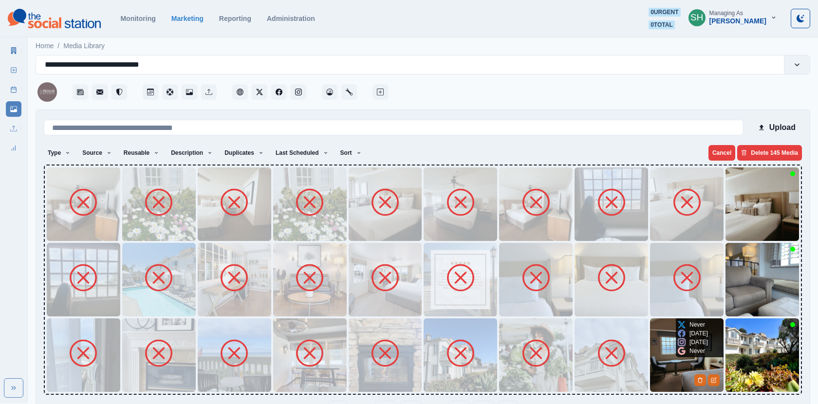
click at [667, 353] on img at bounding box center [686, 354] width 73 height 73
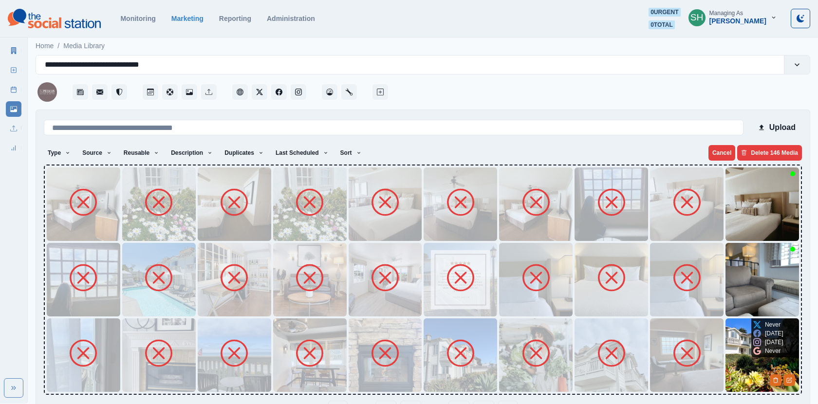
click at [727, 359] on img at bounding box center [761, 354] width 73 height 73
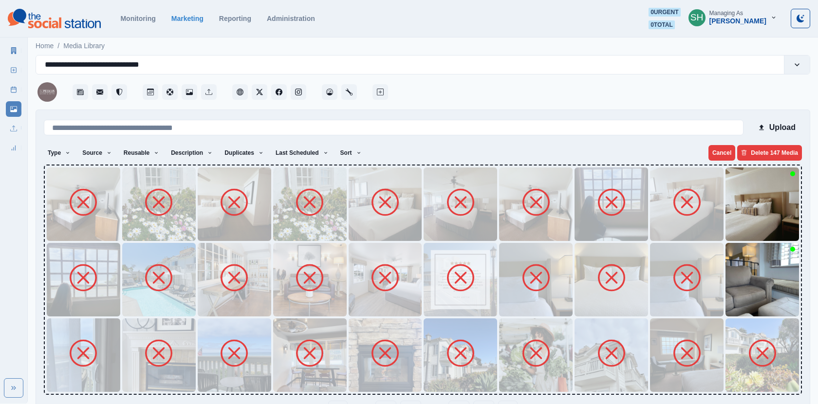
click at [727, 359] on img at bounding box center [761, 354] width 73 height 73
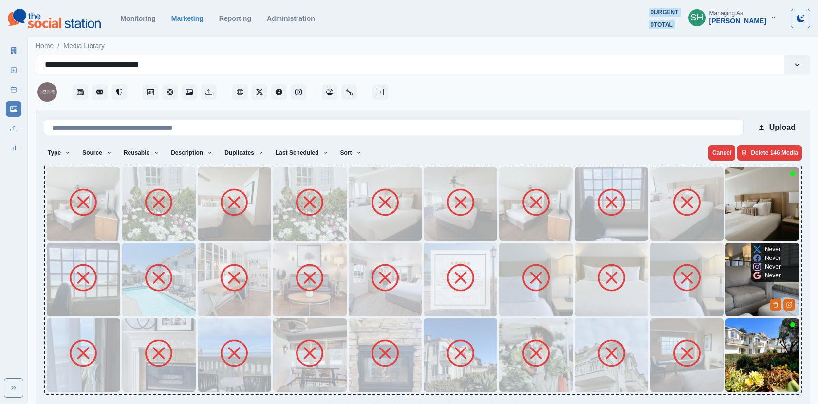
click at [735, 290] on img at bounding box center [761, 279] width 73 height 73
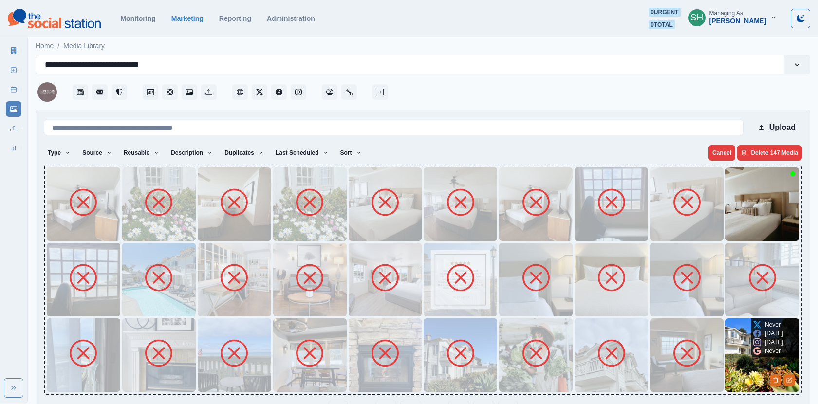
click at [737, 353] on img at bounding box center [761, 354] width 73 height 73
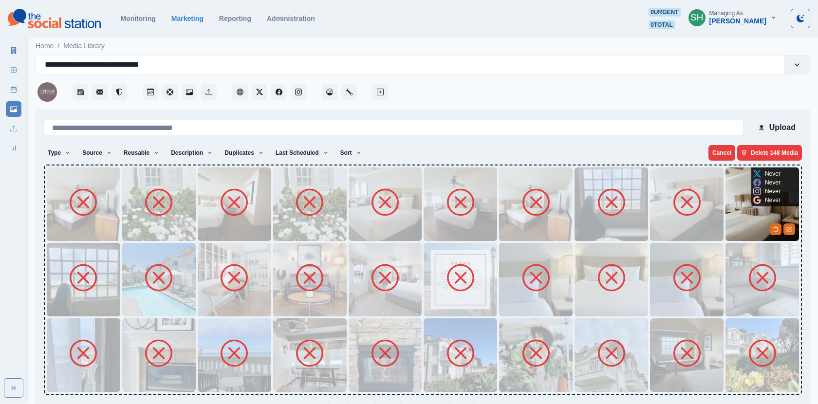
click at [739, 215] on img at bounding box center [761, 203] width 73 height 73
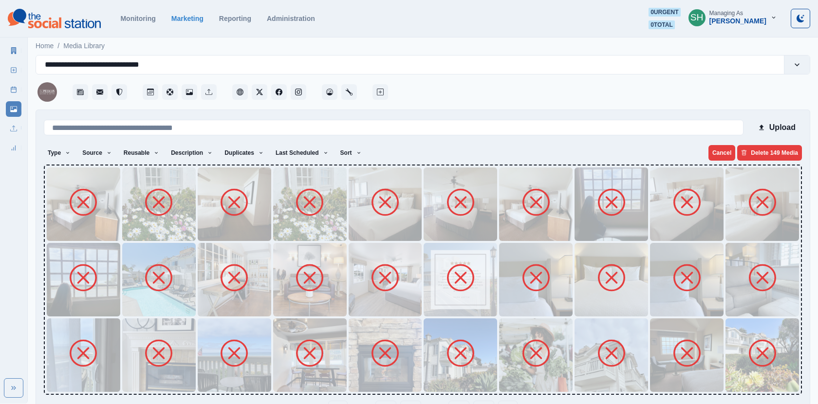
scroll to position [31, 0]
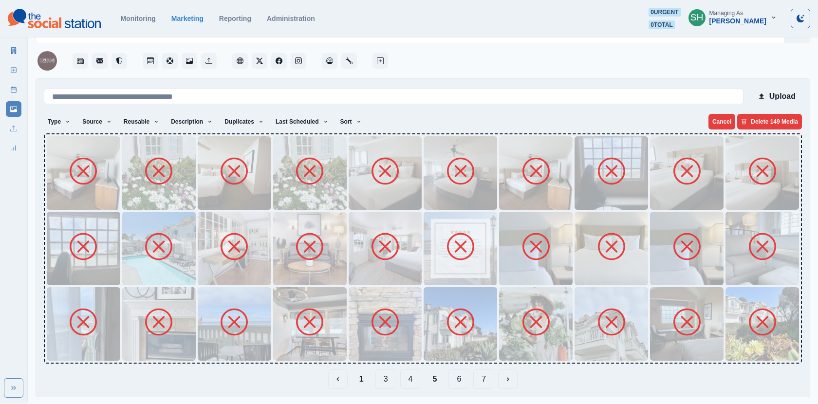
click at [461, 384] on button "6" at bounding box center [458, 378] width 21 height 19
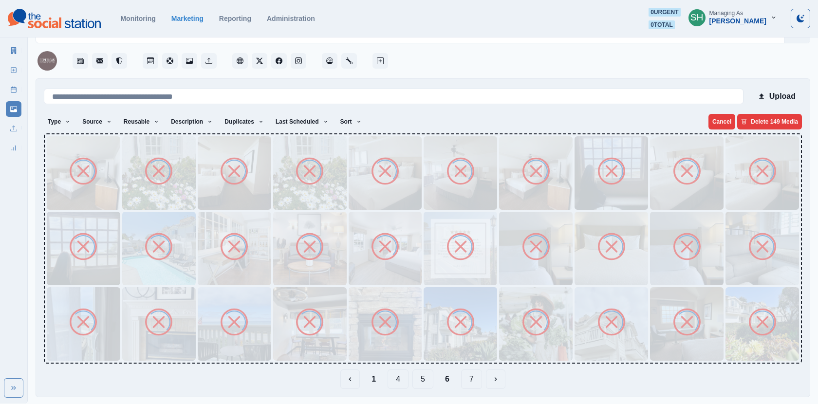
scroll to position [0, 0]
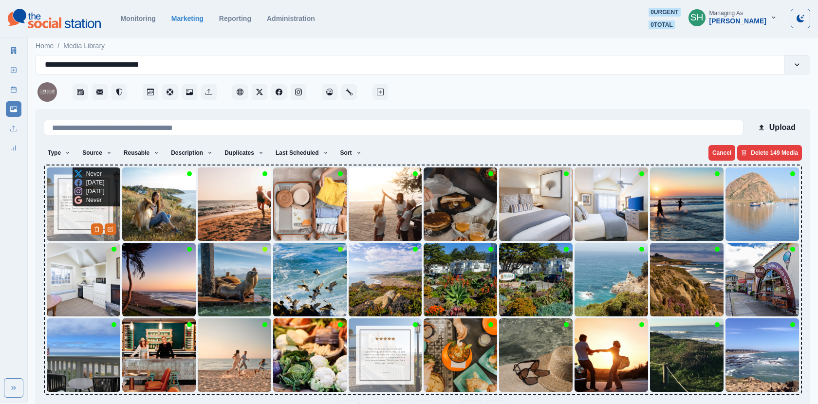
click at [89, 206] on img at bounding box center [83, 203] width 73 height 73
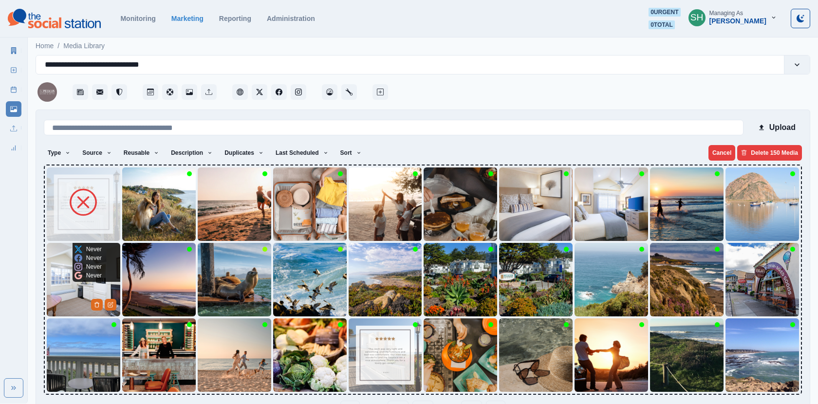
click at [70, 280] on img at bounding box center [83, 279] width 73 height 73
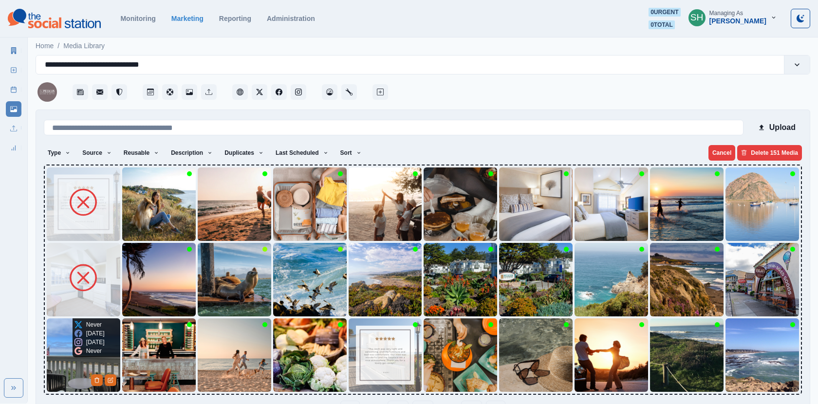
click at [55, 349] on img at bounding box center [83, 354] width 73 height 73
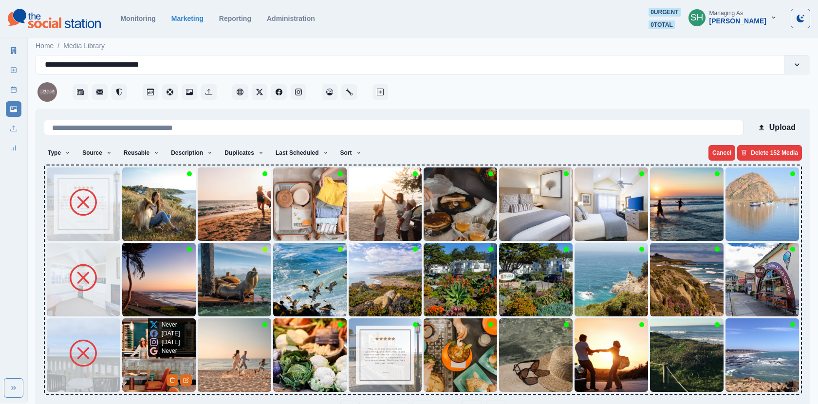
click at [148, 352] on div "Never 1 year ago 1 year ago Never" at bounding box center [165, 337] width 34 height 39
click at [134, 367] on img at bounding box center [158, 354] width 73 height 73
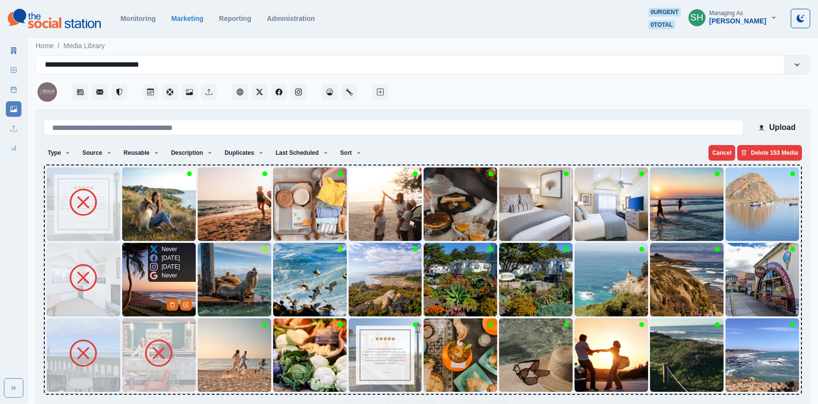
click at [147, 285] on img at bounding box center [158, 279] width 73 height 73
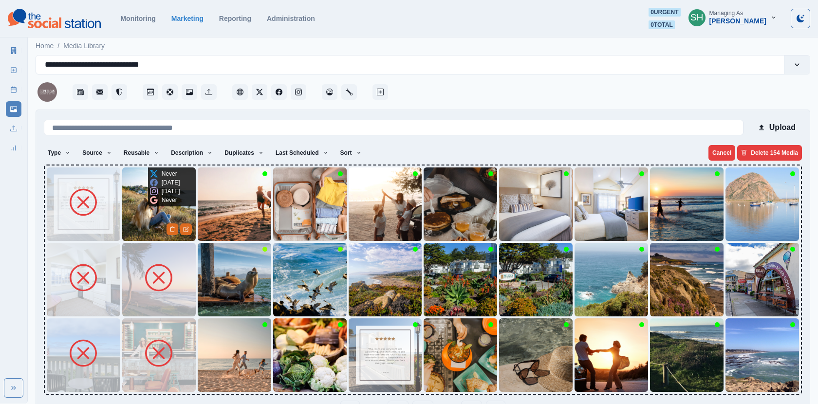
click at [145, 208] on img at bounding box center [158, 203] width 73 height 73
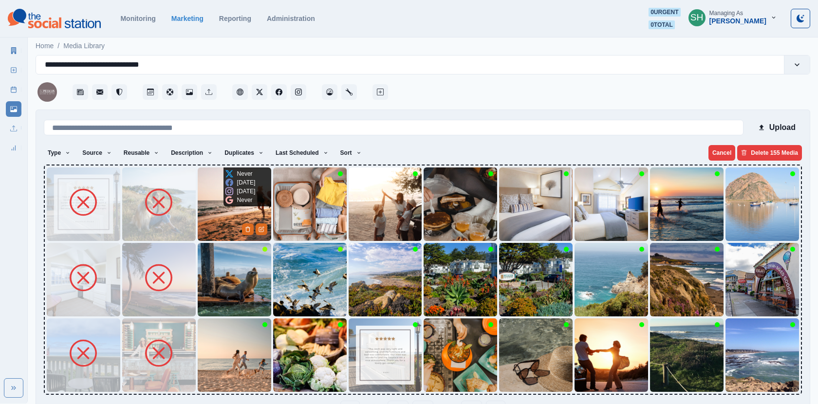
click at [231, 220] on img at bounding box center [234, 203] width 73 height 73
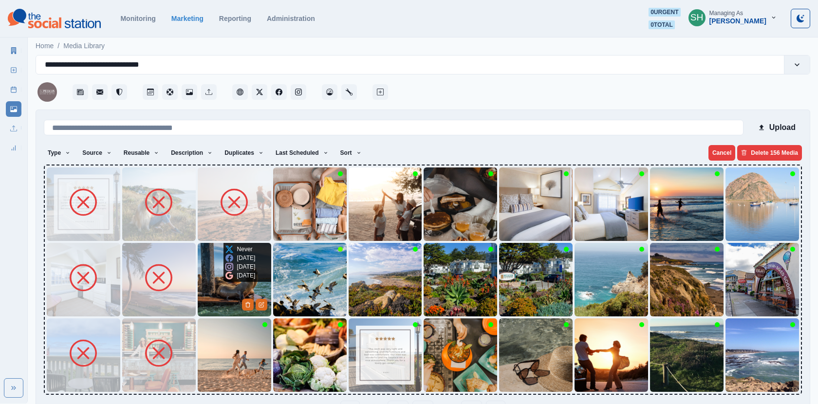
click at [208, 270] on img at bounding box center [234, 279] width 73 height 73
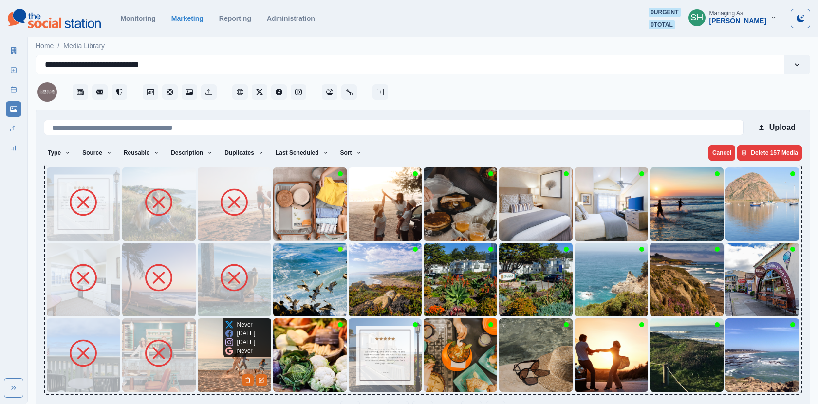
click at [202, 356] on img at bounding box center [234, 354] width 73 height 73
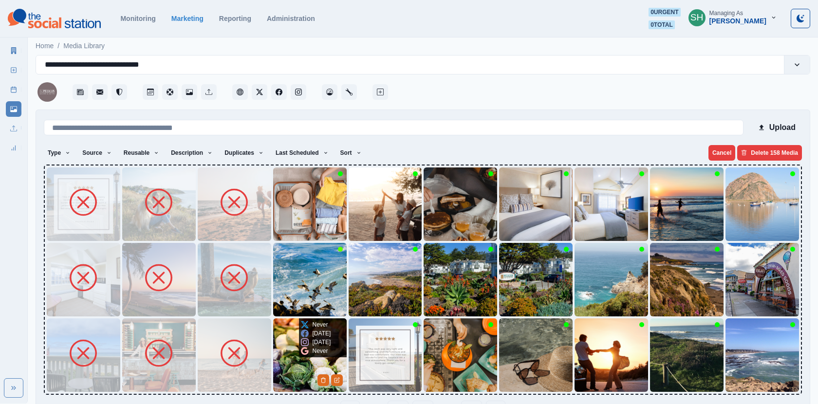
click at [291, 355] on img at bounding box center [309, 354] width 73 height 73
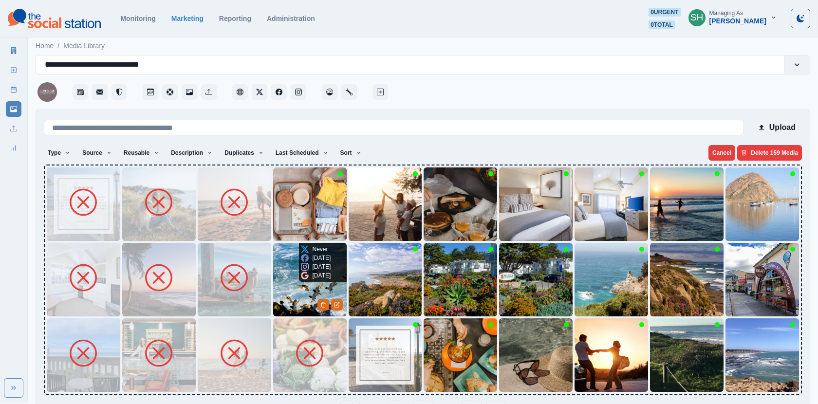
click at [295, 284] on img at bounding box center [309, 279] width 73 height 73
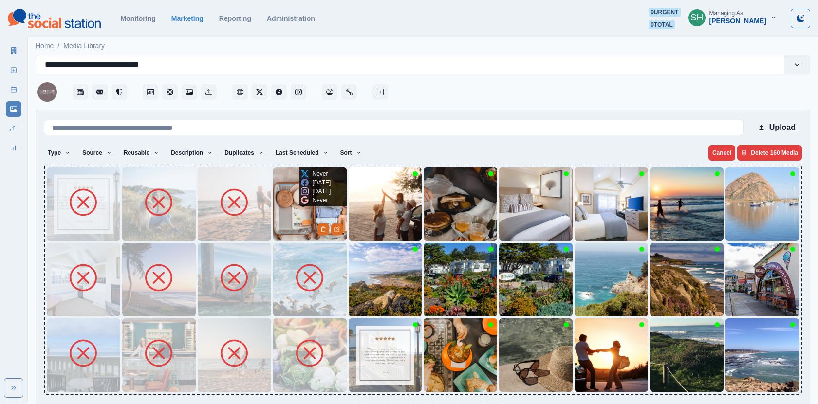
click at [291, 198] on img at bounding box center [309, 203] width 73 height 73
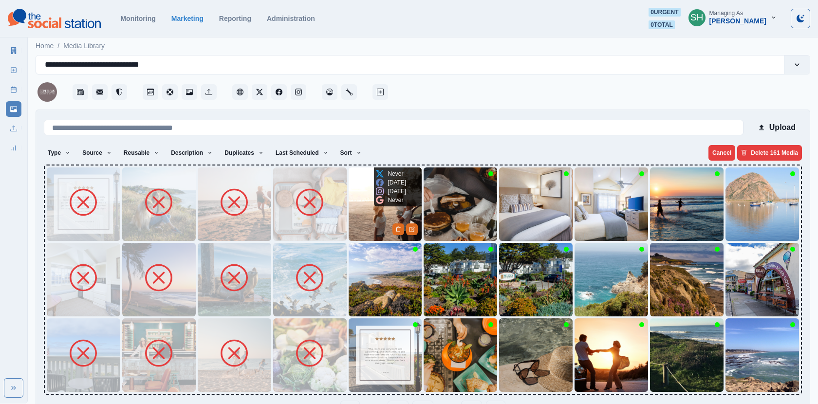
click at [352, 207] on img at bounding box center [385, 203] width 73 height 73
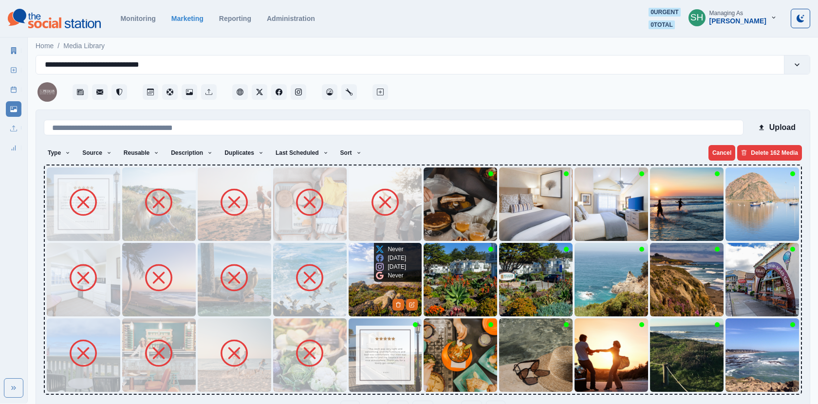
click at [350, 282] on img at bounding box center [385, 279] width 73 height 73
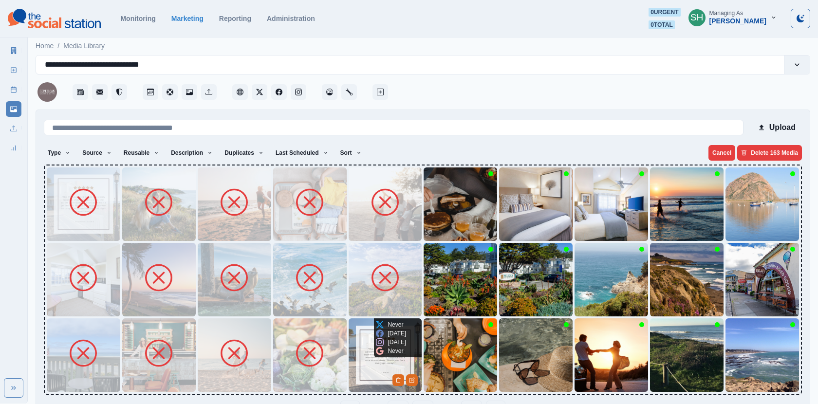
click at [366, 344] on img at bounding box center [385, 354] width 73 height 73
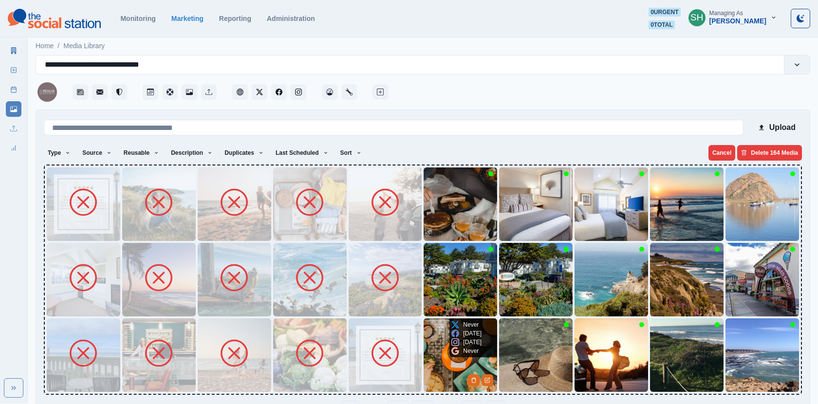
click at [446, 345] on img at bounding box center [459, 354] width 73 height 73
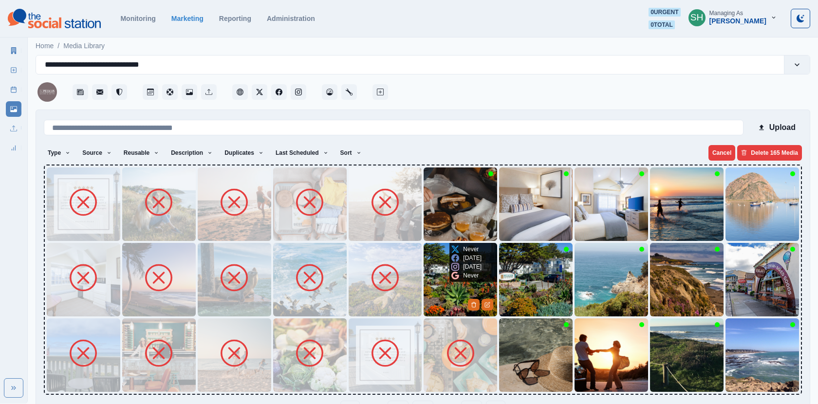
click at [434, 281] on img at bounding box center [459, 279] width 73 height 73
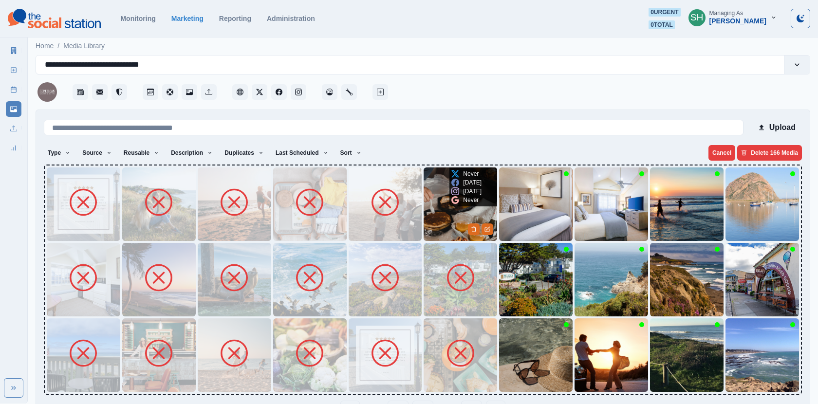
click at [433, 216] on img at bounding box center [459, 203] width 73 height 73
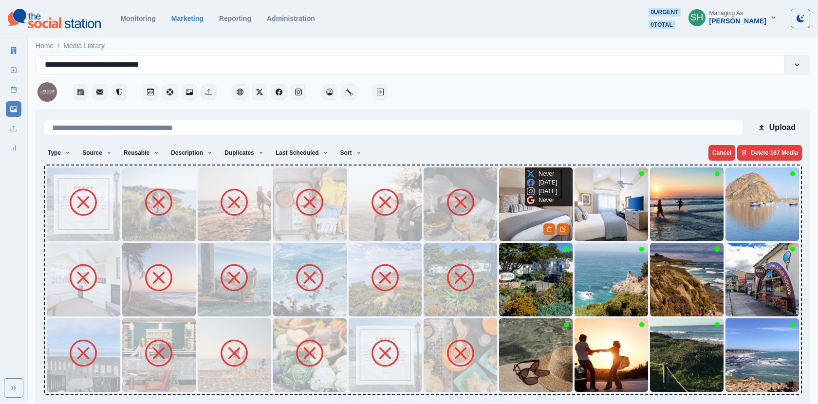
click at [500, 212] on img at bounding box center [535, 203] width 73 height 73
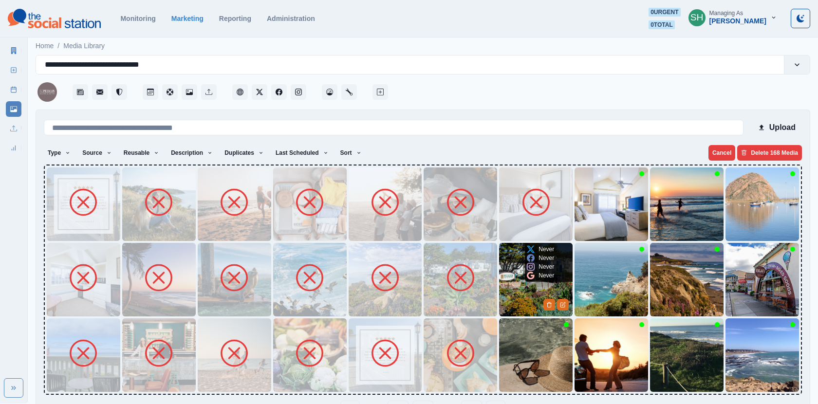
click at [506, 275] on img at bounding box center [535, 279] width 73 height 73
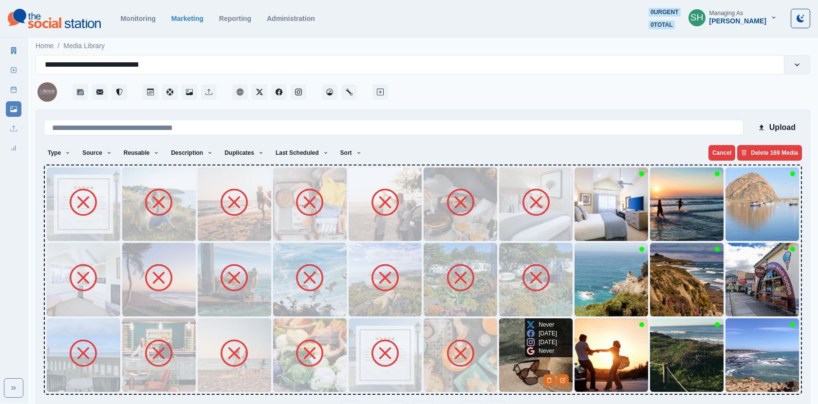
click at [518, 329] on img at bounding box center [535, 354] width 73 height 73
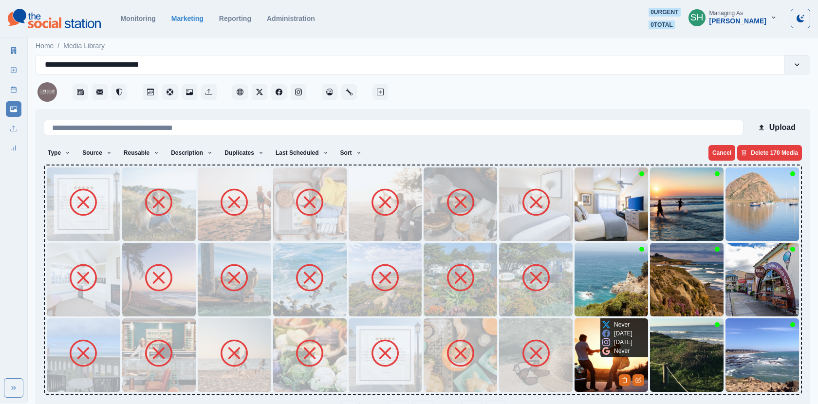
click at [593, 341] on img at bounding box center [610, 354] width 73 height 73
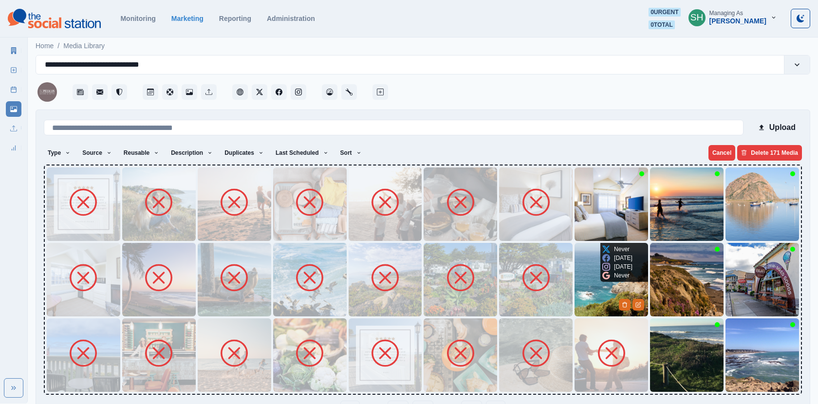
click at [590, 273] on img at bounding box center [610, 279] width 73 height 73
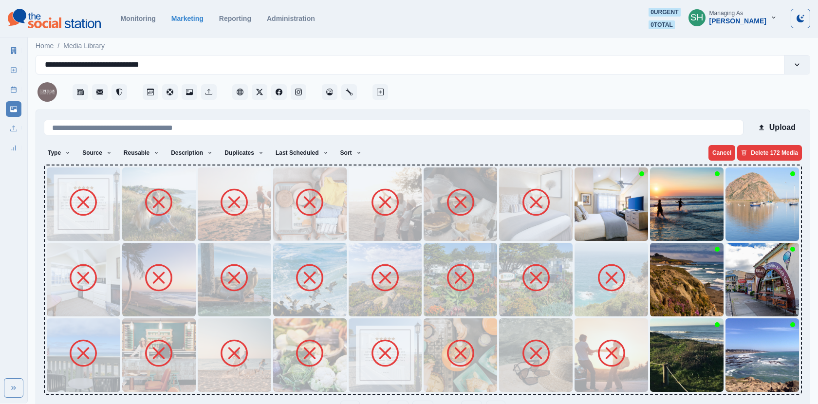
click at [590, 273] on img at bounding box center [610, 279] width 73 height 73
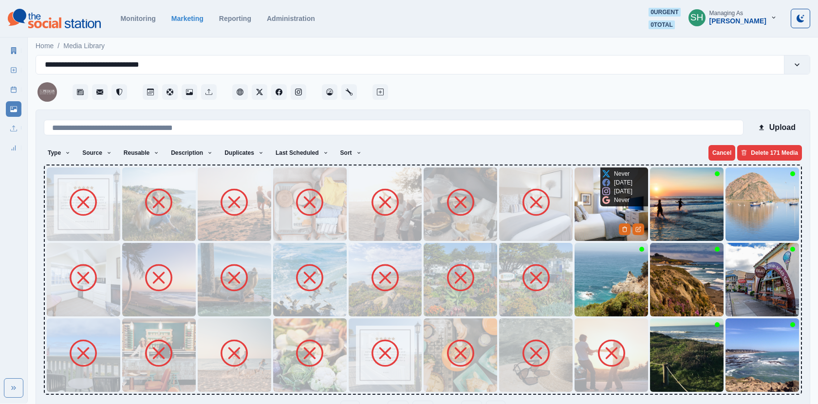
click at [587, 235] on img at bounding box center [610, 203] width 73 height 73
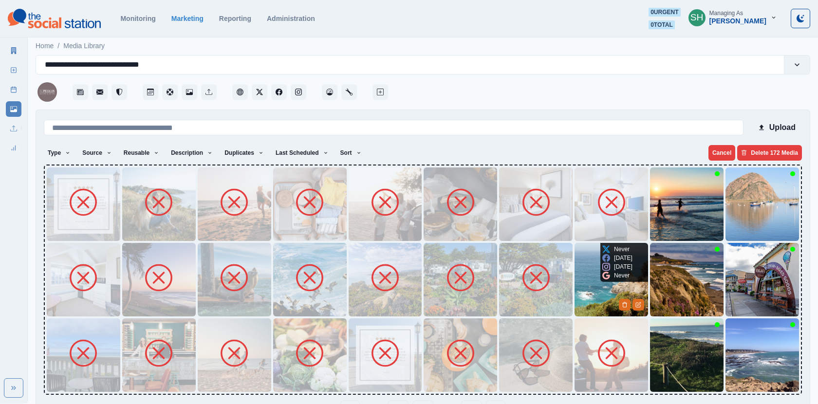
click at [585, 272] on img at bounding box center [610, 279] width 73 height 73
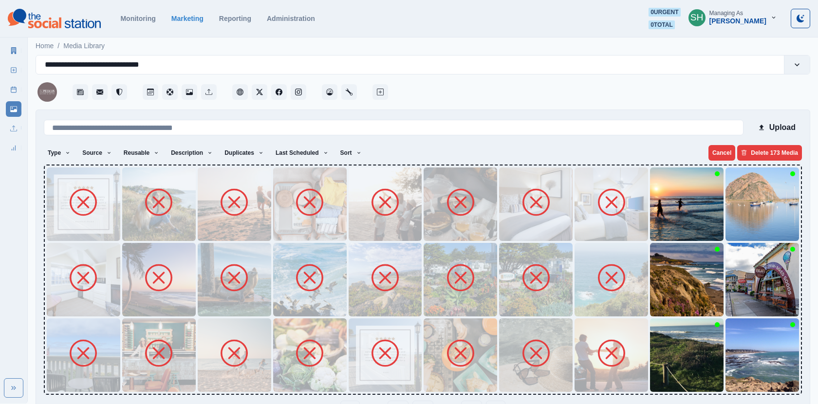
click at [659, 227] on img at bounding box center [686, 203] width 73 height 73
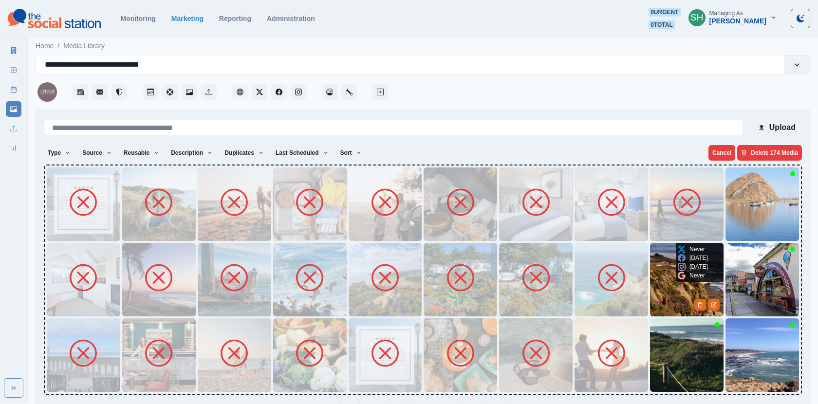
click at [666, 273] on img at bounding box center [686, 279] width 73 height 73
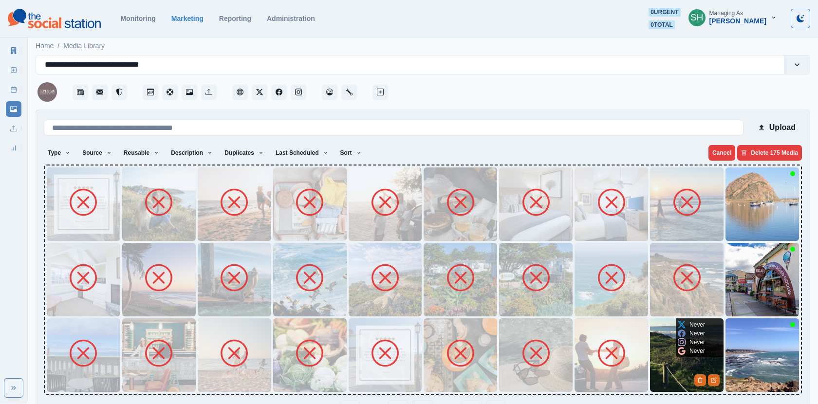
click at [674, 358] on img at bounding box center [686, 354] width 73 height 73
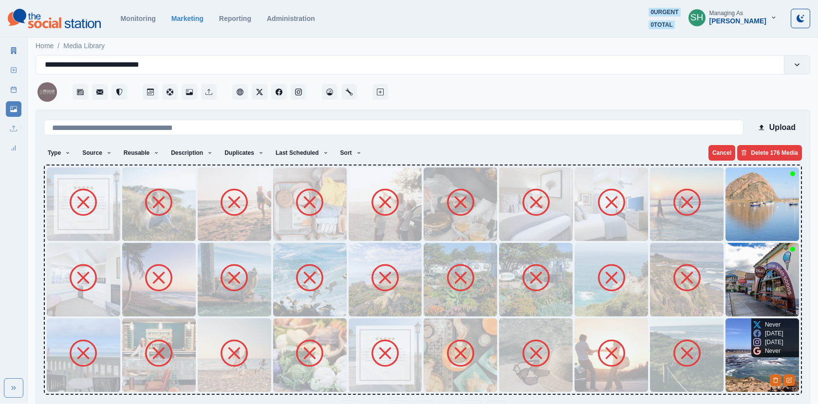
click at [745, 352] on img at bounding box center [761, 354] width 73 height 73
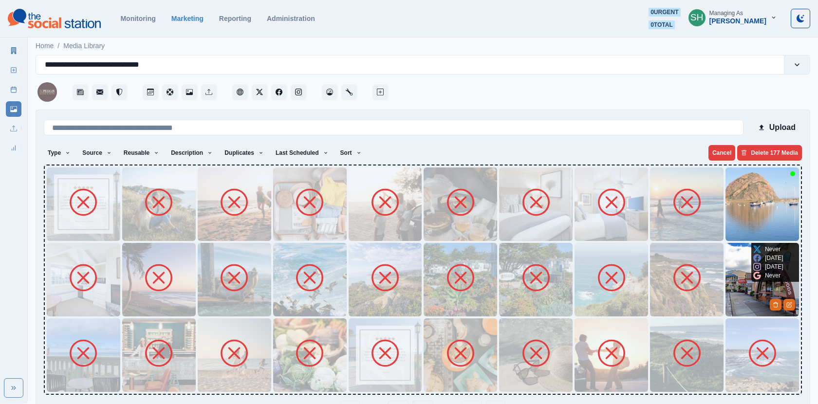
click at [741, 309] on img at bounding box center [761, 279] width 73 height 73
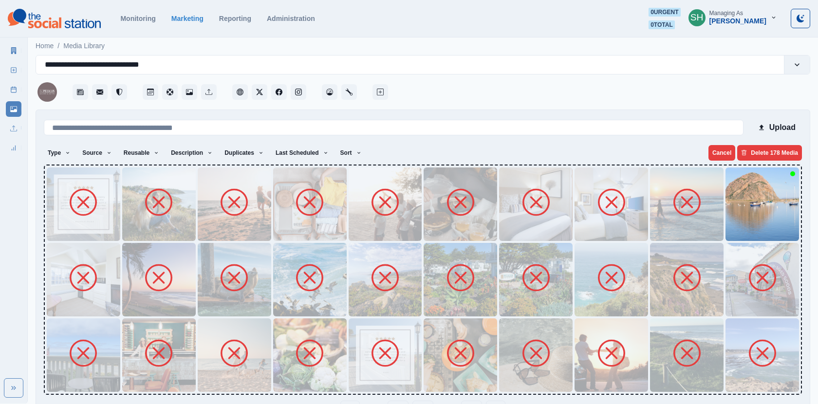
click at [735, 245] on img at bounding box center [761, 279] width 73 height 73
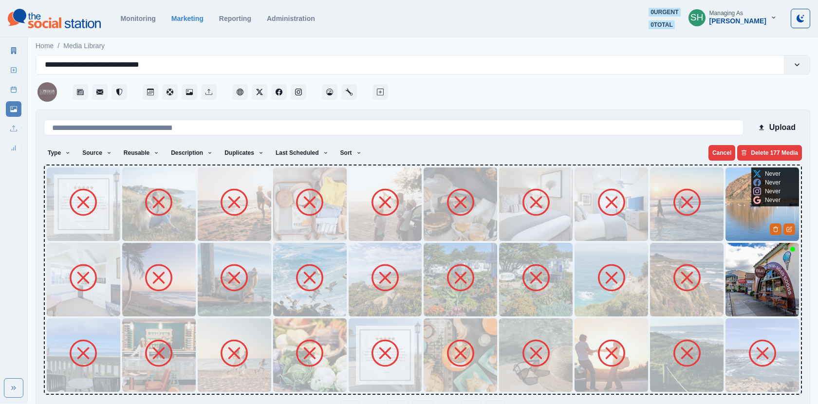
click at [731, 225] on img at bounding box center [761, 203] width 73 height 73
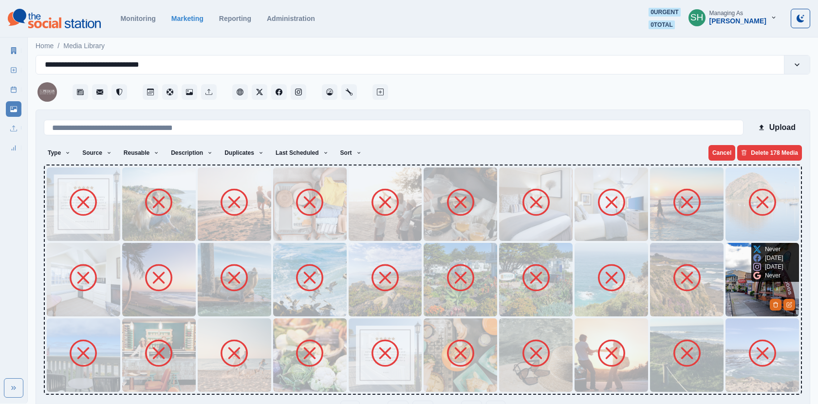
click at [728, 287] on img at bounding box center [761, 279] width 73 height 73
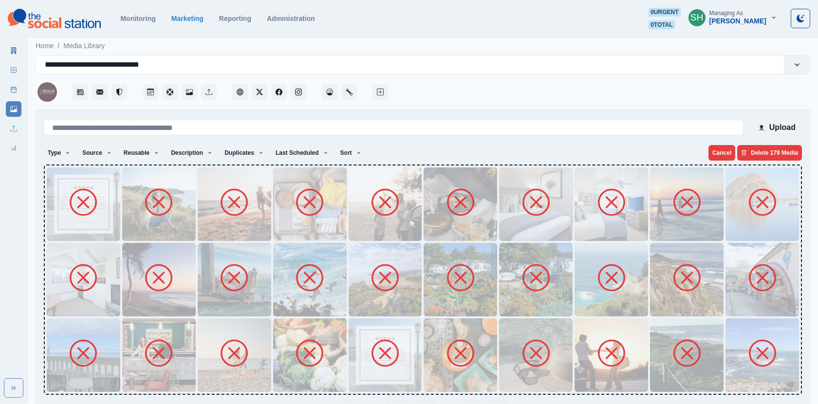
scroll to position [31, 0]
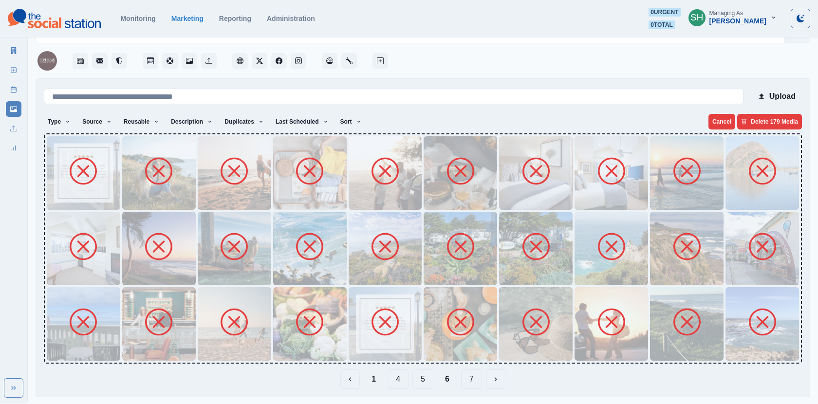
click at [476, 371] on button "7" at bounding box center [471, 378] width 21 height 19
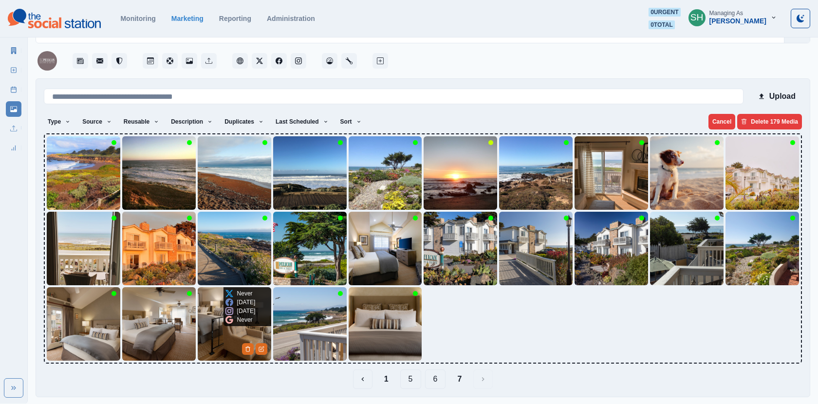
scroll to position [0, 0]
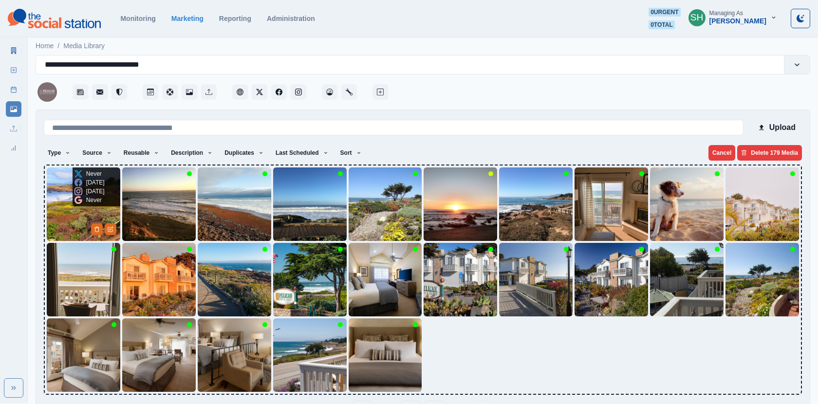
click at [66, 211] on img at bounding box center [83, 203] width 73 height 73
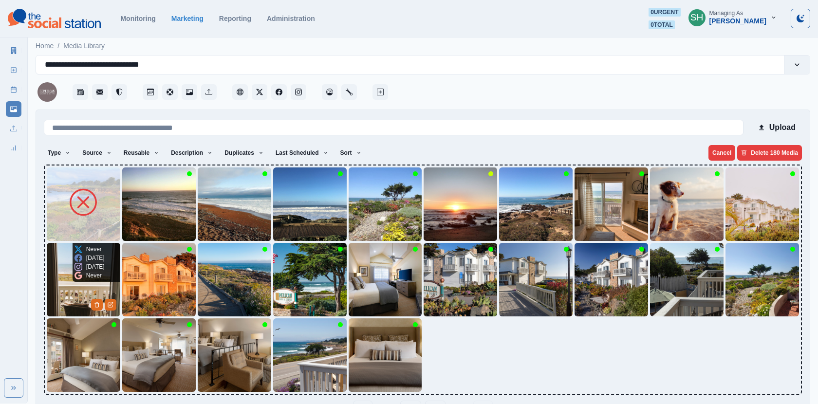
click at [69, 290] on img at bounding box center [83, 279] width 73 height 73
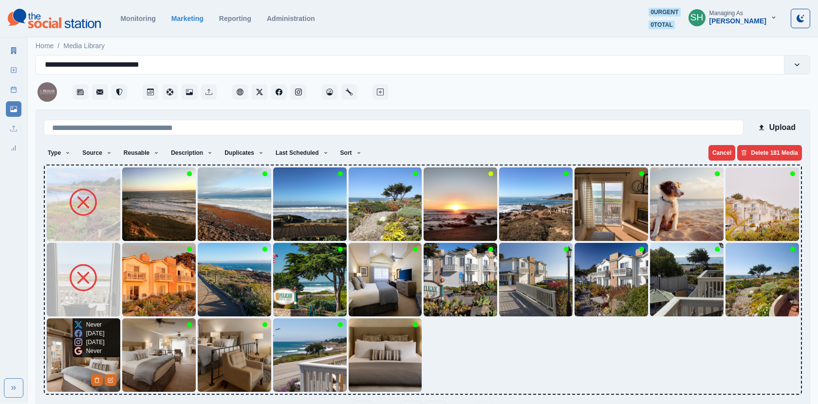
click at [73, 346] on div "Never 2 years ago 2 years ago Never" at bounding box center [90, 337] width 34 height 39
click at [103, 365] on img at bounding box center [83, 354] width 73 height 73
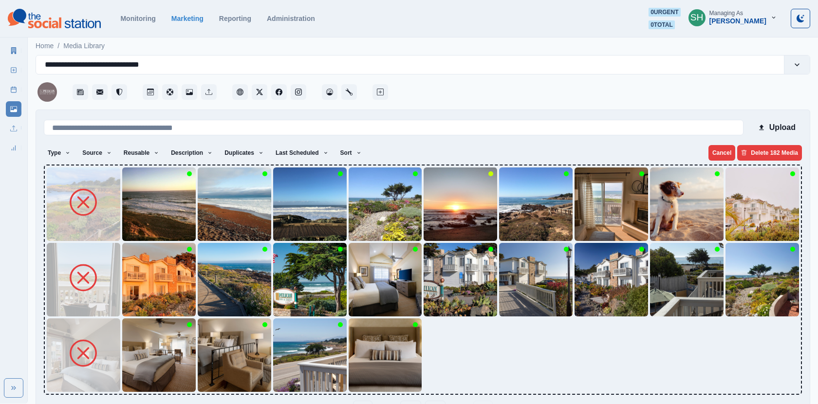
click at [142, 365] on img at bounding box center [158, 354] width 73 height 73
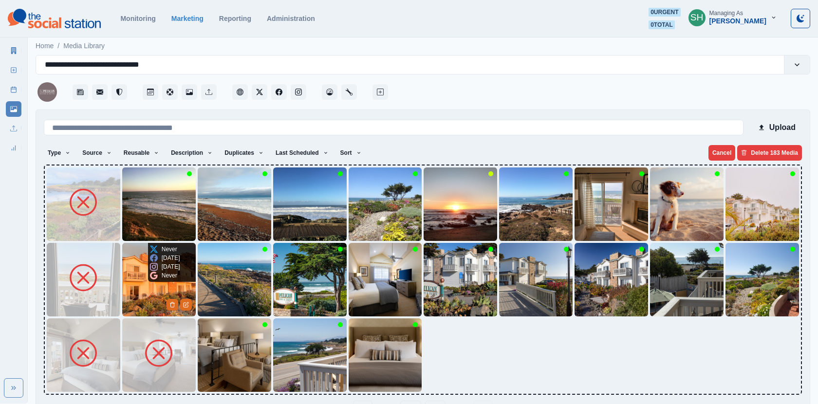
click at [150, 277] on icon at bounding box center [154, 276] width 8 height 8
click at [146, 300] on img at bounding box center [158, 279] width 73 height 73
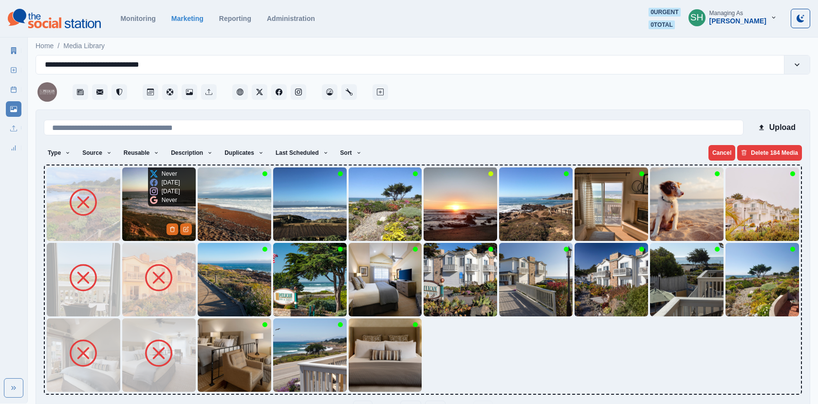
click at [147, 227] on img at bounding box center [158, 203] width 73 height 73
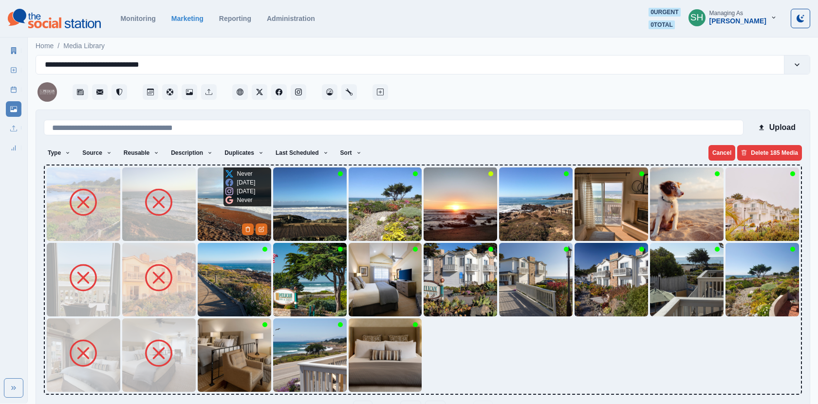
click at [220, 222] on img at bounding box center [234, 203] width 73 height 73
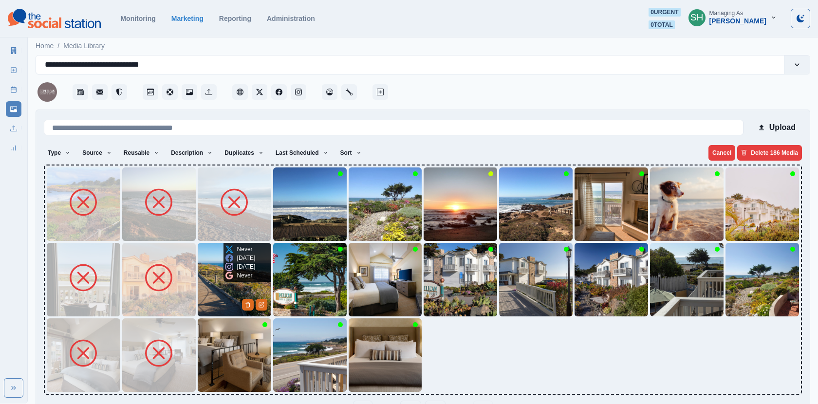
click at [227, 282] on img at bounding box center [234, 279] width 73 height 73
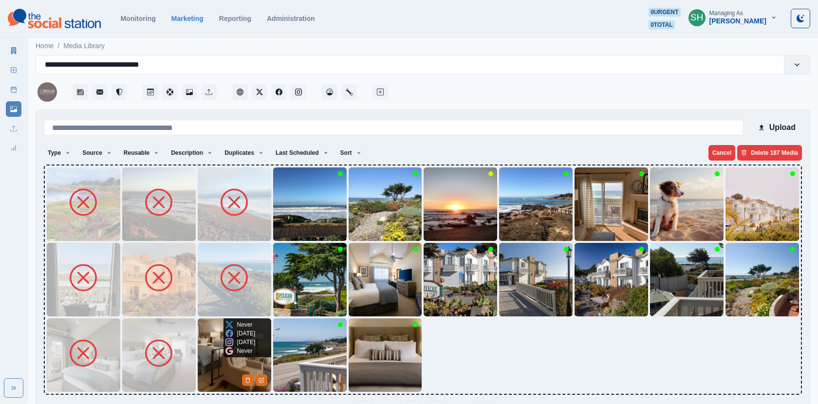
click at [216, 333] on img at bounding box center [234, 354] width 73 height 73
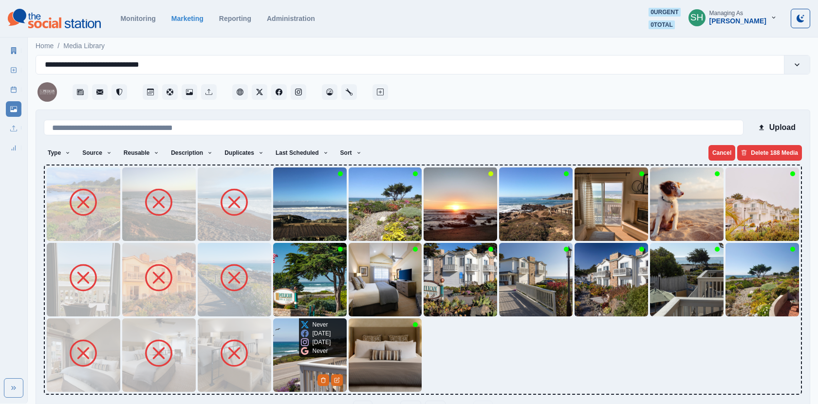
click at [289, 330] on img at bounding box center [309, 354] width 73 height 73
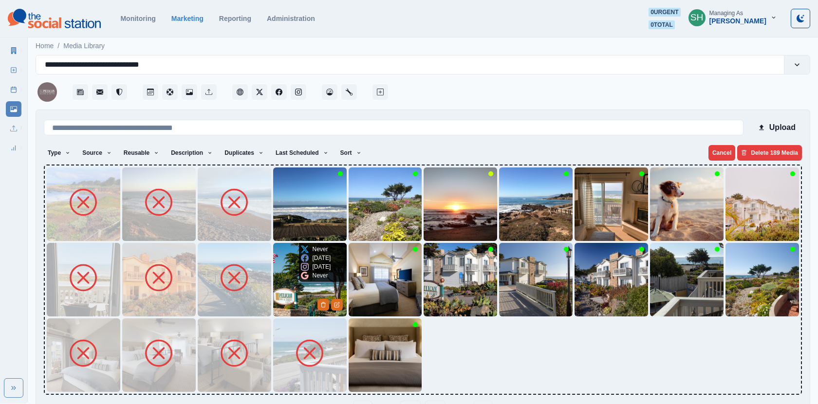
click at [287, 289] on img at bounding box center [309, 279] width 73 height 73
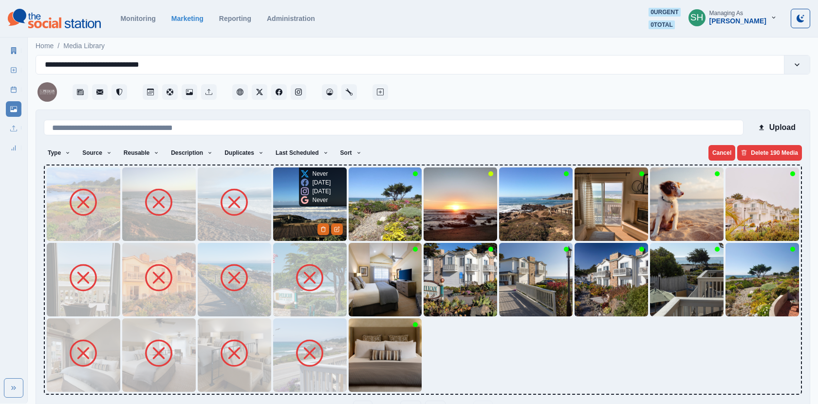
click at [285, 230] on img at bounding box center [309, 203] width 73 height 73
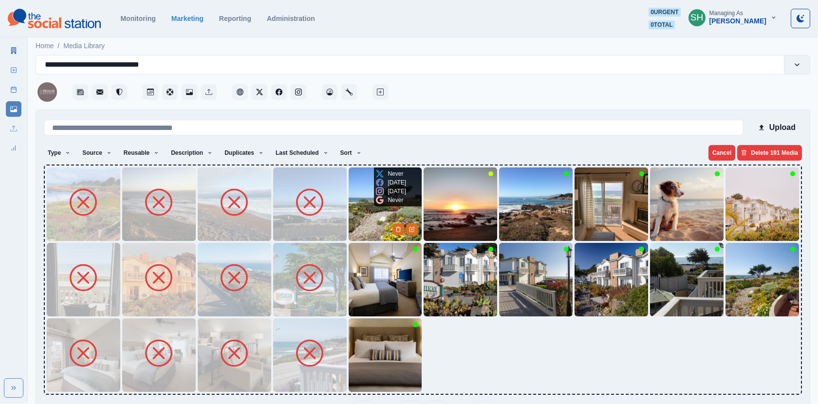
click at [367, 225] on img at bounding box center [385, 203] width 73 height 73
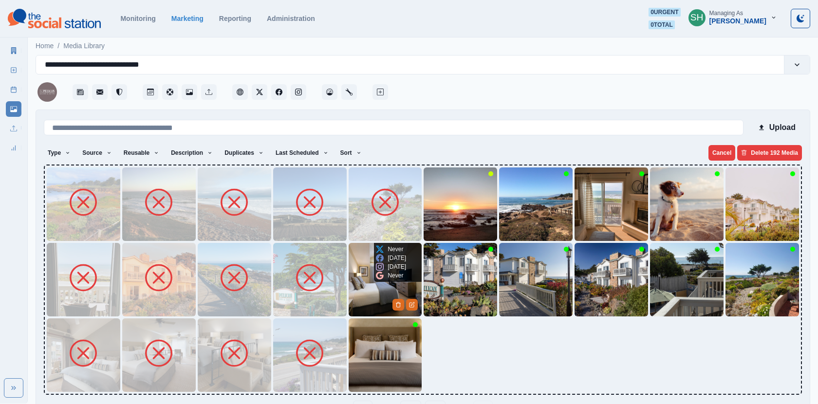
click at [379, 297] on img at bounding box center [385, 279] width 73 height 73
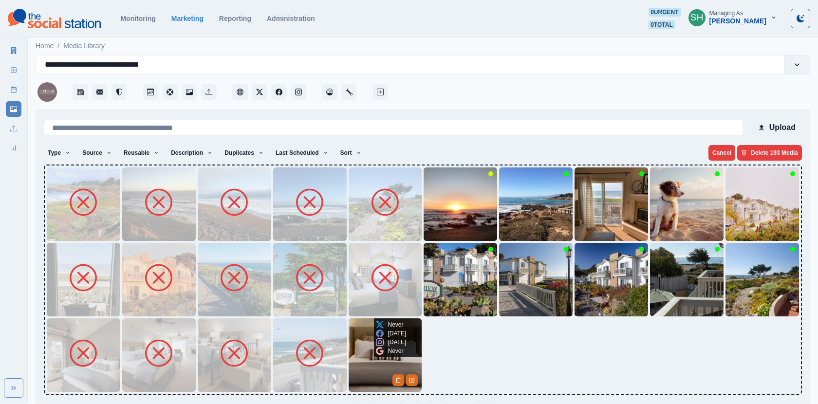
click at [377, 345] on icon at bounding box center [380, 342] width 8 height 8
click at [362, 359] on img at bounding box center [385, 354] width 73 height 73
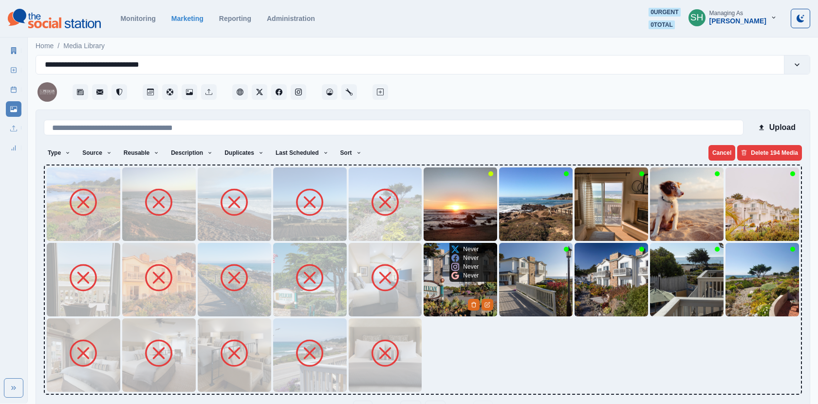
click at [443, 279] on img at bounding box center [459, 279] width 73 height 73
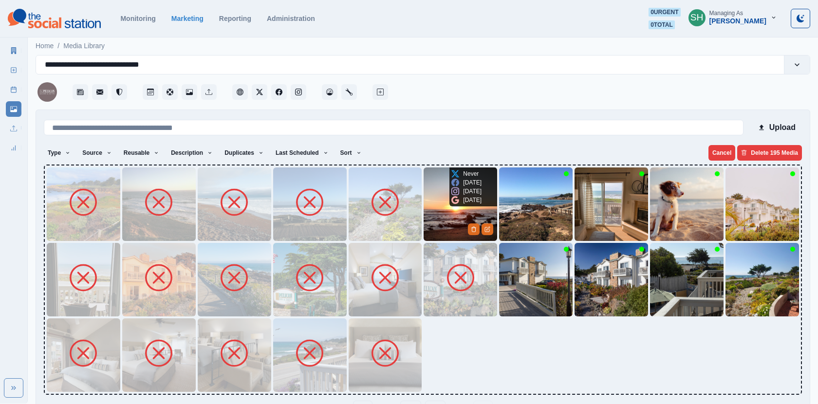
click at [449, 203] on img at bounding box center [459, 203] width 73 height 73
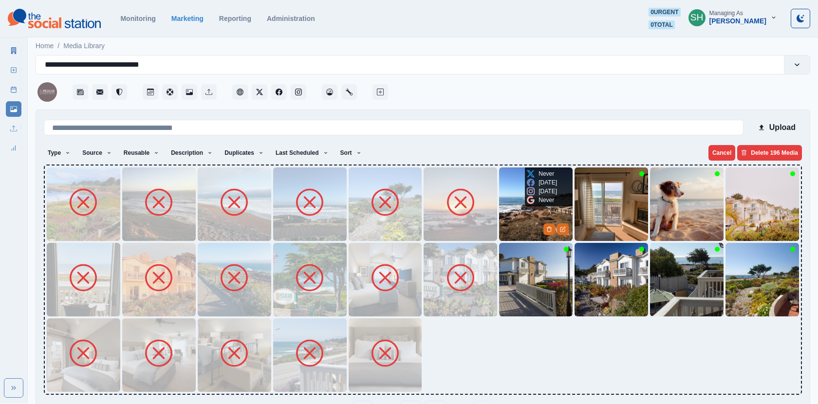
click at [526, 225] on img at bounding box center [535, 203] width 73 height 73
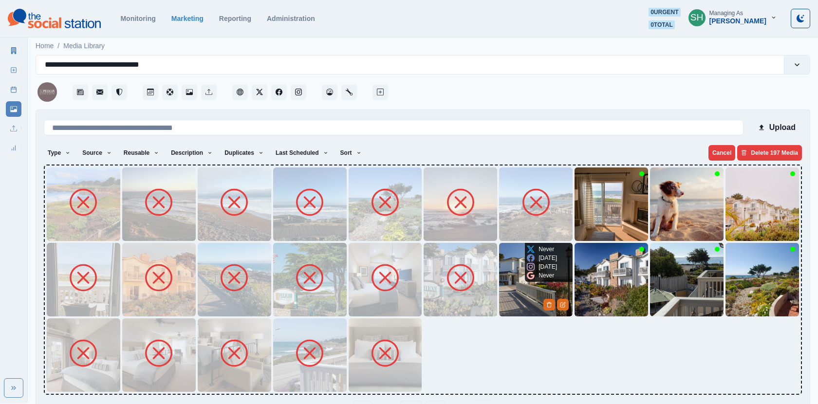
click at [518, 294] on img at bounding box center [535, 279] width 73 height 73
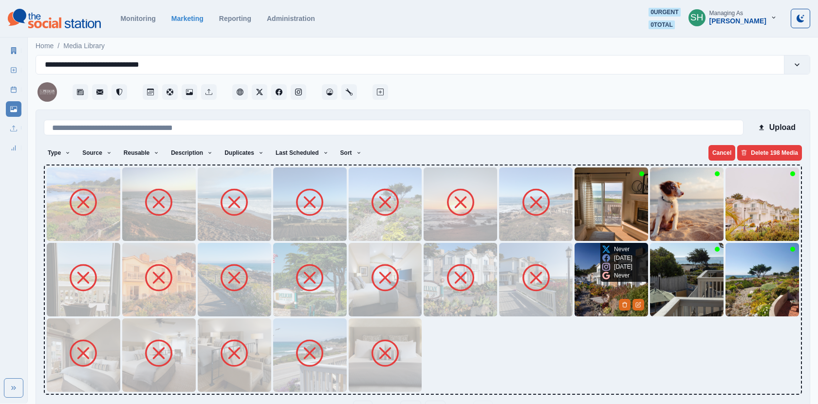
click at [609, 288] on img at bounding box center [610, 279] width 73 height 73
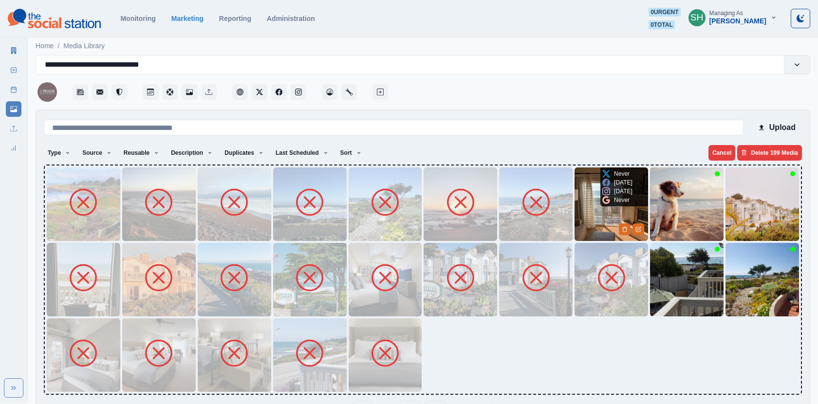
click at [604, 215] on img at bounding box center [610, 203] width 73 height 73
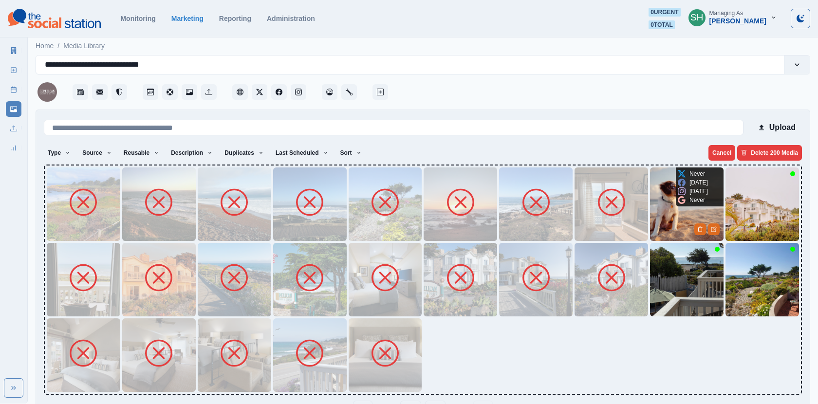
click at [672, 219] on img at bounding box center [686, 203] width 73 height 73
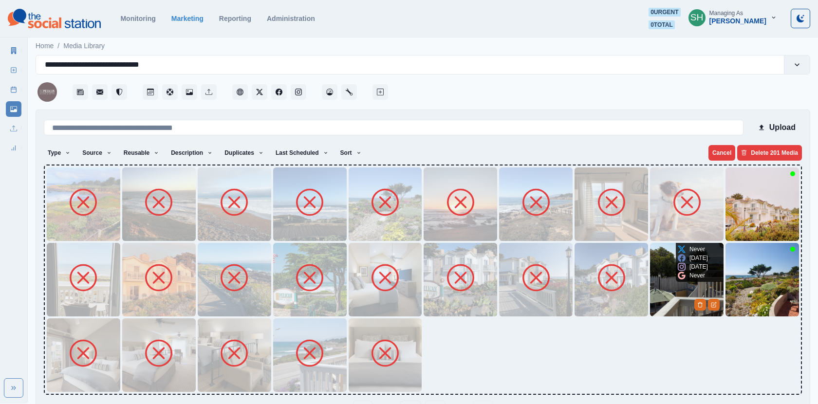
click at [681, 295] on img at bounding box center [686, 279] width 73 height 73
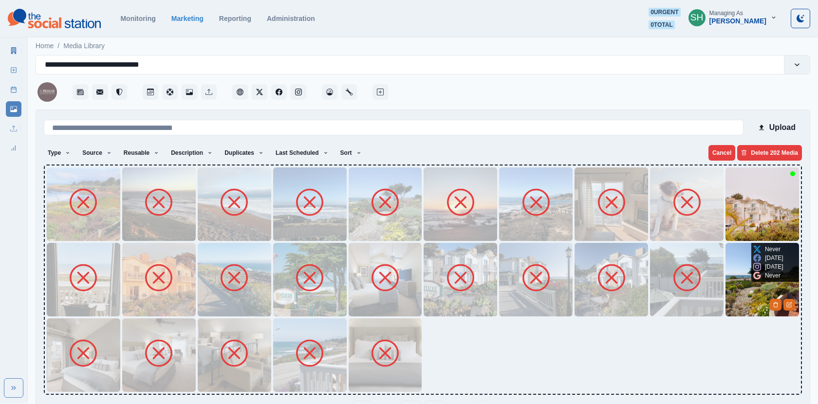
click at [744, 277] on img at bounding box center [761, 279] width 73 height 73
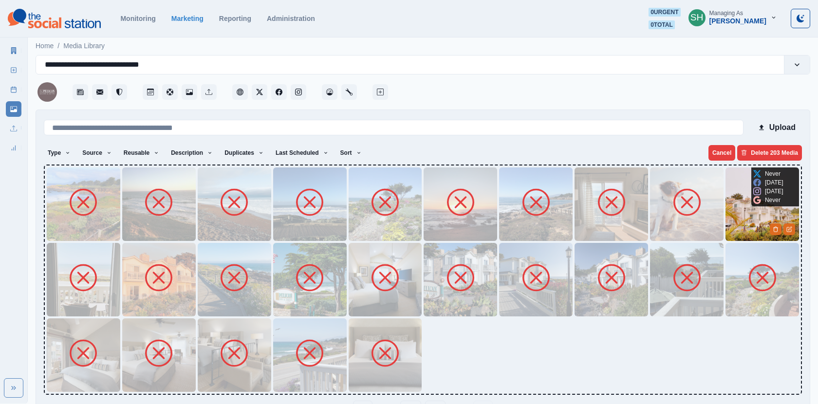
click at [736, 206] on img at bounding box center [761, 203] width 73 height 73
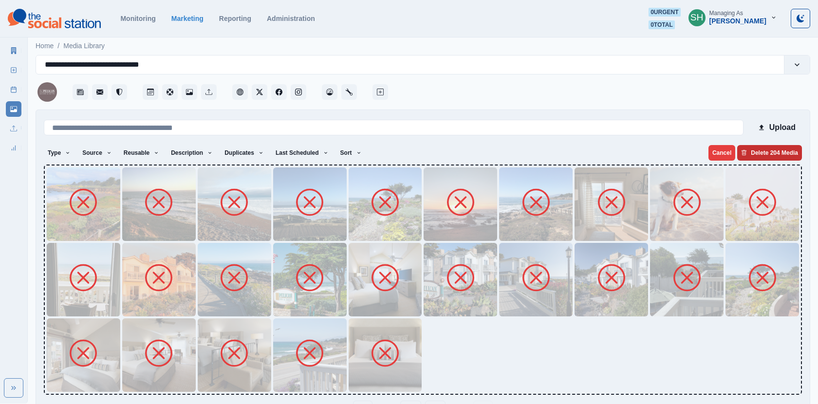
click at [749, 156] on button "Delete 204 Media" at bounding box center [769, 153] width 65 height 16
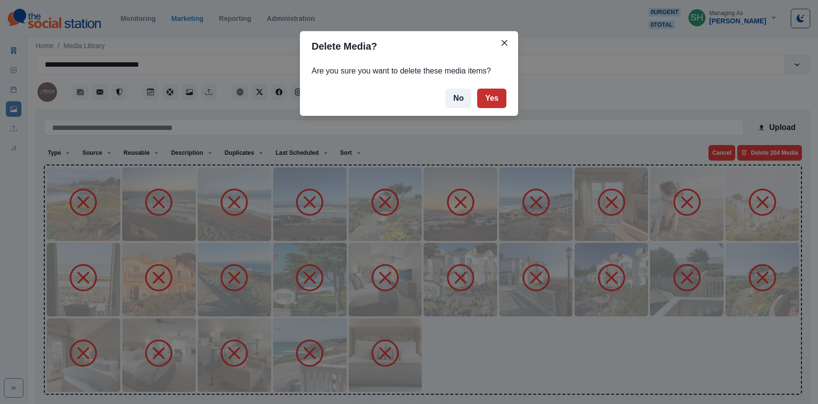
click at [494, 95] on button "Yes" at bounding box center [491, 98] width 29 height 19
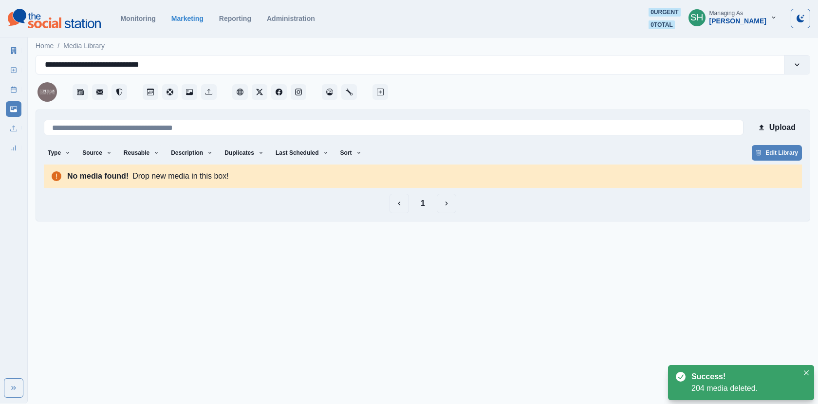
click at [420, 209] on button "1" at bounding box center [423, 203] width 20 height 19
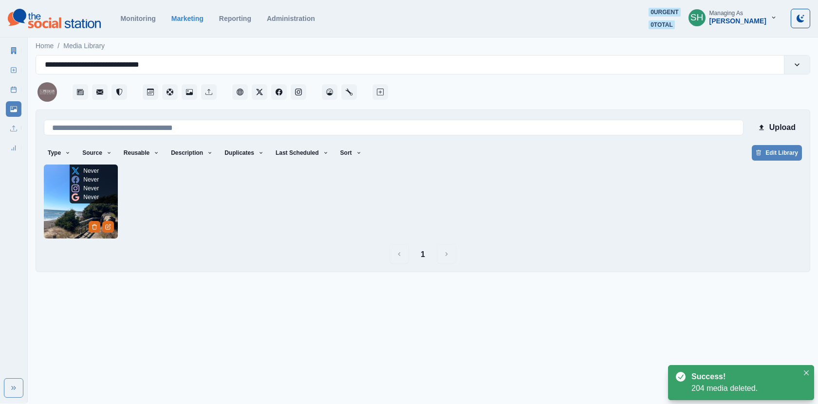
click at [89, 213] on img at bounding box center [81, 202] width 74 height 74
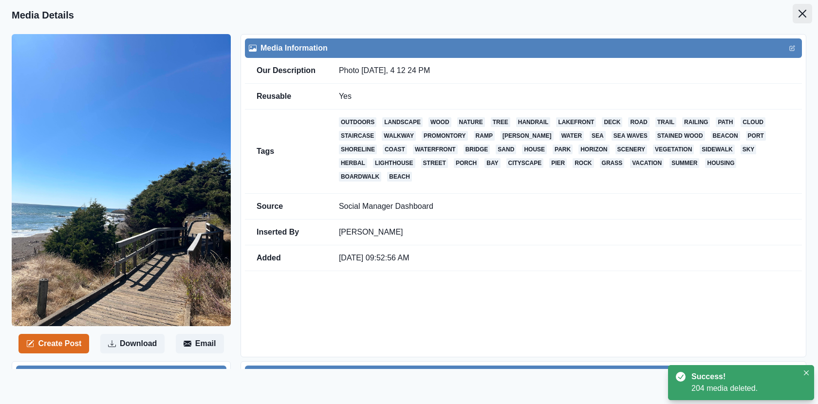
click at [801, 19] on button "Close" at bounding box center [801, 13] width 19 height 19
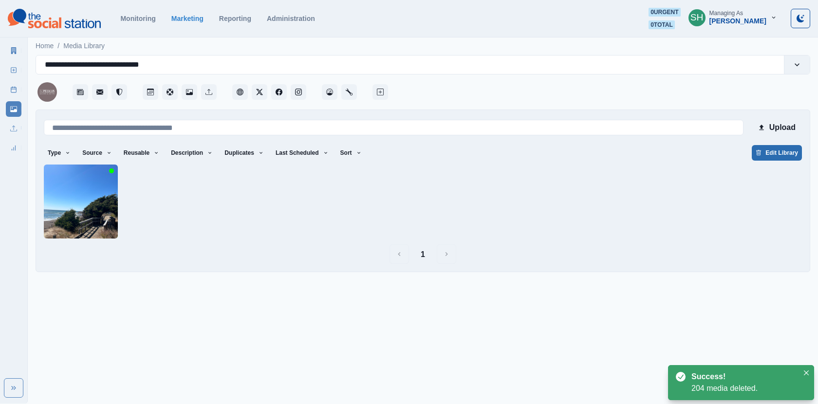
click at [786, 155] on button "Edit Library" at bounding box center [777, 153] width 50 height 16
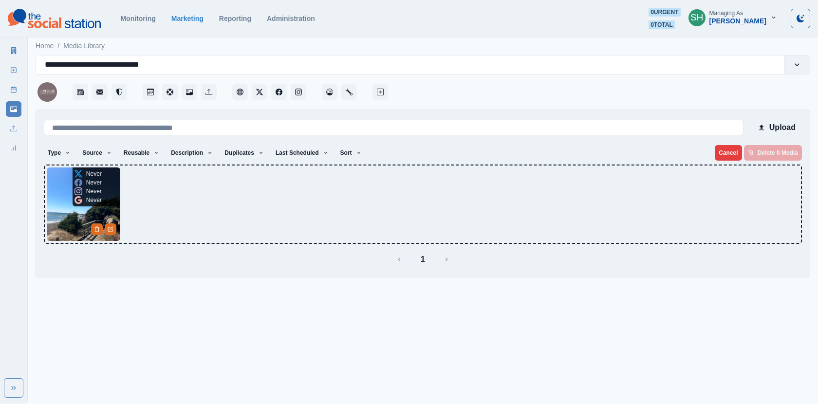
click at [62, 214] on img at bounding box center [83, 203] width 73 height 73
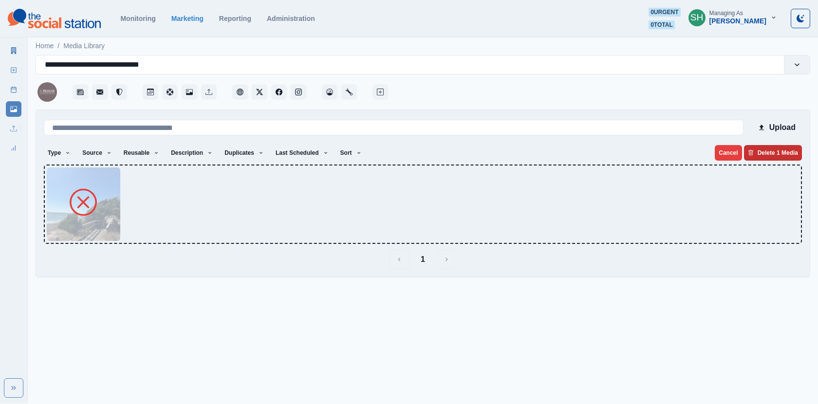
click at [756, 152] on button "Delete 1 Media" at bounding box center [773, 153] width 58 height 16
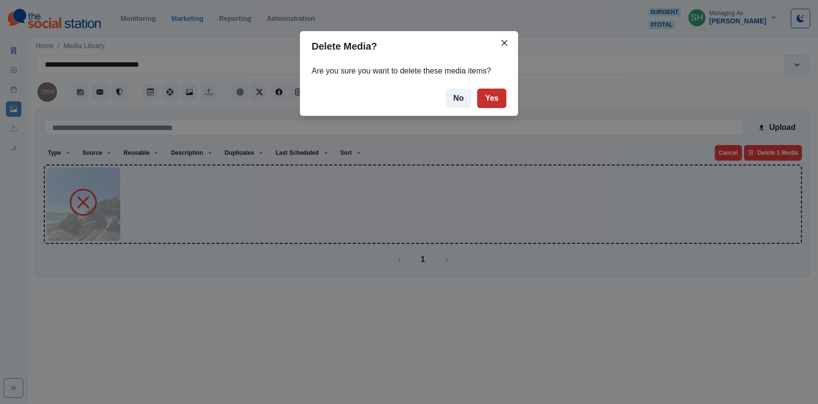
click at [483, 96] on button "Yes" at bounding box center [491, 98] width 29 height 19
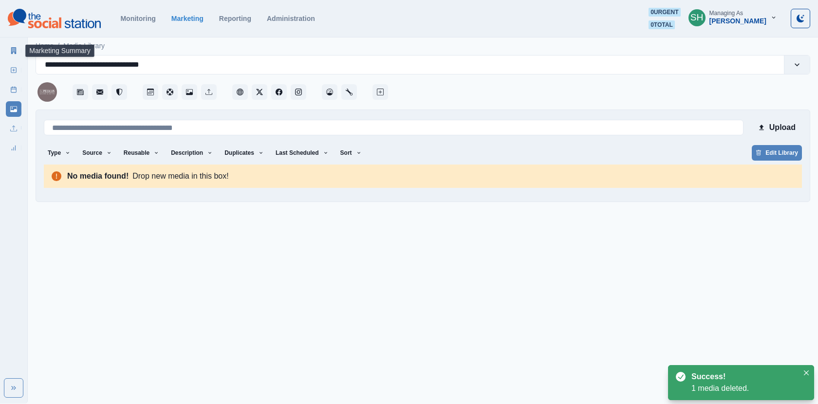
click at [12, 51] on icon at bounding box center [13, 50] width 5 height 7
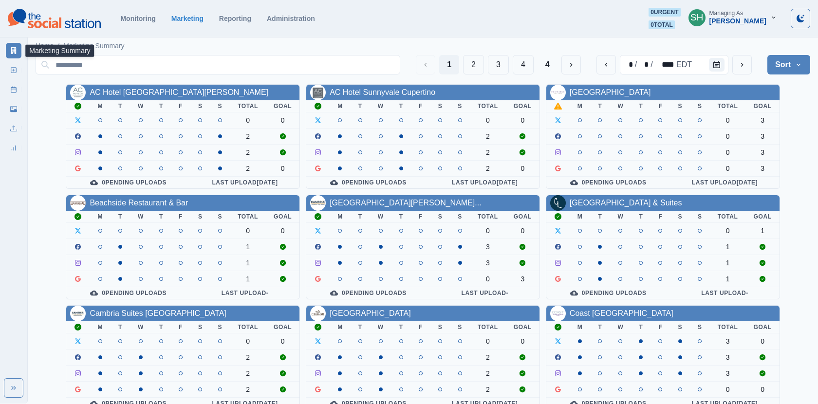
click at [394, 211] on th "T" at bounding box center [400, 217] width 19 height 12
click at [391, 207] on div "Cambria Hotel Templeton - Pas..." at bounding box center [405, 203] width 151 height 12
click at [387, 202] on link "Cambria Hotel Templeton - Pas..." at bounding box center [405, 203] width 151 height 8
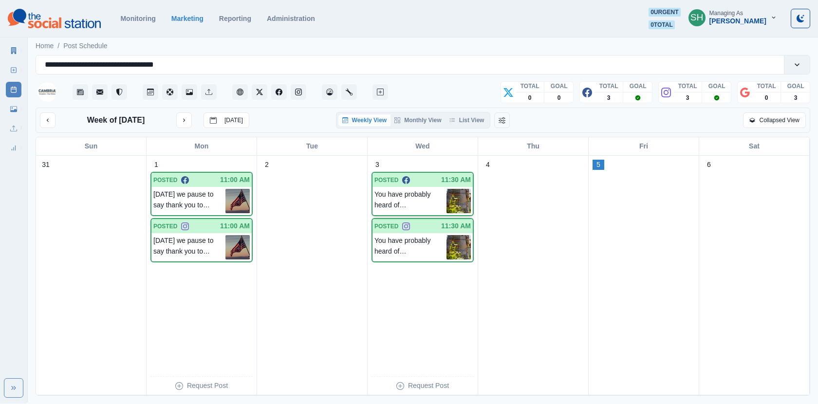
click at [459, 210] on img at bounding box center [458, 201] width 24 height 24
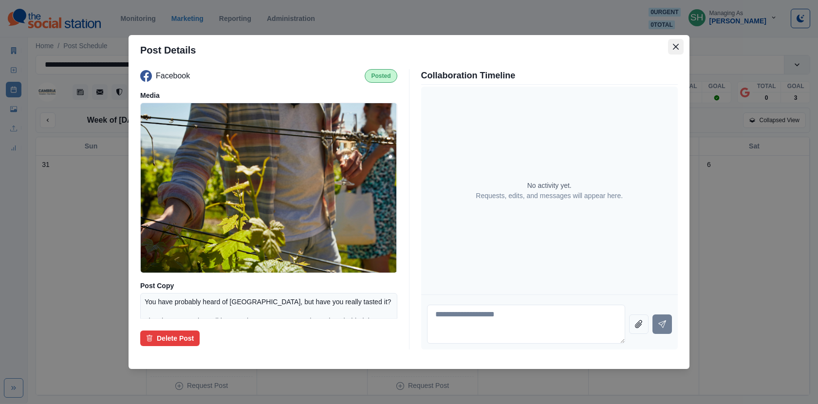
click at [674, 44] on icon "Close" at bounding box center [676, 47] width 6 height 6
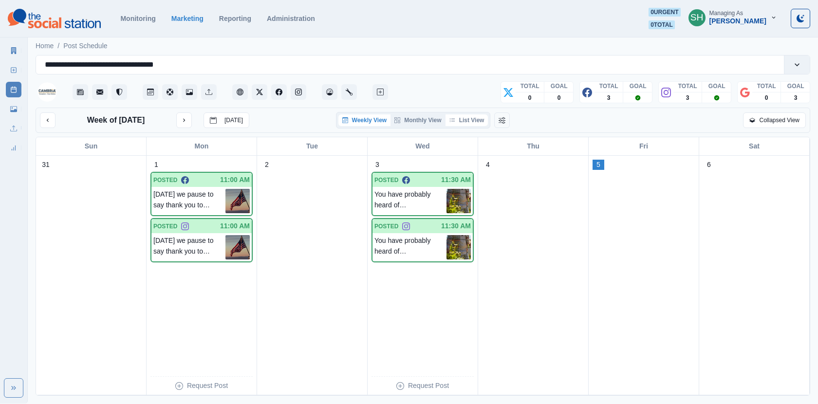
click at [453, 118] on icon "button" at bounding box center [451, 120] width 5 height 4
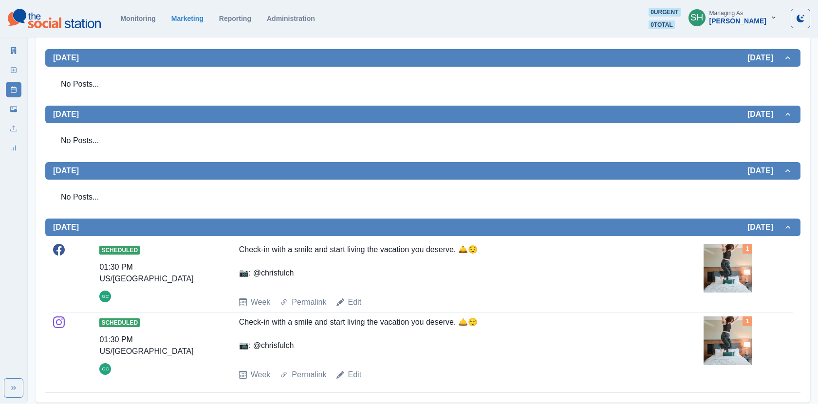
scroll to position [703, 0]
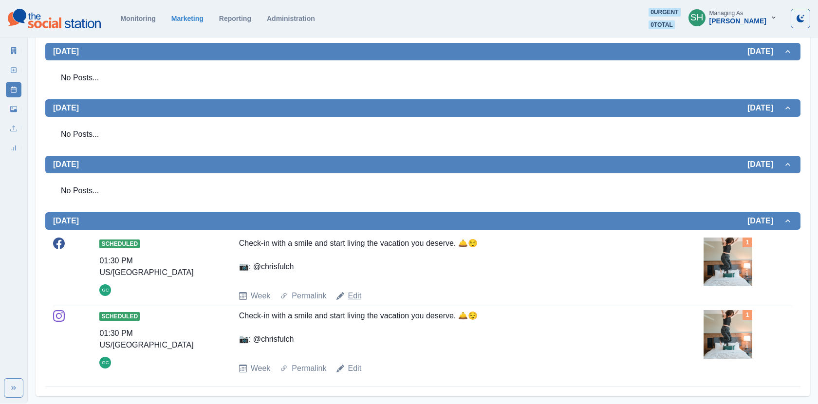
click at [354, 299] on link "Edit" at bounding box center [355, 296] width 14 height 12
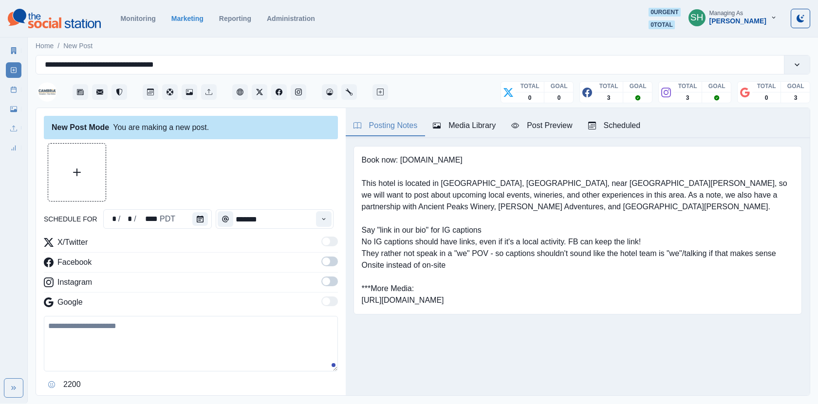
type input "*******"
type textarea "**********"
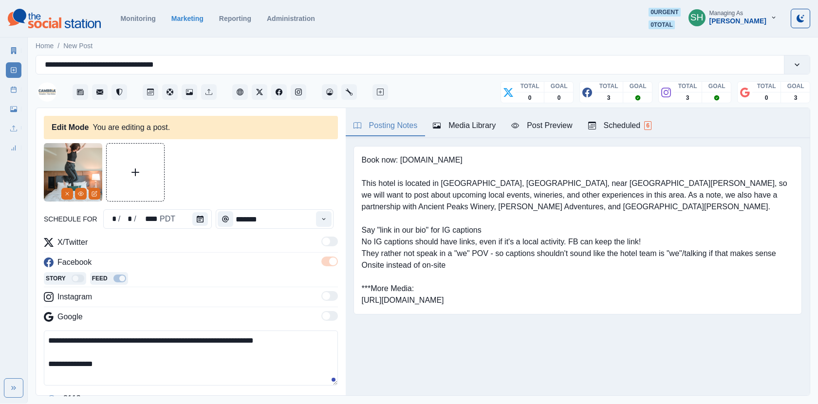
click at [14, 89] on line at bounding box center [13, 89] width 5 height 0
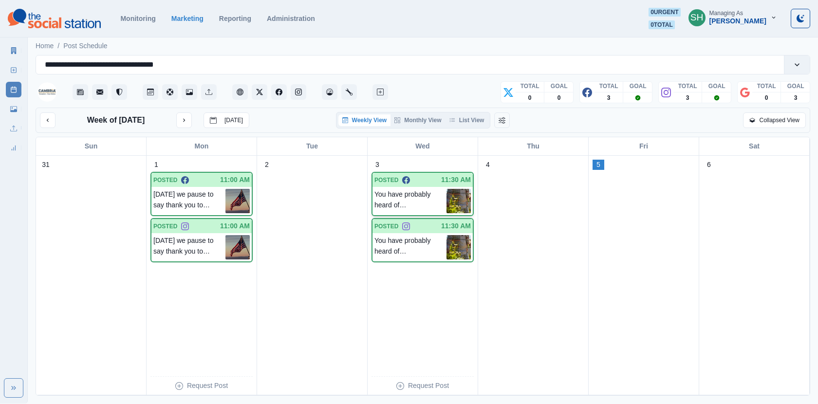
click at [429, 195] on p "You have probably heard of Tin City, but have you really tasted it? They have a…" at bounding box center [410, 201] width 72 height 24
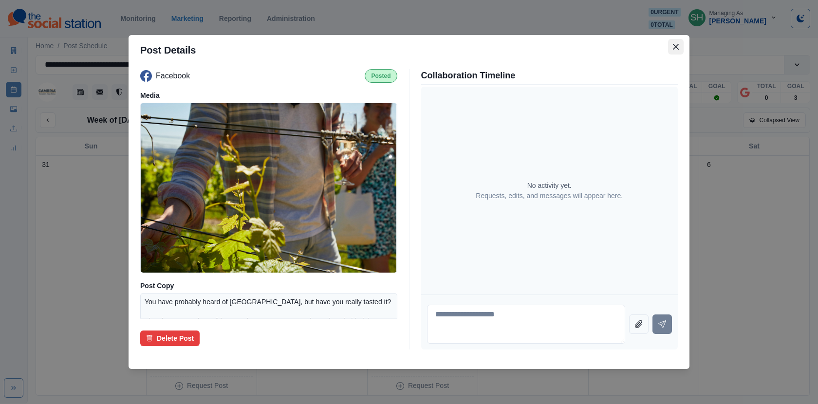
click at [680, 51] on button "Close" at bounding box center [676, 47] width 16 height 16
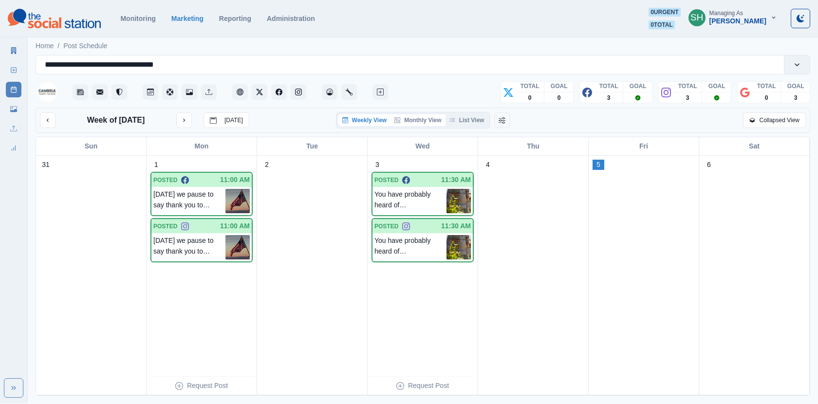
click at [422, 123] on button "Monthly View" at bounding box center [417, 120] width 55 height 12
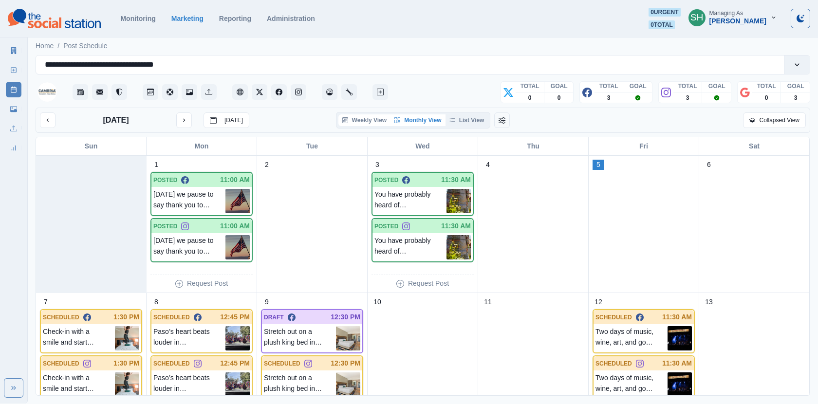
click at [339, 122] on button "Weekly View" at bounding box center [364, 120] width 53 height 12
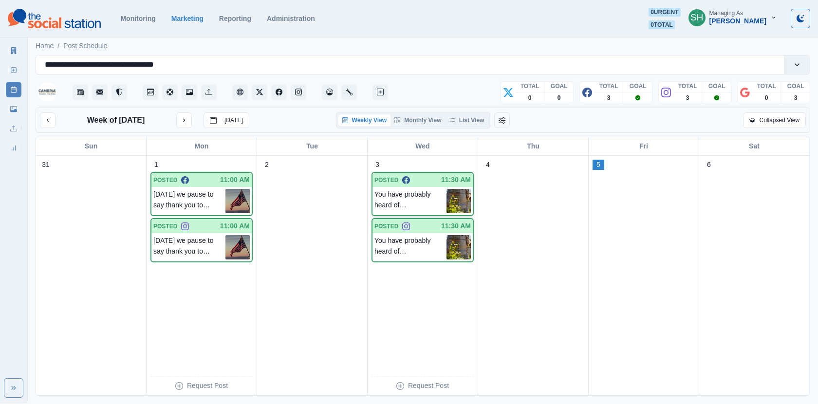
click at [423, 194] on p "You have probably heard of Tin City, but have you really tasted it? They have a…" at bounding box center [410, 201] width 72 height 24
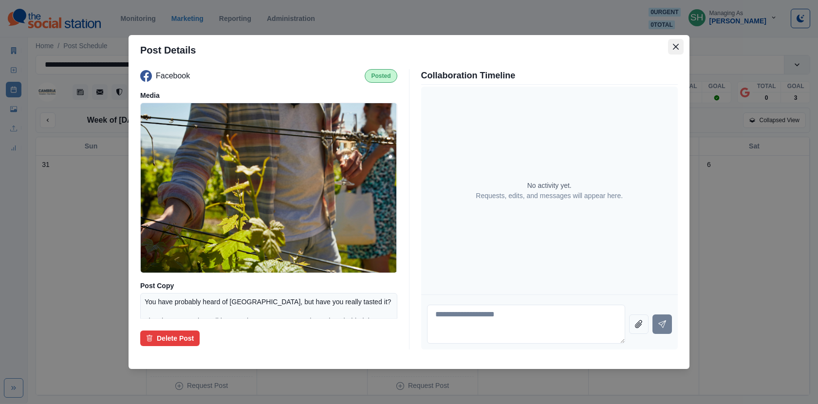
click at [676, 47] on icon "Close" at bounding box center [676, 47] width 6 height 6
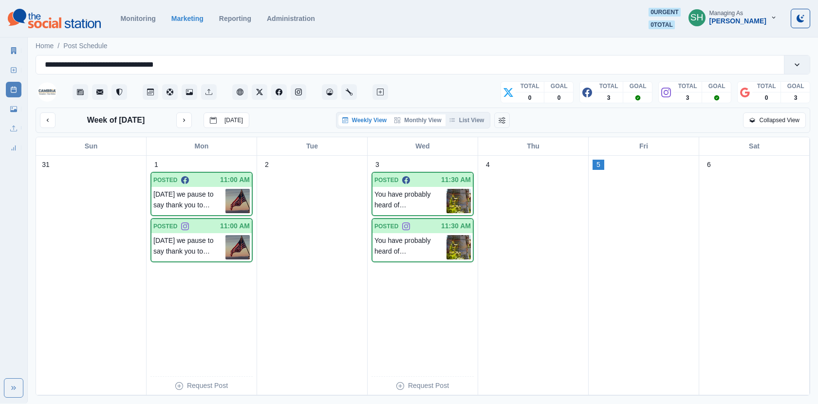
click at [424, 121] on button "Monthly View" at bounding box center [417, 120] width 55 height 12
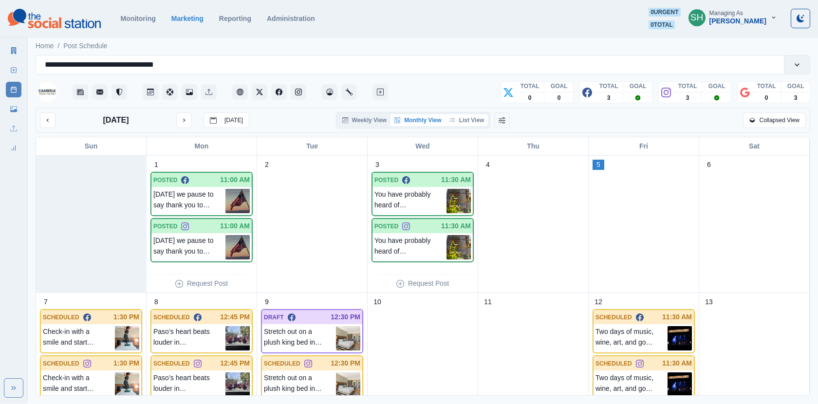
click at [467, 120] on button "List View" at bounding box center [466, 120] width 43 height 12
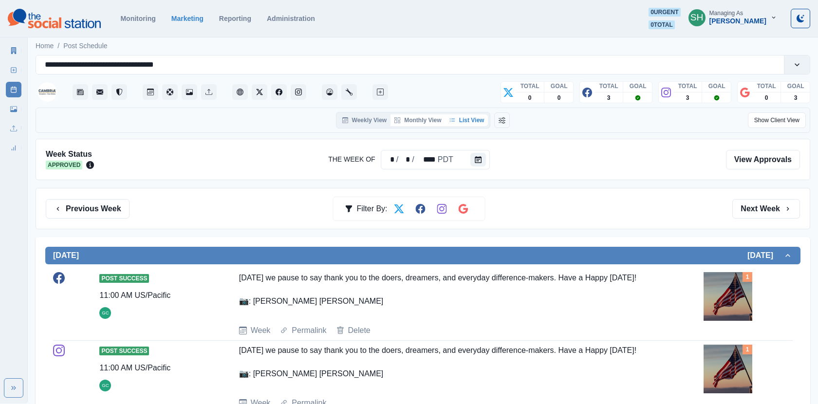
click at [408, 121] on button "Monthly View" at bounding box center [417, 120] width 55 height 12
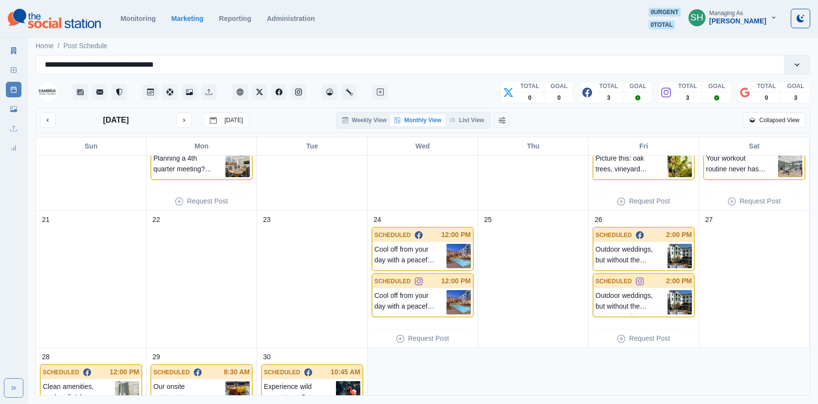
scroll to position [349, 0]
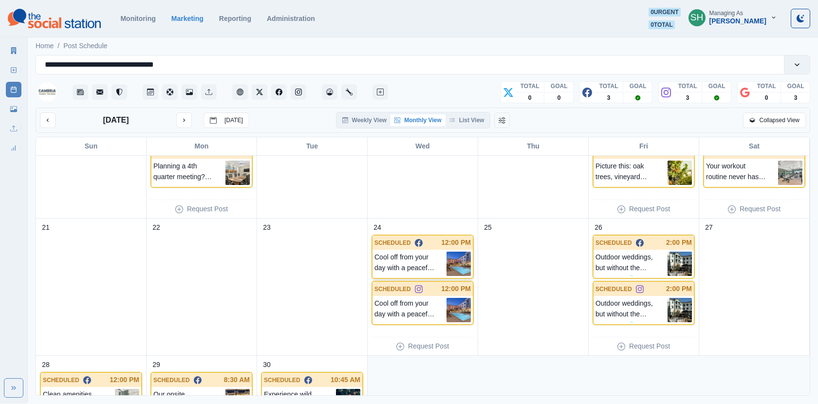
click at [447, 257] on img at bounding box center [458, 264] width 24 height 24
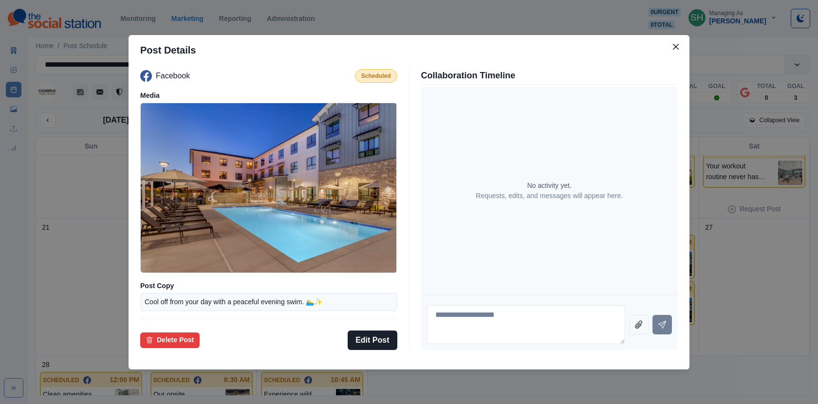
click at [756, 140] on div "Post Details Facebook Scheduled Media Post Copy Cool off from your day with a p…" at bounding box center [409, 202] width 818 height 404
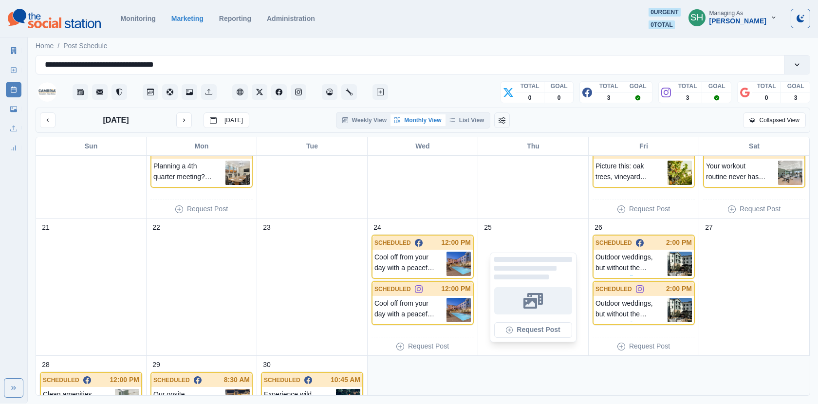
scroll to position [0, 0]
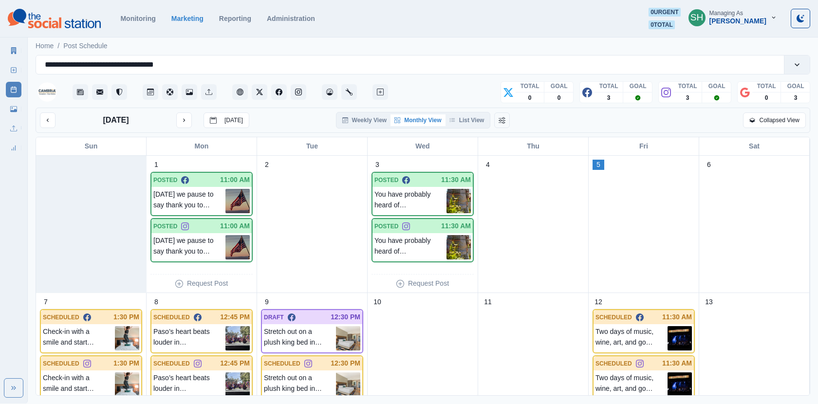
click at [474, 108] on div "September 2025 Today Weekly View Monthly View List View Collapsed View" at bounding box center [423, 120] width 774 height 25
click at [474, 122] on button "List View" at bounding box center [466, 120] width 43 height 12
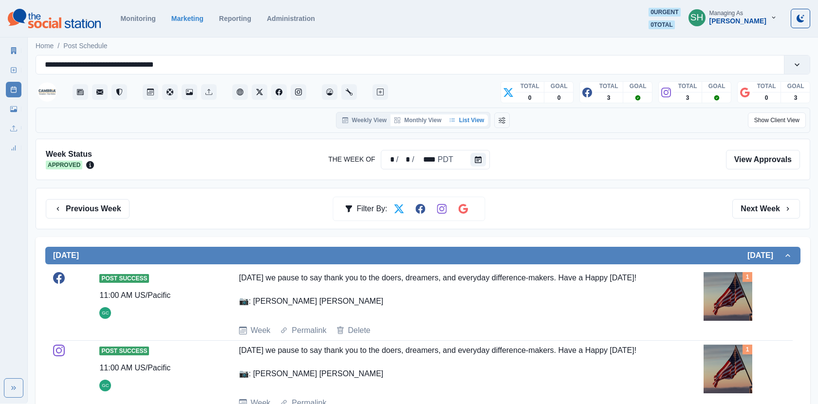
click at [411, 115] on button "Monthly View" at bounding box center [417, 120] width 55 height 12
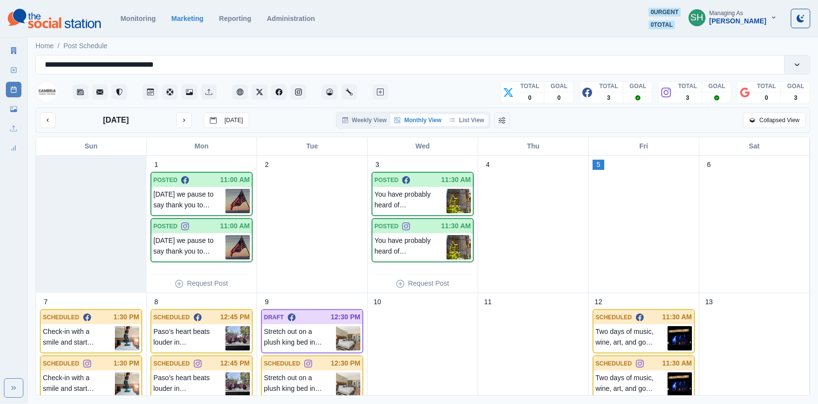
click at [453, 125] on button "List View" at bounding box center [466, 120] width 43 height 12
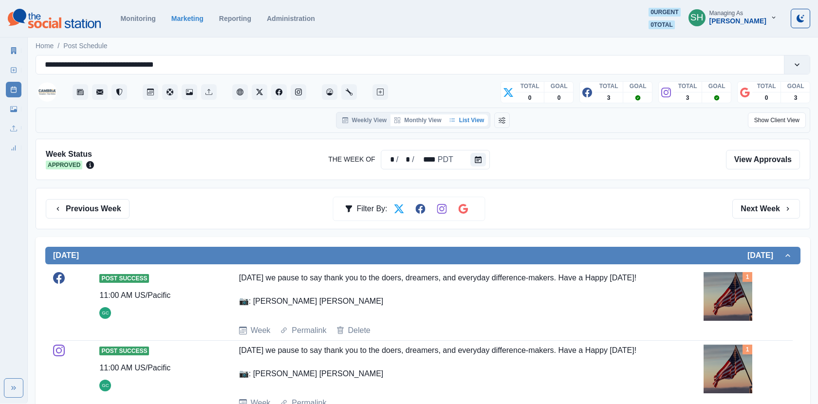
click at [416, 123] on button "Monthly View" at bounding box center [417, 120] width 55 height 12
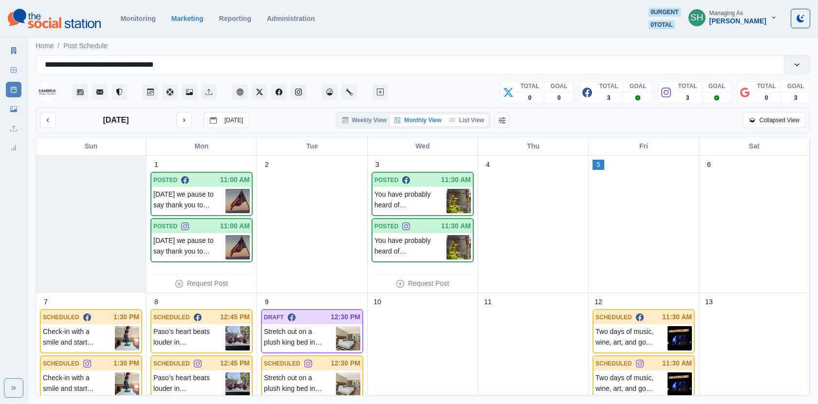
click at [467, 117] on button "List View" at bounding box center [466, 120] width 43 height 12
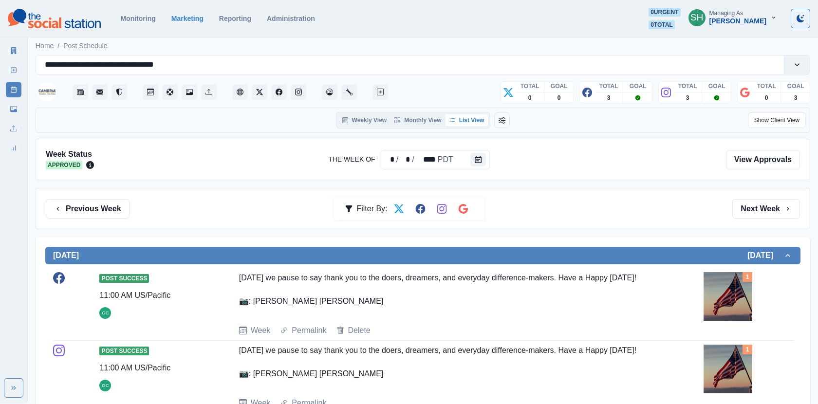
click at [365, 293] on div "Today we pause to say thank you to the doers, dreamers, and everyday difference…" at bounding box center [446, 294] width 414 height 45
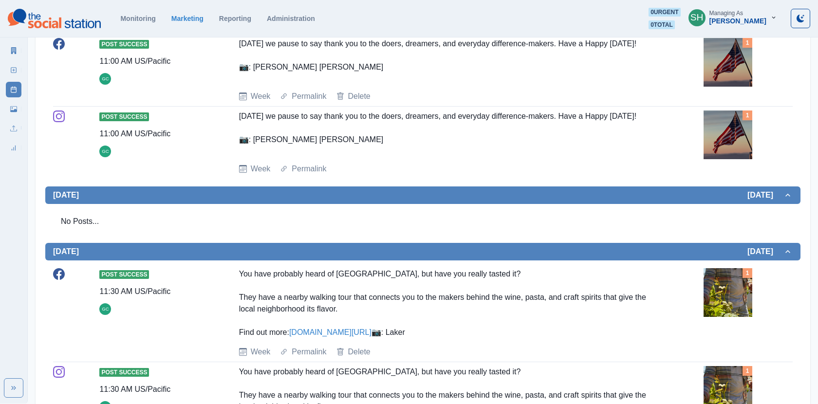
scroll to position [343, 0]
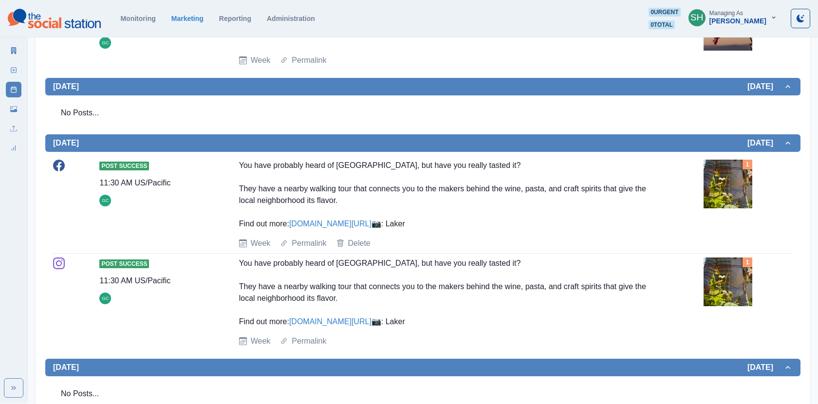
click at [361, 293] on div "You have probably heard of Tin City, but have you really tasted it? They have a…" at bounding box center [446, 292] width 414 height 70
click at [290, 303] on div "You have probably heard of Tin City, but have you really tasted it? They have a…" at bounding box center [446, 292] width 414 height 70
click at [136, 296] on div "Post Success 11:30 AM US/Pacific GC" at bounding box center [143, 280] width 89 height 47
click at [752, 298] on img at bounding box center [727, 281] width 49 height 49
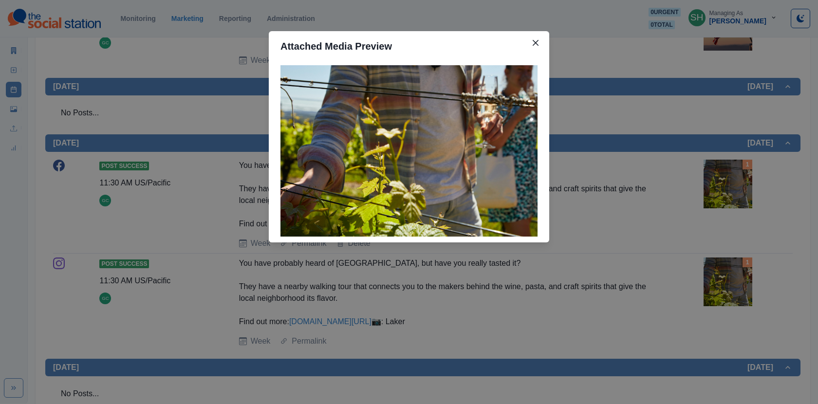
click at [704, 294] on div "Attached Media Preview" at bounding box center [409, 202] width 818 height 404
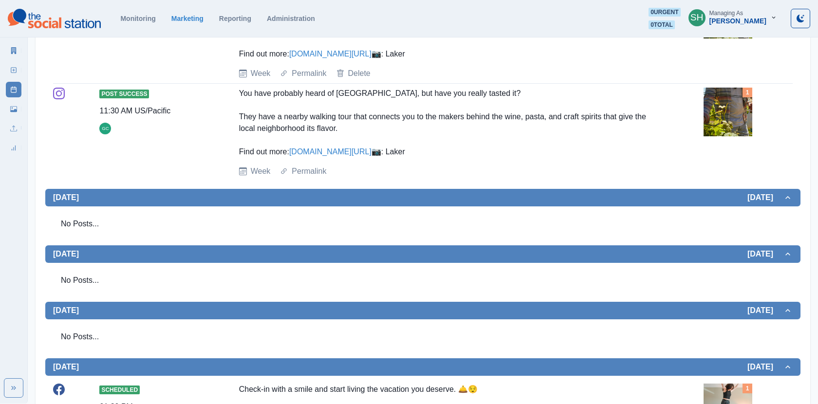
scroll to position [703, 0]
